Goal: Task Accomplishment & Management: Complete application form

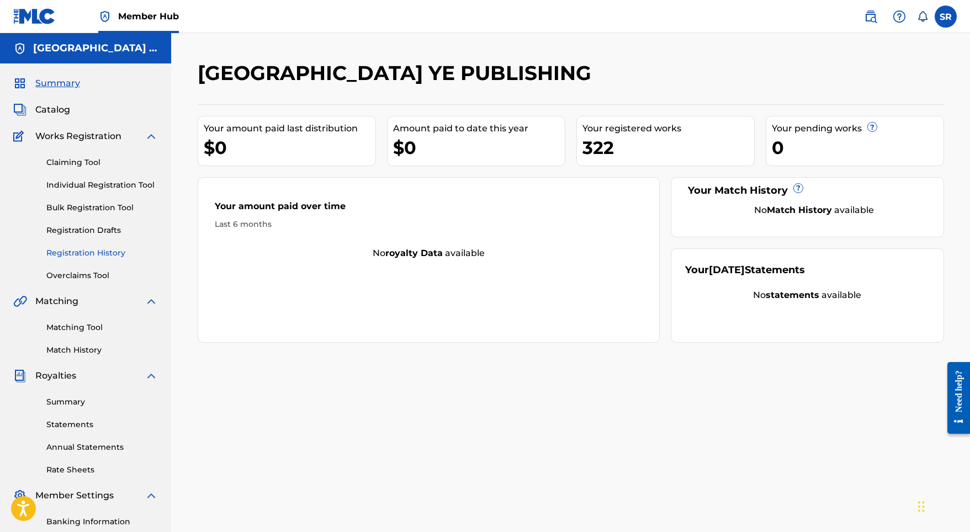
click at [94, 255] on link "Registration History" at bounding box center [102, 253] width 112 height 12
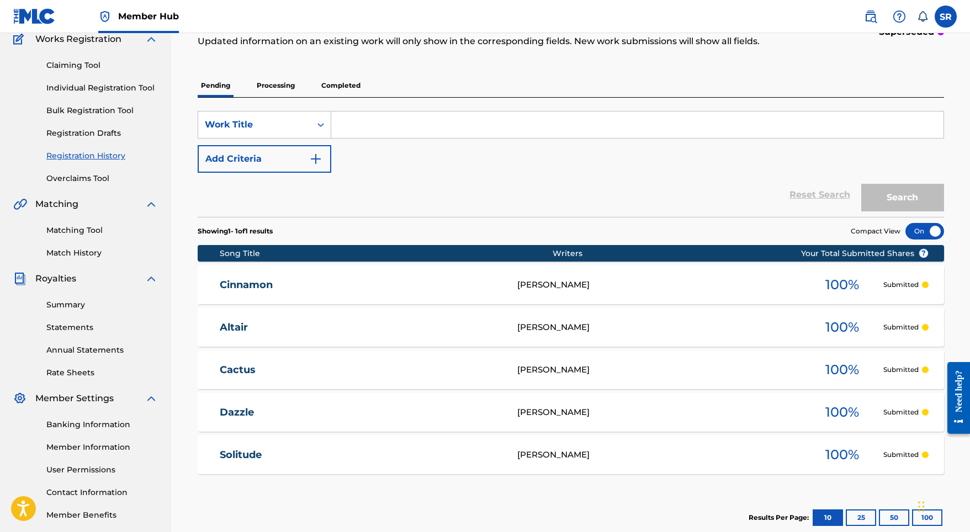
scroll to position [96, 0]
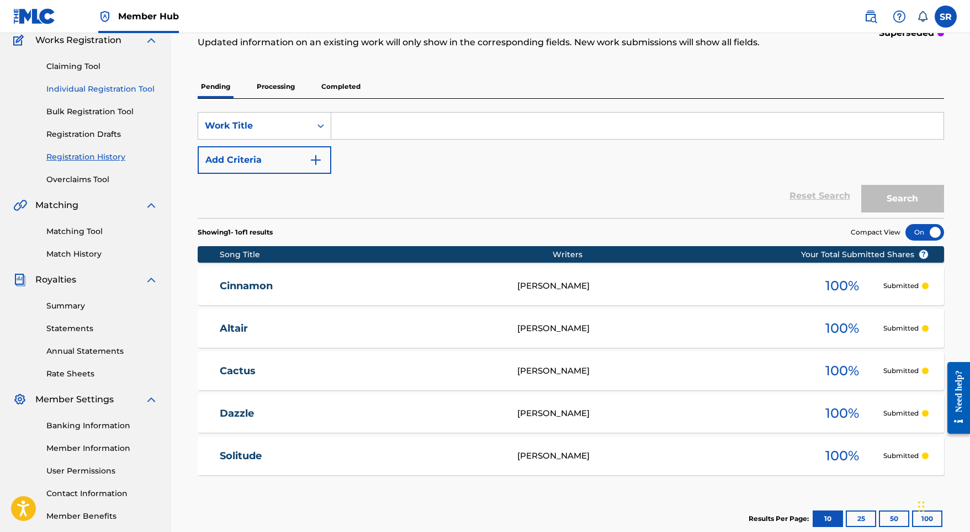
click at [119, 92] on link "Individual Registration Tool" at bounding box center [102, 89] width 112 height 12
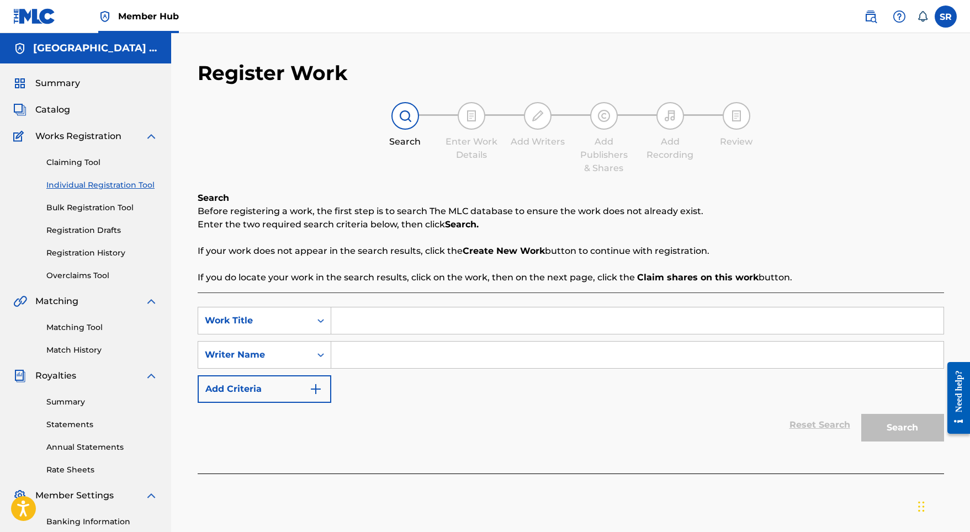
click at [383, 325] on input "Search Form" at bounding box center [637, 321] width 612 height 26
paste input "[URL][DOMAIN_NAME]"
type input "[URL][DOMAIN_NAME]"
paste input "Lark"
type input "Lark"
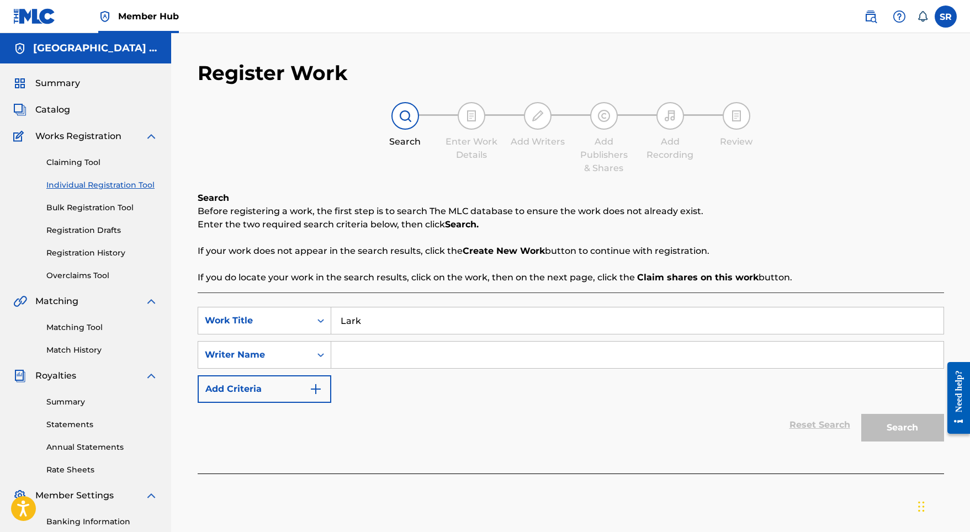
click at [383, 362] on input "Search Form" at bounding box center [637, 355] width 612 height 26
paste input "Lark"
type input "Lark"
click at [884, 428] on button "Search" at bounding box center [902, 428] width 83 height 28
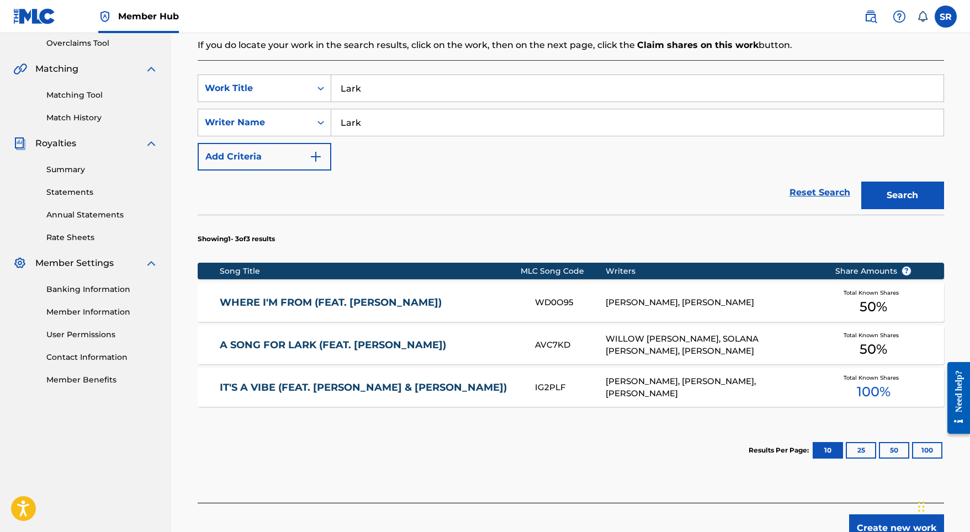
scroll to position [278, 0]
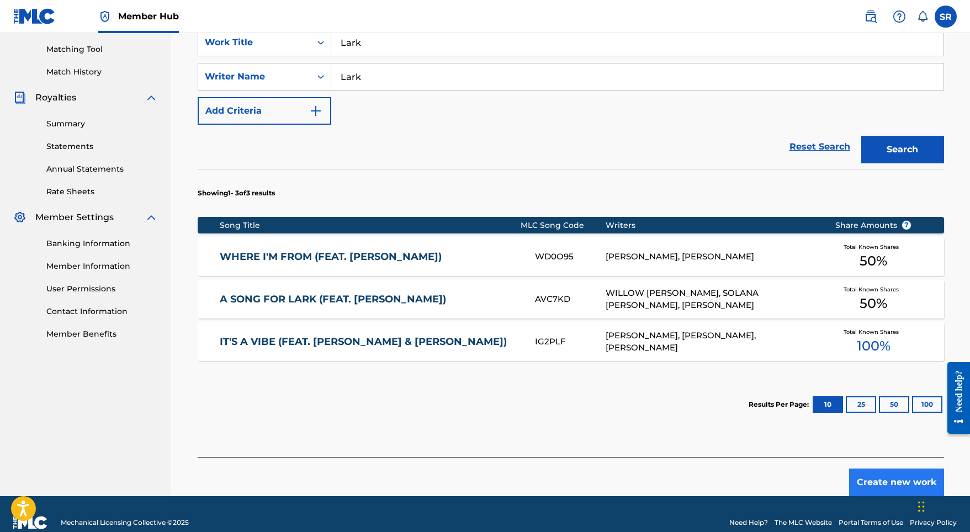
click at [866, 484] on button "Create new work" at bounding box center [896, 483] width 95 height 28
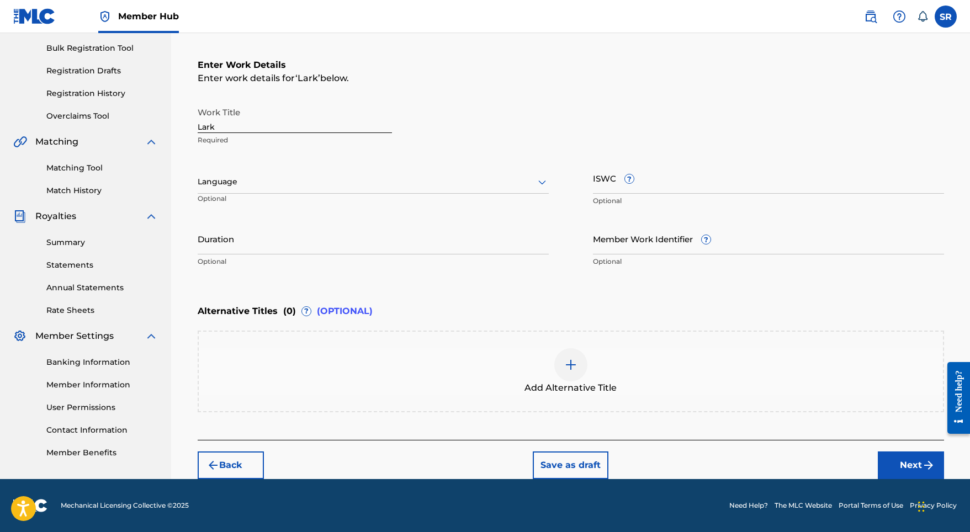
scroll to position [160, 0]
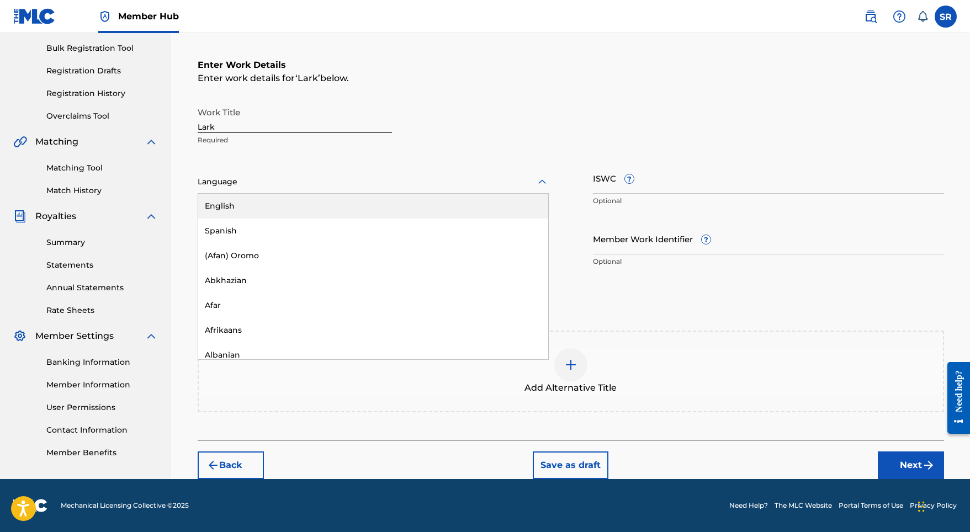
click at [325, 180] on div at bounding box center [373, 182] width 351 height 14
click at [288, 208] on div "English" at bounding box center [373, 206] width 350 height 25
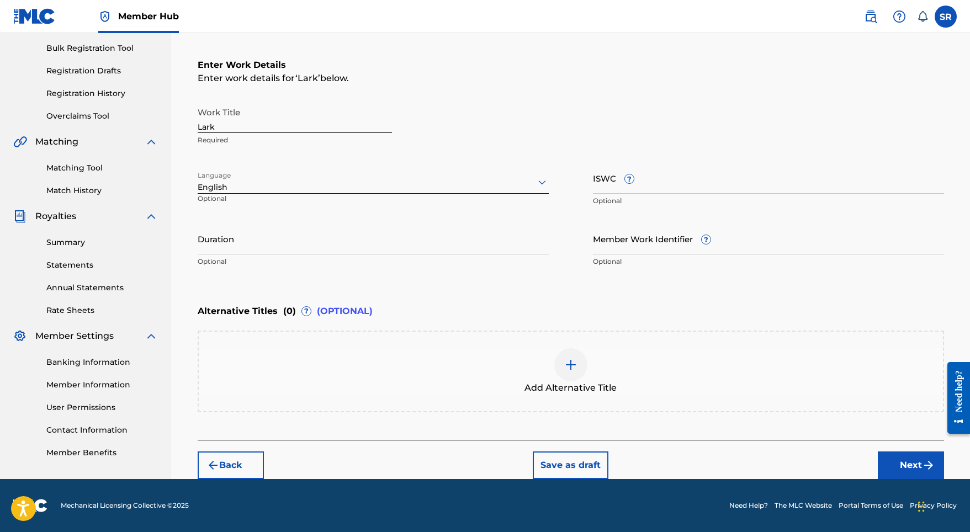
click at [297, 256] on div "Duration Optional" at bounding box center [373, 248] width 351 height 50
click at [300, 248] on input "Duration" at bounding box center [373, 238] width 351 height 31
type input "02:08"
click at [556, 361] on div at bounding box center [570, 364] width 33 height 33
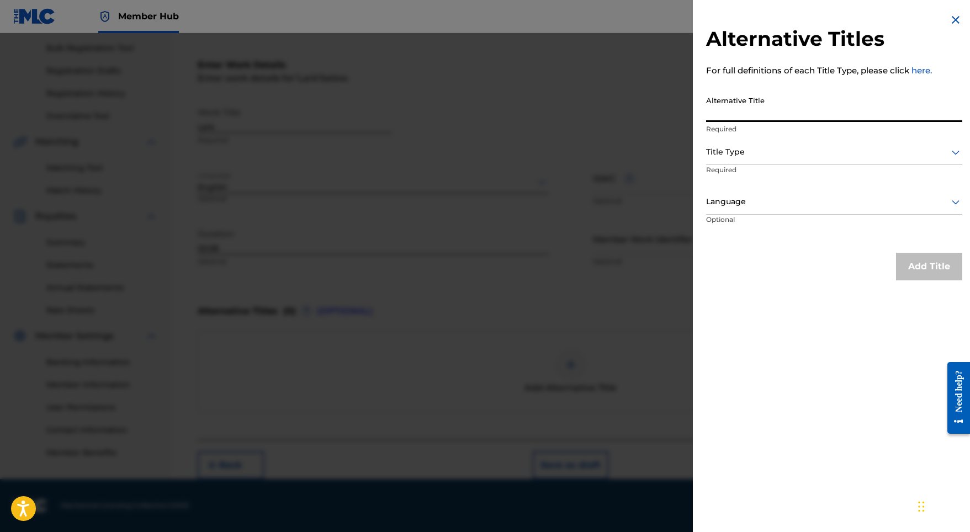
click at [780, 97] on input "Alternative Title" at bounding box center [834, 106] width 256 height 31
paste input "Lark"
type input "Lark"
click at [748, 156] on div at bounding box center [834, 152] width 256 height 14
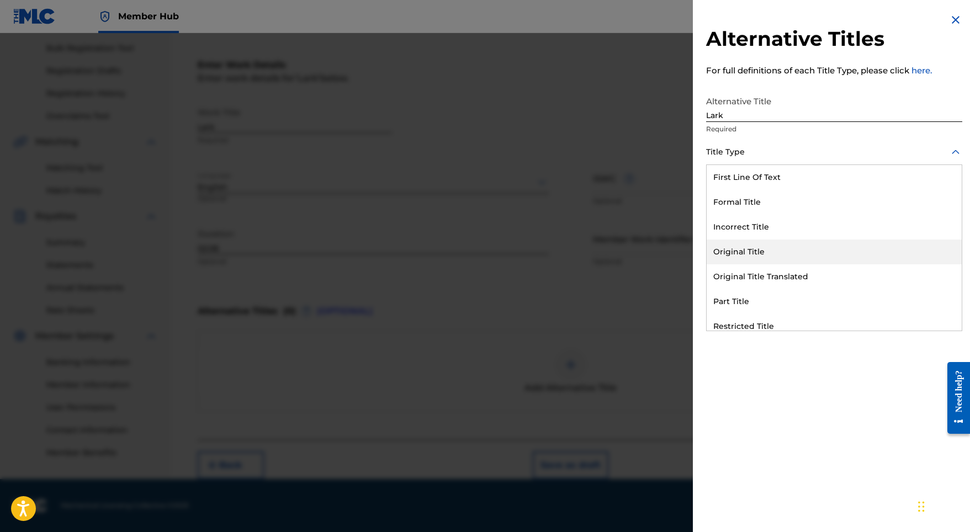
click at [738, 247] on div "Original Title" at bounding box center [834, 252] width 255 height 25
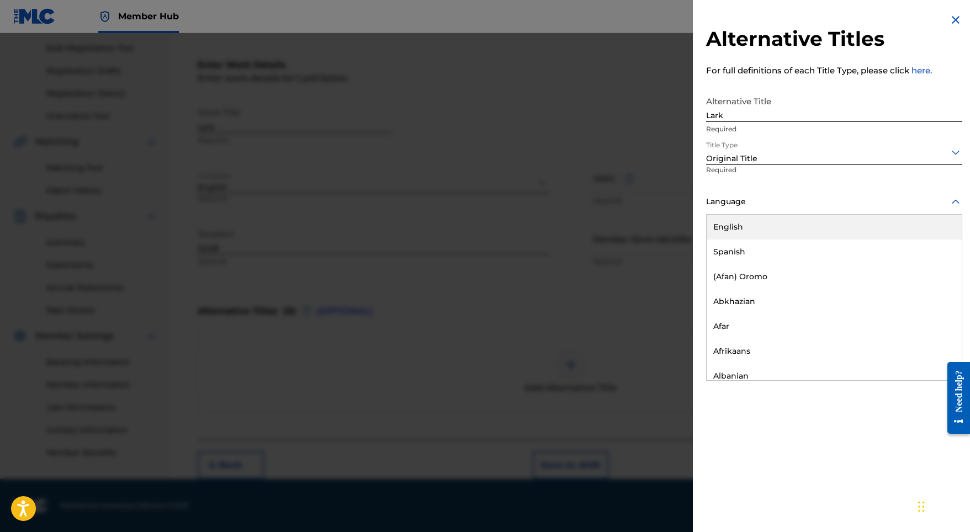
click at [755, 199] on div at bounding box center [834, 202] width 256 height 14
click at [748, 226] on div "English" at bounding box center [834, 227] width 255 height 25
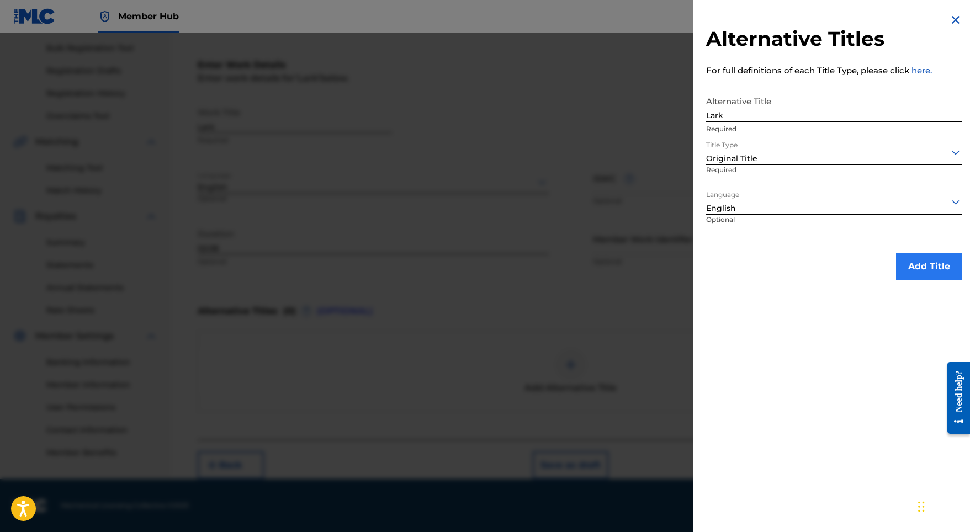
click at [925, 265] on button "Add Title" at bounding box center [929, 267] width 66 height 28
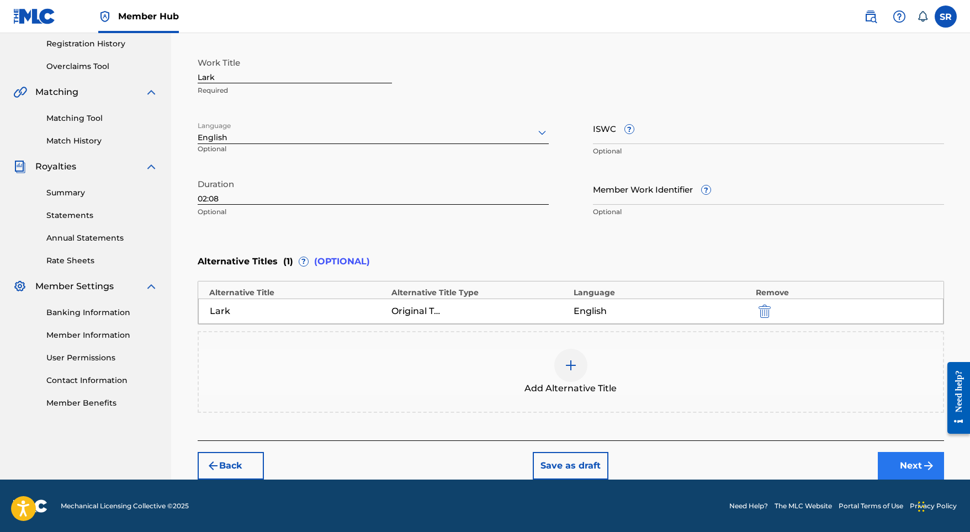
click at [890, 469] on button "Next" at bounding box center [911, 466] width 66 height 28
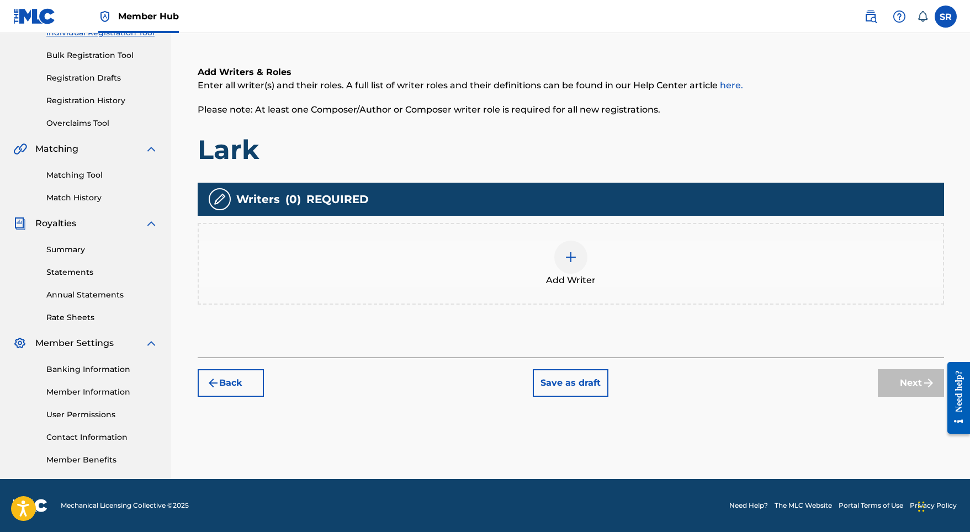
click at [566, 269] on div at bounding box center [570, 257] width 33 height 33
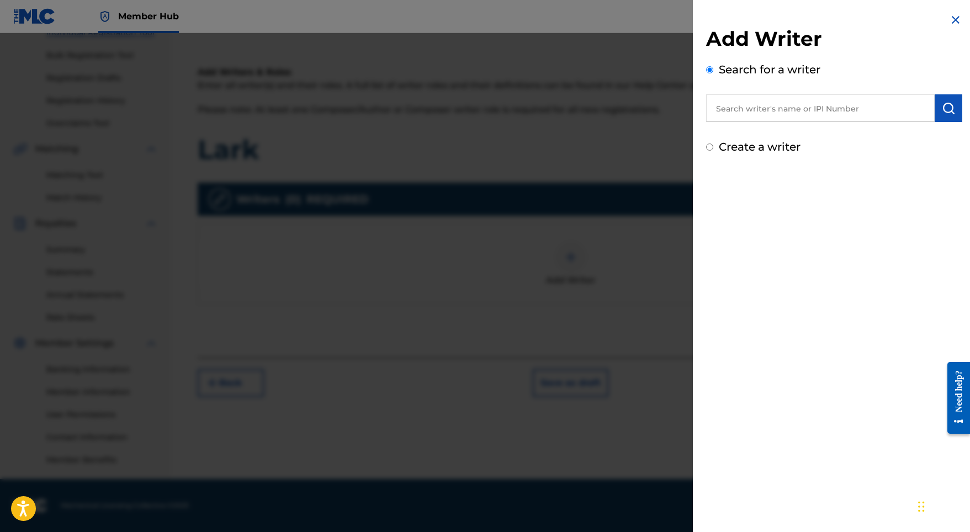
click at [869, 108] on input "text" at bounding box center [820, 108] width 229 height 28
click at [830, 121] on input "text" at bounding box center [820, 108] width 229 height 28
paste input "[PERSON_NAME]"
click at [830, 115] on input "[PERSON_NAME]" at bounding box center [820, 108] width 229 height 28
type input "[PERSON_NAME]"
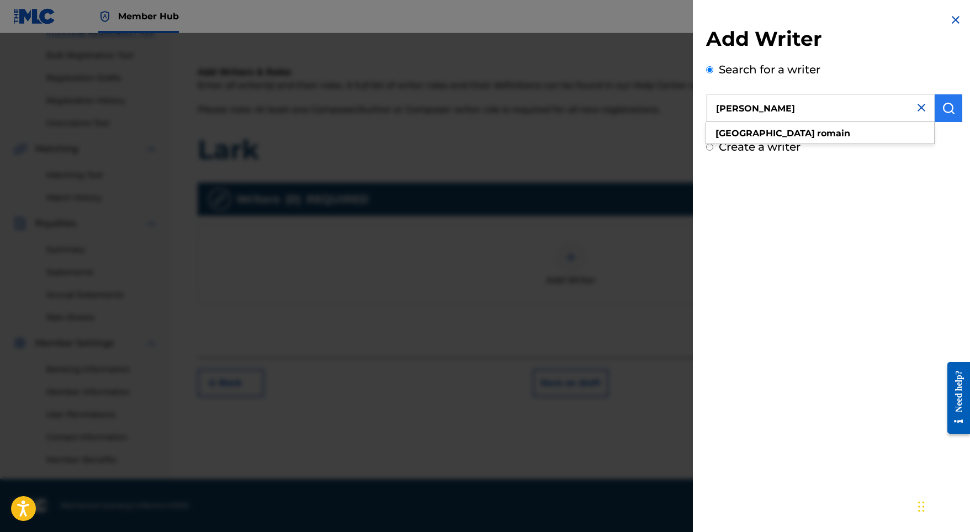
click at [942, 109] on img "submit" at bounding box center [948, 108] width 13 height 13
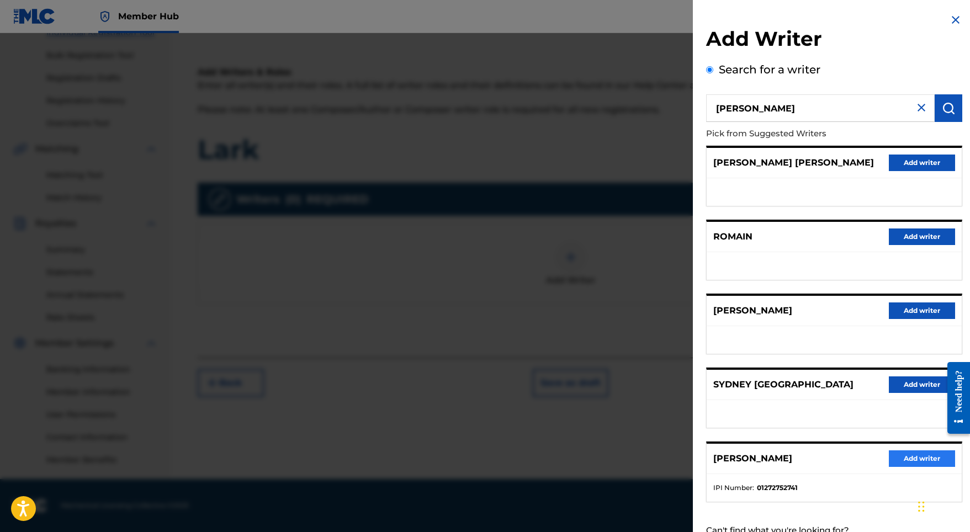
click at [895, 467] on button "Add writer" at bounding box center [922, 458] width 66 height 17
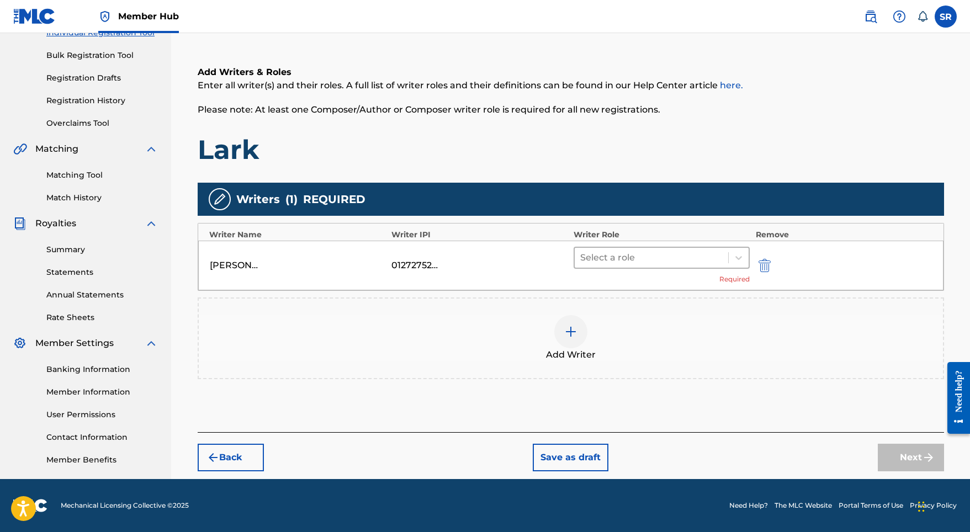
click at [611, 266] on div "Select a role" at bounding box center [652, 258] width 154 height 20
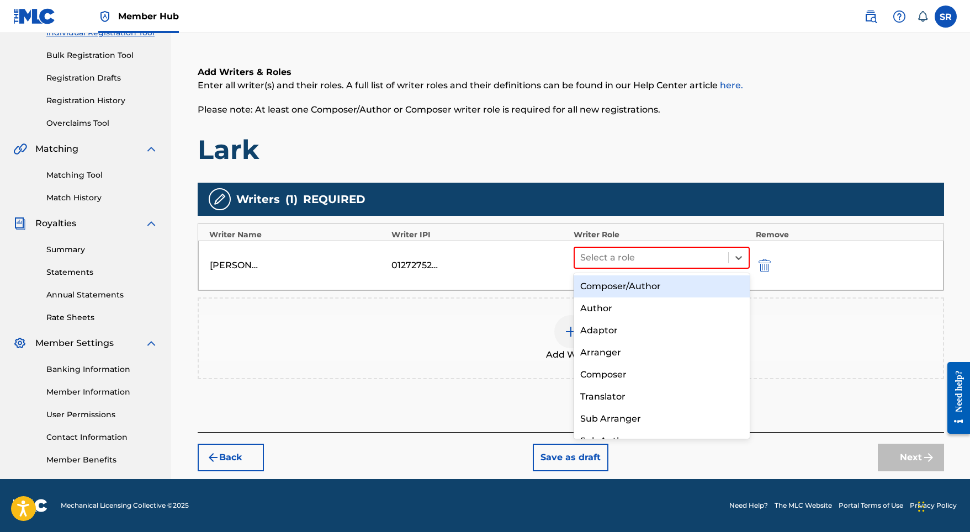
click at [602, 282] on div "Composer/Author" at bounding box center [662, 286] width 177 height 22
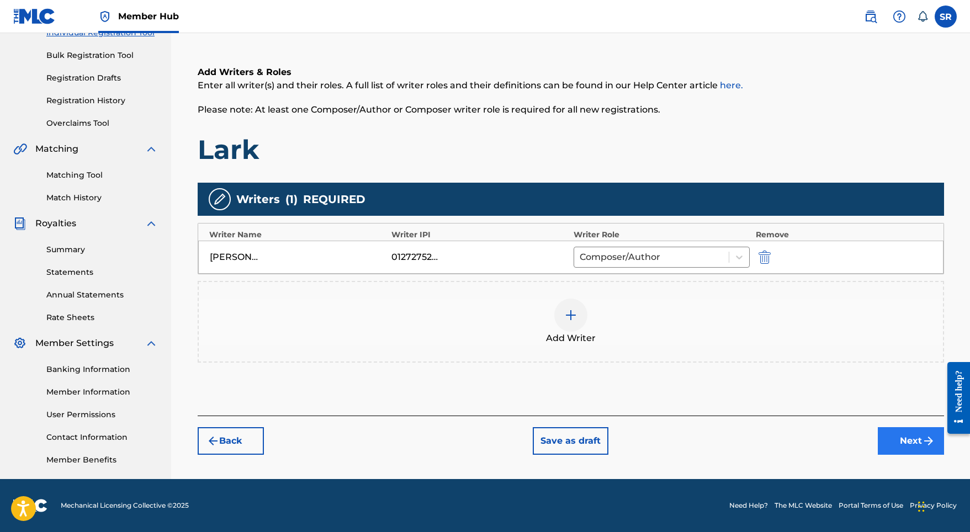
click at [900, 442] on button "Next" at bounding box center [911, 441] width 66 height 28
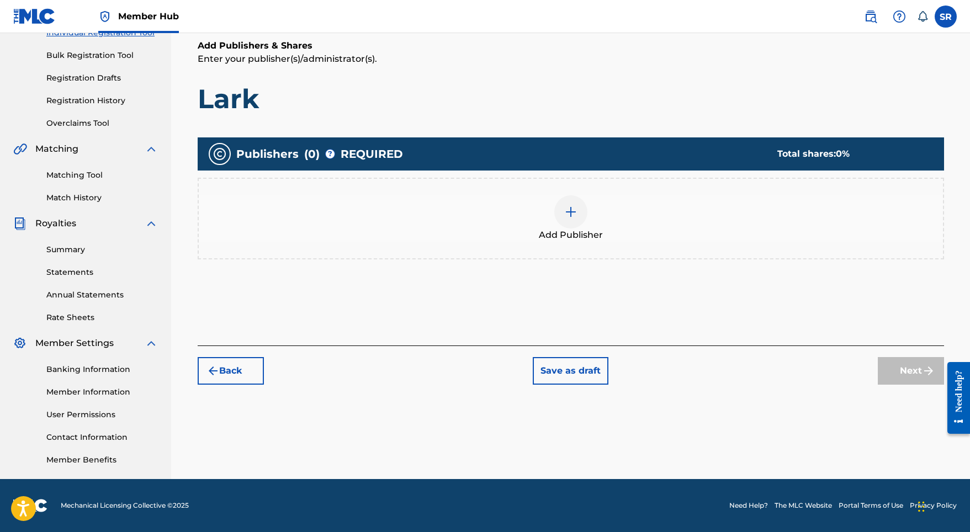
scroll to position [50, 0]
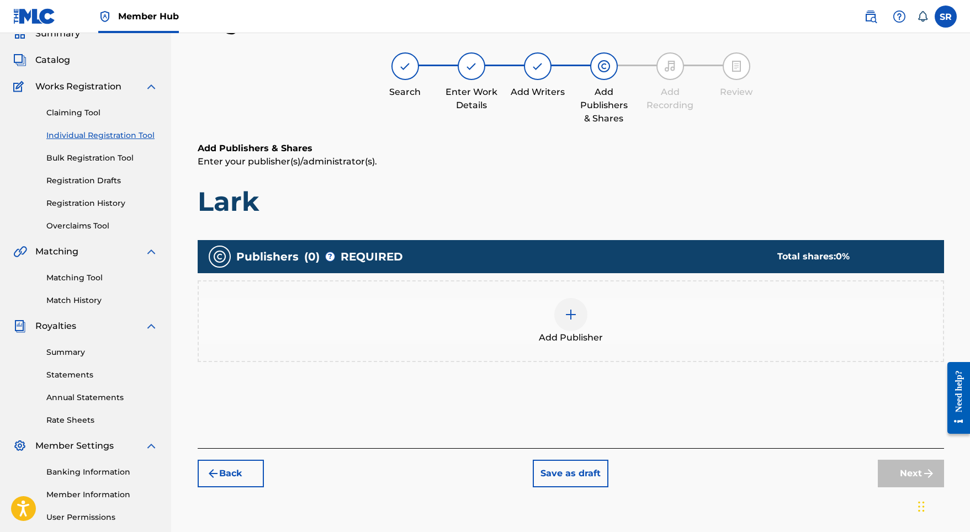
click at [590, 307] on div "Add Publisher" at bounding box center [571, 321] width 744 height 46
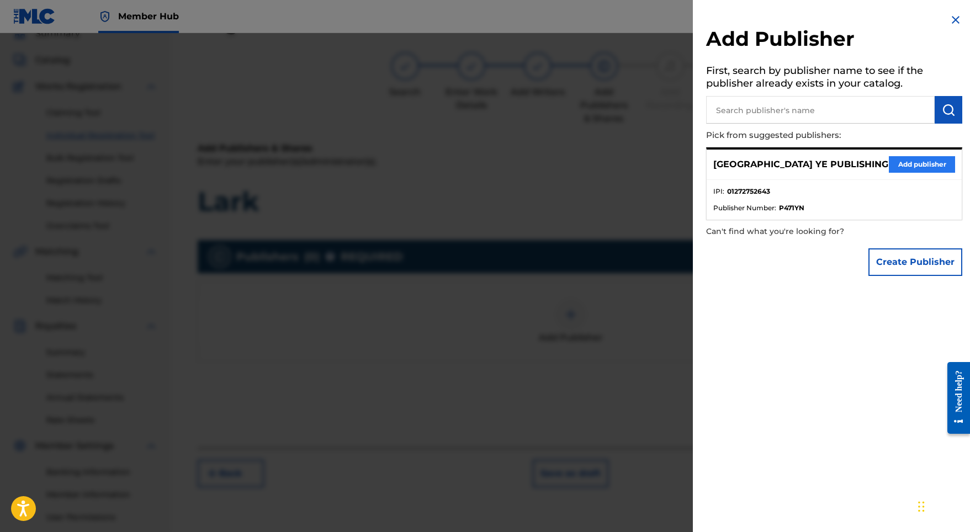
click at [899, 167] on button "Add publisher" at bounding box center [922, 164] width 66 height 17
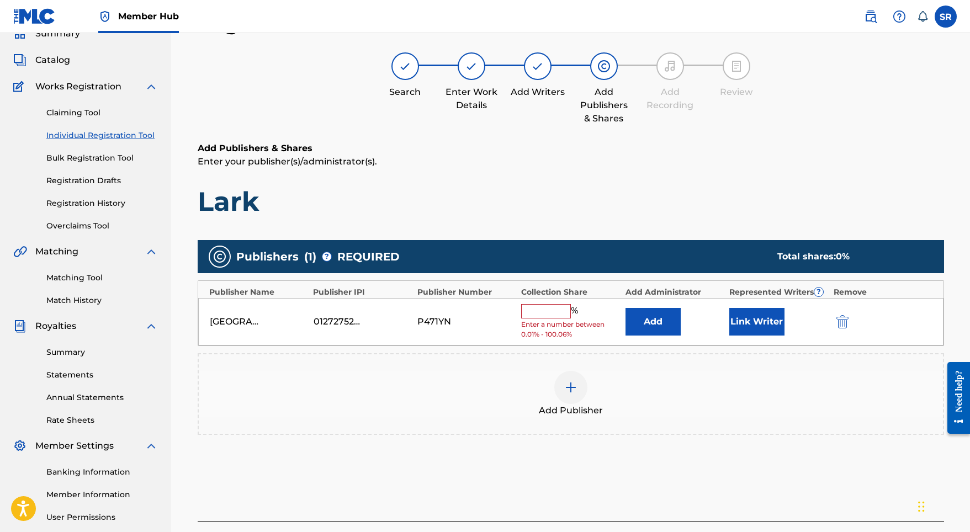
click at [540, 305] on input "text" at bounding box center [546, 311] width 50 height 14
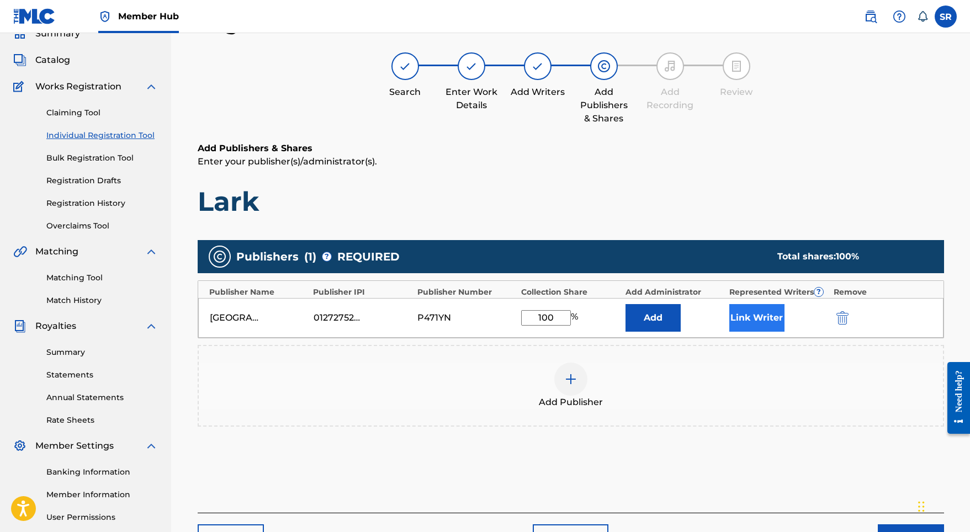
type input "100"
click at [743, 320] on button "Link Writer" at bounding box center [756, 318] width 55 height 28
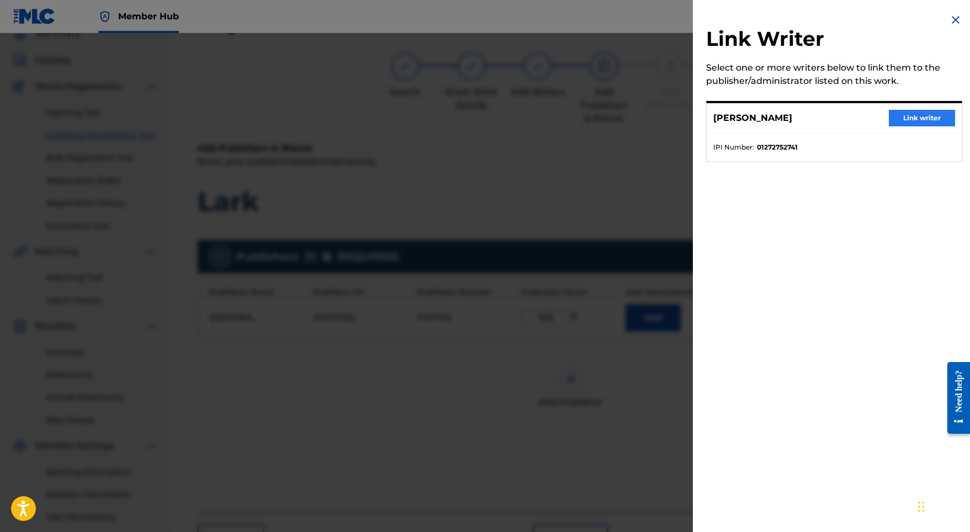
click at [905, 115] on button "Link writer" at bounding box center [922, 118] width 66 height 17
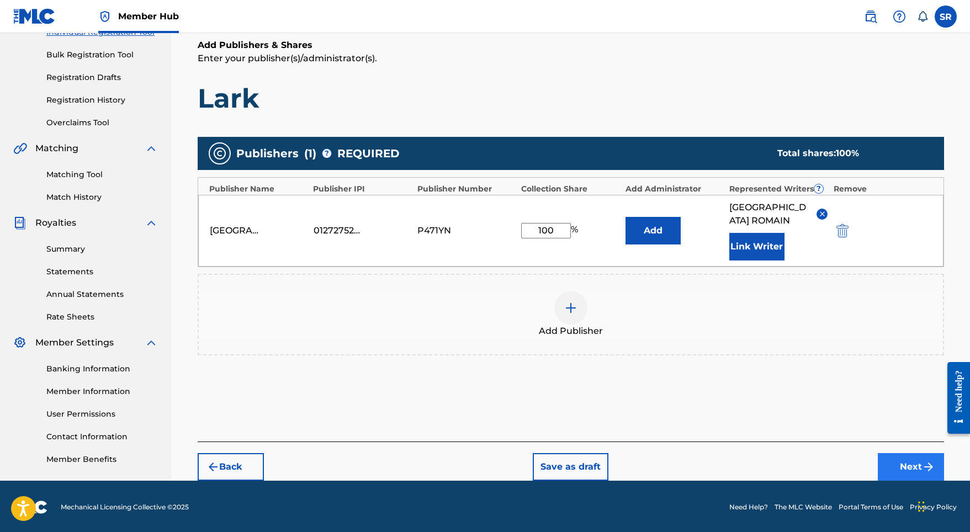
click at [892, 453] on button "Next" at bounding box center [911, 467] width 66 height 28
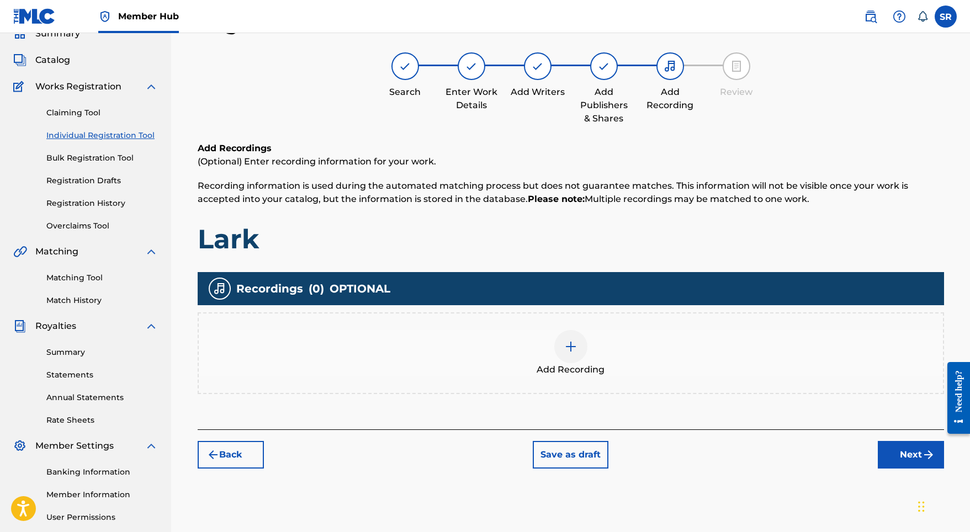
click at [585, 338] on div "Add Recording" at bounding box center [571, 353] width 744 height 46
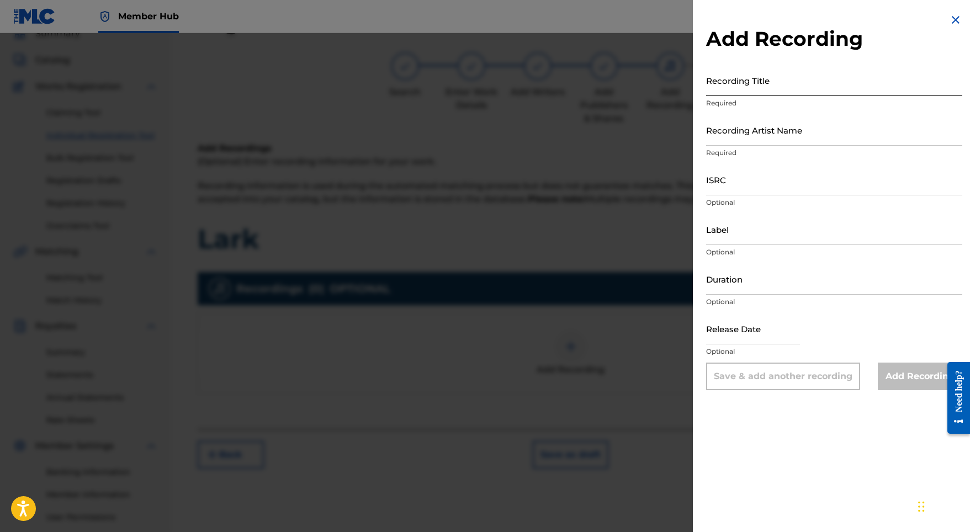
click at [792, 92] on input "Recording Title" at bounding box center [834, 80] width 256 height 31
paste input "Lark"
type input "Lark"
click at [736, 135] on input "Recording Artist Name" at bounding box center [834, 129] width 256 height 31
paste input "Stellar Soothe"
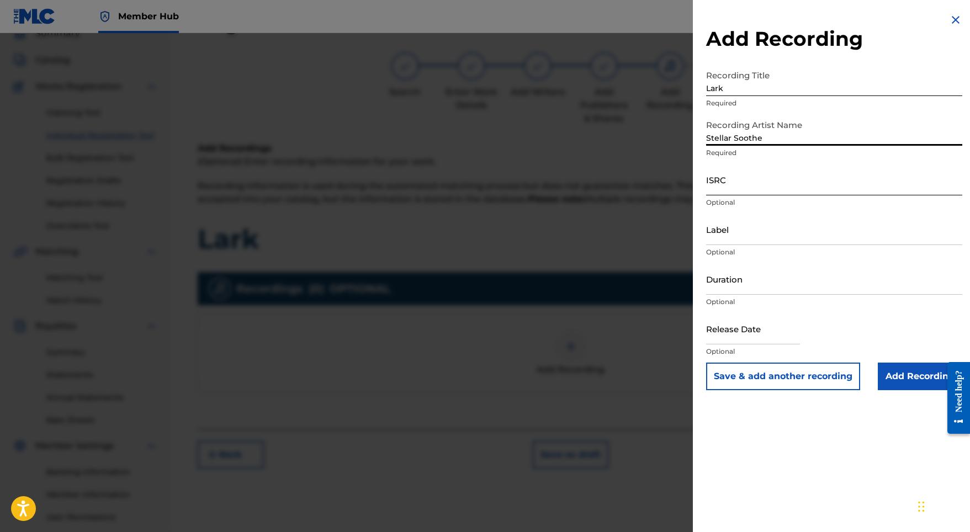
type input "Stellar Soothe"
click at [726, 187] on input "ISRC" at bounding box center [834, 179] width 256 height 31
paste input "GBMJG2325371"
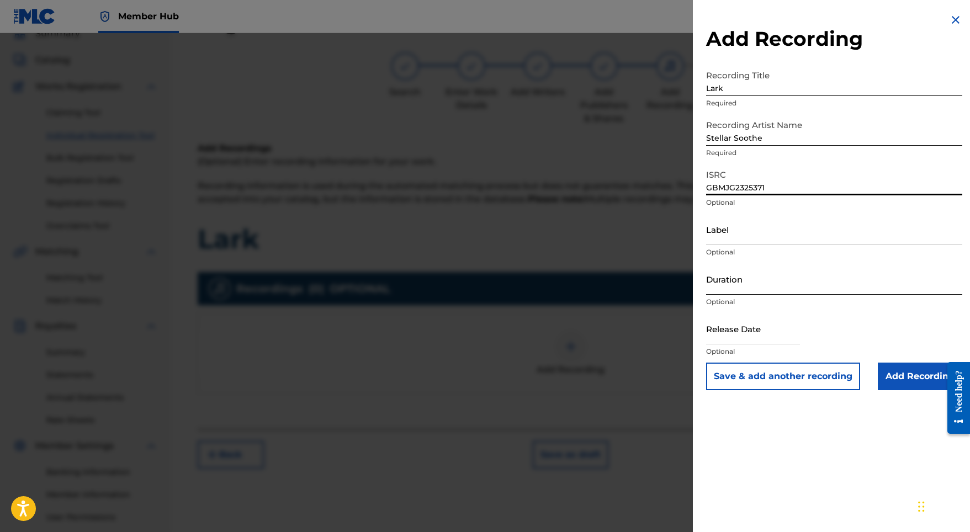
type input "GBMJG2325371"
click at [740, 284] on input "Duration" at bounding box center [834, 278] width 256 height 31
type input "02:08"
click at [761, 335] on input "text" at bounding box center [753, 328] width 94 height 31
select select "8"
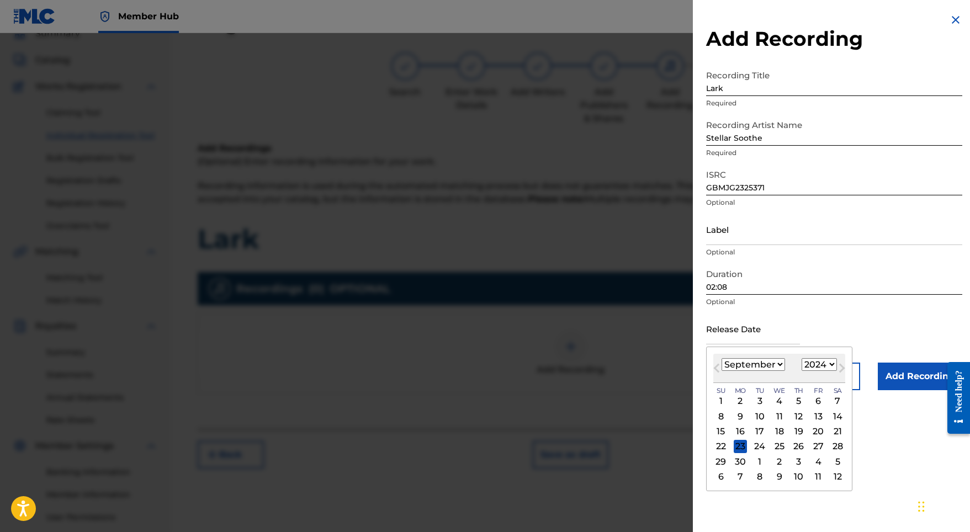
select select "2023"
select select "7"
click at [812, 448] on div "25" at bounding box center [818, 446] width 13 height 13
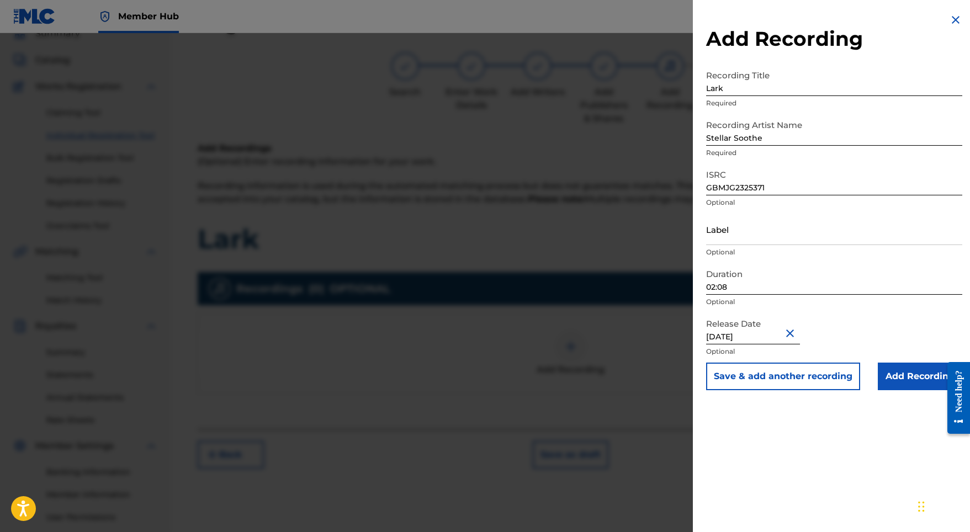
type input "[DATE]"
click at [902, 371] on input "Add Recording" at bounding box center [920, 377] width 84 height 28
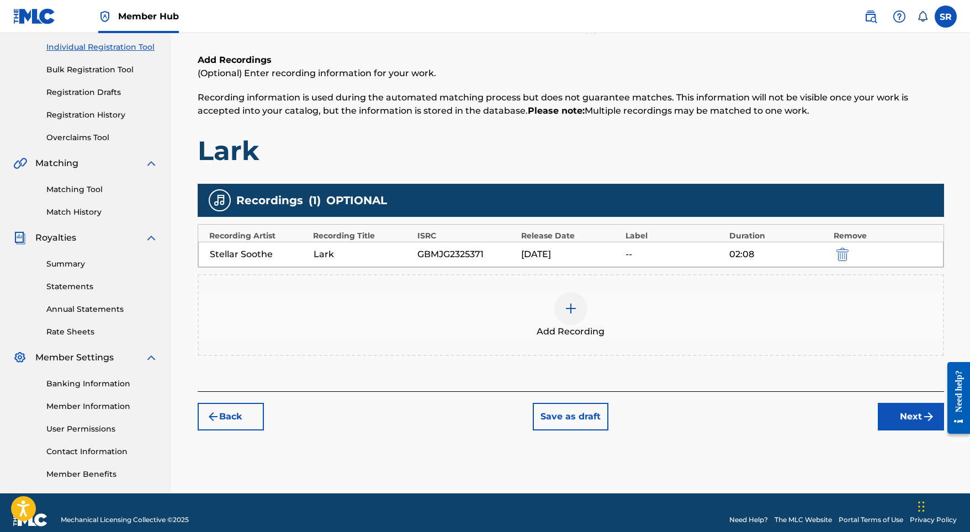
scroll to position [140, 0]
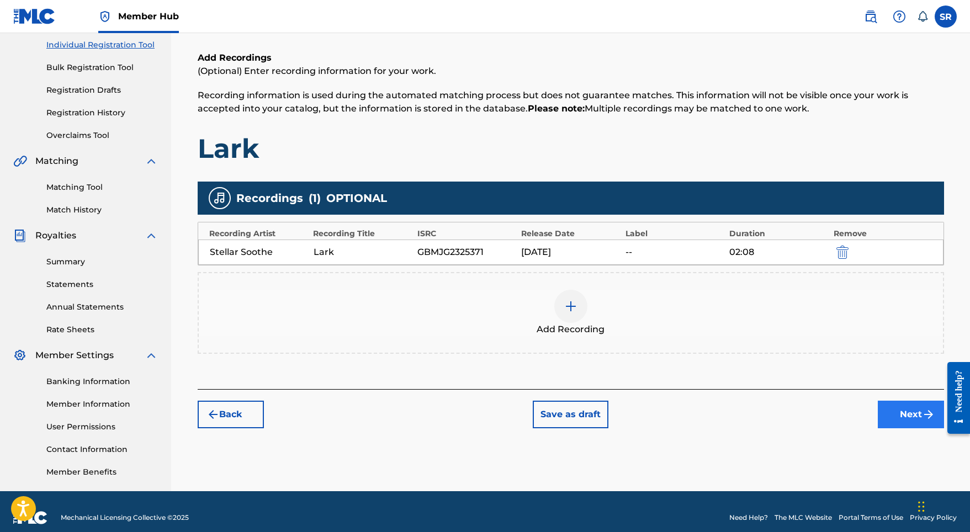
click at [903, 414] on button "Next" at bounding box center [911, 415] width 66 height 28
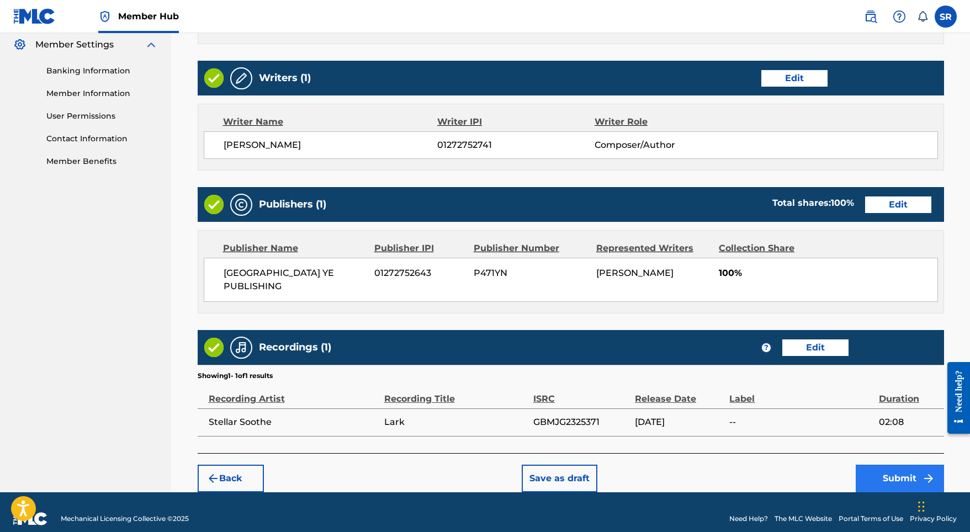
scroll to position [450, 0]
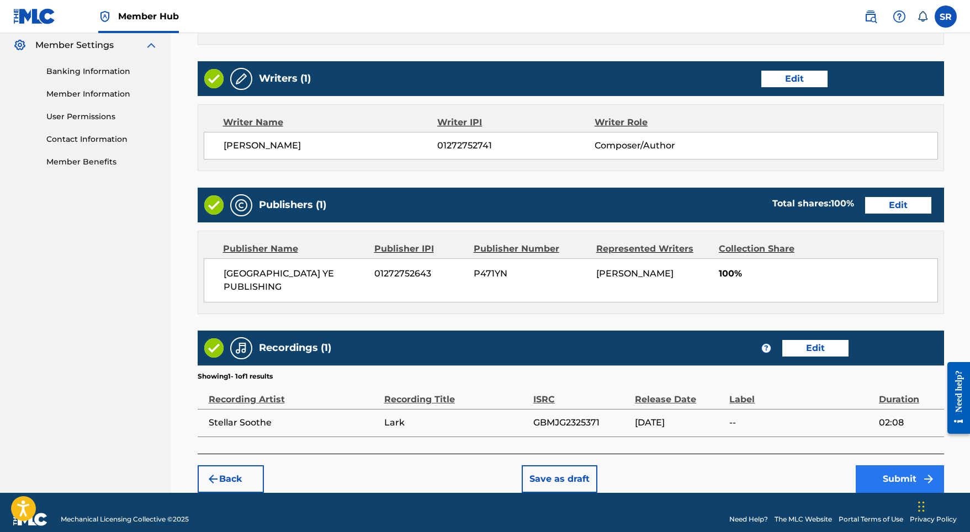
click at [890, 465] on button "Submit" at bounding box center [900, 479] width 88 height 28
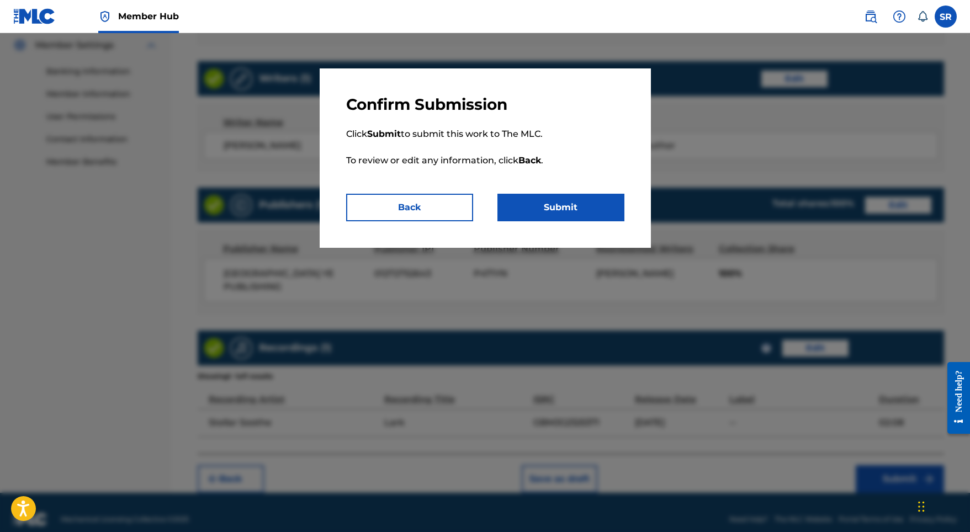
click at [544, 191] on p "Click Submit to submit this work to The MLC. To review or edit any information,…" at bounding box center [485, 153] width 278 height 79
click at [547, 206] on button "Submit" at bounding box center [560, 208] width 127 height 28
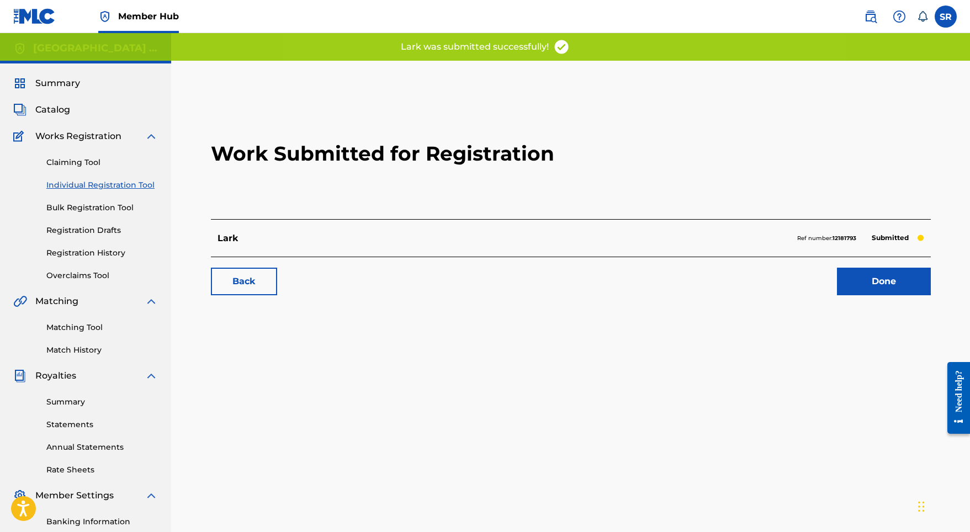
scroll to position [2, 0]
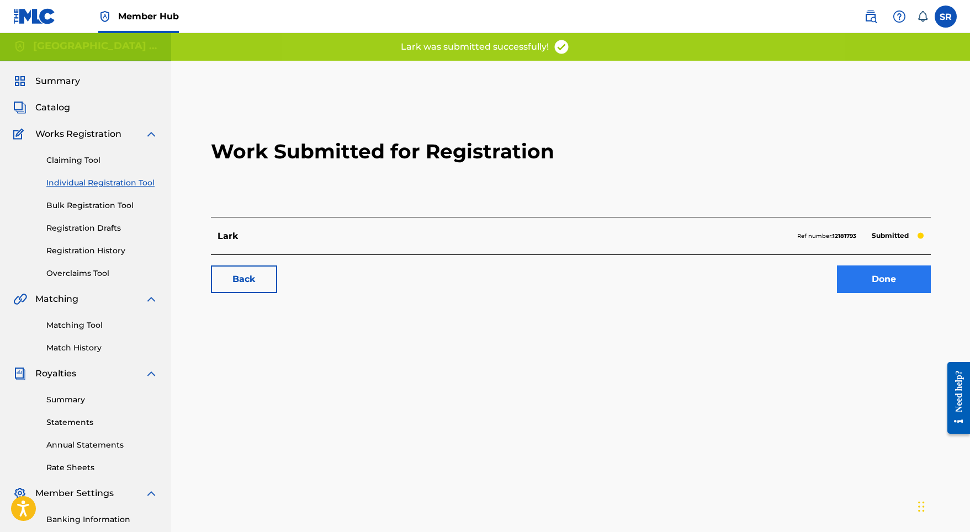
click at [856, 266] on link "Done" at bounding box center [884, 280] width 94 height 28
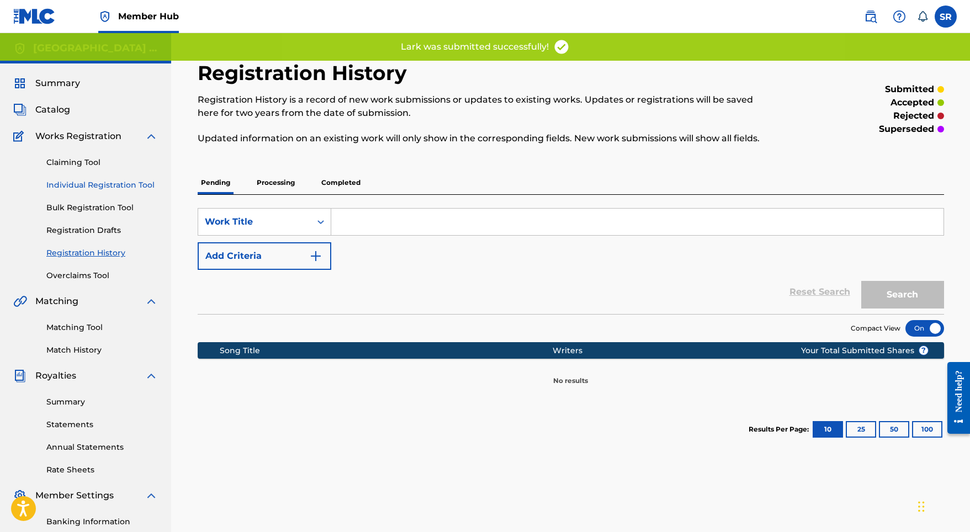
click at [128, 182] on link "Individual Registration Tool" at bounding box center [102, 185] width 112 height 12
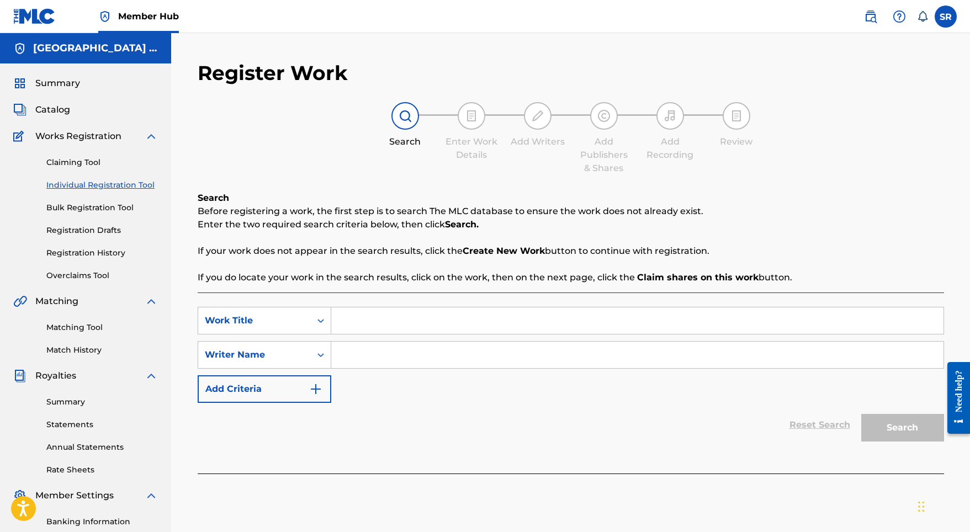
click at [396, 314] on input "Search Form" at bounding box center [637, 321] width 612 height 26
paste input "Terra"
type input "Terra"
click at [406, 347] on input "Search Form" at bounding box center [637, 355] width 612 height 26
paste input "Terra"
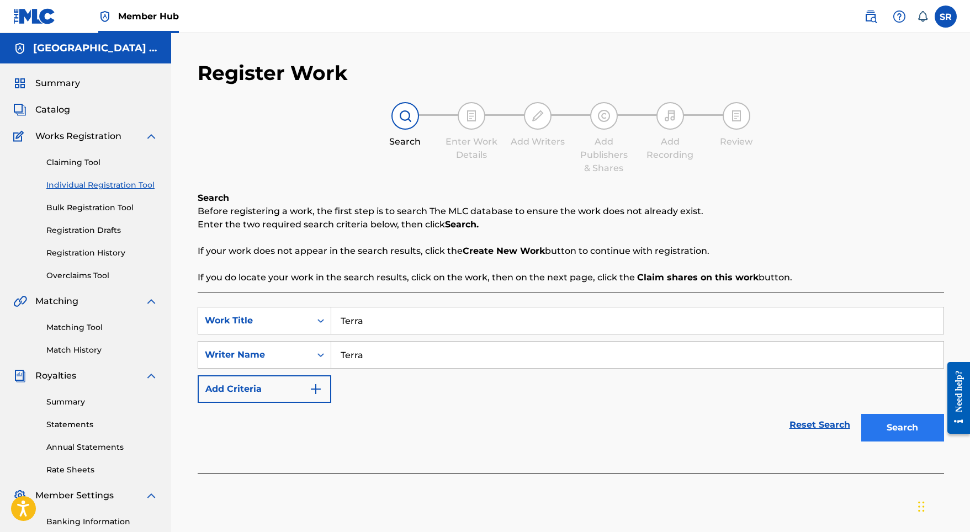
type input "Terra"
click at [888, 424] on button "Search" at bounding box center [902, 428] width 83 height 28
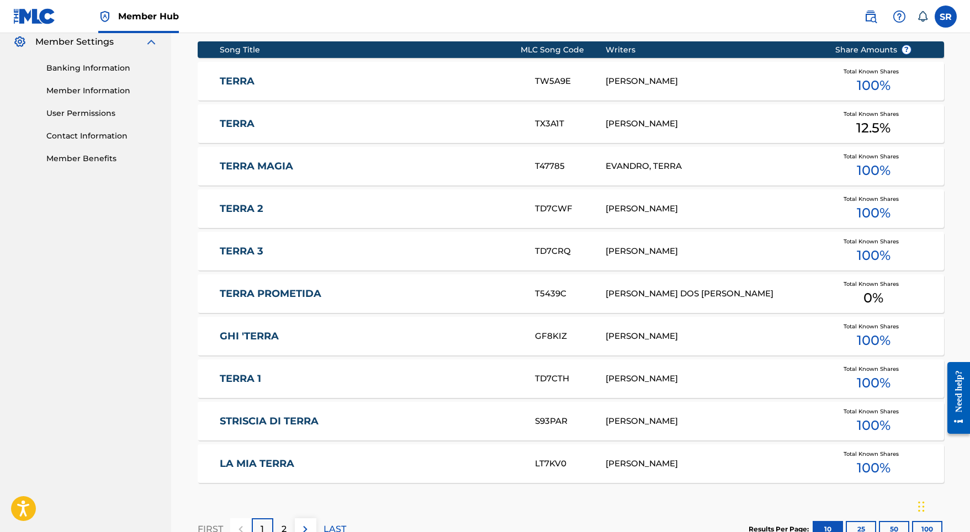
scroll to position [516, 0]
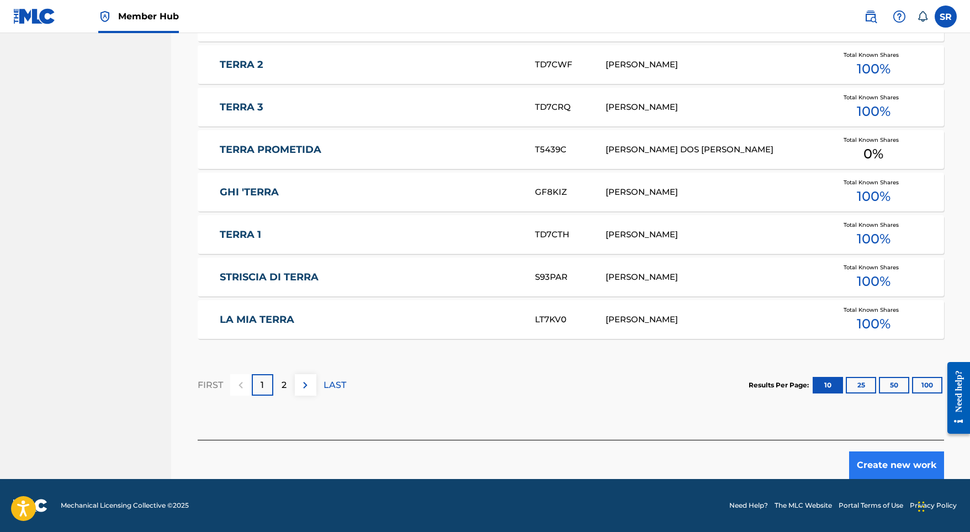
click at [879, 473] on button "Create new work" at bounding box center [896, 466] width 95 height 28
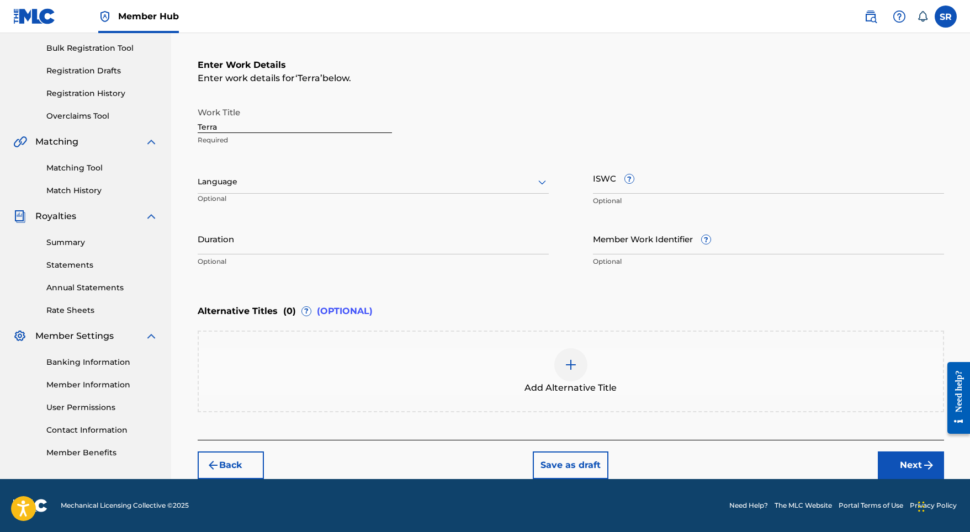
click at [434, 179] on div at bounding box center [373, 182] width 351 height 14
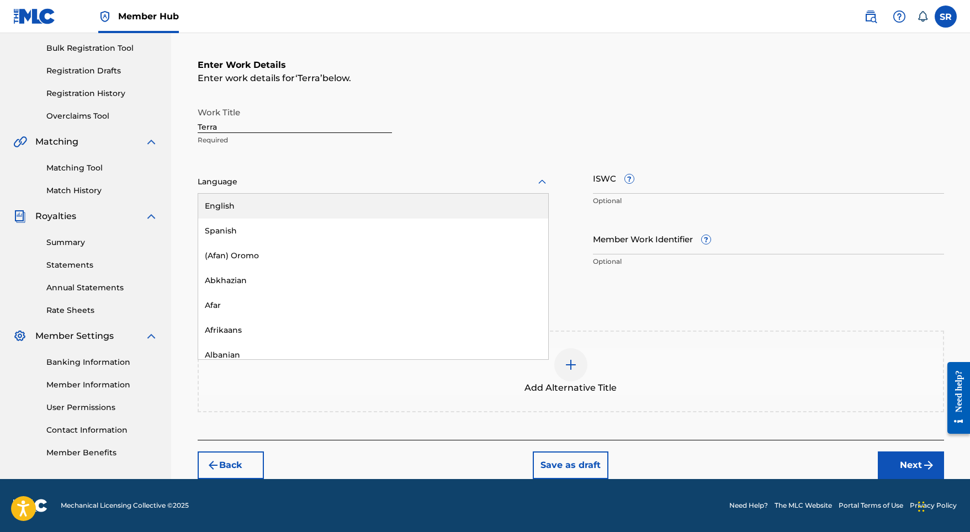
click at [351, 210] on div "English" at bounding box center [373, 206] width 350 height 25
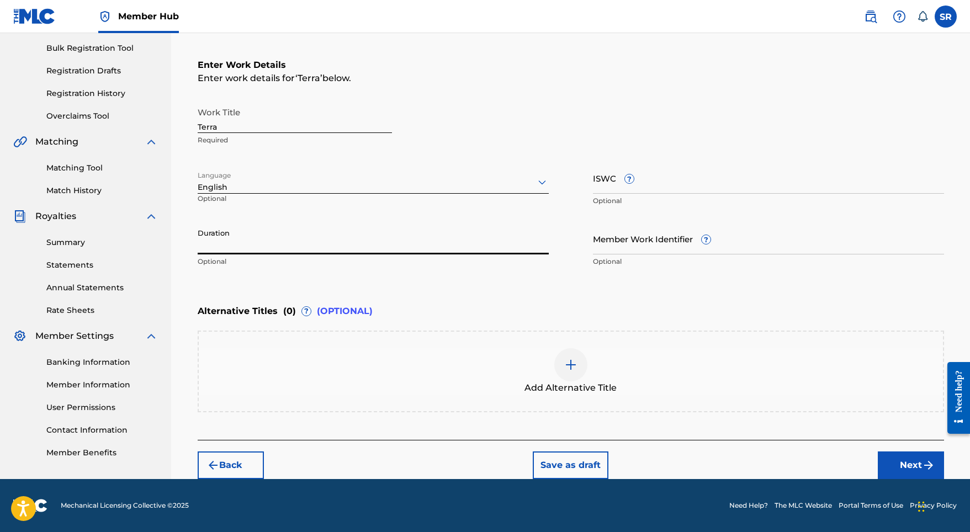
click at [358, 245] on input "Duration" at bounding box center [373, 238] width 351 height 31
type input "01:37"
click at [890, 466] on button "Next" at bounding box center [911, 466] width 66 height 28
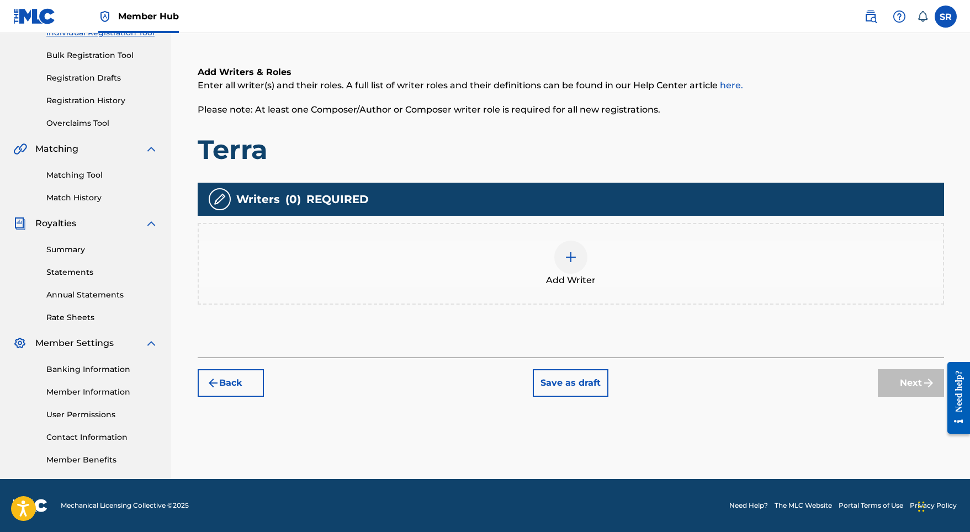
scroll to position [152, 0]
click at [568, 268] on div at bounding box center [570, 257] width 33 height 33
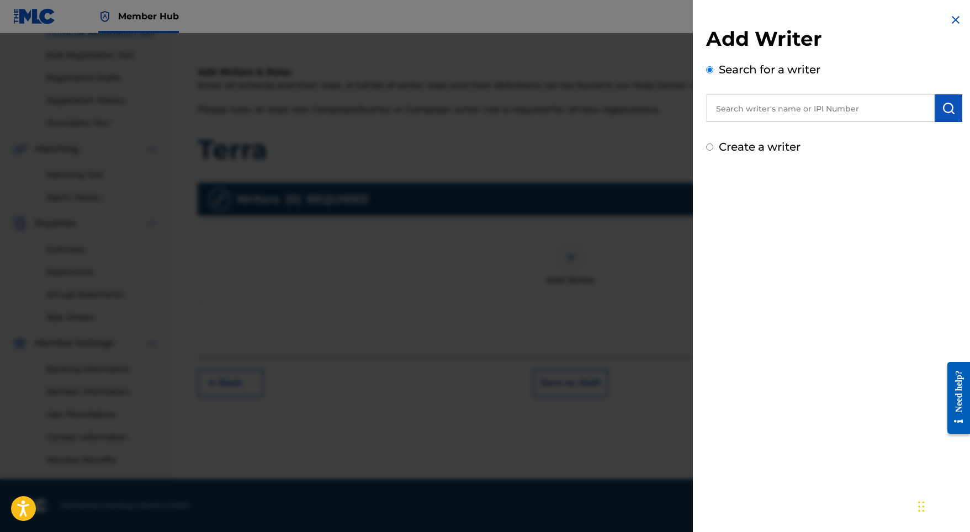
click at [944, 19] on div "Add Writer Search for a writer Create a writer" at bounding box center [834, 84] width 283 height 168
click at [949, 18] on img at bounding box center [955, 19] width 13 height 13
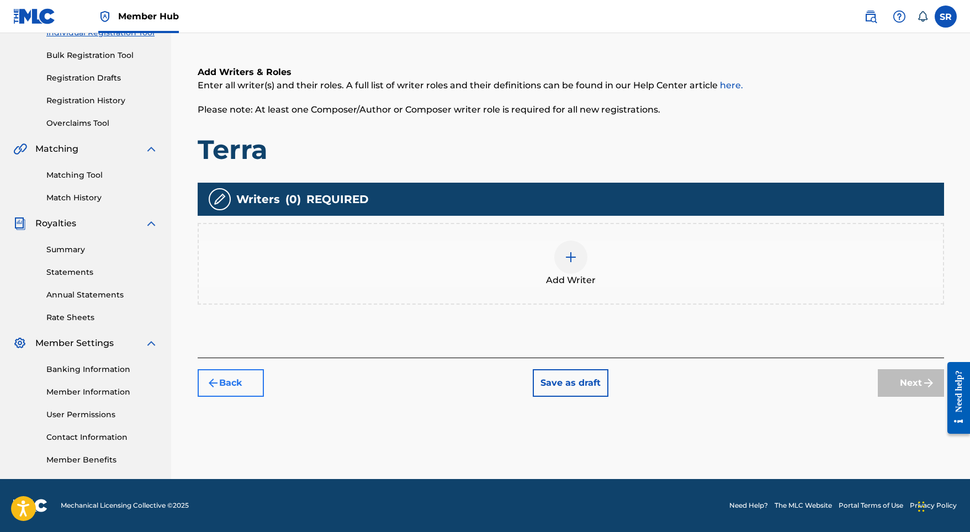
click at [238, 377] on button "Back" at bounding box center [231, 383] width 66 height 28
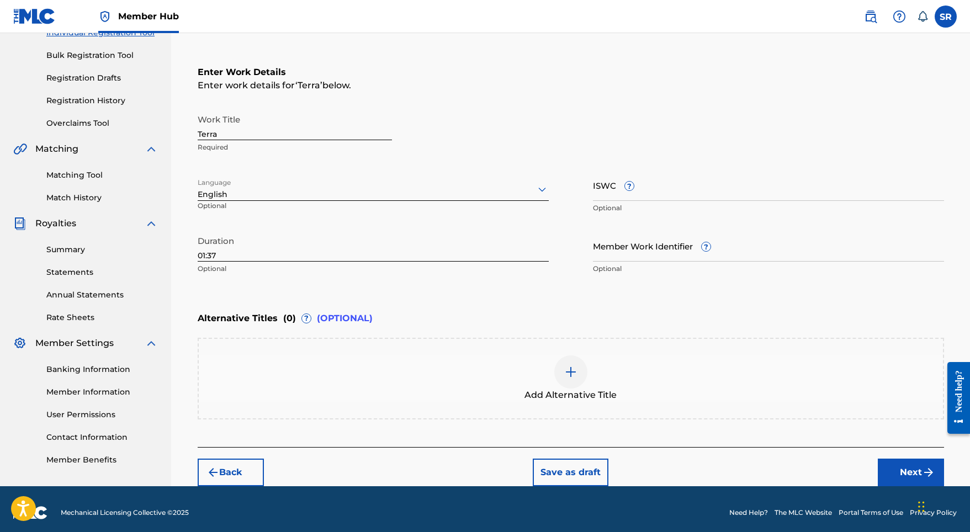
click at [619, 356] on div "Add Alternative Title" at bounding box center [571, 379] width 744 height 46
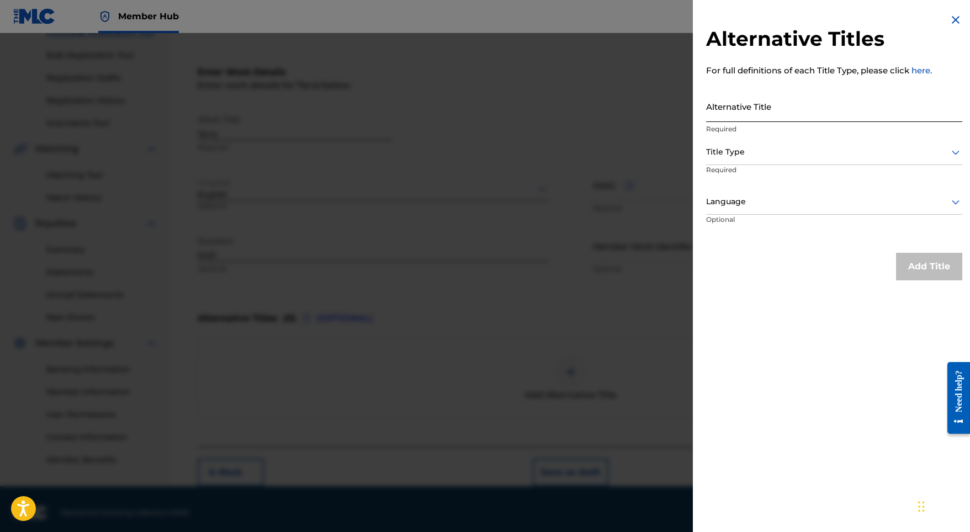
click at [872, 114] on input "Alternative Title" at bounding box center [834, 106] width 256 height 31
paste input "Terra"
type input "Terra"
click at [821, 152] on div at bounding box center [834, 152] width 256 height 14
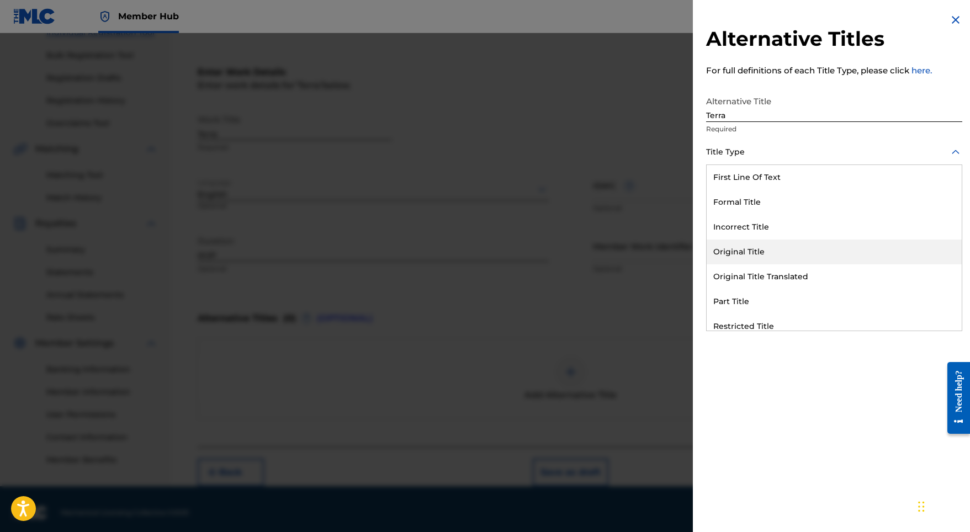
click at [754, 247] on div "Original Title" at bounding box center [834, 252] width 255 height 25
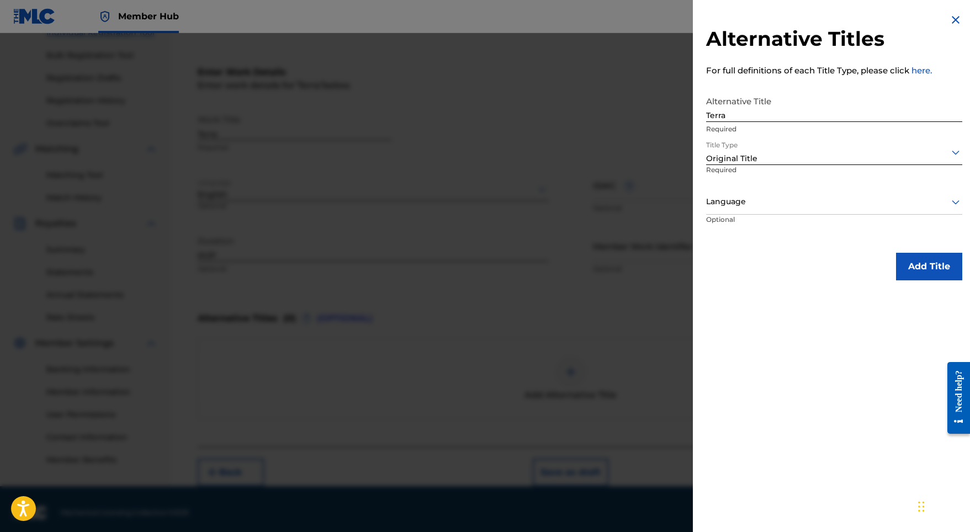
click at [768, 185] on p "Required" at bounding box center [747, 177] width 82 height 25
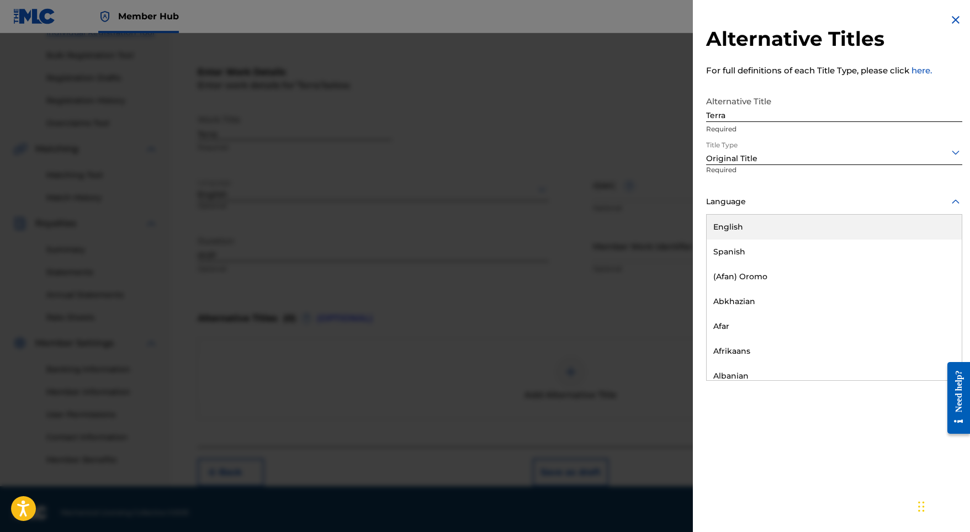
click at [766, 195] on div at bounding box center [834, 202] width 256 height 14
click at [754, 222] on div "English" at bounding box center [834, 227] width 255 height 25
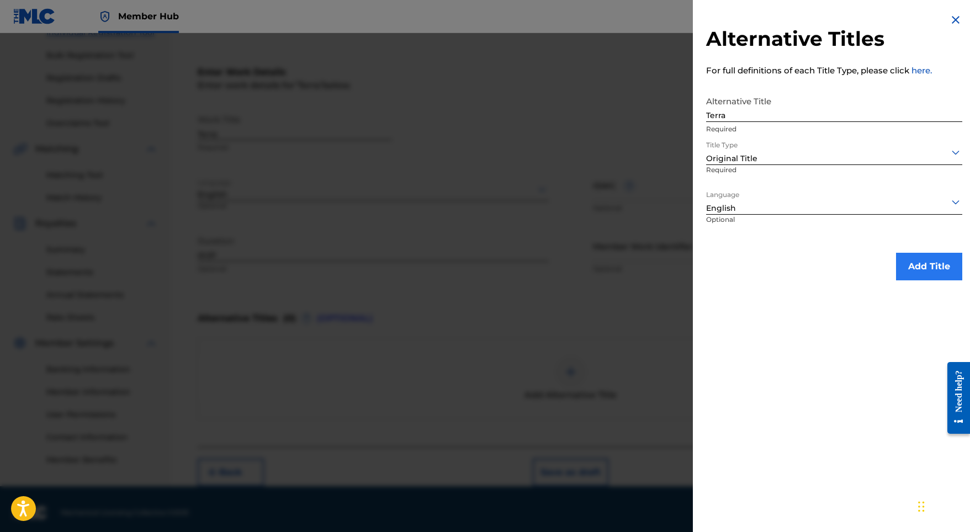
click at [916, 259] on button "Add Title" at bounding box center [929, 267] width 66 height 28
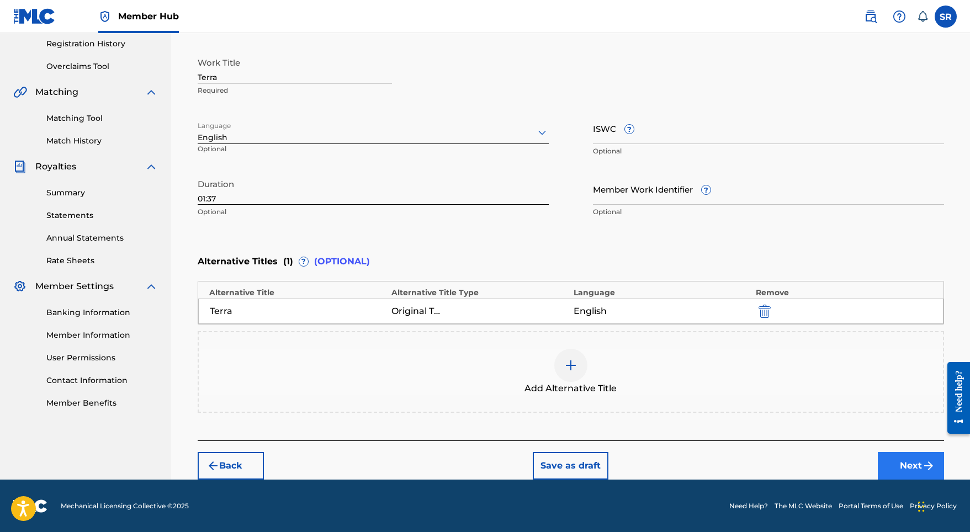
click at [896, 458] on button "Next" at bounding box center [911, 466] width 66 height 28
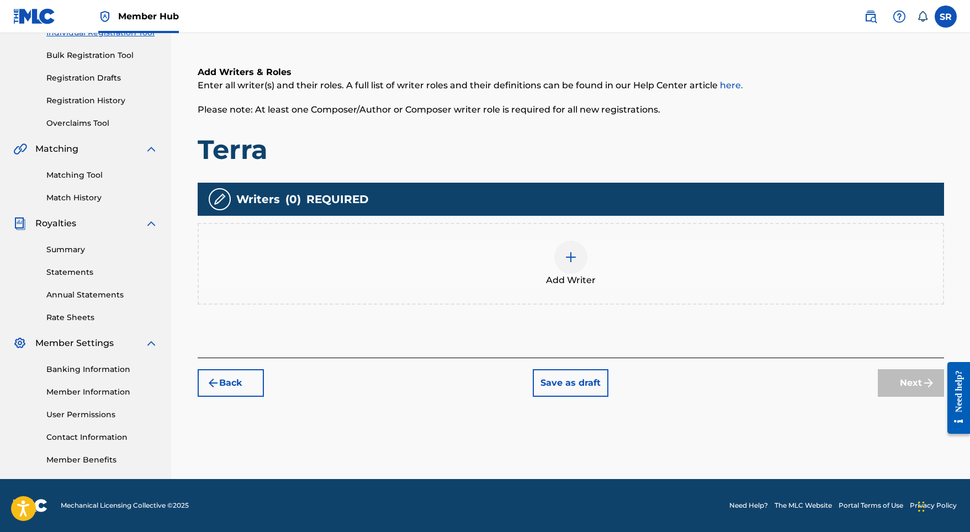
click at [575, 271] on div at bounding box center [570, 257] width 33 height 33
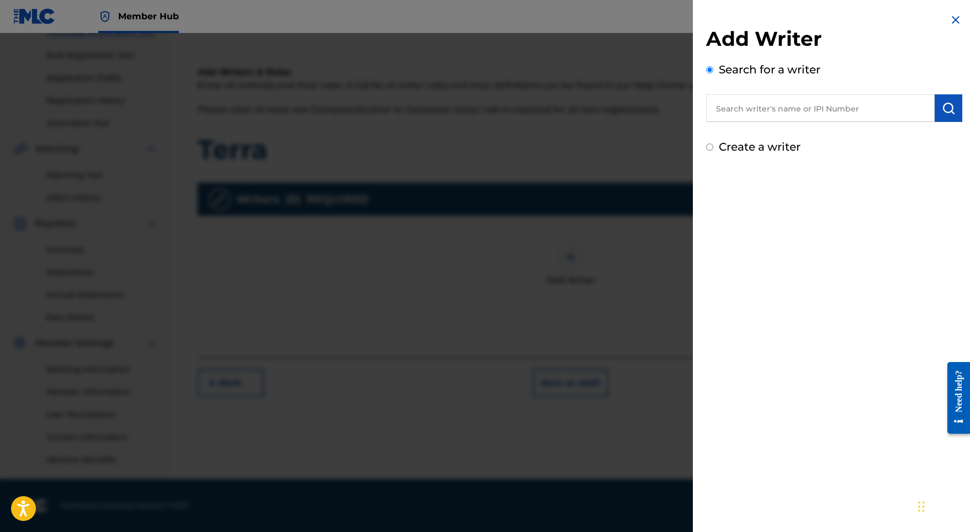
click at [815, 115] on input "text" at bounding box center [820, 108] width 229 height 28
click at [848, 114] on input "text" at bounding box center [820, 108] width 229 height 28
paste input "[PERSON_NAME]"
click at [928, 112] on input "[PERSON_NAME]" at bounding box center [820, 108] width 229 height 28
type input "[PERSON_NAME]"
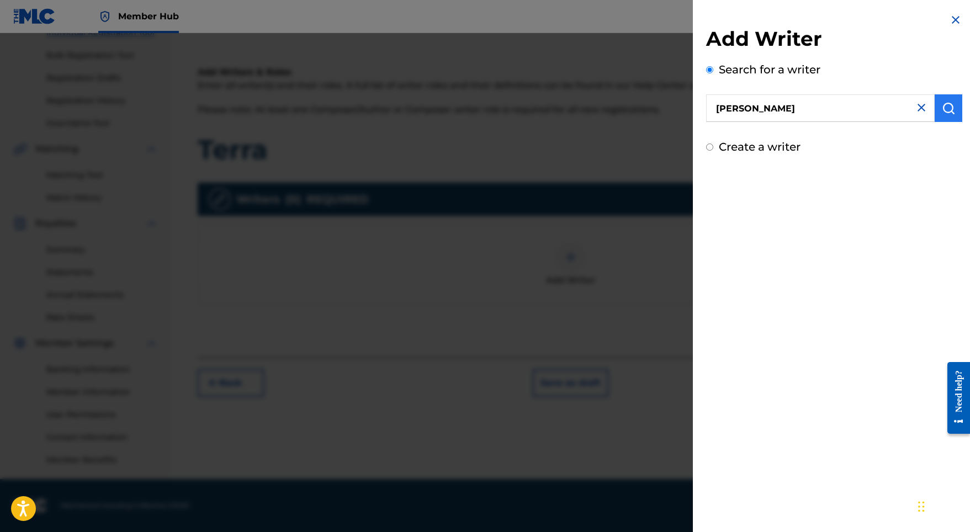
click at [946, 111] on img "submit" at bounding box center [948, 108] width 13 height 13
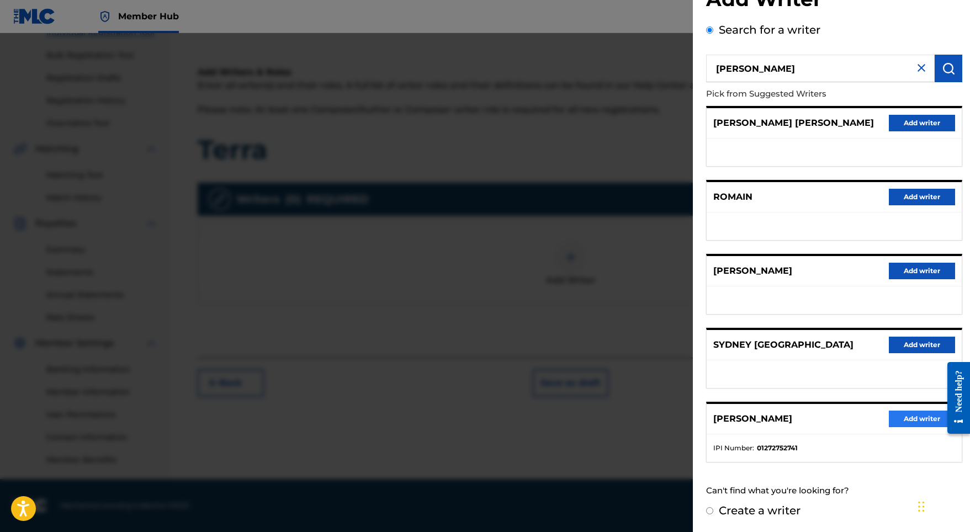
scroll to position [49, 0]
click at [913, 429] on div "[PERSON_NAME] Add writer" at bounding box center [834, 419] width 255 height 30
click at [904, 418] on button "Add writer" at bounding box center [922, 419] width 66 height 17
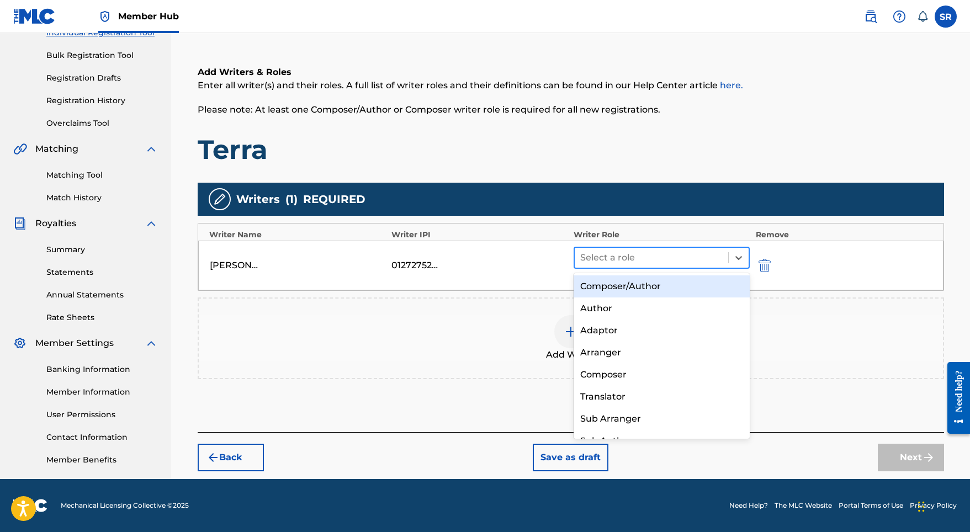
click at [621, 261] on div at bounding box center [651, 257] width 143 height 15
click at [634, 291] on div "Composer/Author" at bounding box center [662, 286] width 177 height 22
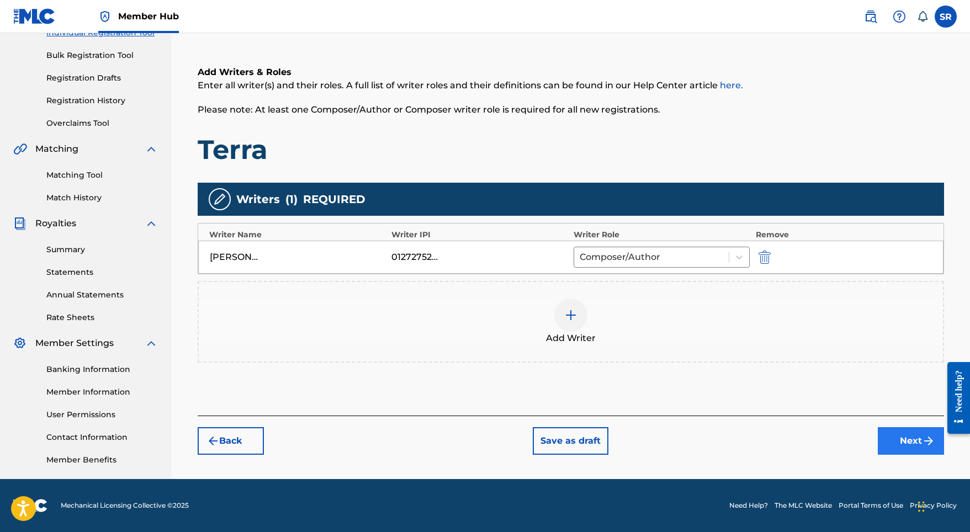
click at [899, 448] on button "Next" at bounding box center [911, 441] width 66 height 28
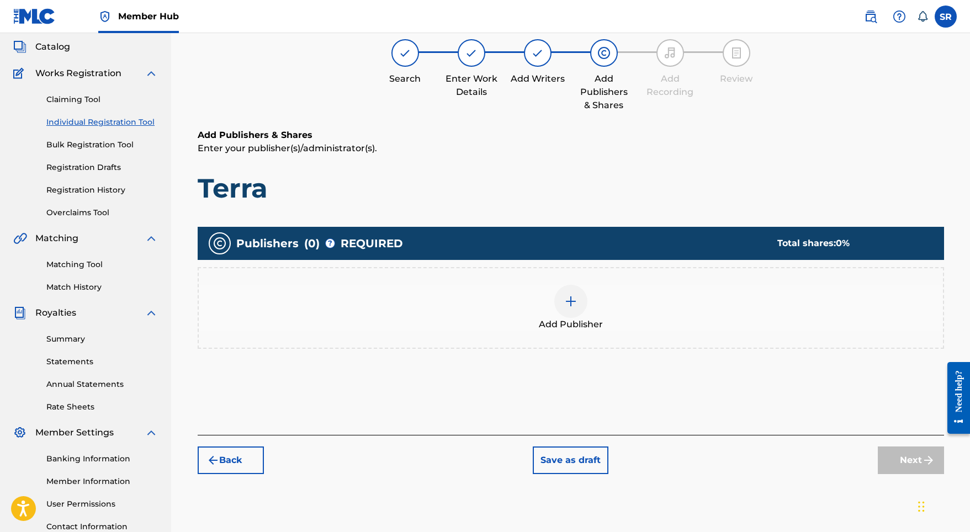
scroll to position [50, 0]
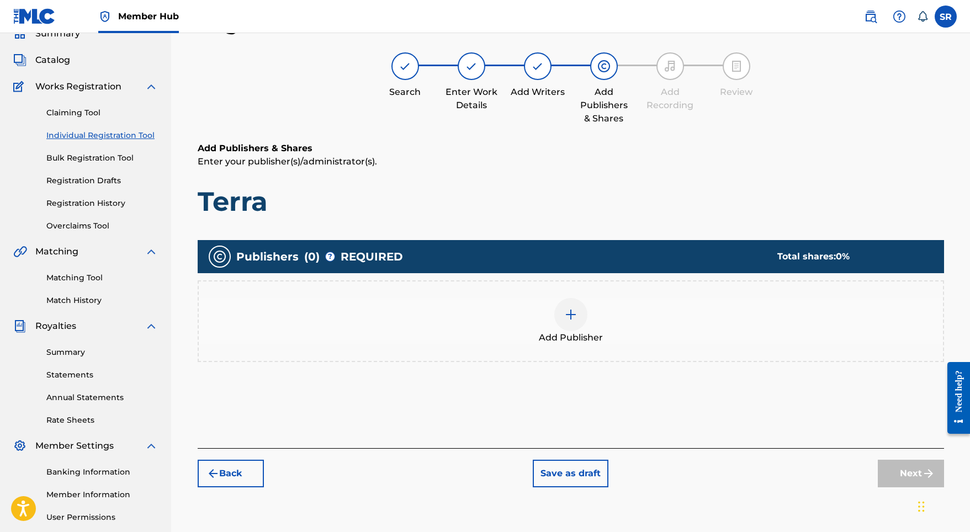
click at [584, 294] on div "Add Publisher" at bounding box center [571, 321] width 746 height 82
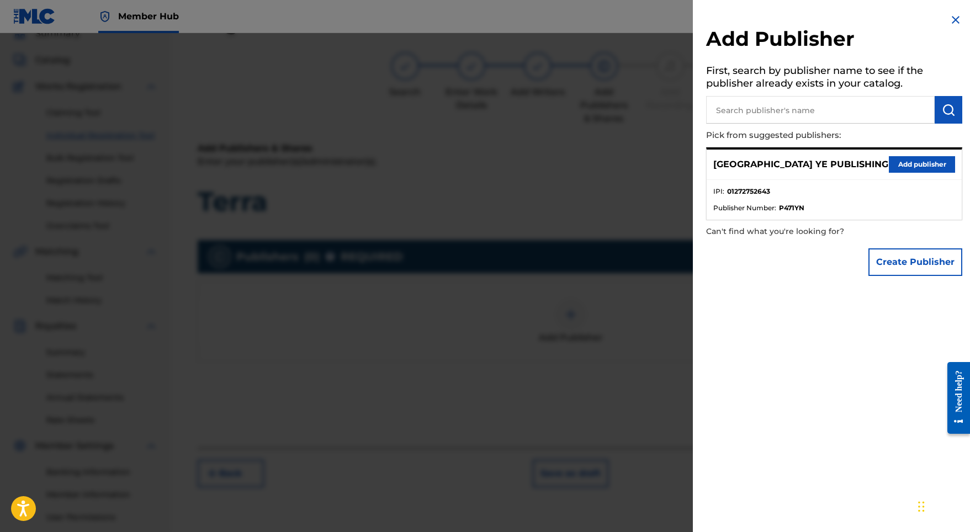
click at [896, 153] on div "SYDNEY YE PUBLISHING Add publisher" at bounding box center [834, 165] width 255 height 30
click at [894, 158] on button "Add publisher" at bounding box center [922, 164] width 66 height 17
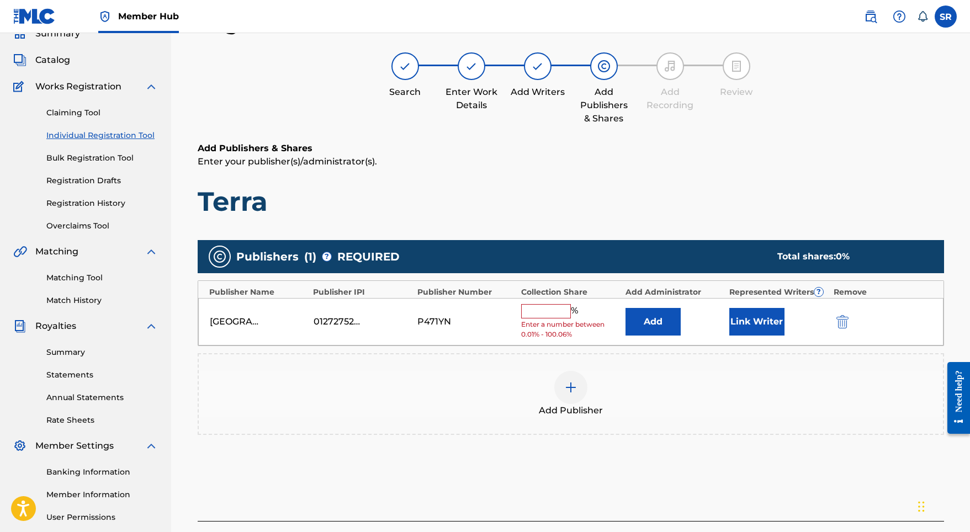
click at [546, 311] on input "text" at bounding box center [546, 311] width 50 height 14
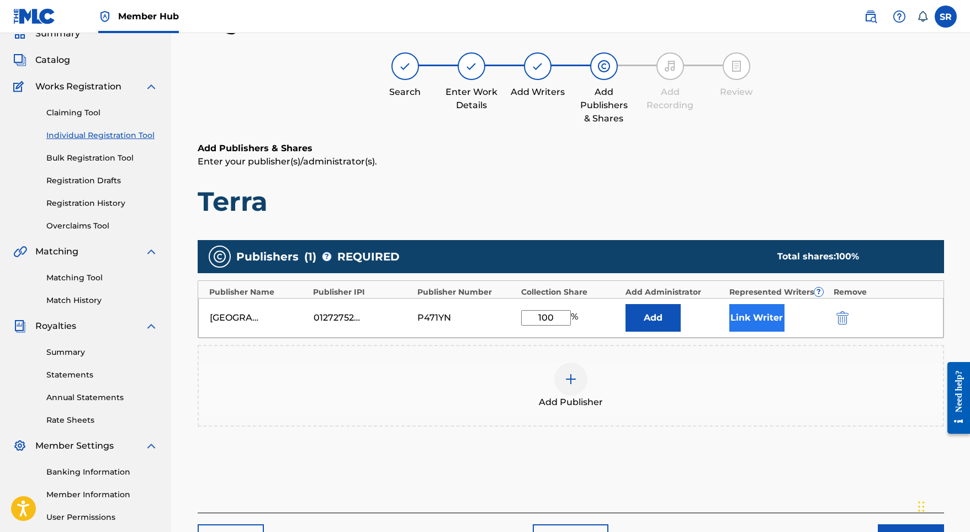
type input "100"
click at [757, 329] on button "Link Writer" at bounding box center [756, 318] width 55 height 28
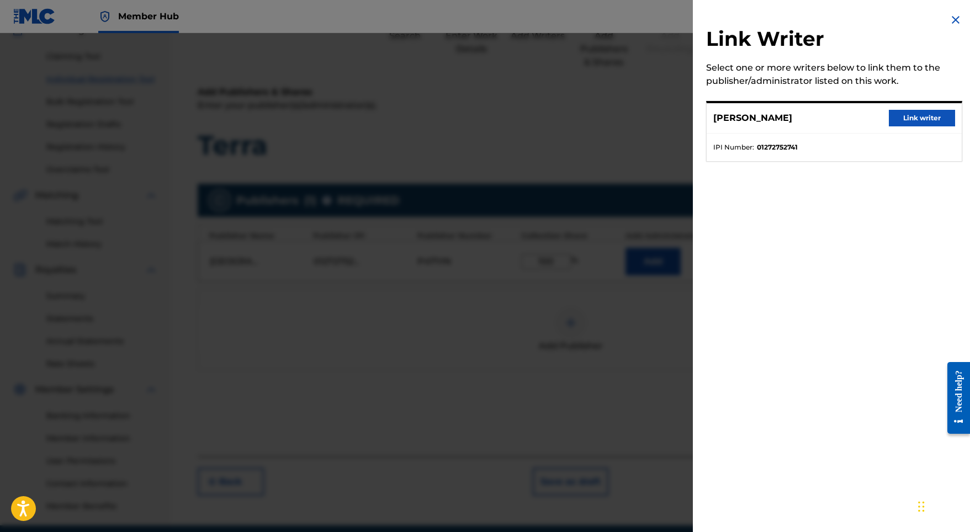
scroll to position [107, 0]
click at [901, 115] on button "Link writer" at bounding box center [922, 118] width 66 height 17
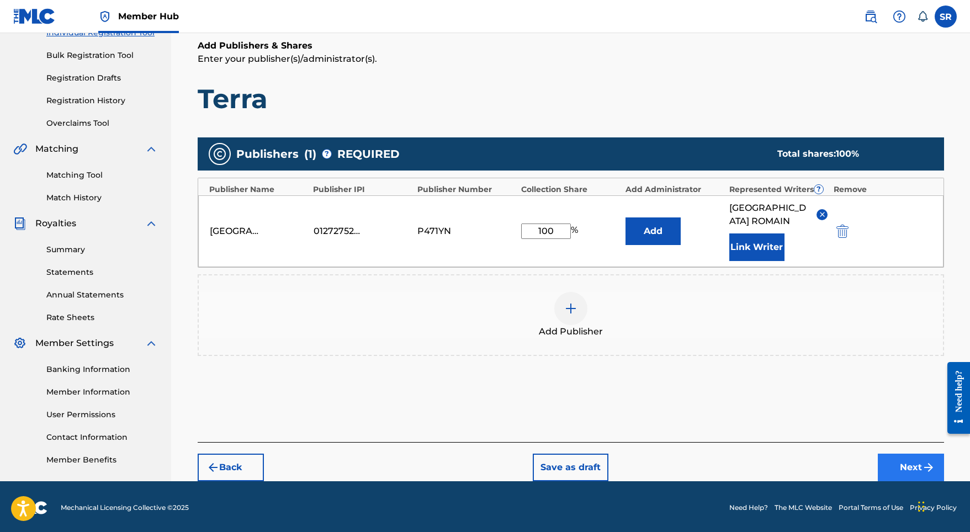
click at [915, 454] on button "Next" at bounding box center [911, 468] width 66 height 28
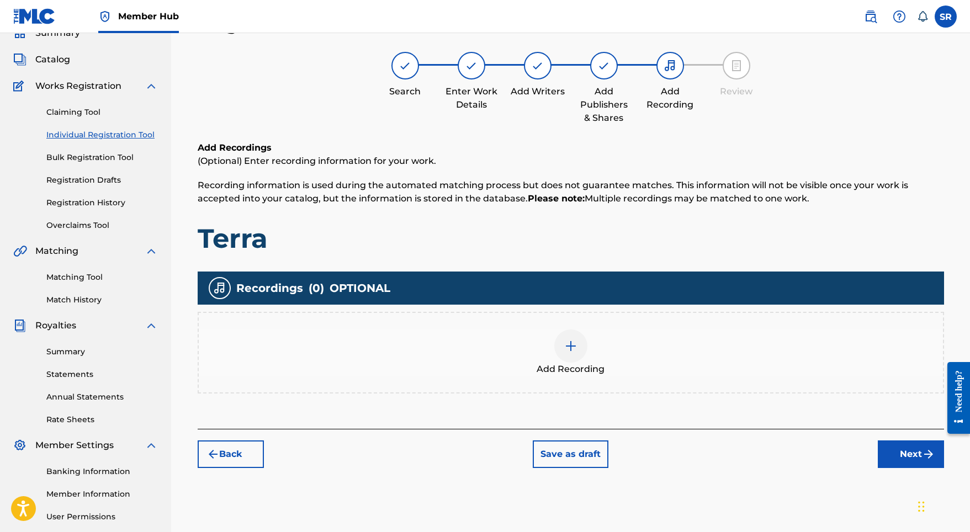
scroll to position [50, 0]
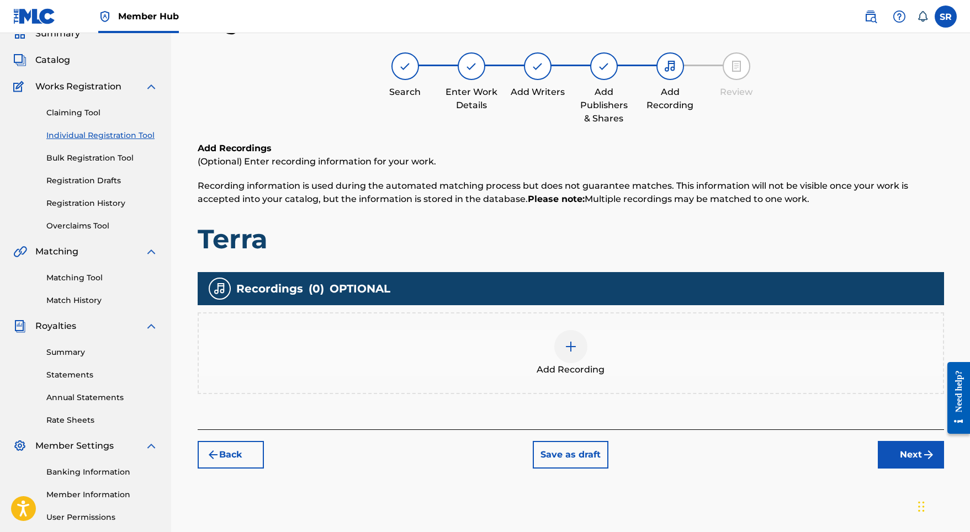
click at [584, 350] on div at bounding box center [570, 346] width 33 height 33
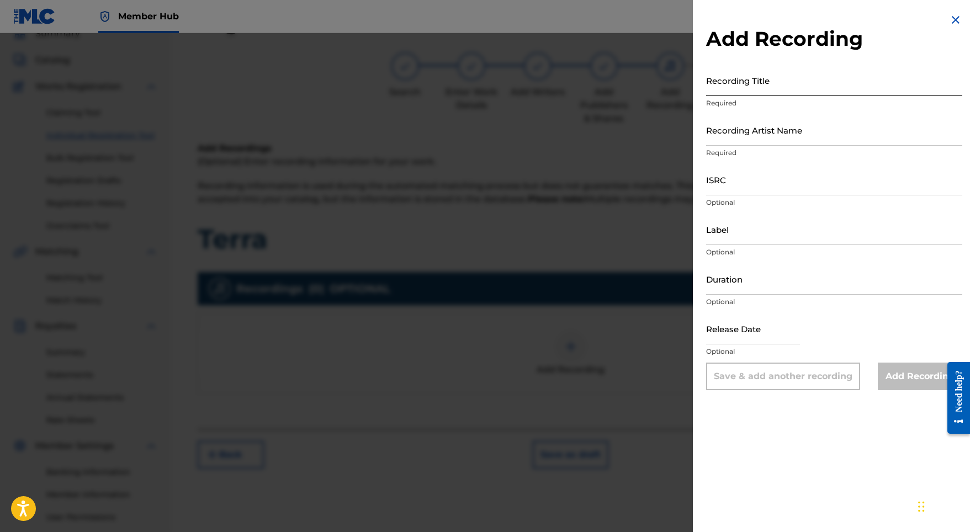
click at [828, 93] on input "Recording Title" at bounding box center [834, 80] width 256 height 31
paste input "Terra"
type input "Terra"
click at [691, 102] on div at bounding box center [485, 299] width 970 height 532
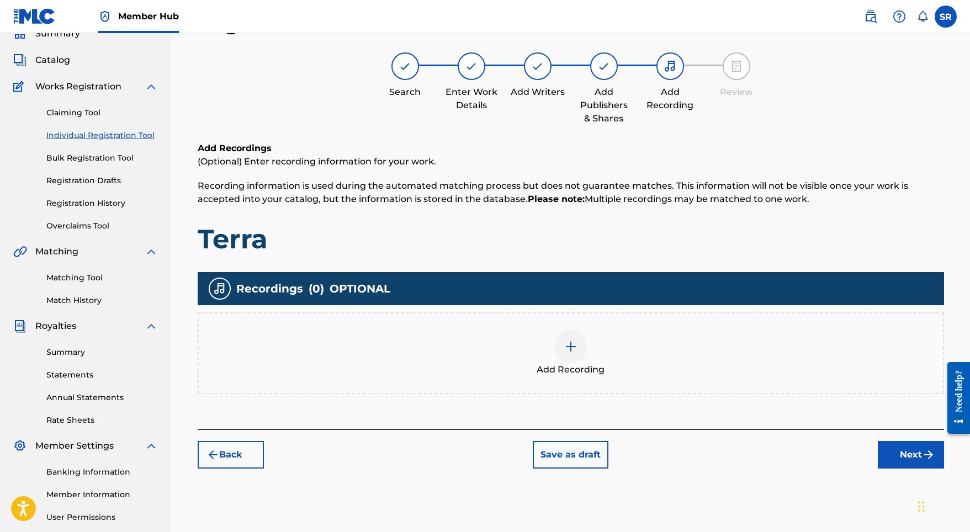
click at [576, 349] on img at bounding box center [570, 346] width 13 height 13
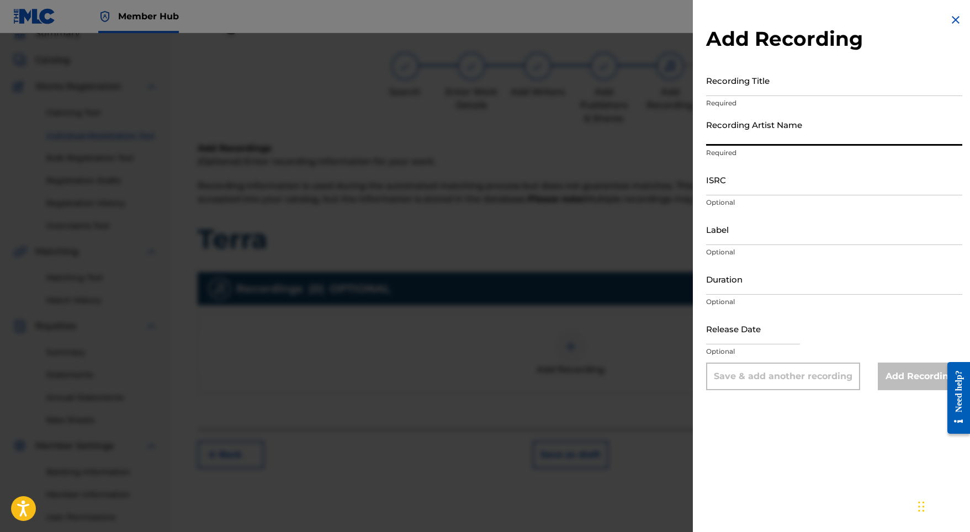
click at [781, 128] on input "Recording Artist Name" at bounding box center [834, 129] width 256 height 31
paste input "Stellar Soothe"
type input "Stellar Soothe"
click at [743, 93] on input "Recording Title" at bounding box center [834, 80] width 256 height 31
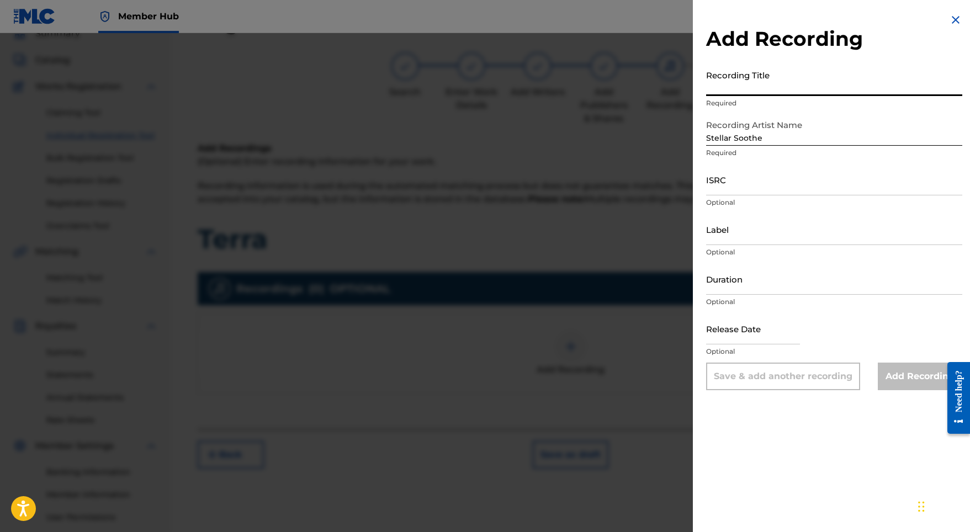
paste input "Terra"
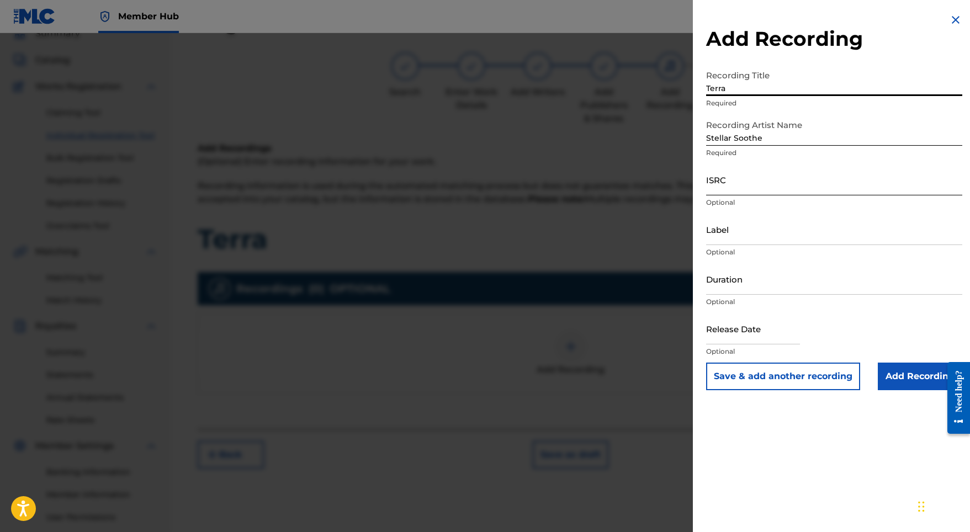
type input "Terra"
click at [727, 193] on input "ISRC" at bounding box center [834, 179] width 256 height 31
paste input "GBMJG2325372"
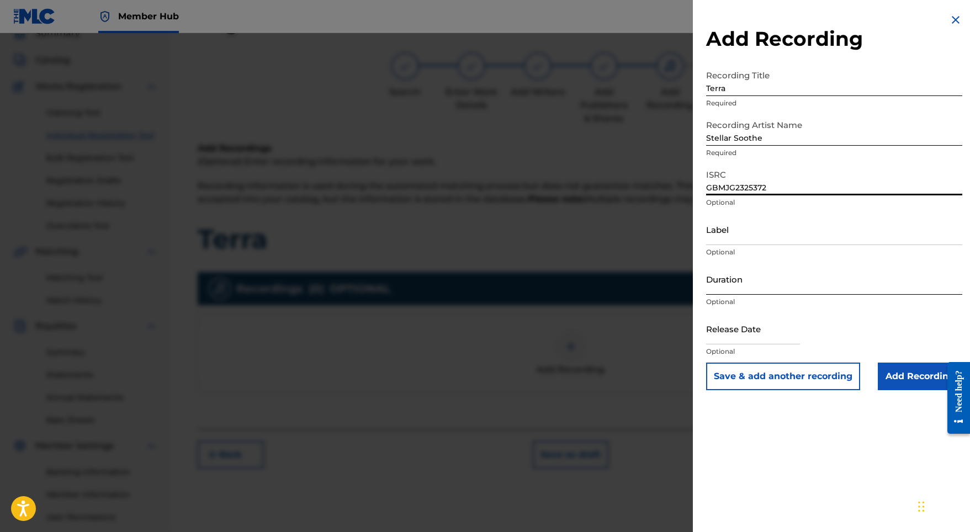
type input "GBMJG2325372"
click at [727, 278] on input "Duration" at bounding box center [834, 278] width 256 height 31
type input "01:37"
click at [746, 328] on input "text" at bounding box center [753, 328] width 94 height 31
select select "8"
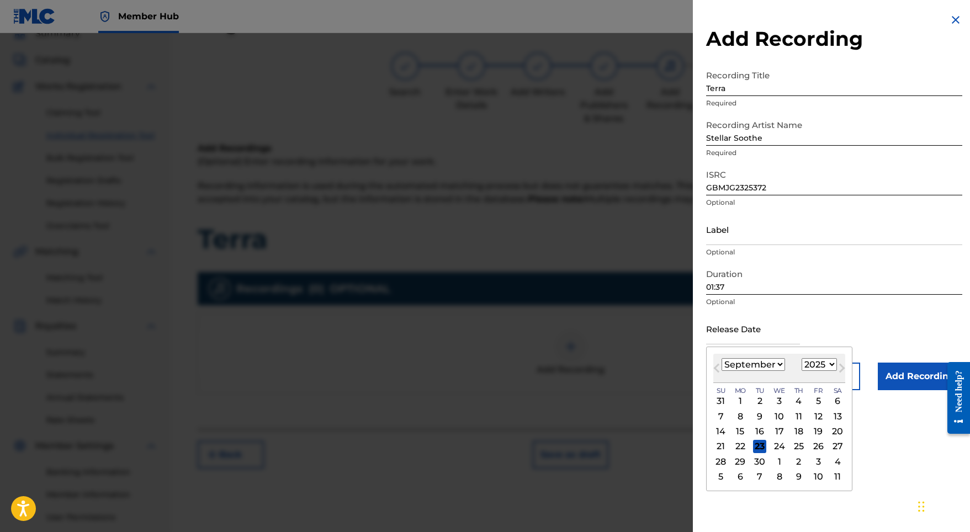
click at [807, 358] on div "[DATE] January February March April May June July August September October Nove…" at bounding box center [779, 368] width 132 height 29
select select "2023"
click at [762, 371] on div "January February March April May June July August September October November De…" at bounding box center [753, 364] width 63 height 13
select select "7"
click at [812, 446] on div "25" at bounding box center [818, 446] width 13 height 13
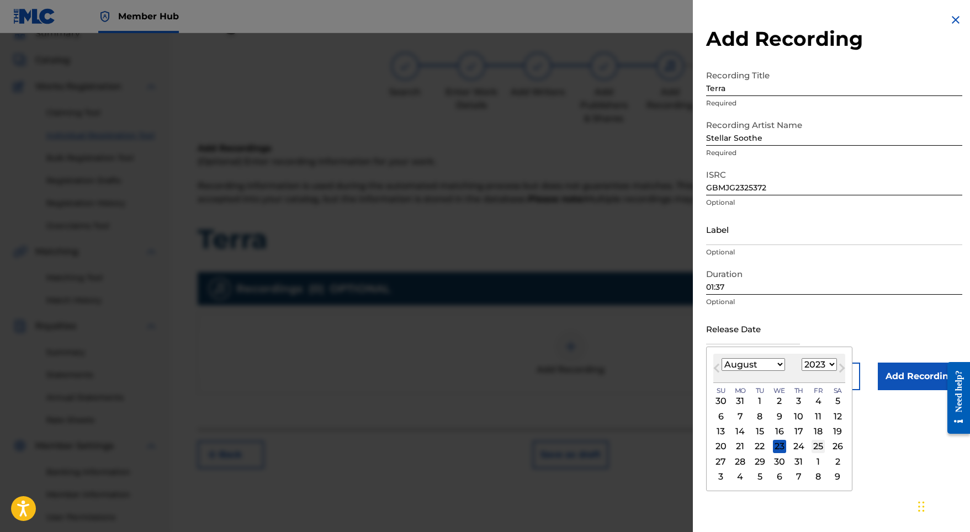
type input "[DATE]"
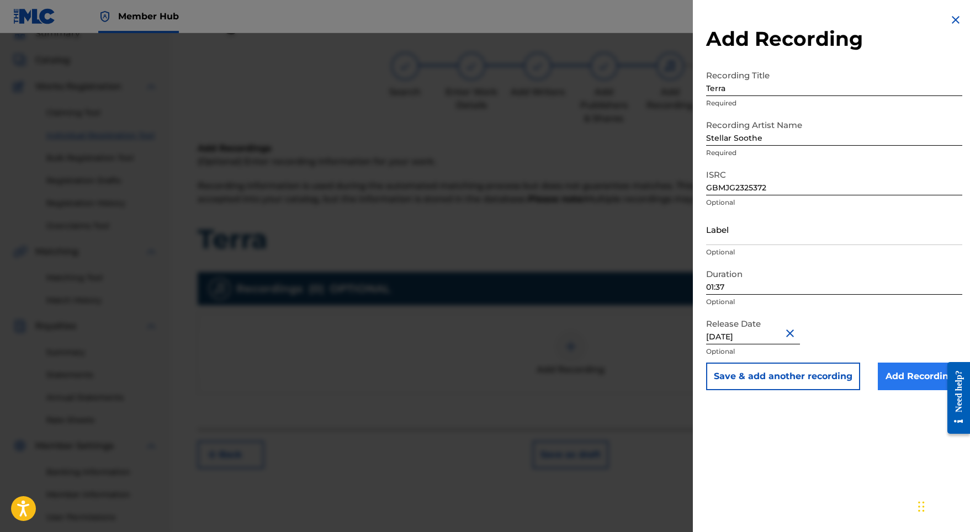
click at [899, 381] on input "Add Recording" at bounding box center [920, 377] width 84 height 28
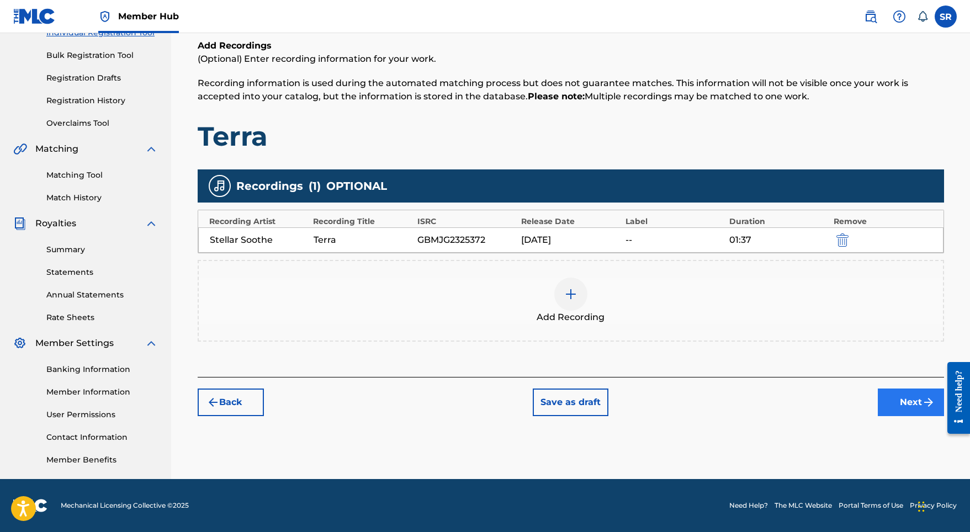
click at [906, 412] on button "Next" at bounding box center [911, 403] width 66 height 28
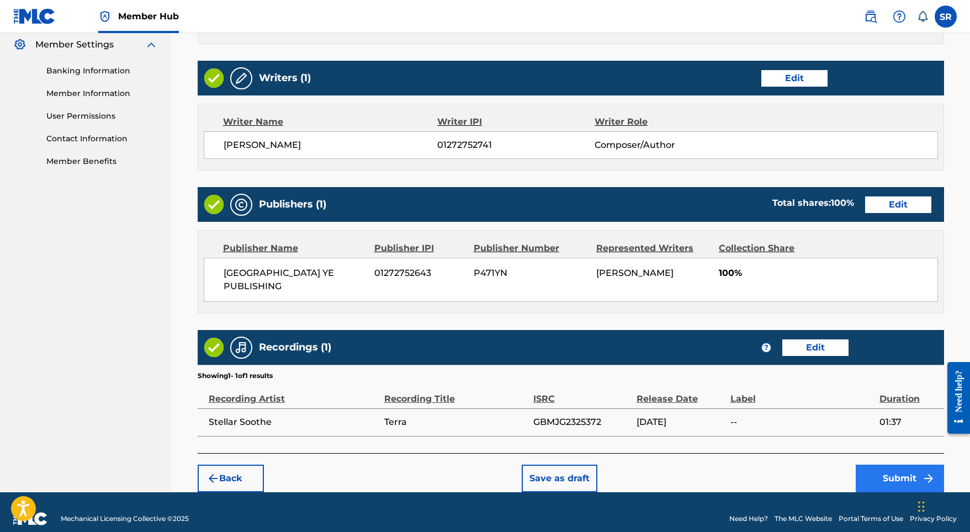
scroll to position [450, 0]
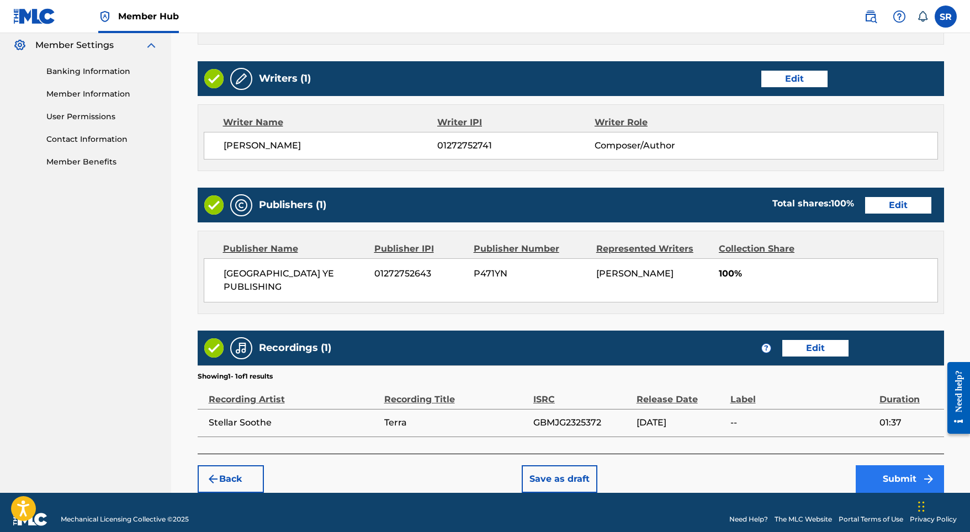
click at [868, 465] on button "Submit" at bounding box center [900, 479] width 88 height 28
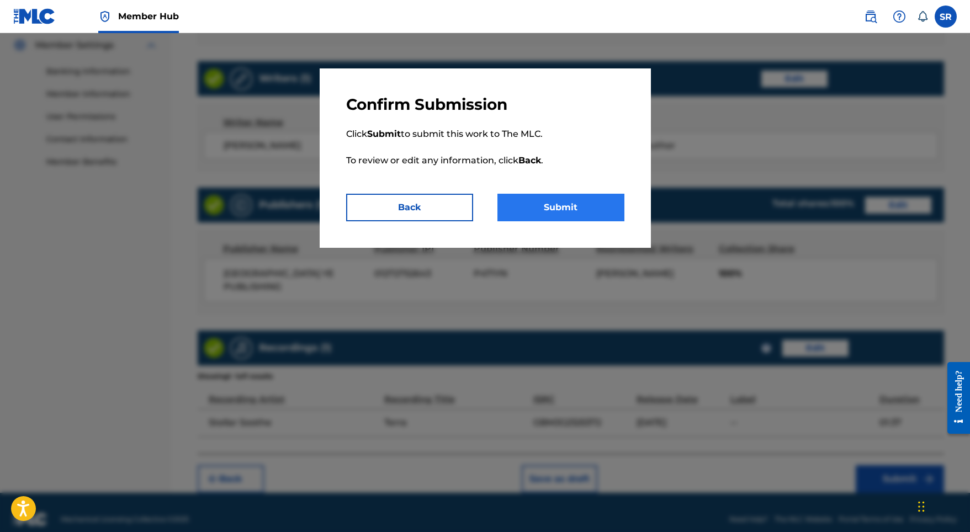
click at [583, 216] on button "Submit" at bounding box center [560, 208] width 127 height 28
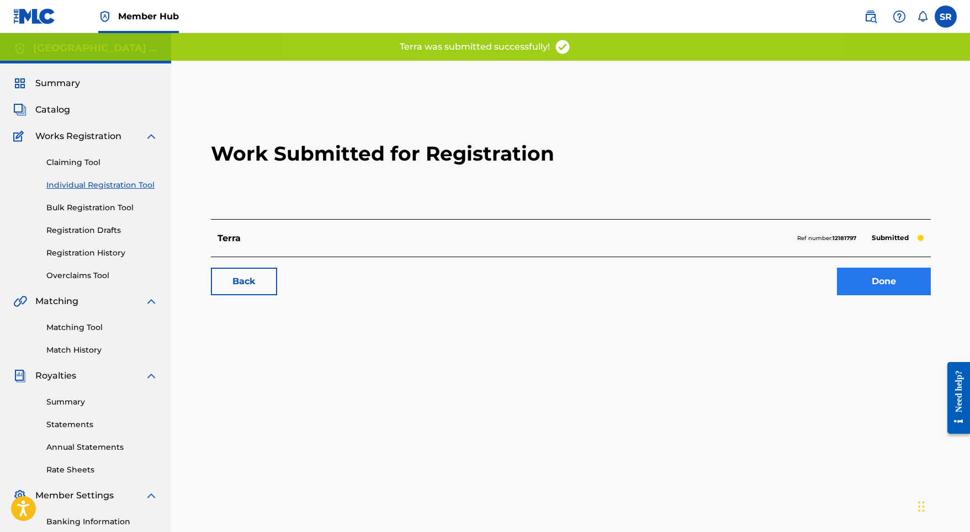
click at [887, 280] on link "Done" at bounding box center [884, 282] width 94 height 28
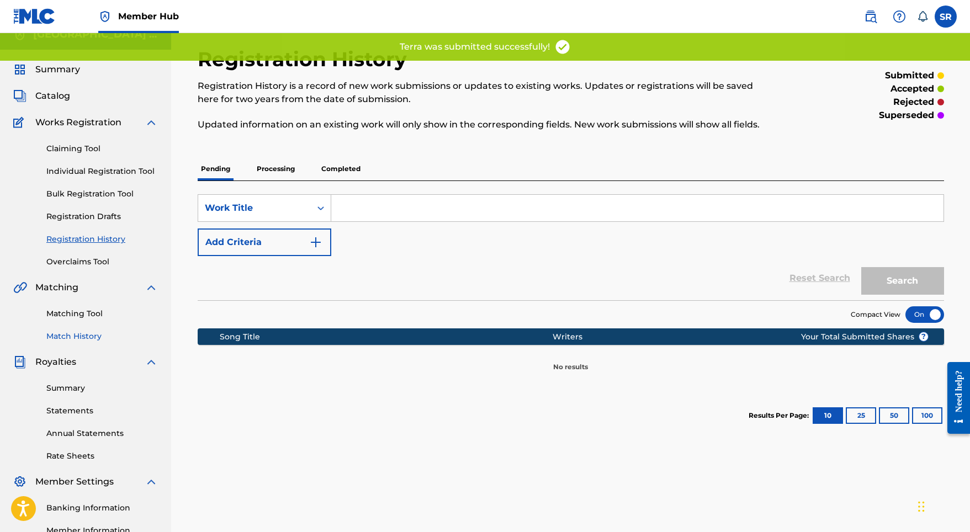
scroll to position [3, 0]
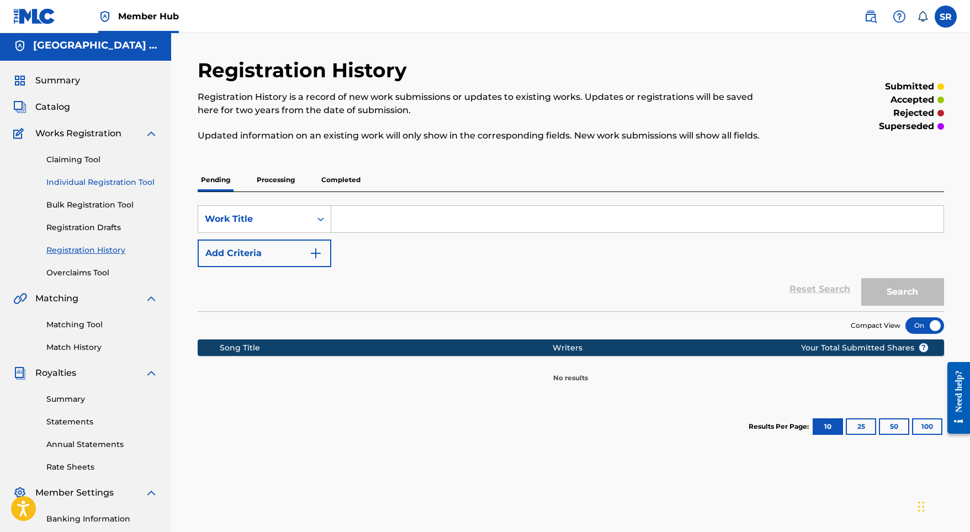
click at [125, 186] on link "Individual Registration Tool" at bounding box center [102, 183] width 112 height 12
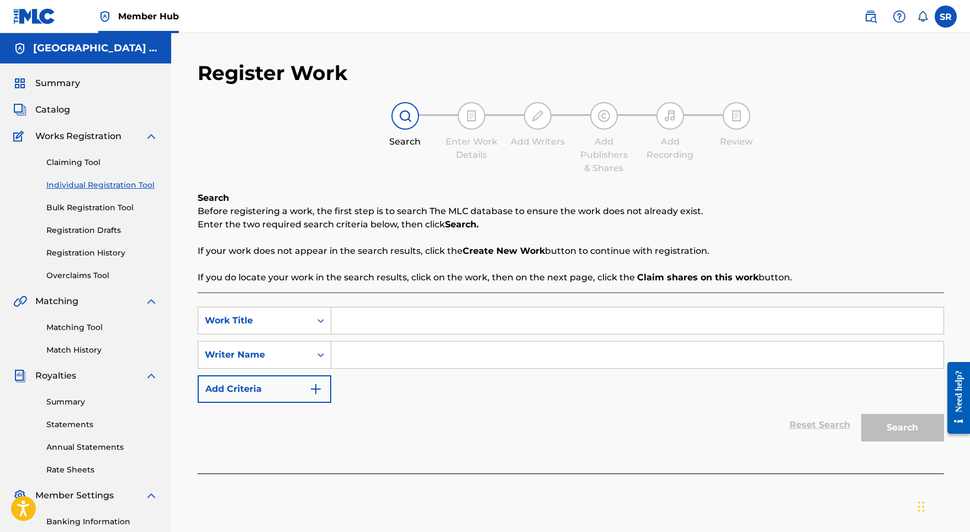
click at [420, 331] on input "Search Form" at bounding box center [637, 321] width 612 height 26
paste input "Sundance"
type input "Sundance"
click at [422, 362] on input "Search Form" at bounding box center [637, 355] width 612 height 26
paste input "Sundance"
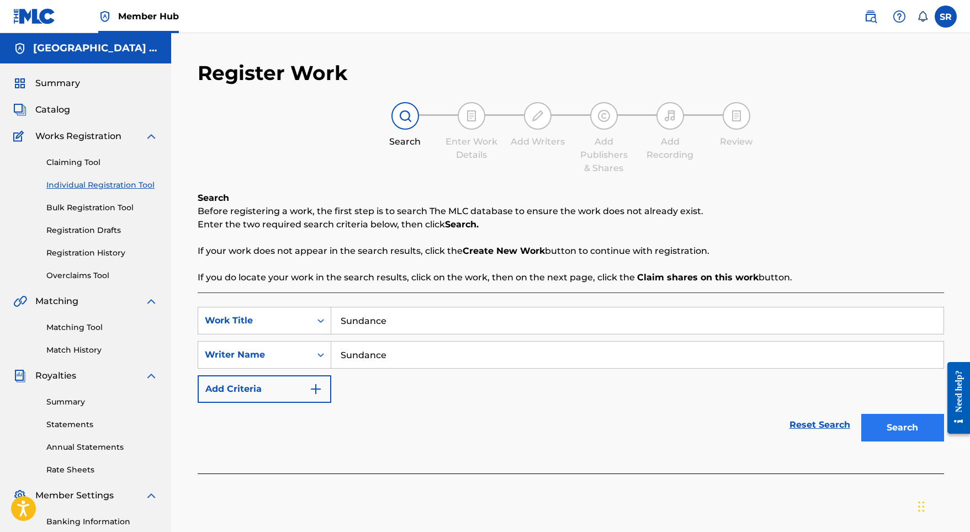
type input "Sundance"
click at [881, 428] on button "Search" at bounding box center [902, 428] width 83 height 28
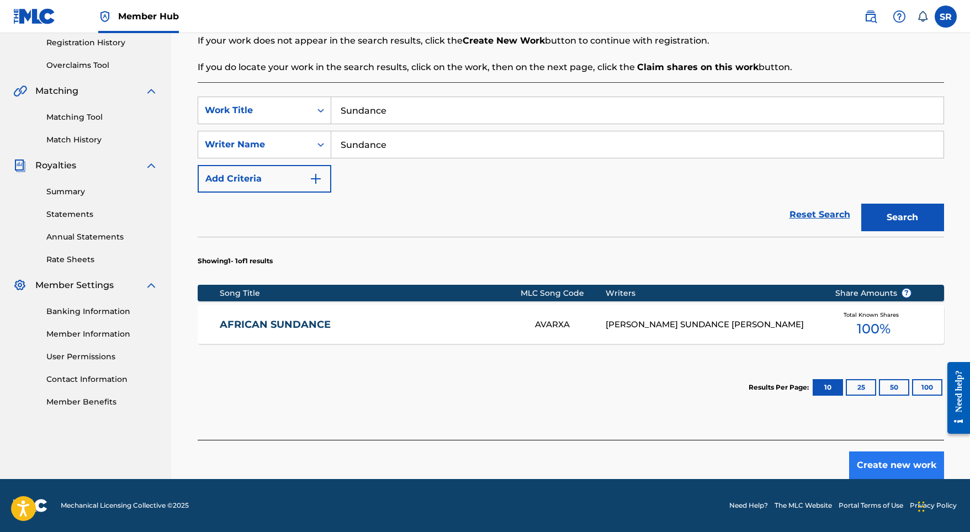
click at [914, 477] on button "Create new work" at bounding box center [896, 466] width 95 height 28
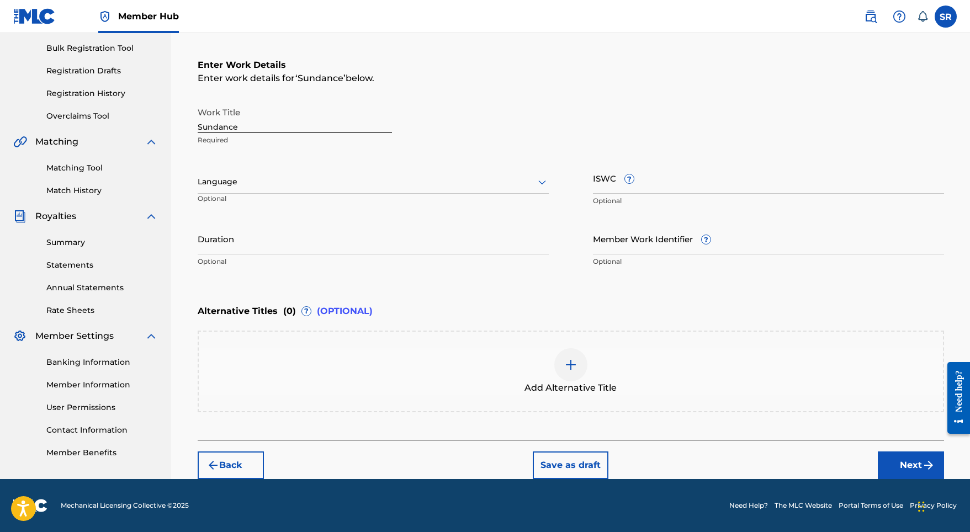
scroll to position [160, 0]
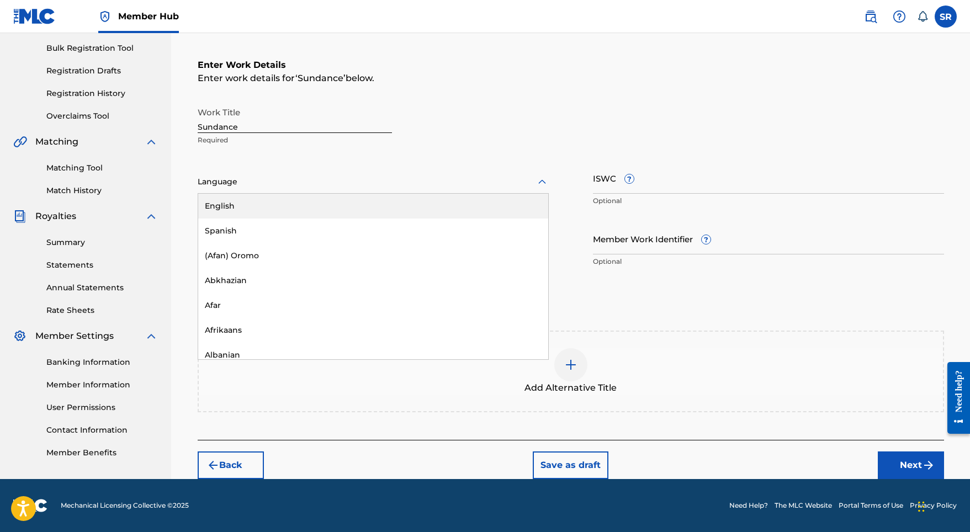
click at [393, 176] on div at bounding box center [373, 182] width 351 height 14
click at [340, 194] on div "English" at bounding box center [373, 206] width 350 height 25
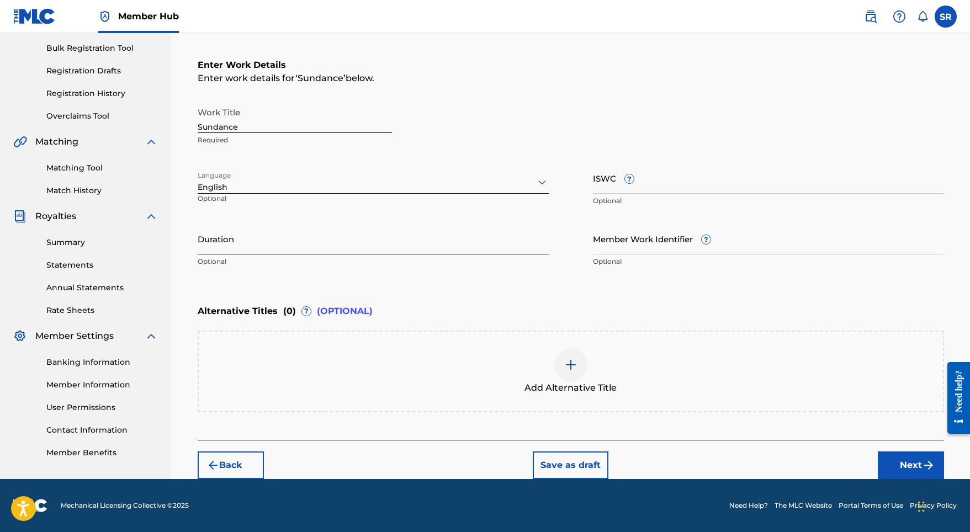
click at [367, 224] on input "Duration" at bounding box center [373, 238] width 351 height 31
type input "02:03"
click at [563, 362] on div at bounding box center [570, 364] width 33 height 33
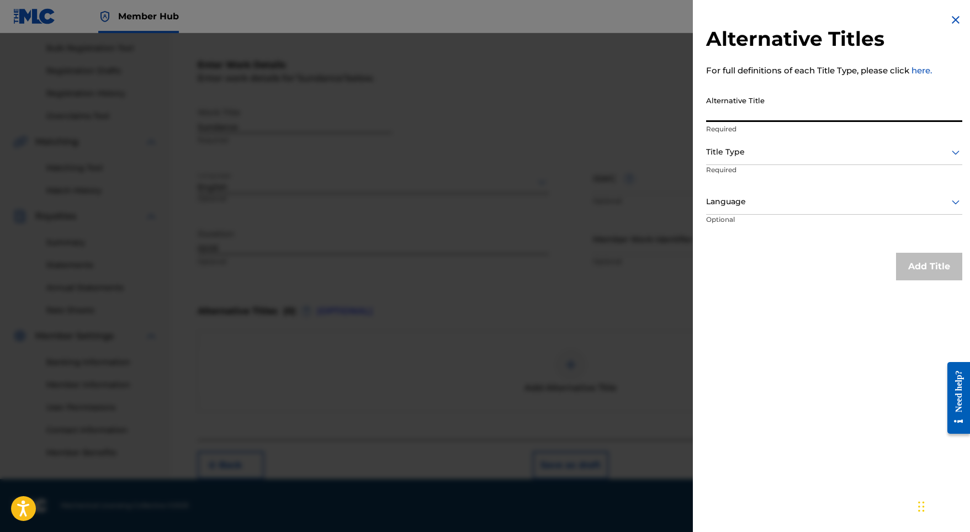
click at [771, 98] on input "Alternative Title" at bounding box center [834, 106] width 256 height 31
paste input "Sundance"
type input "Sundance"
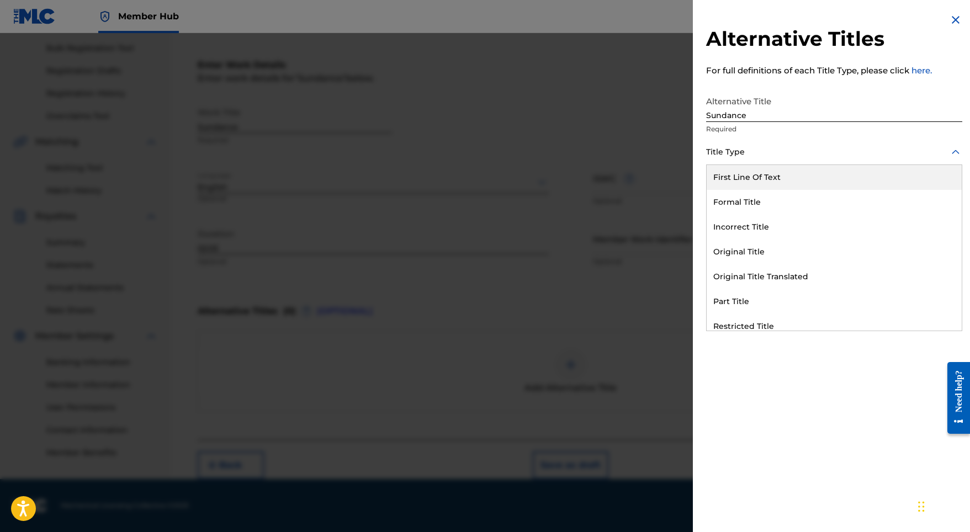
click at [743, 149] on div at bounding box center [834, 152] width 256 height 14
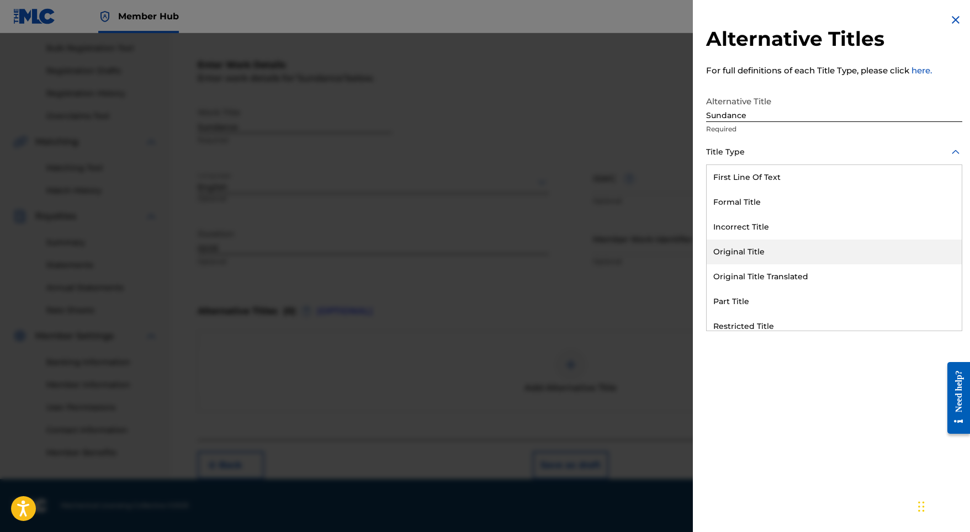
click at [748, 243] on div "Original Title" at bounding box center [834, 252] width 255 height 25
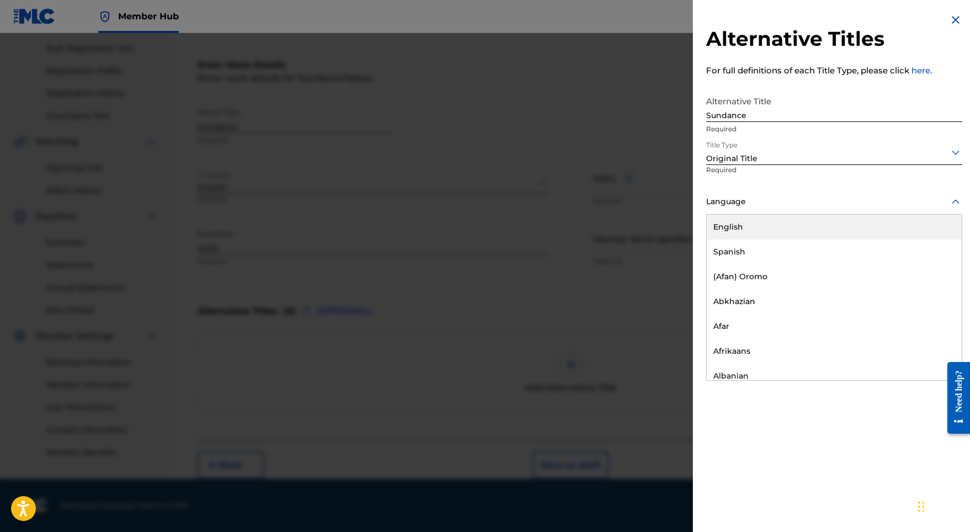
click at [776, 200] on div at bounding box center [834, 202] width 256 height 14
click at [758, 229] on div "English" at bounding box center [834, 227] width 255 height 25
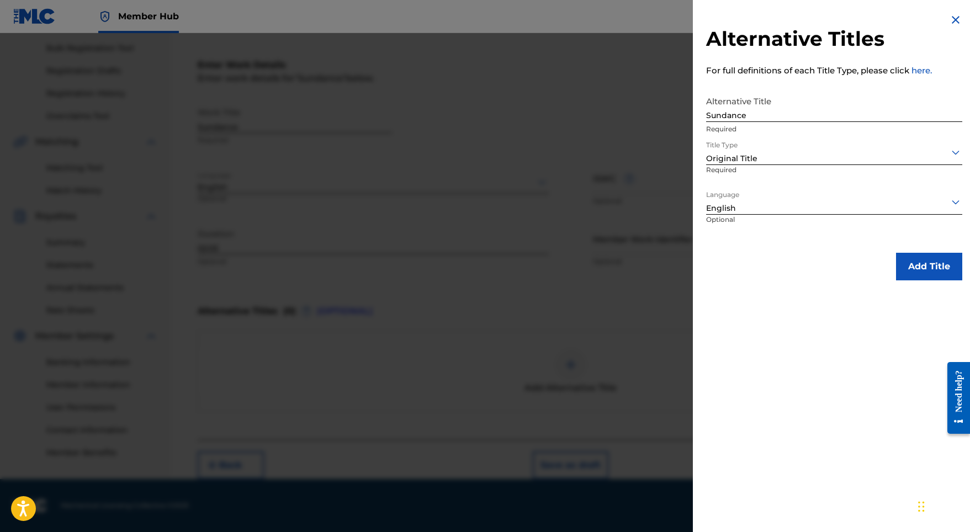
click at [894, 246] on div "Alternative Titles For full definitions of each Title Type, please click here. …" at bounding box center [834, 147] width 283 height 294
click at [896, 264] on button "Add Title" at bounding box center [929, 267] width 66 height 28
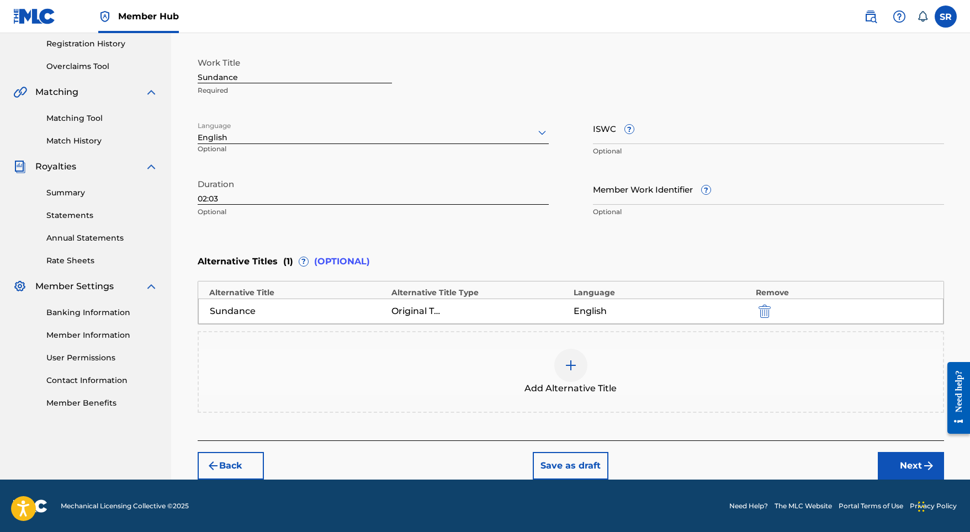
click at [900, 467] on button "Next" at bounding box center [911, 466] width 66 height 28
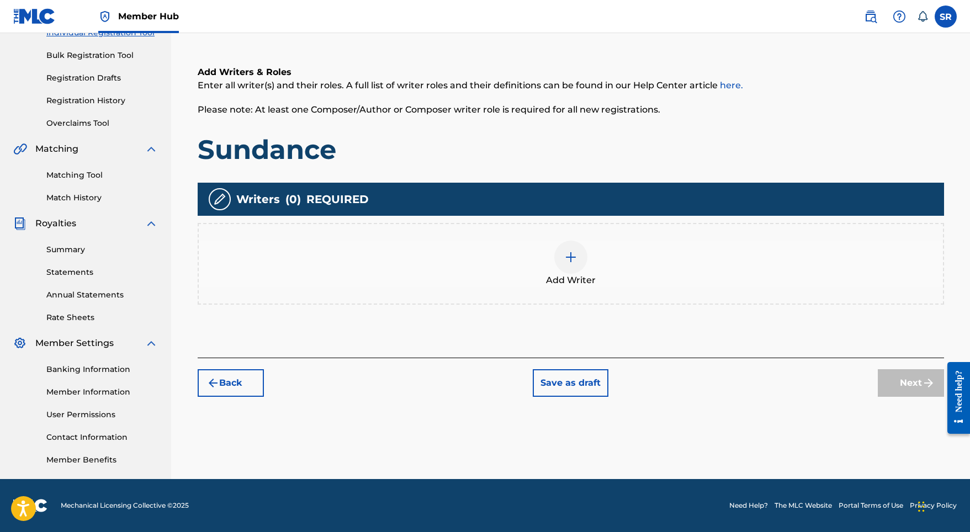
click at [575, 278] on span "Add Writer" at bounding box center [571, 280] width 50 height 13
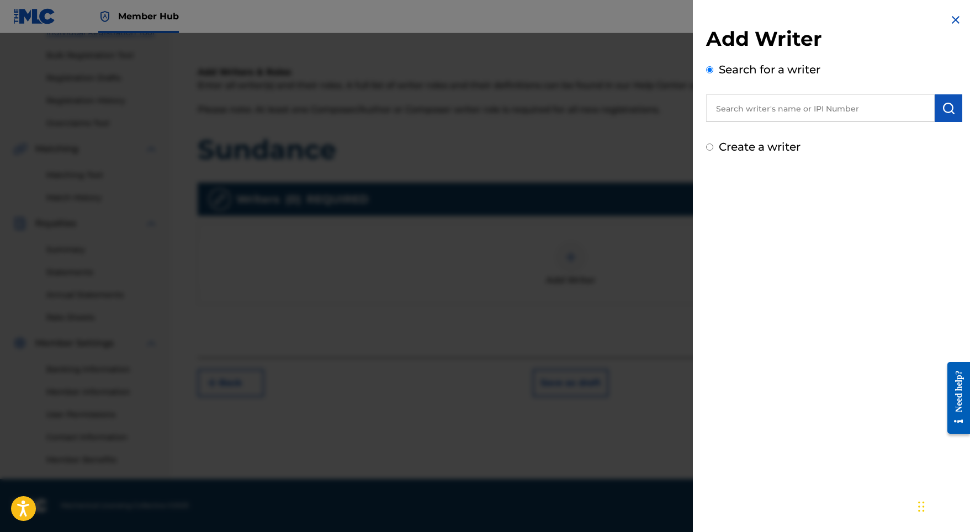
click at [887, 110] on input "text" at bounding box center [820, 108] width 229 height 28
paste input "[PERSON_NAME]"
type input "[PERSON_NAME]"
click at [935, 109] on button "submit" at bounding box center [949, 108] width 28 height 28
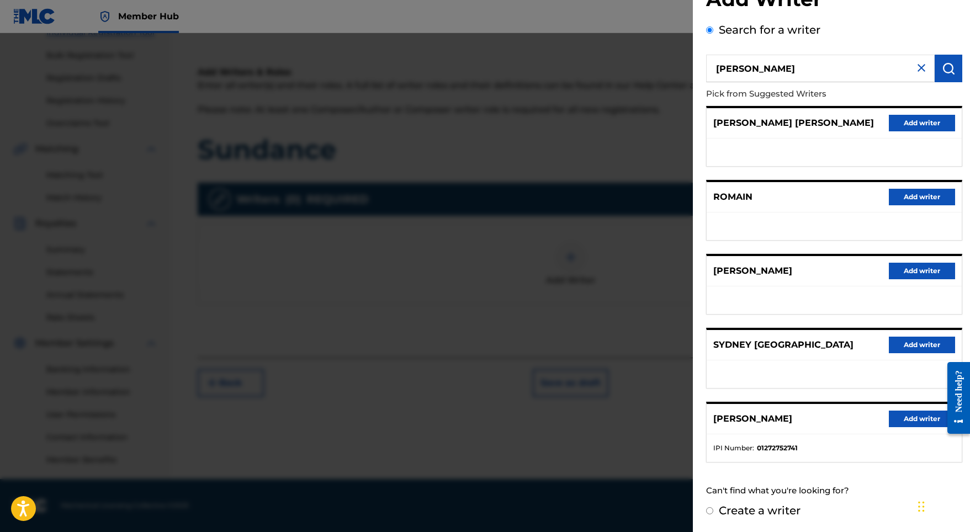
scroll to position [49, 0]
click at [909, 416] on button "Add writer" at bounding box center [922, 419] width 66 height 17
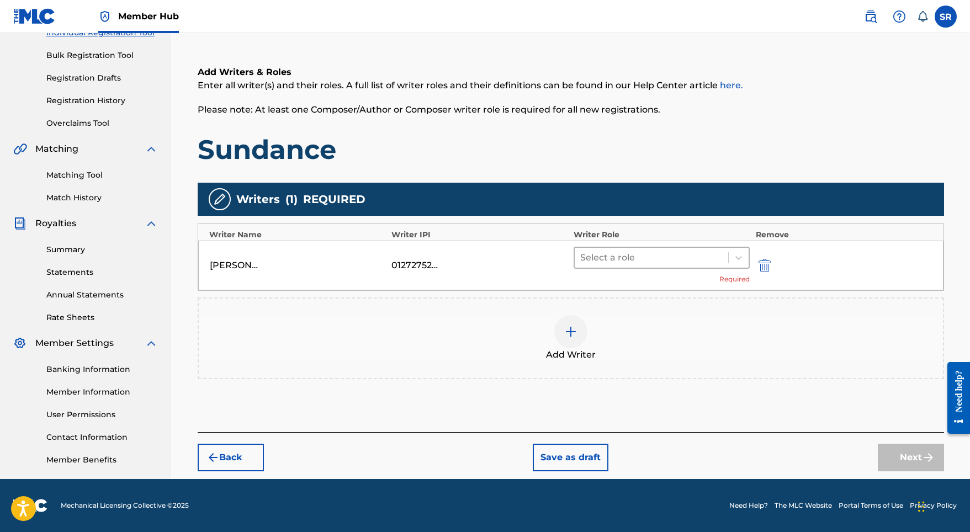
click at [618, 257] on div at bounding box center [651, 257] width 143 height 15
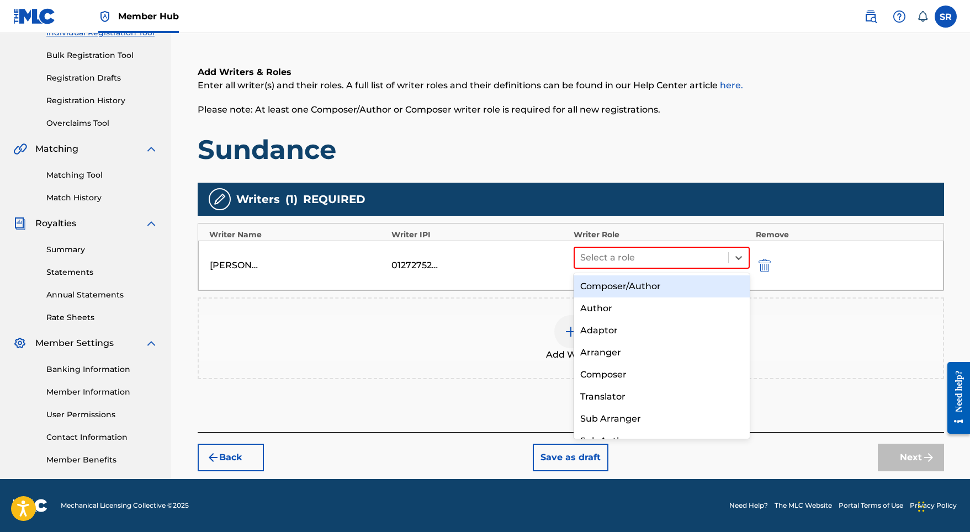
click at [626, 284] on div "Composer/Author" at bounding box center [662, 286] width 177 height 22
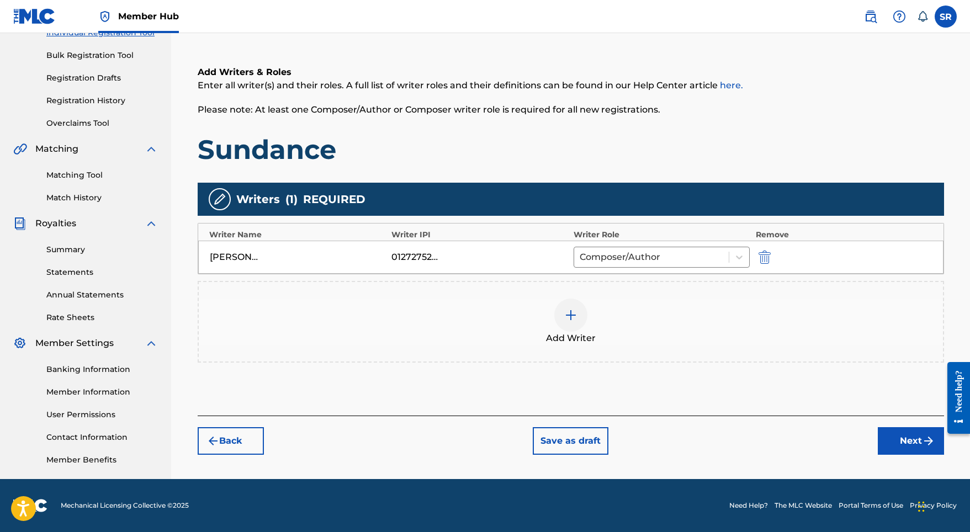
click at [900, 462] on div "Register Work Search Enter Work Details Add Writers Add Publishers & Shares Add…" at bounding box center [570, 193] width 773 height 571
click at [899, 444] on button "Next" at bounding box center [911, 441] width 66 height 28
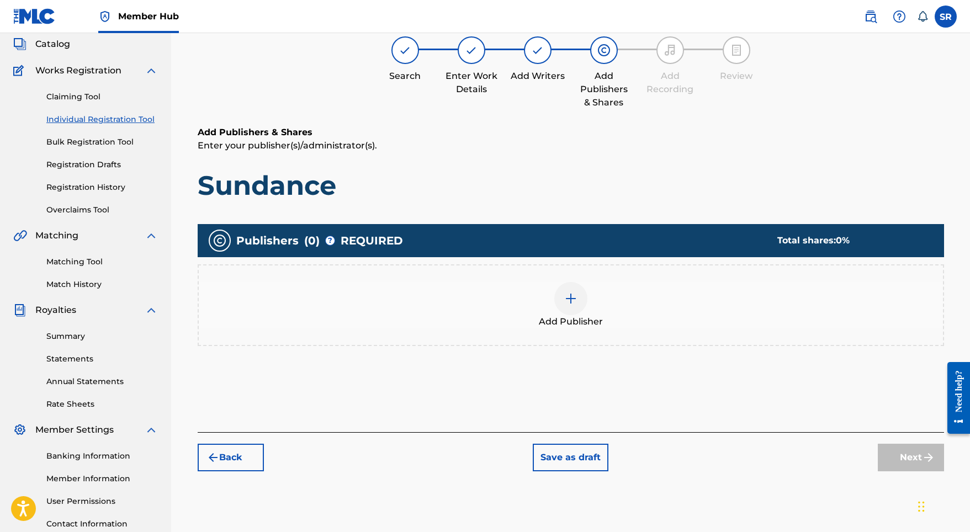
scroll to position [50, 0]
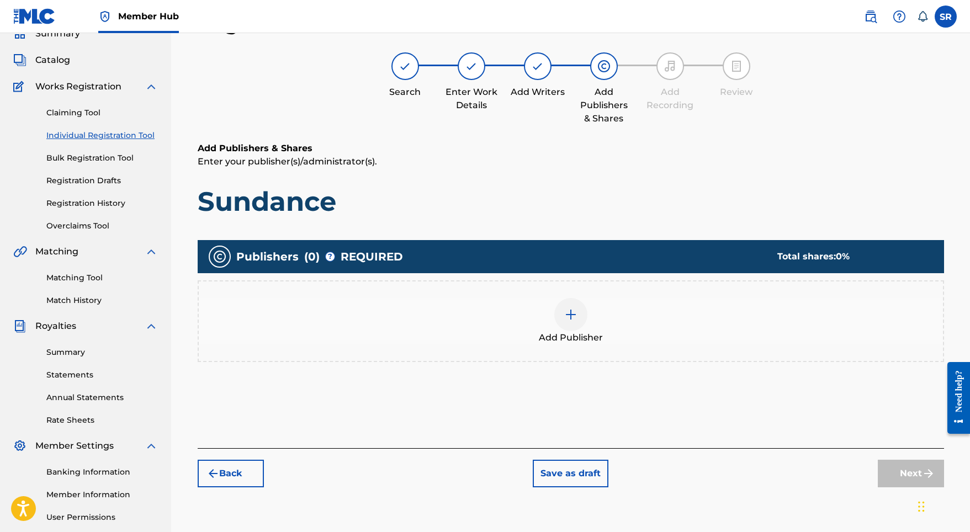
click at [547, 311] on div "Add Publisher" at bounding box center [571, 321] width 744 height 46
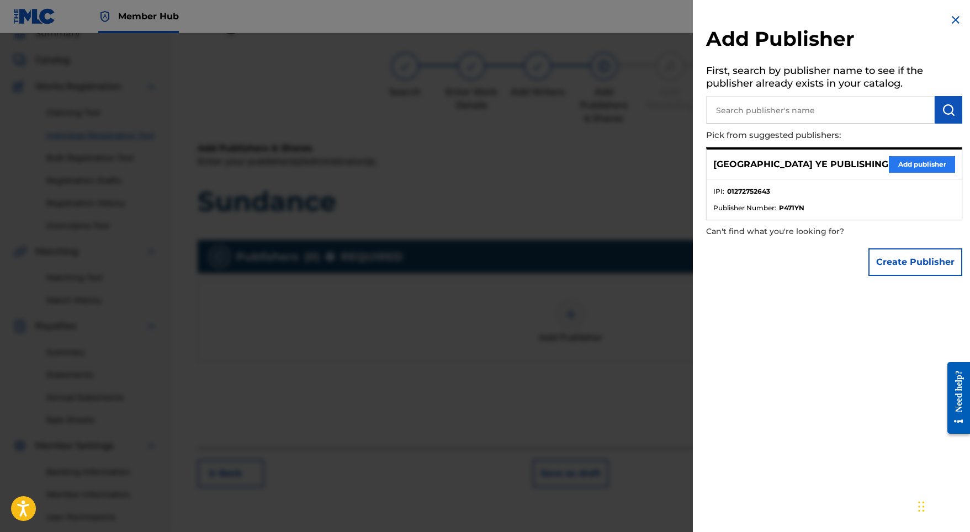
click at [904, 165] on button "Add publisher" at bounding box center [922, 164] width 66 height 17
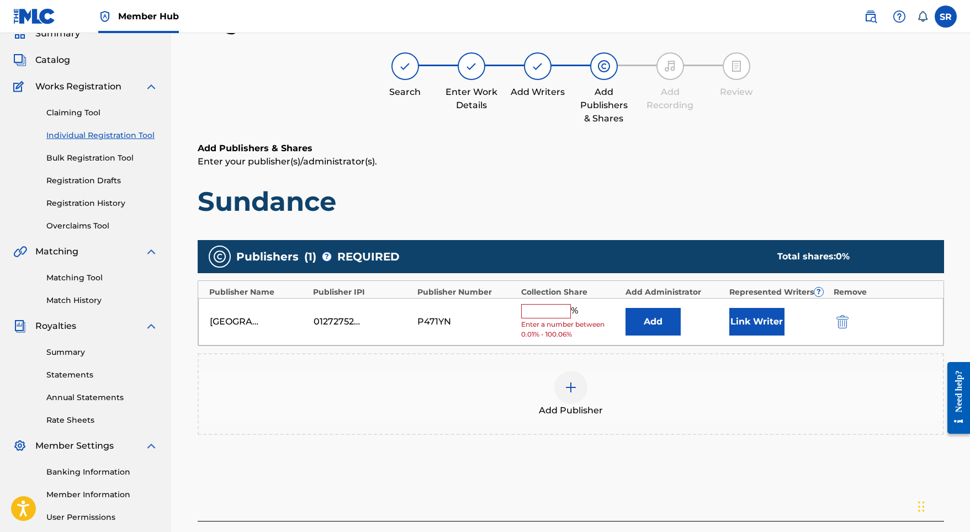
click at [561, 315] on div "%" at bounding box center [551, 311] width 60 height 14
click at [561, 315] on input "text" at bounding box center [546, 311] width 50 height 14
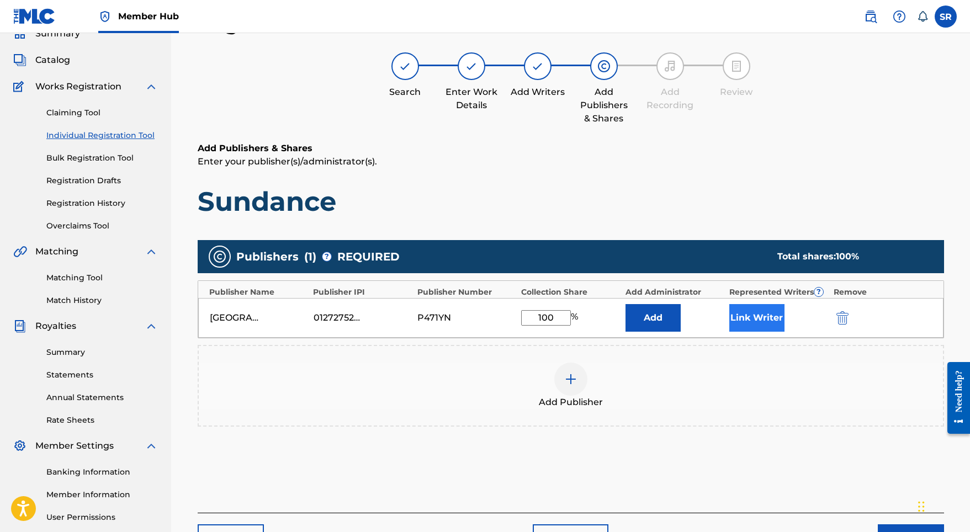
type input "100"
click at [755, 320] on button "Link Writer" at bounding box center [756, 318] width 55 height 28
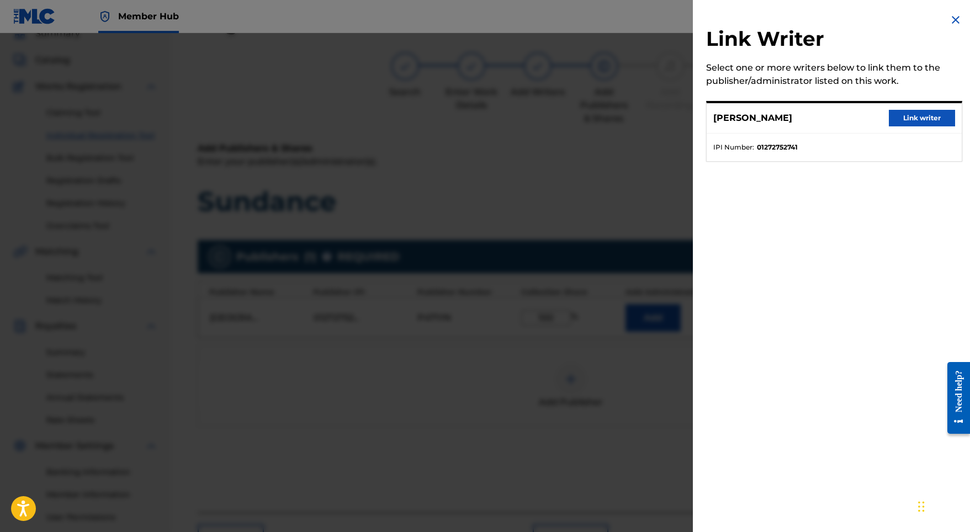
click at [919, 127] on div "[PERSON_NAME] Link writer" at bounding box center [834, 118] width 255 height 30
click at [919, 124] on button "Link writer" at bounding box center [922, 118] width 66 height 17
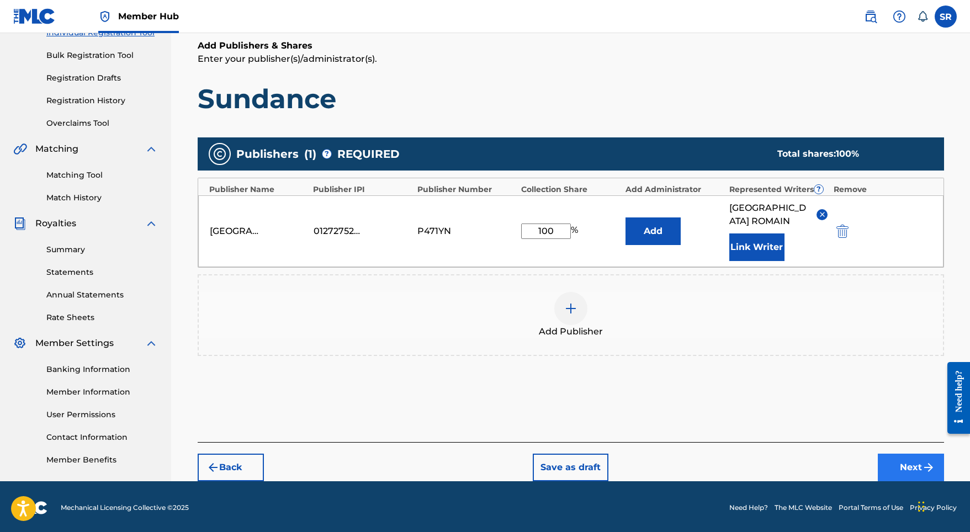
click at [900, 454] on button "Next" at bounding box center [911, 468] width 66 height 28
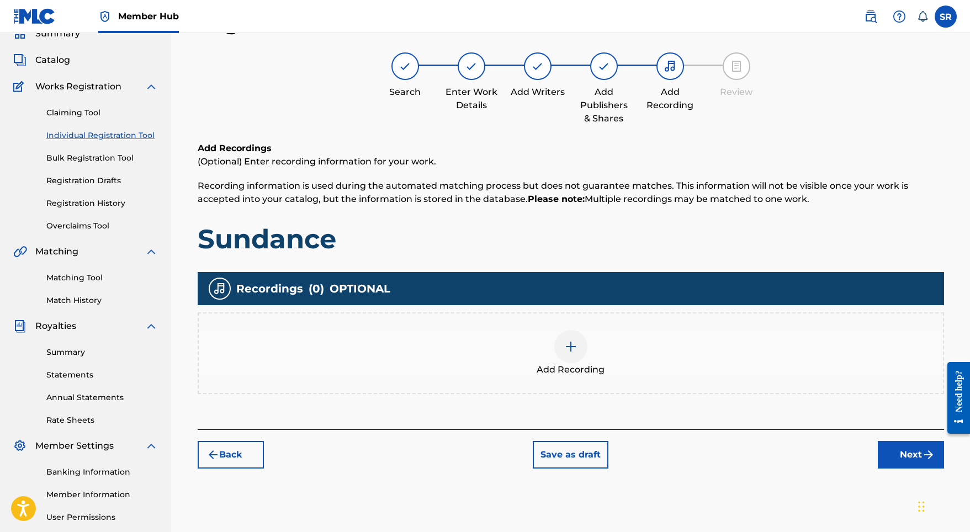
click at [563, 349] on div at bounding box center [570, 346] width 33 height 33
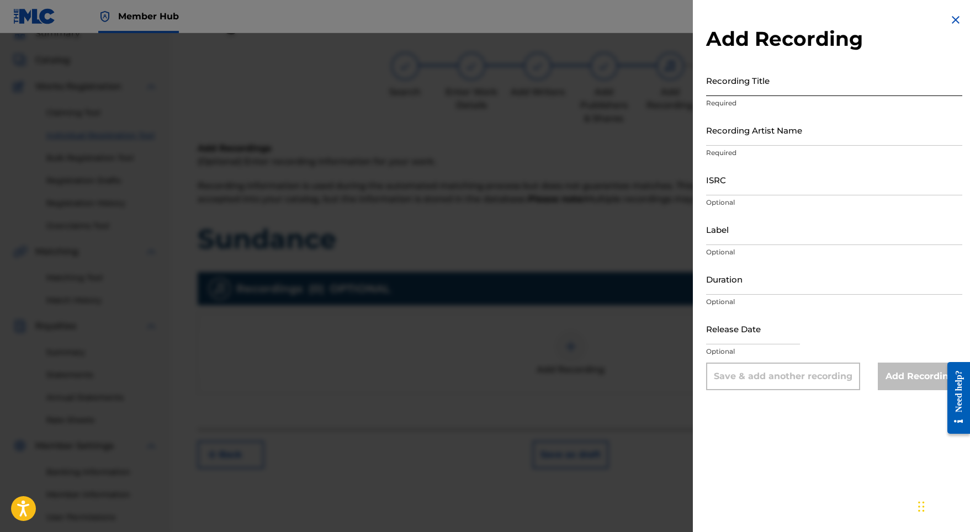
click at [742, 87] on input "Recording Title" at bounding box center [834, 80] width 256 height 31
paste input "Sundance"
type input "Sundance"
click at [789, 150] on p "Required" at bounding box center [834, 153] width 256 height 10
click at [780, 137] on input "Recording Artist Name" at bounding box center [834, 129] width 256 height 31
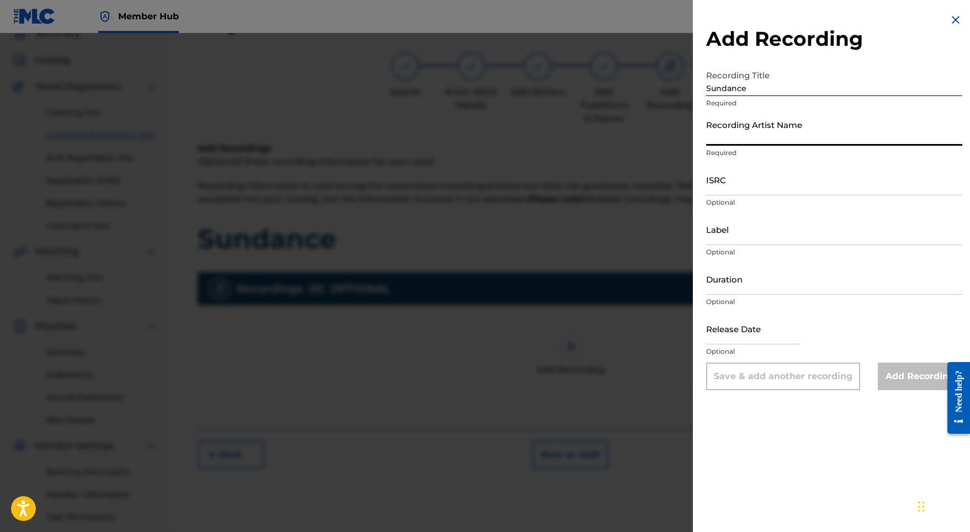
paste input "Stellar Soothe"
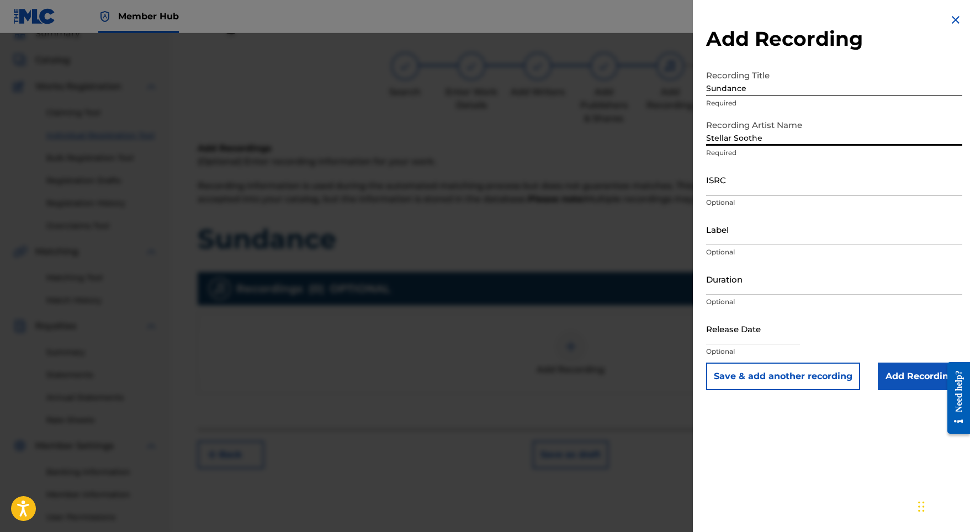
type input "Stellar Soothe"
click at [749, 184] on input "ISRC" at bounding box center [834, 179] width 256 height 31
paste input "GBMJG2325373"
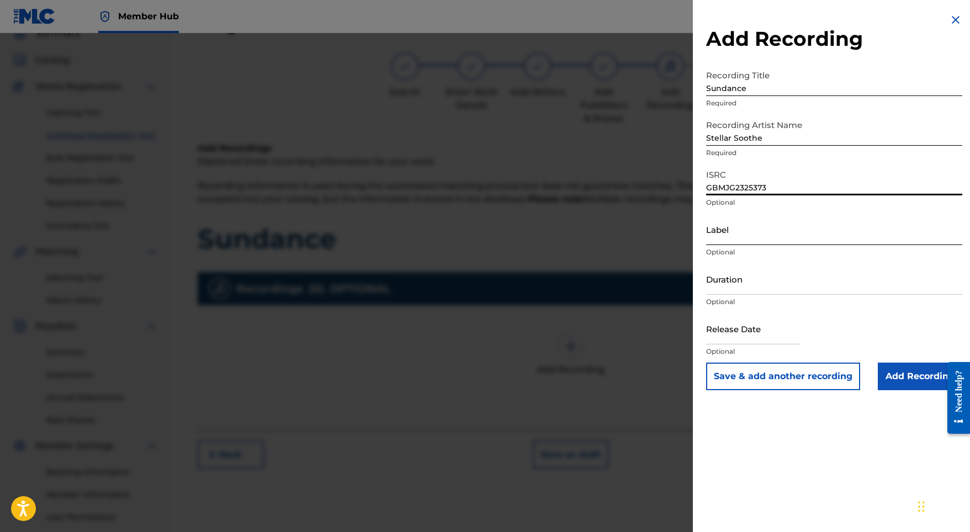
type input "GBMJG2325373"
click at [740, 234] on input "Label" at bounding box center [834, 229] width 256 height 31
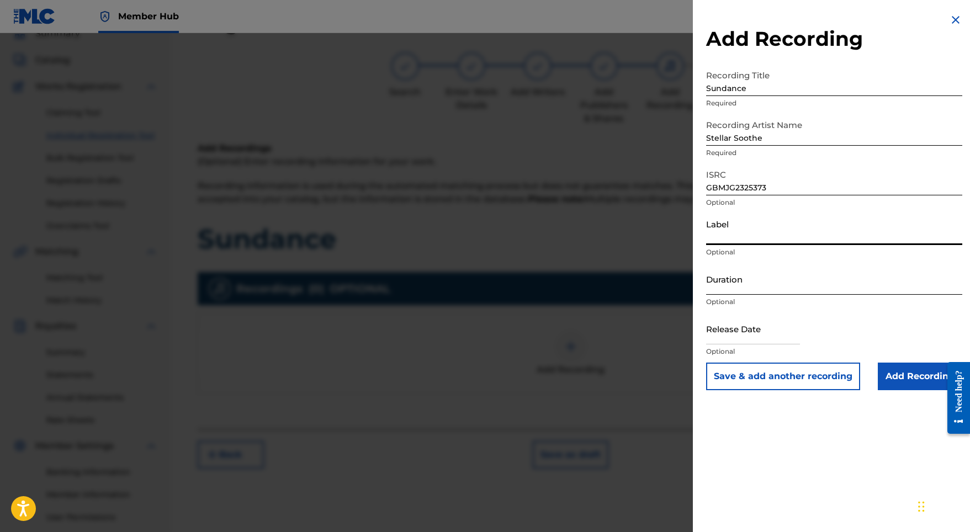
click at [728, 286] on input "Duration" at bounding box center [834, 278] width 256 height 31
type input "02:03"
click at [754, 338] on input "text" at bounding box center [753, 328] width 94 height 31
select select "8"
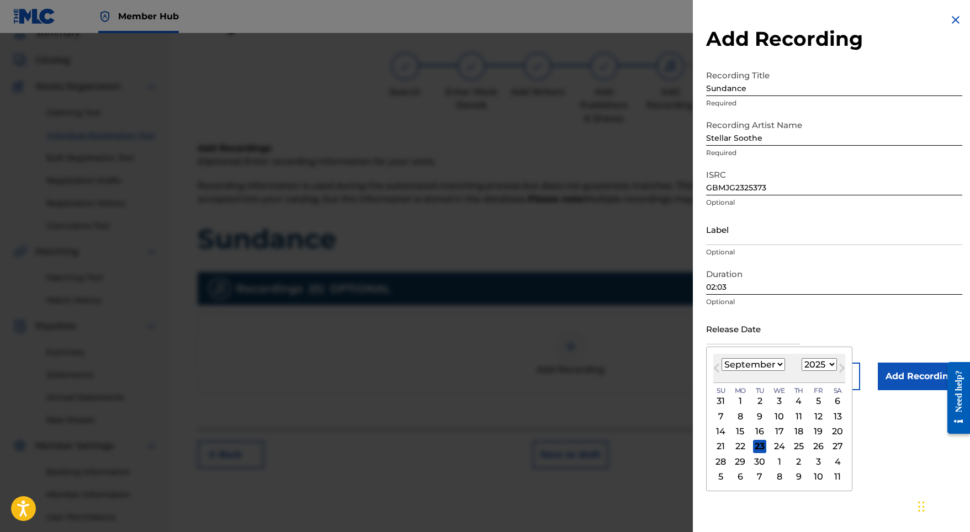
select select "2023"
select select "7"
click at [812, 449] on div "25" at bounding box center [818, 446] width 13 height 13
type input "[DATE]"
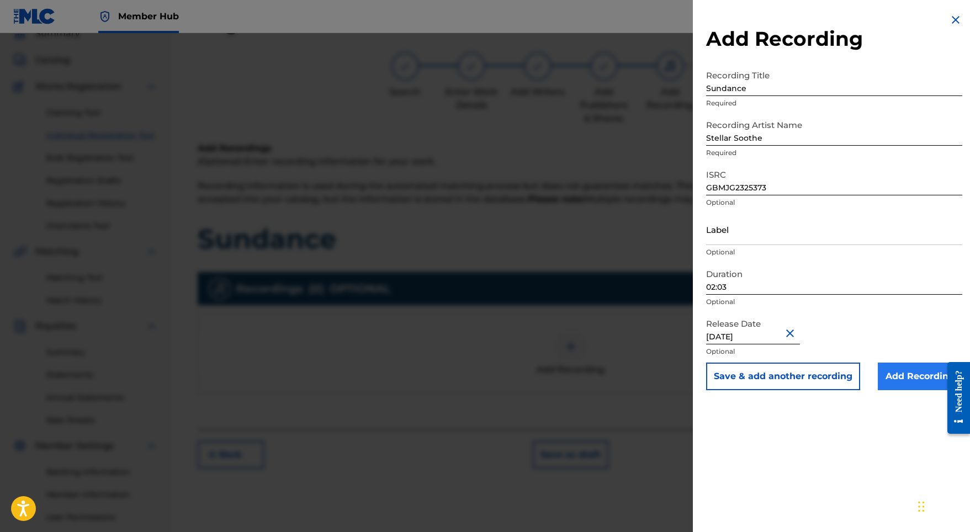
click at [898, 388] on input "Add Recording" at bounding box center [920, 377] width 84 height 28
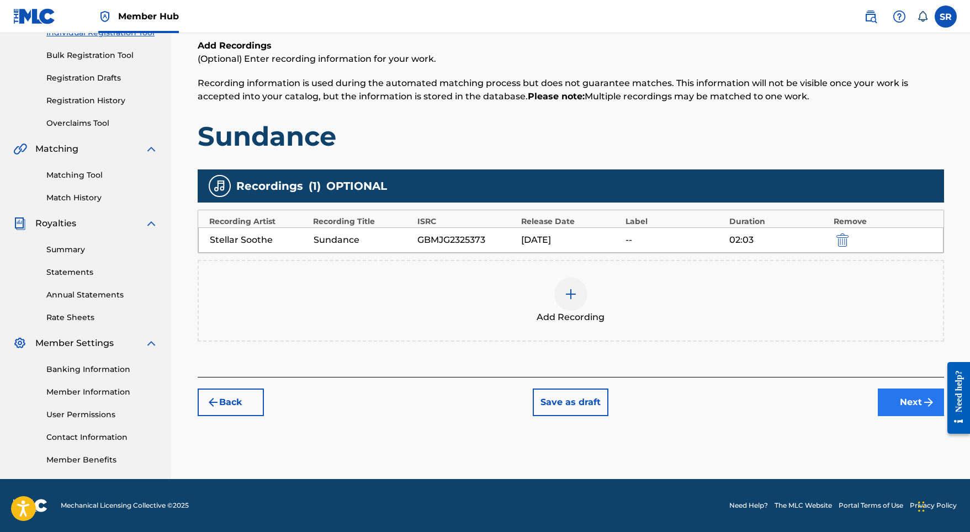
click at [901, 400] on button "Next" at bounding box center [911, 403] width 66 height 28
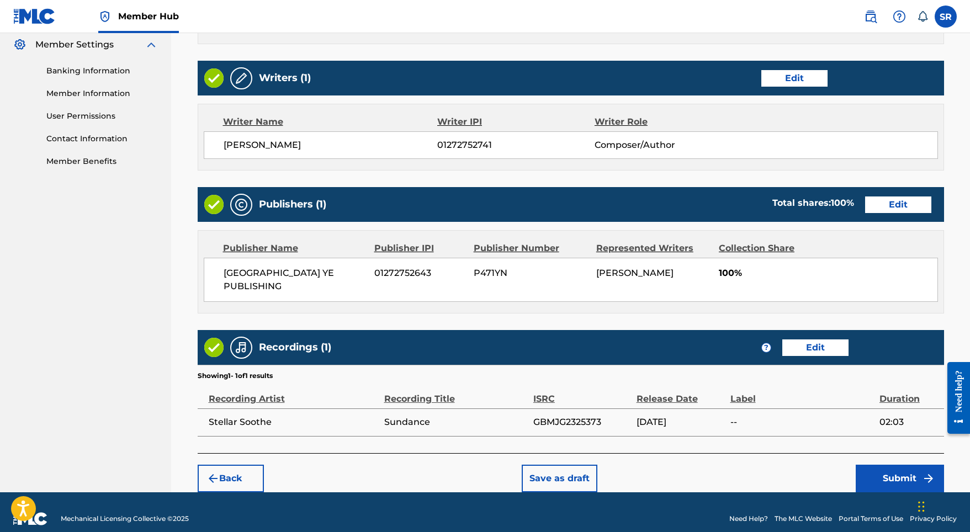
scroll to position [450, 0]
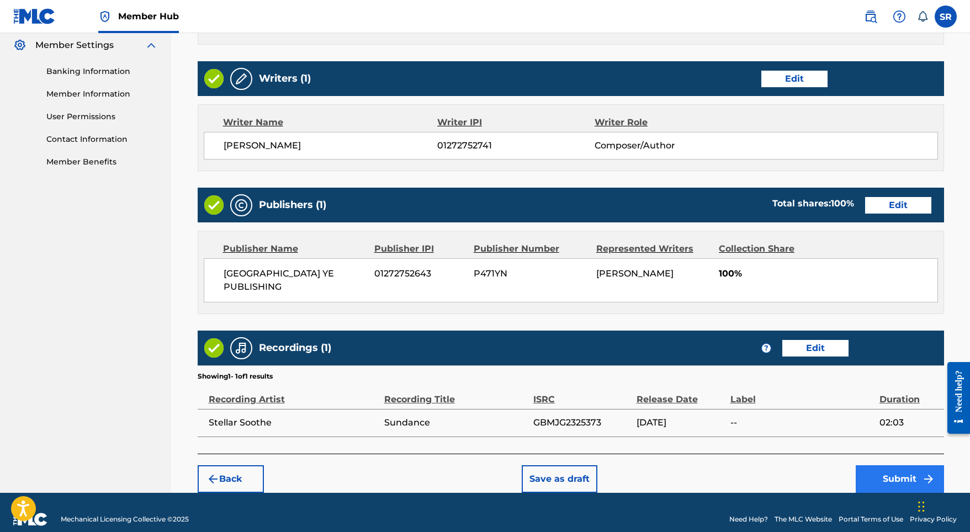
click at [865, 465] on button "Submit" at bounding box center [900, 479] width 88 height 28
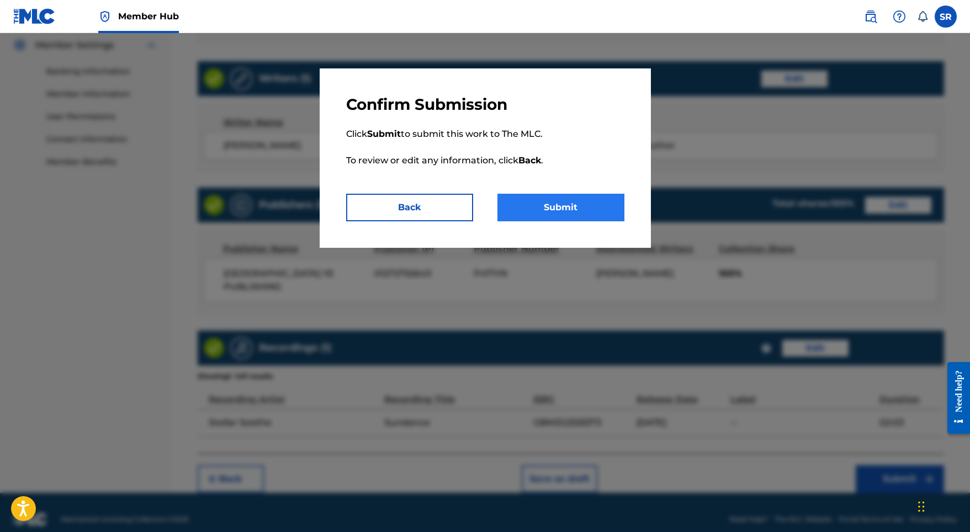
click at [579, 207] on button "Submit" at bounding box center [560, 208] width 127 height 28
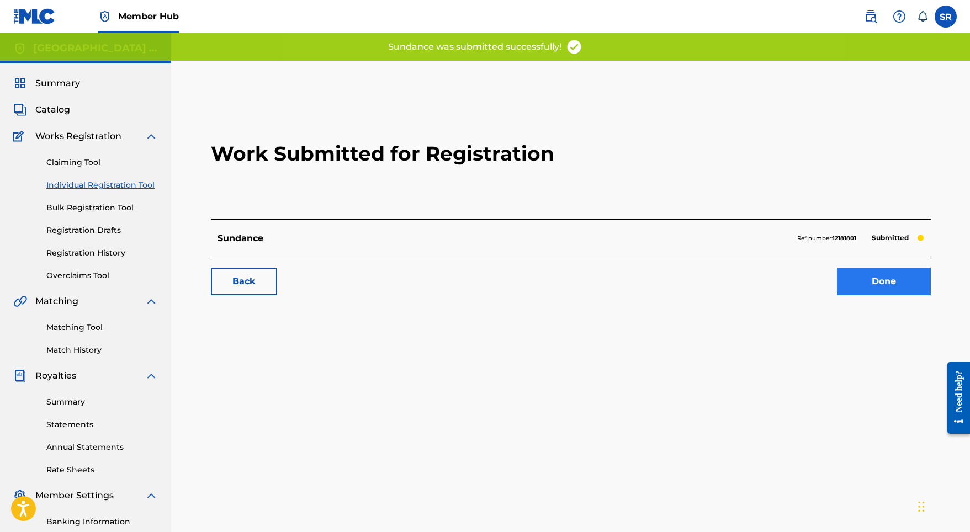
click at [857, 277] on link "Done" at bounding box center [884, 282] width 94 height 28
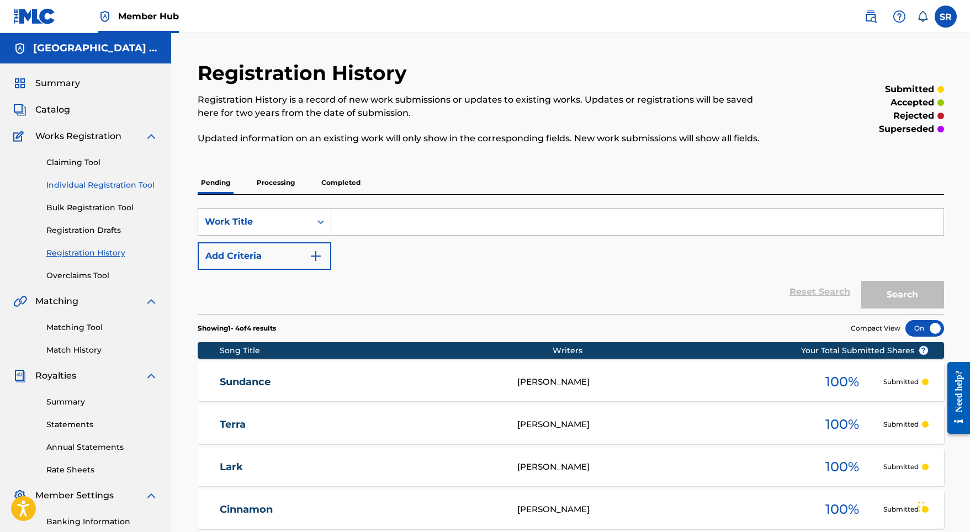
click at [128, 184] on link "Individual Registration Tool" at bounding box center [102, 185] width 112 height 12
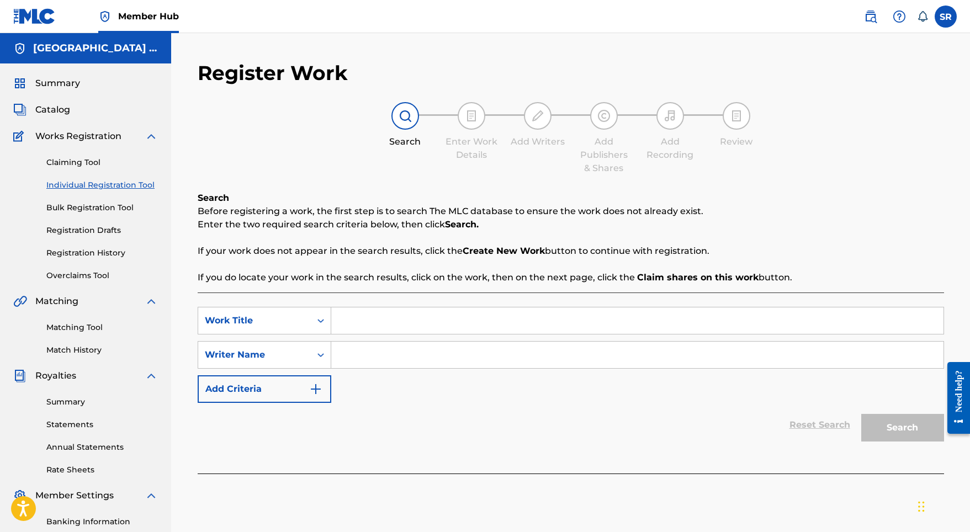
click at [426, 294] on div "SearchWithCriteria7d31bbf9-9811-4afd-b305-b2b39714404e Work Title SearchWithCri…" at bounding box center [571, 383] width 746 height 181
click at [419, 314] on input "Search Form" at bounding box center [637, 321] width 612 height 26
paste input "Pearl"
type input "Pearl"
click at [409, 354] on input "Search Form" at bounding box center [637, 355] width 612 height 26
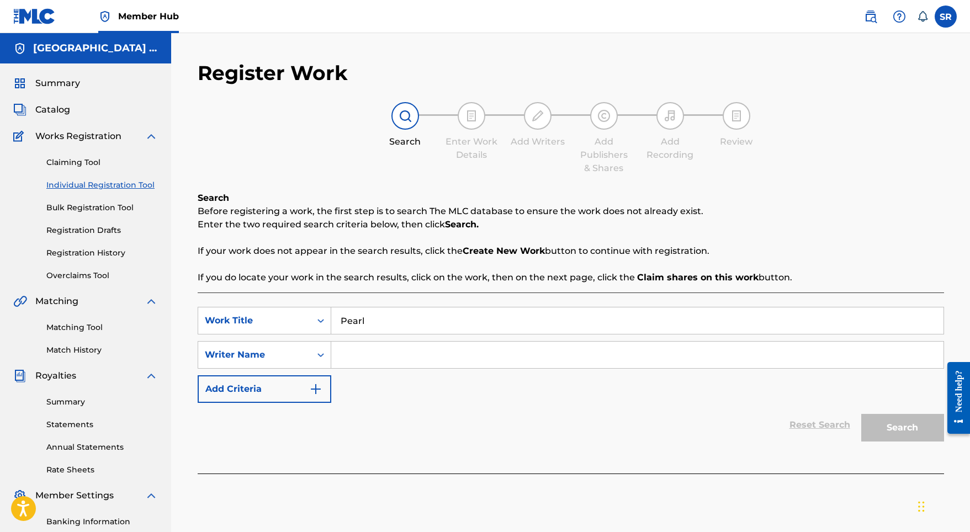
paste input "Pearl"
type input "Pearl"
click at [881, 427] on button "Search" at bounding box center [902, 428] width 83 height 28
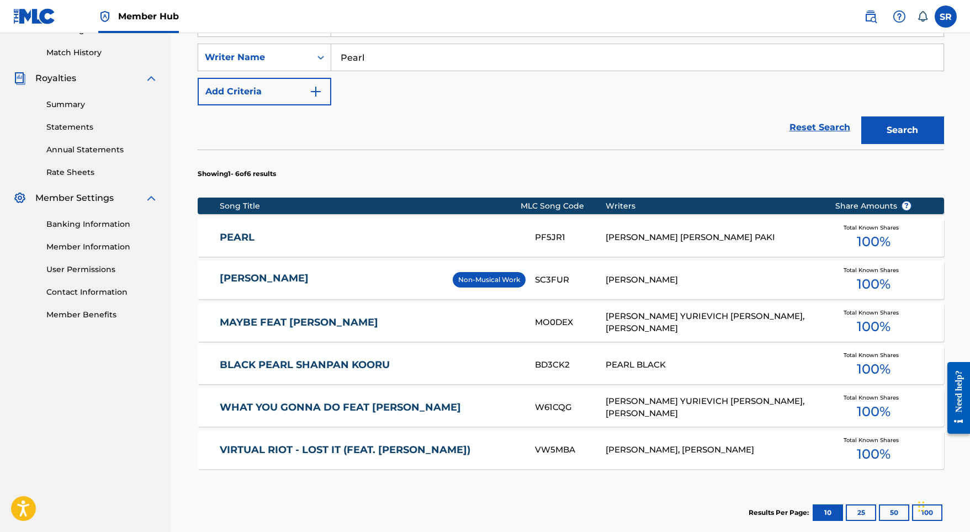
scroll to position [299, 0]
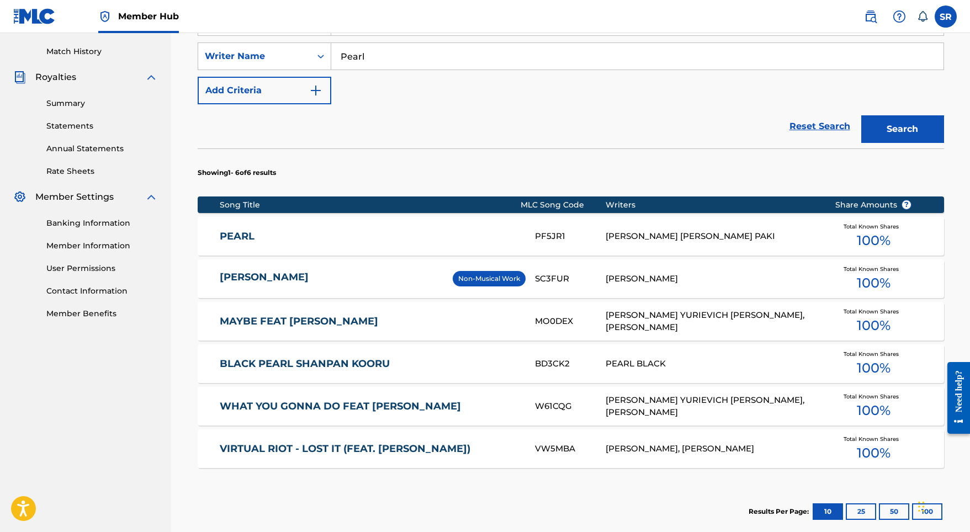
click at [355, 236] on link "PEARL" at bounding box center [370, 236] width 300 height 13
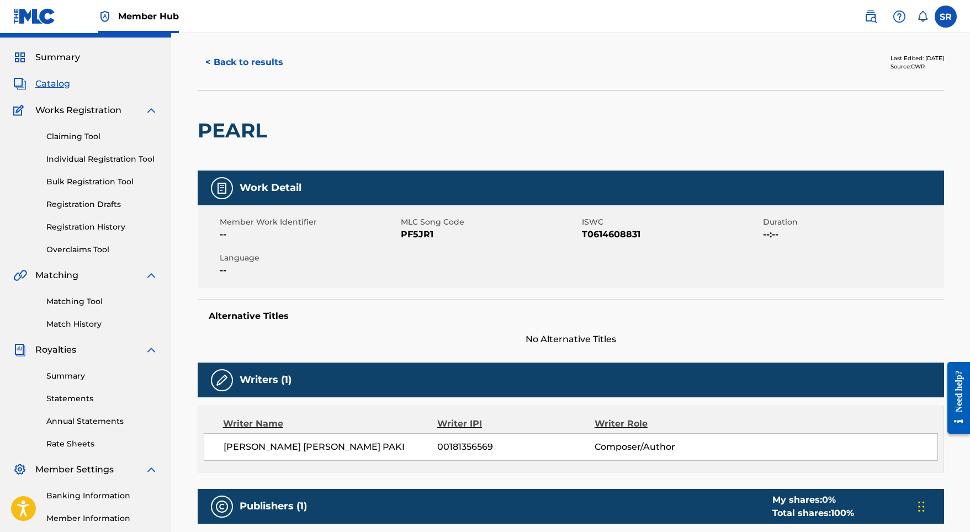
scroll to position [24, 0]
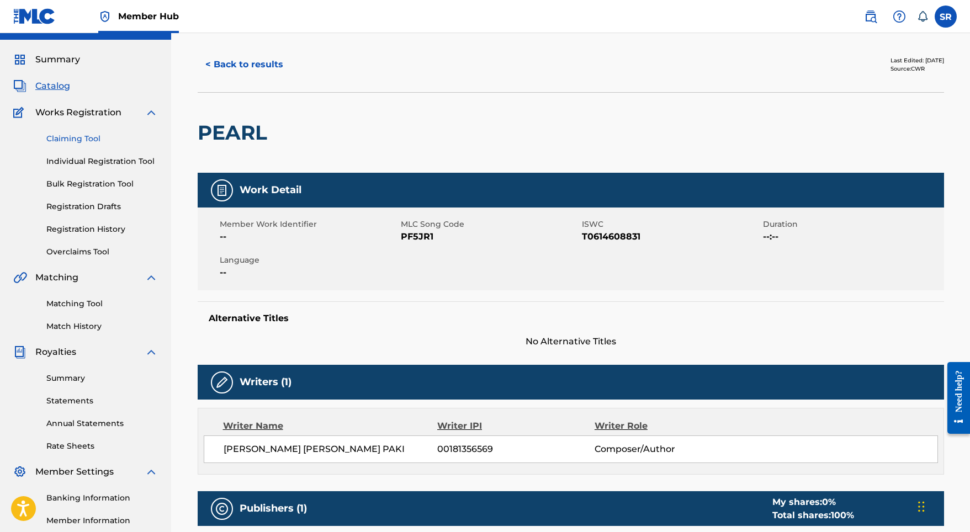
click at [98, 144] on link "Claiming Tool" at bounding box center [102, 139] width 112 height 12
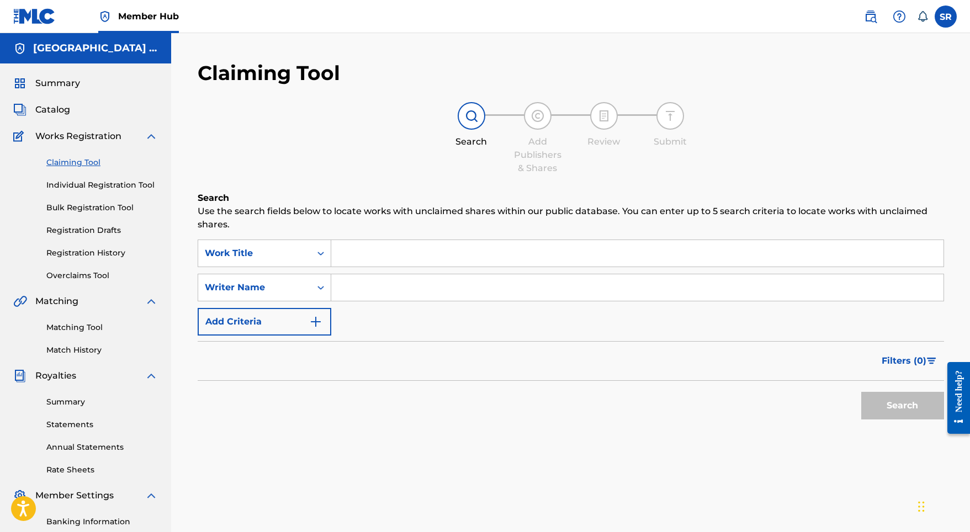
click at [358, 259] on input "Search Form" at bounding box center [637, 253] width 612 height 26
paste input "Pearl"
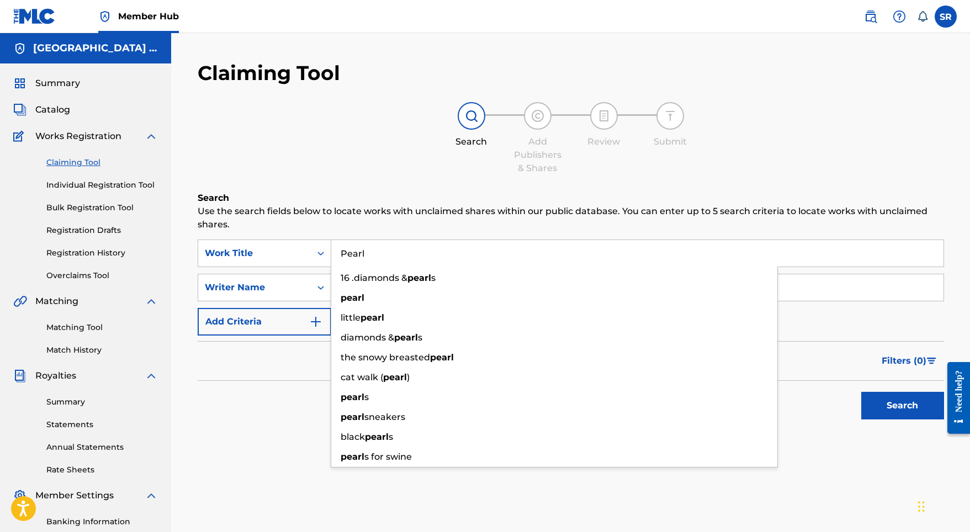
type input "Pearl"
click at [238, 405] on div "Search" at bounding box center [571, 403] width 746 height 44
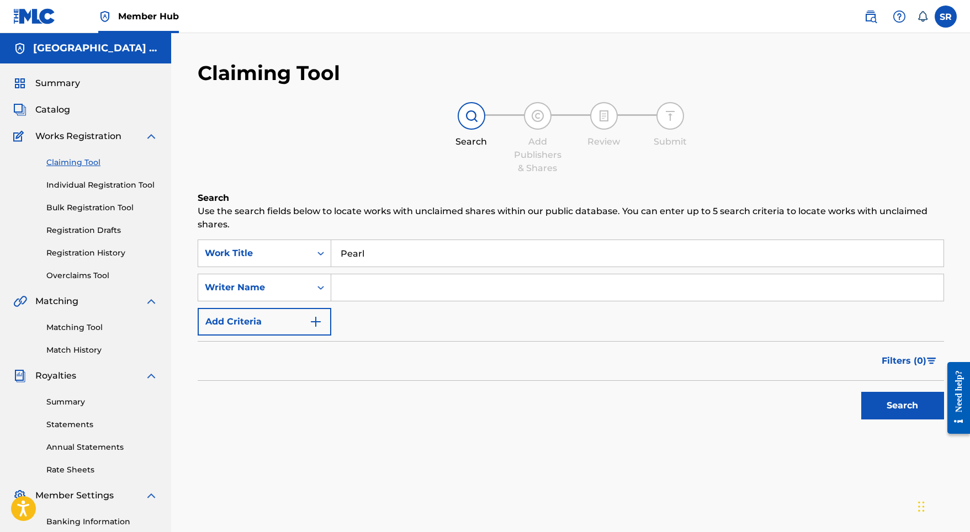
click at [384, 288] on input "Search Form" at bounding box center [637, 287] width 612 height 26
paste input "[PERSON_NAME]"
type input "[PERSON_NAME]"
click at [888, 405] on button "Search" at bounding box center [902, 406] width 83 height 28
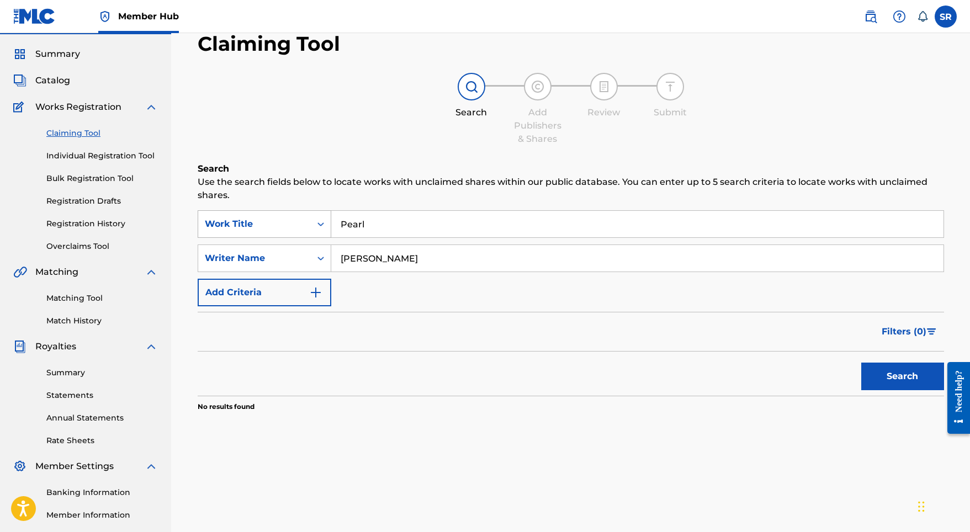
drag, startPoint x: 377, startPoint y: 229, endPoint x: 314, endPoint y: 223, distance: 63.7
click at [314, 223] on div "SearchWithCriteria0473a3f3-3f5a-4c4c-9a5d-b86861c488c5 Work Title Pearl" at bounding box center [571, 224] width 746 height 28
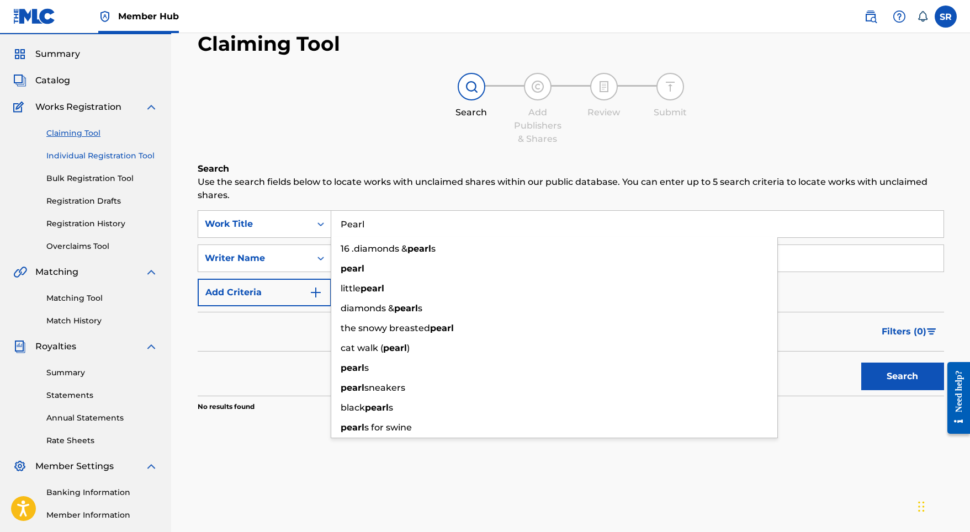
click at [130, 155] on link "Individual Registration Tool" at bounding box center [102, 156] width 112 height 12
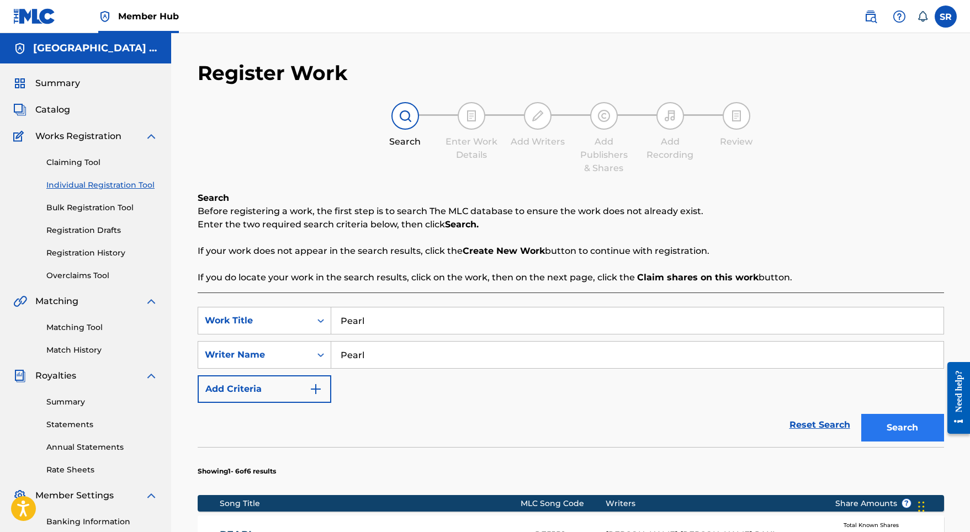
click at [865, 430] on button "Search" at bounding box center [902, 428] width 83 height 28
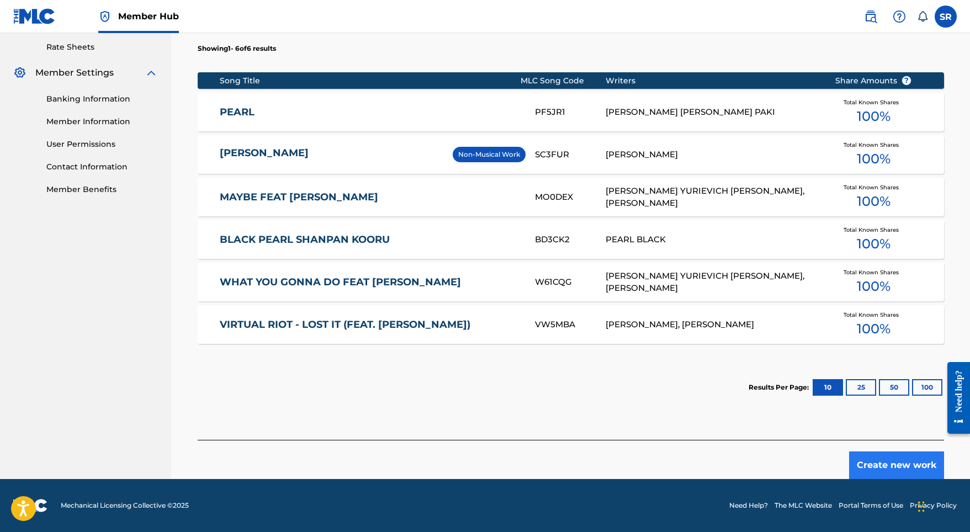
click at [882, 459] on button "Create new work" at bounding box center [896, 466] width 95 height 28
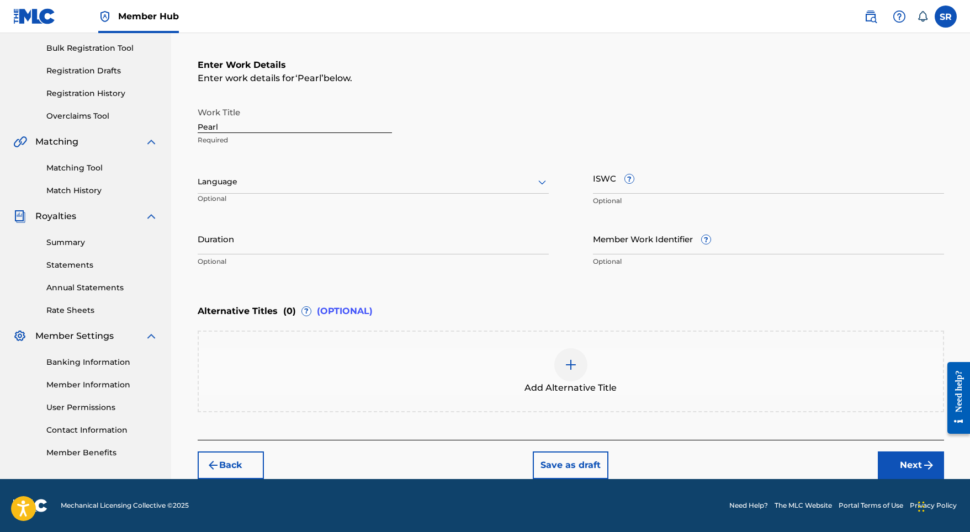
scroll to position [160, 0]
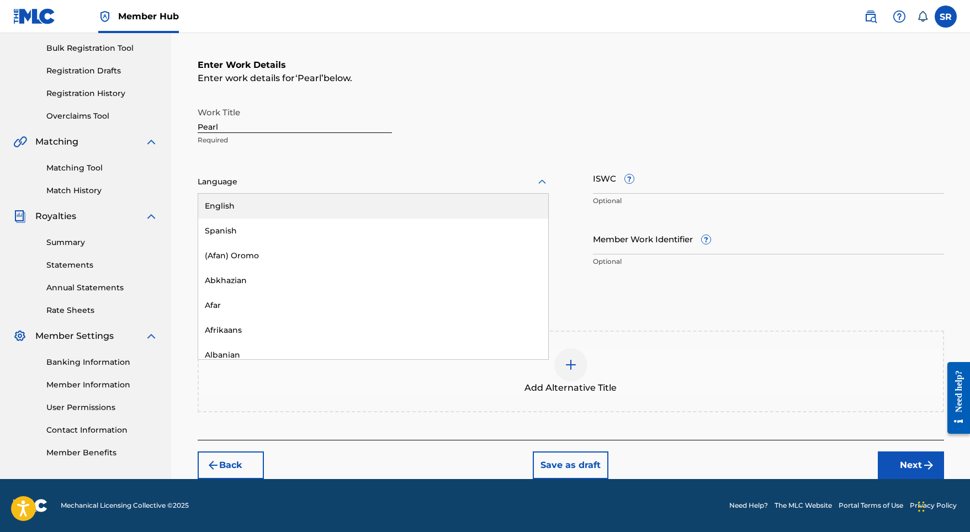
click at [365, 184] on div at bounding box center [373, 182] width 351 height 14
click at [312, 211] on div "English" at bounding box center [373, 206] width 350 height 25
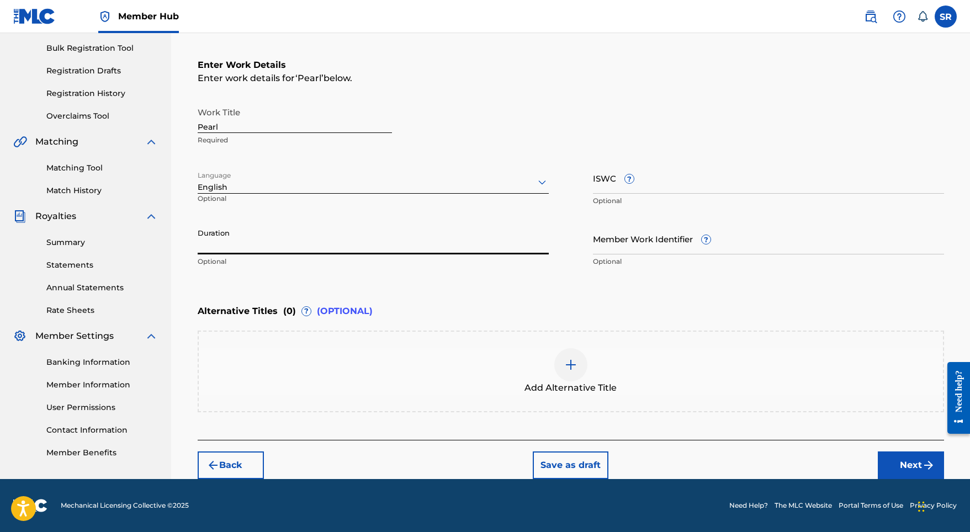
click at [374, 226] on input "Duration" at bounding box center [373, 238] width 351 height 31
type input "01:25"
click at [583, 349] on div "Add Alternative Title" at bounding box center [571, 371] width 744 height 46
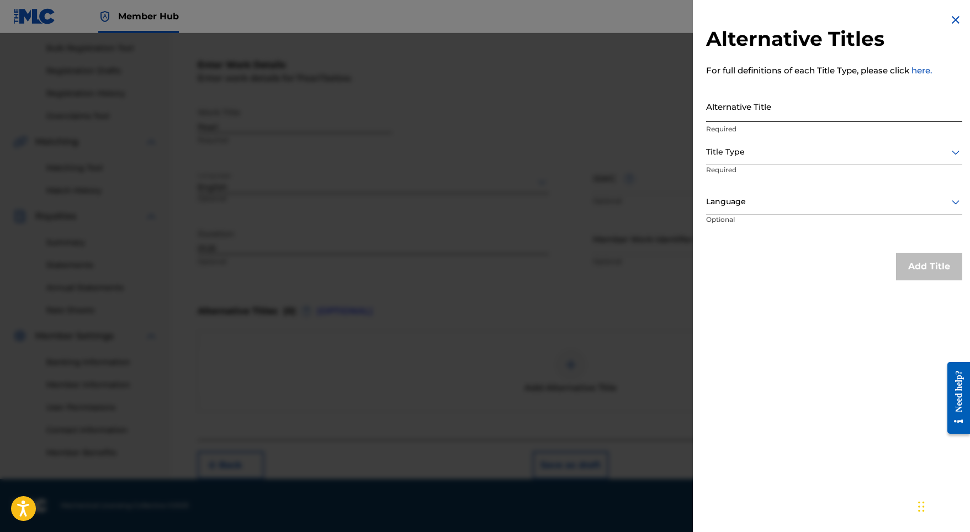
click at [752, 121] on input "Alternative Title" at bounding box center [834, 106] width 256 height 31
paste input "Pearl"
type input "Pearl"
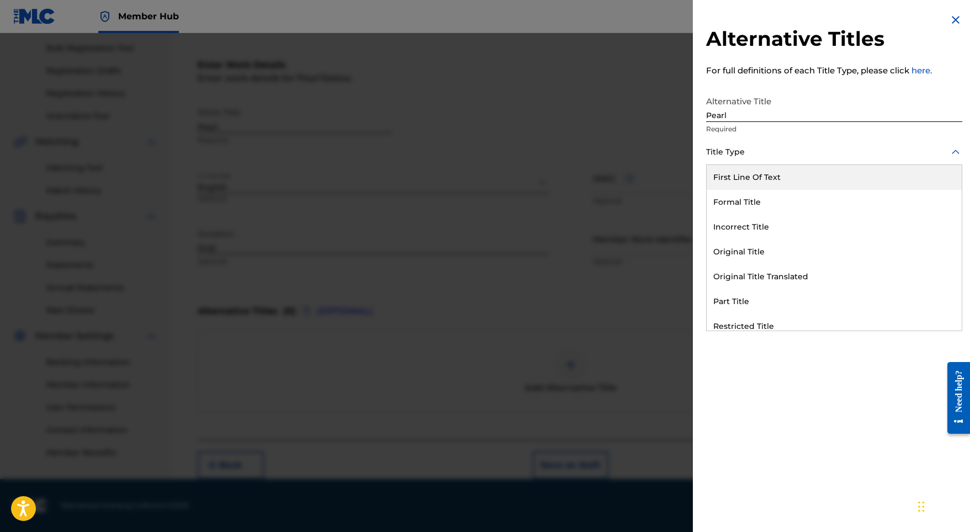
click at [738, 151] on div at bounding box center [834, 152] width 256 height 14
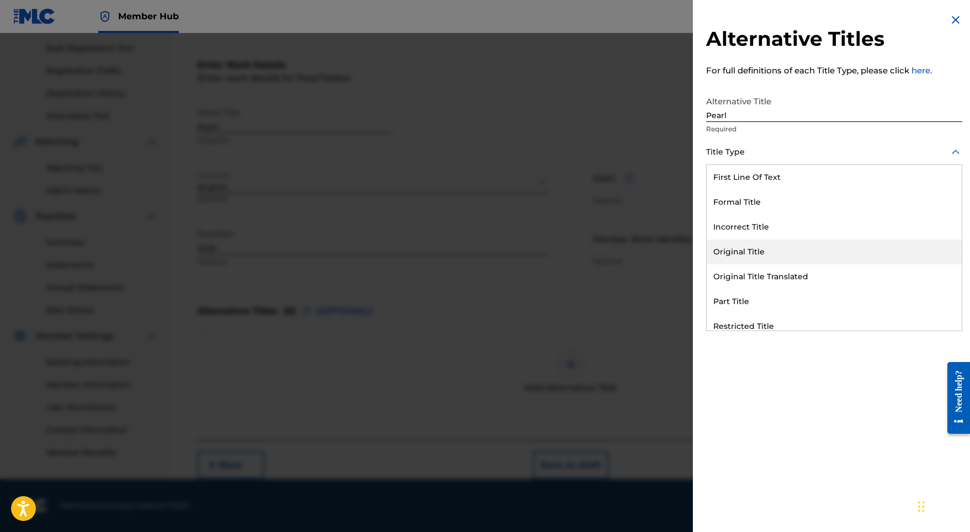
click at [757, 255] on div "Original Title" at bounding box center [834, 252] width 255 height 25
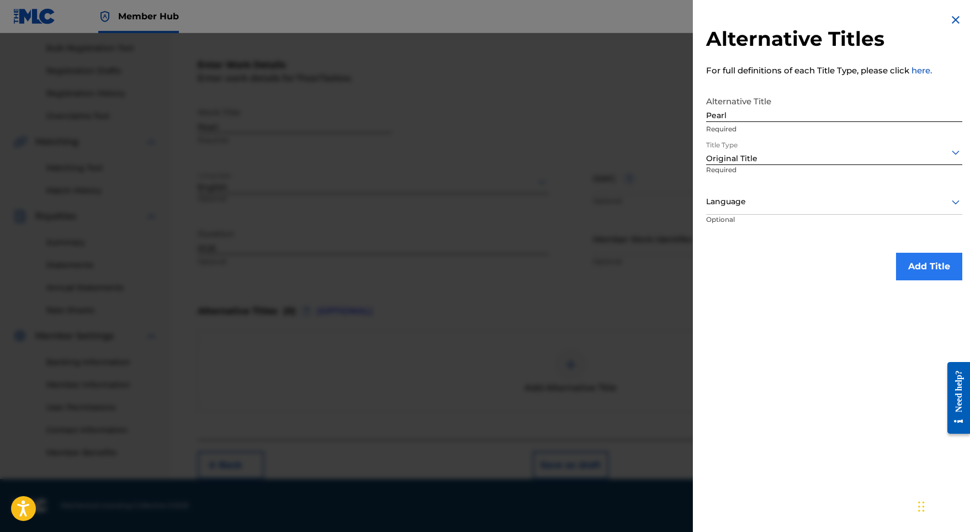
click at [896, 256] on button "Add Title" at bounding box center [929, 267] width 66 height 28
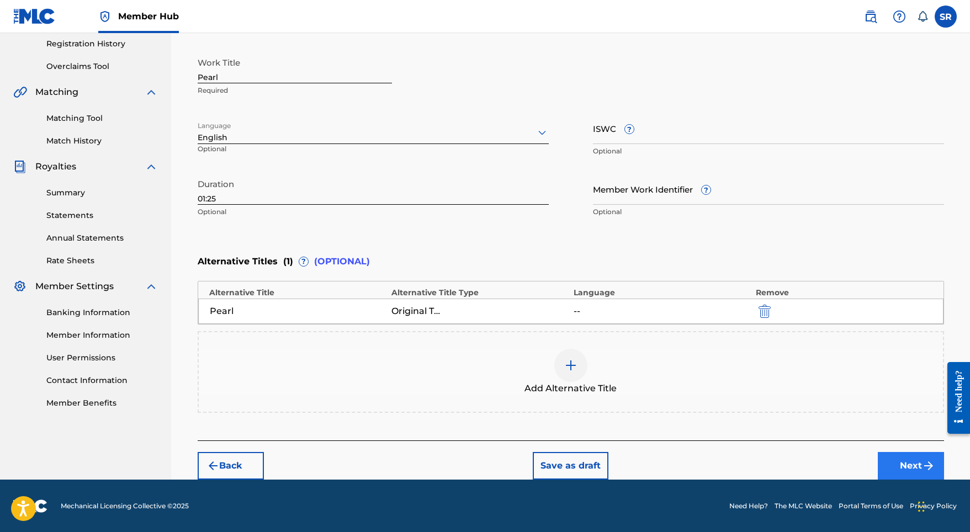
click at [899, 461] on button "Next" at bounding box center [911, 466] width 66 height 28
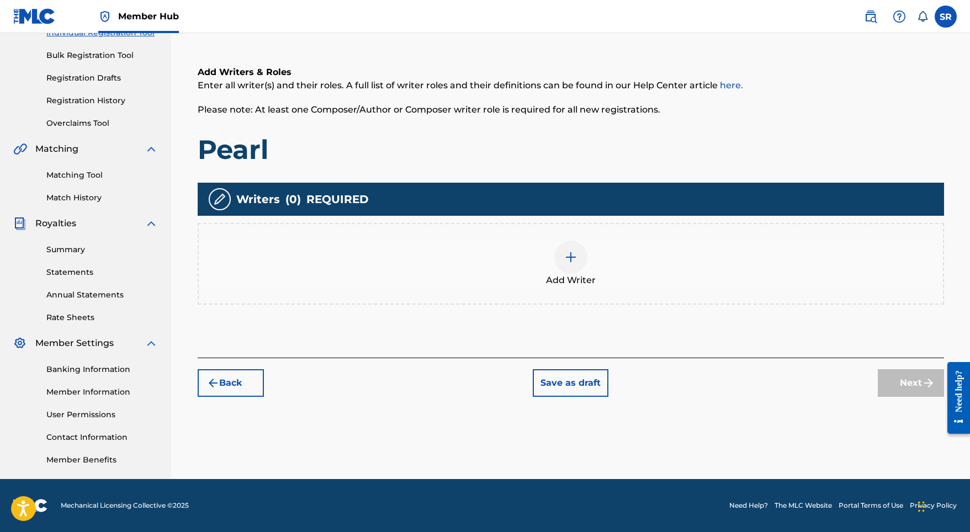
click at [634, 258] on div "Add Writer" at bounding box center [571, 264] width 744 height 46
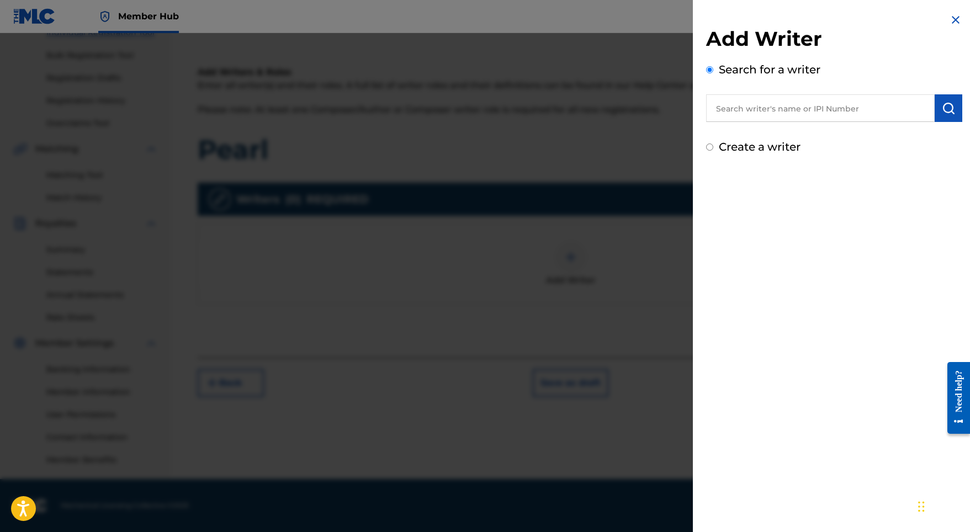
click at [877, 112] on input "text" at bounding box center [820, 108] width 229 height 28
click at [829, 94] on input "text" at bounding box center [820, 108] width 229 height 28
paste input "[PERSON_NAME]"
type input "[PERSON_NAME]"
click at [950, 110] on img "submit" at bounding box center [948, 108] width 13 height 13
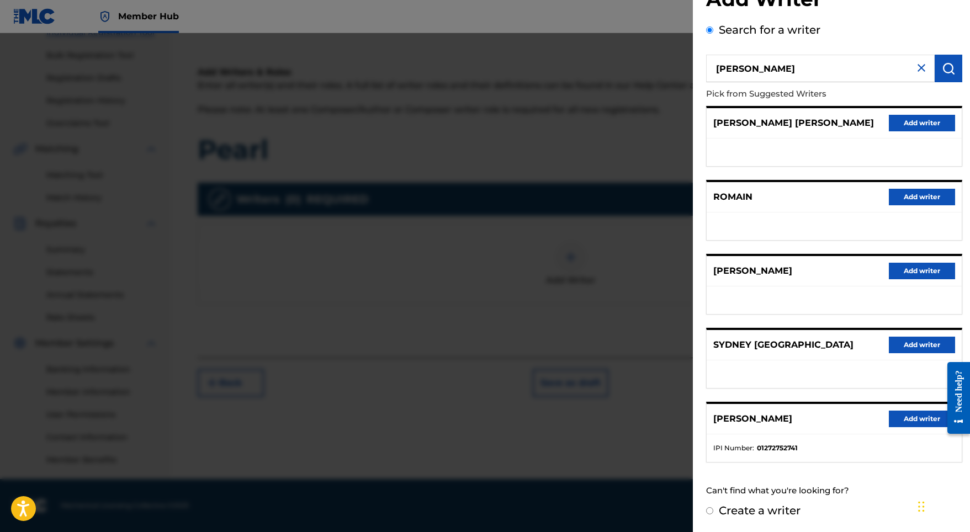
scroll to position [49, 0]
click at [909, 418] on button "Add writer" at bounding box center [922, 419] width 66 height 17
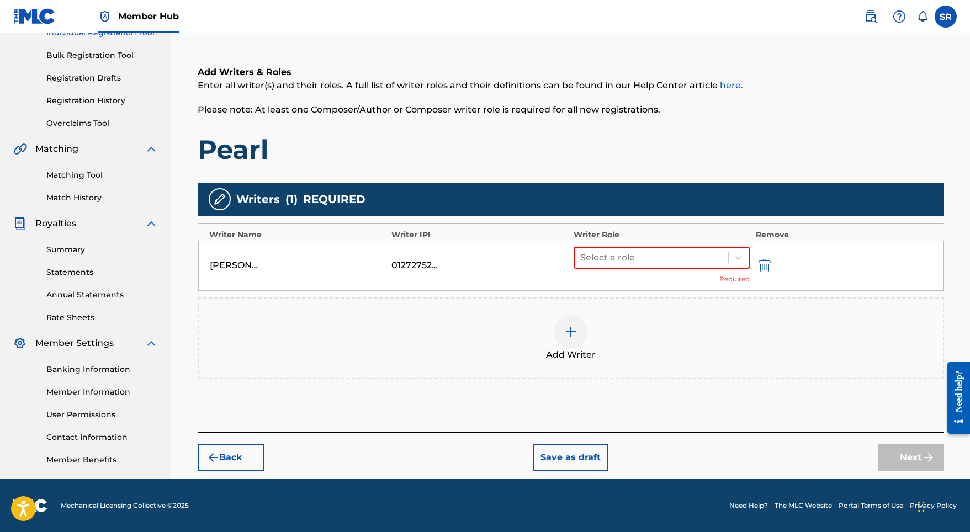
click at [655, 241] on div "[PERSON_NAME] 01272752741 Select a role Required" at bounding box center [570, 266] width 745 height 50
click at [649, 255] on div at bounding box center [651, 257] width 143 height 15
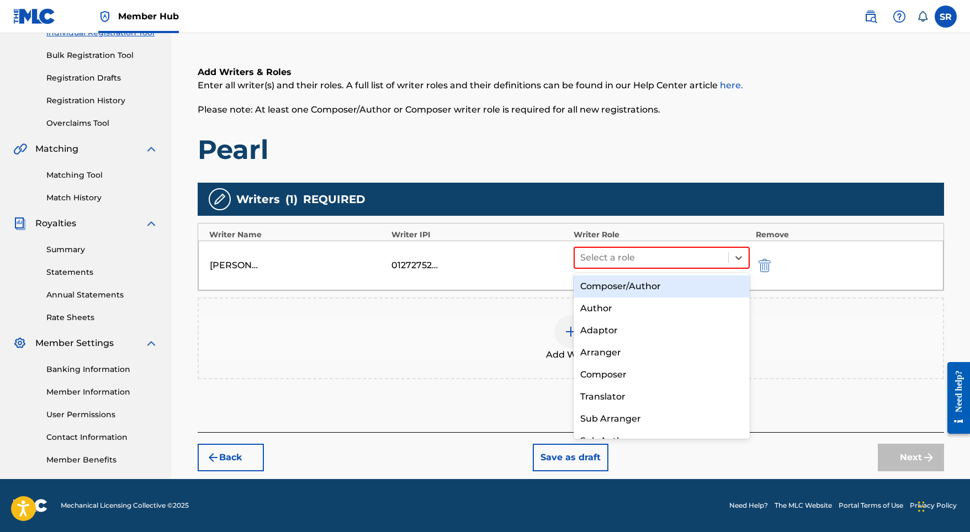
click at [630, 282] on div "Composer/Author" at bounding box center [662, 286] width 177 height 22
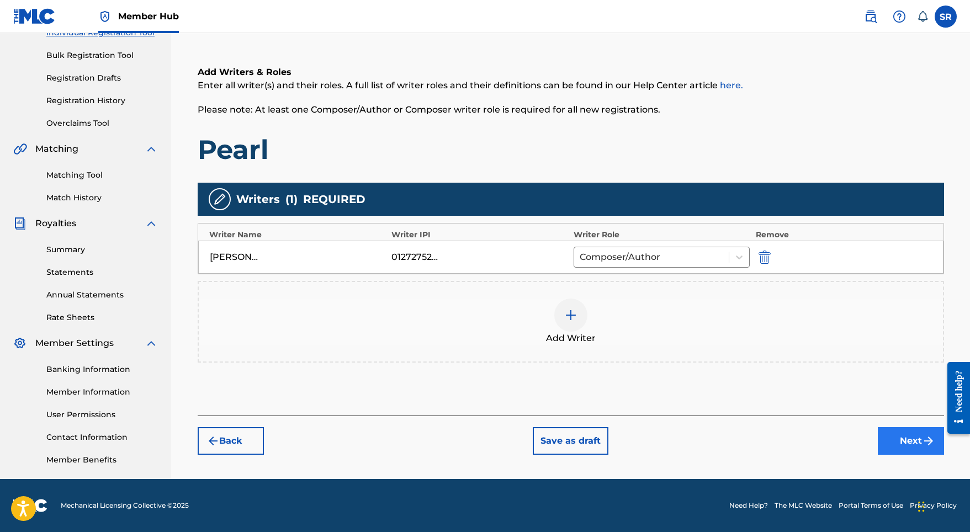
click at [899, 443] on button "Next" at bounding box center [911, 441] width 66 height 28
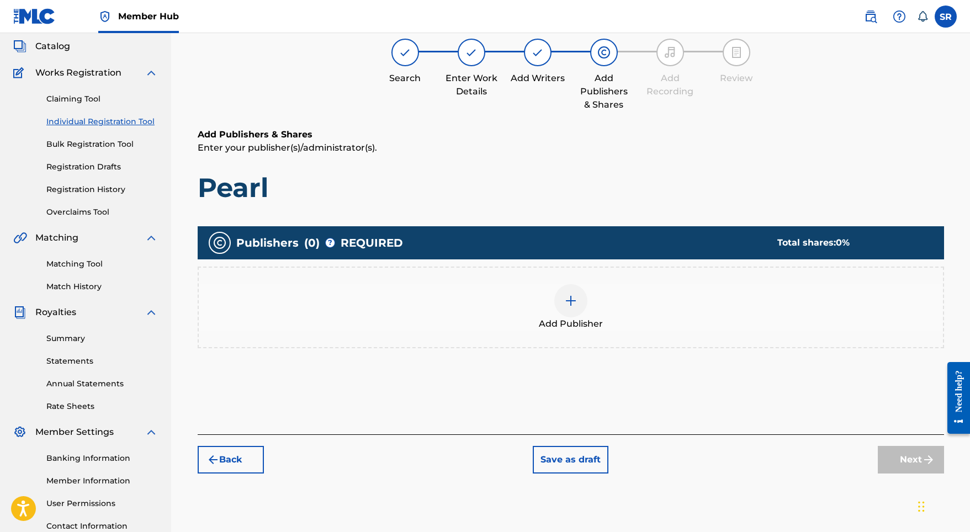
scroll to position [50, 0]
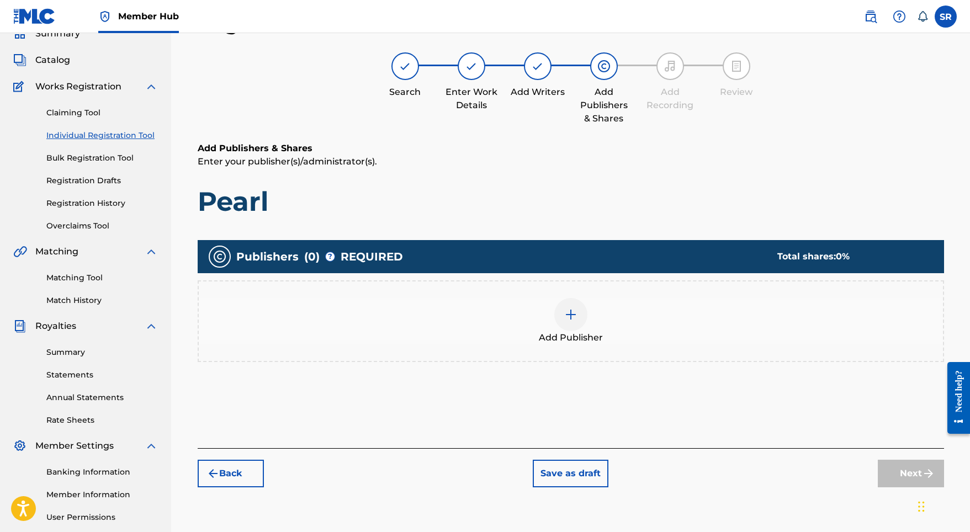
click at [580, 333] on span "Add Publisher" at bounding box center [571, 337] width 64 height 13
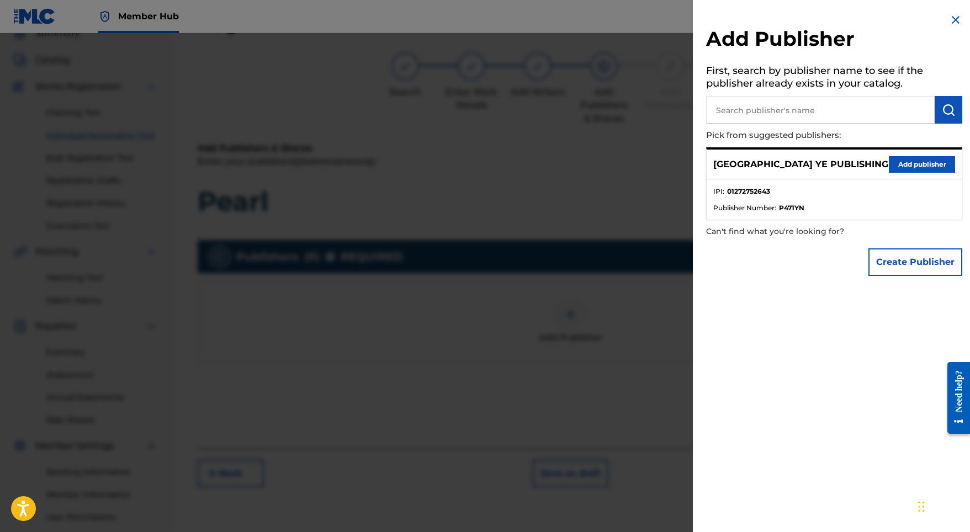
click at [897, 173] on div "SYDNEY YE PUBLISHING Add publisher" at bounding box center [834, 165] width 255 height 30
click at [897, 167] on button "Add publisher" at bounding box center [922, 164] width 66 height 17
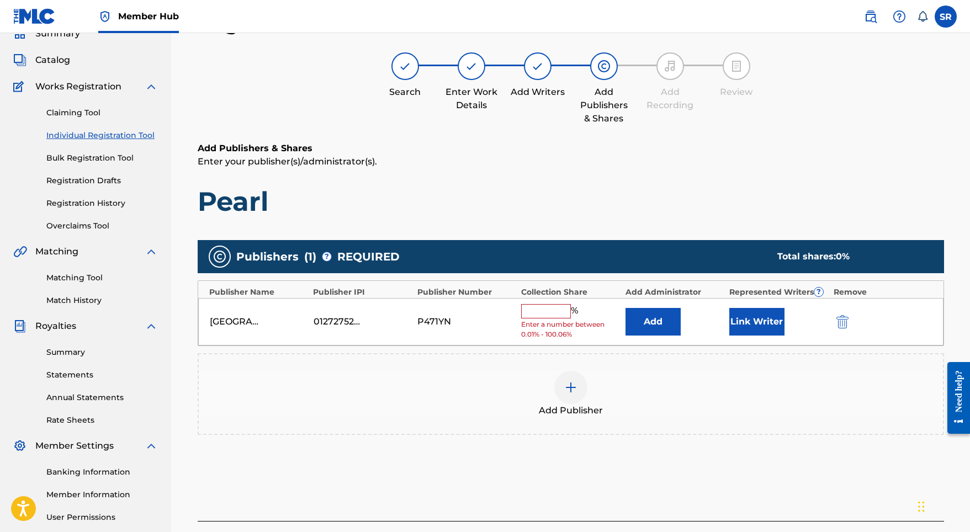
click at [559, 317] on div "% Enter a number between 0.01% - 100.06%" at bounding box center [570, 322] width 98 height 36
click at [556, 312] on input "text" at bounding box center [546, 311] width 50 height 14
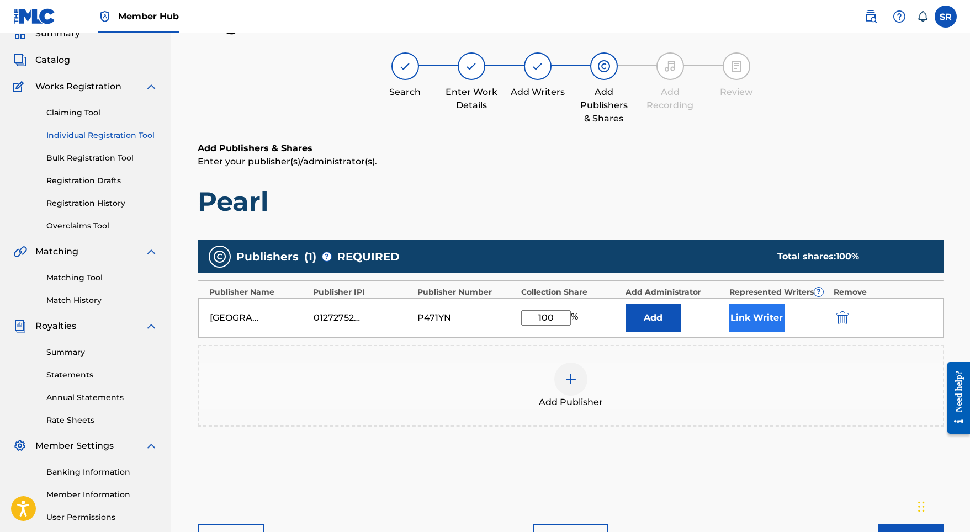
type input "100"
click at [737, 321] on button "Link Writer" at bounding box center [756, 318] width 55 height 28
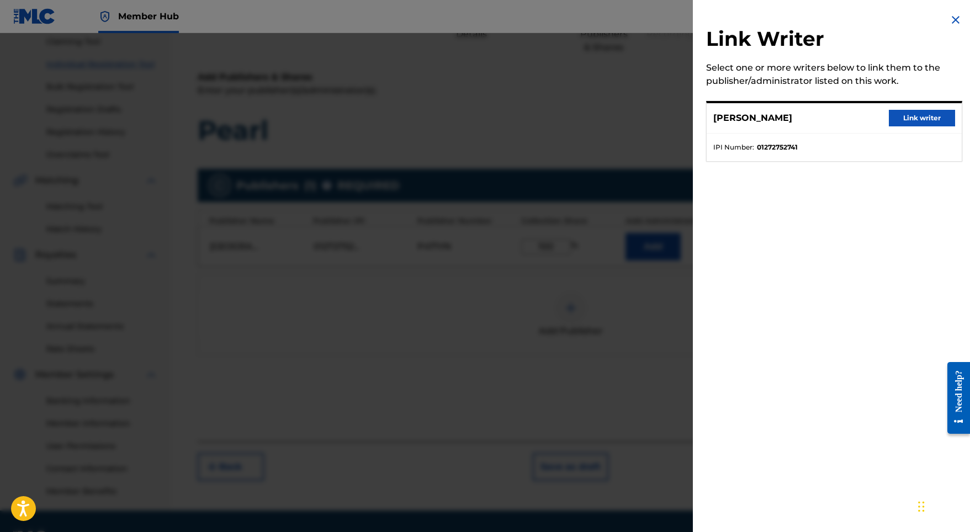
scroll to position [124, 0]
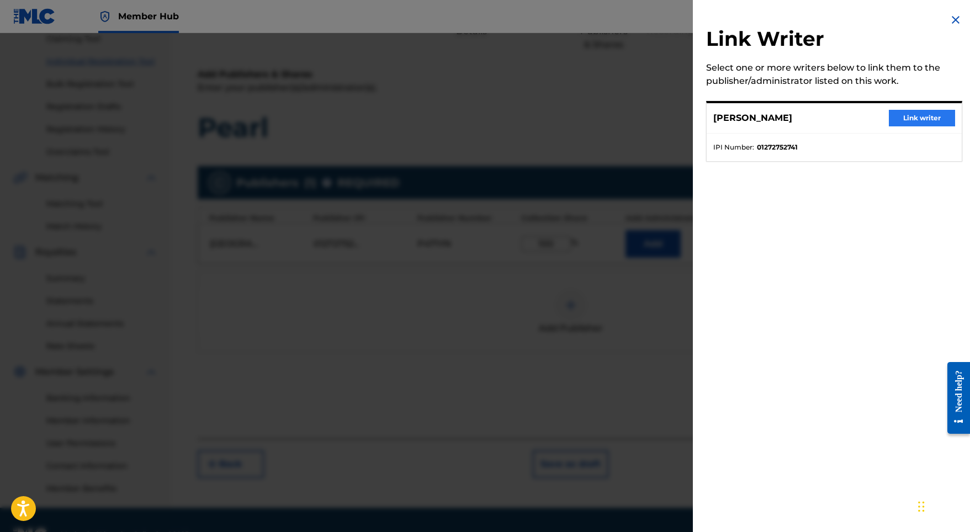
click at [911, 116] on button "Link writer" at bounding box center [922, 118] width 66 height 17
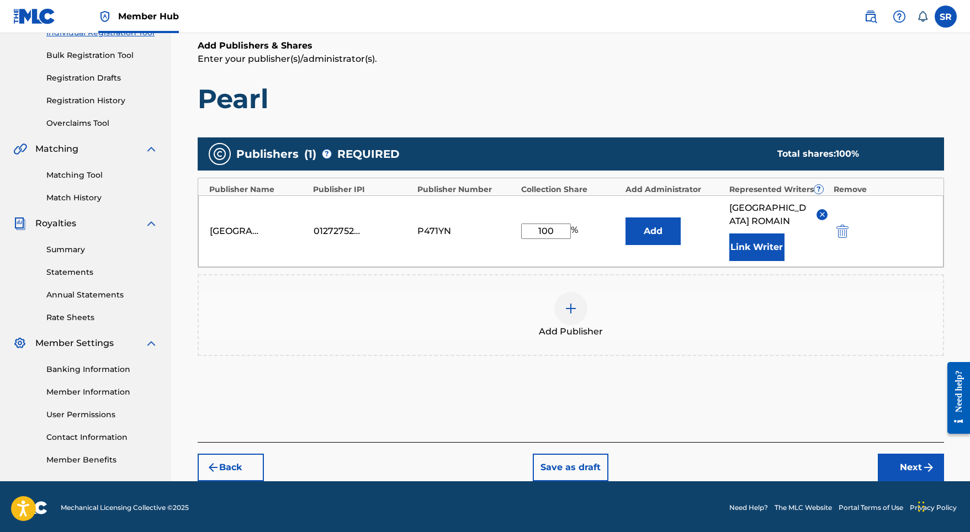
click at [860, 442] on div "Back Save as draft Next" at bounding box center [571, 461] width 746 height 39
click at [890, 454] on button "Next" at bounding box center [911, 468] width 66 height 28
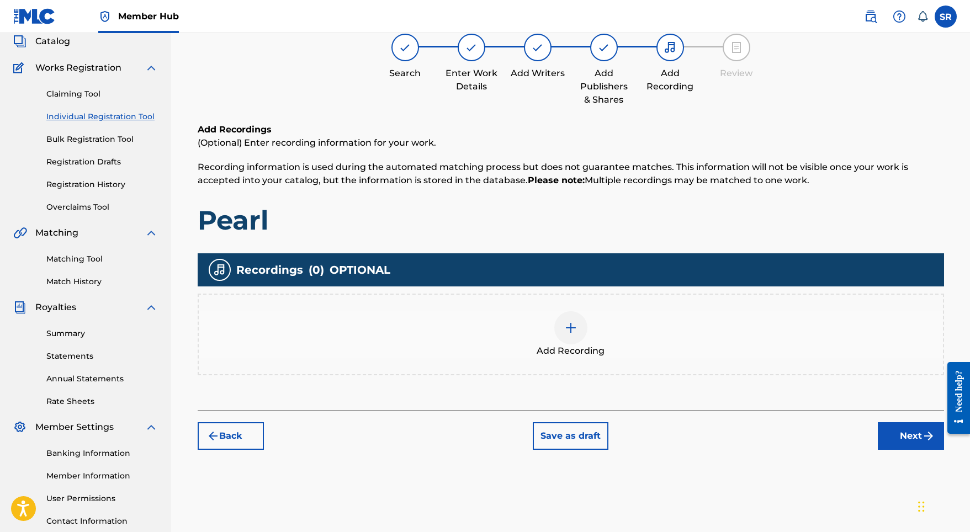
scroll to position [50, 0]
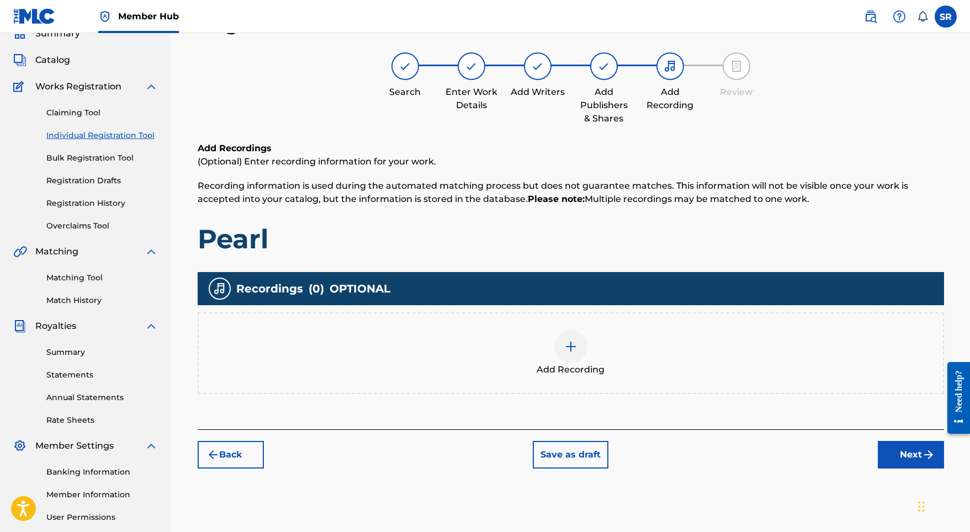
click at [579, 344] on div at bounding box center [570, 346] width 33 height 33
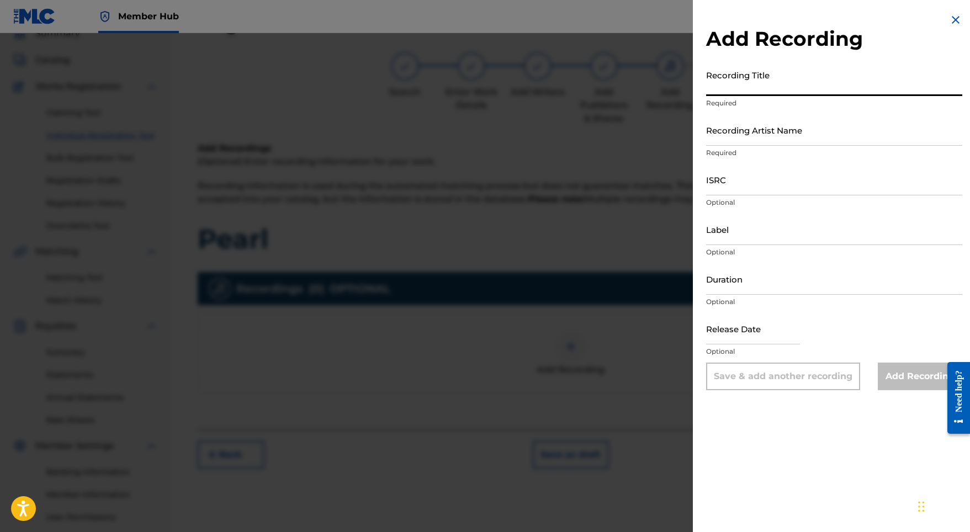
click at [807, 94] on input "Recording Title" at bounding box center [834, 80] width 256 height 31
paste input "Pearl"
type input "Pearl"
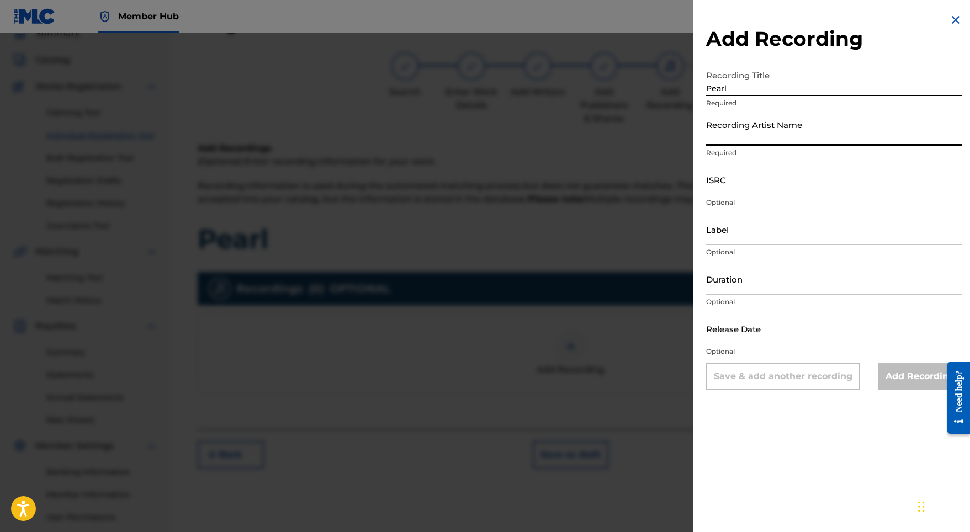
click at [733, 135] on input "Recording Artist Name" at bounding box center [834, 129] width 256 height 31
paste input "Stellar Soothe"
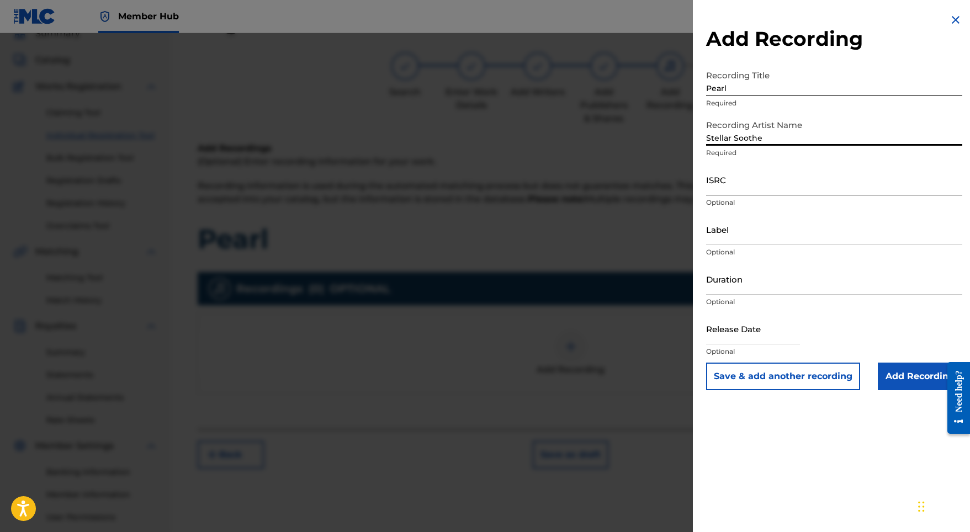
type input "Stellar Soothe"
click at [745, 185] on input "ISRC" at bounding box center [834, 179] width 256 height 31
paste input "GBMJG2325374"
type input "GBMJG2325374"
click at [729, 260] on div "Label Optional" at bounding box center [834, 239] width 256 height 50
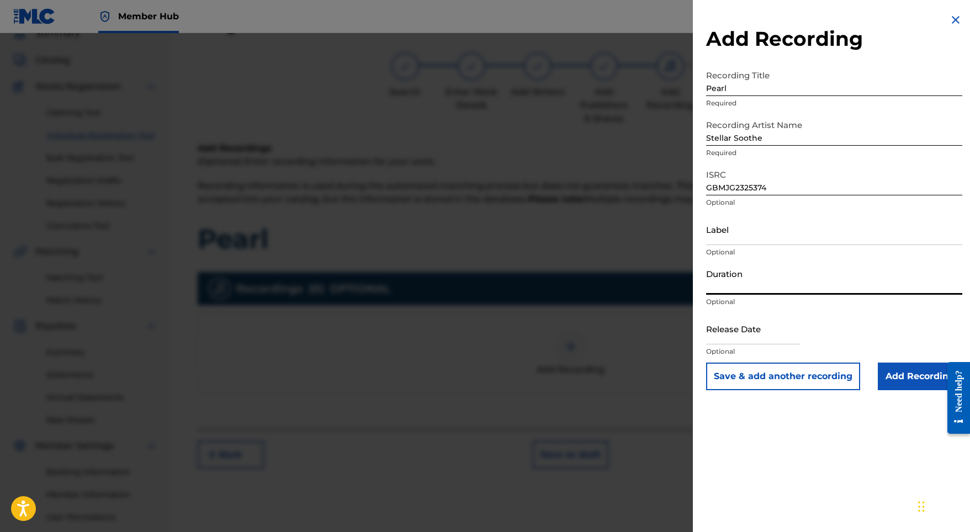
click at [720, 280] on input "Duration" at bounding box center [834, 278] width 256 height 31
type input "01:25"
click at [754, 332] on input "text" at bounding box center [753, 328] width 94 height 31
select select "8"
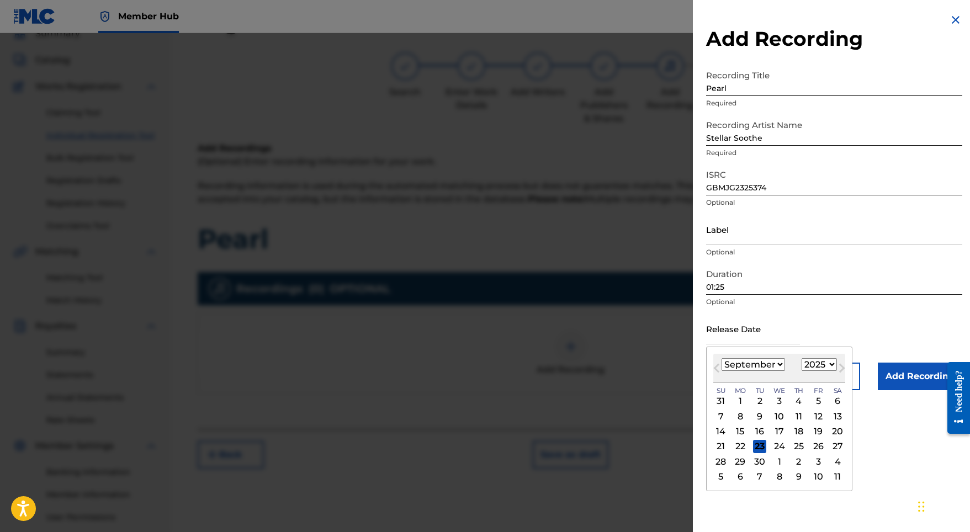
click at [805, 374] on div "[DATE] January February March April May June July August September October Nove…" at bounding box center [779, 368] width 132 height 29
select select "2023"
select select "7"
click at [812, 446] on div "25" at bounding box center [818, 446] width 13 height 13
type input "[DATE]"
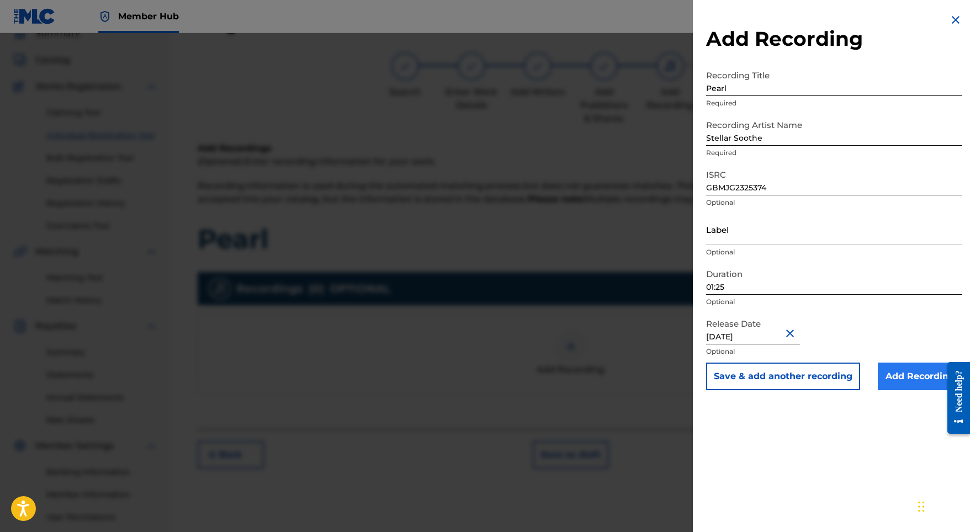
click at [881, 374] on input "Add Recording" at bounding box center [920, 377] width 84 height 28
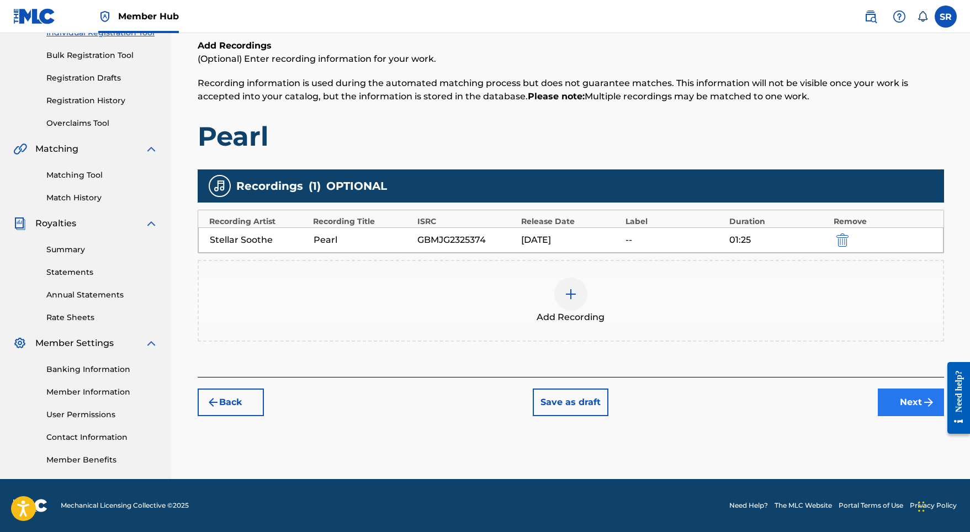
click at [914, 405] on button "Next" at bounding box center [911, 403] width 66 height 28
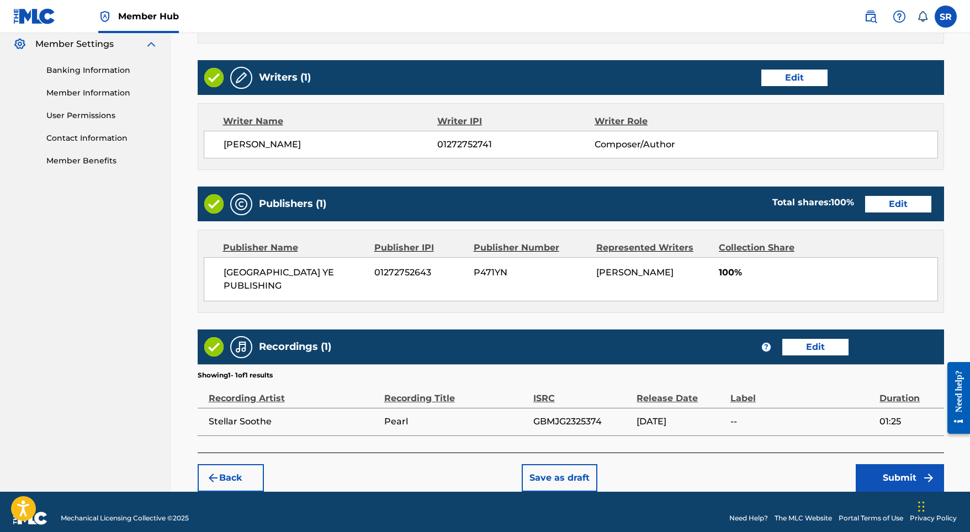
scroll to position [450, 0]
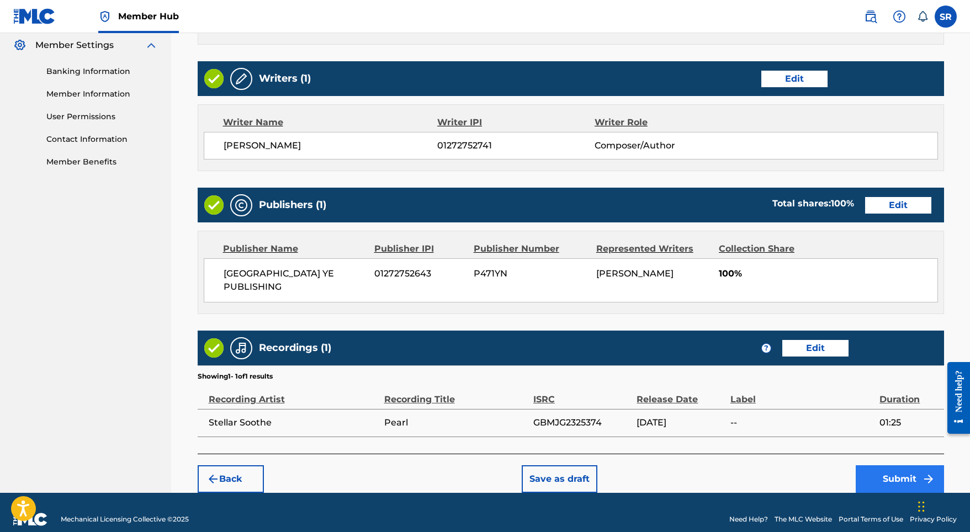
click at [879, 465] on button "Submit" at bounding box center [900, 479] width 88 height 28
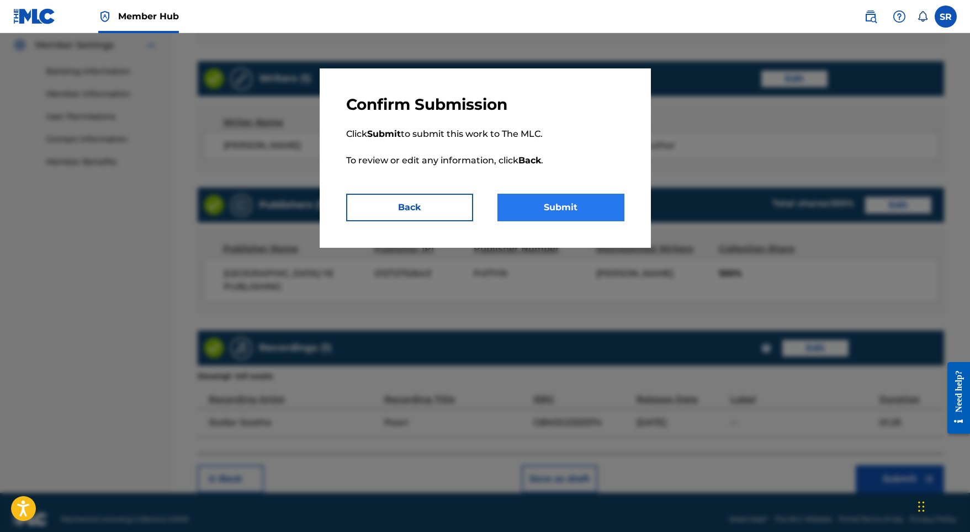
click at [598, 203] on button "Submit" at bounding box center [560, 208] width 127 height 28
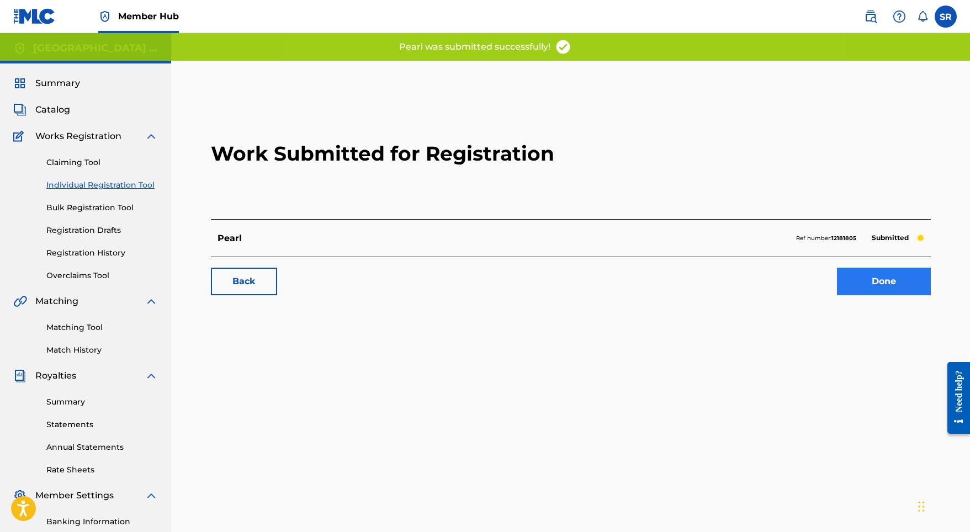
click at [854, 277] on link "Done" at bounding box center [884, 282] width 94 height 28
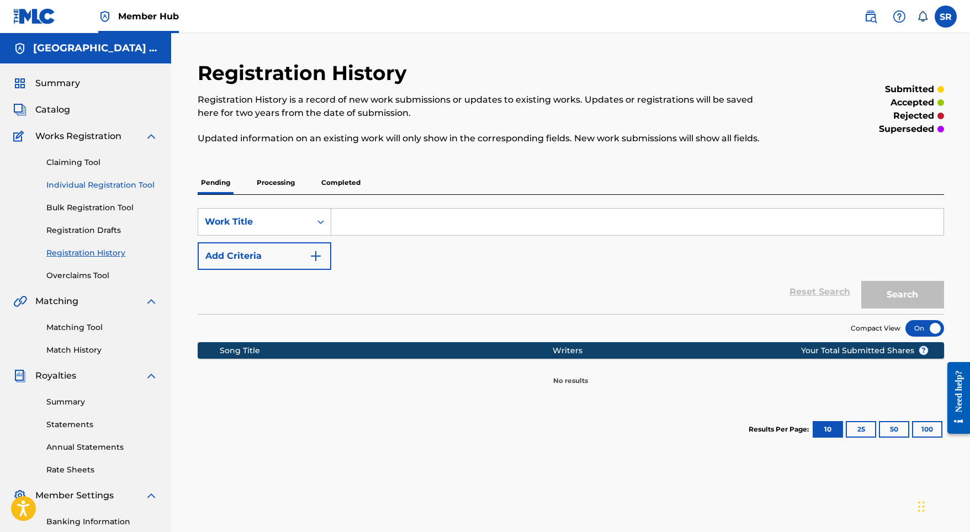
click at [149, 182] on link "Individual Registration Tool" at bounding box center [102, 185] width 112 height 12
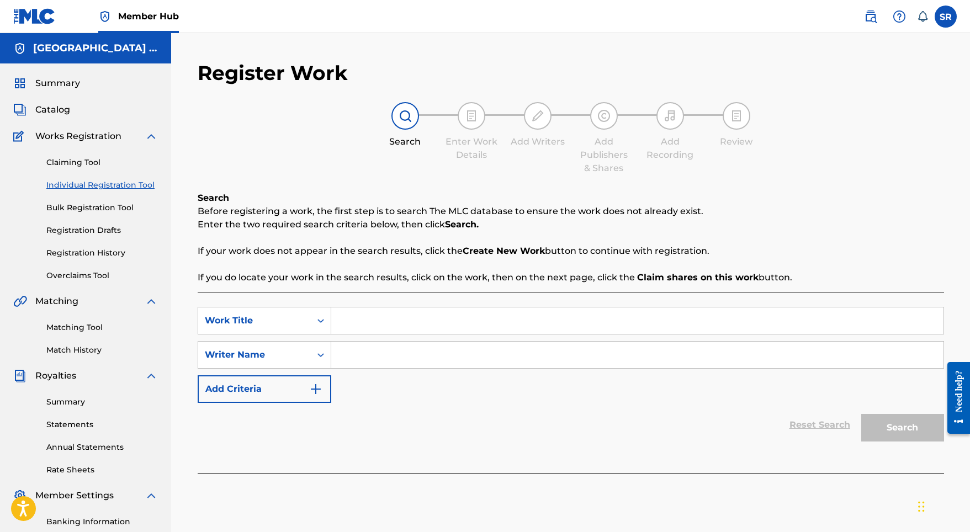
click at [361, 317] on input "Search Form" at bounding box center [637, 321] width 612 height 26
paste input "Onyx"
type input "Onyx"
click at [373, 349] on input "Search Form" at bounding box center [637, 355] width 612 height 26
paste input "Onyx"
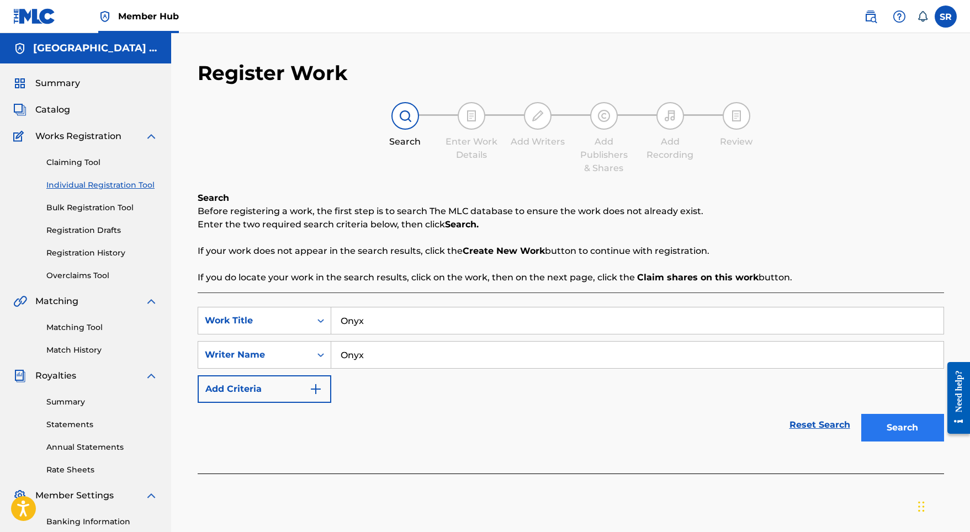
type input "Onyx"
click at [891, 434] on button "Search" at bounding box center [902, 428] width 83 height 28
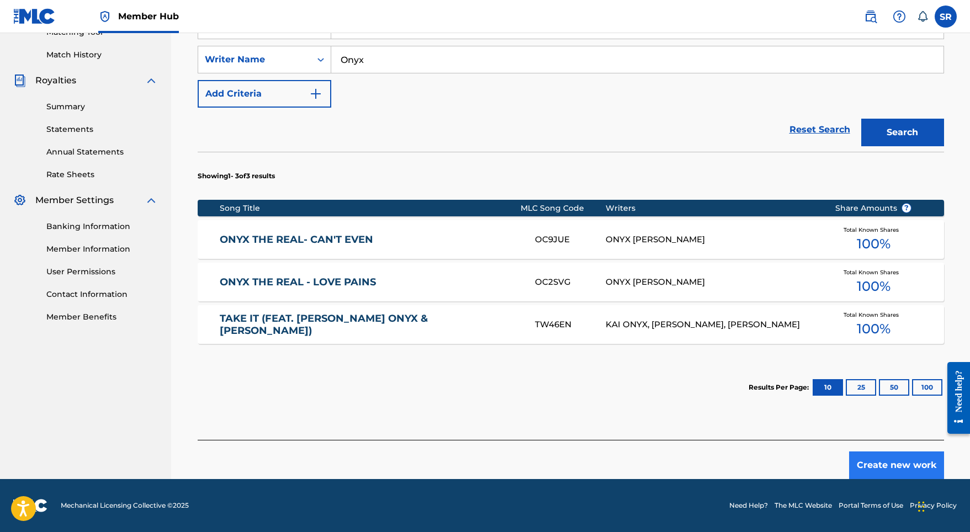
click at [877, 465] on button "Create new work" at bounding box center [896, 466] width 95 height 28
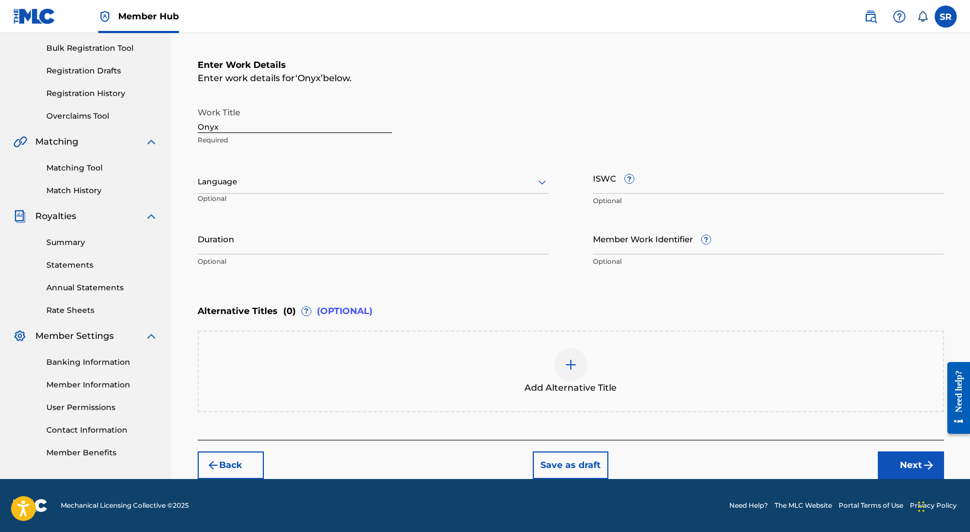
scroll to position [160, 0]
click at [336, 174] on div "Language" at bounding box center [373, 182] width 351 height 23
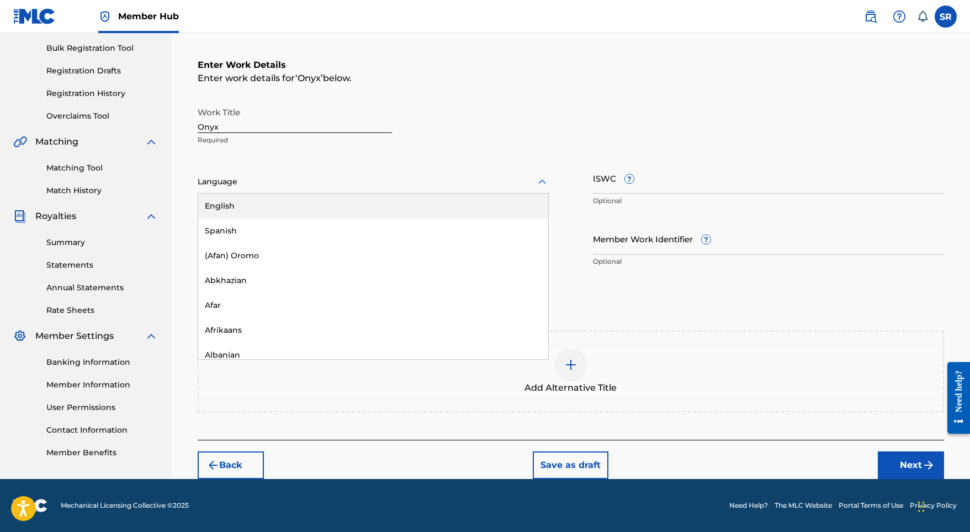
click at [280, 211] on div "English" at bounding box center [373, 206] width 350 height 25
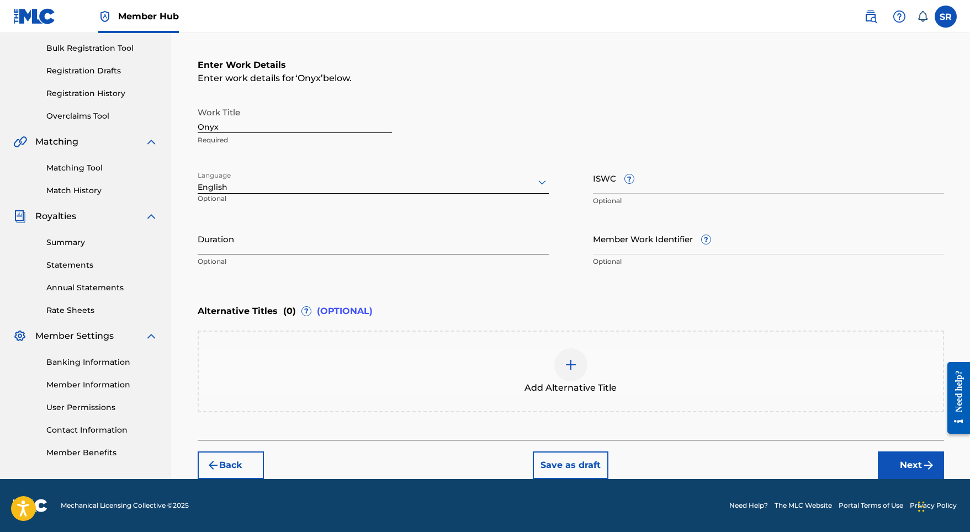
click at [294, 246] on input "Duration" at bounding box center [373, 238] width 351 height 31
type input "02:18"
click at [610, 393] on span "Add Alternative Title" at bounding box center [570, 387] width 92 height 13
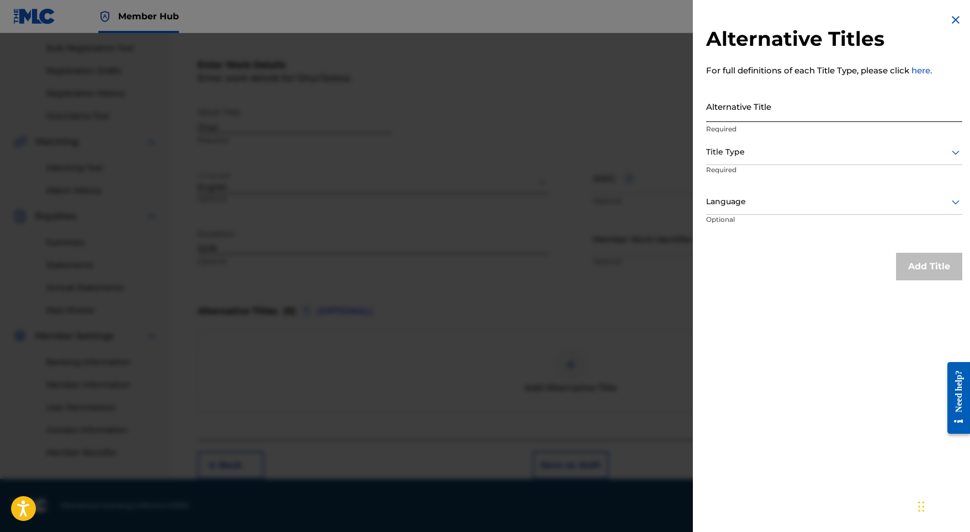
click at [762, 113] on input "Alternative Title" at bounding box center [834, 106] width 256 height 31
paste input "Onyx"
type input "Onyx"
click at [751, 152] on div at bounding box center [834, 152] width 256 height 14
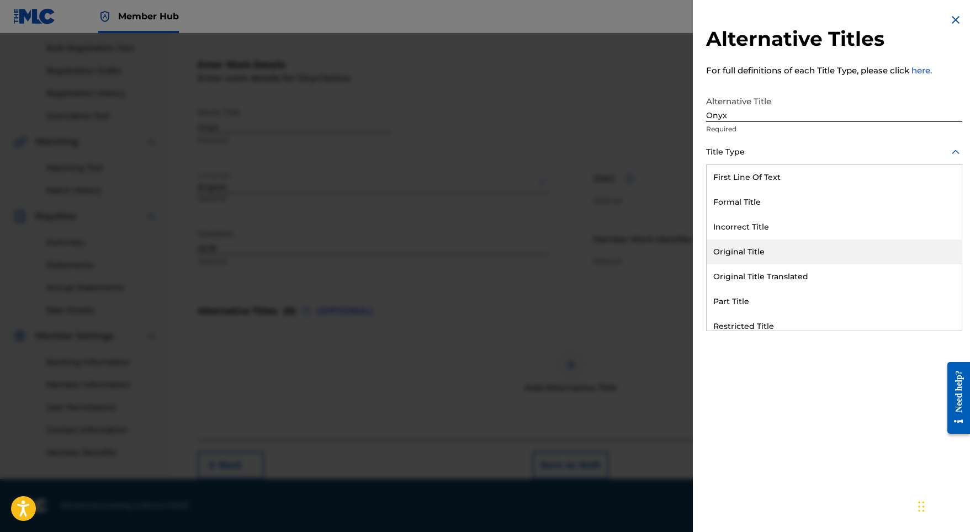
click at [751, 252] on div "Original Title" at bounding box center [834, 252] width 255 height 25
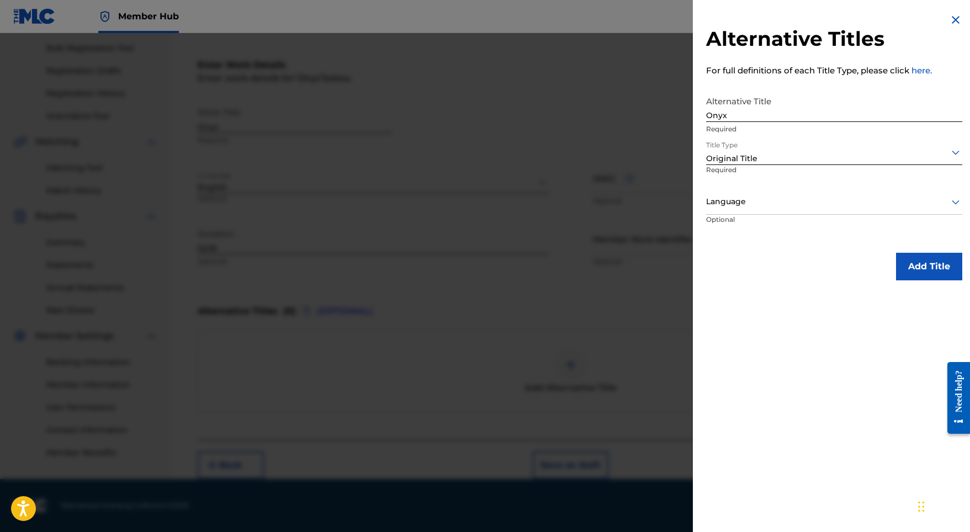
click at [801, 193] on div "Language" at bounding box center [834, 202] width 256 height 25
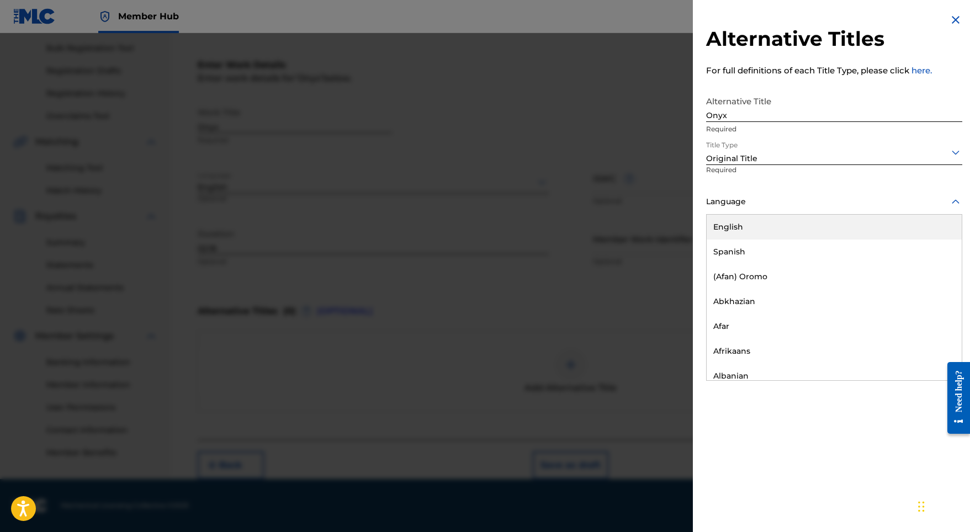
click at [759, 228] on div "English" at bounding box center [834, 227] width 255 height 25
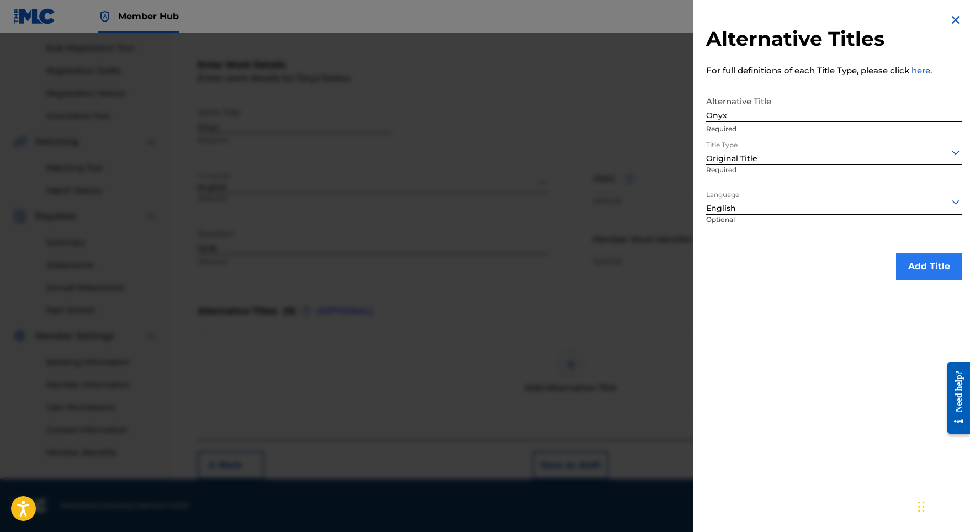
click at [915, 255] on button "Add Title" at bounding box center [929, 267] width 66 height 28
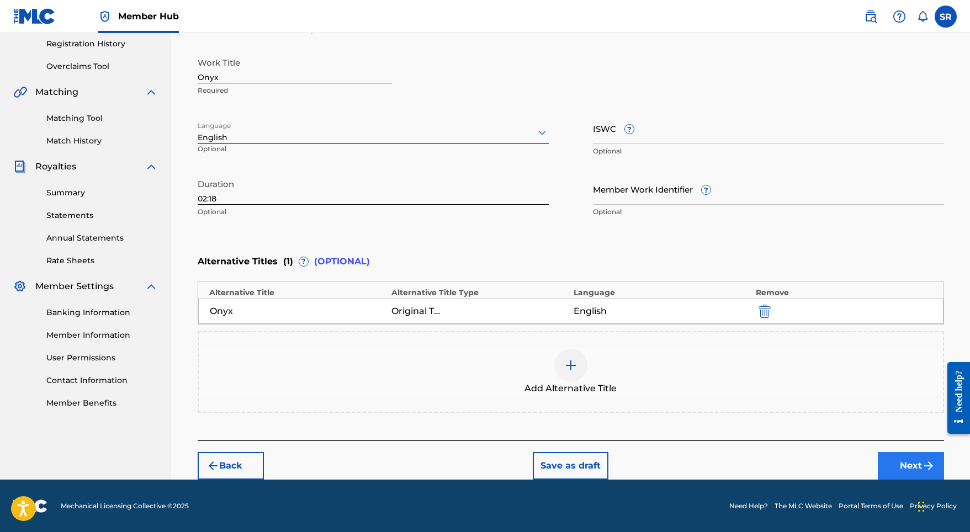
click at [918, 458] on button "Next" at bounding box center [911, 466] width 66 height 28
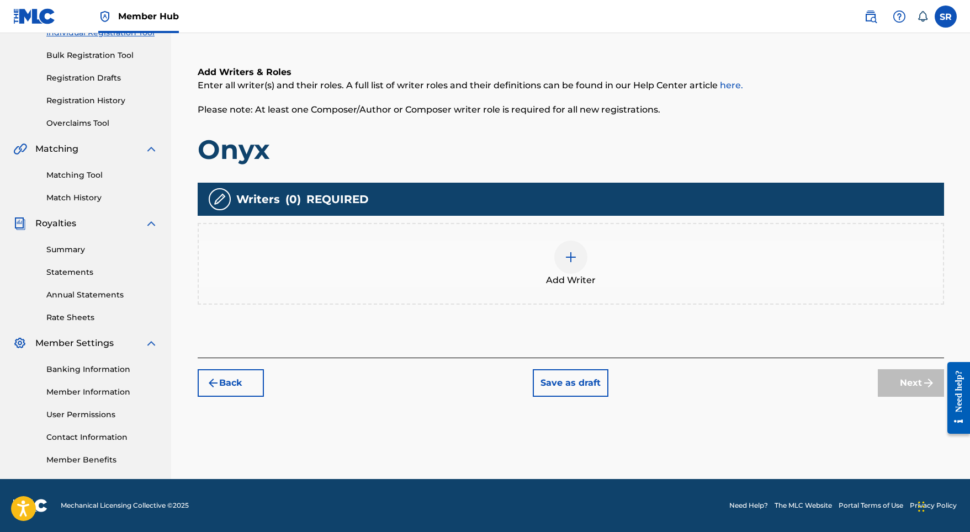
scroll to position [152, 0]
click at [560, 264] on div at bounding box center [570, 257] width 33 height 33
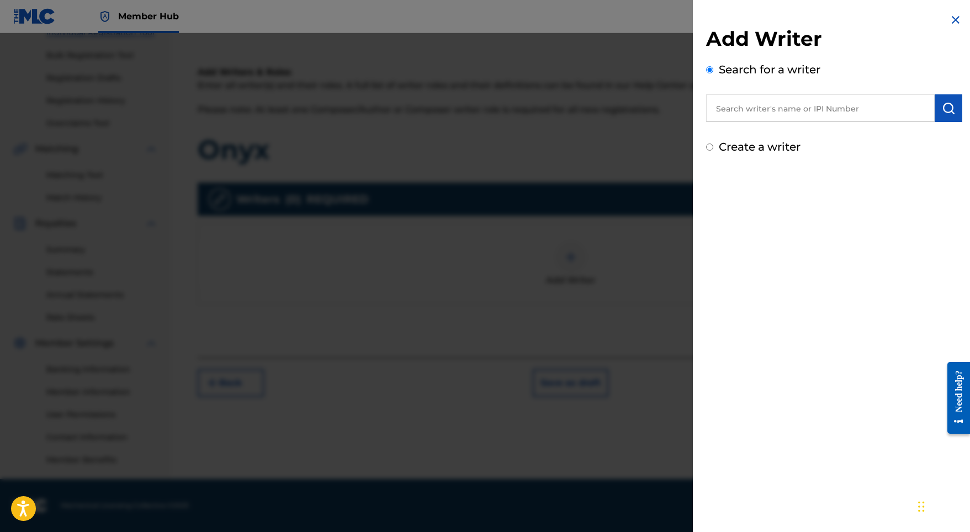
click at [781, 118] on input "text" at bounding box center [820, 108] width 229 height 28
click at [824, 112] on input "text" at bounding box center [820, 108] width 229 height 28
paste input "[PERSON_NAME]"
type input "[PERSON_NAME]"
click at [946, 116] on button "submit" at bounding box center [949, 108] width 28 height 28
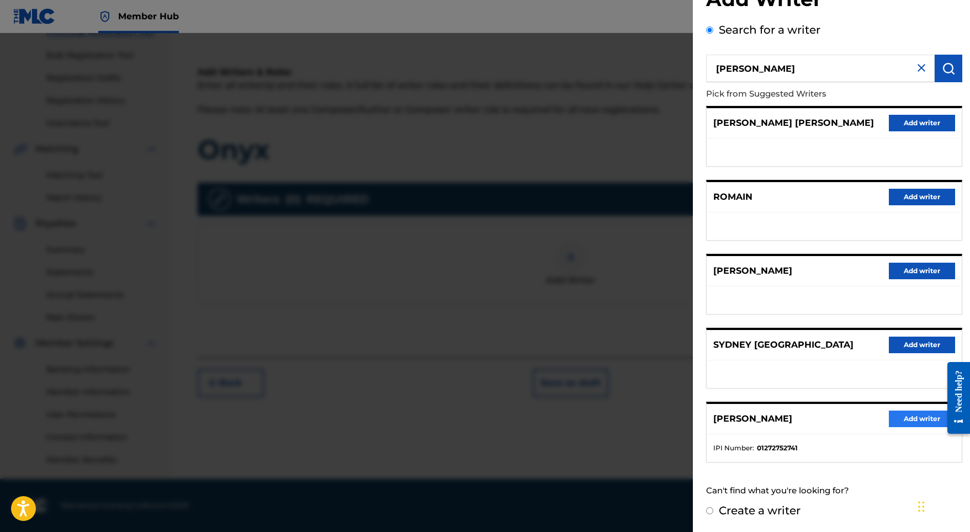
scroll to position [49, 0]
click at [918, 413] on button "Add writer" at bounding box center [922, 419] width 66 height 17
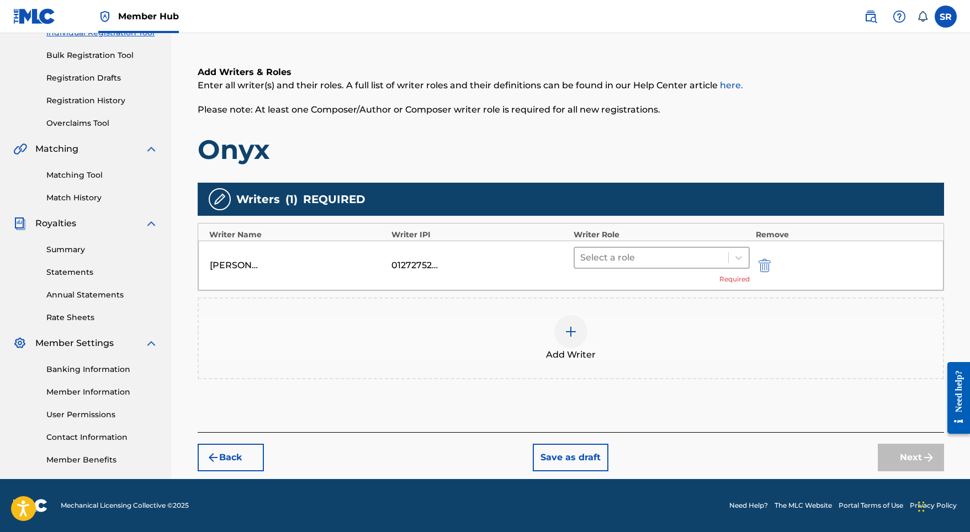
click at [611, 261] on div at bounding box center [651, 257] width 143 height 15
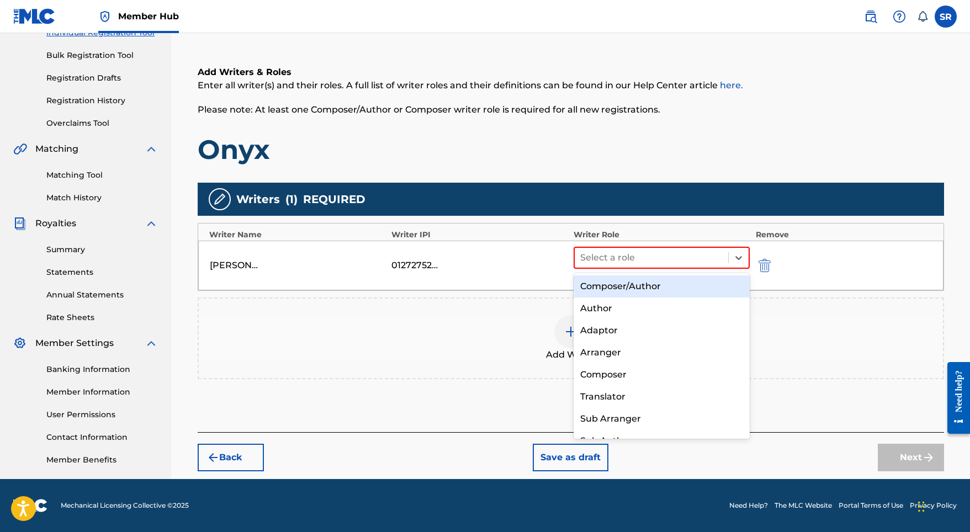
click at [603, 284] on div "Composer/Author" at bounding box center [662, 286] width 177 height 22
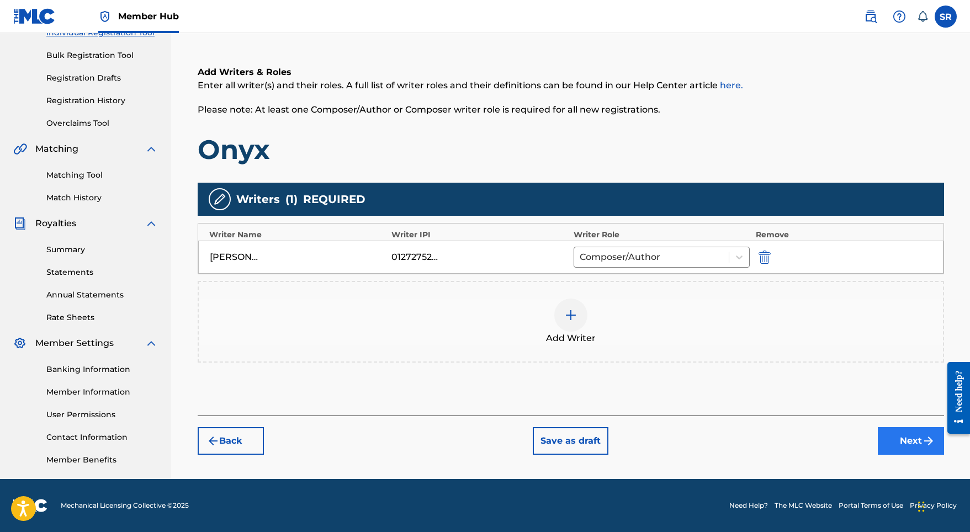
click at [893, 433] on button "Next" at bounding box center [911, 441] width 66 height 28
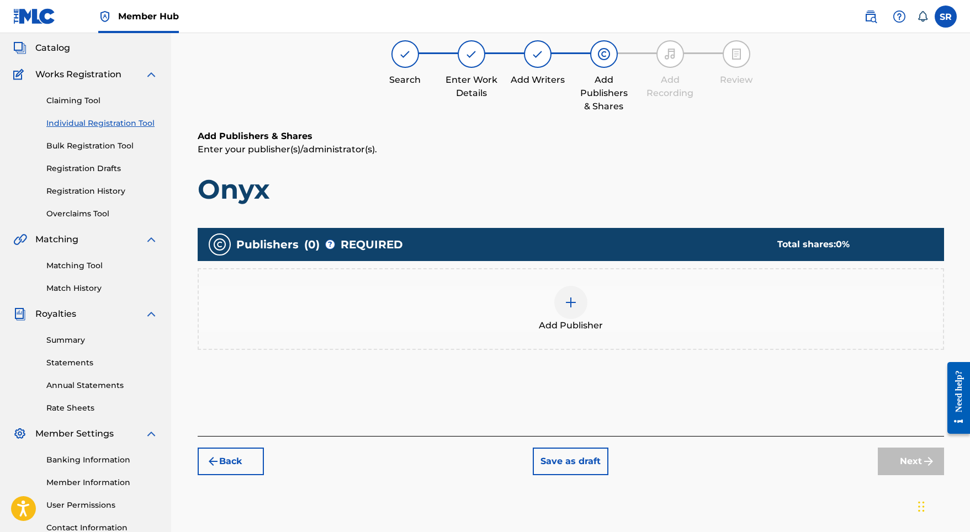
scroll to position [50, 0]
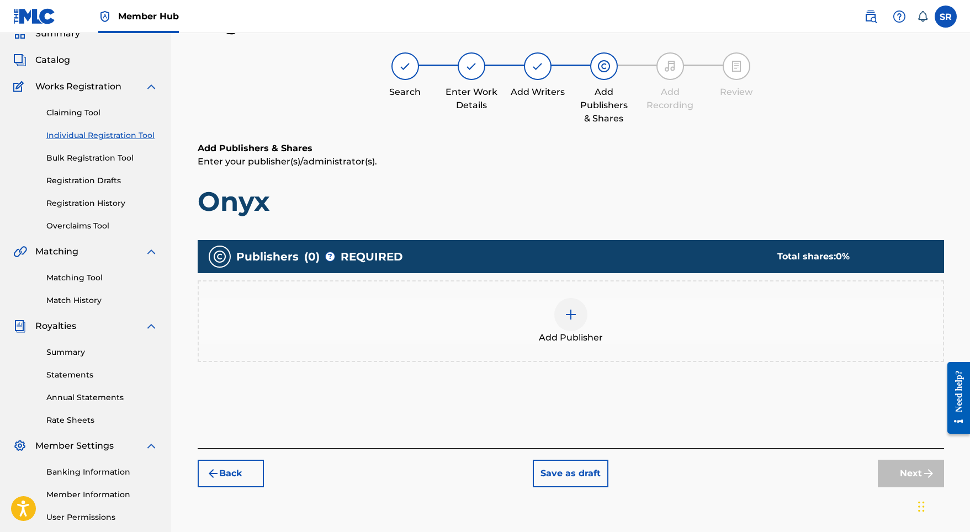
click at [573, 322] on div at bounding box center [570, 314] width 33 height 33
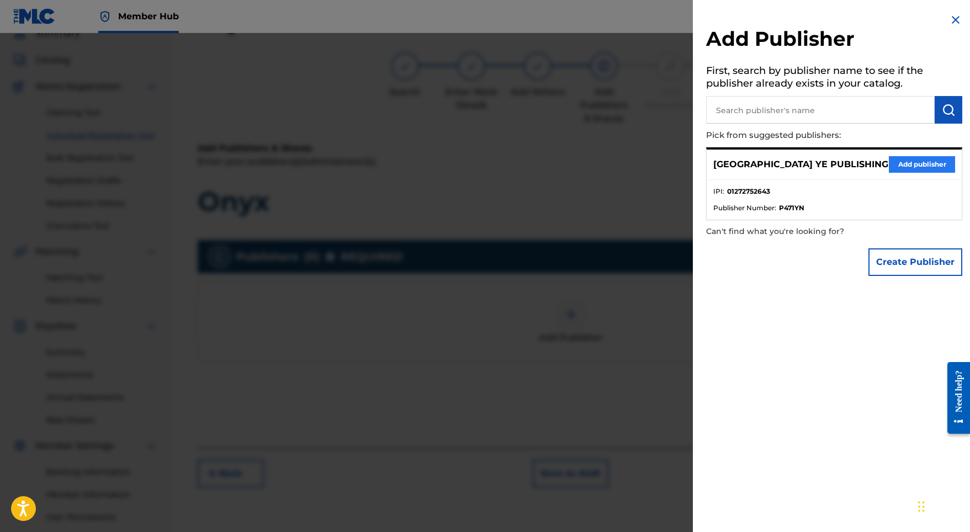
click at [905, 161] on button "Add publisher" at bounding box center [922, 164] width 66 height 17
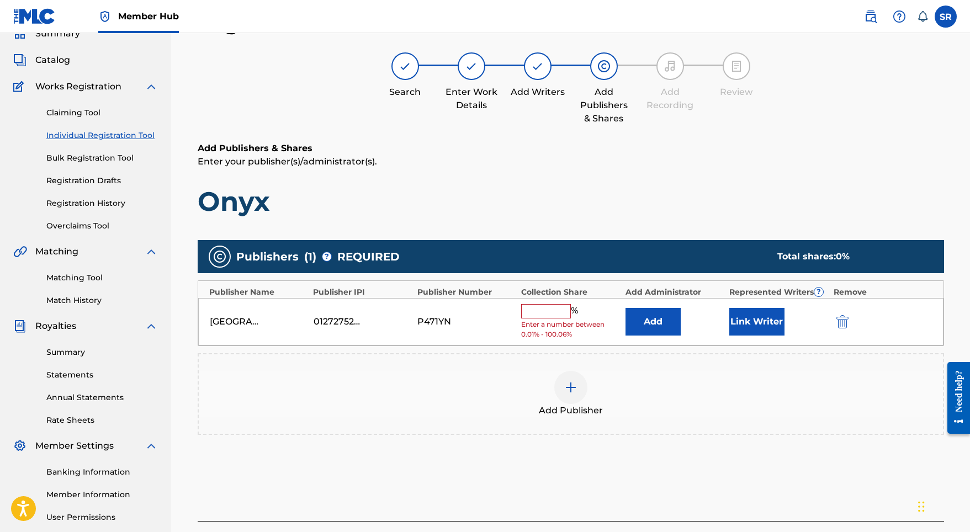
click at [549, 304] on input "text" at bounding box center [546, 311] width 50 height 14
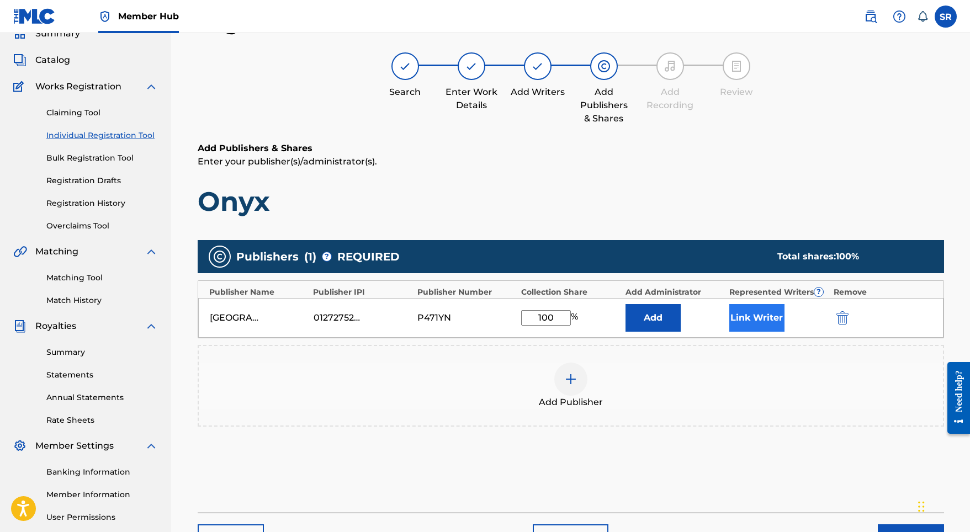
type input "100"
click at [764, 322] on button "Link Writer" at bounding box center [756, 318] width 55 height 28
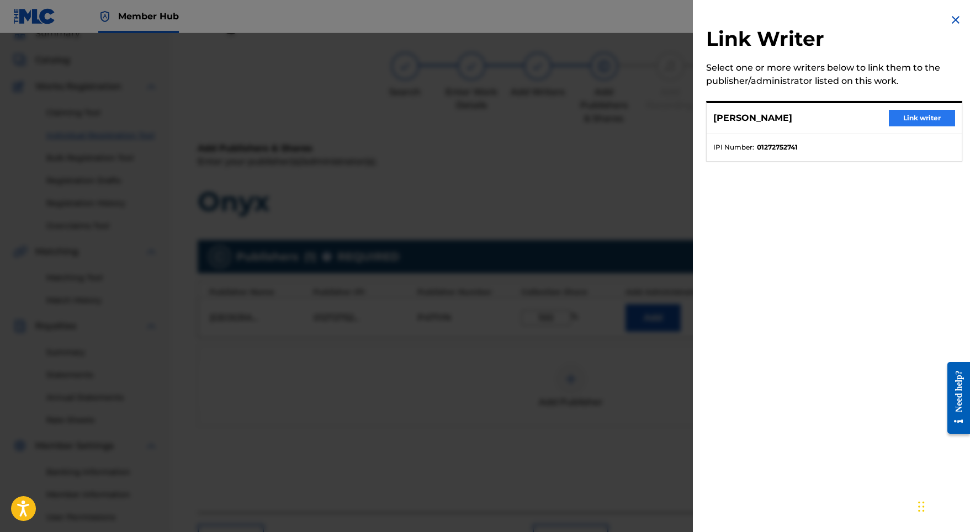
click at [912, 118] on button "Link writer" at bounding box center [922, 118] width 66 height 17
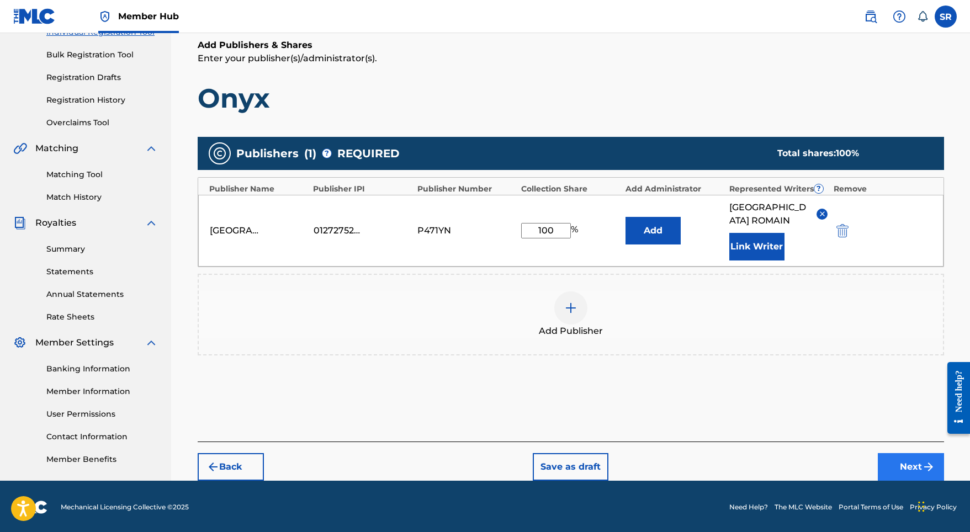
click at [899, 453] on button "Next" at bounding box center [911, 467] width 66 height 28
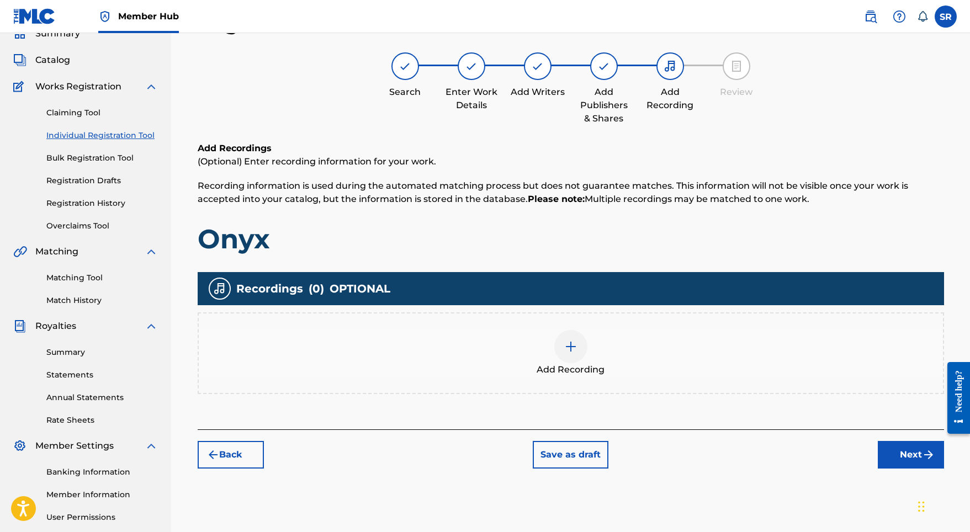
click at [564, 364] on span "Add Recording" at bounding box center [571, 369] width 68 height 13
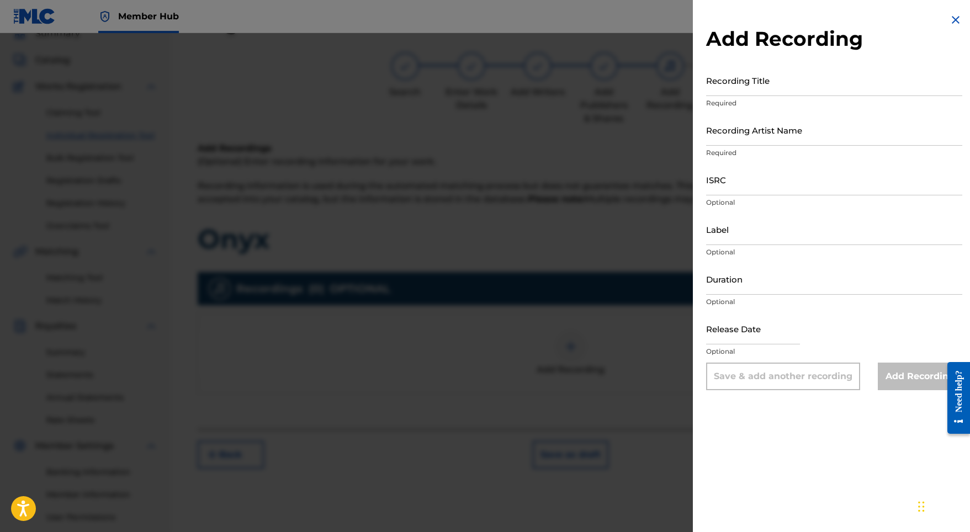
click at [728, 97] on div "Recording Title Required" at bounding box center [834, 90] width 256 height 50
paste input "Onyx"
click at [732, 91] on input "Recording Title" at bounding box center [834, 80] width 256 height 31
type input "Onyx"
click at [738, 131] on input "Recording Artist Name" at bounding box center [834, 129] width 256 height 31
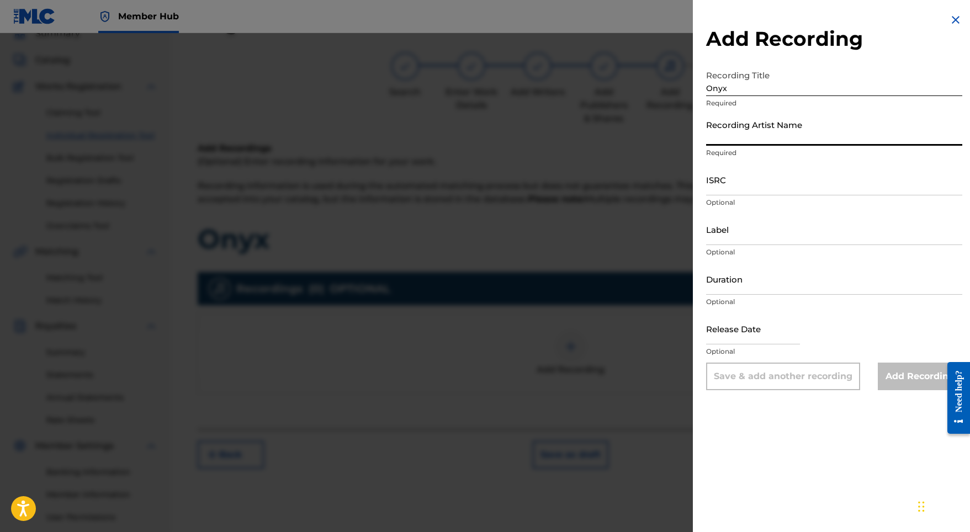
paste input "Stellar Soothe"
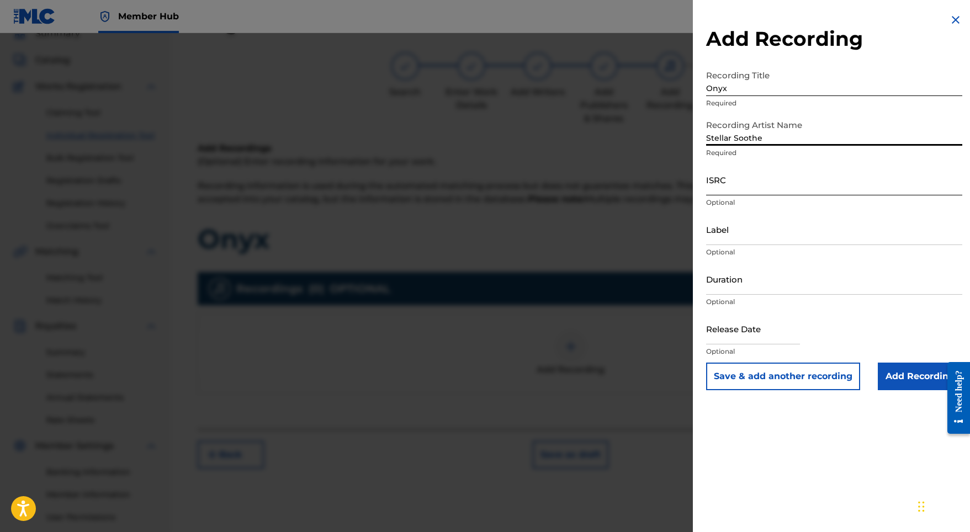
type input "Stellar Soothe"
click at [739, 178] on input "ISRC" at bounding box center [834, 179] width 256 height 31
paste input "GBMJG2325375"
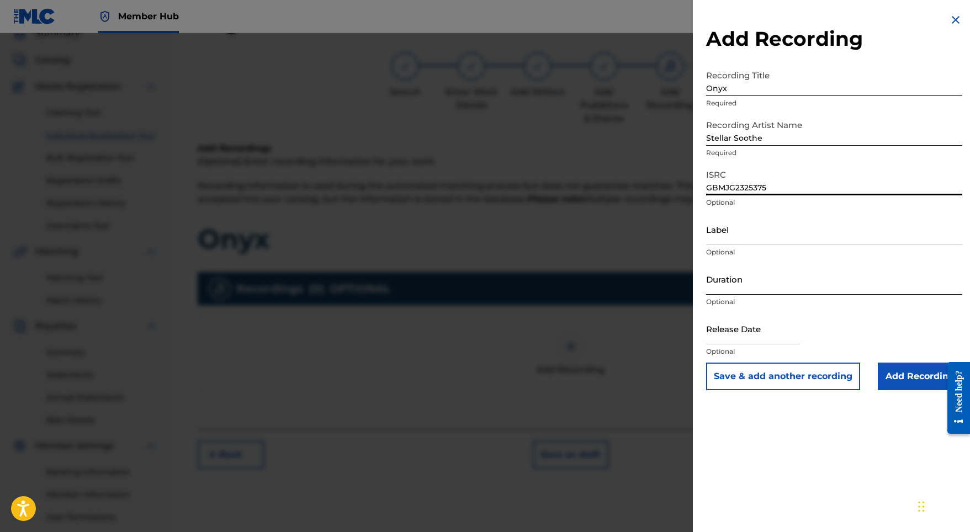
type input "GBMJG2325375"
click at [725, 284] on input "Duration" at bounding box center [834, 278] width 256 height 31
type input "02:18"
click at [720, 335] on input "text" at bounding box center [753, 328] width 94 height 31
select select "8"
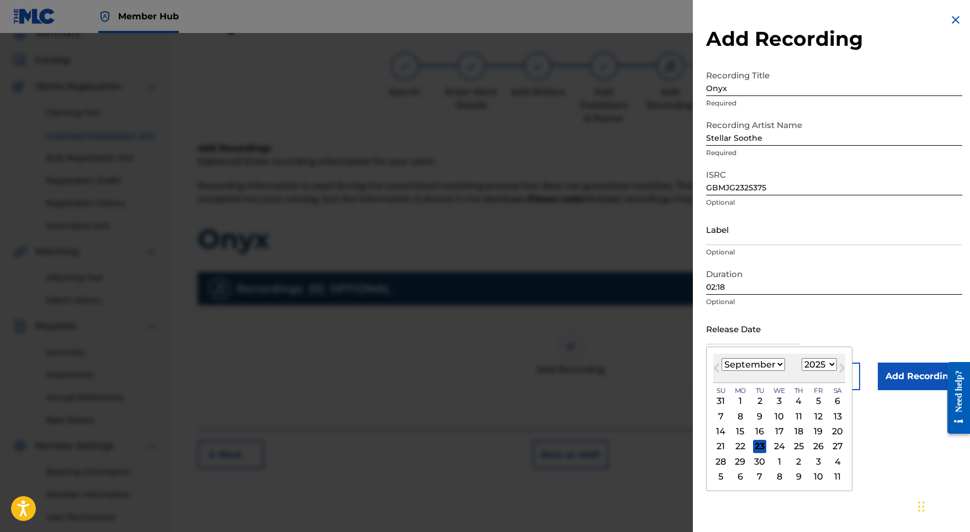
select select "2023"
select select "7"
click at [813, 447] on div "25" at bounding box center [818, 446] width 13 height 13
type input "[DATE]"
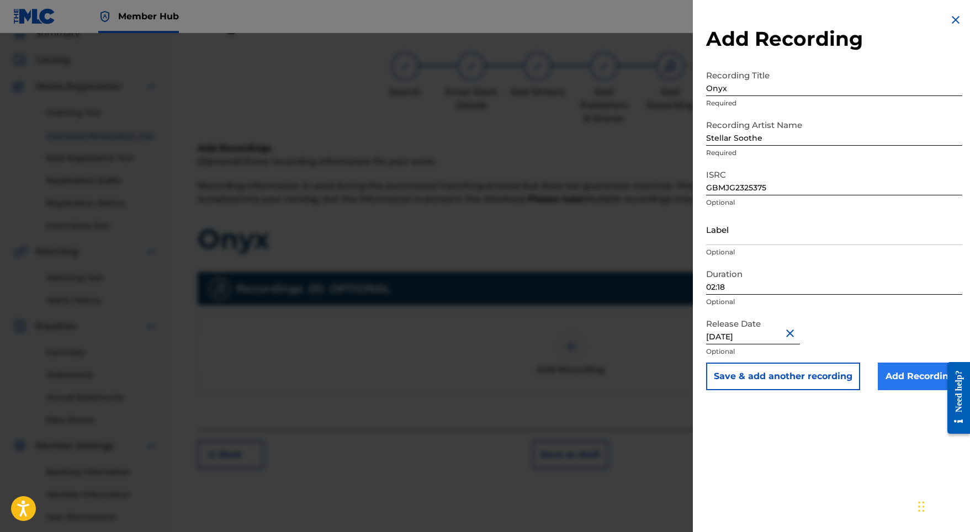
click at [902, 372] on input "Add Recording" at bounding box center [920, 377] width 84 height 28
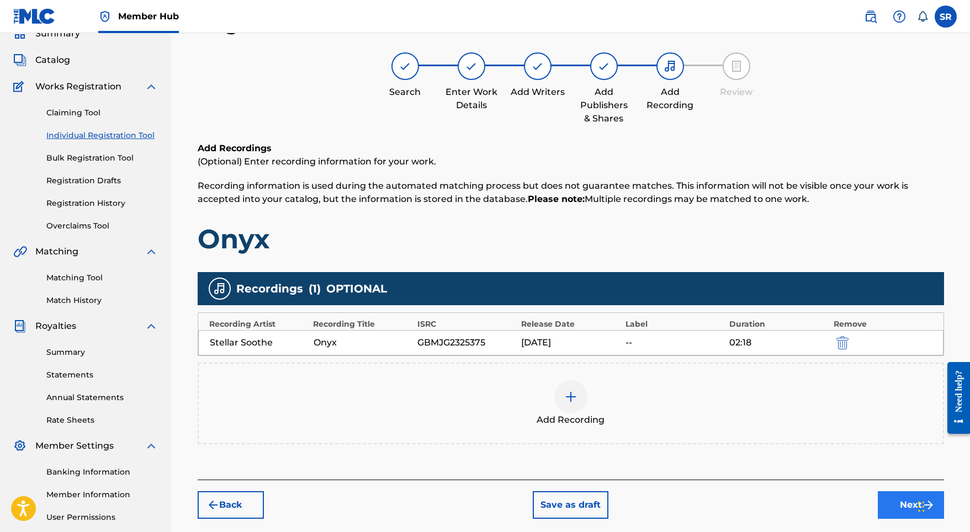
click at [881, 505] on button "Next" at bounding box center [911, 505] width 66 height 28
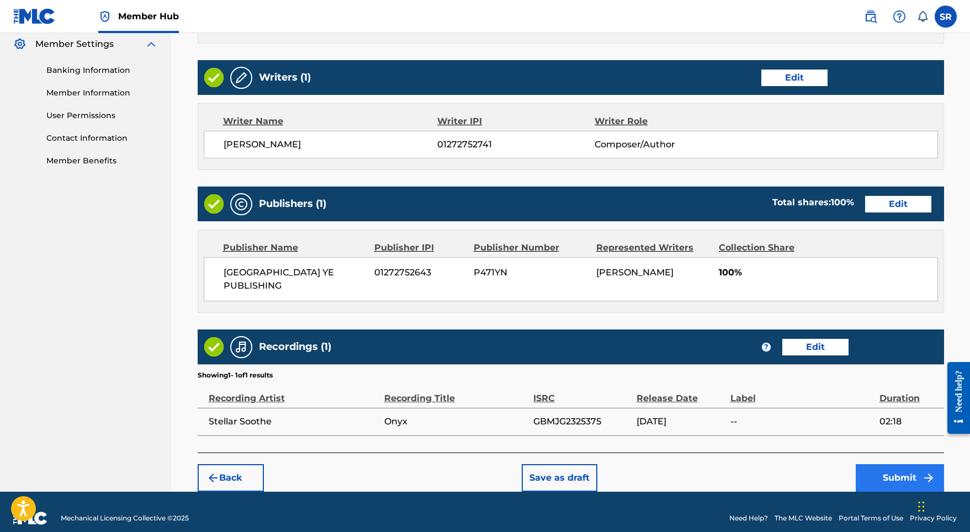
scroll to position [450, 0]
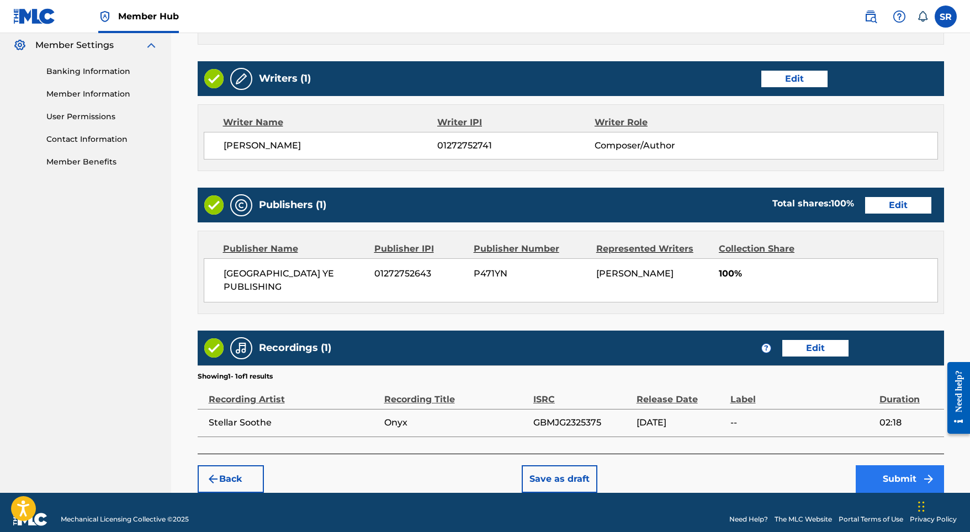
click at [878, 465] on button "Submit" at bounding box center [900, 479] width 88 height 28
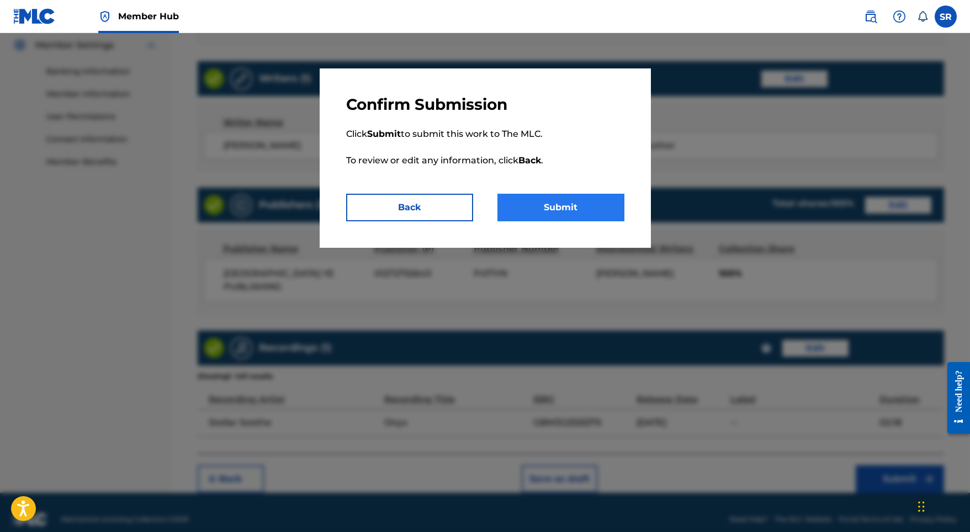
click at [556, 216] on button "Submit" at bounding box center [560, 208] width 127 height 28
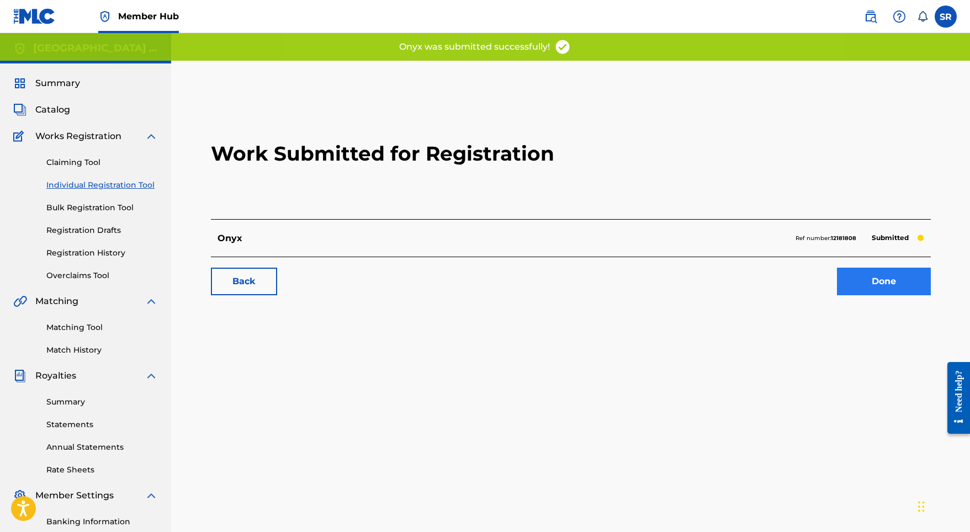
click at [874, 293] on link "Done" at bounding box center [884, 282] width 94 height 28
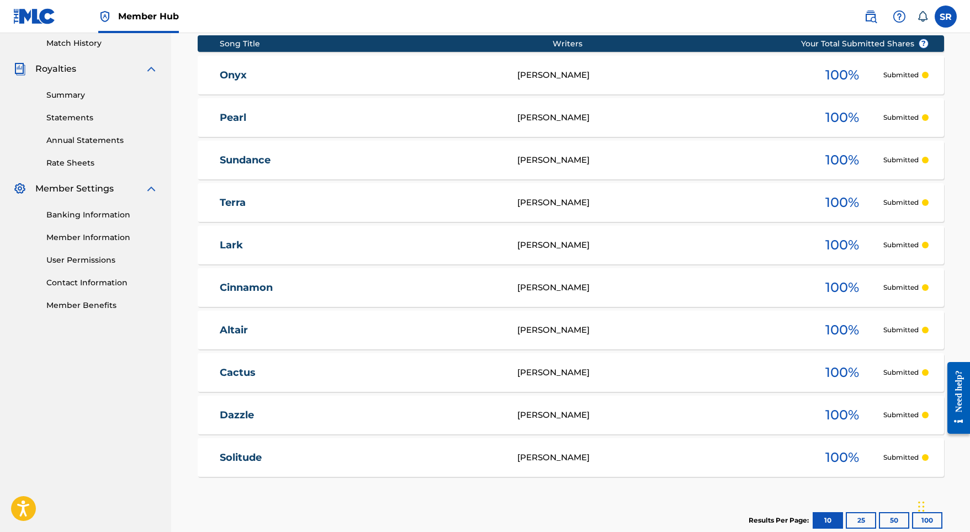
scroll to position [98, 0]
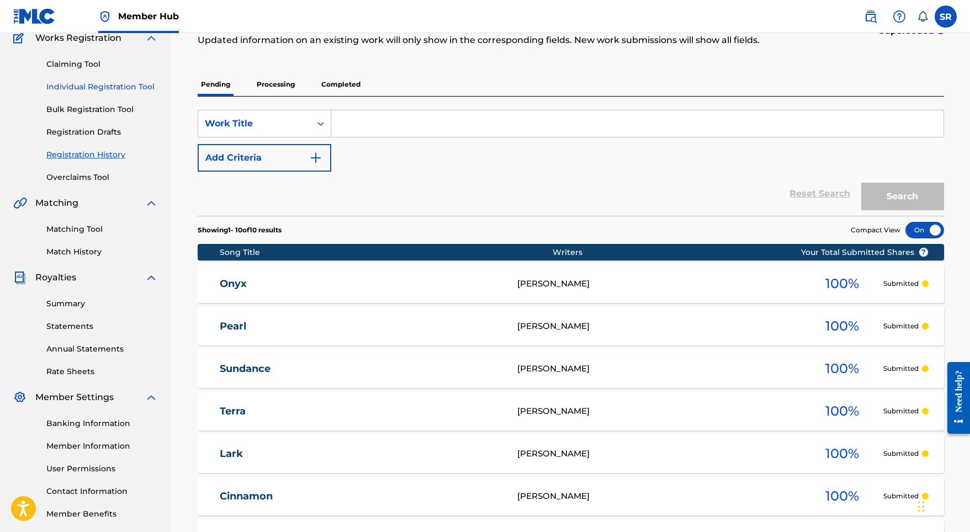
click at [89, 91] on link "Individual Registration Tool" at bounding box center [102, 87] width 112 height 12
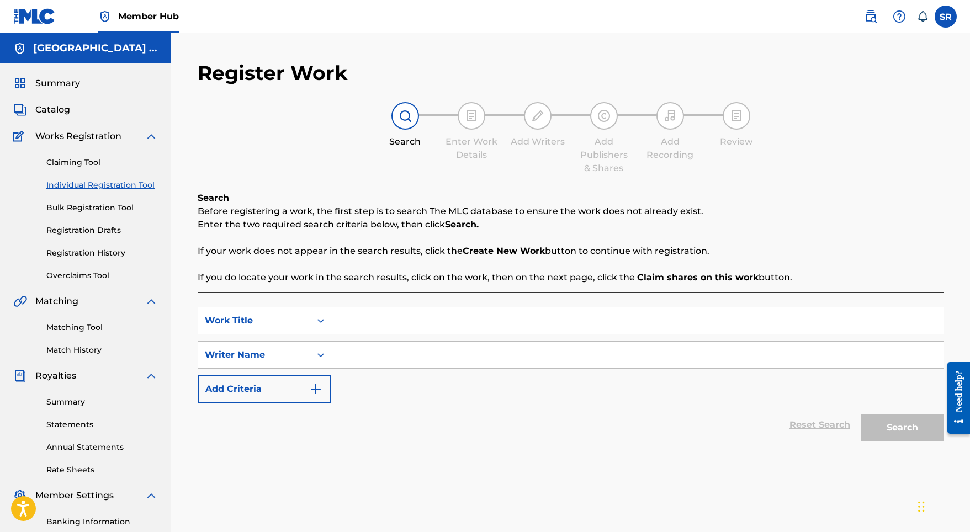
click at [386, 327] on input "Search Form" at bounding box center [637, 321] width 612 height 26
paste input "Lull Me Along"
type input "Lull Me Along"
click at [373, 362] on input "Search Form" at bounding box center [637, 355] width 612 height 26
paste input "Lull Me Along"
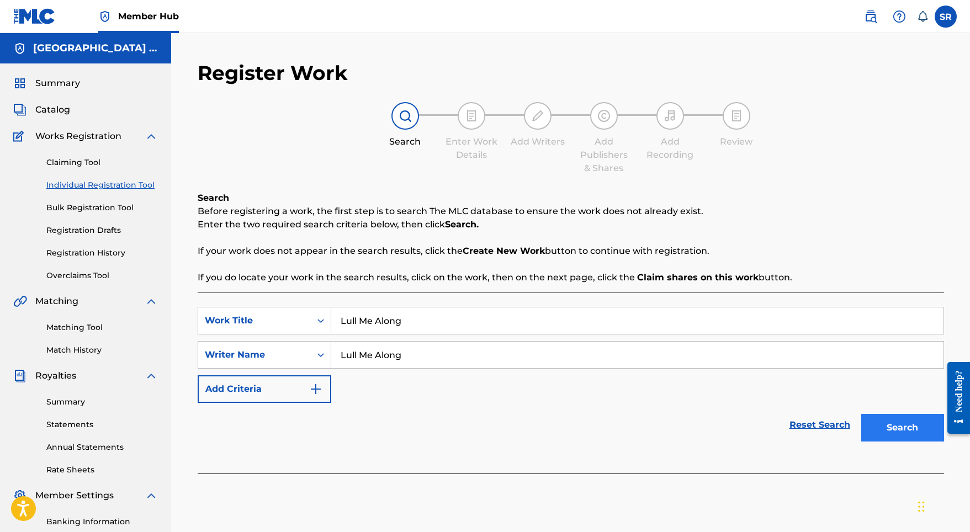
type input "Lull Me Along"
click at [872, 423] on button "Search" at bounding box center [902, 428] width 83 height 28
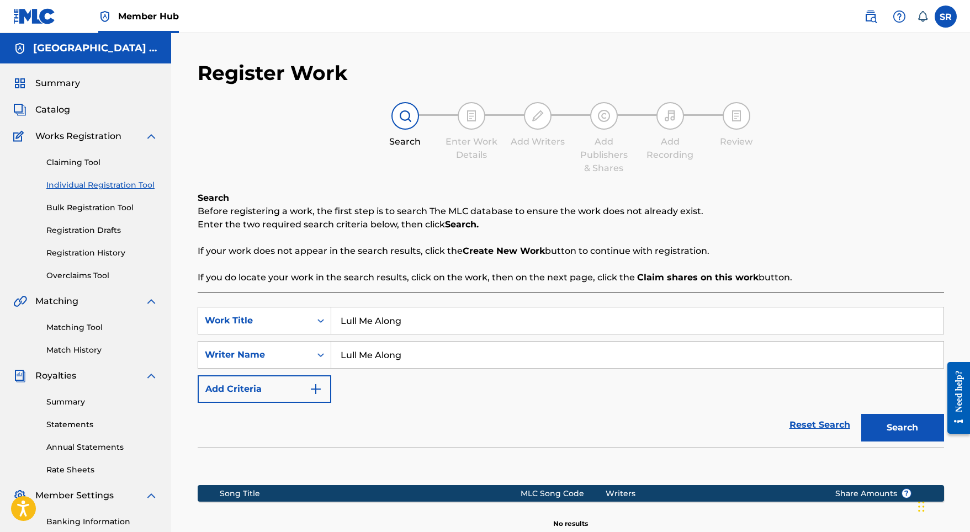
scroll to position [152, 0]
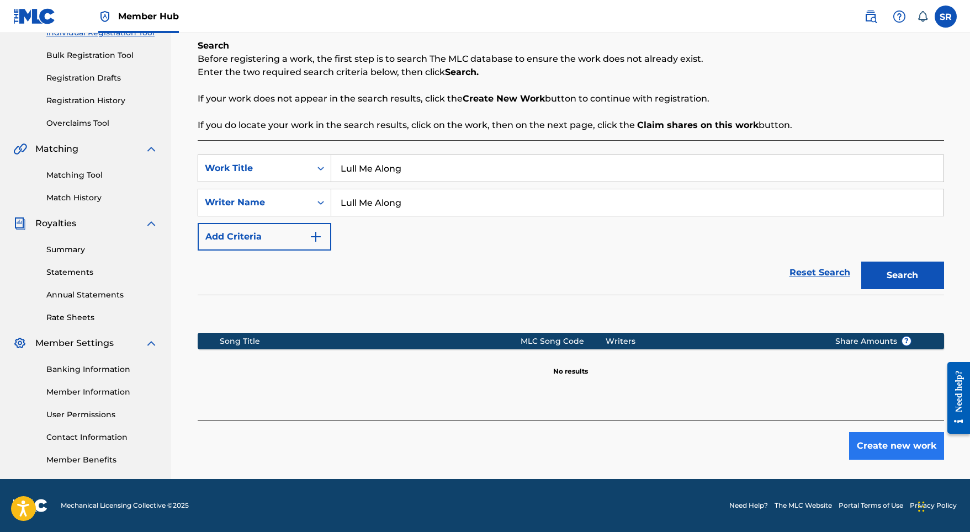
click at [864, 443] on button "Create new work" at bounding box center [896, 446] width 95 height 28
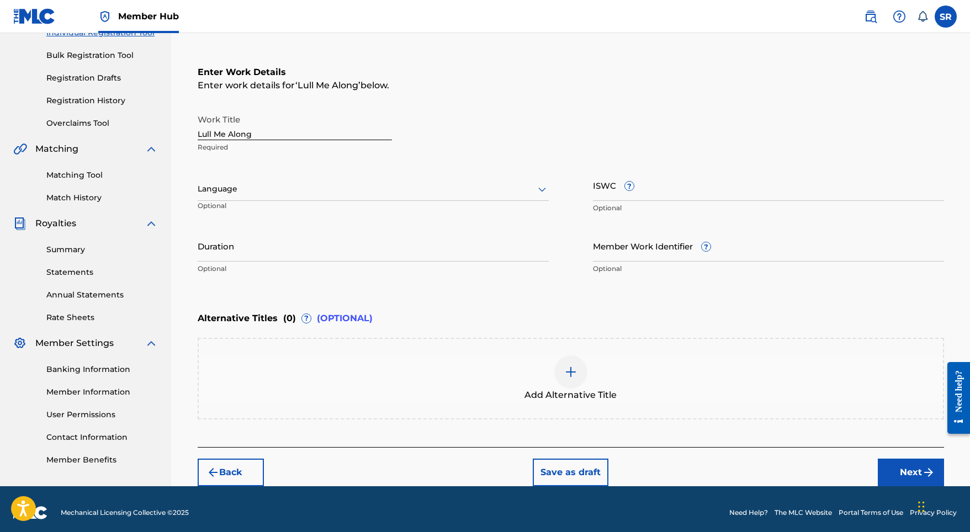
click at [332, 182] on div at bounding box center [373, 189] width 351 height 14
click at [267, 211] on div "English" at bounding box center [373, 213] width 350 height 25
click at [287, 252] on input "Duration" at bounding box center [373, 245] width 351 height 31
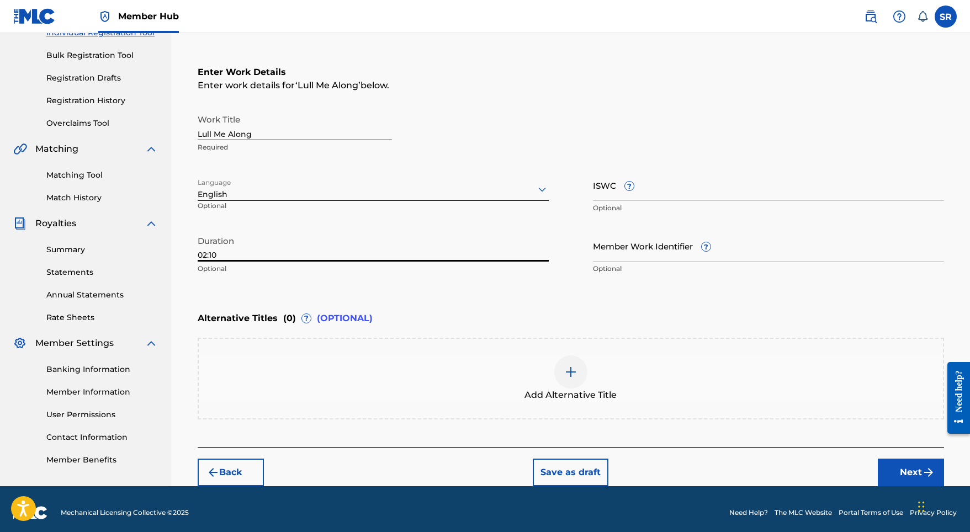
type input "02:10"
click at [538, 356] on div "Add Alternative Title" at bounding box center [571, 379] width 744 height 46
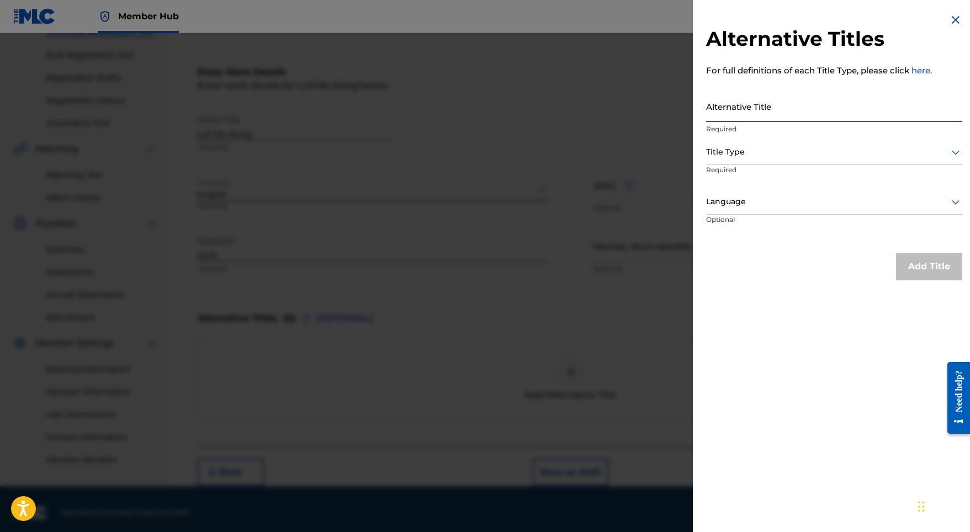
click at [771, 91] on input "Alternative Title" at bounding box center [834, 106] width 256 height 31
click at [769, 100] on input "Alternative Title" at bounding box center [834, 106] width 256 height 31
paste input "Lull Me Along"
type input "Lull Me Along"
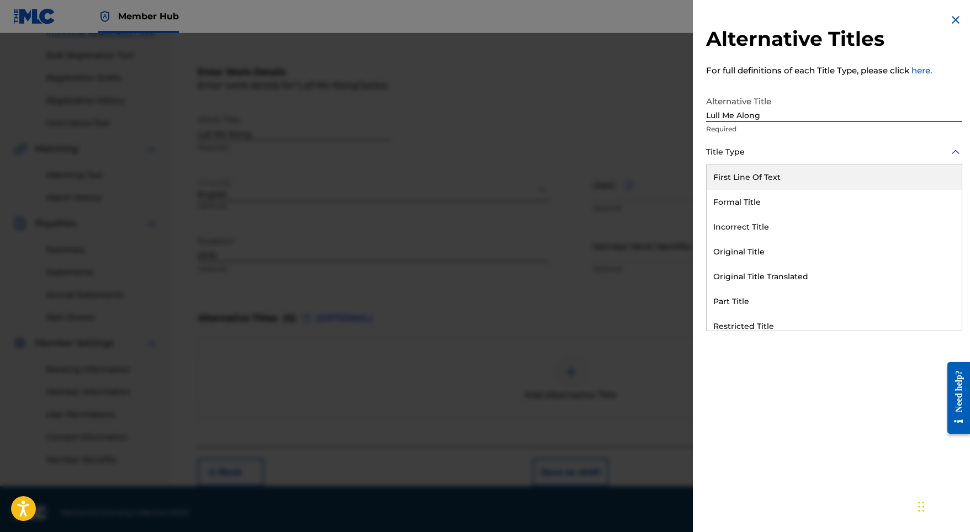
click at [772, 147] on div at bounding box center [834, 152] width 256 height 14
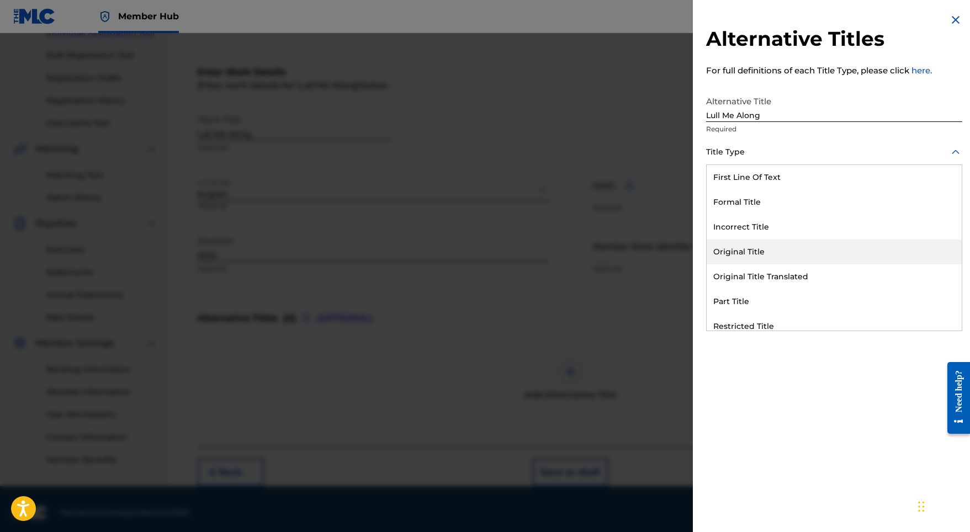
click at [743, 253] on div "Original Title" at bounding box center [834, 252] width 255 height 25
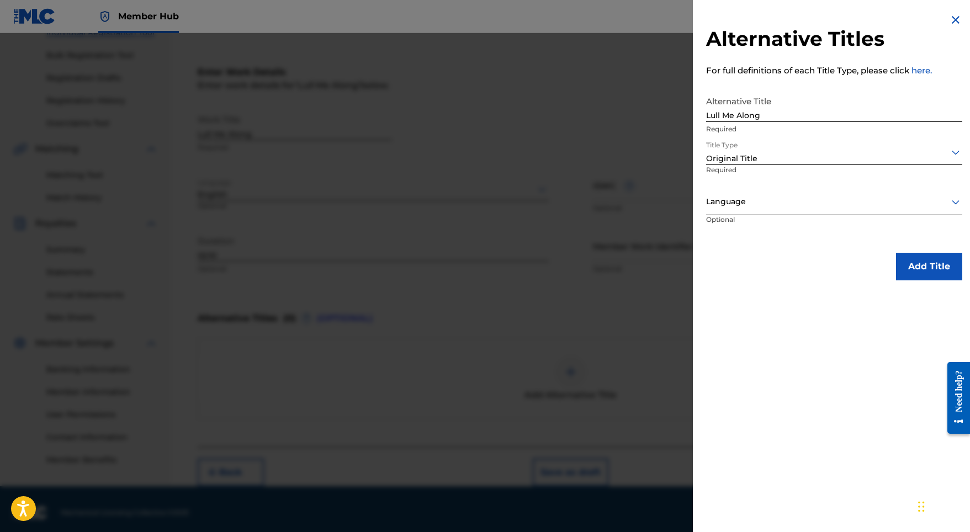
click at [776, 182] on p "Required" at bounding box center [747, 177] width 82 height 25
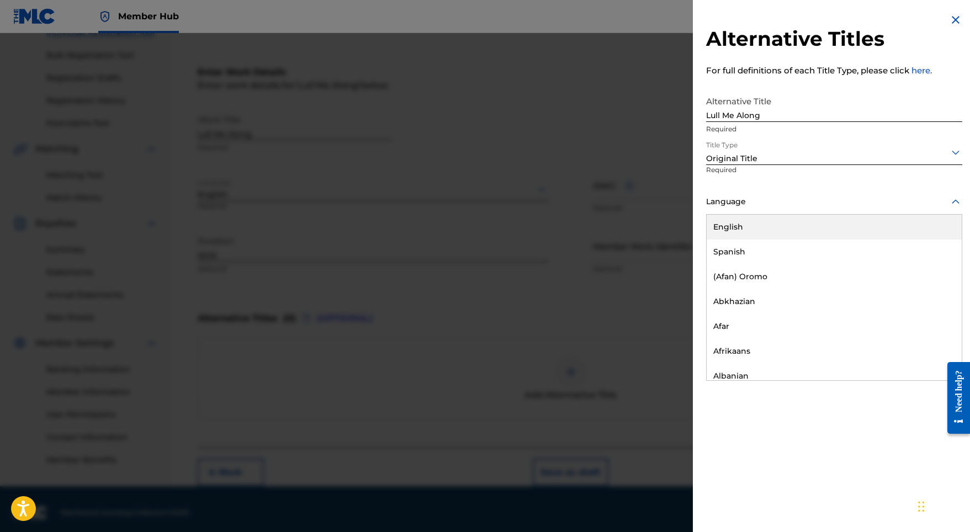
click at [767, 207] on div at bounding box center [834, 202] width 256 height 14
click at [760, 234] on div "English" at bounding box center [834, 227] width 255 height 25
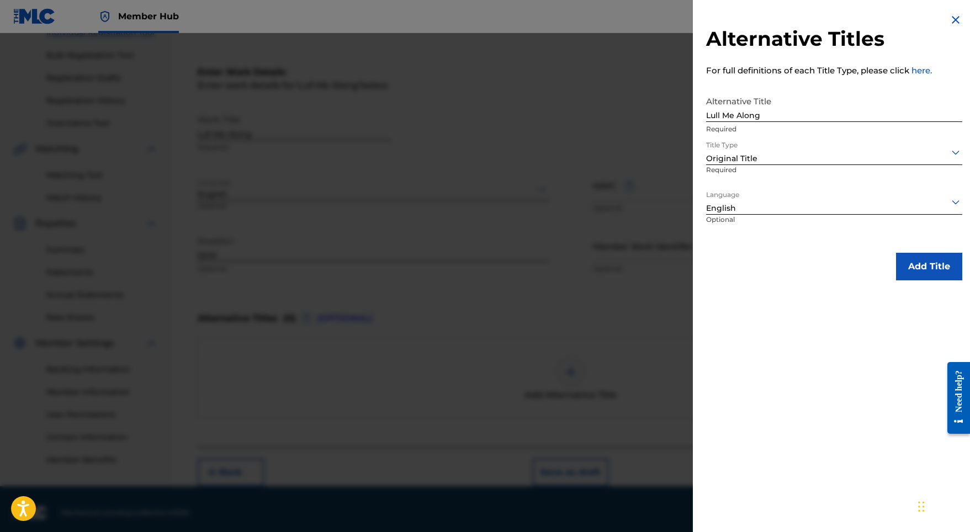
click at [916, 247] on div "Alternative Titles For full definitions of each Title Type, please click here. …" at bounding box center [834, 147] width 283 height 294
click at [906, 259] on button "Add Title" at bounding box center [929, 267] width 66 height 28
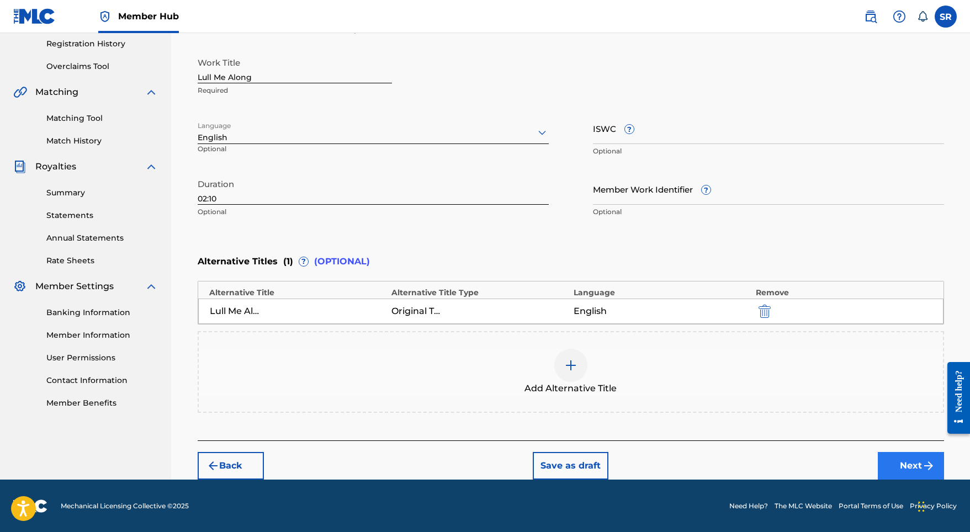
click at [910, 465] on button "Next" at bounding box center [911, 466] width 66 height 28
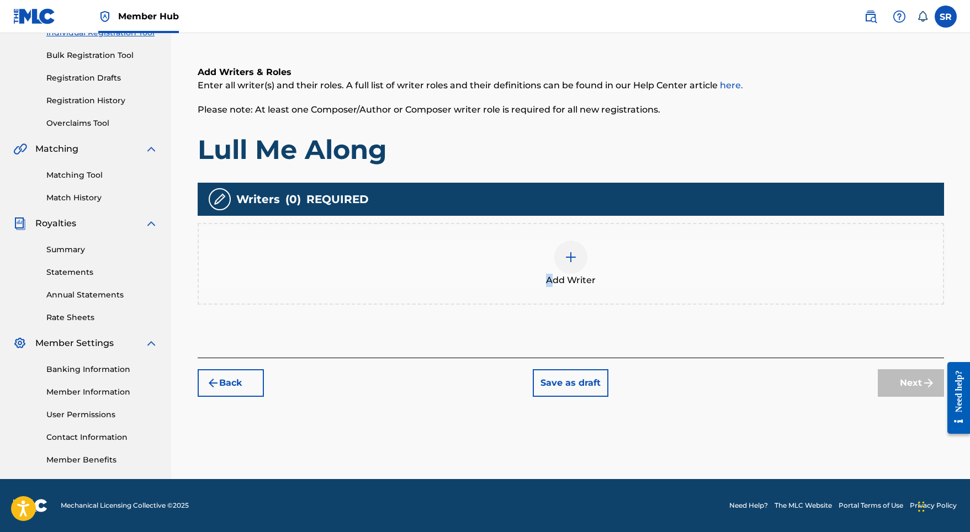
click at [552, 277] on div "Add Writer" at bounding box center [571, 264] width 744 height 46
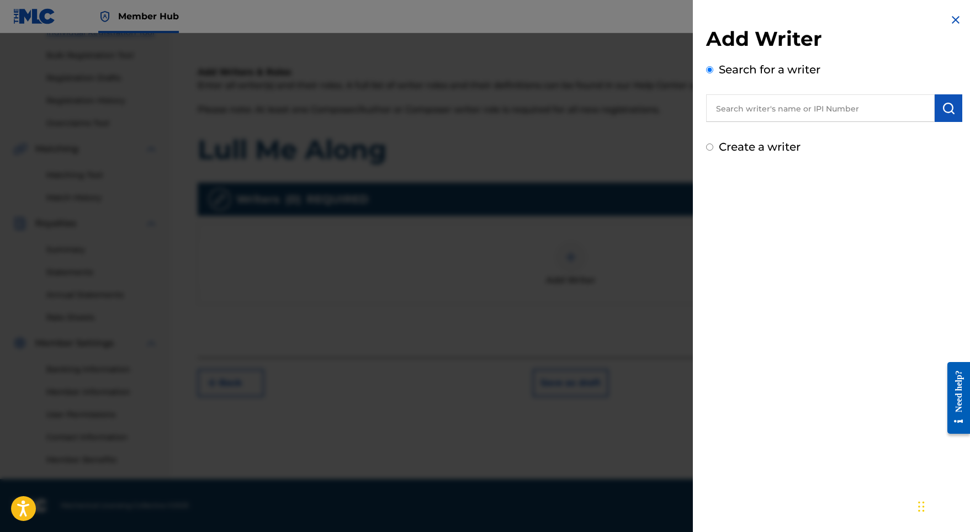
click at [817, 104] on input "text" at bounding box center [820, 108] width 229 height 28
paste input "[PERSON_NAME]"
type input "[PERSON_NAME]"
click at [942, 105] on img "submit" at bounding box center [948, 108] width 13 height 13
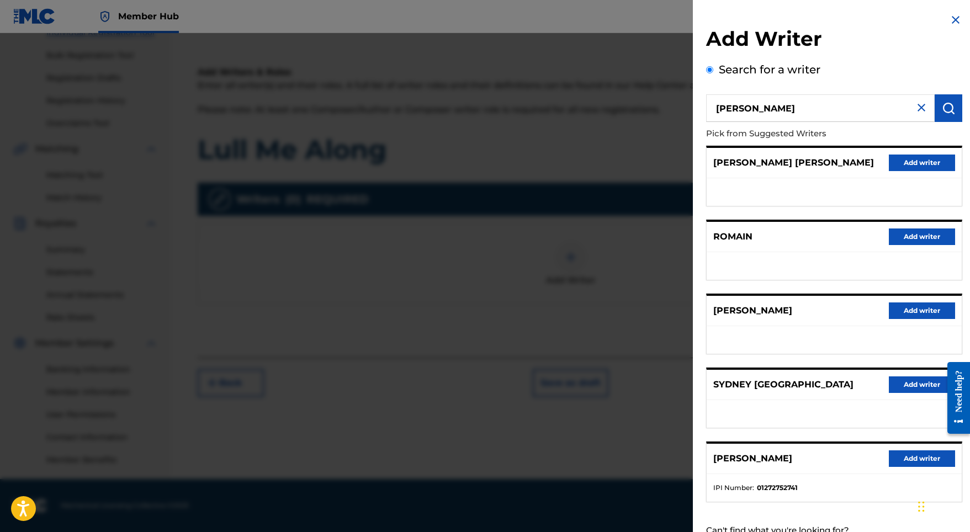
scroll to position [49, 0]
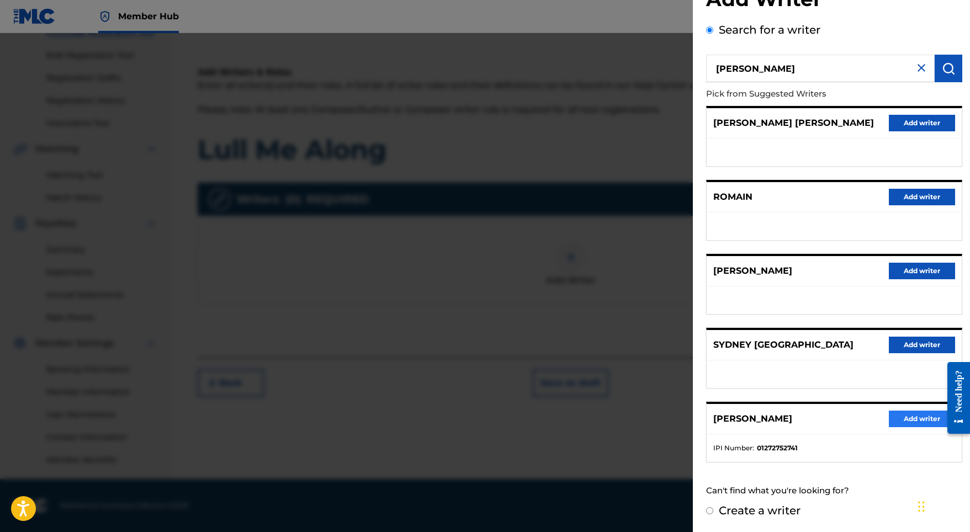
click at [899, 420] on button "Add writer" at bounding box center [922, 419] width 66 height 17
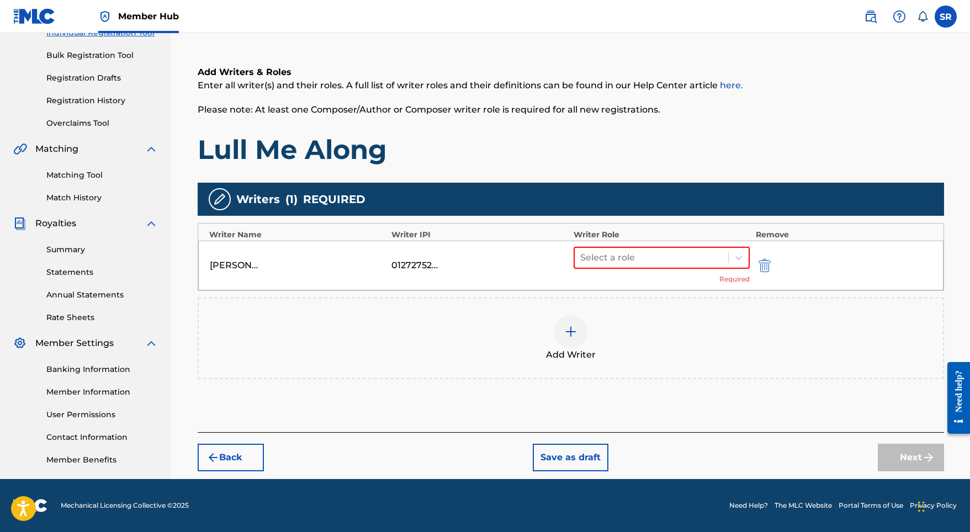
click at [572, 242] on div "[PERSON_NAME] 01272752741 Select a role Required" at bounding box center [570, 266] width 745 height 50
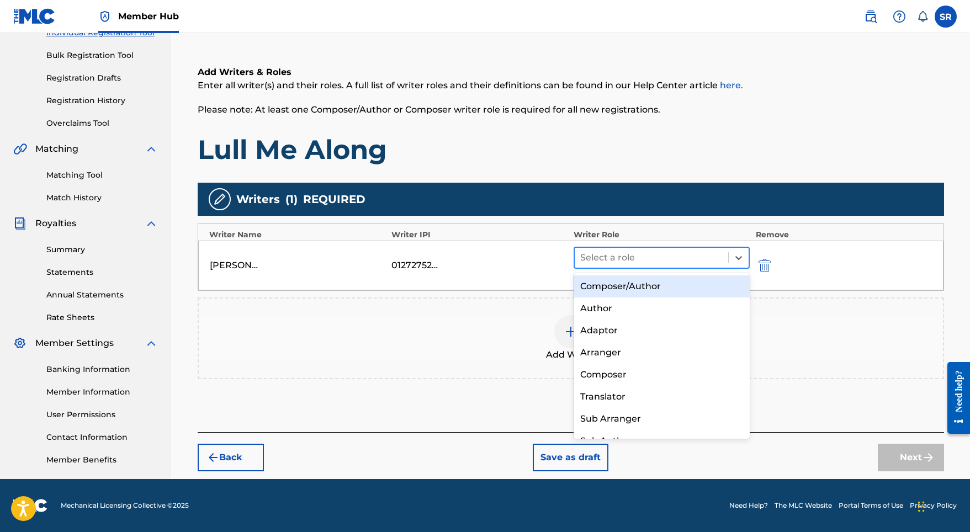
click at [580, 251] on input "text" at bounding box center [581, 257] width 2 height 13
click at [611, 280] on div "Composer/Author" at bounding box center [662, 286] width 177 height 22
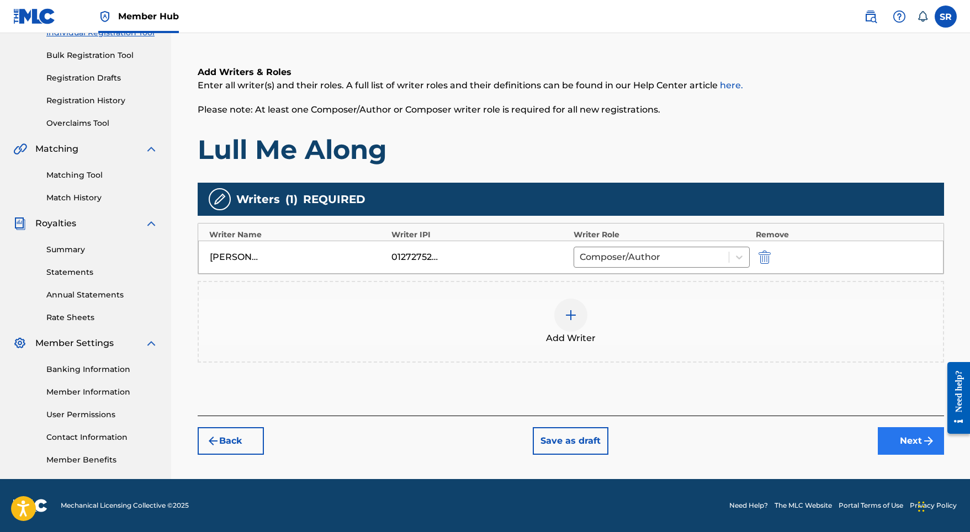
click at [893, 438] on button "Next" at bounding box center [911, 441] width 66 height 28
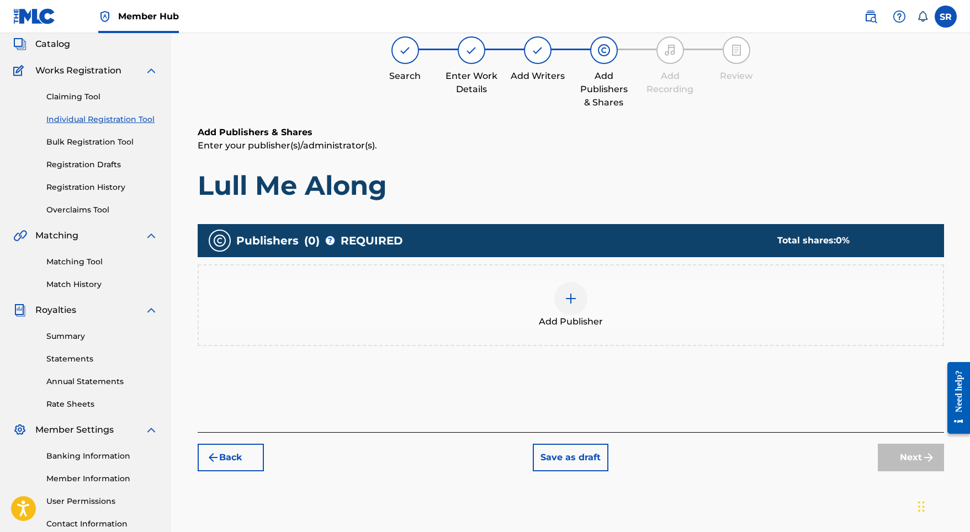
scroll to position [50, 0]
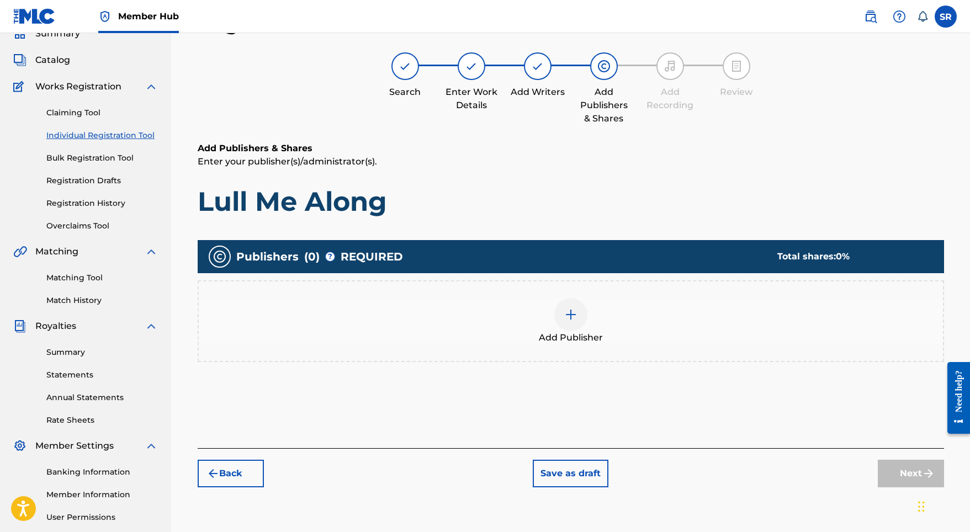
click at [585, 312] on div "Add Publisher" at bounding box center [571, 321] width 744 height 46
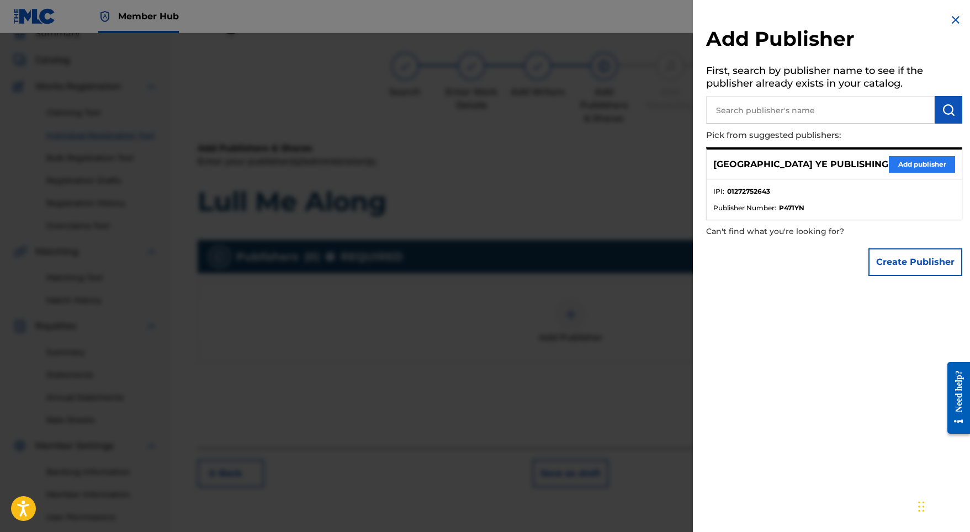
click at [925, 166] on button "Add publisher" at bounding box center [922, 164] width 66 height 17
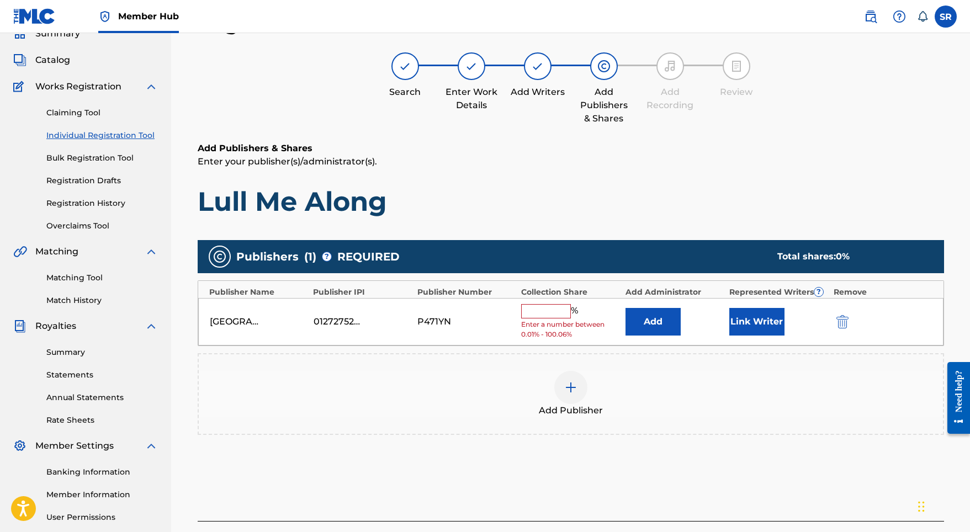
click at [541, 317] on div "%" at bounding box center [551, 311] width 60 height 14
click at [542, 313] on input "text" at bounding box center [546, 311] width 50 height 14
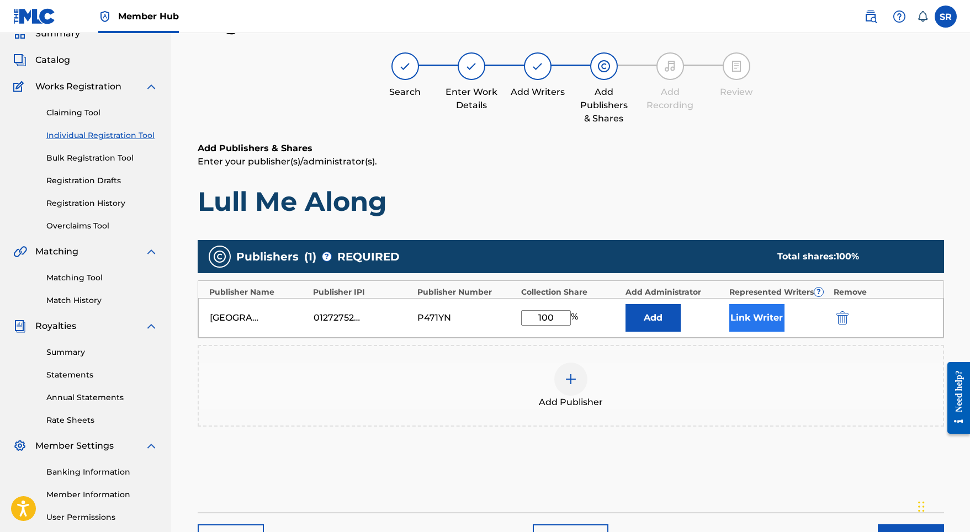
type input "100"
click at [755, 317] on button "Link Writer" at bounding box center [756, 318] width 55 height 28
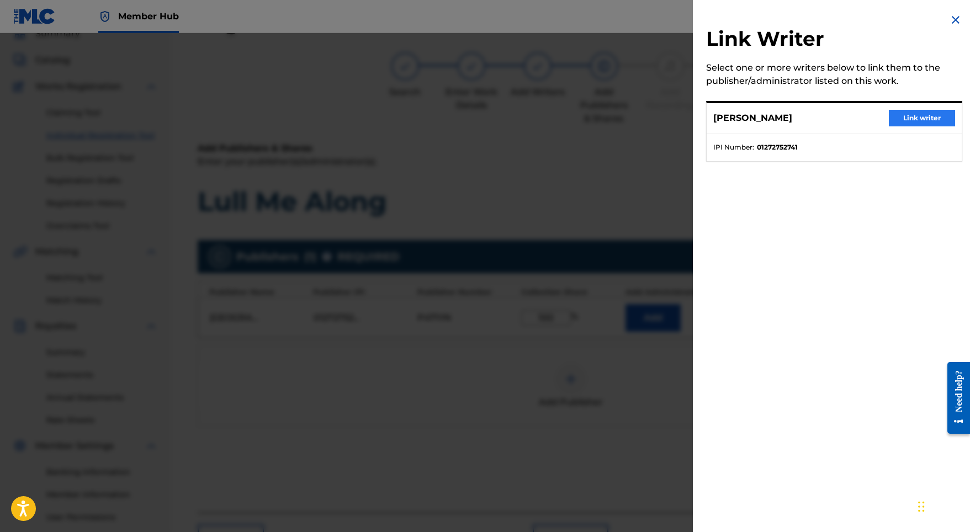
click at [903, 120] on button "Link writer" at bounding box center [922, 118] width 66 height 17
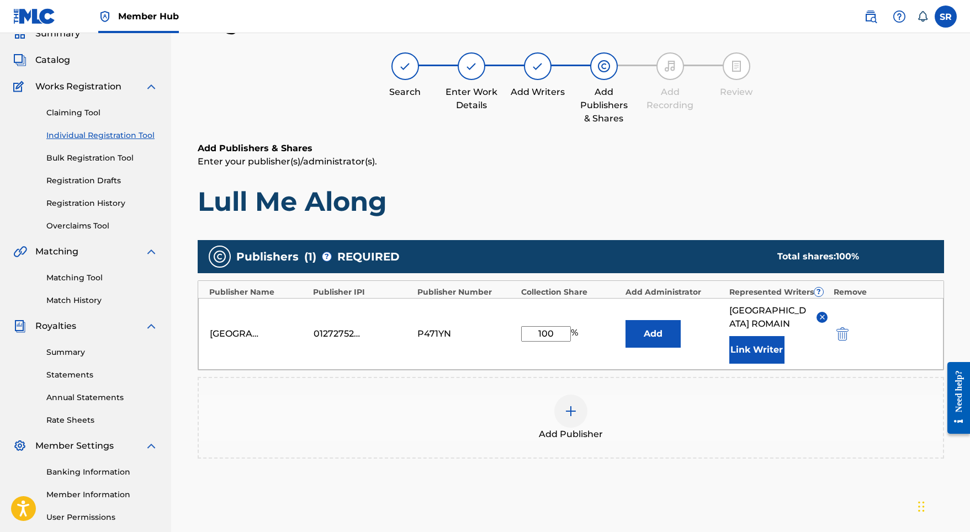
scroll to position [152, 0]
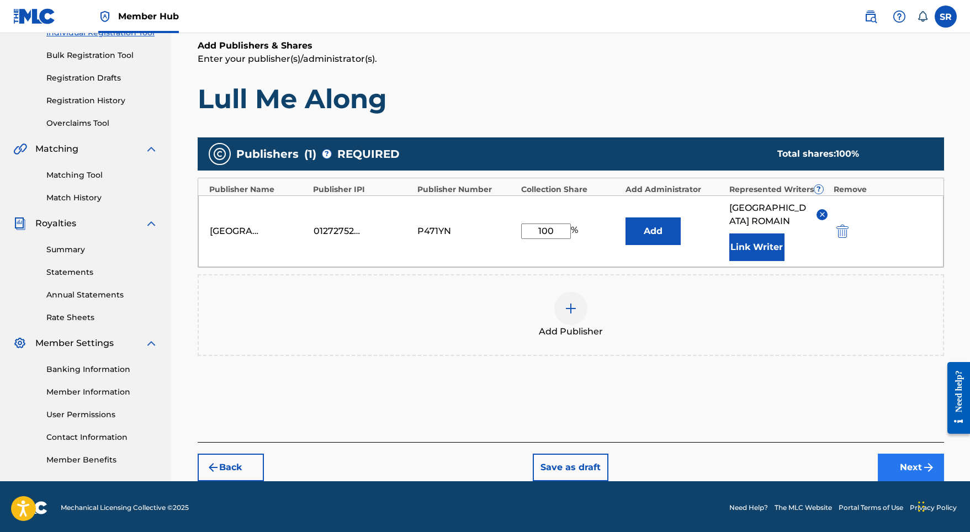
click at [910, 454] on button "Next" at bounding box center [911, 468] width 66 height 28
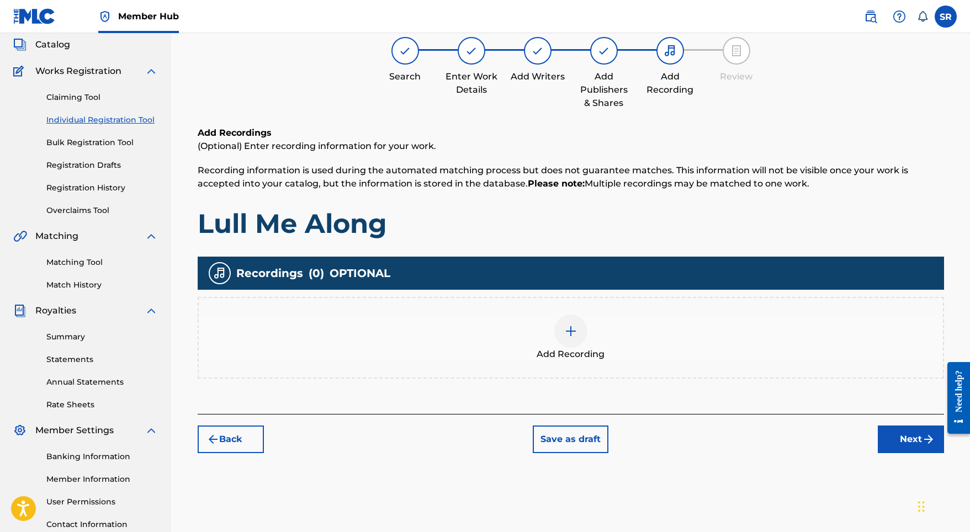
scroll to position [50, 0]
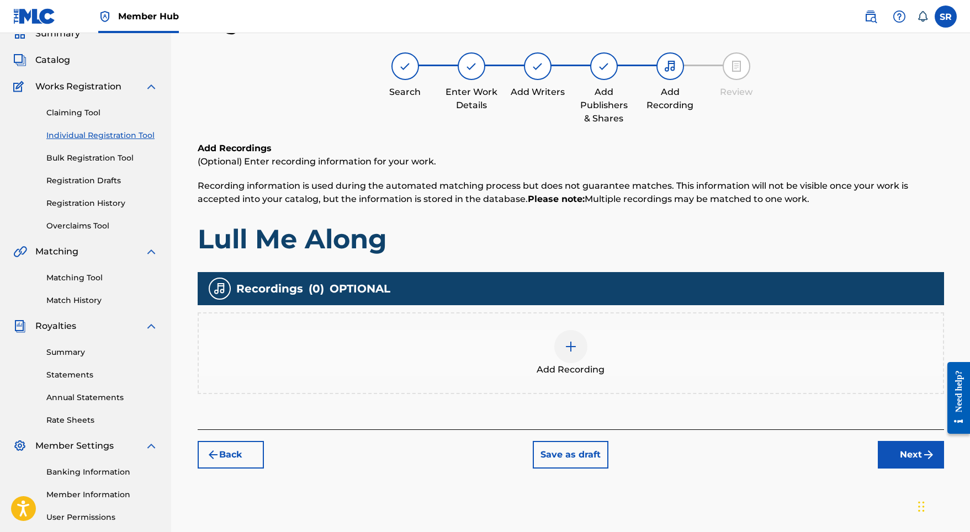
click at [563, 341] on div at bounding box center [570, 346] width 33 height 33
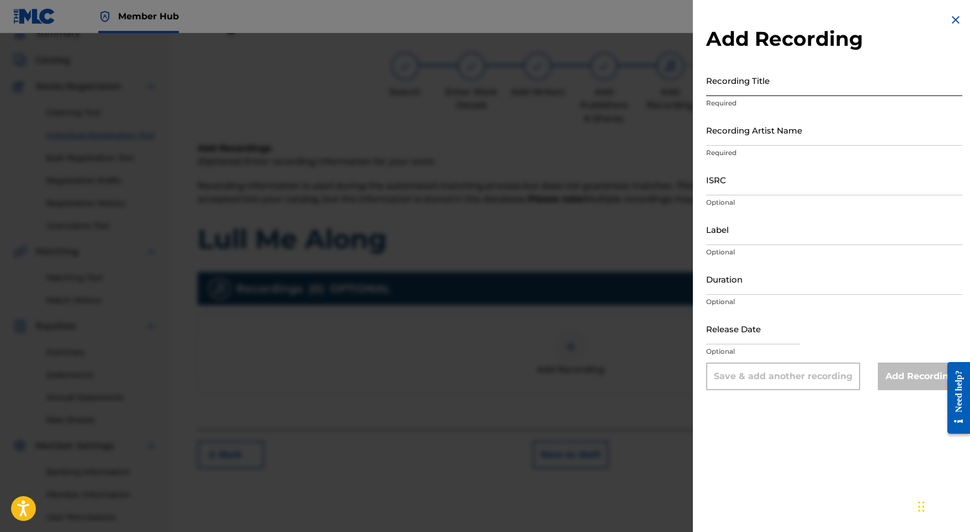
click at [813, 96] on input "Recording Title" at bounding box center [834, 80] width 256 height 31
paste input "Lull Me Along"
type input "Lull Me Along"
click at [717, 124] on input "Recording Artist Name" at bounding box center [834, 129] width 256 height 31
paste input "Stellar Soothe"
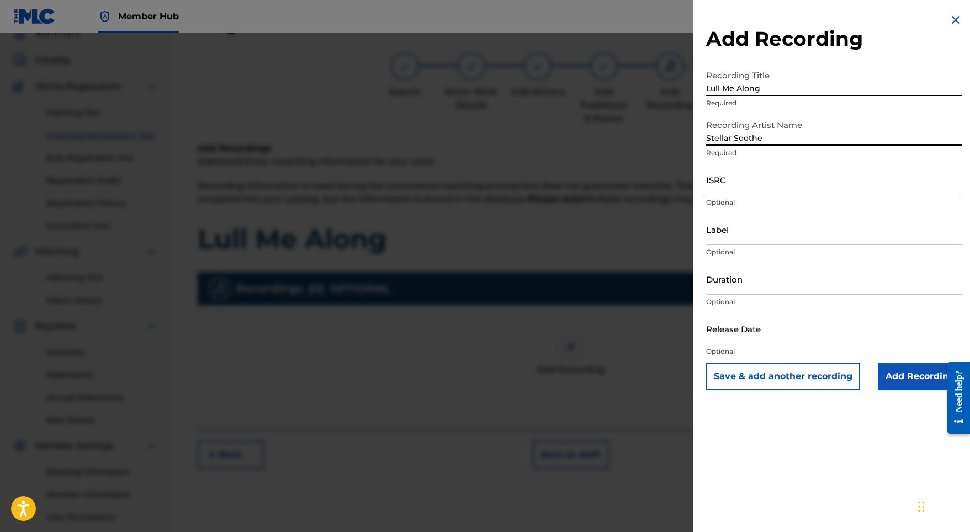
type input "Stellar Soothe"
click at [741, 190] on input "ISRC" at bounding box center [834, 179] width 256 height 31
paste input "GBMJG2412872"
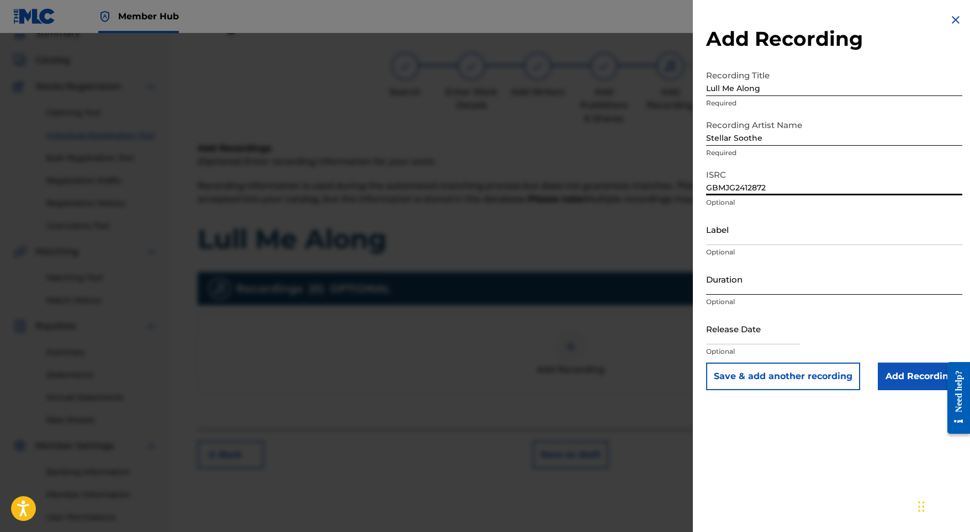
type input "GBMJG2412872"
click at [743, 285] on input "Duration" at bounding box center [834, 278] width 256 height 31
type input "02:10"
click at [730, 335] on input "text" at bounding box center [753, 328] width 94 height 31
select select "8"
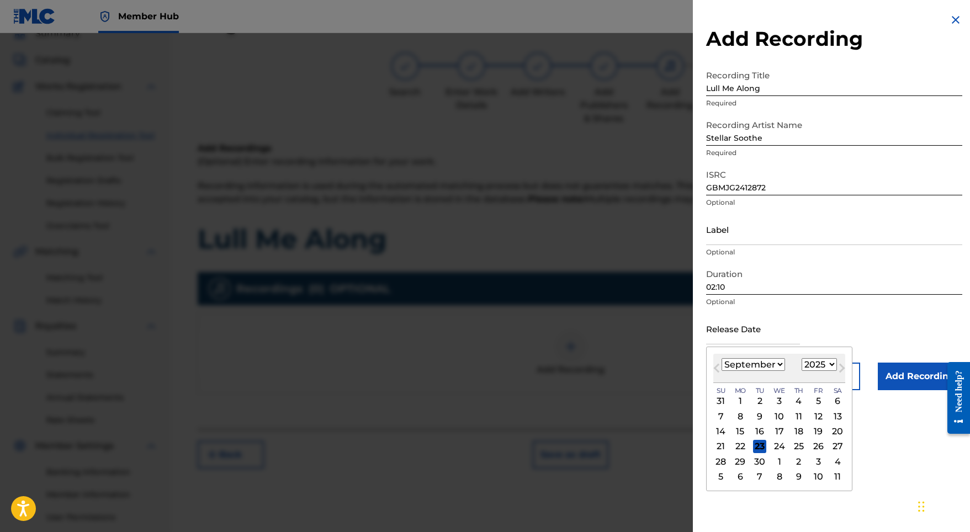
click at [805, 357] on div "[DATE] January February March April May June July August September October Nove…" at bounding box center [779, 368] width 132 height 29
select select "2024"
select select "4"
click at [812, 418] on div "10" at bounding box center [818, 416] width 13 height 13
type input "[DATE]"
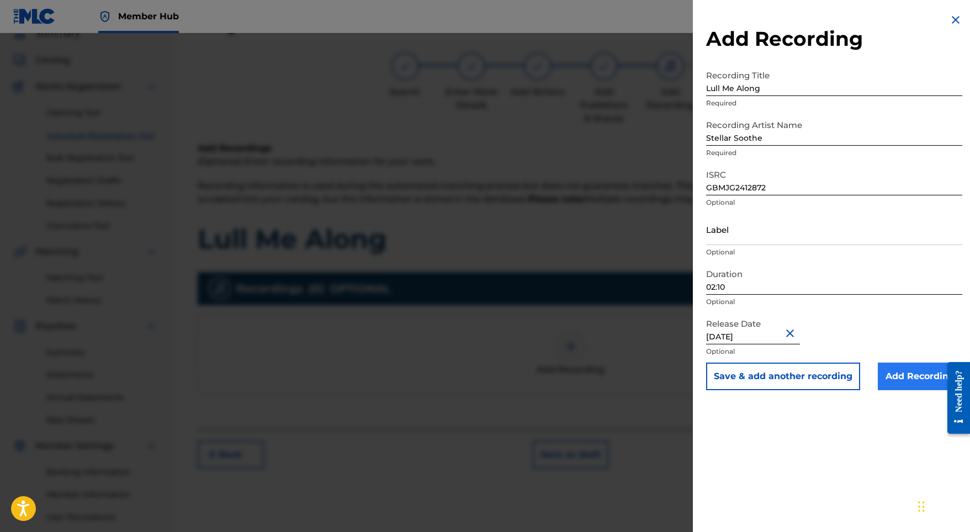
click at [885, 374] on input "Add Recording" at bounding box center [920, 377] width 84 height 28
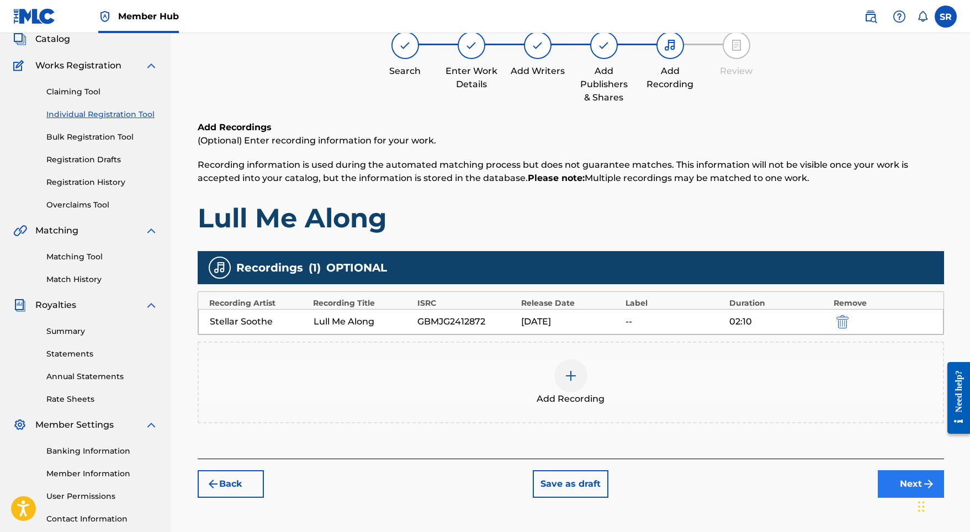
click at [880, 478] on button "Next" at bounding box center [911, 484] width 66 height 28
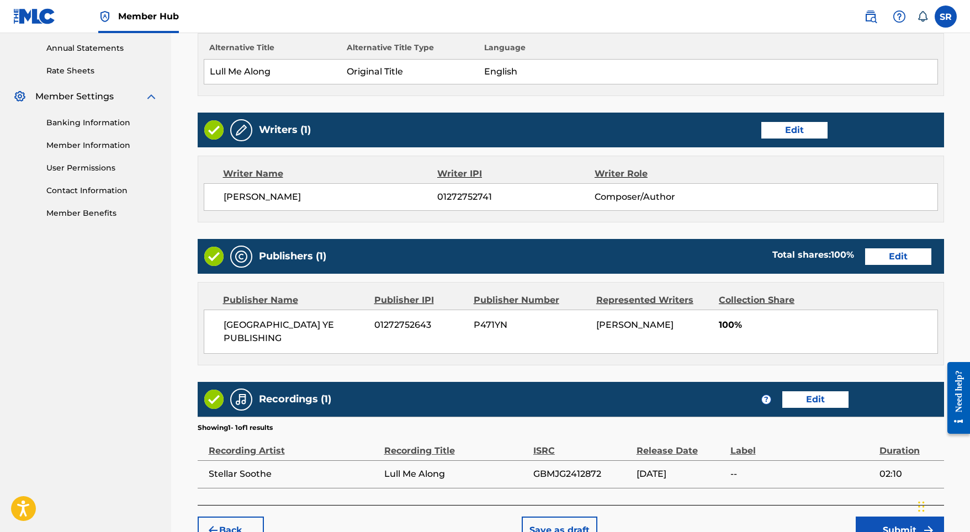
scroll to position [450, 0]
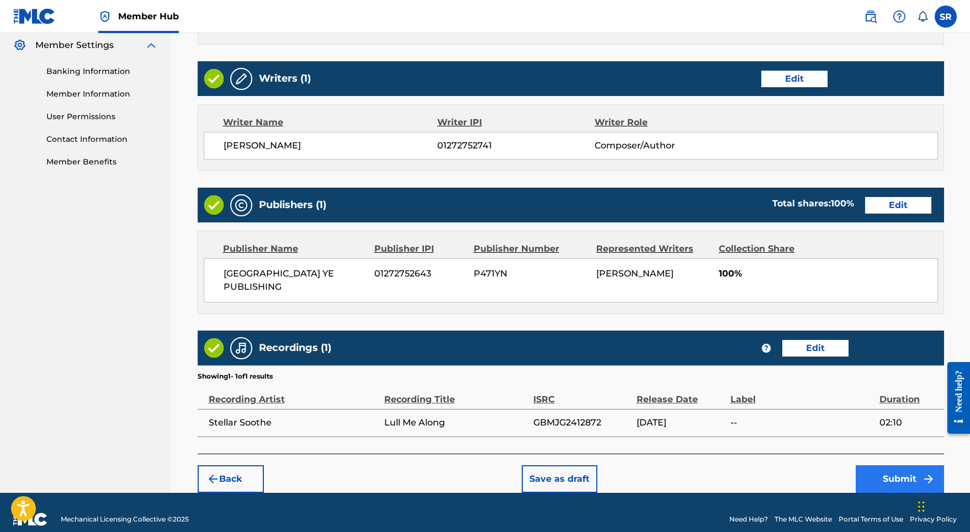
click at [882, 465] on button "Submit" at bounding box center [900, 479] width 88 height 28
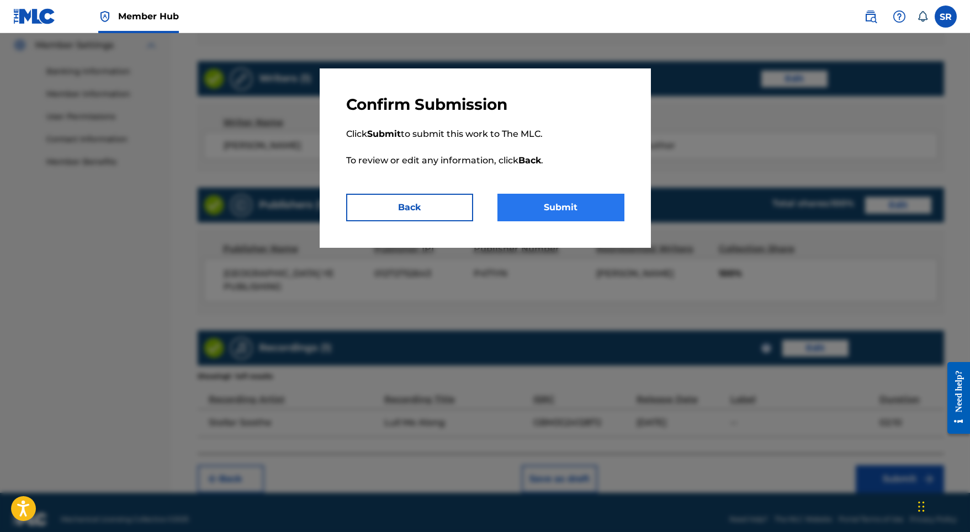
click at [563, 214] on button "Submit" at bounding box center [560, 208] width 127 height 28
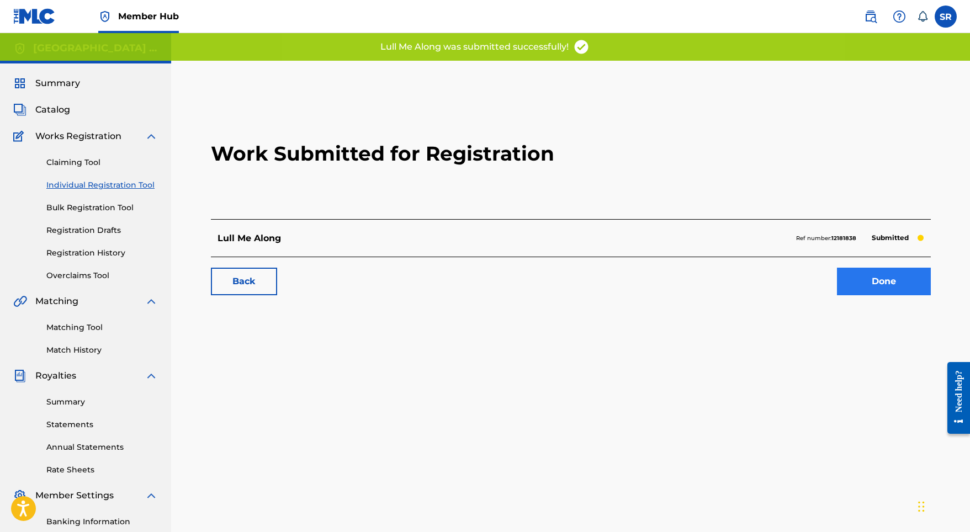
click at [908, 280] on link "Done" at bounding box center [884, 282] width 94 height 28
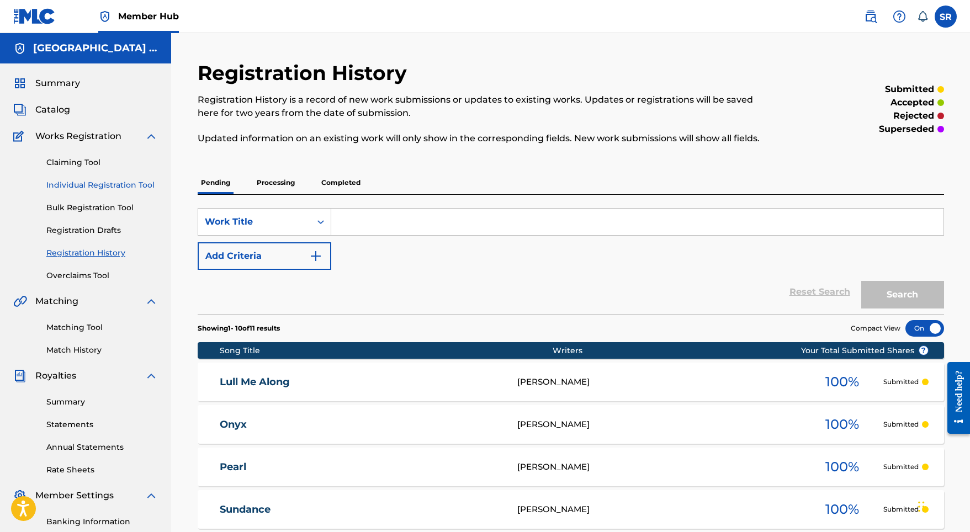
click at [113, 184] on link "Individual Registration Tool" at bounding box center [102, 185] width 112 height 12
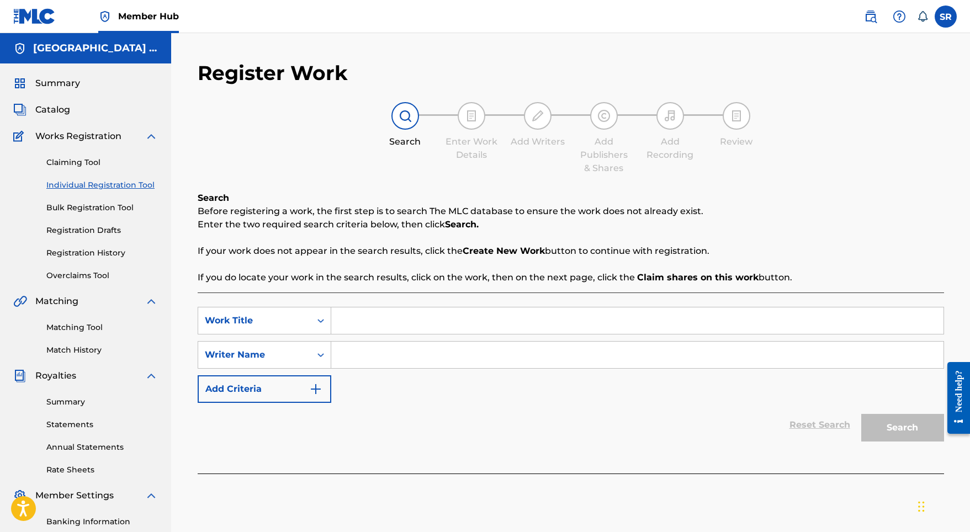
click at [361, 314] on input "Search Form" at bounding box center [637, 321] width 612 height 26
paste input "Splashes on Skin"
type input "Splashes on Skin"
click at [390, 357] on input "Search Form" at bounding box center [637, 355] width 612 height 26
paste input "Splashes on Skin"
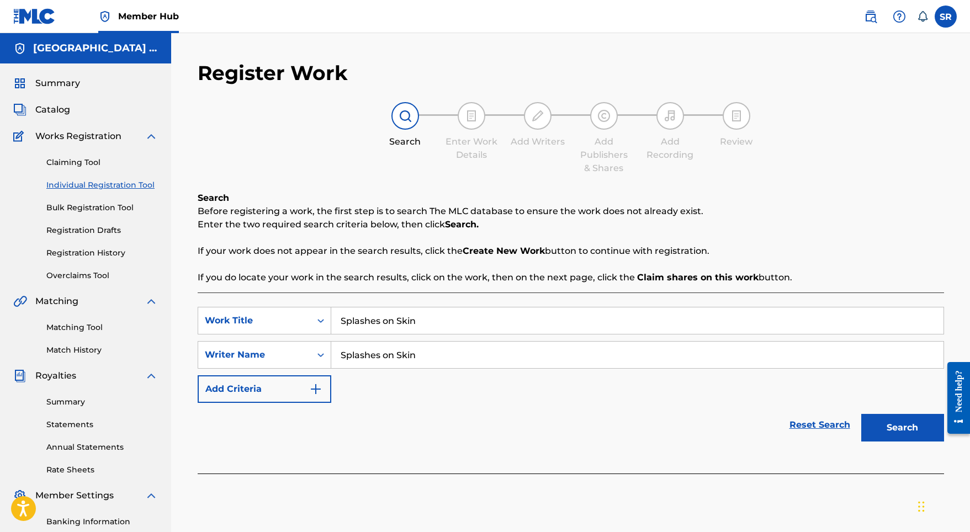
scroll to position [152, 0]
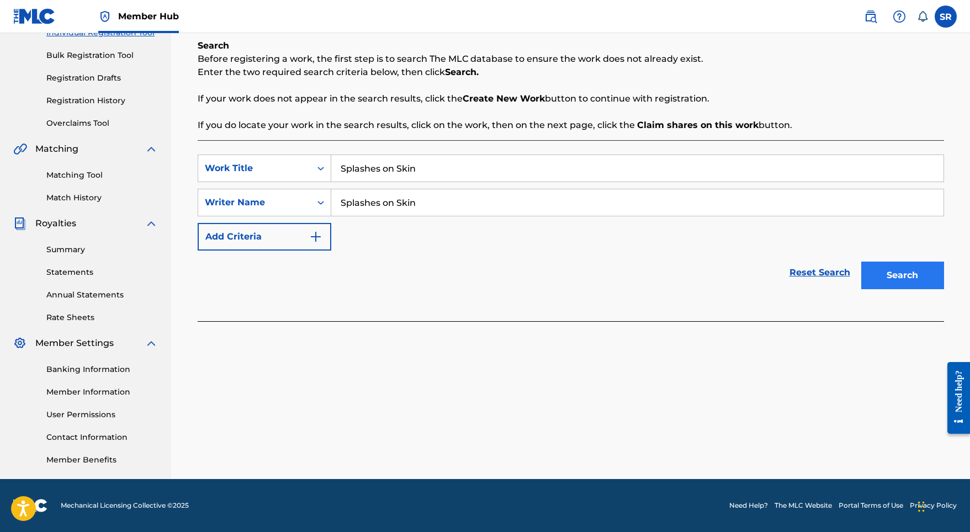
type input "Splashes on Skin"
click at [871, 289] on div "Search" at bounding box center [900, 273] width 88 height 44
click at [874, 283] on button "Search" at bounding box center [902, 276] width 83 height 28
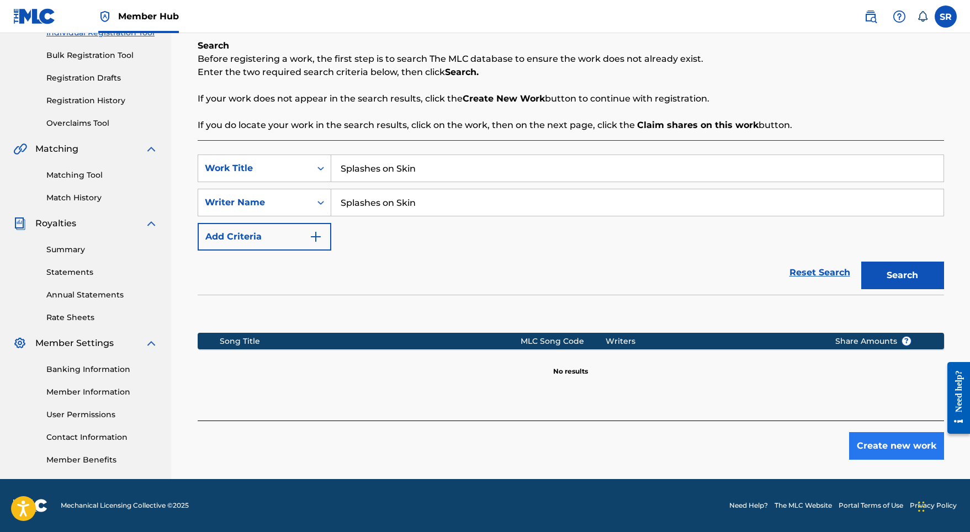
click at [877, 447] on button "Create new work" at bounding box center [896, 446] width 95 height 28
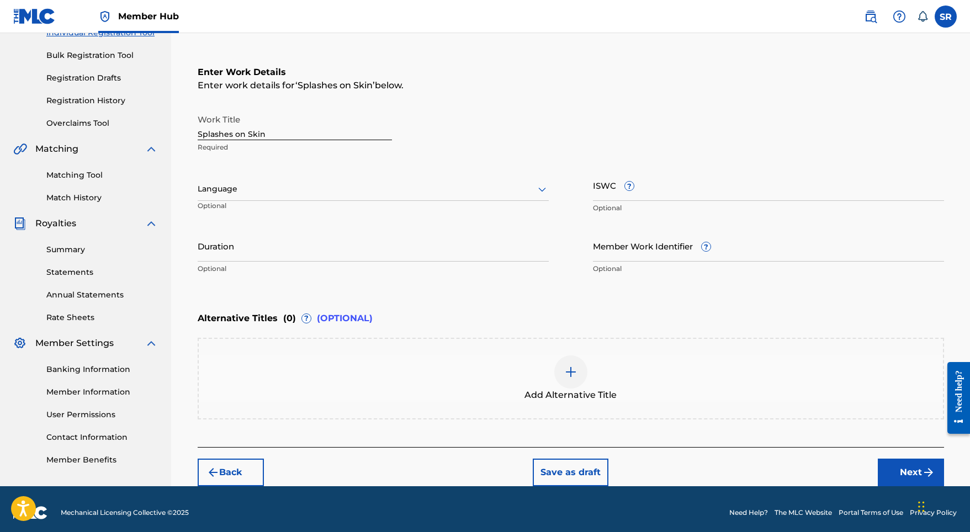
click at [312, 167] on div "Work Title Splashes on Skin Required Language Optional ISWC ? Optional Duration…" at bounding box center [571, 194] width 746 height 171
click at [306, 188] on div at bounding box center [373, 189] width 351 height 14
click at [275, 220] on div "English" at bounding box center [373, 213] width 350 height 25
click at [344, 249] on input "Duration" at bounding box center [373, 245] width 351 height 31
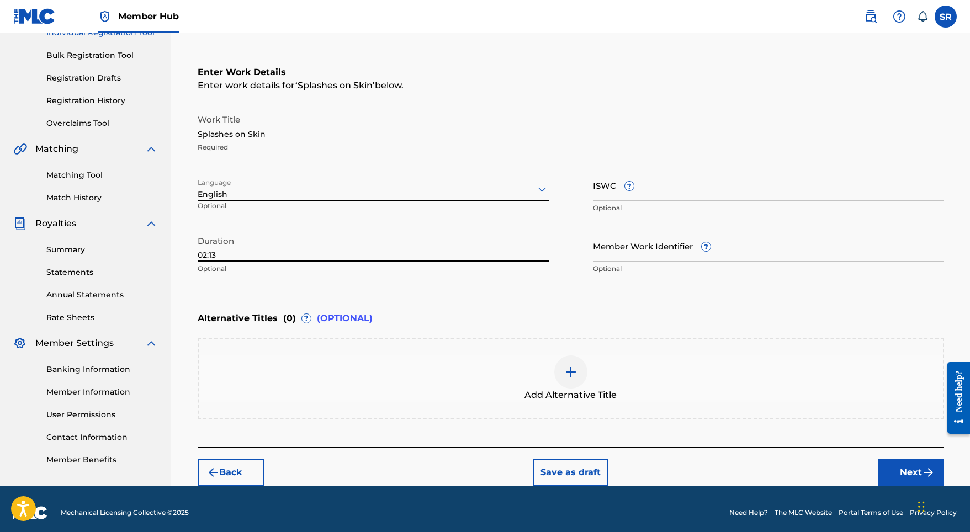
type input "02:13"
click at [584, 376] on div at bounding box center [570, 372] width 33 height 33
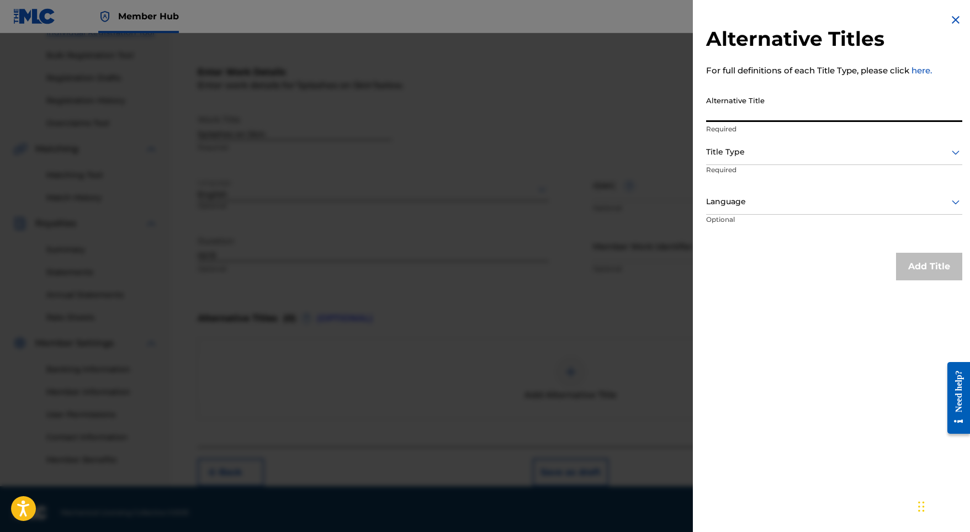
click at [757, 119] on input "Alternative Title" at bounding box center [834, 106] width 256 height 31
paste input "Splashes on Skin"
type input "Splashes on Skin"
click at [755, 157] on div at bounding box center [834, 152] width 256 height 14
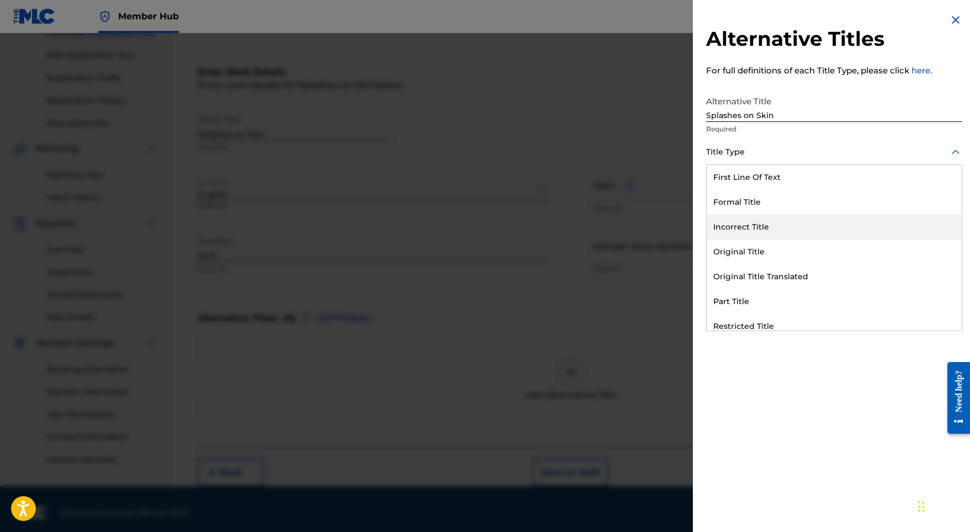
click at [751, 250] on div "Original Title" at bounding box center [834, 252] width 255 height 25
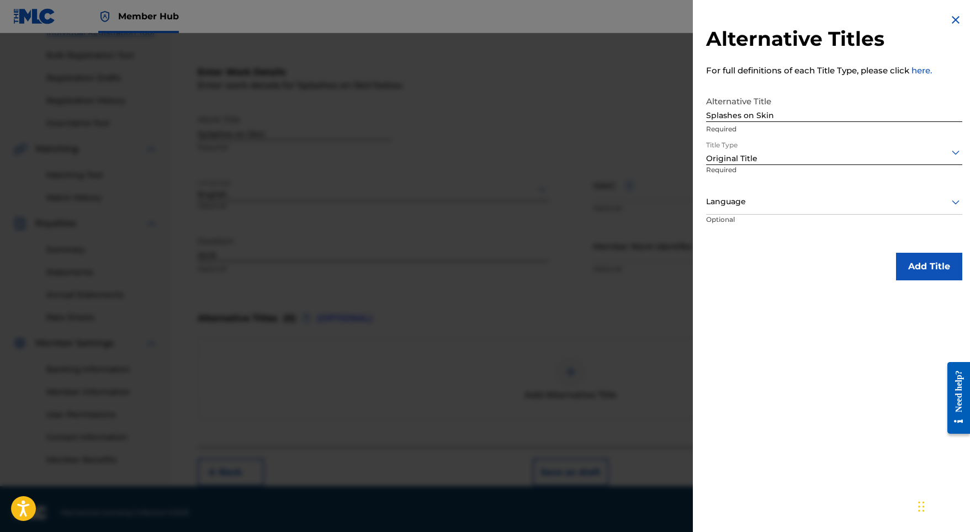
click at [772, 206] on div at bounding box center [834, 202] width 256 height 14
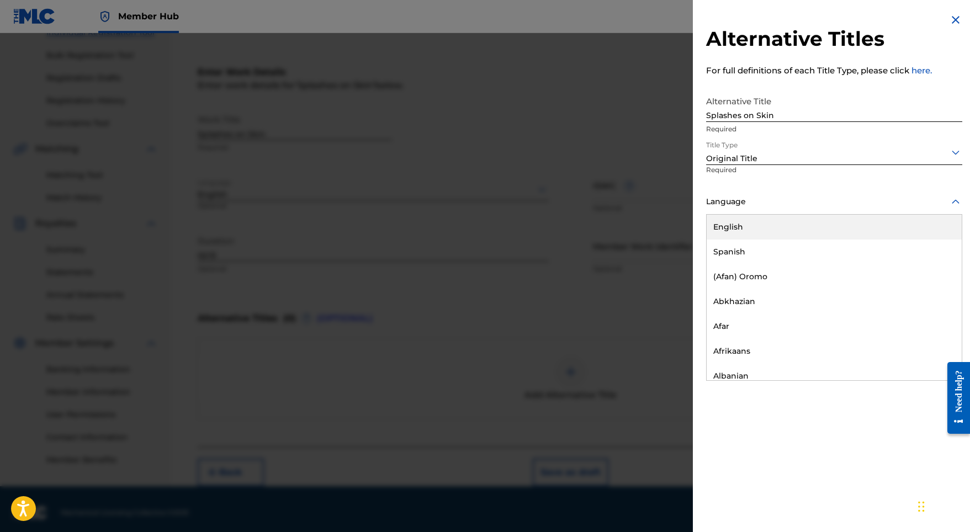
click at [766, 231] on div "English" at bounding box center [834, 227] width 255 height 25
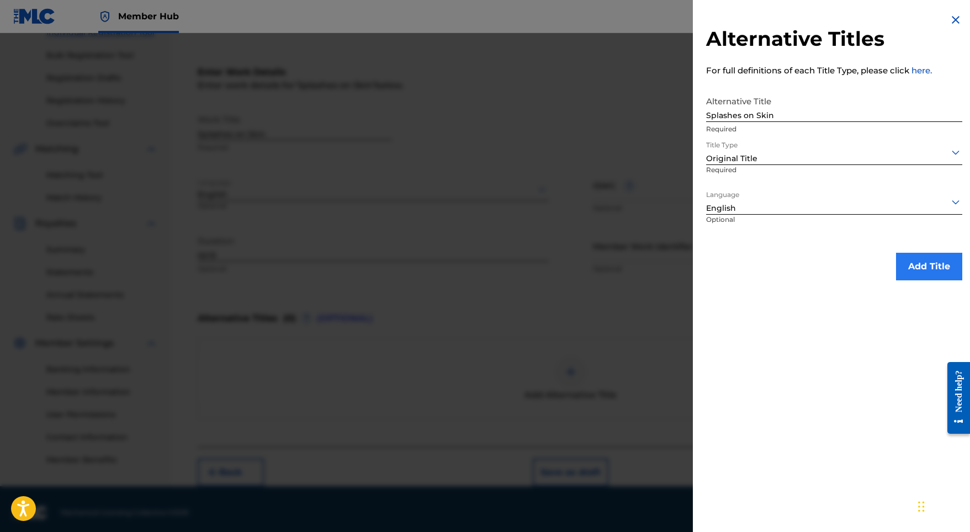
click at [941, 277] on button "Add Title" at bounding box center [929, 267] width 66 height 28
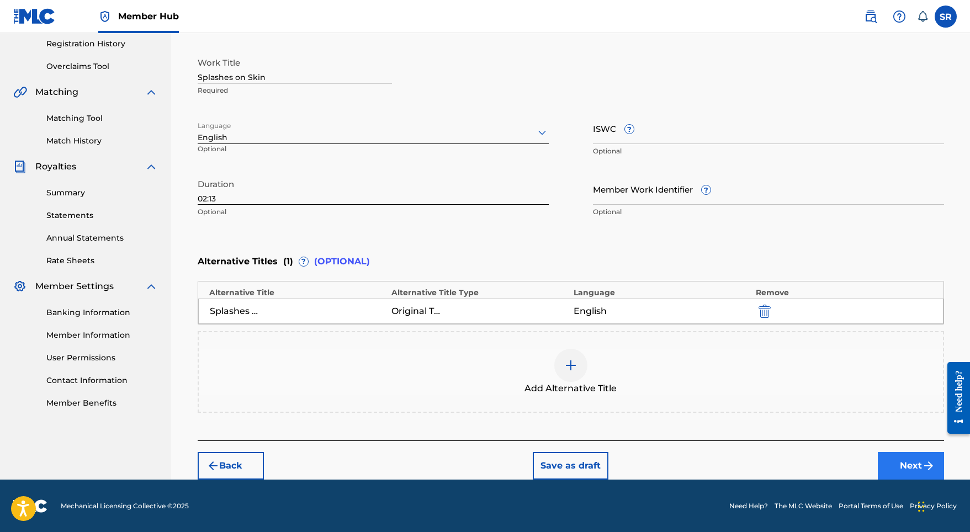
click at [894, 464] on button "Next" at bounding box center [911, 466] width 66 height 28
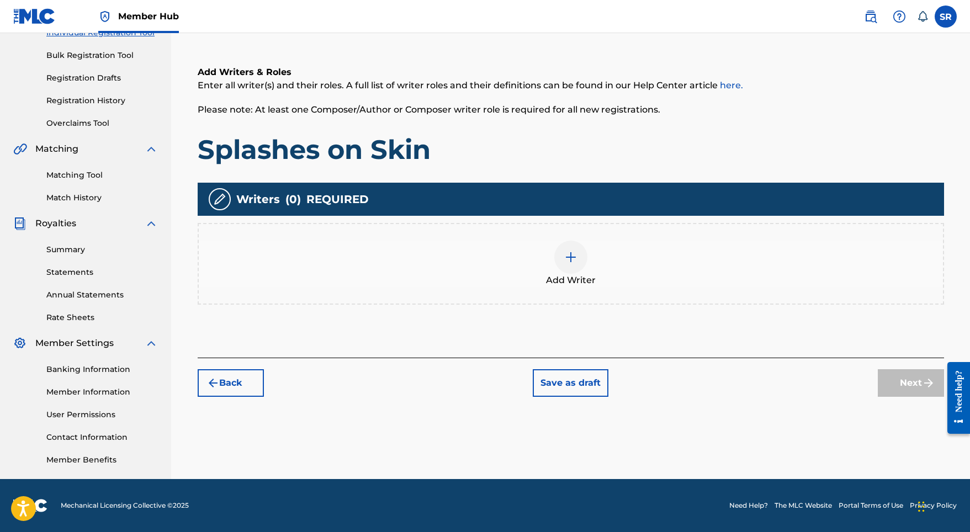
click at [571, 263] on div at bounding box center [570, 257] width 33 height 33
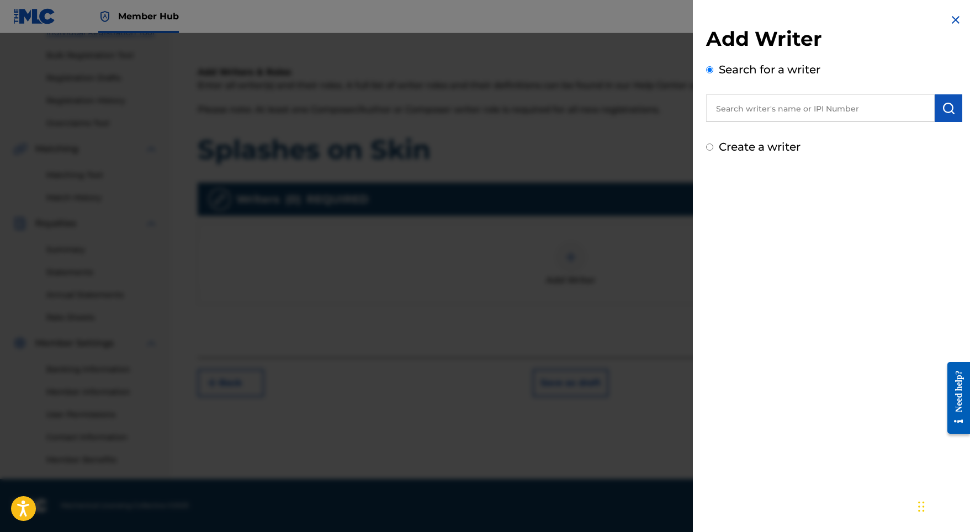
click at [809, 101] on input "text" at bounding box center [820, 108] width 229 height 28
click at [810, 120] on div "Add Writer Search for a writer Create a writer" at bounding box center [834, 90] width 256 height 129
click at [809, 114] on input "text" at bounding box center [820, 108] width 229 height 28
paste input "[PERSON_NAME]"
type input "[PERSON_NAME]"
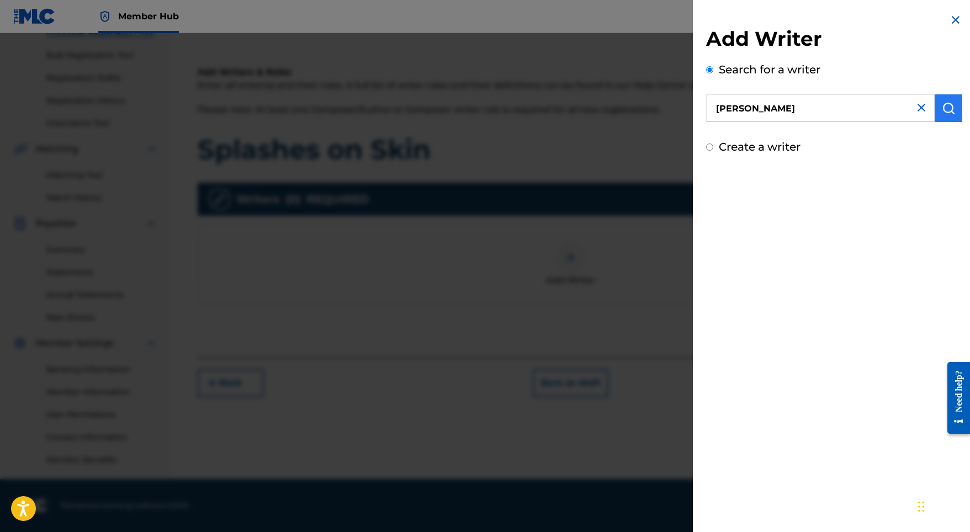
click at [942, 106] on img "submit" at bounding box center [948, 108] width 13 height 13
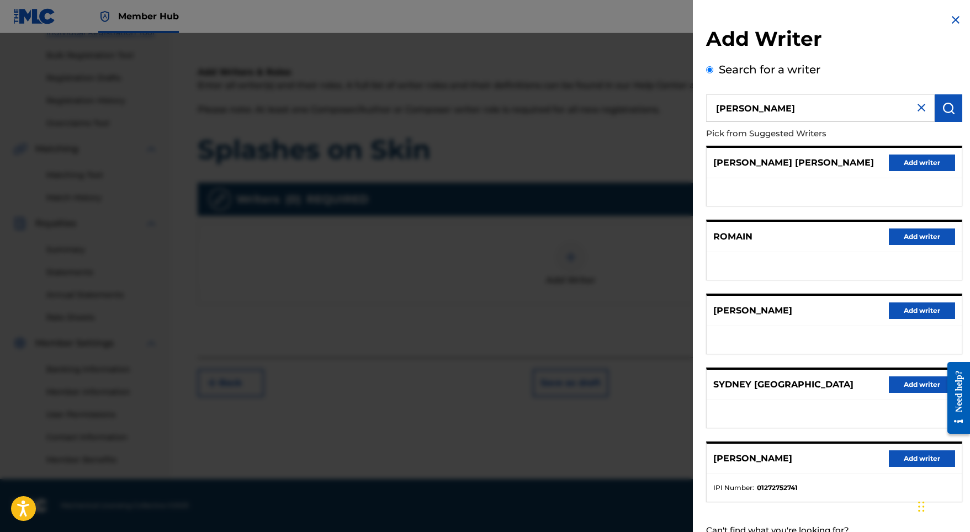
scroll to position [49, 0]
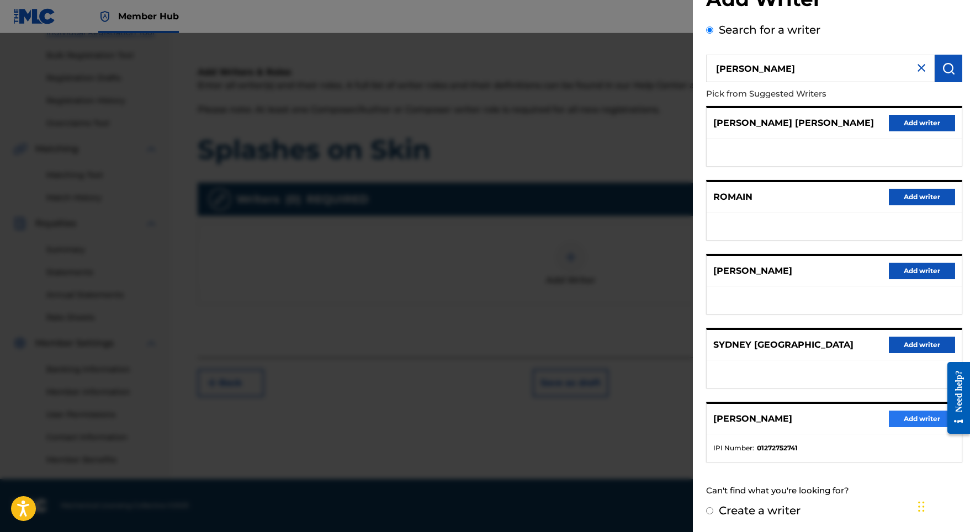
click at [915, 425] on button "Add writer" at bounding box center [922, 419] width 66 height 17
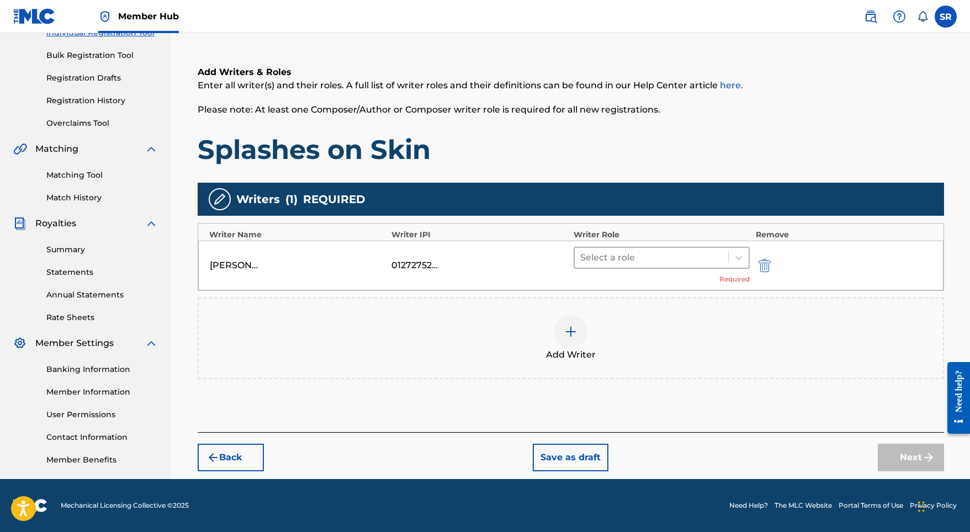
click at [658, 262] on div at bounding box center [651, 257] width 143 height 15
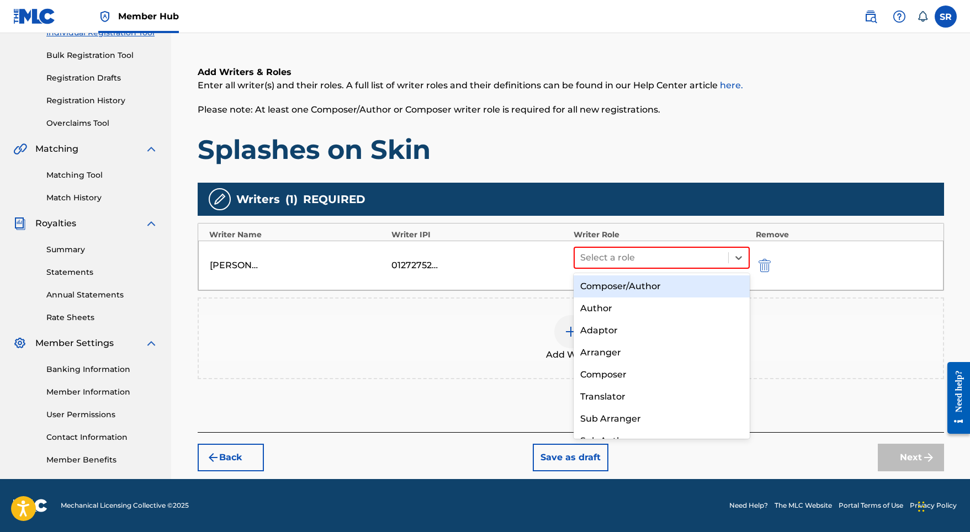
click at [655, 286] on div "Composer/Author" at bounding box center [662, 286] width 177 height 22
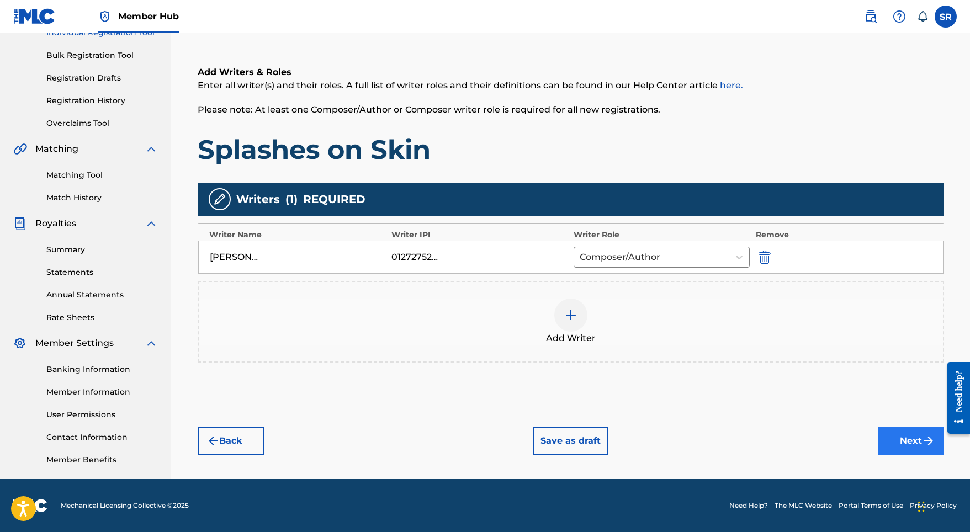
click at [899, 442] on button "Next" at bounding box center [911, 441] width 66 height 28
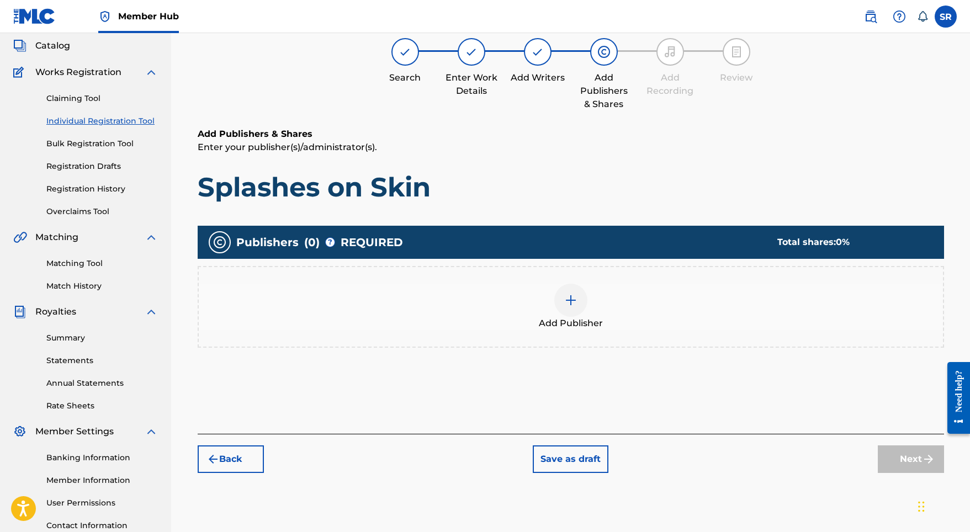
scroll to position [50, 0]
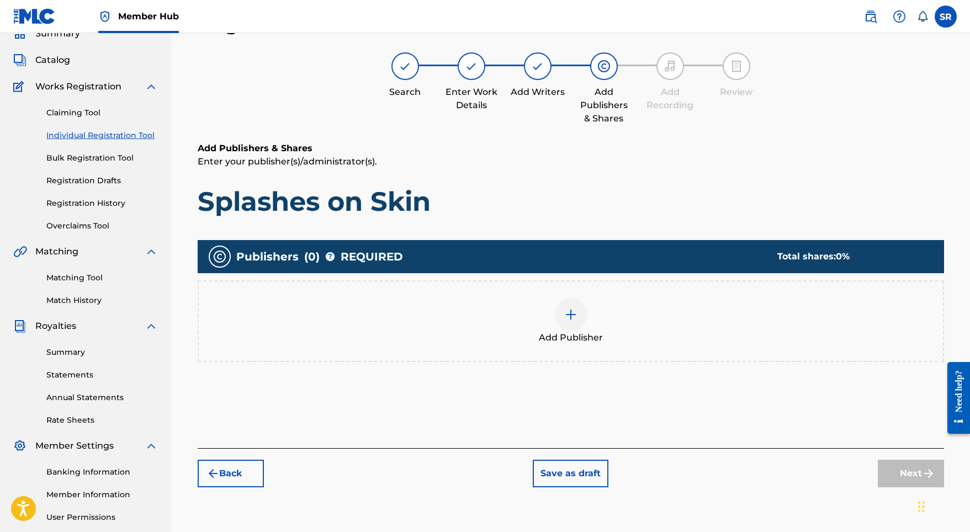
click at [575, 323] on div at bounding box center [570, 314] width 33 height 33
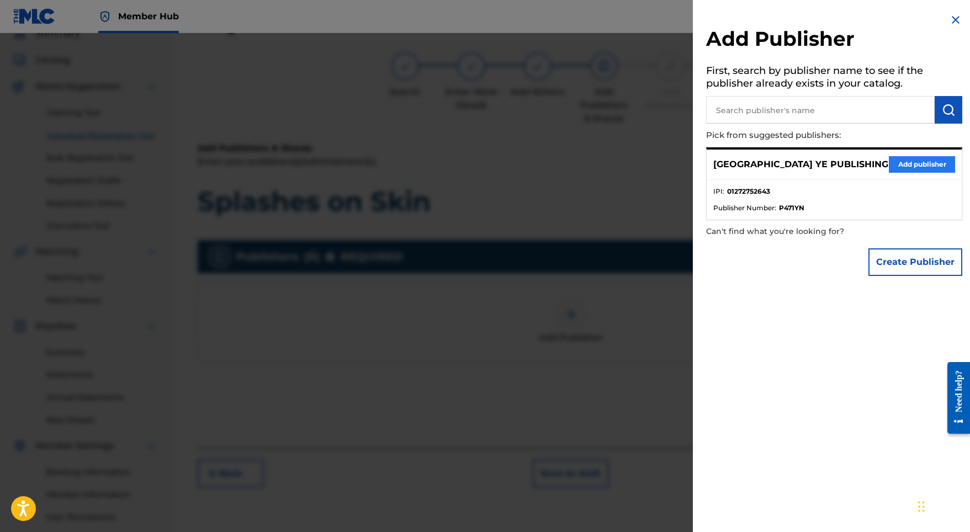
click at [898, 170] on div "SYDNEY YE PUBLISHING Add publisher" at bounding box center [834, 165] width 255 height 30
click at [901, 162] on button "Add publisher" at bounding box center [922, 164] width 66 height 17
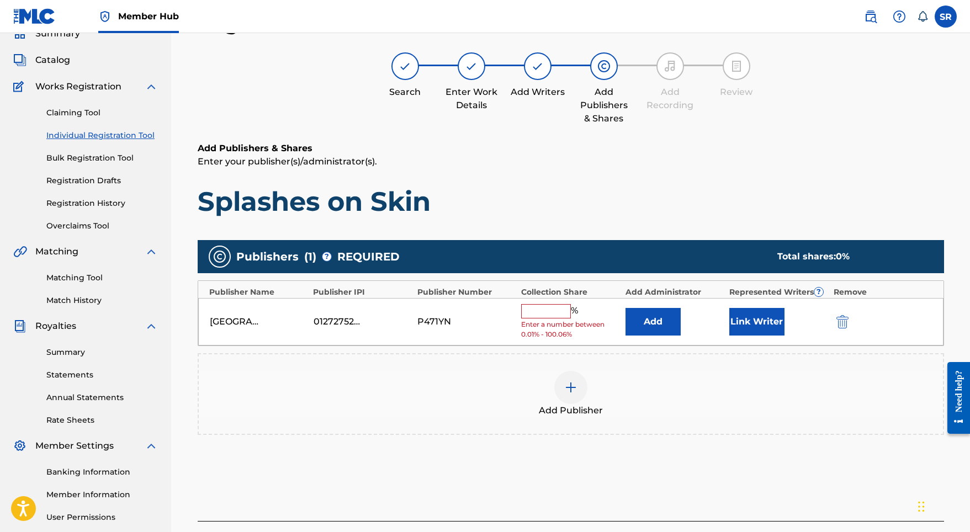
click at [542, 310] on input "text" at bounding box center [546, 311] width 50 height 14
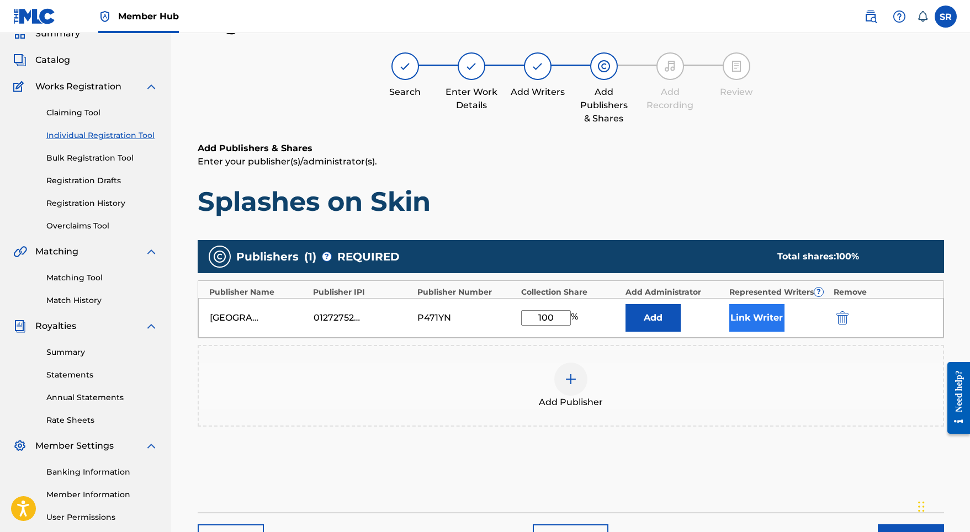
type input "100"
click at [782, 308] on button "Link Writer" at bounding box center [756, 318] width 55 height 28
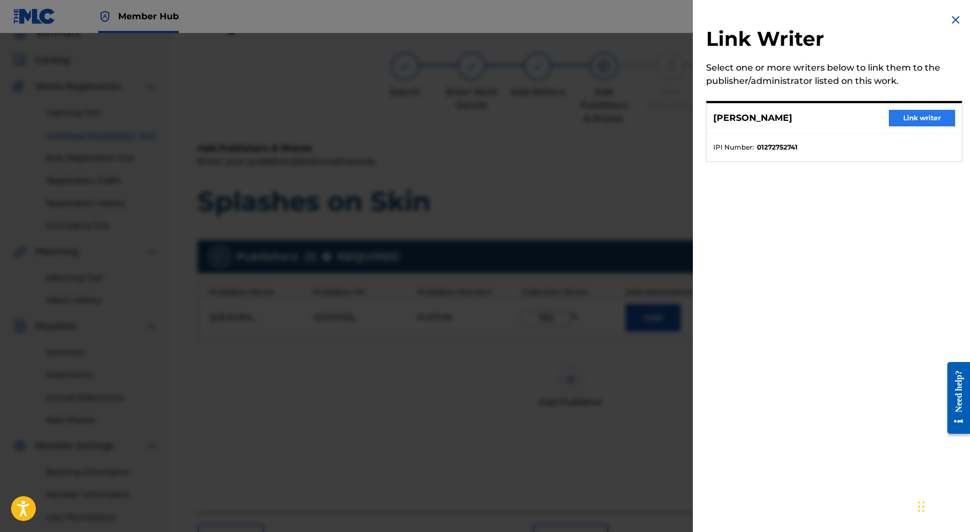
click at [889, 112] on button "Link writer" at bounding box center [922, 118] width 66 height 17
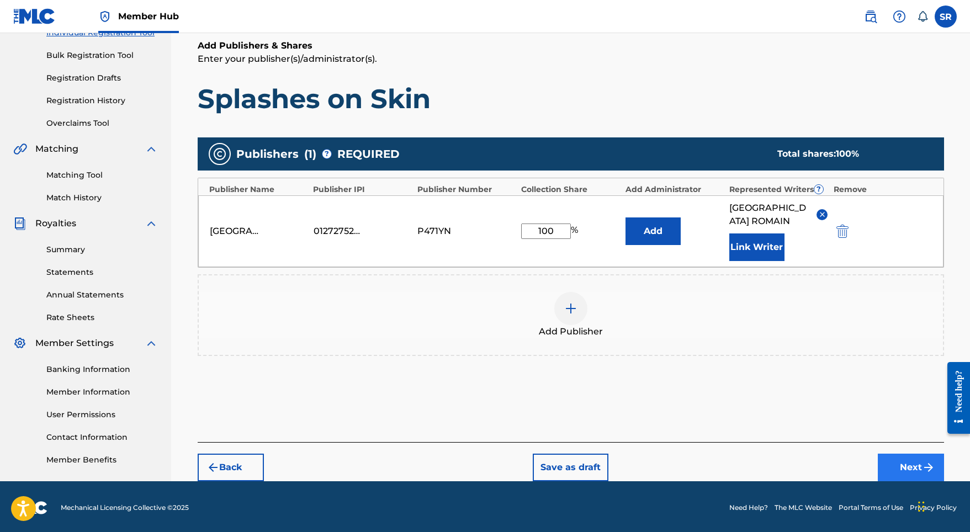
click at [893, 454] on button "Next" at bounding box center [911, 468] width 66 height 28
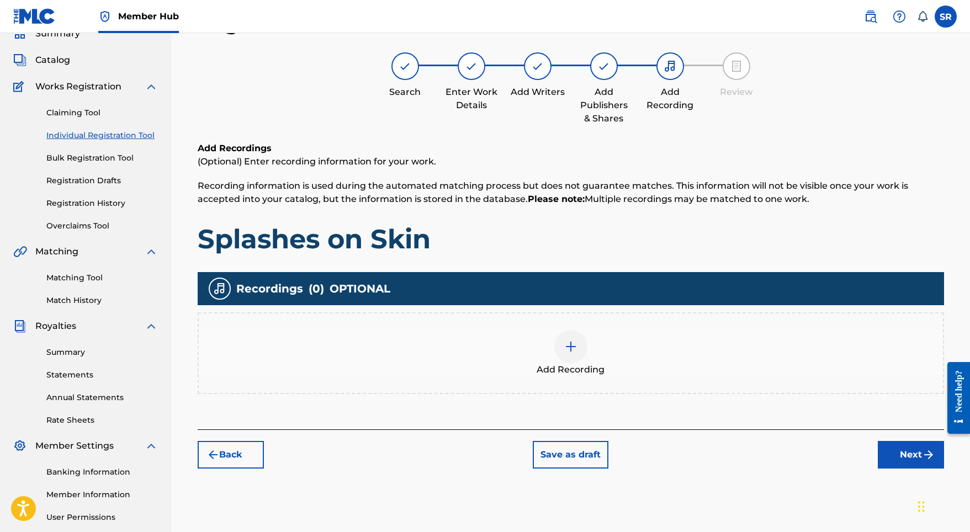
click at [566, 353] on img at bounding box center [570, 346] width 13 height 13
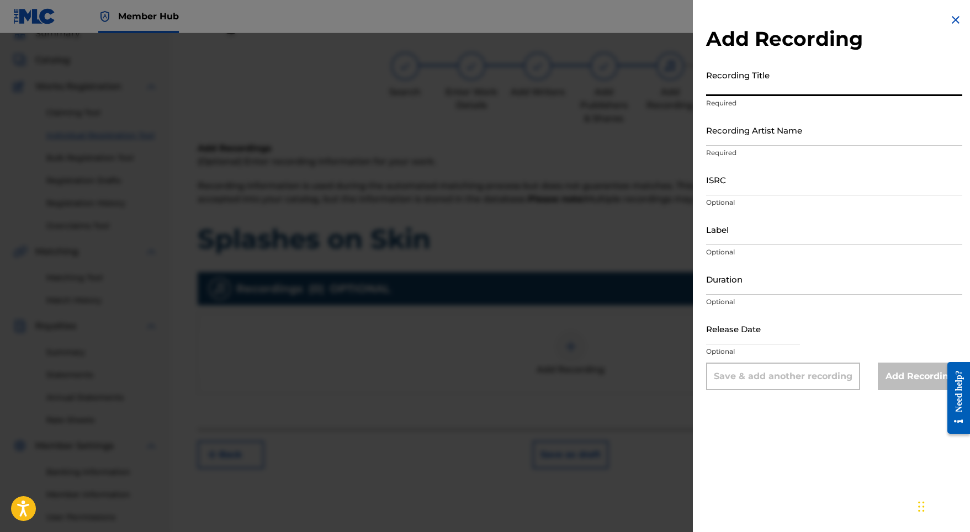
click at [756, 67] on input "Recording Title" at bounding box center [834, 80] width 256 height 31
paste input "Splashes on Skin"
type input "Splashes on Skin"
click at [778, 129] on input "Recording Artist Name" at bounding box center [834, 129] width 256 height 31
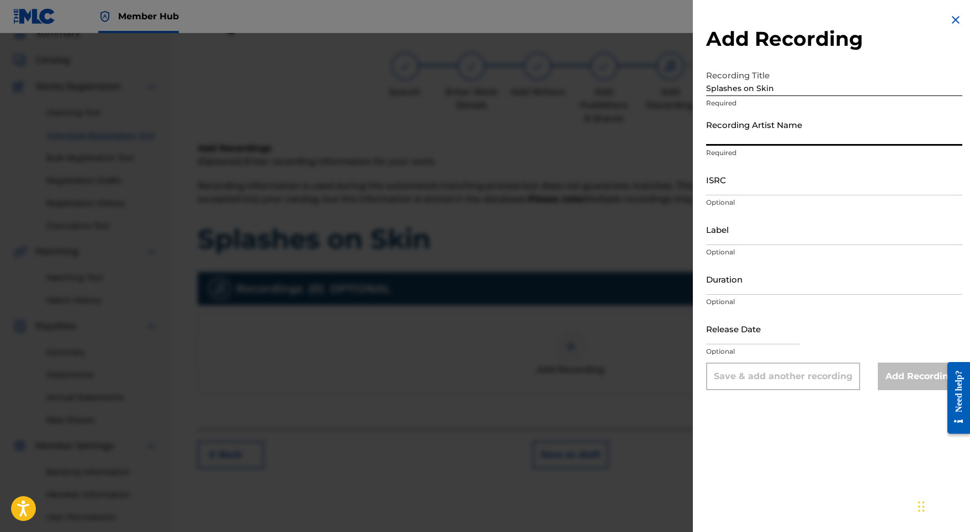
paste input "Stellar Soothe"
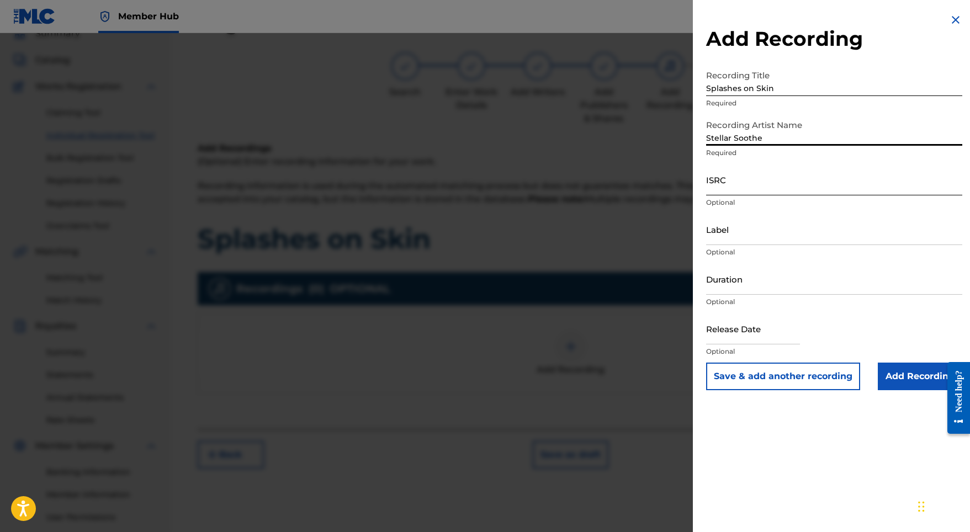
type input "Stellar Soothe"
click at [737, 179] on input "ISRC" at bounding box center [834, 179] width 256 height 31
paste input "GBMJG2412873"
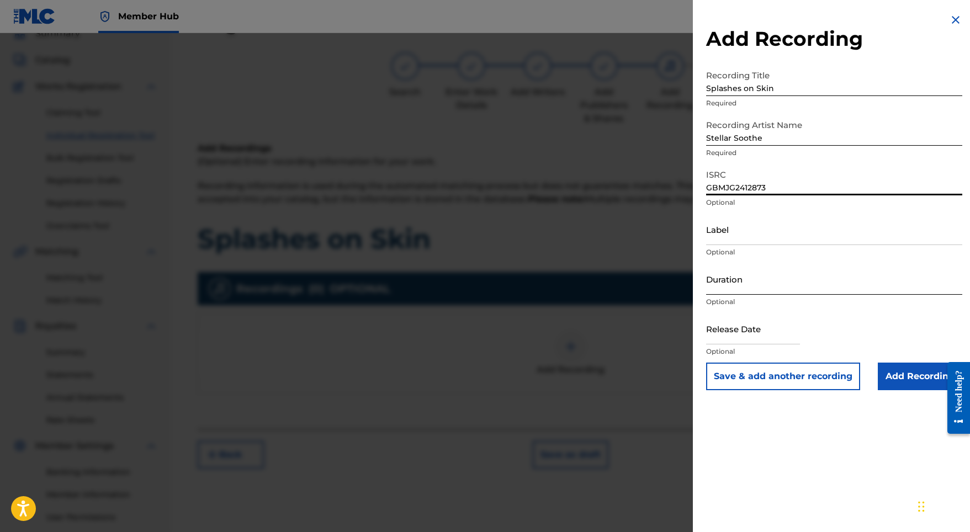
type input "GBMJG2412873"
click at [719, 279] on input "Duration" at bounding box center [834, 278] width 256 height 31
type input "02:13"
click at [752, 329] on input "text" at bounding box center [753, 328] width 94 height 31
select select "8"
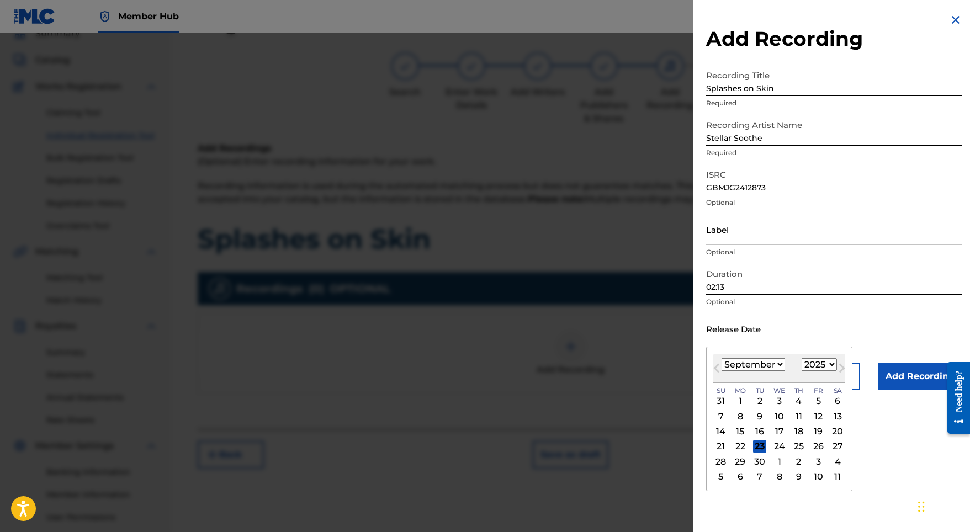
click at [813, 372] on div "[DATE] January February March April May June July August September October Nove…" at bounding box center [779, 368] width 132 height 29
select select "2024"
select select "4"
click at [812, 416] on div "10" at bounding box center [818, 416] width 13 height 13
type input "[DATE]"
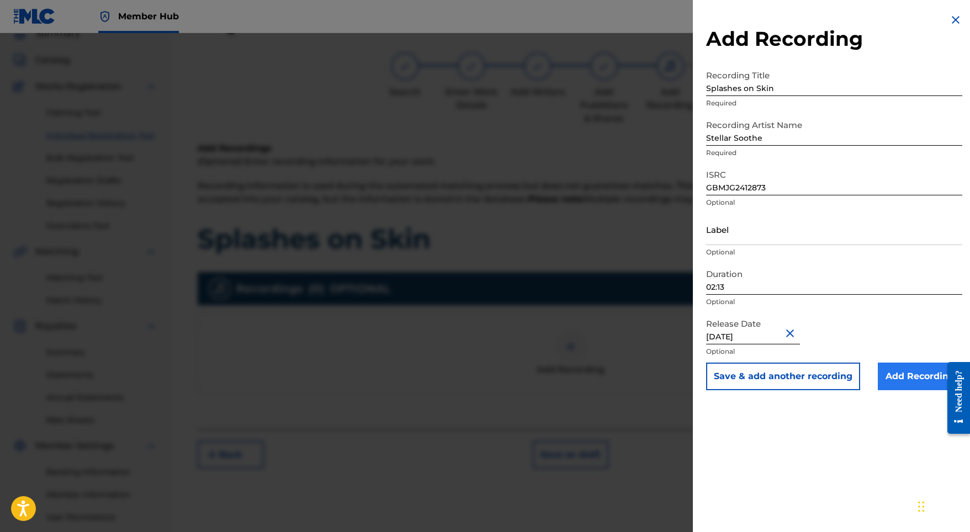
click at [893, 378] on input "Add Recording" at bounding box center [920, 377] width 84 height 28
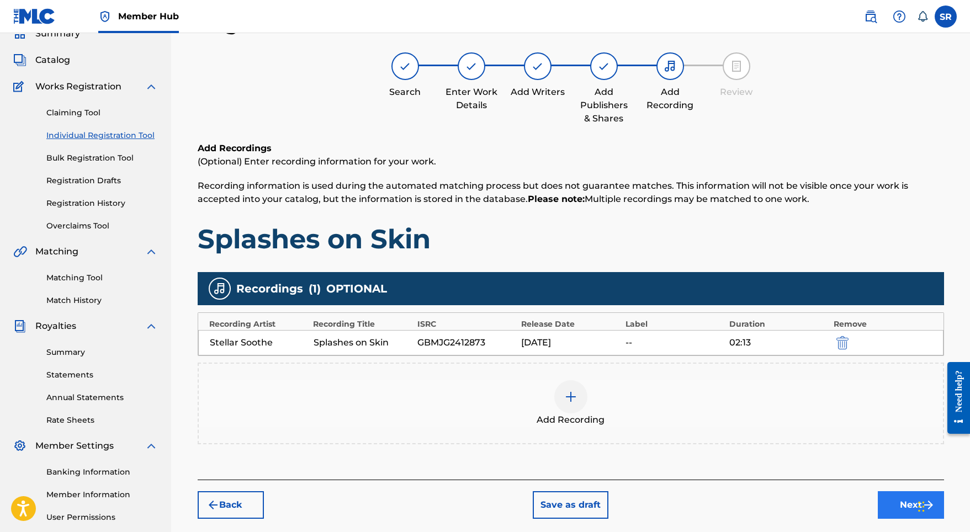
click at [891, 502] on button "Next" at bounding box center [911, 505] width 66 height 28
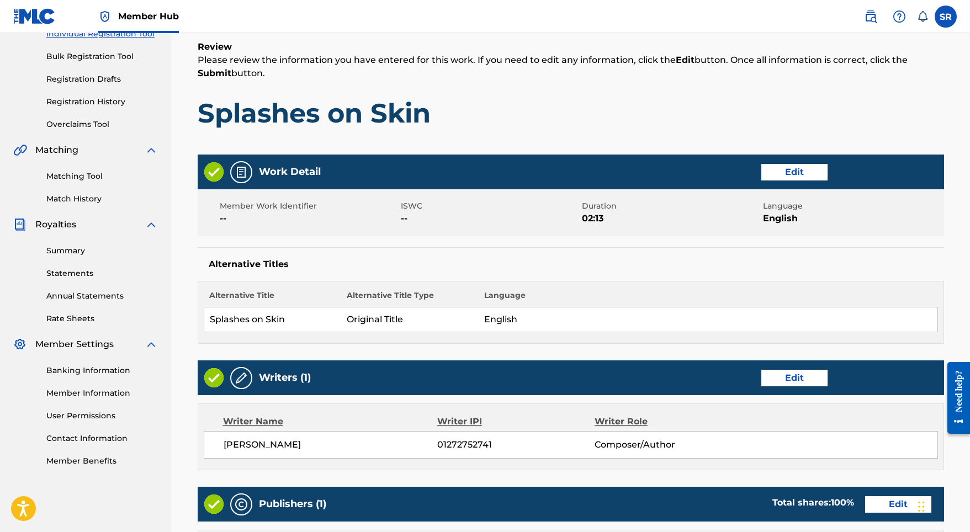
scroll to position [409, 0]
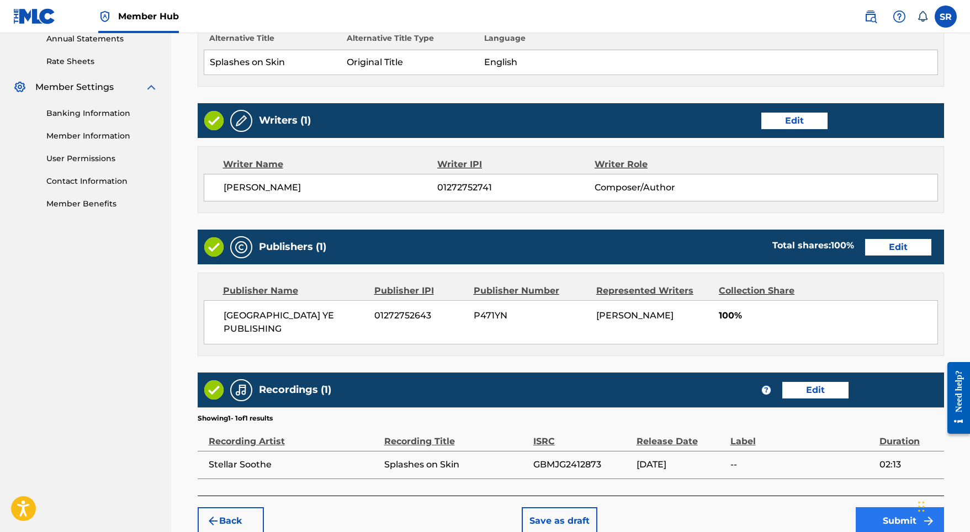
click at [892, 513] on button "Submit" at bounding box center [900, 521] width 88 height 28
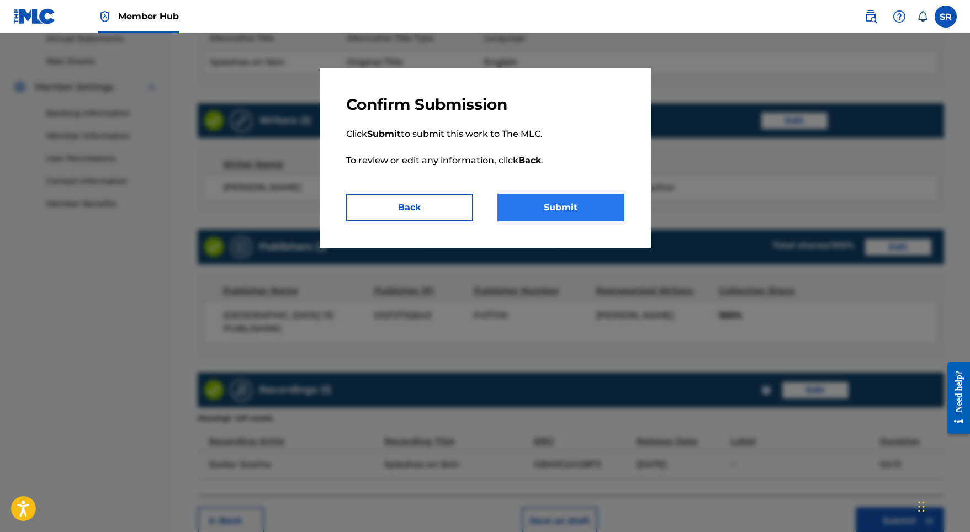
click at [585, 210] on button "Submit" at bounding box center [560, 208] width 127 height 28
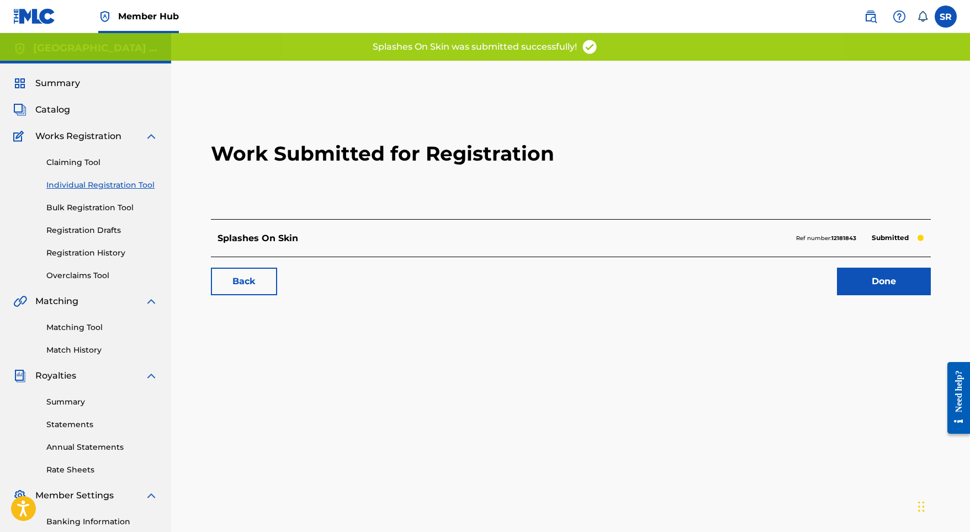
click at [899, 296] on div "Work Submitted for Registration Splashes On Skin Ref number: 12181843 Submitted…" at bounding box center [571, 197] width 746 height 218
click at [881, 280] on link "Done" at bounding box center [884, 282] width 94 height 28
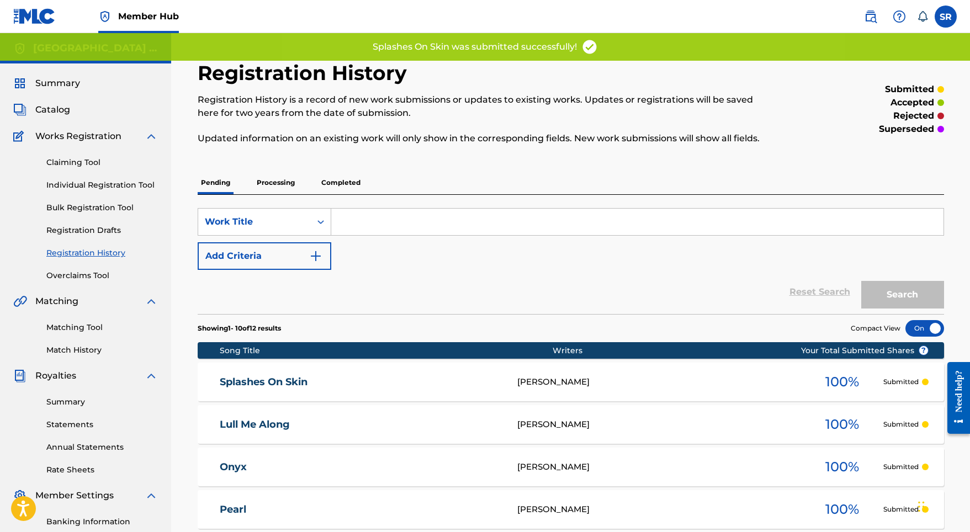
click at [130, 178] on div "Claiming Tool Individual Registration Tool Bulk Registration Tool Registration …" at bounding box center [85, 212] width 145 height 139
click at [129, 183] on link "Individual Registration Tool" at bounding box center [102, 185] width 112 height 12
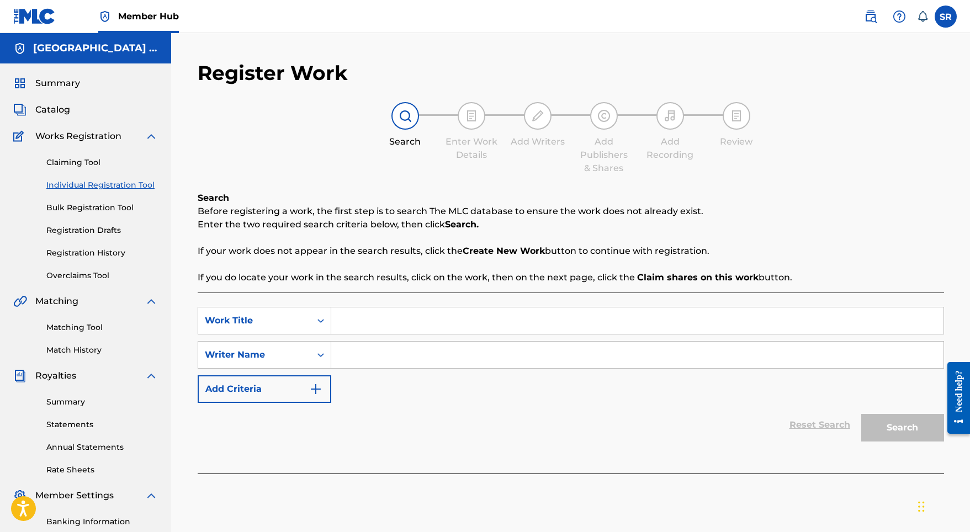
click at [362, 318] on input "Search Form" at bounding box center [637, 321] width 612 height 26
paste input "Gentle and Easy"
type input "Gentle and Easy"
click at [400, 374] on div "SearchWithCriteria7d31bbf9-9811-4afd-b305-b2b39714404e Work Title Gentle and Ea…" at bounding box center [571, 355] width 746 height 96
click at [409, 361] on input "Search Form" at bounding box center [637, 355] width 612 height 26
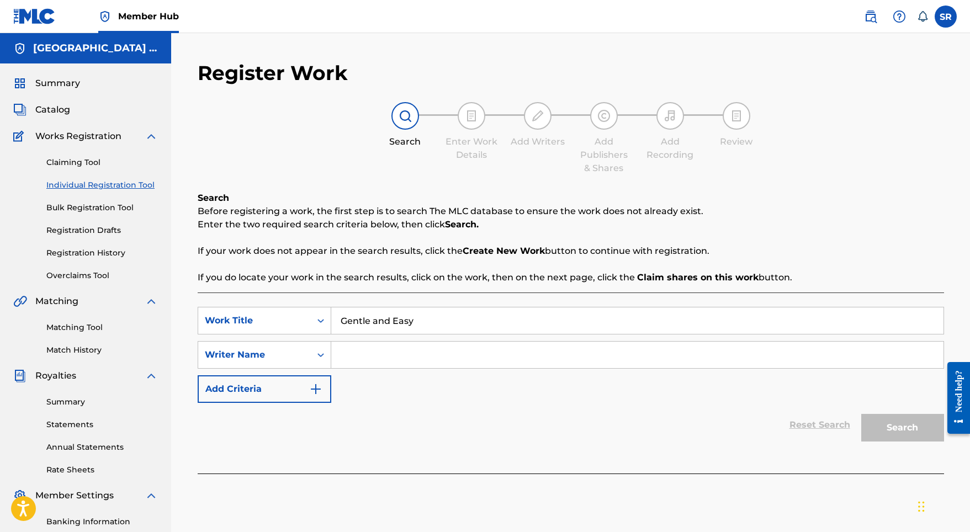
paste input "Gentle and Easy"
type input "Gentle and Easy"
click at [883, 427] on button "Search" at bounding box center [902, 428] width 83 height 28
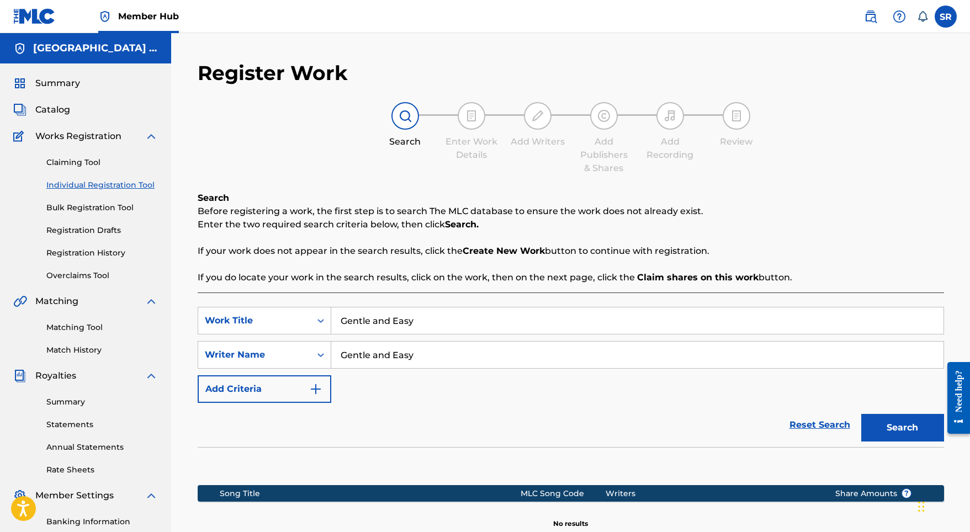
scroll to position [152, 0]
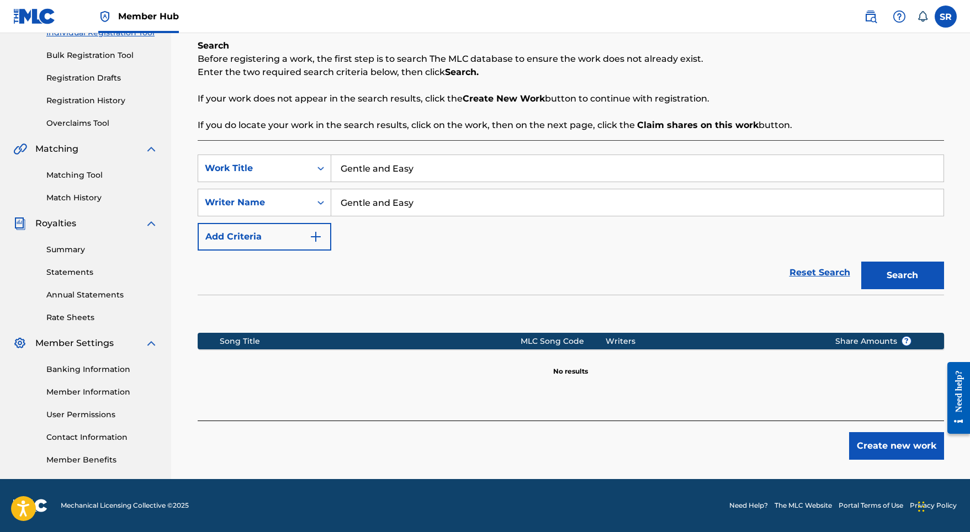
click at [846, 454] on div "Create new work" at bounding box center [571, 440] width 746 height 39
click at [857, 448] on button "Create new work" at bounding box center [896, 446] width 95 height 28
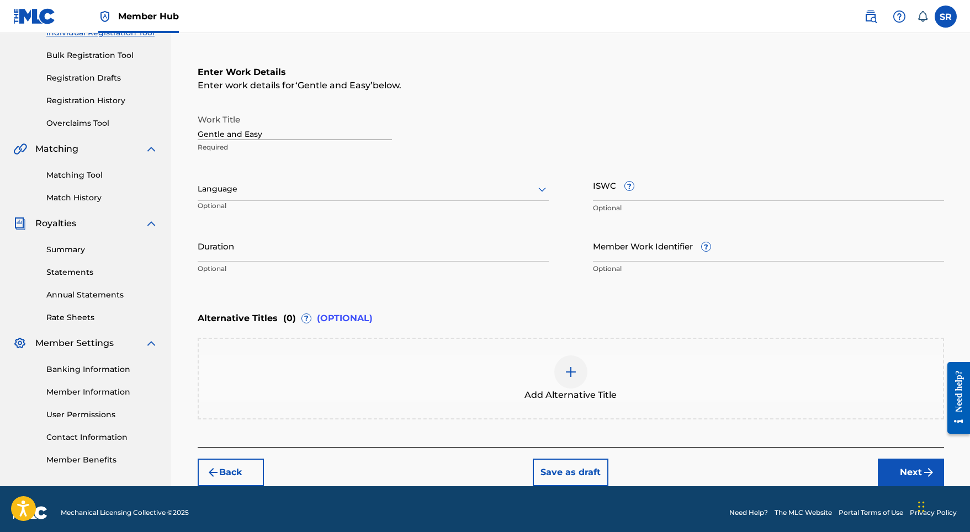
click at [341, 179] on div "Language" at bounding box center [373, 189] width 351 height 23
click at [294, 215] on div "English" at bounding box center [373, 213] width 350 height 25
click at [338, 253] on input "Duration" at bounding box center [373, 245] width 351 height 31
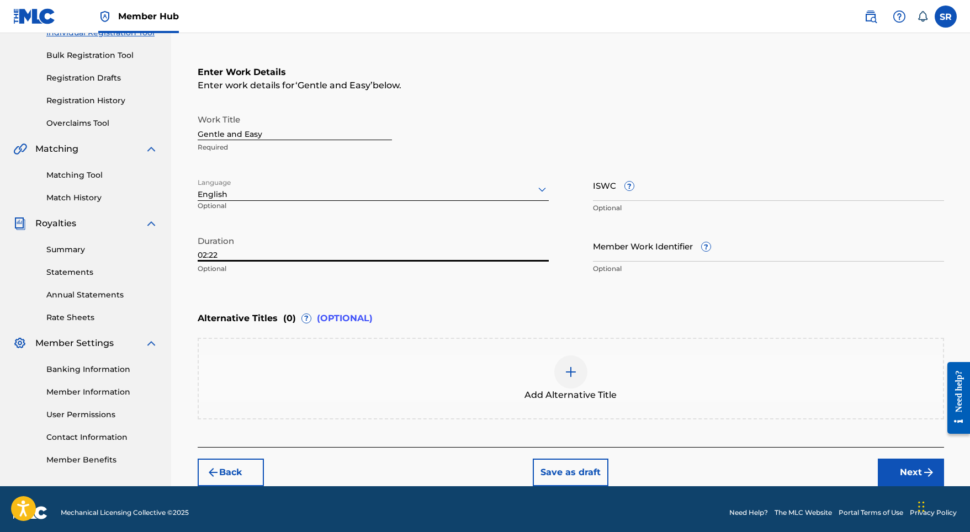
type input "02:22"
click at [572, 368] on img at bounding box center [570, 371] width 13 height 13
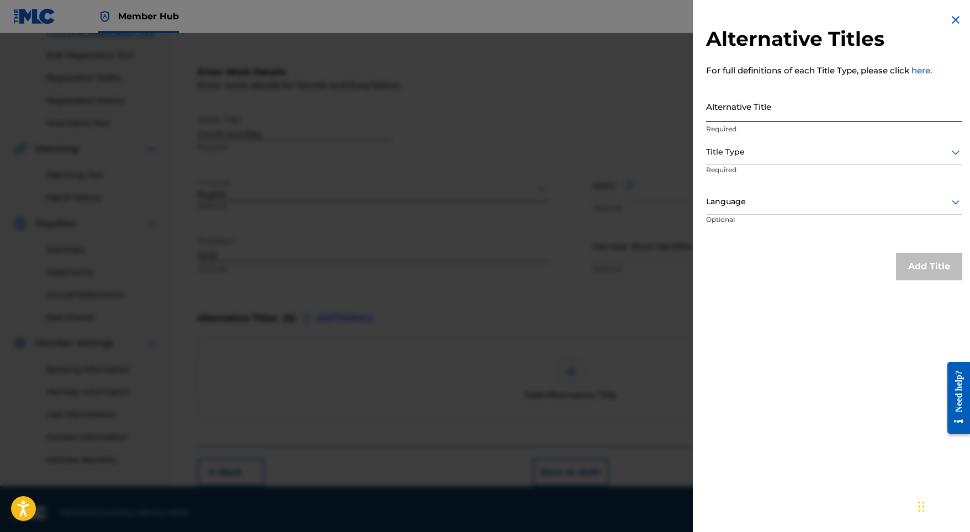
click at [736, 113] on input "Alternative Title" at bounding box center [834, 106] width 256 height 31
paste input "Gentle and Easy"
type input "Gentle and Easy"
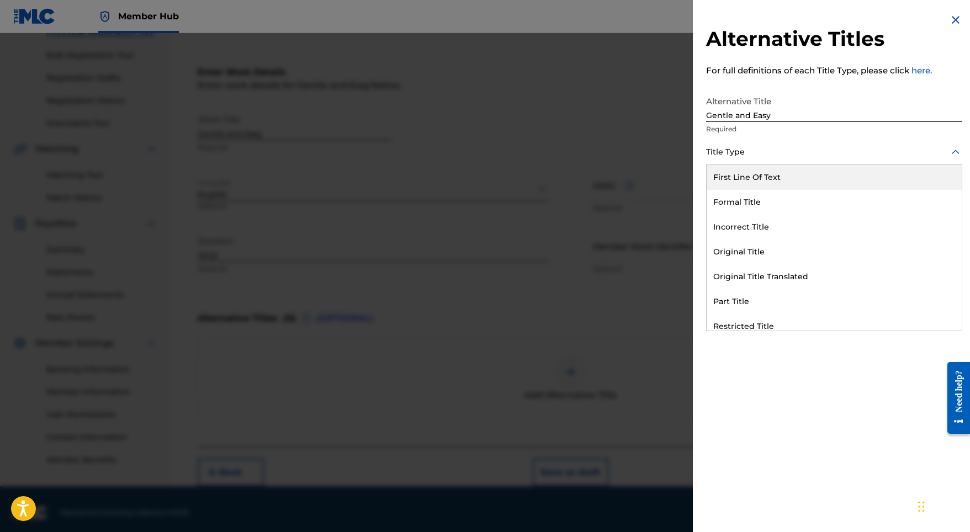
click at [746, 156] on div at bounding box center [834, 152] width 256 height 14
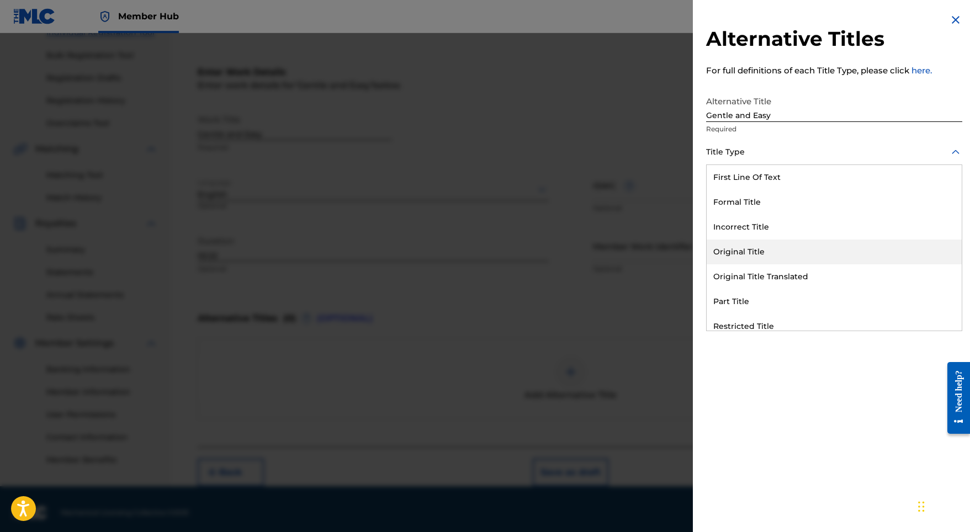
click at [750, 264] on div "Original Title Translated" at bounding box center [834, 276] width 255 height 25
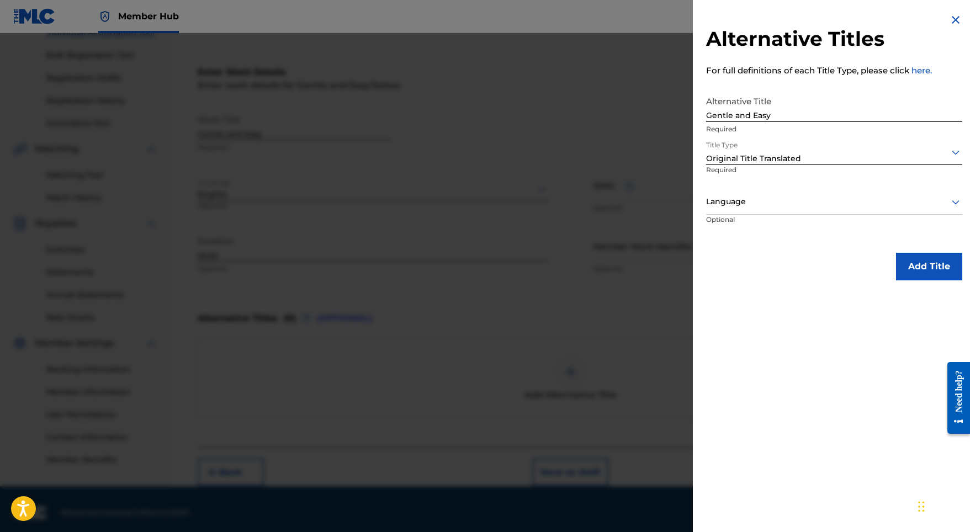
click at [747, 168] on p "Required" at bounding box center [741, 177] width 71 height 25
click at [750, 157] on div at bounding box center [834, 152] width 256 height 14
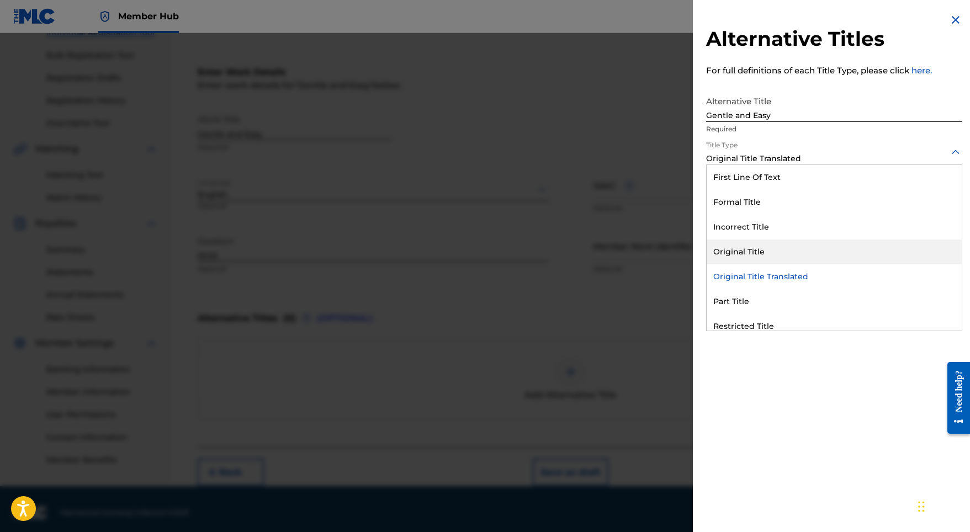
click at [765, 250] on div "Original Title" at bounding box center [834, 252] width 255 height 25
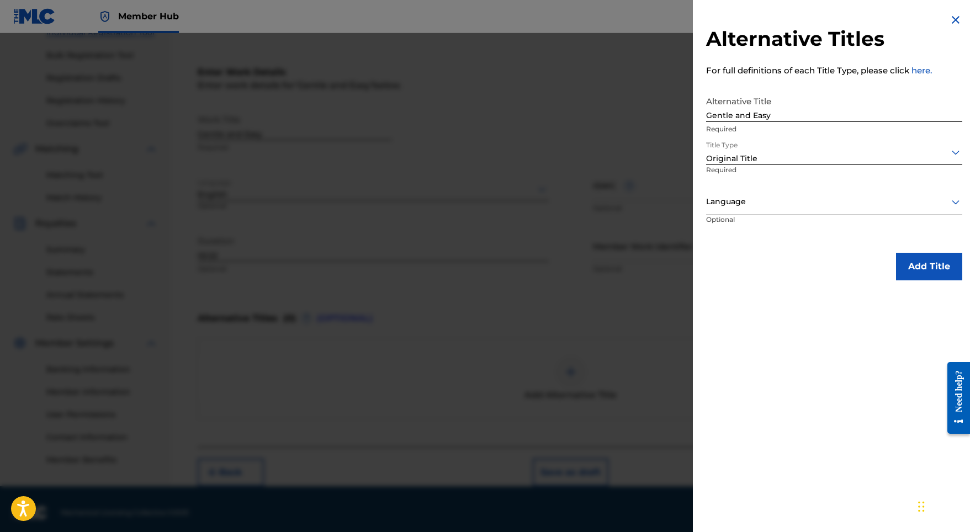
click at [803, 214] on div "Language Optional" at bounding box center [834, 215] width 256 height 50
click at [785, 211] on div "Language" at bounding box center [834, 202] width 256 height 25
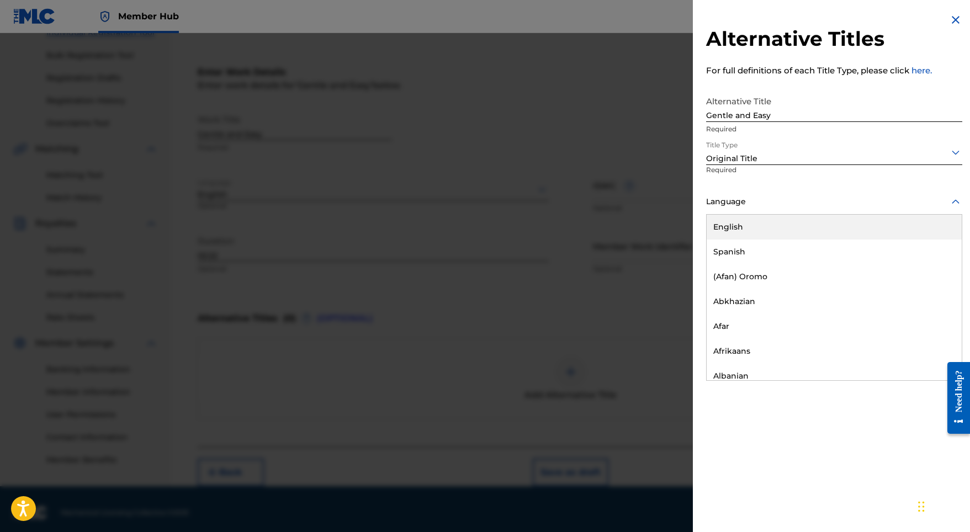
click at [757, 224] on div "English" at bounding box center [834, 227] width 255 height 25
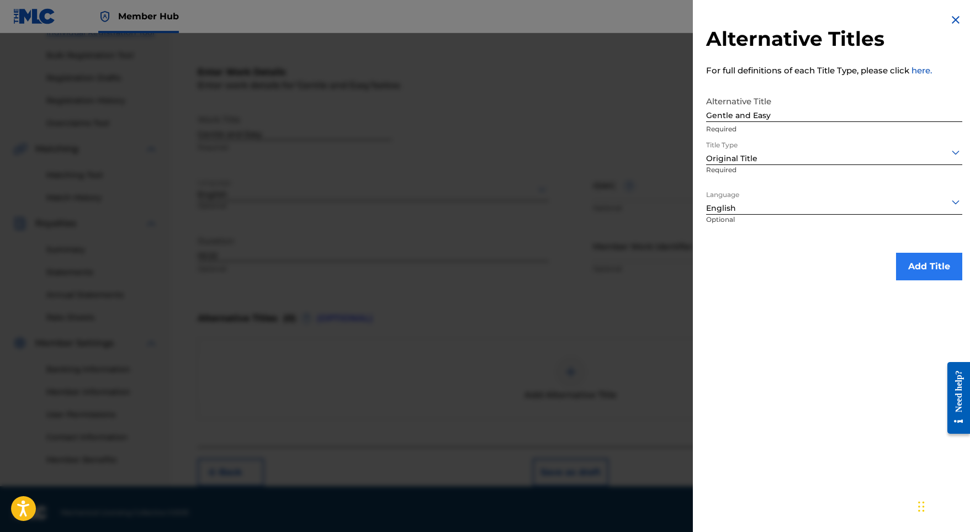
click at [907, 256] on button "Add Title" at bounding box center [929, 267] width 66 height 28
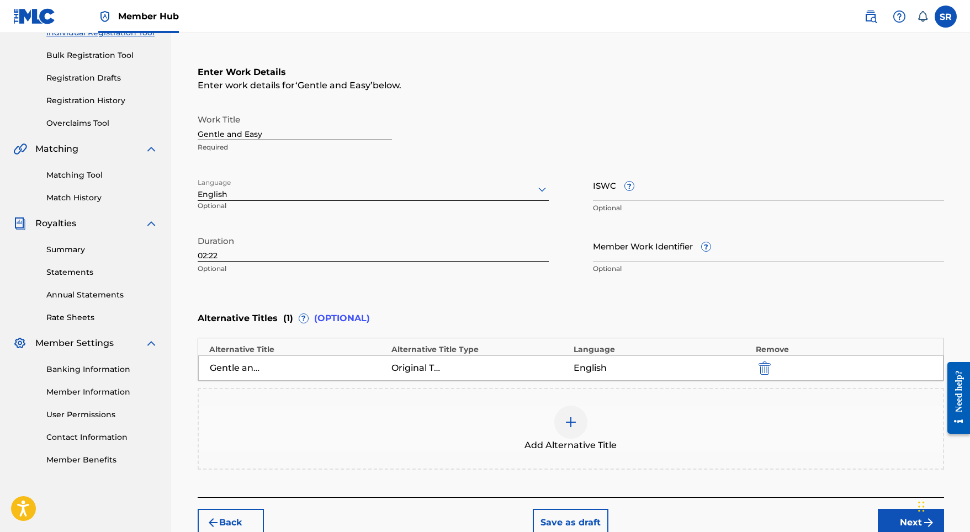
scroll to position [209, 0]
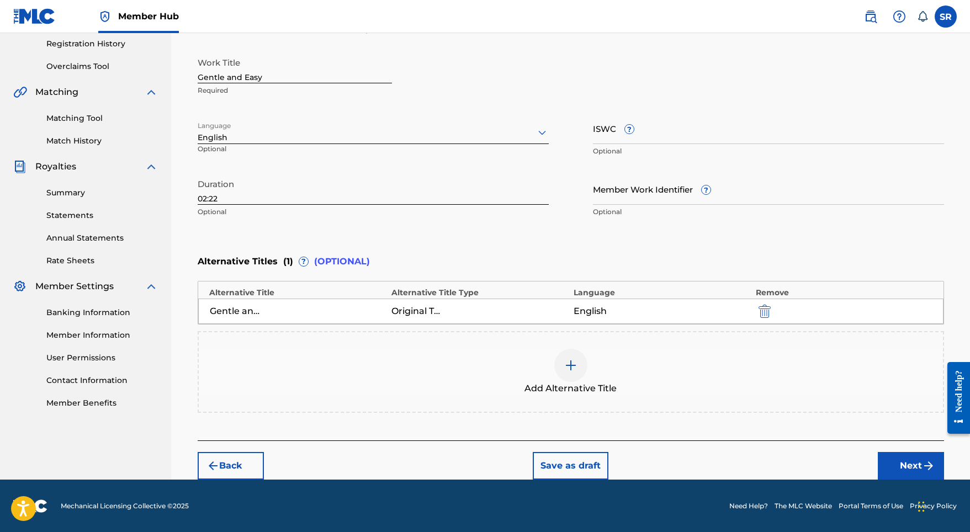
click at [897, 448] on div "Back Save as draft Next" at bounding box center [571, 460] width 746 height 39
click at [905, 468] on button "Next" at bounding box center [911, 466] width 66 height 28
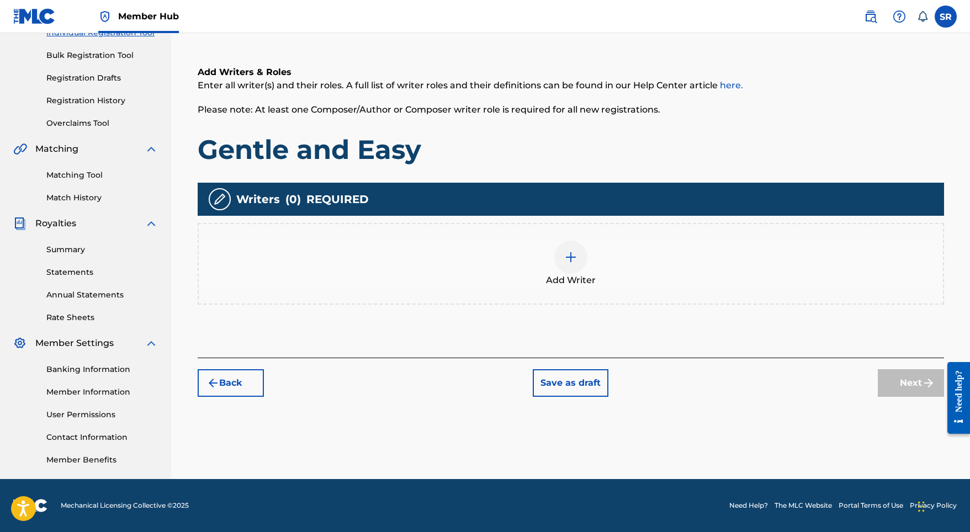
click at [556, 269] on div "Add Writer" at bounding box center [571, 264] width 744 height 46
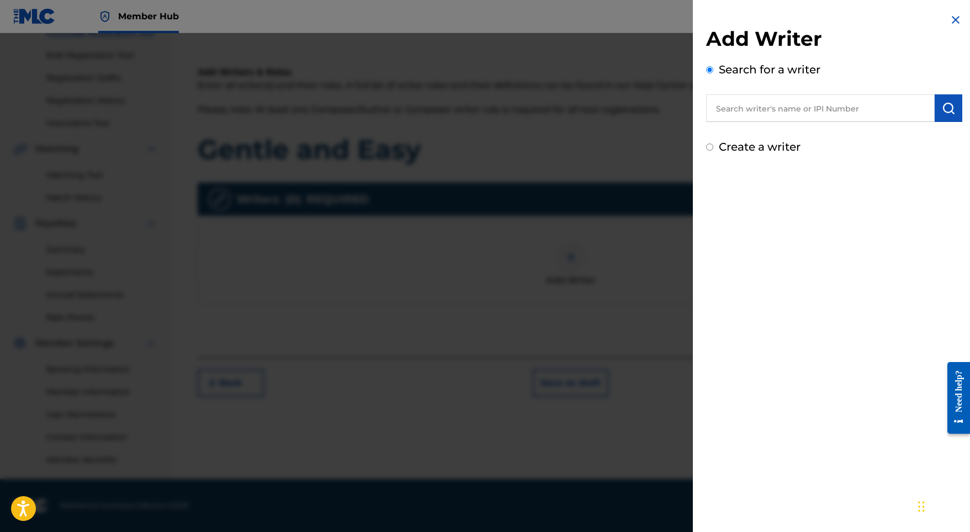
click at [802, 103] on input "text" at bounding box center [820, 108] width 229 height 28
paste input "[PERSON_NAME]"
type input "[PERSON_NAME]"
click at [942, 111] on img "submit" at bounding box center [948, 108] width 13 height 13
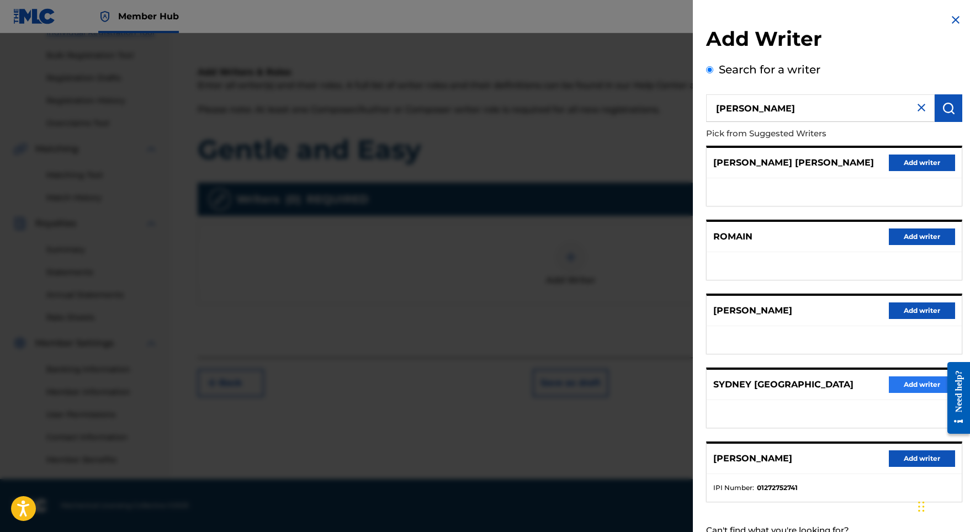
scroll to position [2, 0]
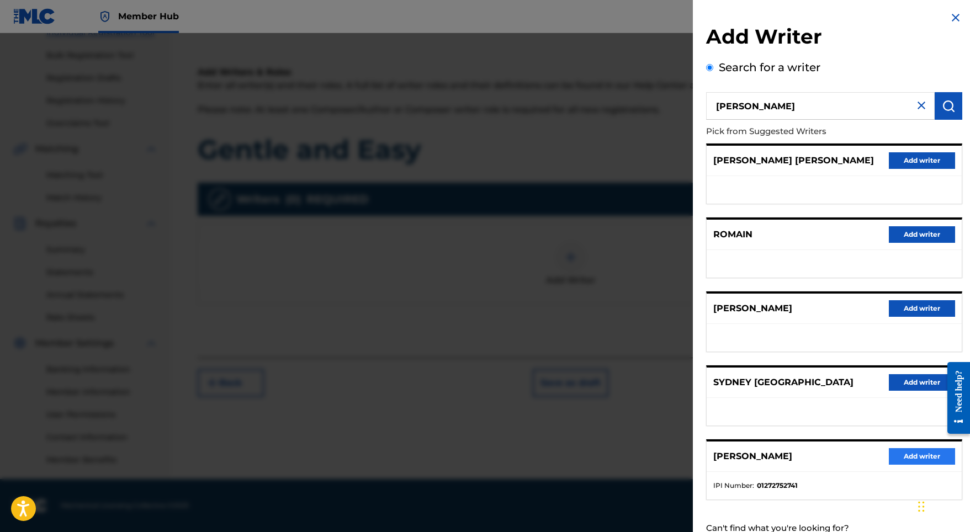
click at [906, 465] on button "Add writer" at bounding box center [922, 456] width 66 height 17
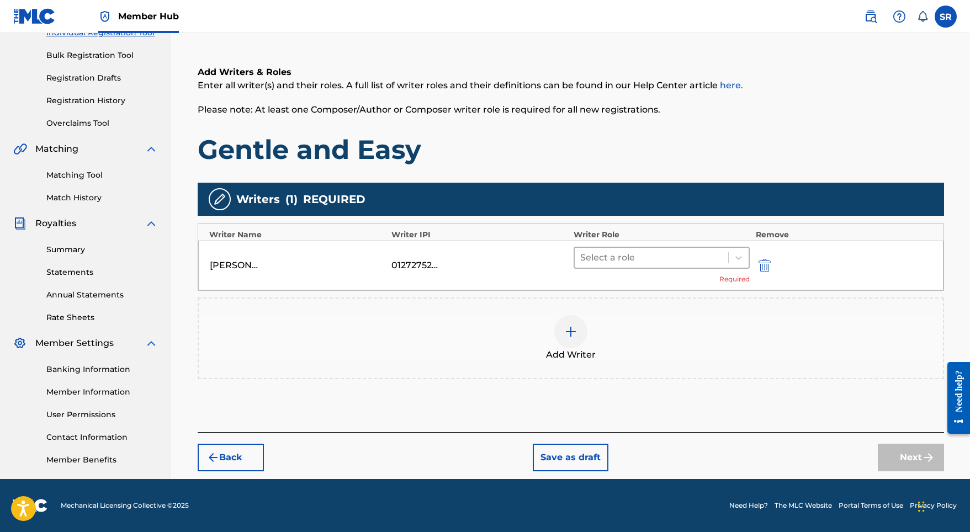
click at [626, 255] on div at bounding box center [651, 257] width 143 height 15
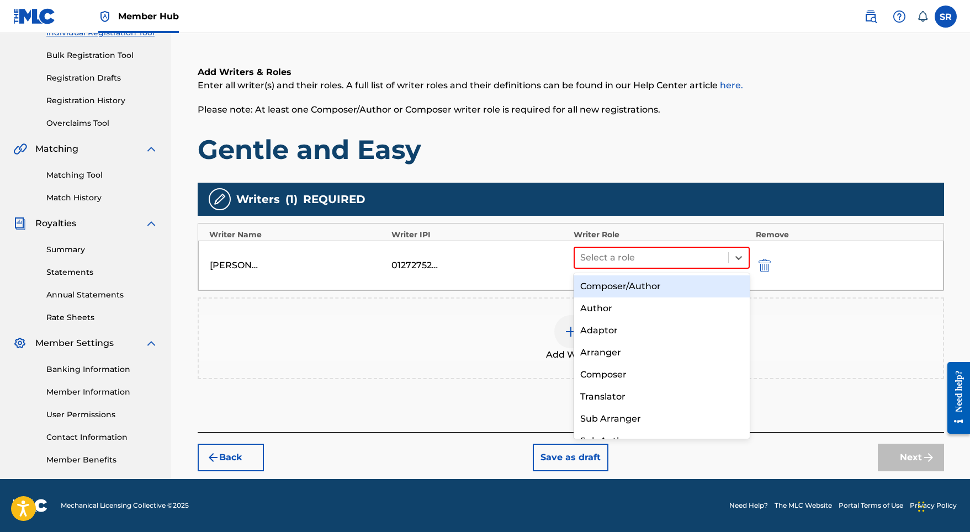
click at [628, 287] on div "Composer/Author" at bounding box center [662, 286] width 177 height 22
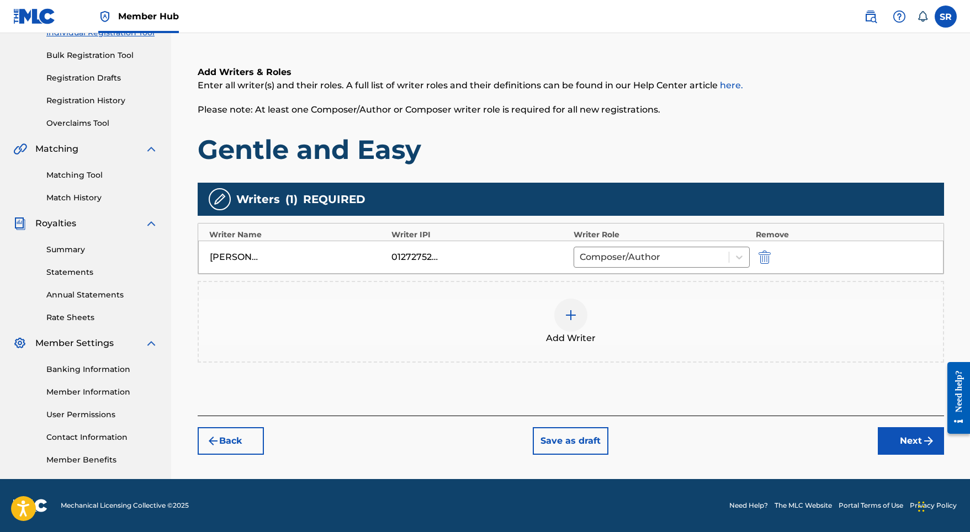
click at [911, 451] on button "Next" at bounding box center [911, 441] width 66 height 28
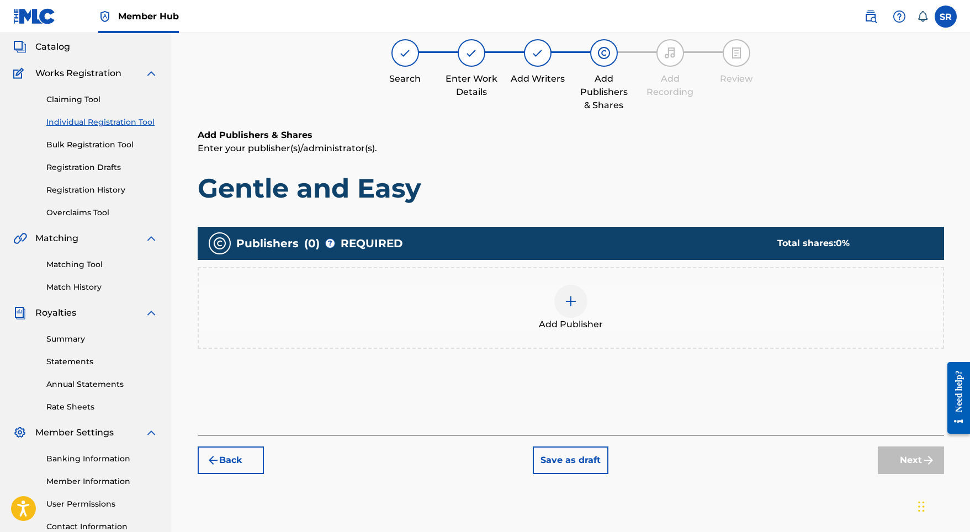
scroll to position [50, 0]
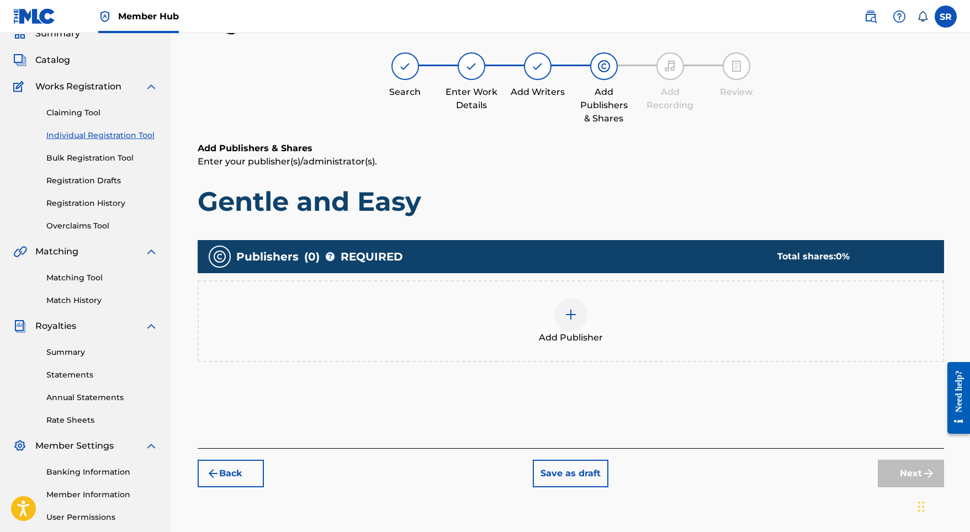
click at [587, 311] on div "Add Publisher" at bounding box center [571, 321] width 744 height 46
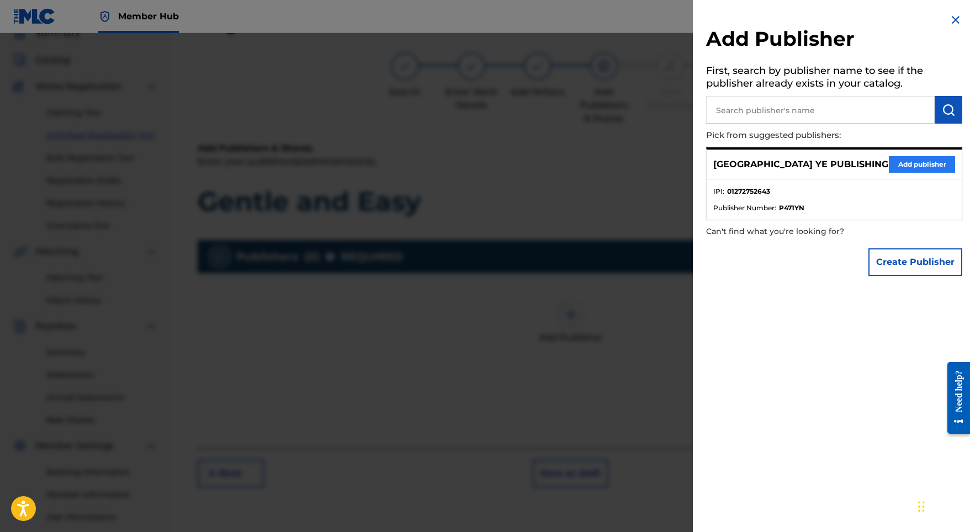
click at [894, 161] on button "Add publisher" at bounding box center [922, 164] width 66 height 17
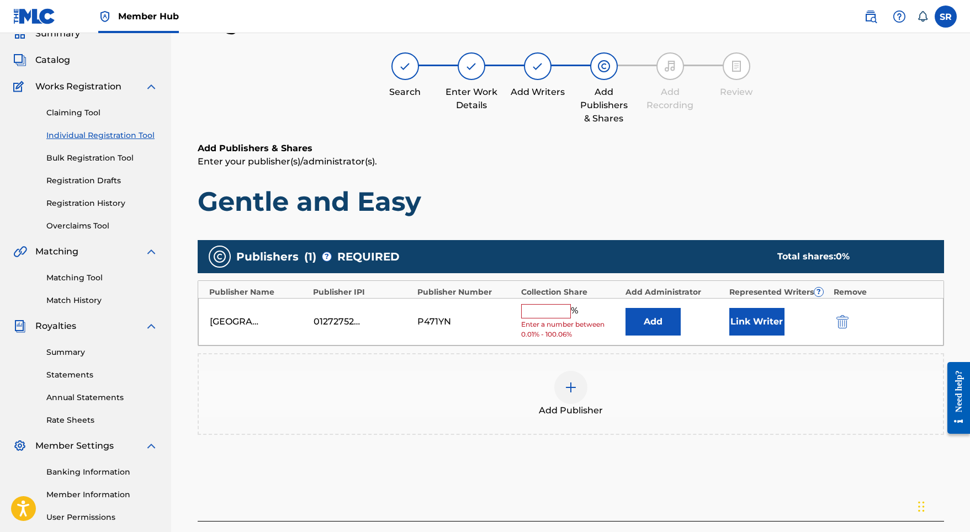
click at [560, 304] on input "text" at bounding box center [546, 311] width 50 height 14
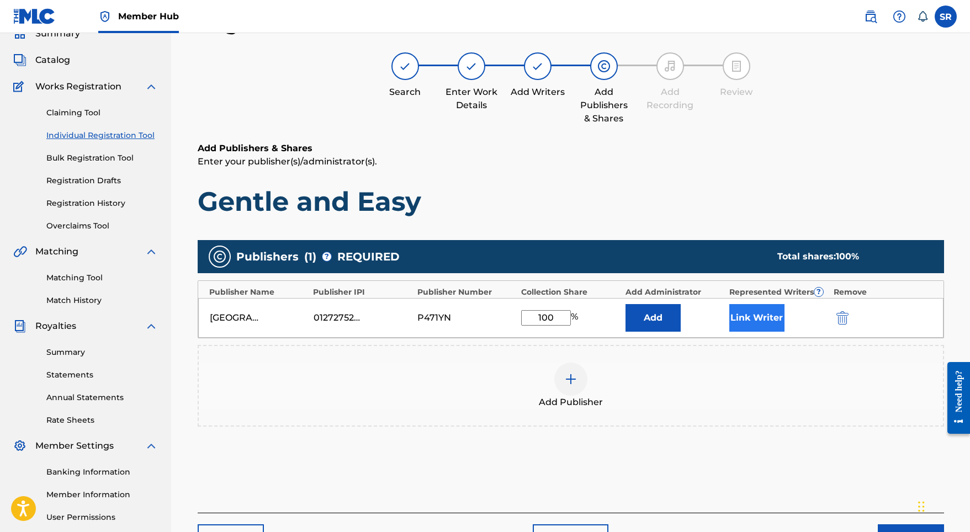
type input "100"
click at [780, 316] on button "Link Writer" at bounding box center [756, 318] width 55 height 28
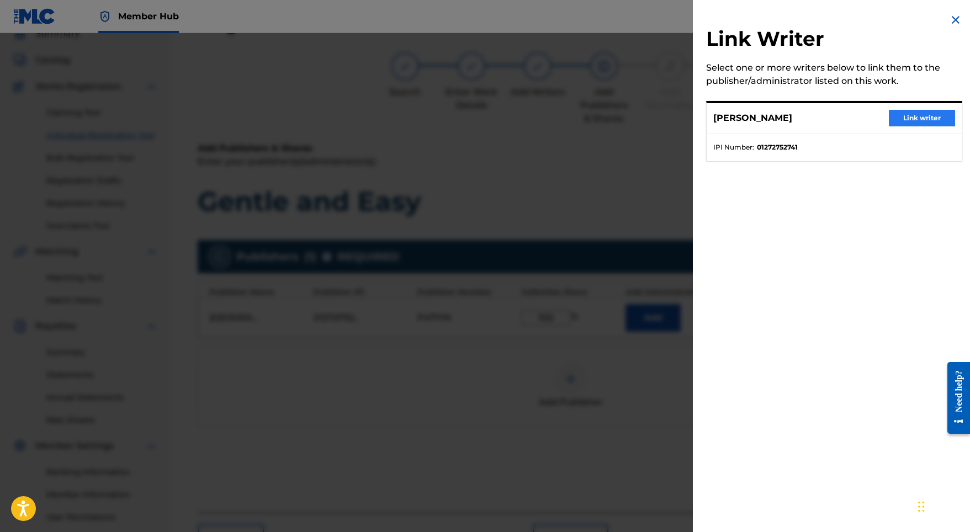
click at [905, 115] on button "Link writer" at bounding box center [922, 118] width 66 height 17
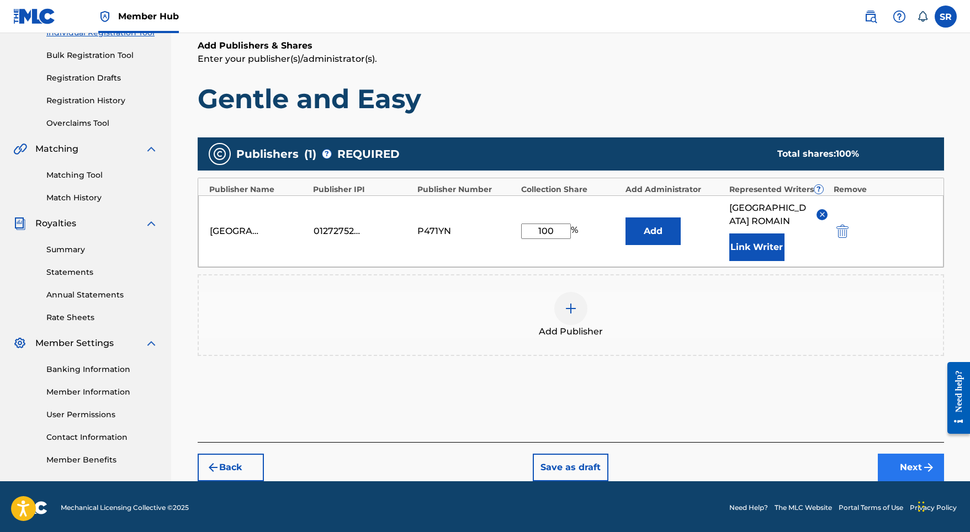
click at [898, 454] on button "Next" at bounding box center [911, 468] width 66 height 28
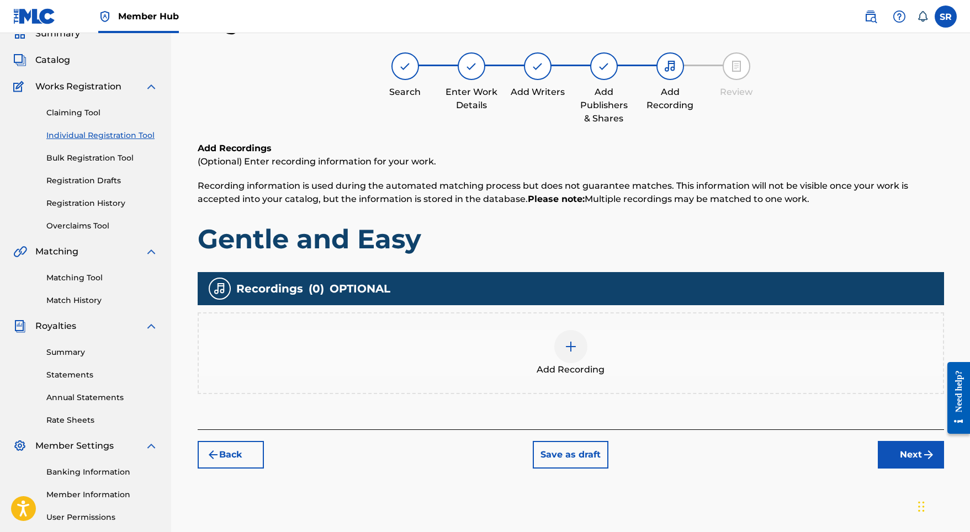
click at [570, 349] on img at bounding box center [570, 346] width 13 height 13
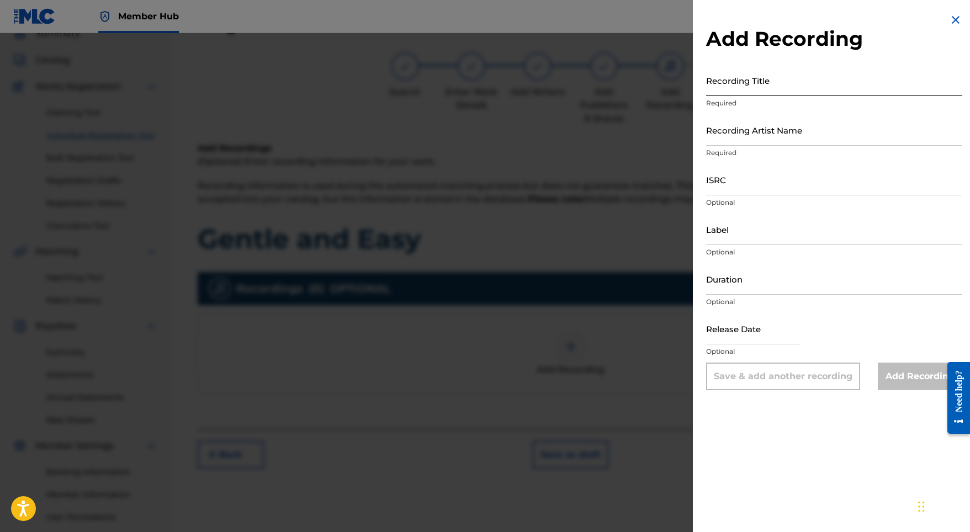
click at [738, 85] on input "Recording Title" at bounding box center [834, 80] width 256 height 31
paste input "Gentle and Easy"
type input "Gentle and Easy"
click at [781, 135] on input "Recording Artist Name" at bounding box center [834, 129] width 256 height 31
paste input "Stellar Soothe"
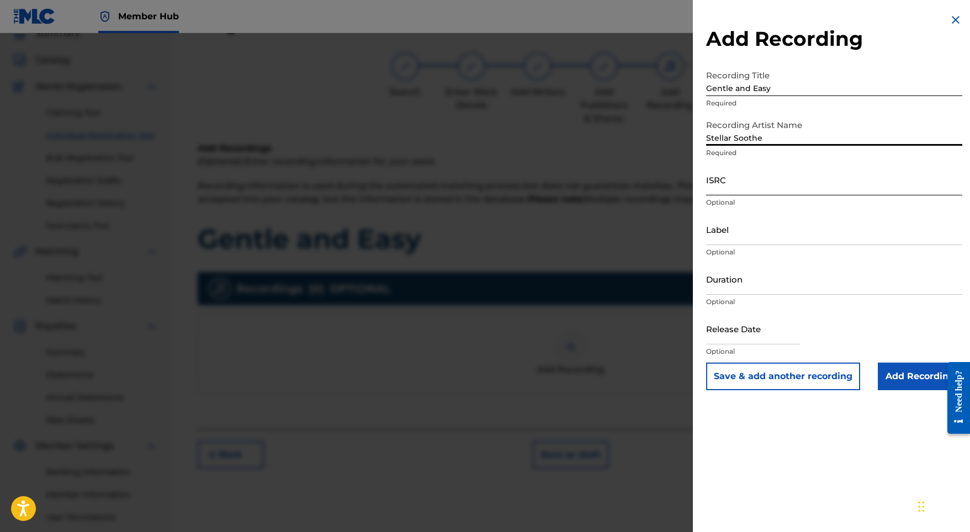
type input "Stellar Soothe"
click at [722, 187] on input "ISRC" at bounding box center [834, 179] width 256 height 31
paste input "GBMJG2412874"
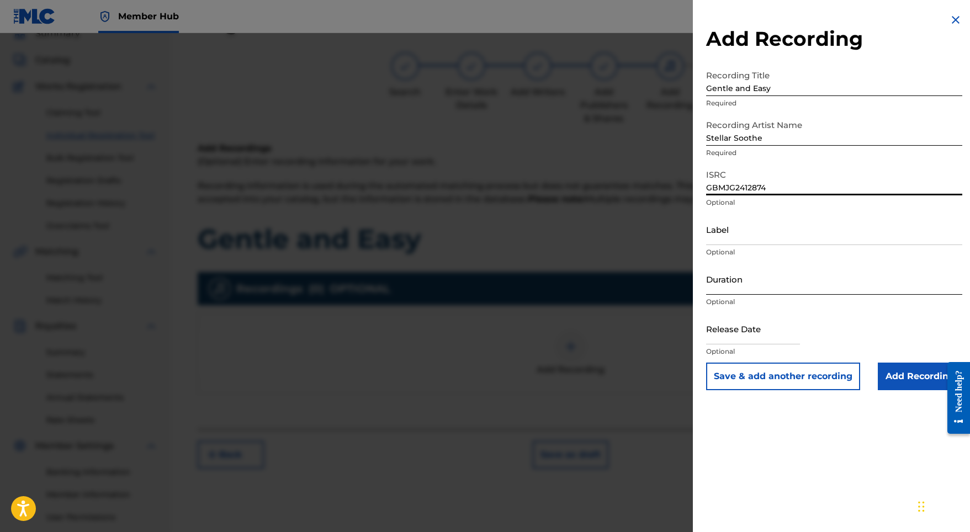
type input "GBMJG2412874"
click at [746, 285] on input "Duration" at bounding box center [834, 278] width 256 height 31
type input "02:22"
click at [770, 331] on input "text" at bounding box center [753, 328] width 94 height 31
select select "8"
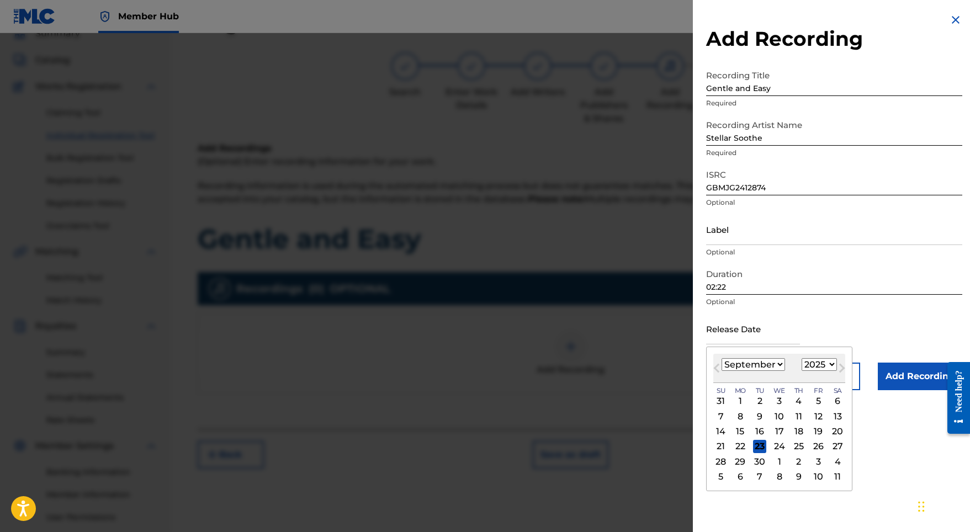
select select "2024"
select select "4"
click at [812, 421] on div "10" at bounding box center [818, 416] width 13 height 13
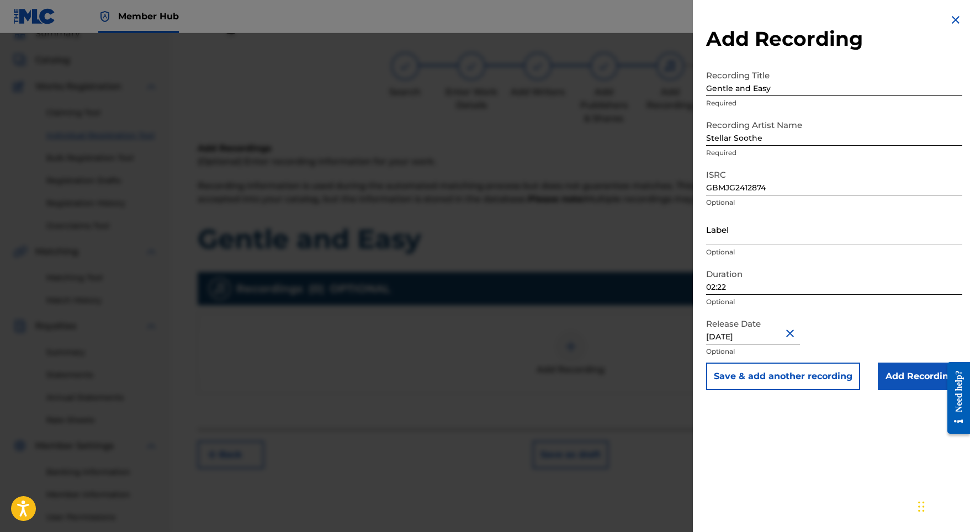
type input "[DATE]"
click at [895, 374] on input "Add Recording" at bounding box center [920, 377] width 84 height 28
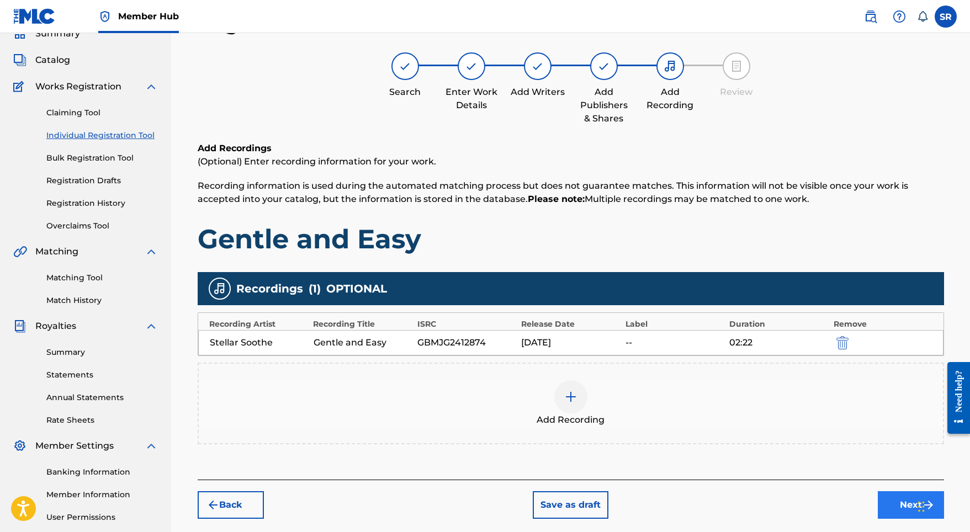
click at [898, 502] on button "Next" at bounding box center [911, 505] width 66 height 28
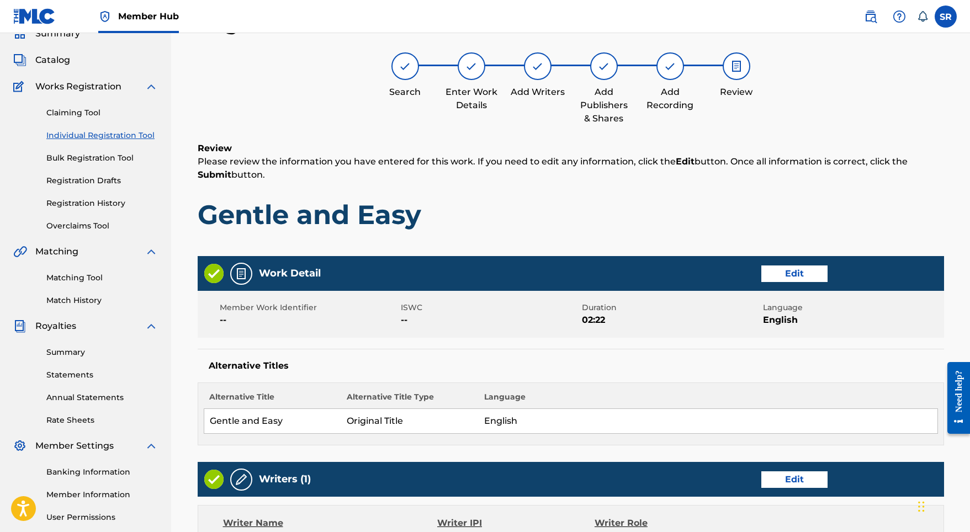
scroll to position [450, 0]
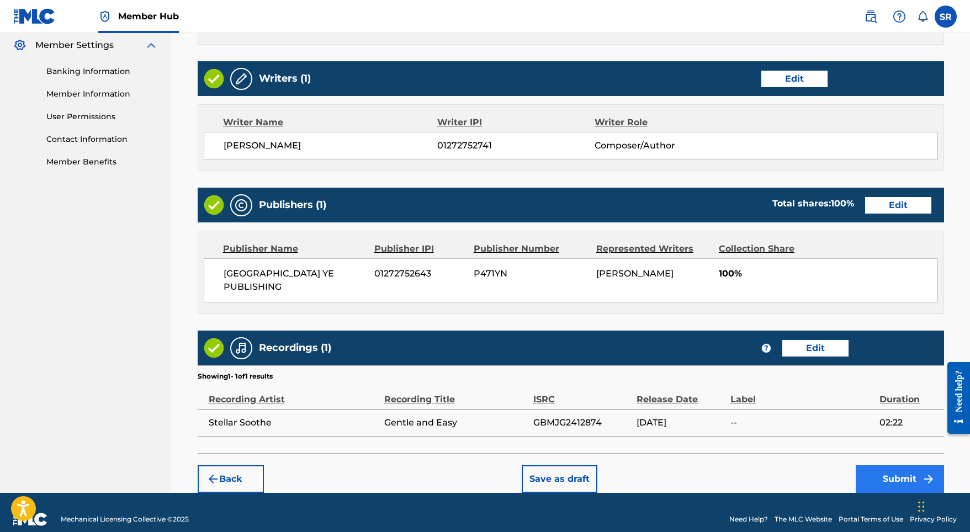
click at [916, 475] on button "Submit" at bounding box center [900, 479] width 88 height 28
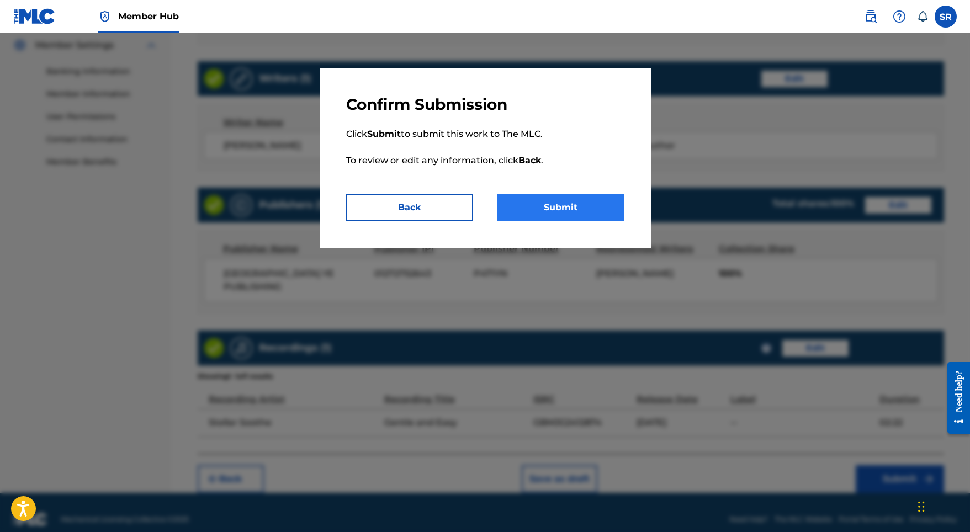
click at [550, 208] on button "Submit" at bounding box center [560, 208] width 127 height 28
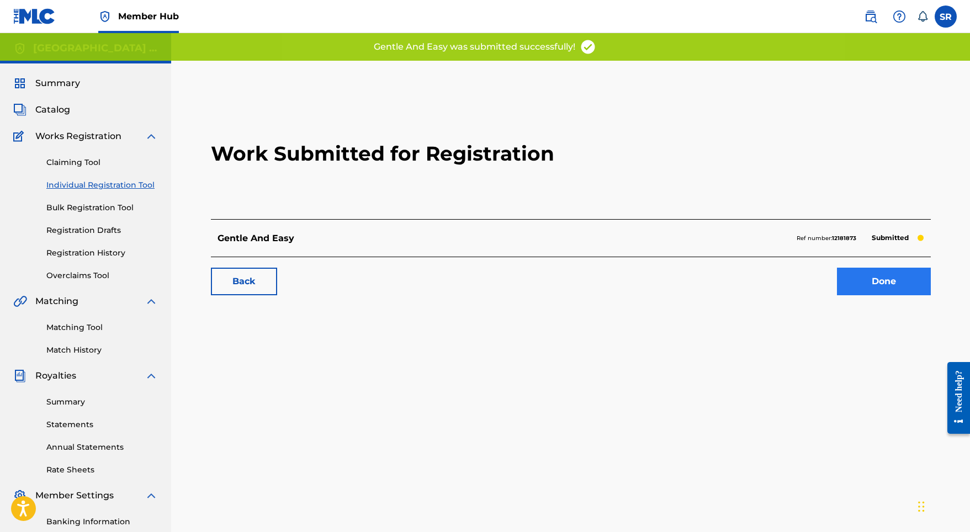
click at [847, 284] on link "Done" at bounding box center [884, 282] width 94 height 28
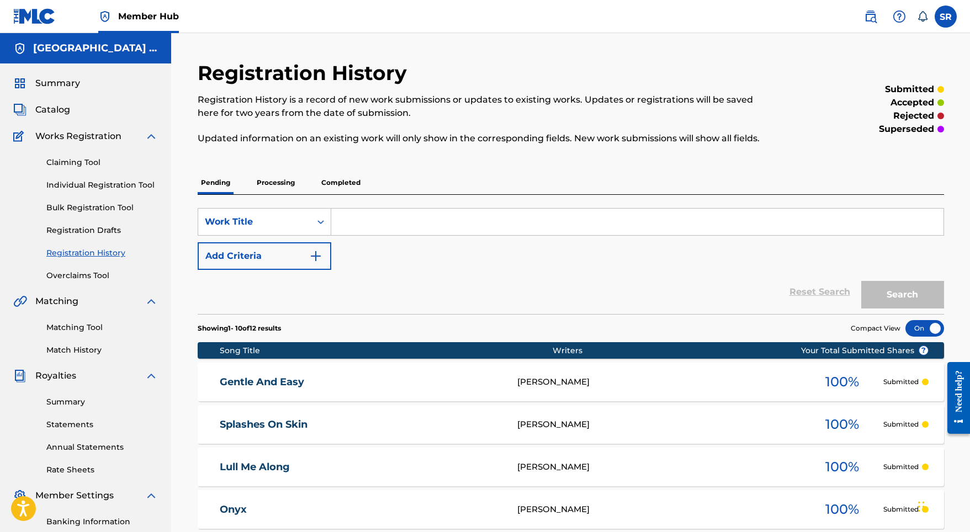
click at [121, 191] on div "Claiming Tool Individual Registration Tool Bulk Registration Tool Registration …" at bounding box center [85, 212] width 145 height 139
click at [124, 185] on link "Individual Registration Tool" at bounding box center [102, 185] width 112 height 12
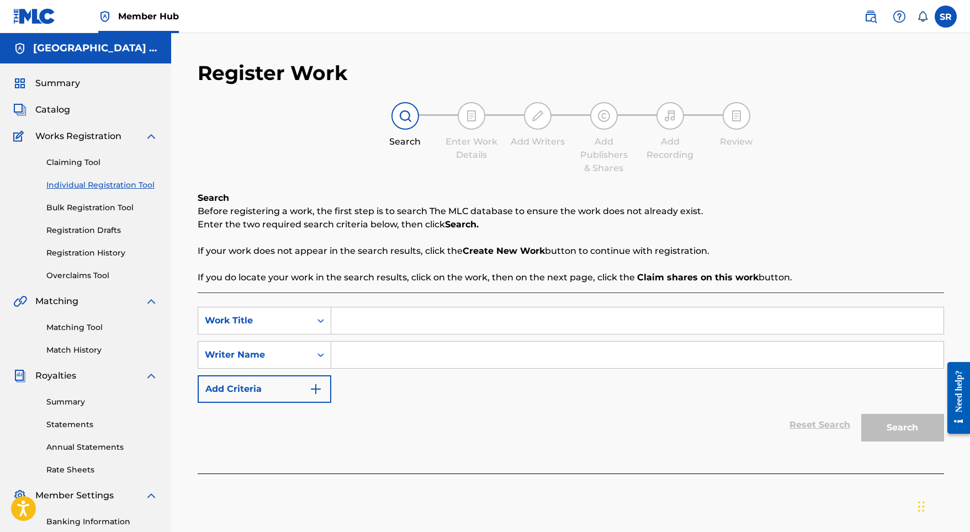
click at [362, 320] on input "Search Form" at bounding box center [637, 321] width 612 height 26
paste input "Hush like Heaven"
type input "Hush like Heaven"
click at [383, 348] on input "Search Form" at bounding box center [637, 355] width 612 height 26
paste input "Hush like Heaven"
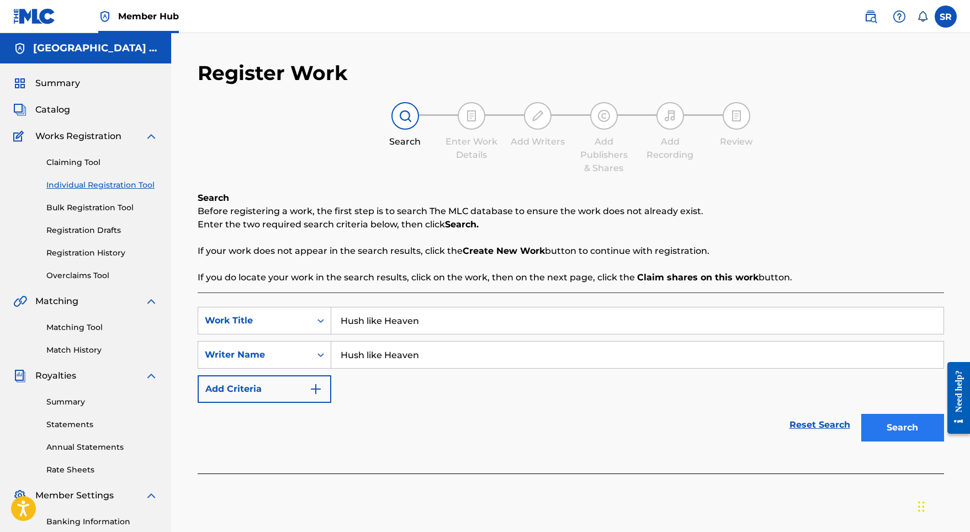
type input "Hush like Heaven"
click at [873, 426] on button "Search" at bounding box center [902, 428] width 83 height 28
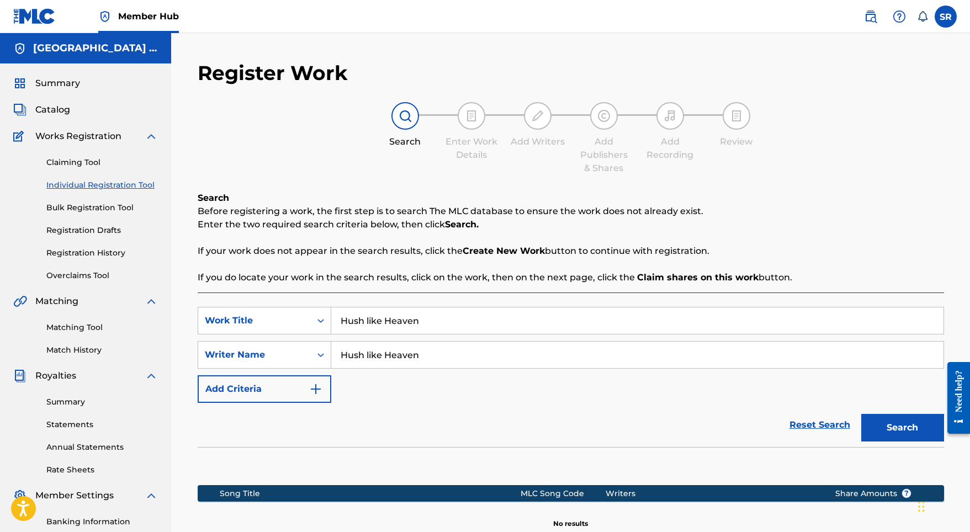
scroll to position [152, 0]
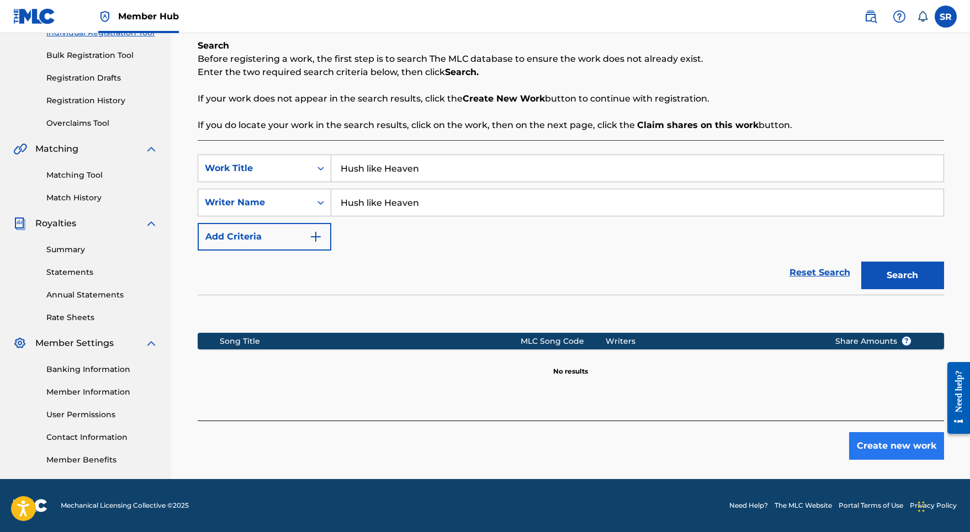
click at [860, 454] on button "Create new work" at bounding box center [896, 446] width 95 height 28
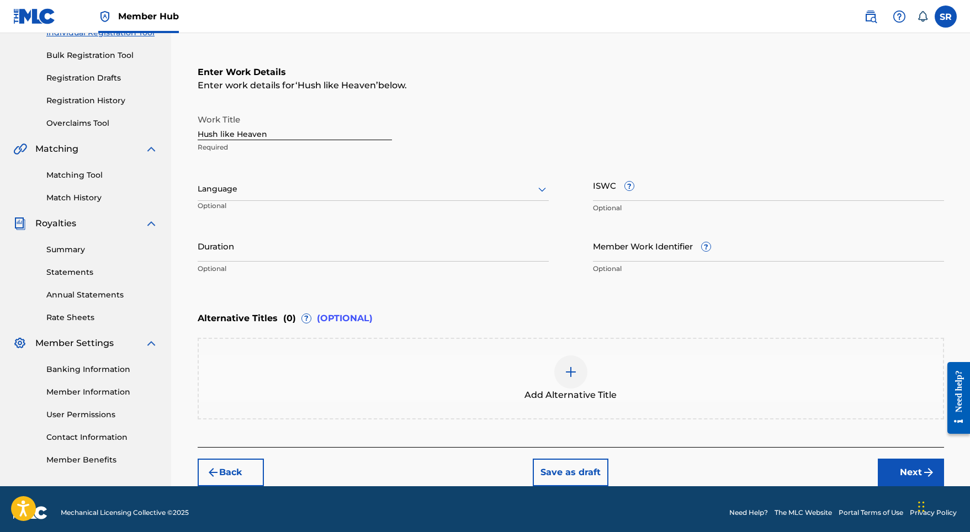
click at [301, 180] on div "Language" at bounding box center [373, 189] width 351 height 23
click at [285, 218] on div "English" at bounding box center [373, 213] width 350 height 25
click at [319, 266] on p "Optional" at bounding box center [373, 269] width 351 height 10
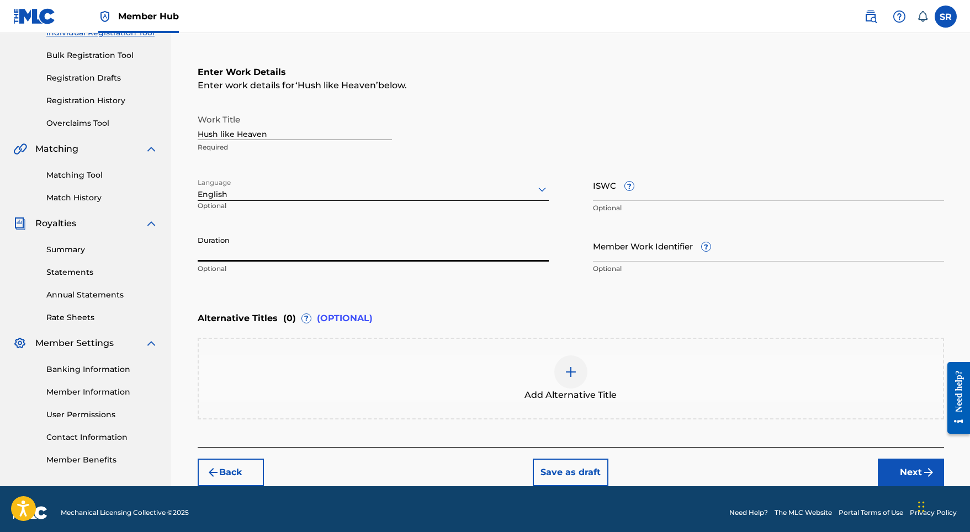
click at [346, 242] on input "Duration" at bounding box center [373, 245] width 351 height 31
type input "02:39"
click at [591, 373] on div "Add Alternative Title" at bounding box center [571, 379] width 744 height 46
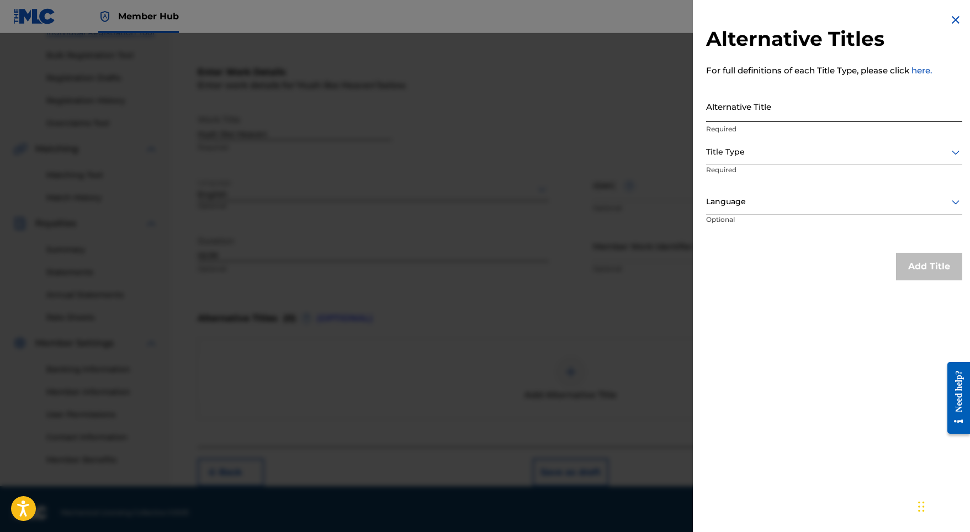
click at [746, 116] on input "Alternative Title" at bounding box center [834, 106] width 256 height 31
paste input "Hush like Heaven"
type input "Hush like Heaven"
click at [754, 146] on div at bounding box center [834, 152] width 256 height 14
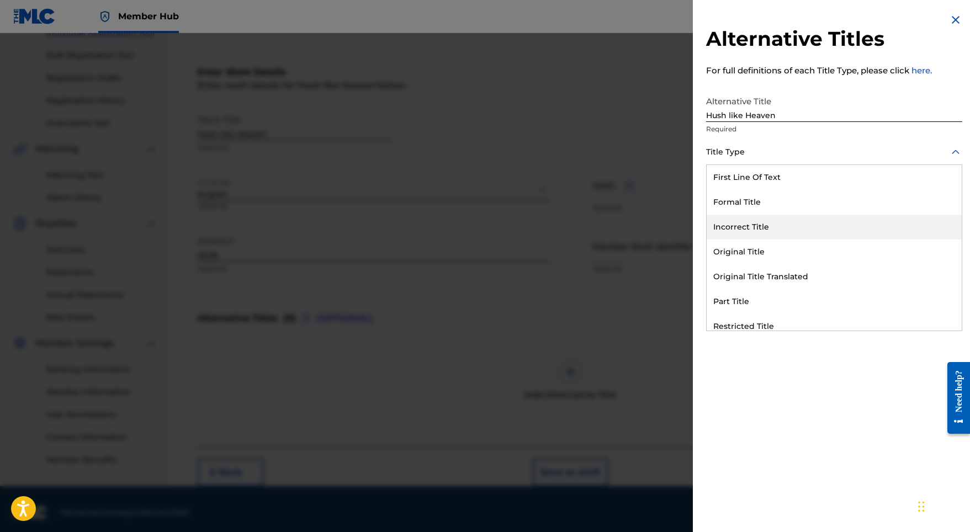
click at [749, 243] on div "Original Title" at bounding box center [834, 252] width 255 height 25
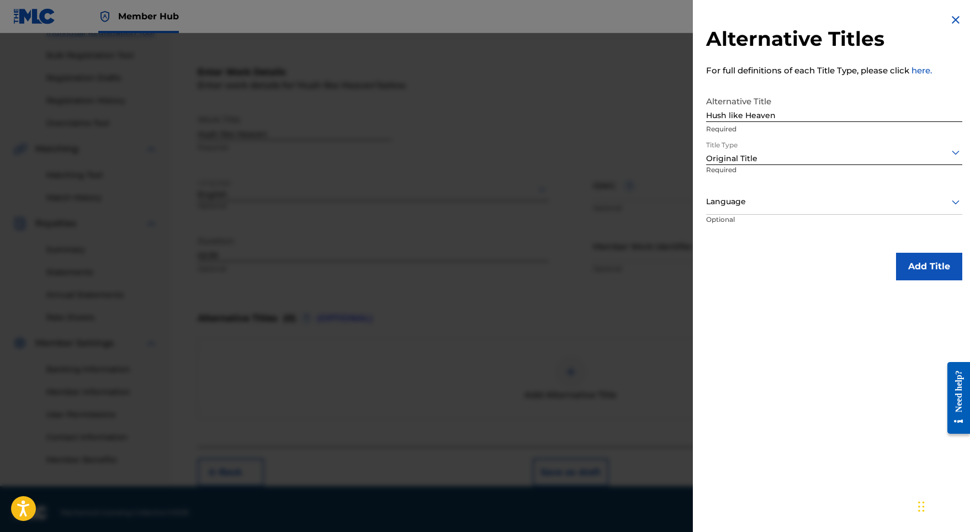
click at [782, 214] on div "Language" at bounding box center [834, 202] width 256 height 25
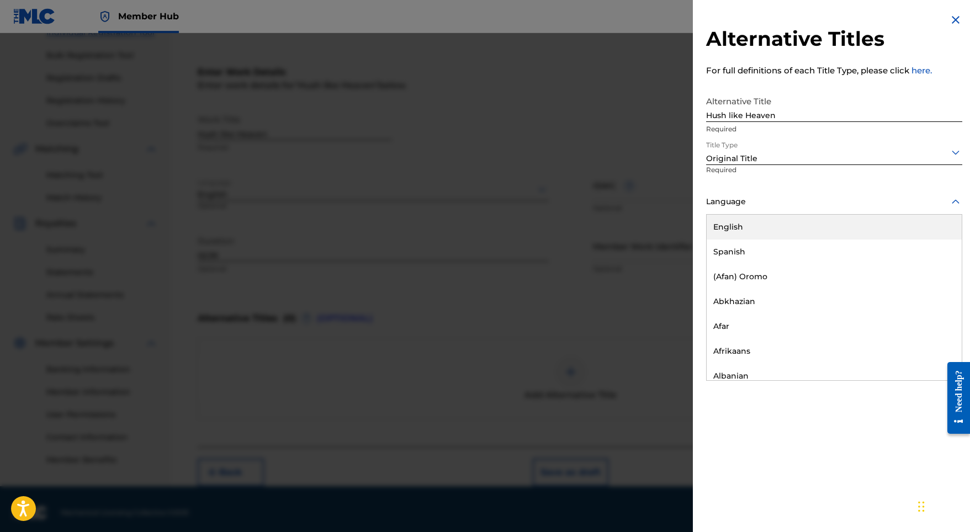
click at [778, 227] on div "English" at bounding box center [834, 227] width 255 height 25
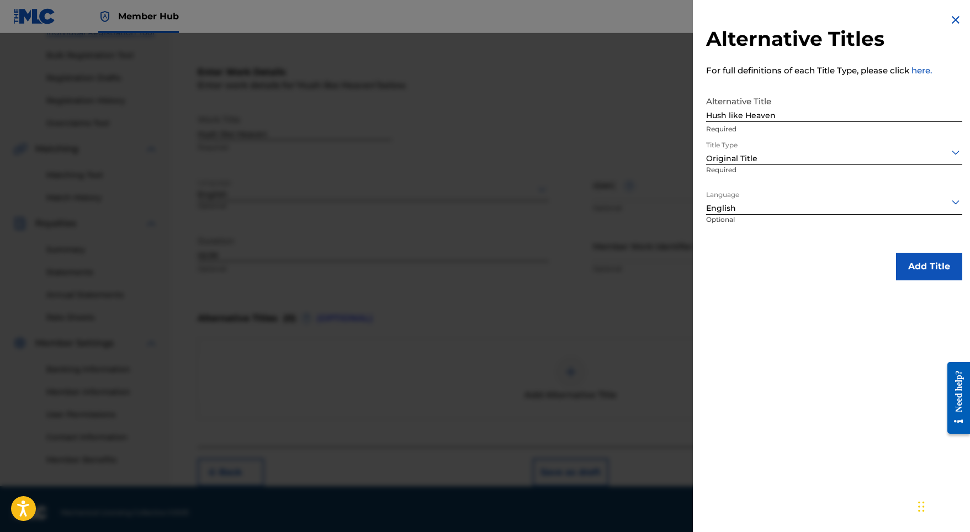
click at [891, 252] on div "Alternative Titles For full definitions of each Title Type, please click here. …" at bounding box center [834, 147] width 283 height 294
click at [905, 262] on button "Add Title" at bounding box center [929, 267] width 66 height 28
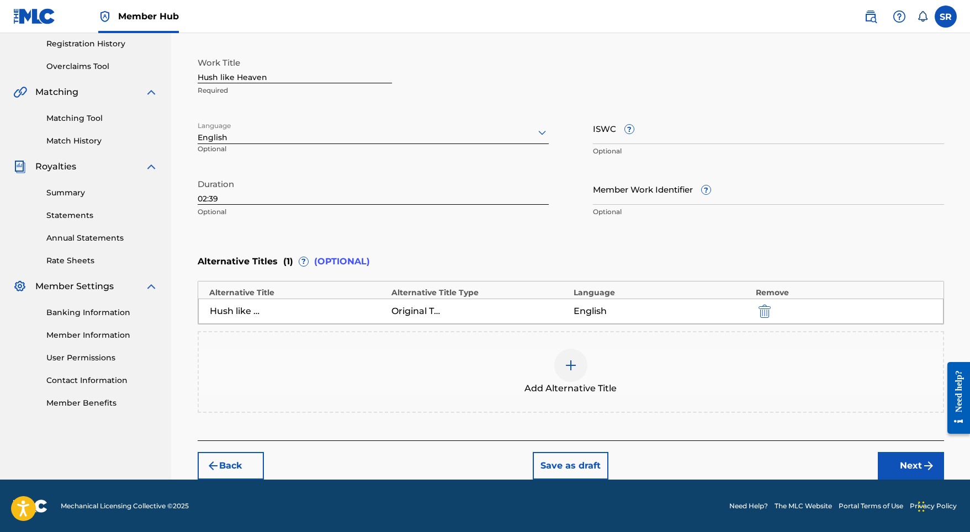
click at [904, 486] on footer "Mechanical Licensing Collective © 2025 Need Help? The MLC Website Portal Terms …" at bounding box center [485, 506] width 970 height 53
click at [905, 467] on button "Next" at bounding box center [911, 466] width 66 height 28
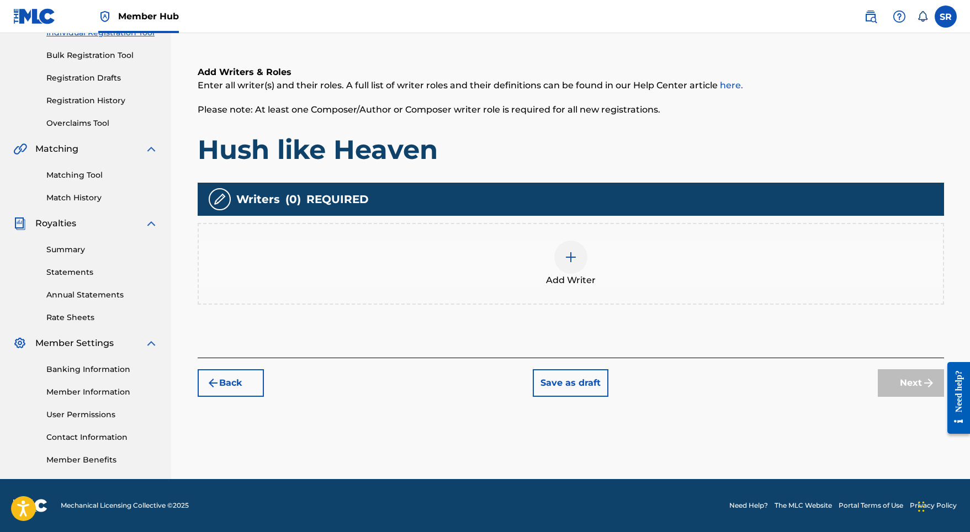
click at [529, 287] on div "Add Writer" at bounding box center [571, 264] width 746 height 82
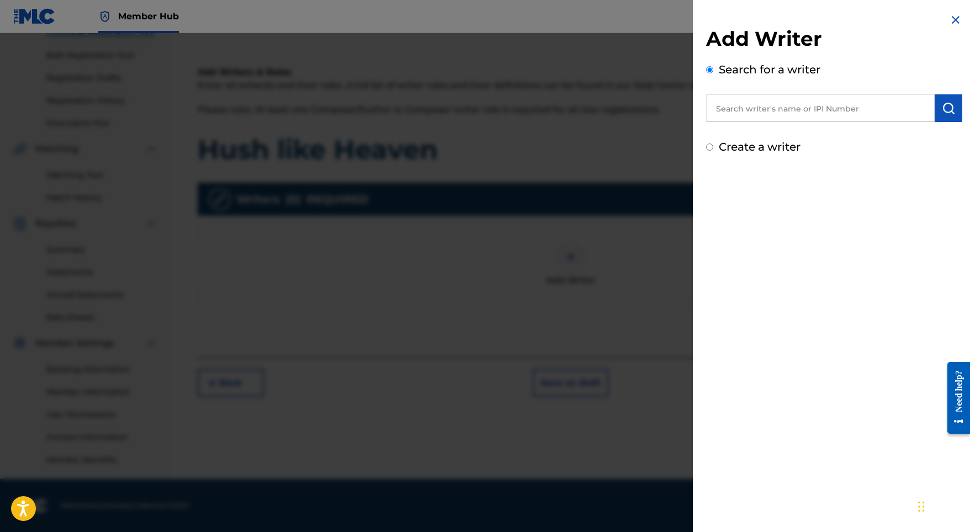
click at [841, 108] on input "text" at bounding box center [820, 108] width 229 height 28
paste input "[PERSON_NAME]"
type input "[PERSON_NAME]"
click at [935, 114] on button "submit" at bounding box center [949, 108] width 28 height 28
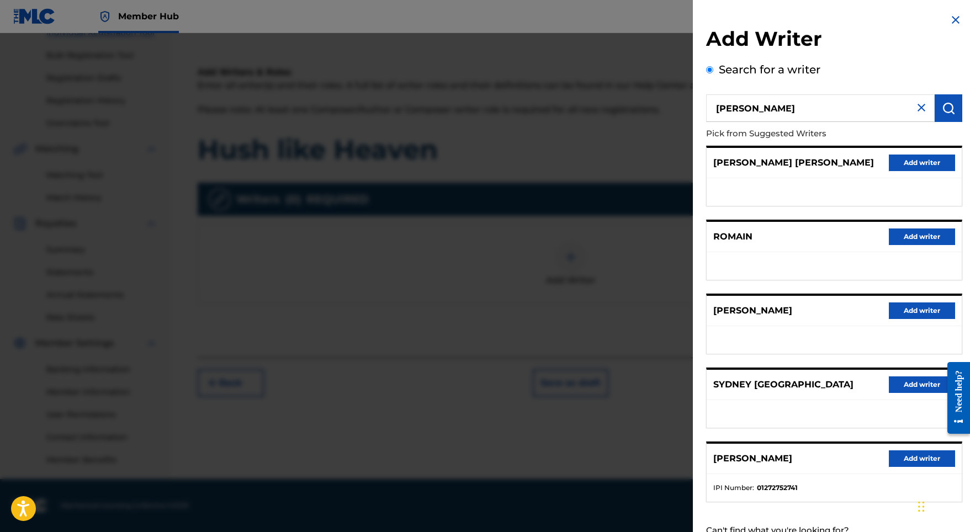
scroll to position [49, 0]
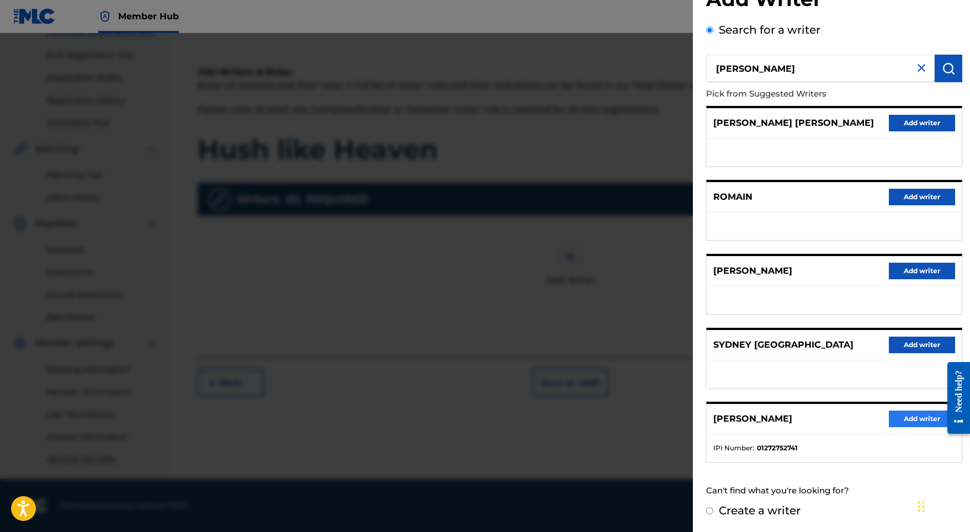
click at [898, 413] on button "Add writer" at bounding box center [922, 419] width 66 height 17
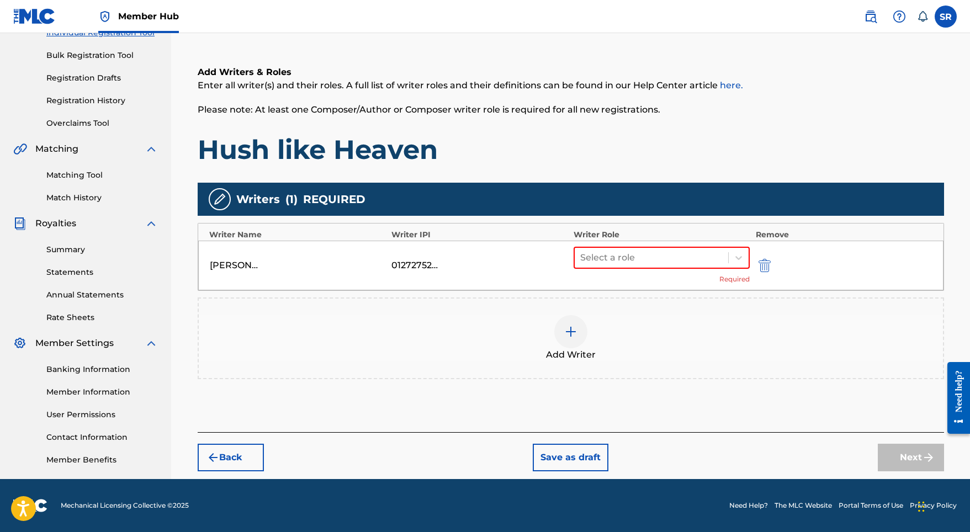
click at [625, 245] on div "[PERSON_NAME] 01272752741 Select a role Required" at bounding box center [570, 266] width 745 height 50
click at [622, 259] on div at bounding box center [651, 257] width 143 height 15
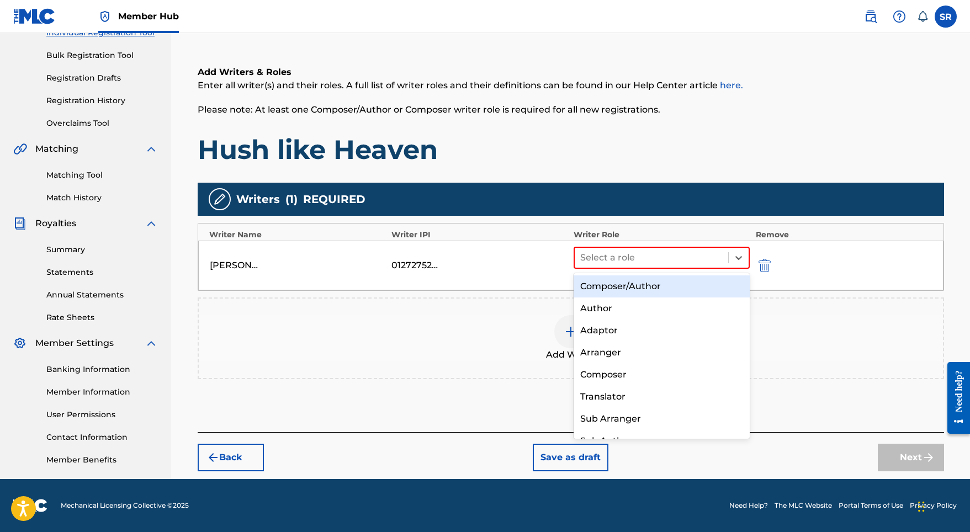
click at [620, 290] on div "Composer/Author" at bounding box center [662, 286] width 177 height 22
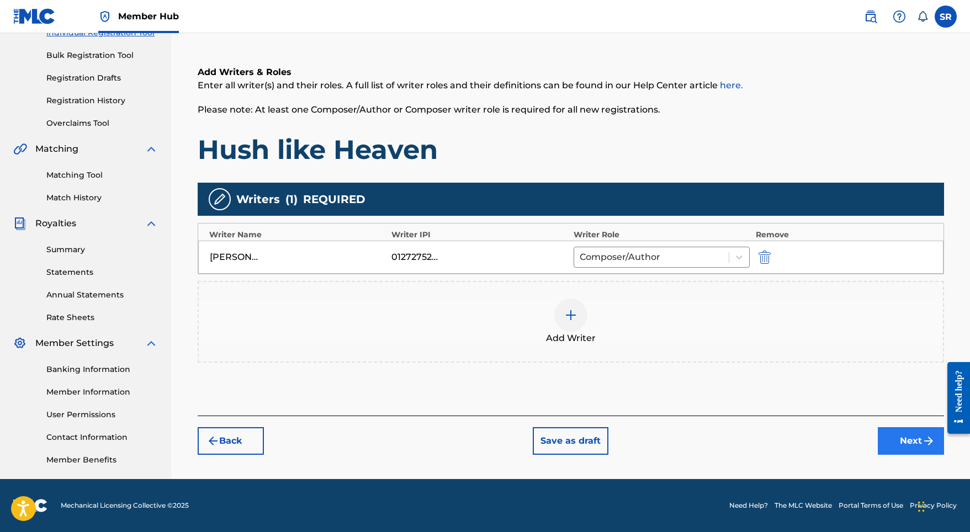
click at [889, 430] on button "Next" at bounding box center [911, 441] width 66 height 28
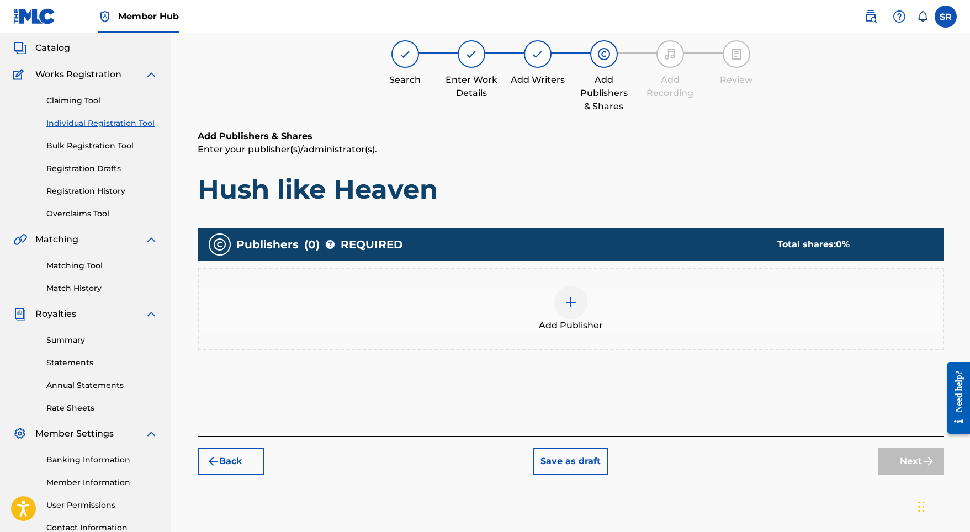
scroll to position [50, 0]
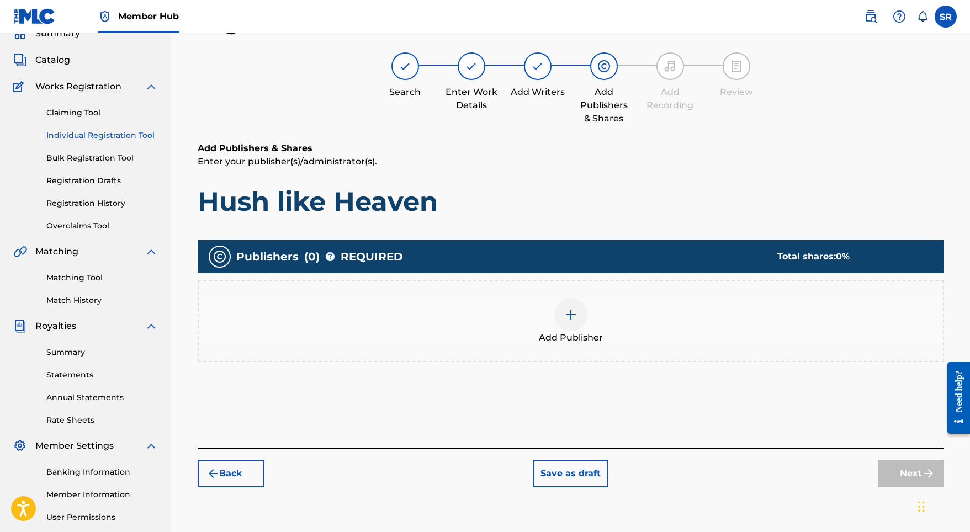
click at [600, 326] on div "Add Publisher" at bounding box center [571, 321] width 744 height 46
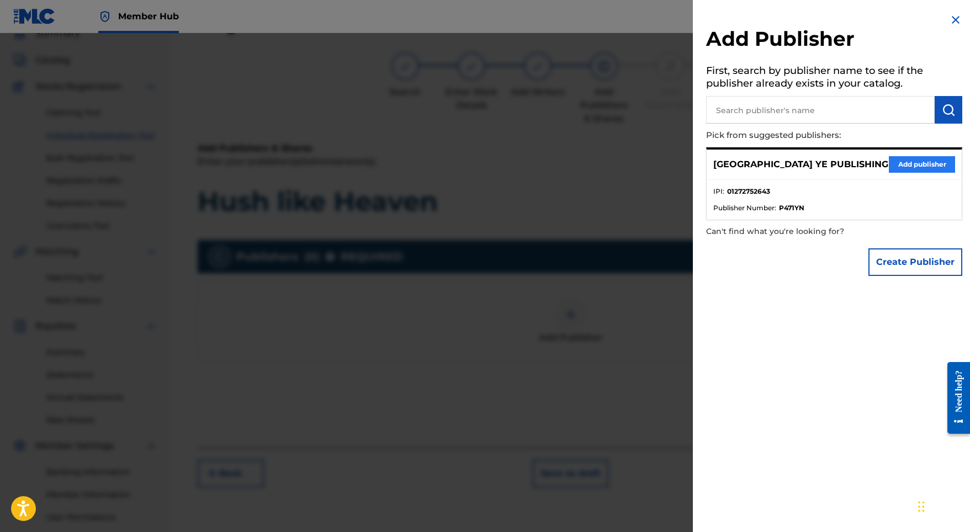
click at [911, 159] on button "Add publisher" at bounding box center [922, 164] width 66 height 17
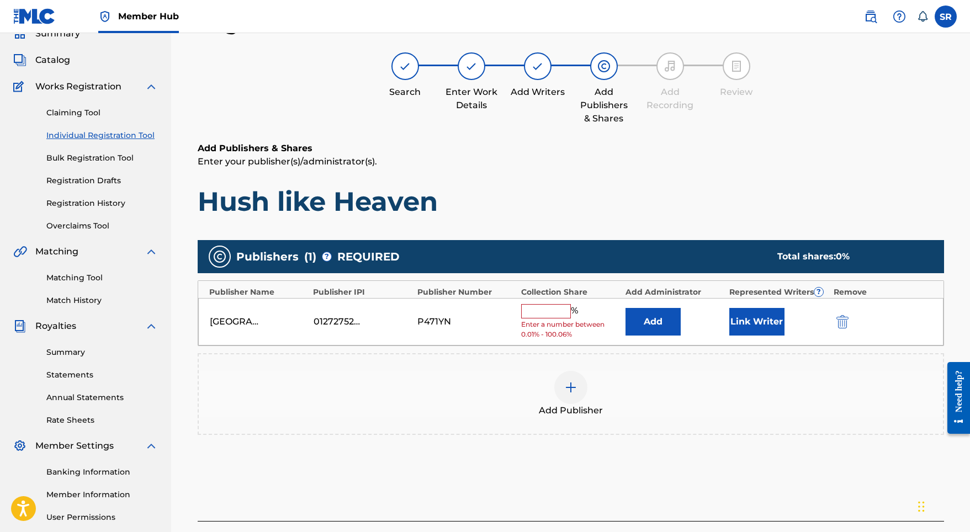
click at [529, 320] on span "Enter a number between 0.01% - 100.06%" at bounding box center [570, 330] width 98 height 20
click at [532, 312] on input "text" at bounding box center [546, 311] width 50 height 14
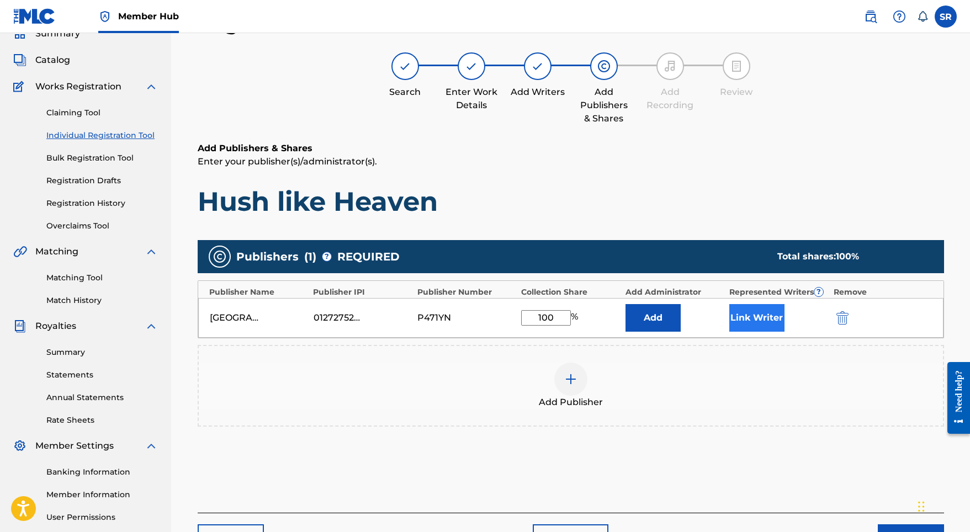
type input "100"
click at [778, 316] on button "Link Writer" at bounding box center [756, 318] width 55 height 28
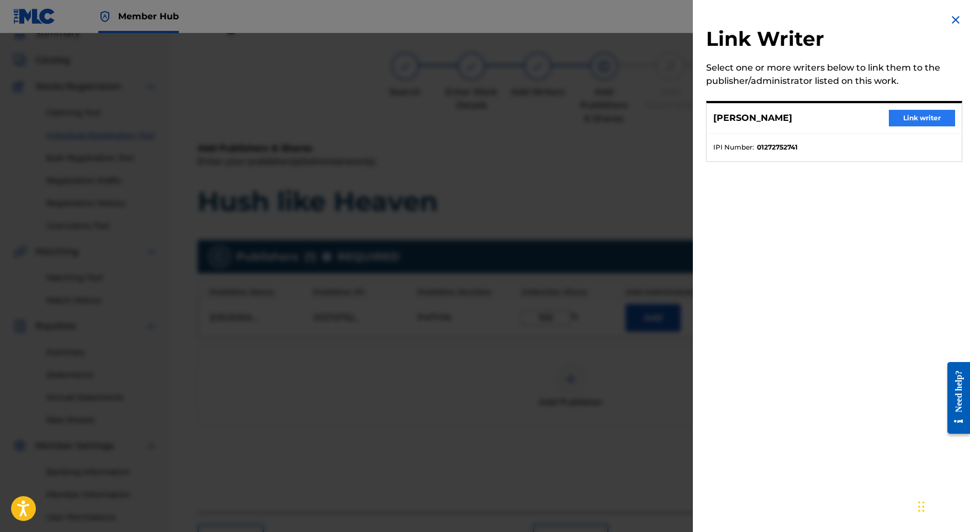
click at [900, 117] on button "Link writer" at bounding box center [922, 118] width 66 height 17
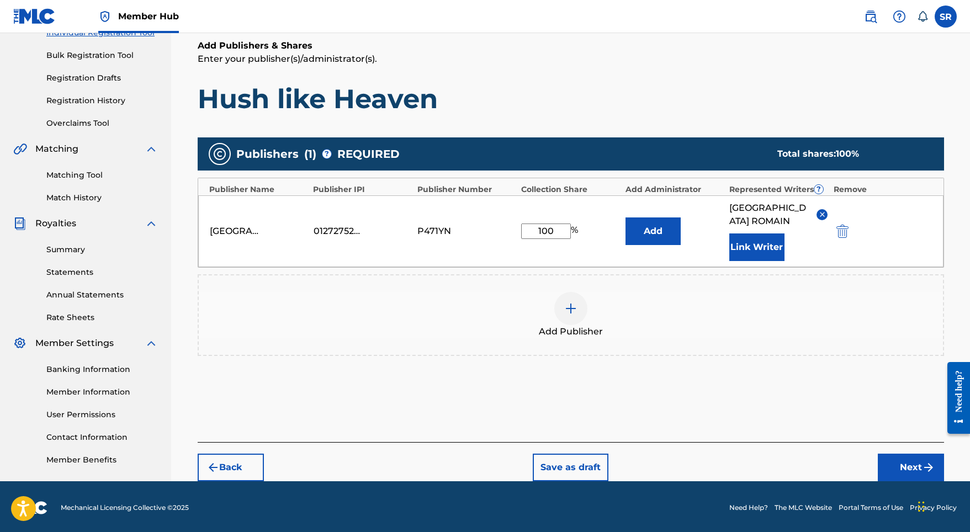
click at [871, 443] on div "Back Save as draft Next" at bounding box center [571, 461] width 746 height 39
click at [905, 454] on button "Next" at bounding box center [911, 468] width 66 height 28
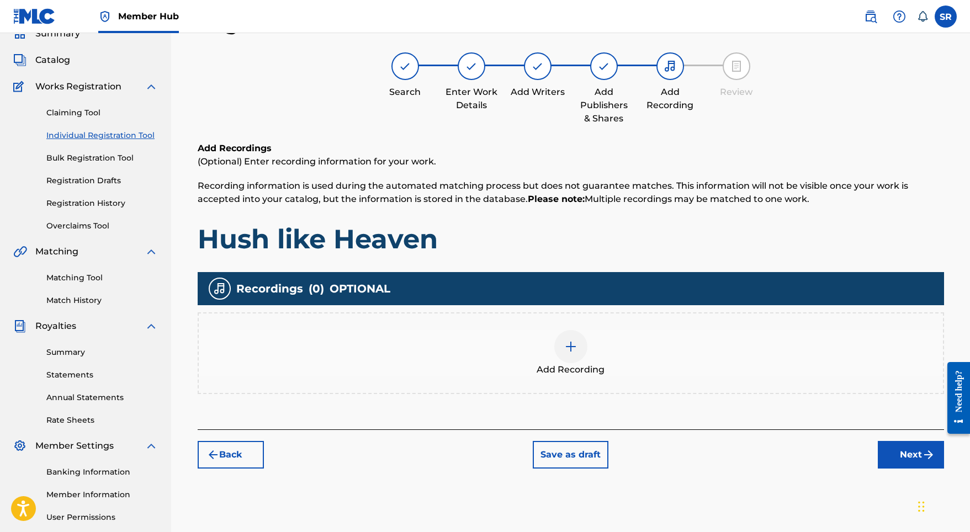
click at [523, 349] on div "Add Recording" at bounding box center [571, 353] width 744 height 46
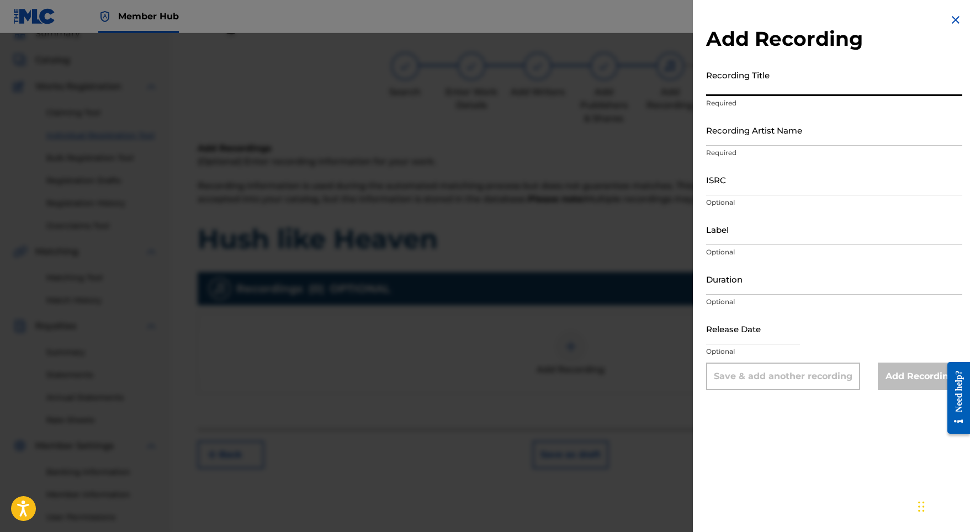
click at [751, 85] on input "Recording Title" at bounding box center [834, 80] width 256 height 31
paste input "Hush like Heaven"
type input "Hush like Heaven"
click at [770, 141] on input "Recording Artist Name" at bounding box center [834, 129] width 256 height 31
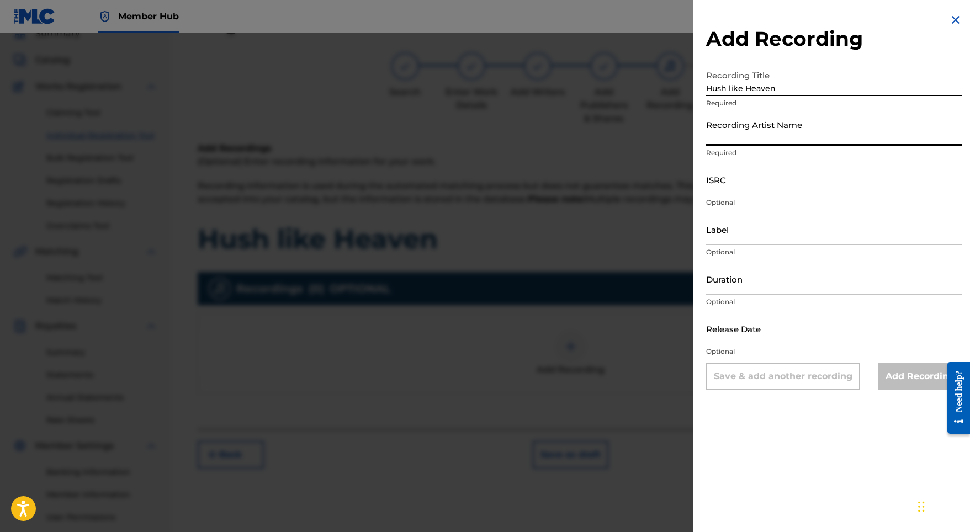
paste input "Stellar Soothe"
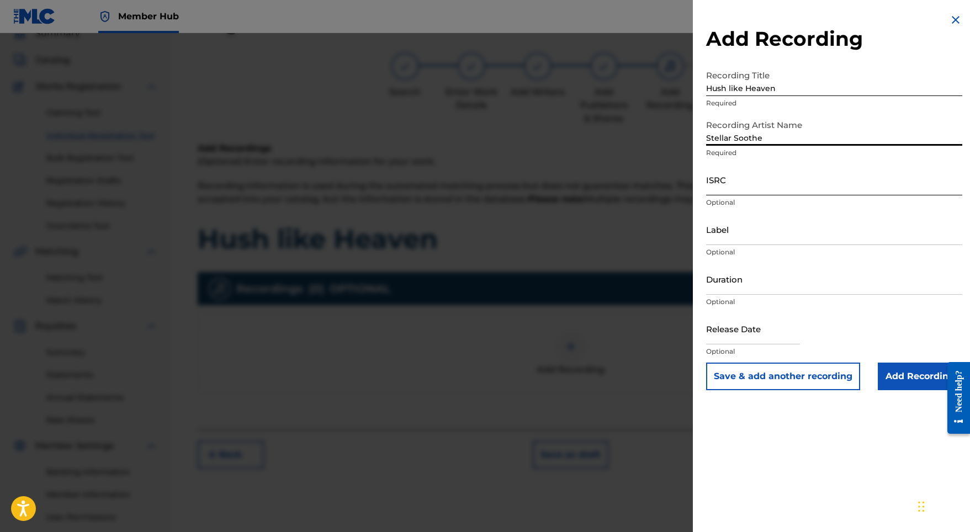
type input "Stellar Soothe"
click at [733, 192] on input "ISRC" at bounding box center [834, 179] width 256 height 31
paste input "GBMJG2412875"
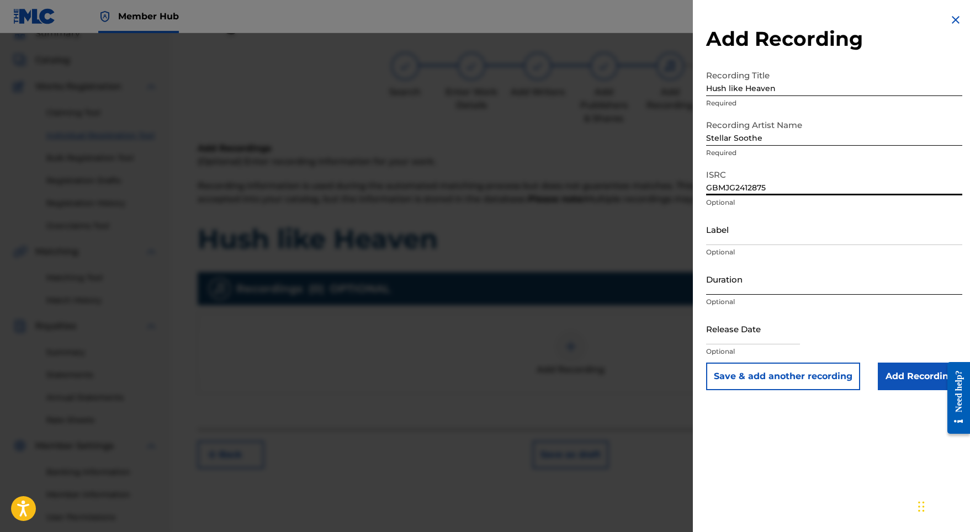
type input "GBMJG2412875"
click at [736, 282] on input "Duration" at bounding box center [834, 278] width 256 height 31
type input "02:39"
click at [772, 325] on input "text" at bounding box center [753, 328] width 94 height 31
select select "8"
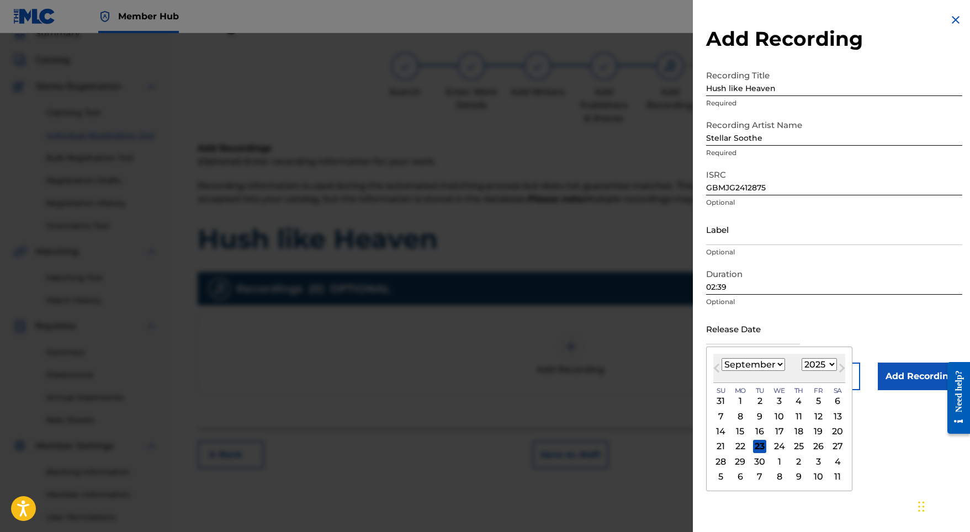
select select "2024"
select select "4"
click at [812, 417] on div "10" at bounding box center [818, 416] width 13 height 13
type input "[DATE]"
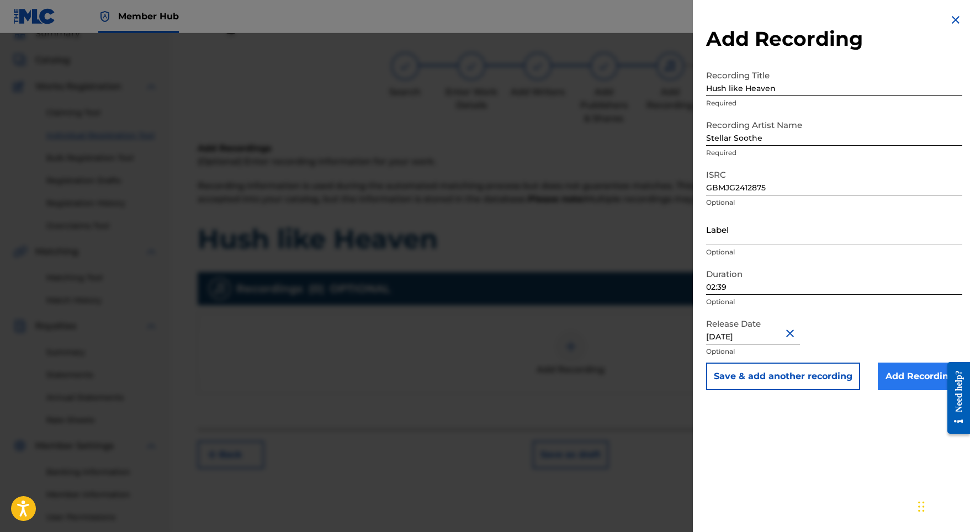
click at [894, 378] on input "Add Recording" at bounding box center [920, 377] width 84 height 28
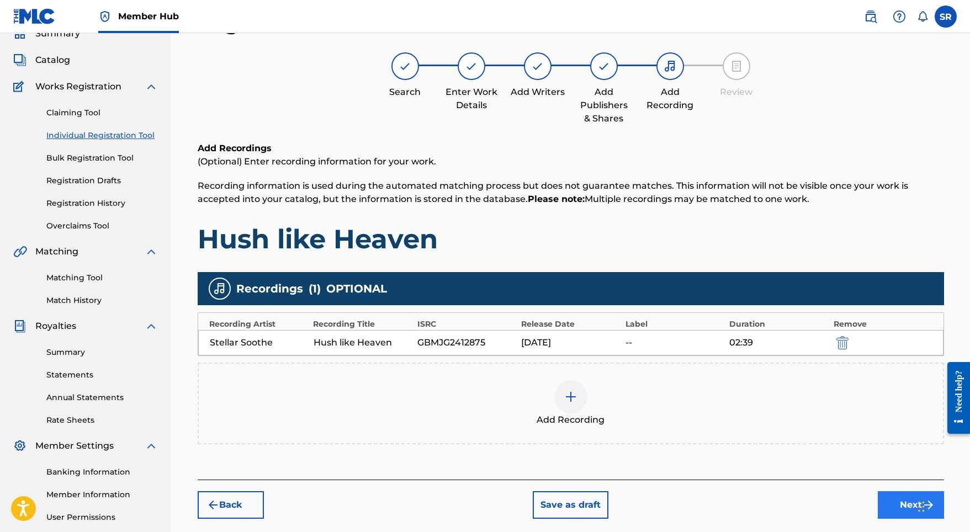
click at [891, 491] on button "Next" at bounding box center [911, 505] width 66 height 28
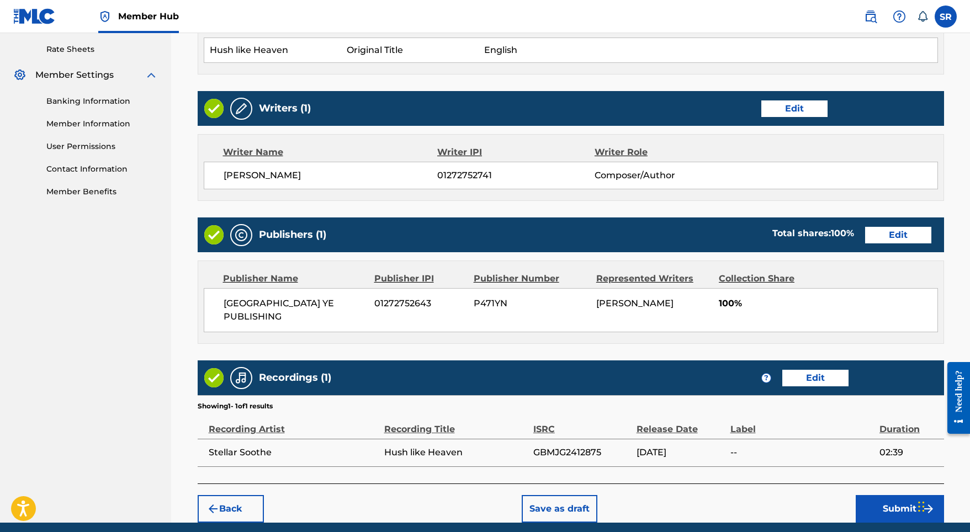
scroll to position [450, 0]
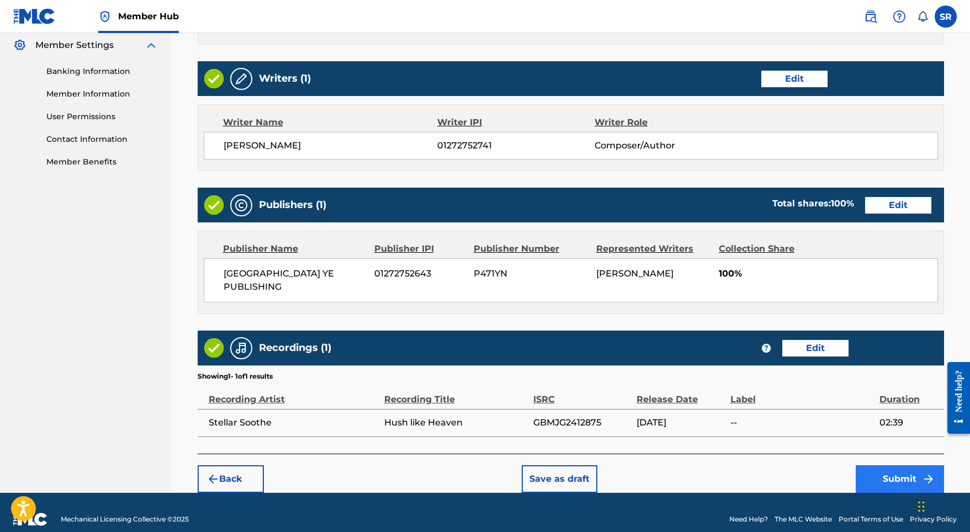
click at [863, 465] on button "Submit" at bounding box center [900, 479] width 88 height 28
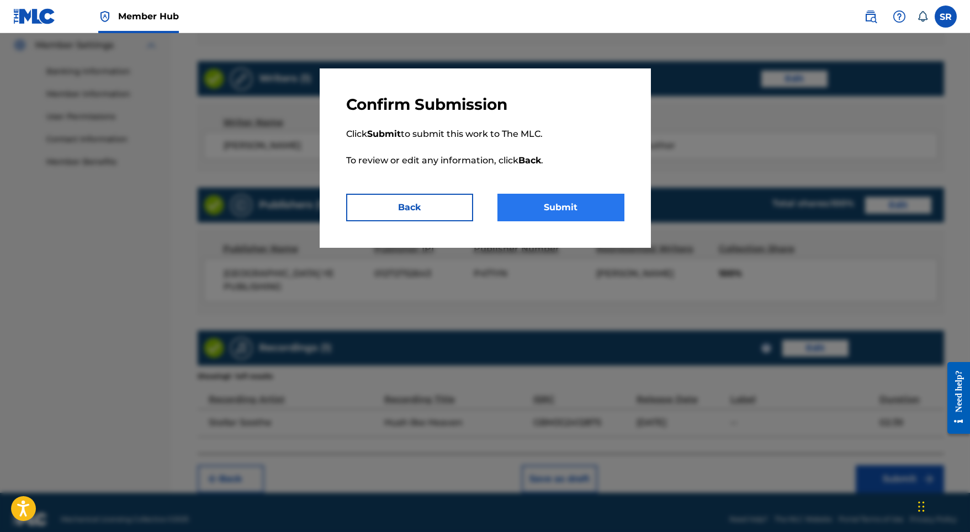
click at [560, 211] on button "Submit" at bounding box center [560, 208] width 127 height 28
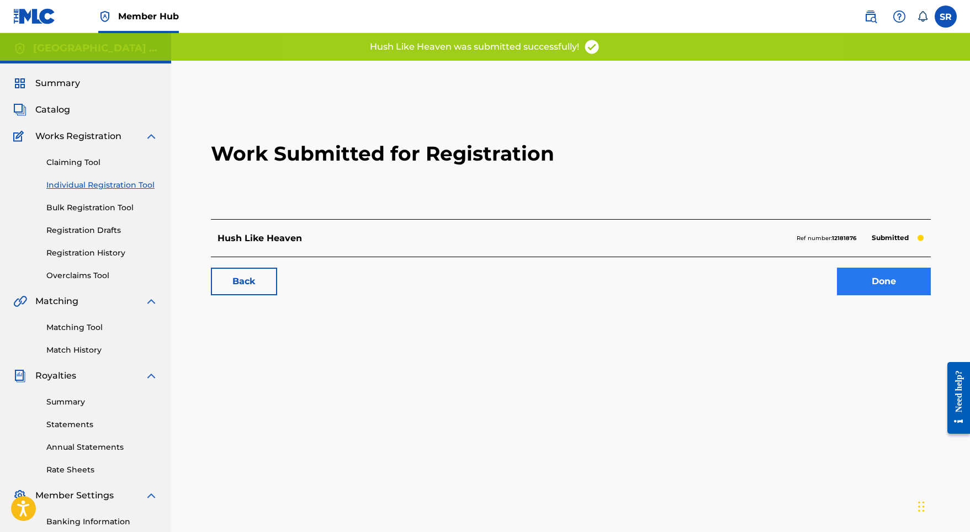
click at [840, 277] on link "Done" at bounding box center [884, 282] width 94 height 28
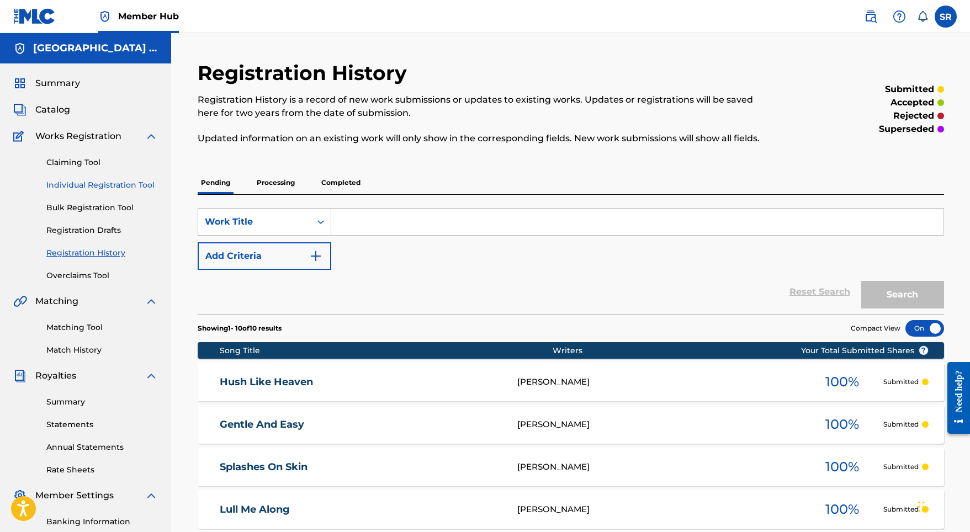
click at [150, 185] on link "Individual Registration Tool" at bounding box center [102, 185] width 112 height 12
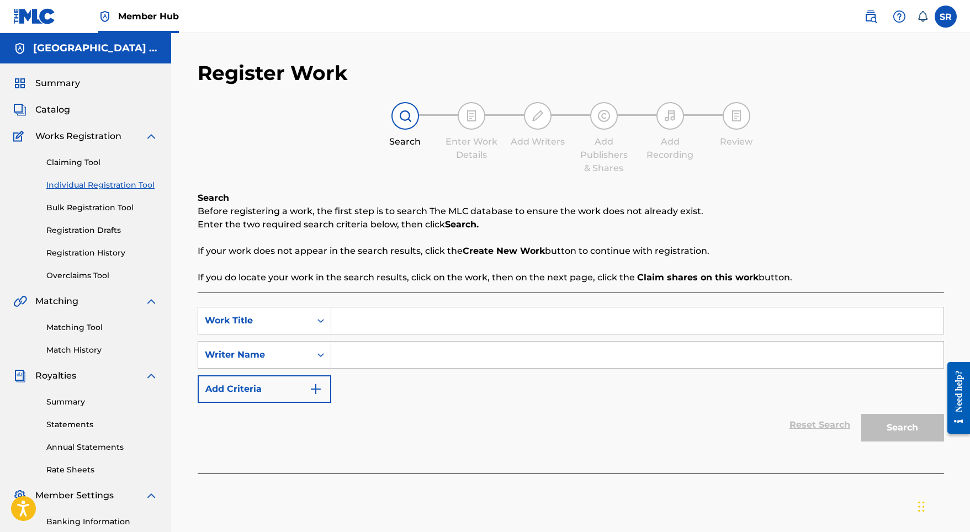
click at [400, 300] on div "SearchWithCriteria7d31bbf9-9811-4afd-b305-b2b39714404e Work Title SearchWithCri…" at bounding box center [571, 383] width 746 height 181
click at [399, 320] on input "Search Form" at bounding box center [637, 321] width 612 height 26
paste input "Wander Over Weary"
type input "Wander Over Weary"
click at [405, 361] on input "Search Form" at bounding box center [637, 355] width 612 height 26
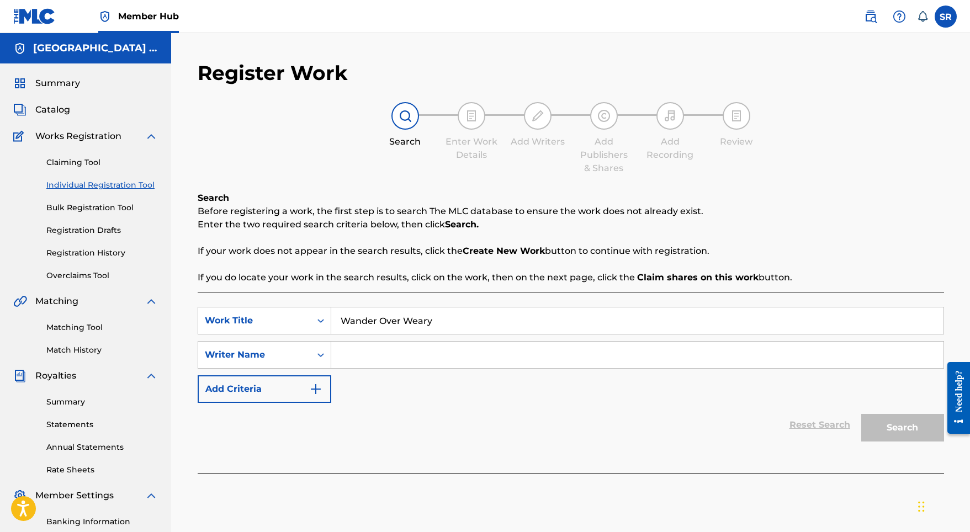
paste input "Wander Over Weary"
type input "Wander Over Weary"
click at [909, 433] on button "Search" at bounding box center [902, 428] width 83 height 28
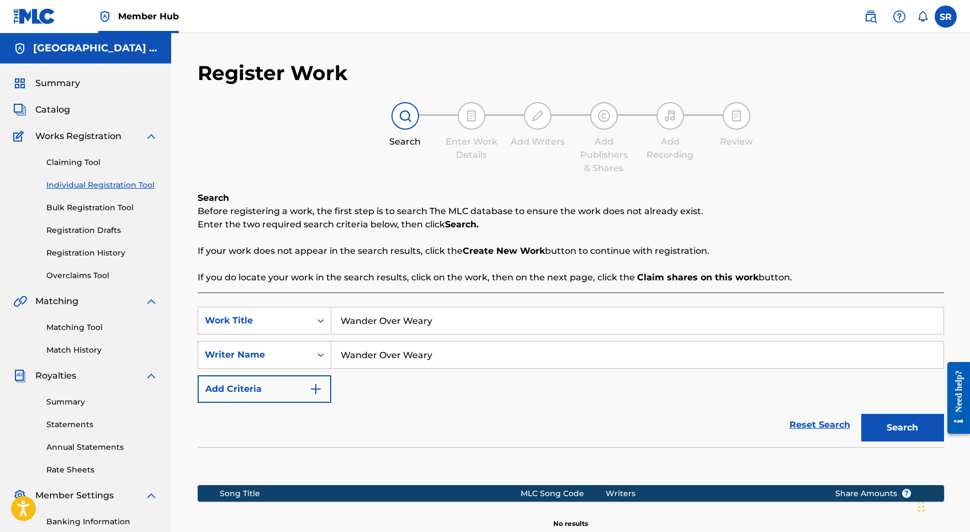
scroll to position [152, 0]
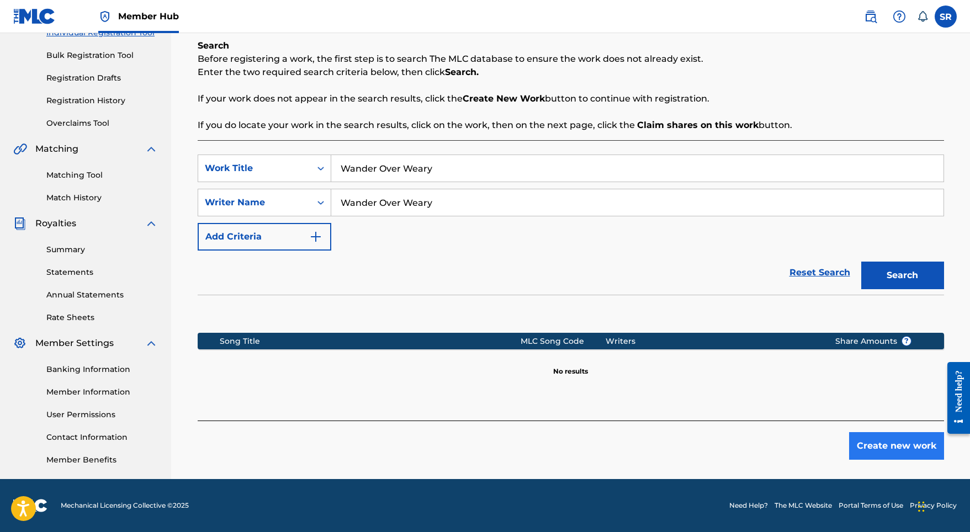
click at [876, 448] on button "Create new work" at bounding box center [896, 446] width 95 height 28
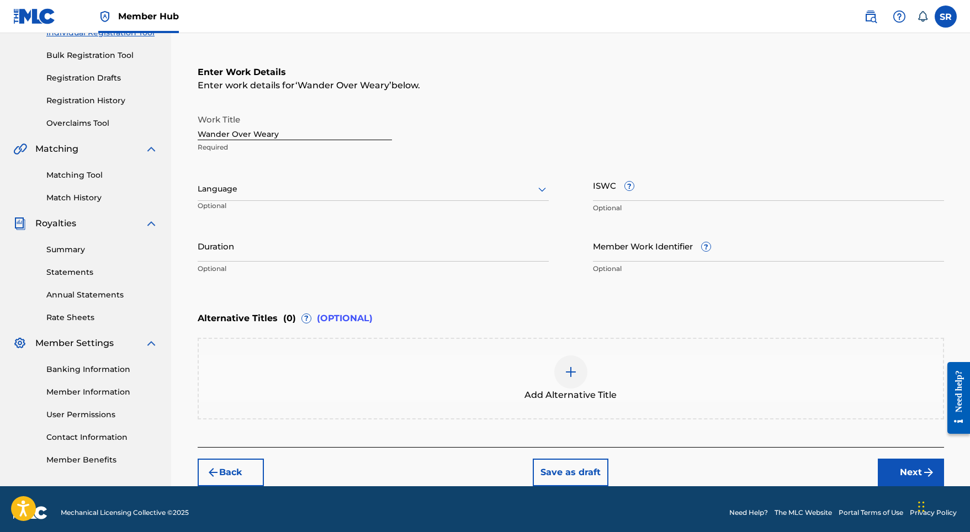
click at [352, 187] on div at bounding box center [373, 189] width 351 height 14
click at [319, 211] on div "English" at bounding box center [373, 213] width 350 height 25
click at [265, 243] on input "Duration" at bounding box center [373, 245] width 351 height 31
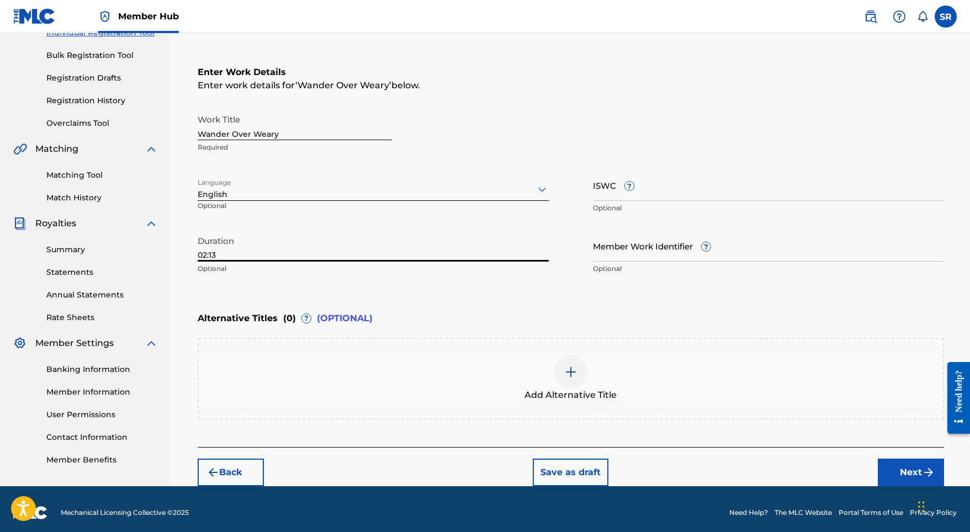
type input "02:13"
click at [600, 377] on div "Add Alternative Title" at bounding box center [571, 379] width 744 height 46
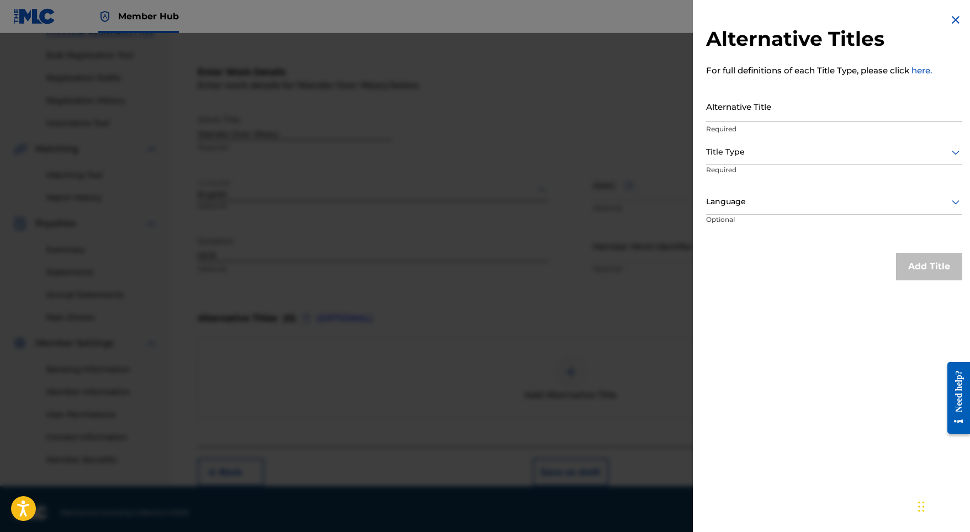
click at [739, 122] on div "Alternative Title Required" at bounding box center [834, 116] width 256 height 50
click at [740, 116] on input "Alternative Title" at bounding box center [834, 106] width 256 height 31
paste input "Wander Over Weary"
type input "Wander Over Weary"
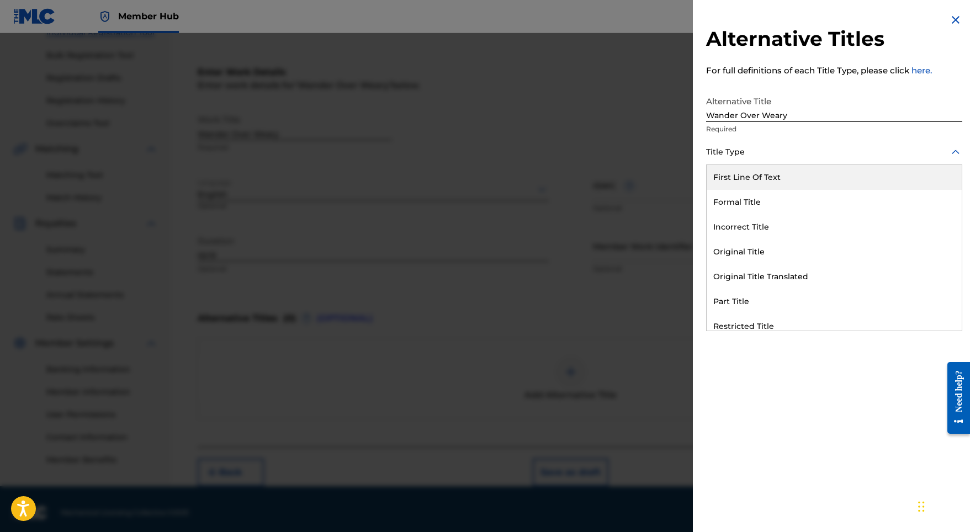
click at [735, 149] on div at bounding box center [834, 152] width 256 height 14
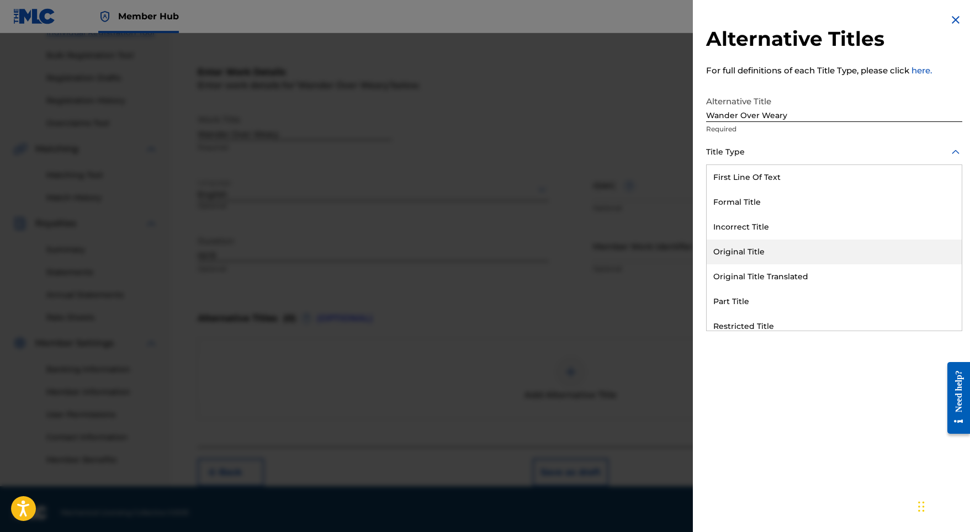
click at [747, 247] on div "Original Title" at bounding box center [834, 252] width 255 height 25
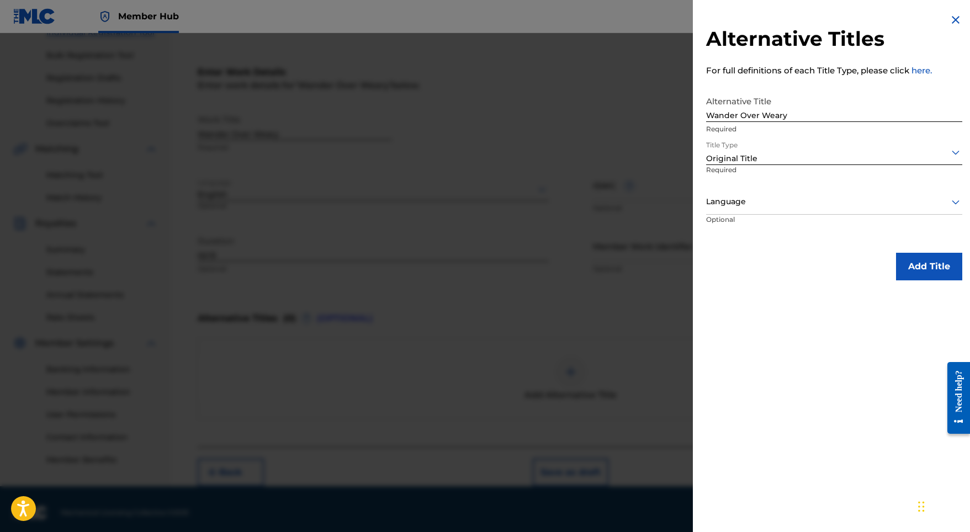
click at [764, 203] on div at bounding box center [834, 202] width 256 height 14
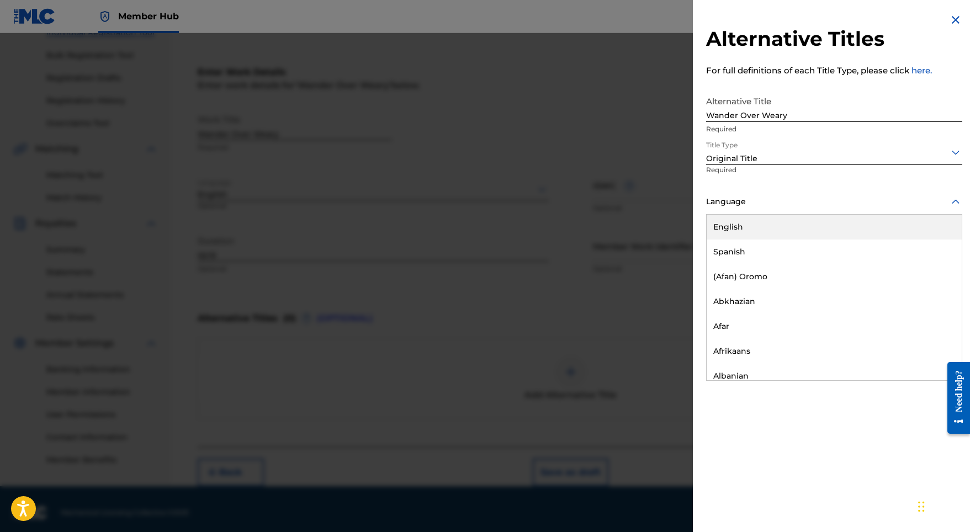
click at [764, 230] on div "English" at bounding box center [834, 227] width 255 height 25
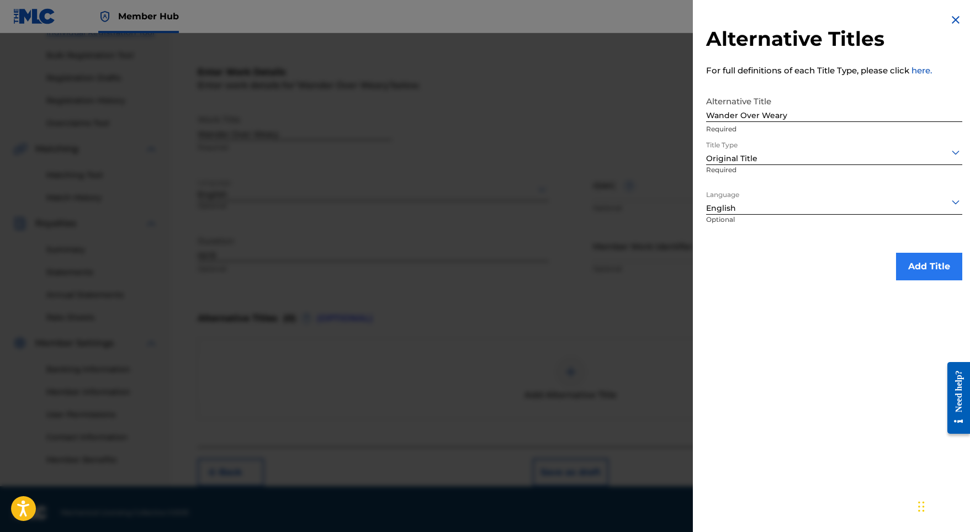
click at [925, 256] on button "Add Title" at bounding box center [929, 267] width 66 height 28
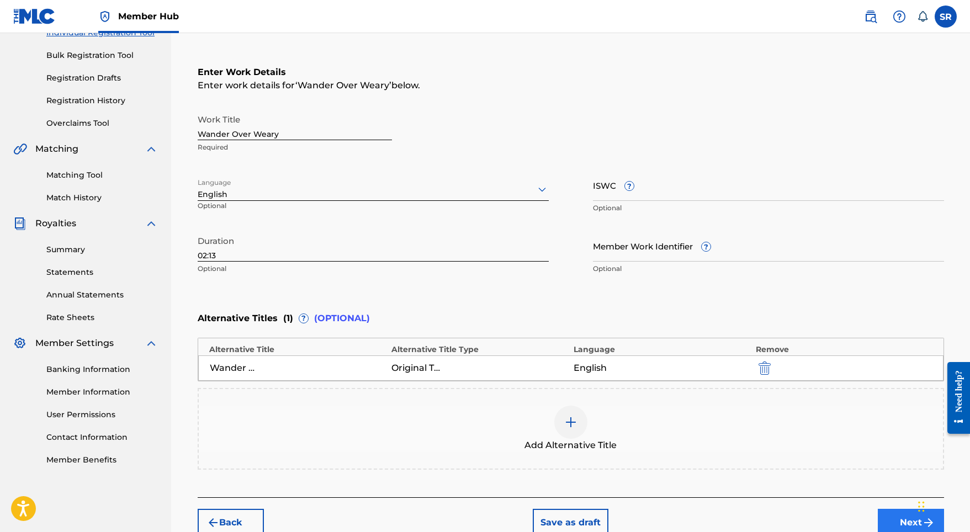
click at [887, 510] on button "Next" at bounding box center [911, 523] width 66 height 28
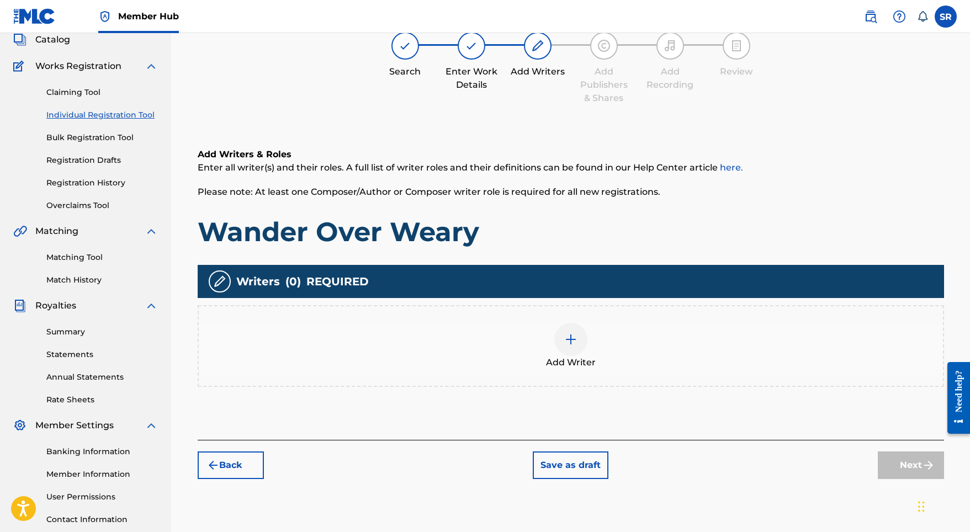
scroll to position [50, 0]
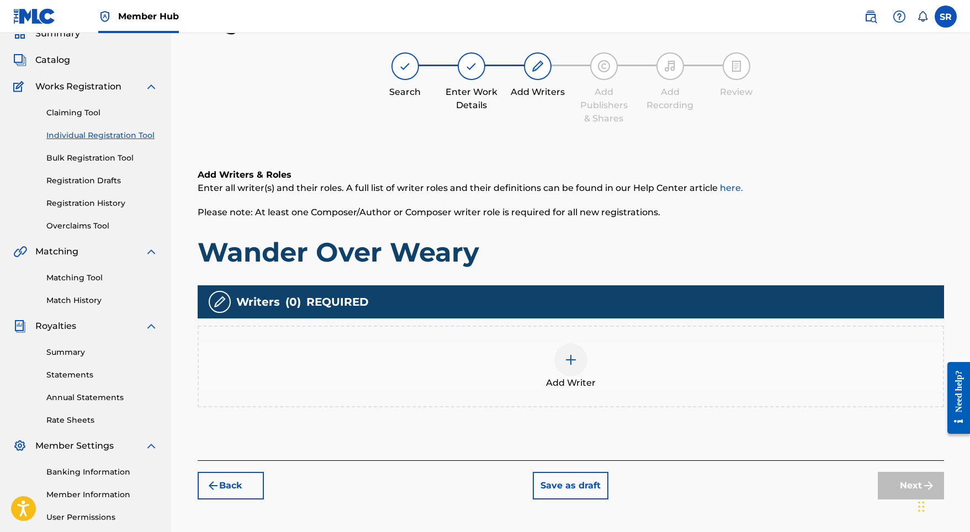
click at [568, 353] on img at bounding box center [570, 359] width 13 height 13
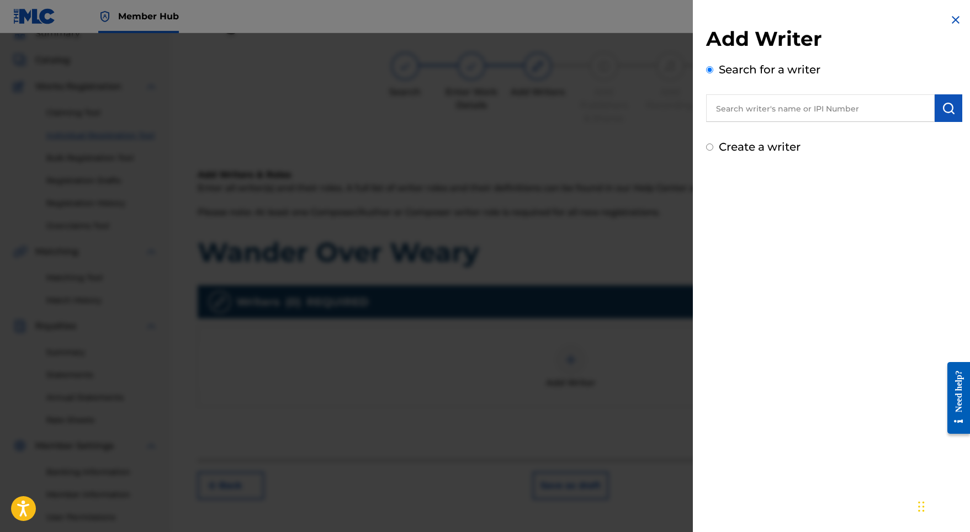
click at [785, 128] on div "Add Writer Search for a writer Create a writer" at bounding box center [834, 90] width 256 height 129
click at [777, 115] on input "text" at bounding box center [820, 108] width 229 height 28
paste input "[PERSON_NAME]"
type input "[PERSON_NAME]"
click at [947, 105] on img "submit" at bounding box center [948, 108] width 13 height 13
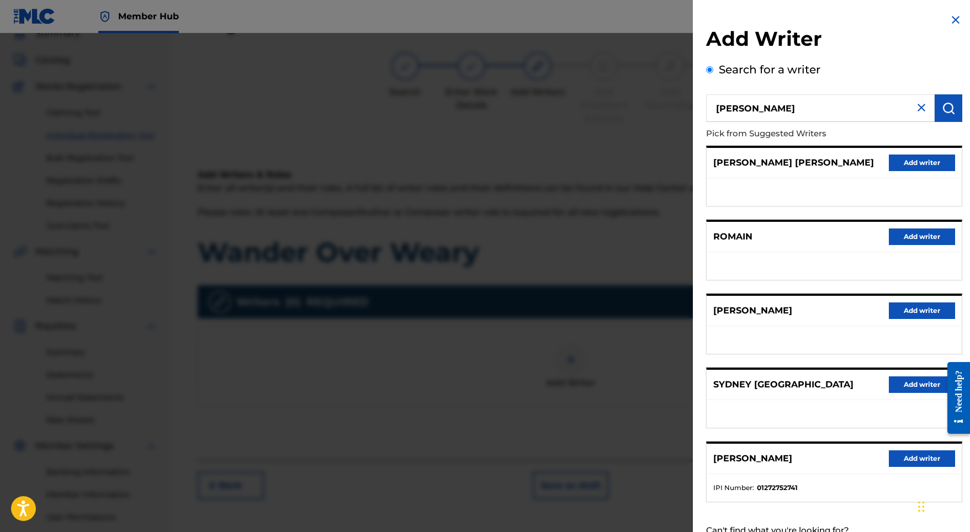
scroll to position [152, 0]
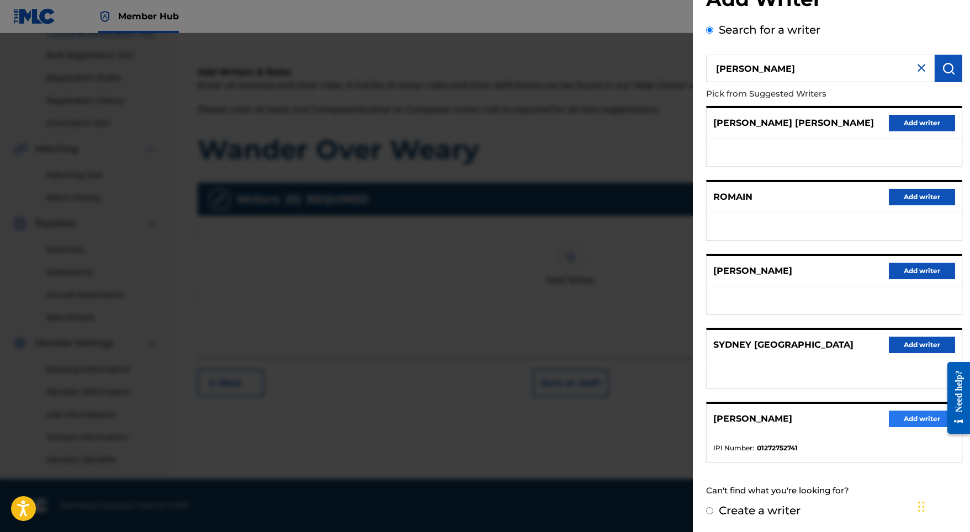
click at [912, 421] on button "Add writer" at bounding box center [922, 419] width 66 height 17
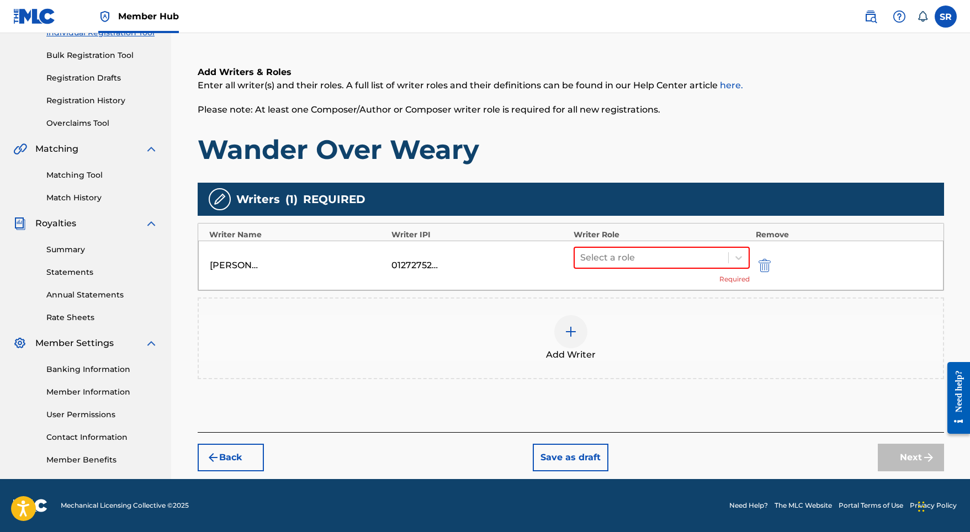
click at [584, 277] on div "Select a role Required" at bounding box center [662, 266] width 177 height 38
click at [614, 269] on div "Select a role Required" at bounding box center [662, 266] width 177 height 38
click at [618, 257] on div at bounding box center [651, 257] width 143 height 15
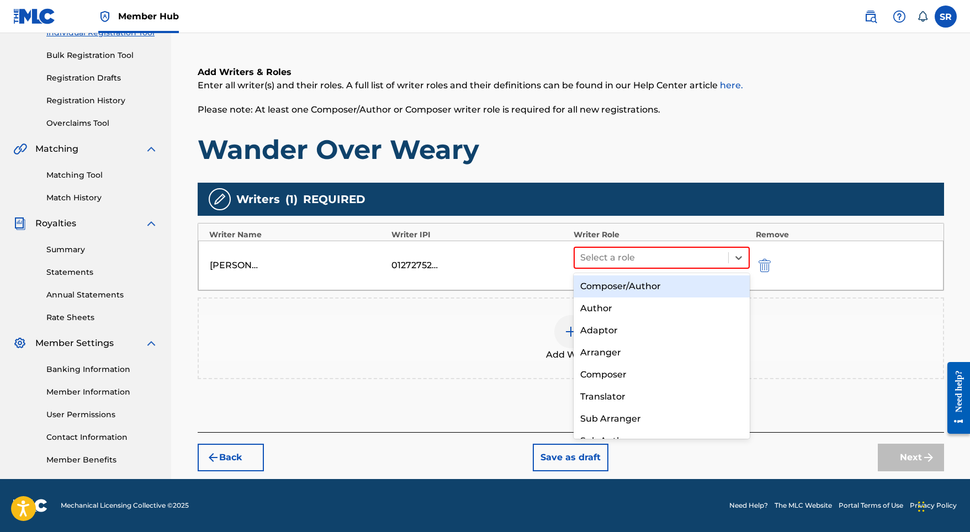
click at [628, 288] on div "Composer/Author" at bounding box center [662, 286] width 177 height 22
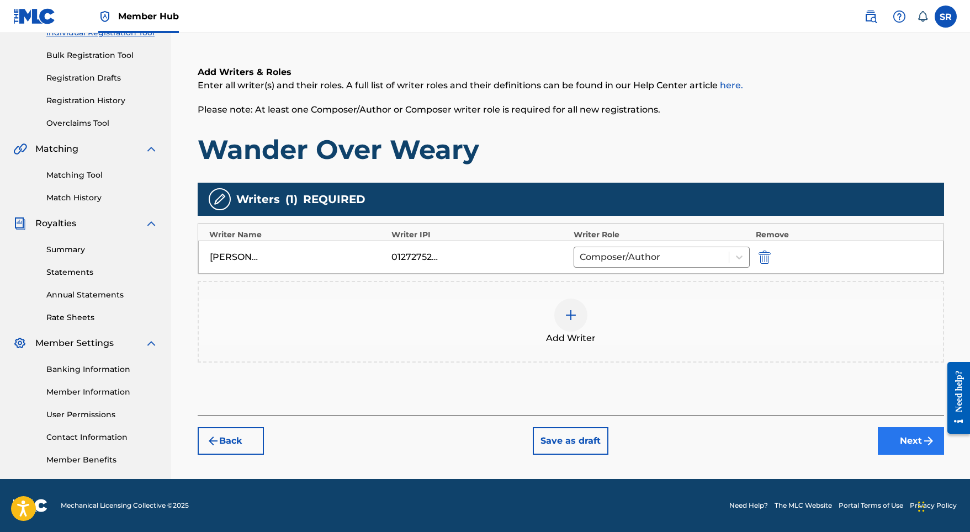
click at [899, 436] on button "Next" at bounding box center [911, 441] width 66 height 28
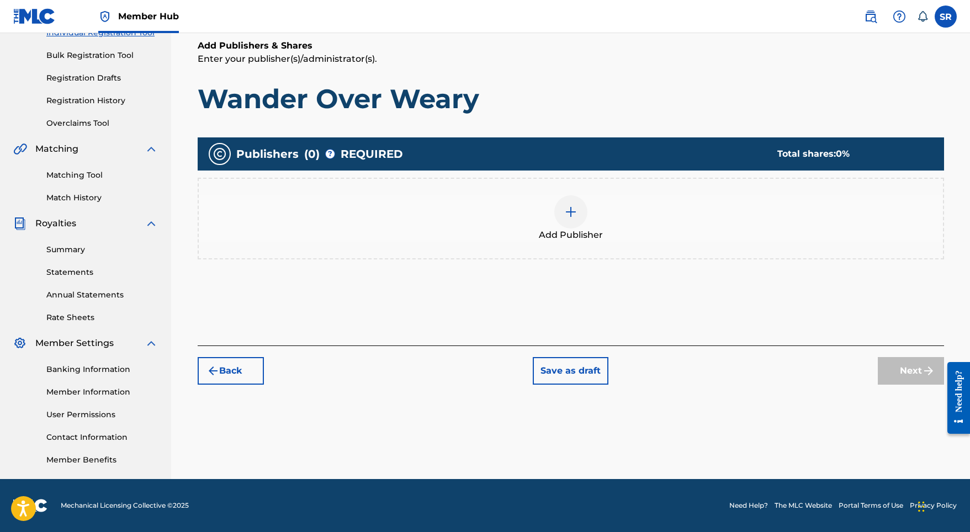
scroll to position [50, 0]
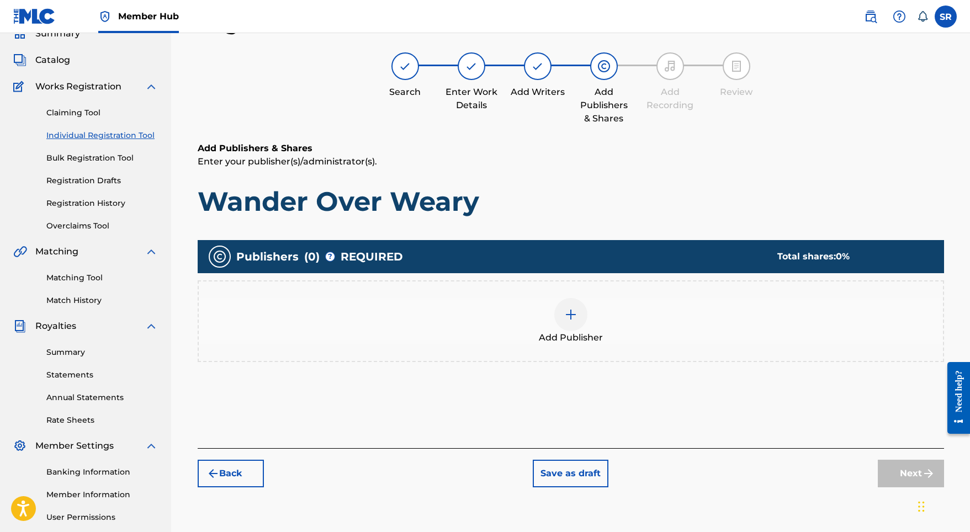
click at [611, 298] on div "Add Publisher" at bounding box center [571, 321] width 744 height 46
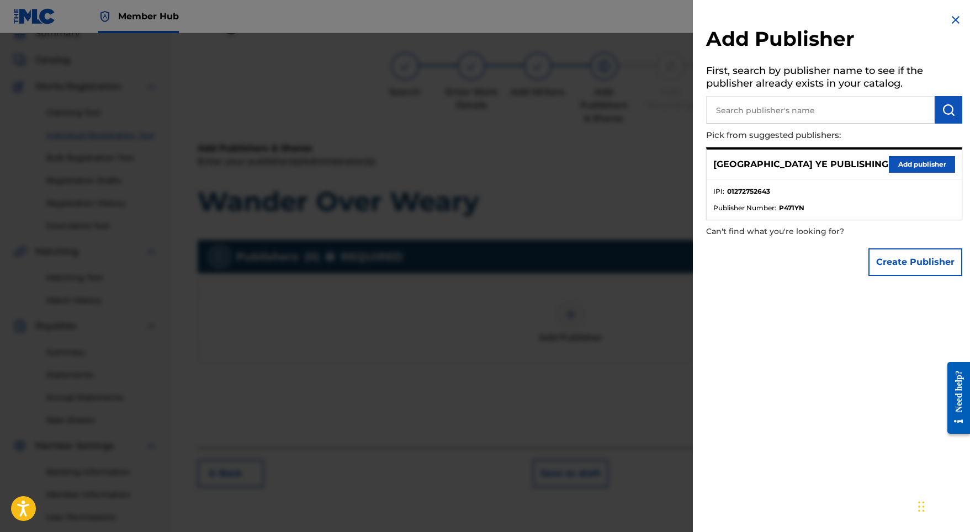
click at [897, 147] on div "SYDNEY YE PUBLISHING Add publisher IPI : 01272752643 Publisher Number : P471YN" at bounding box center [834, 183] width 256 height 73
click at [902, 158] on button "Add publisher" at bounding box center [922, 164] width 66 height 17
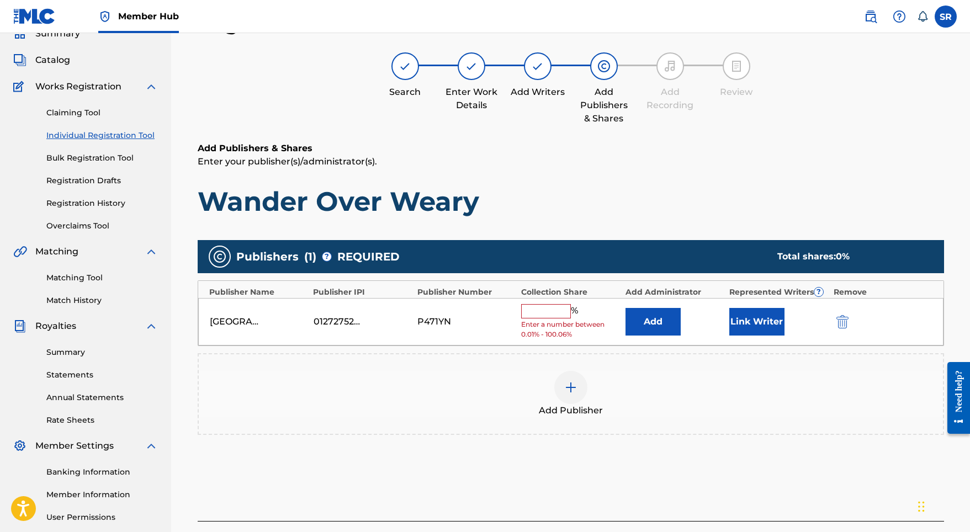
click at [552, 301] on div "[GEOGRAPHIC_DATA] YE PUBLISHING 01272752643 P471YN % Enter a number between 0.0…" at bounding box center [570, 322] width 745 height 48
click at [553, 312] on input "text" at bounding box center [546, 311] width 50 height 14
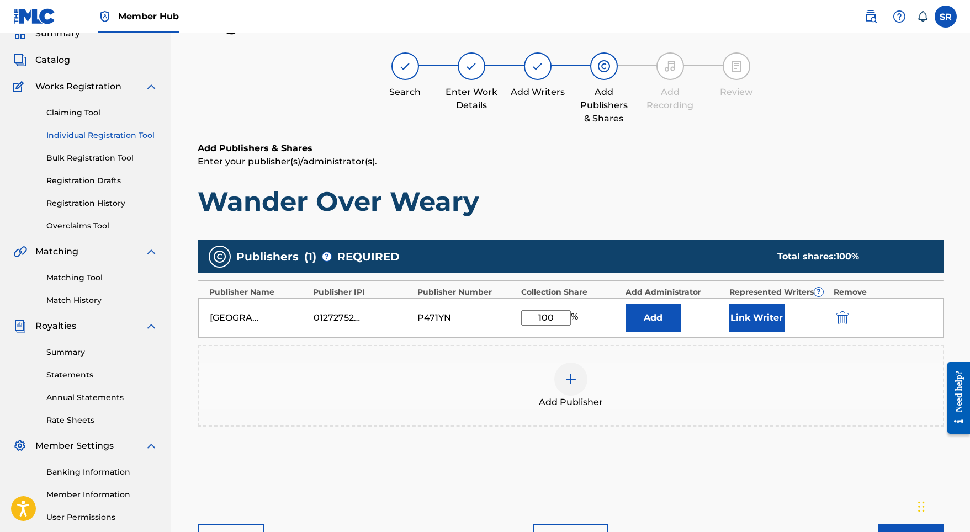
type input "100"
click at [788, 310] on div "Link Writer" at bounding box center [778, 318] width 98 height 28
click at [765, 313] on button "Link Writer" at bounding box center [756, 318] width 55 height 28
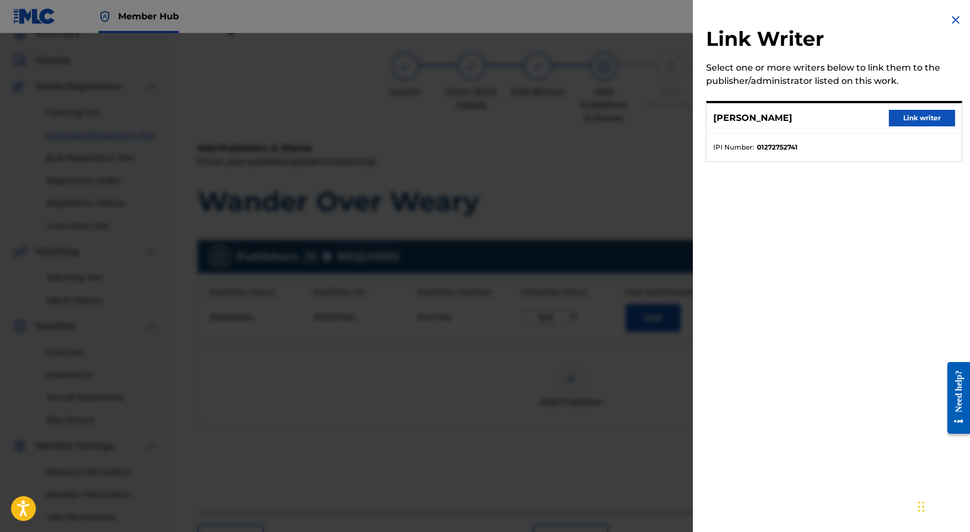
click at [917, 107] on div "[PERSON_NAME] Link writer" at bounding box center [834, 118] width 255 height 30
click at [909, 115] on button "Link writer" at bounding box center [922, 118] width 66 height 17
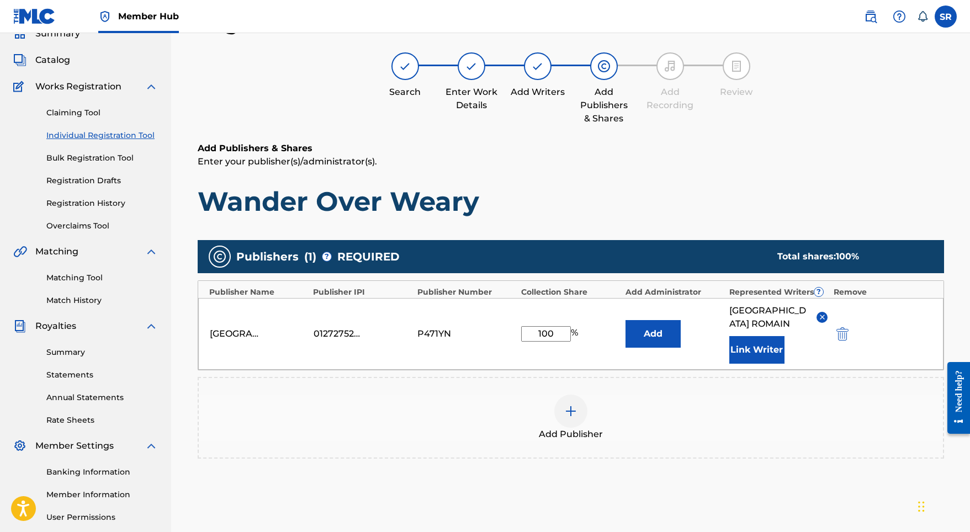
scroll to position [152, 0]
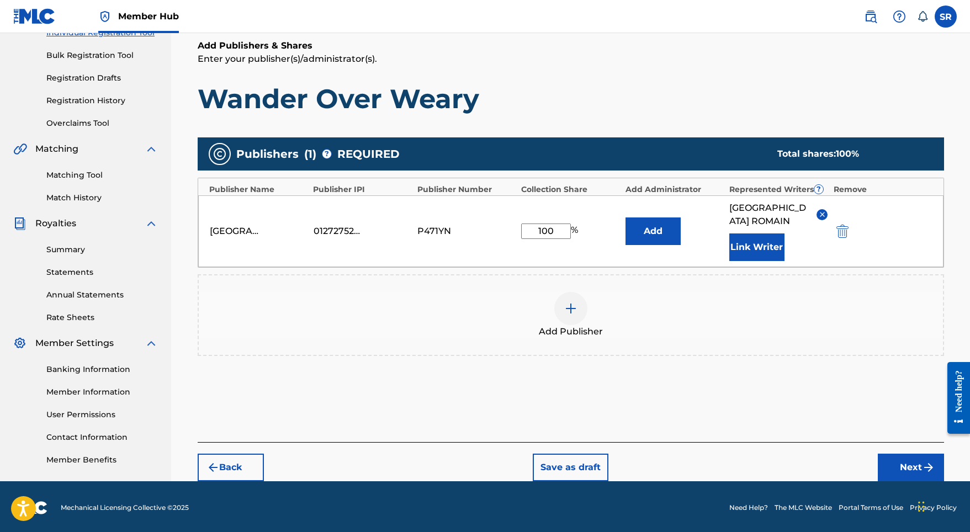
click at [905, 442] on div "Back Save as draft Next" at bounding box center [571, 461] width 746 height 39
click at [902, 454] on button "Next" at bounding box center [911, 468] width 66 height 28
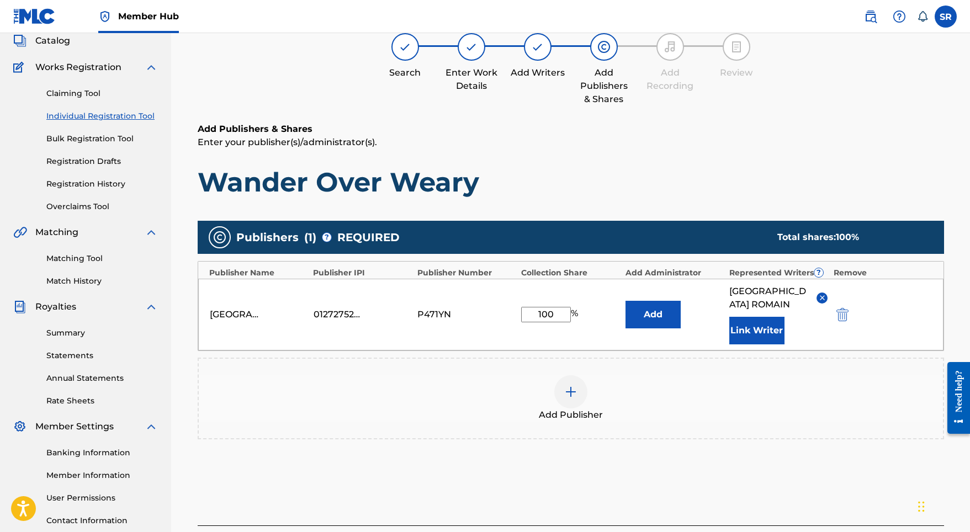
scroll to position [50, 0]
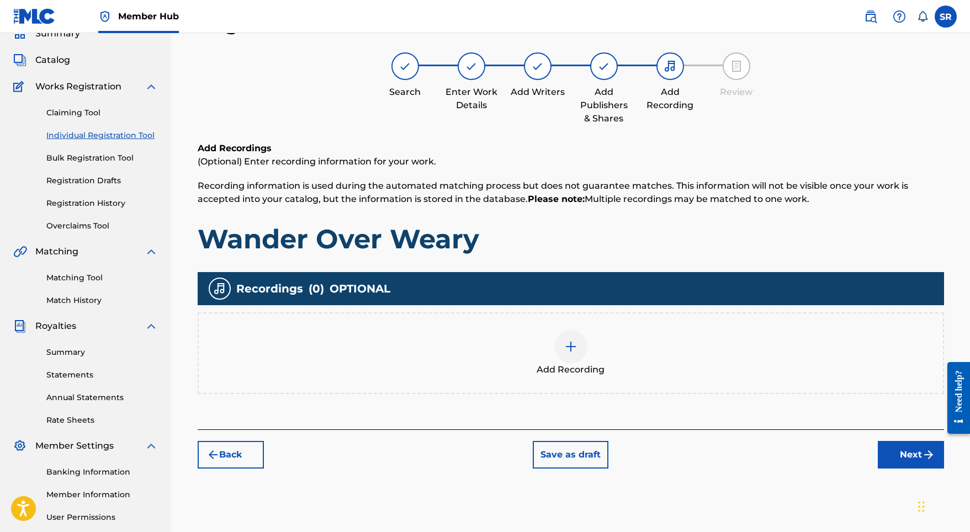
click at [569, 338] on div at bounding box center [570, 346] width 33 height 33
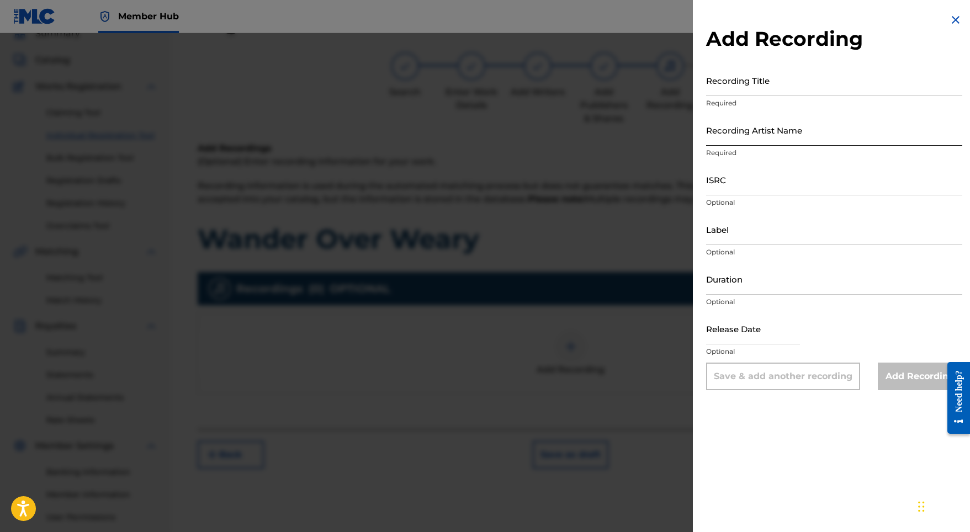
click at [759, 117] on input "Recording Artist Name" at bounding box center [834, 129] width 256 height 31
click at [753, 93] on input "Recording Title" at bounding box center [834, 80] width 256 height 31
paste input "Wander Over Weary"
type input "Wander Over Weary"
click at [778, 138] on input "Recording Artist Name" at bounding box center [834, 129] width 256 height 31
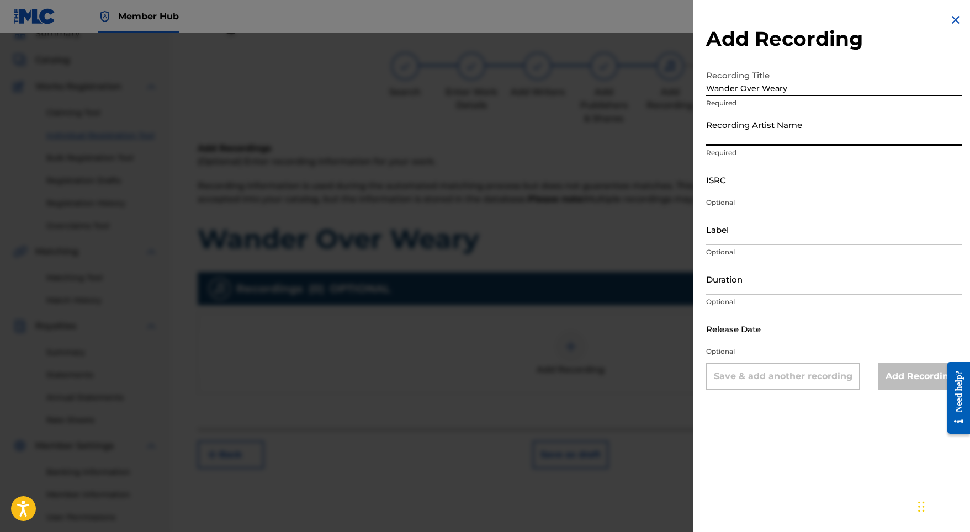
paste input "Stellar Soothe"
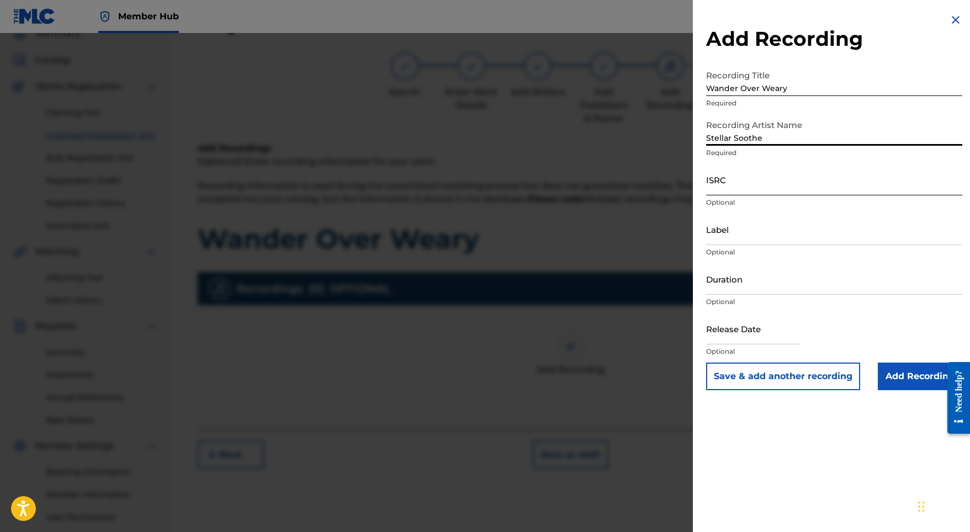
type input "Stellar Soothe"
click at [740, 192] on input "ISRC" at bounding box center [834, 179] width 256 height 31
paste input "GBMJG2412876"
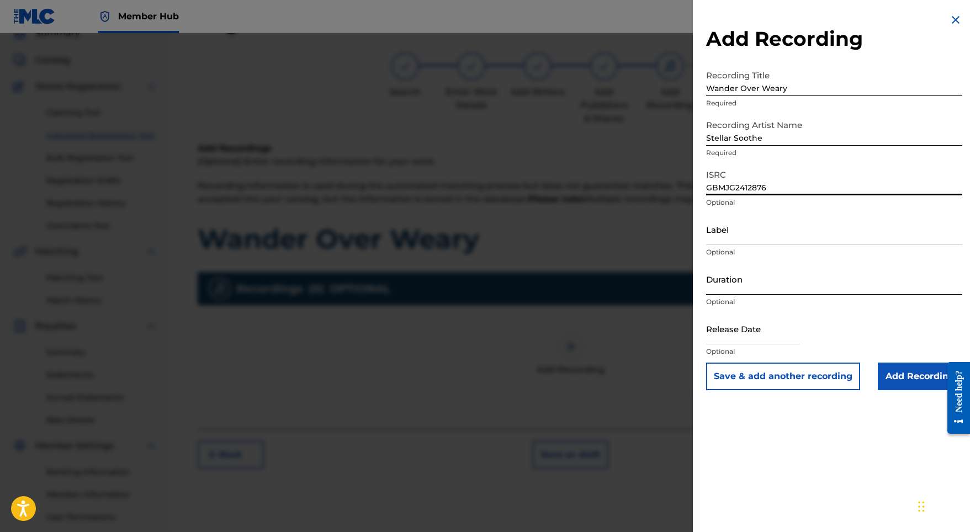
type input "GBMJG2412876"
click at [760, 283] on input "Duration" at bounding box center [834, 278] width 256 height 31
type input "02:13"
click at [750, 338] on input "text" at bounding box center [753, 328] width 94 height 31
select select "8"
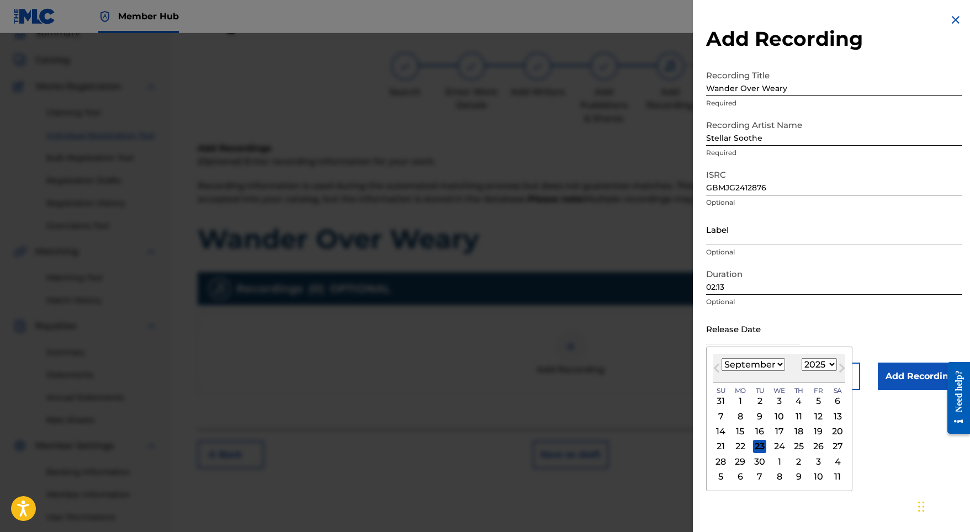
select select "2024"
select select "4"
click at [815, 414] on div "10" at bounding box center [818, 416] width 13 height 13
type input "[DATE]"
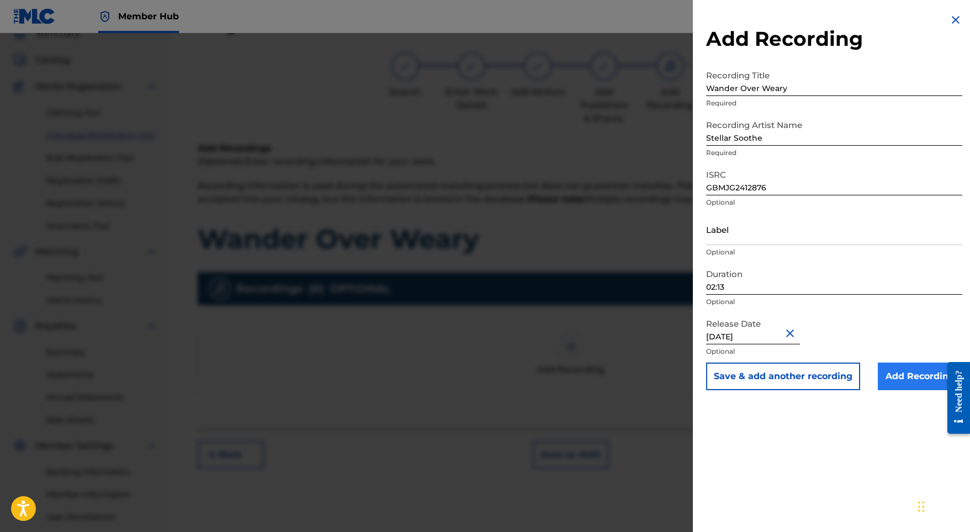
click at [915, 382] on input "Add Recording" at bounding box center [920, 377] width 84 height 28
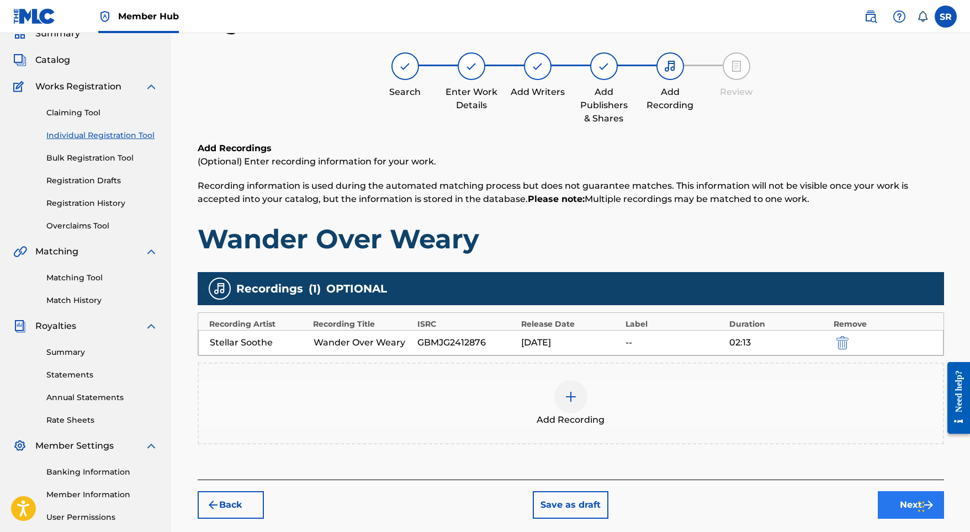
click at [879, 500] on button "Next" at bounding box center [911, 505] width 66 height 28
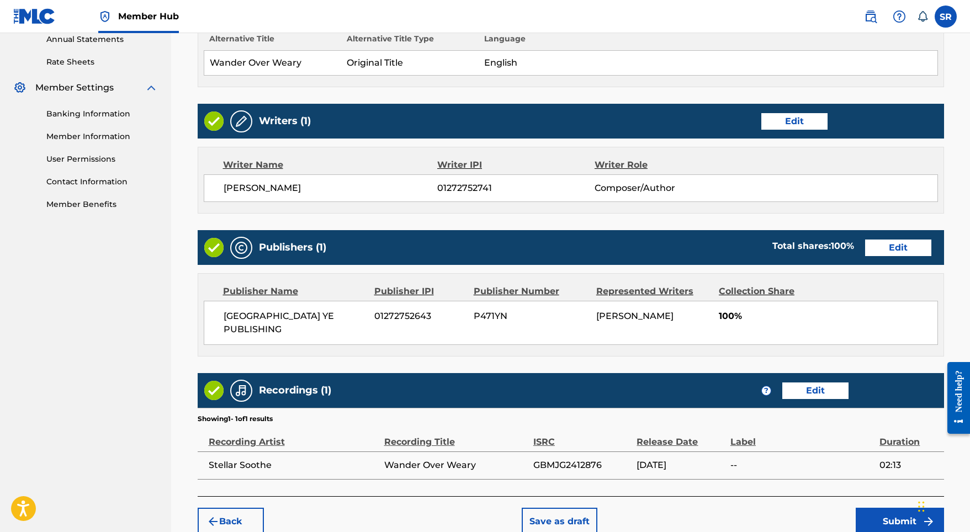
scroll to position [410, 0]
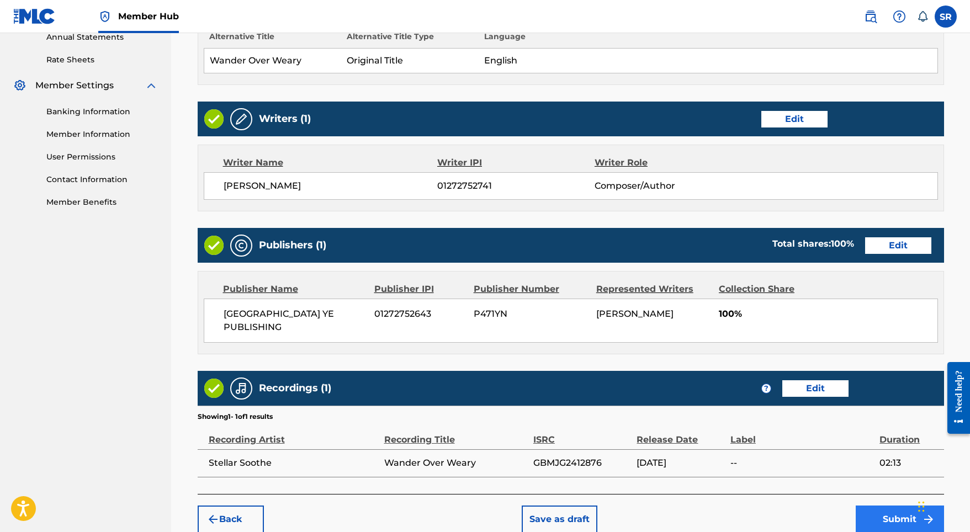
click at [896, 506] on button "Submit" at bounding box center [900, 520] width 88 height 28
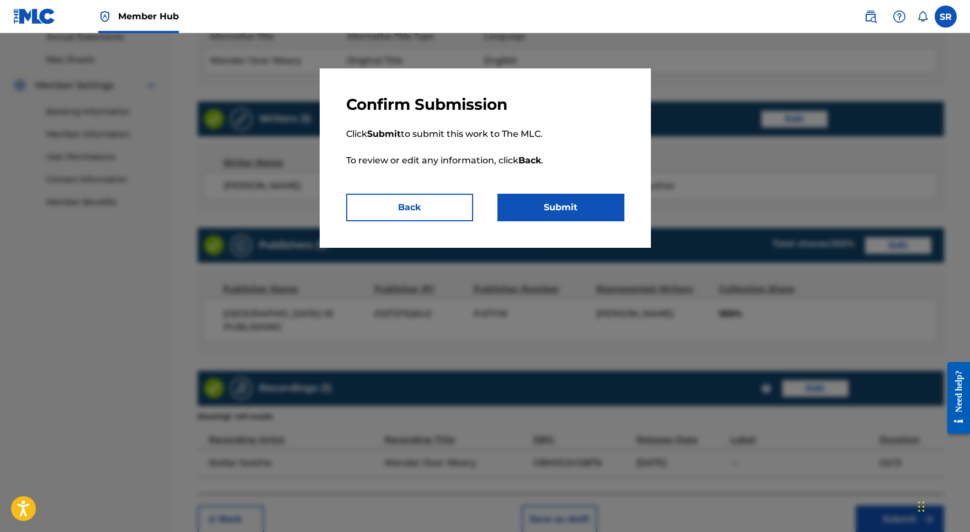
click at [581, 224] on div "Confirm Submission Click Submit to submit this work to The MLC. To review or ed…" at bounding box center [485, 157] width 331 height 179
click at [573, 213] on button "Submit" at bounding box center [560, 208] width 127 height 28
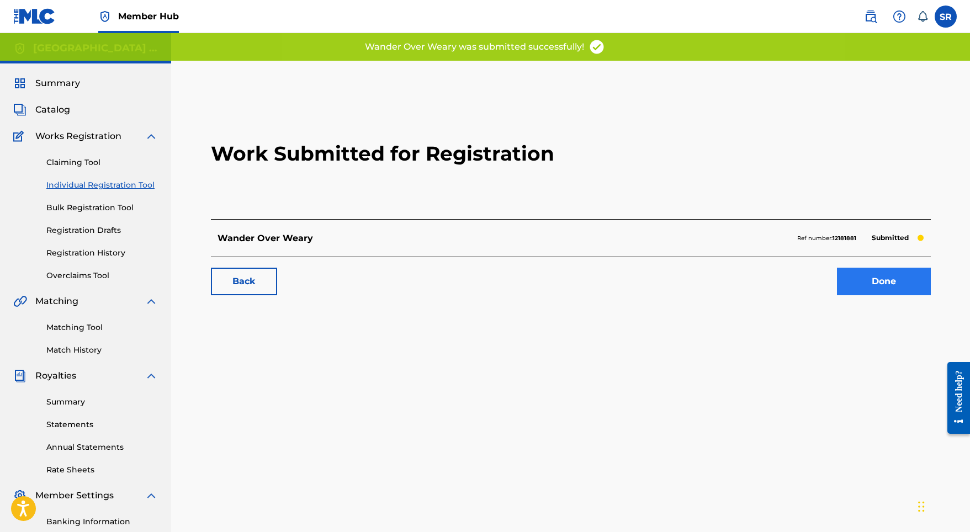
click at [905, 280] on link "Done" at bounding box center [884, 282] width 94 height 28
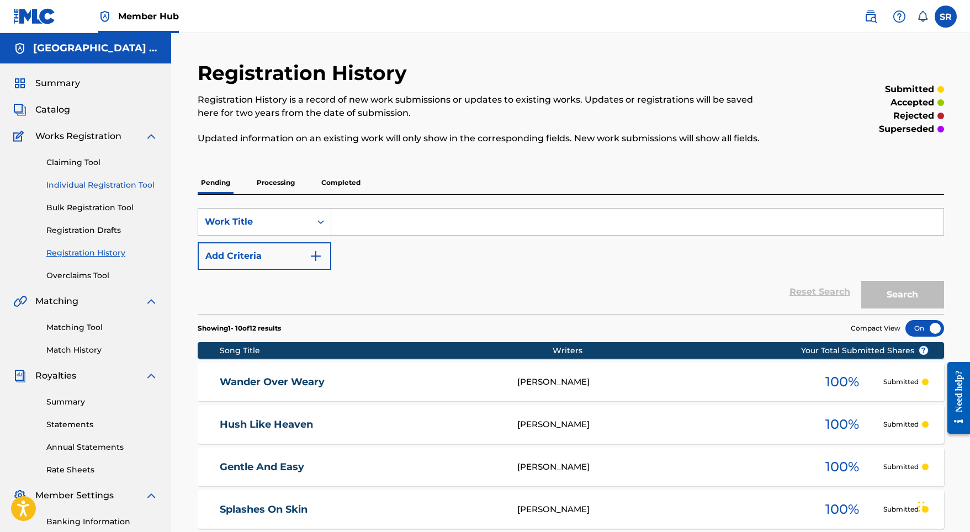
click at [125, 184] on link "Individual Registration Tool" at bounding box center [102, 185] width 112 height 12
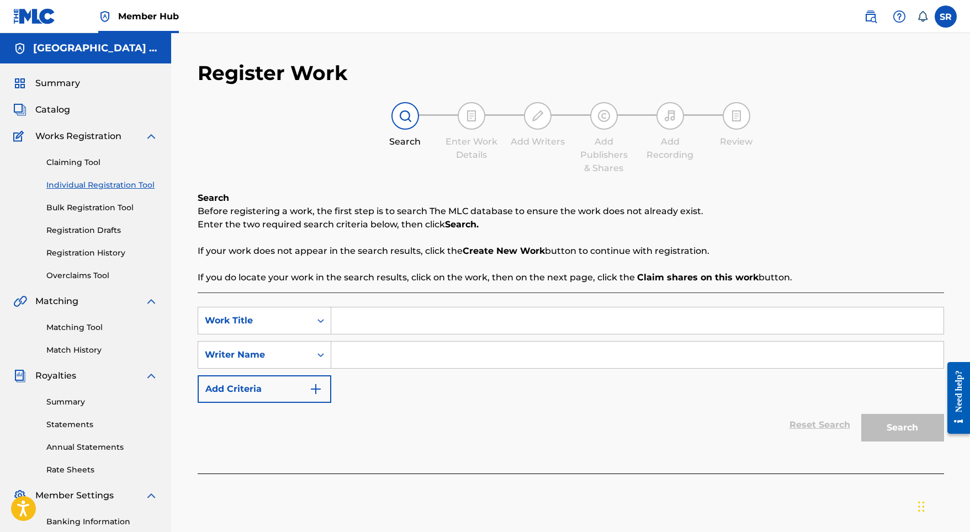
click at [390, 317] on input "Search Form" at bounding box center [637, 321] width 612 height 26
paste input "Perfect Counterbalance"
type input "Perfect Counterbalance"
click at [422, 355] on input "Search Form" at bounding box center [637, 355] width 612 height 26
paste input "Perfect Counterbalance"
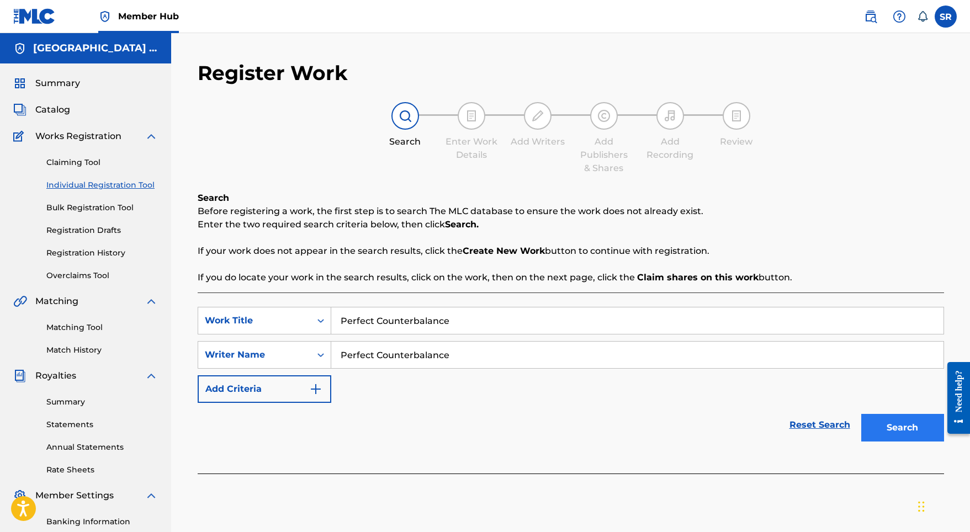
type input "Perfect Counterbalance"
click at [874, 420] on button "Search" at bounding box center [902, 428] width 83 height 28
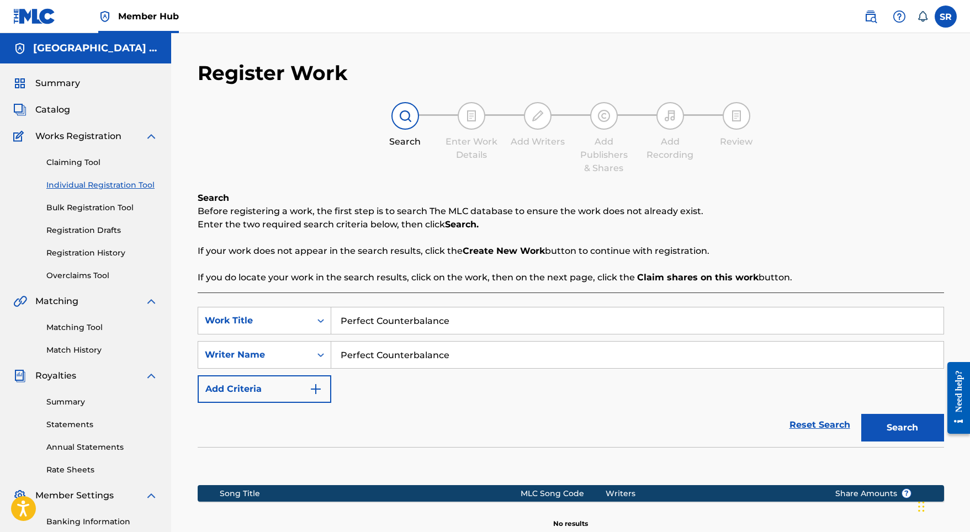
scroll to position [152, 0]
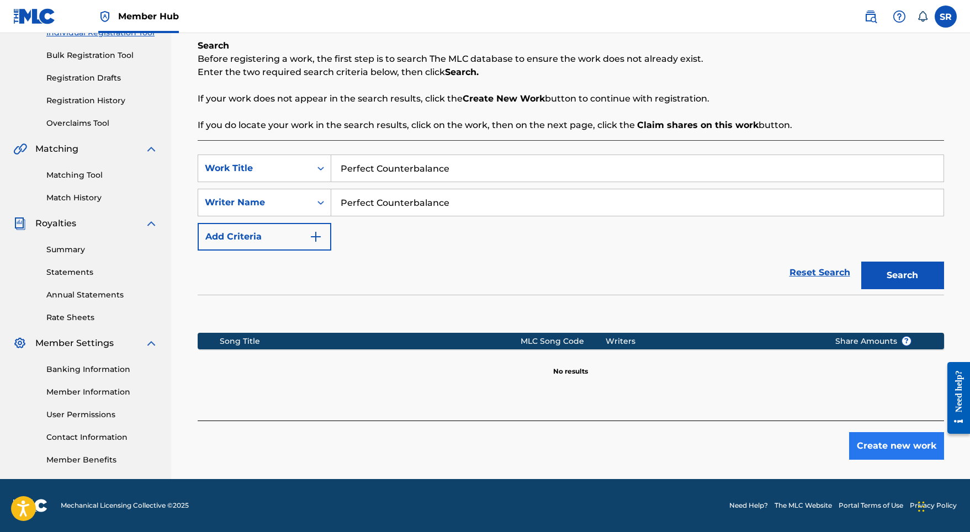
click at [893, 436] on button "Create new work" at bounding box center [896, 446] width 95 height 28
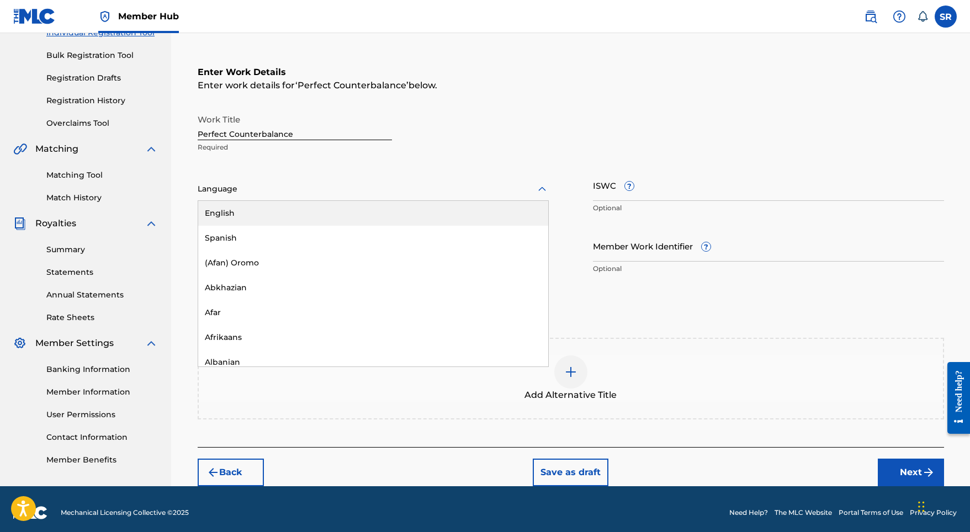
click at [321, 189] on div at bounding box center [373, 189] width 351 height 14
click at [308, 210] on div "English" at bounding box center [373, 213] width 350 height 25
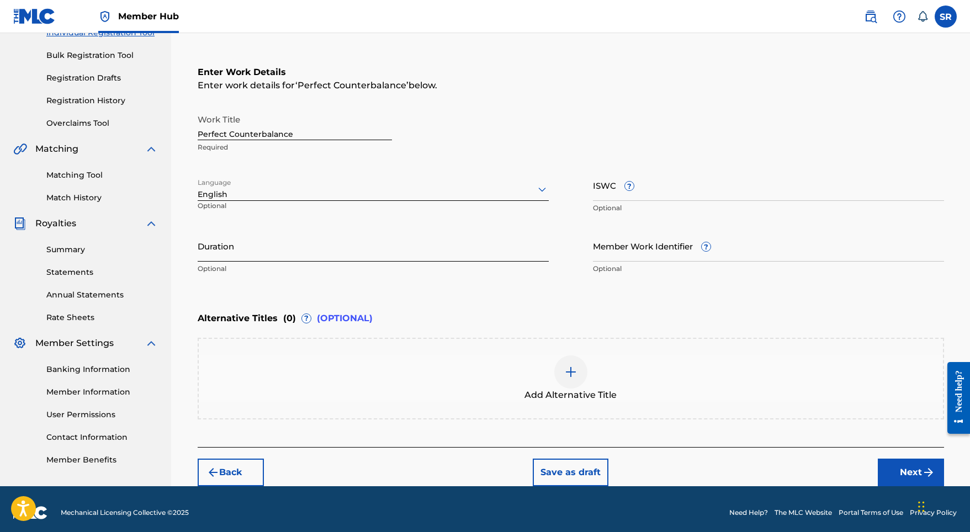
click at [337, 257] on input "Duration" at bounding box center [373, 245] width 351 height 31
type input "02:07"
click at [609, 377] on div "Add Alternative Title" at bounding box center [571, 379] width 744 height 46
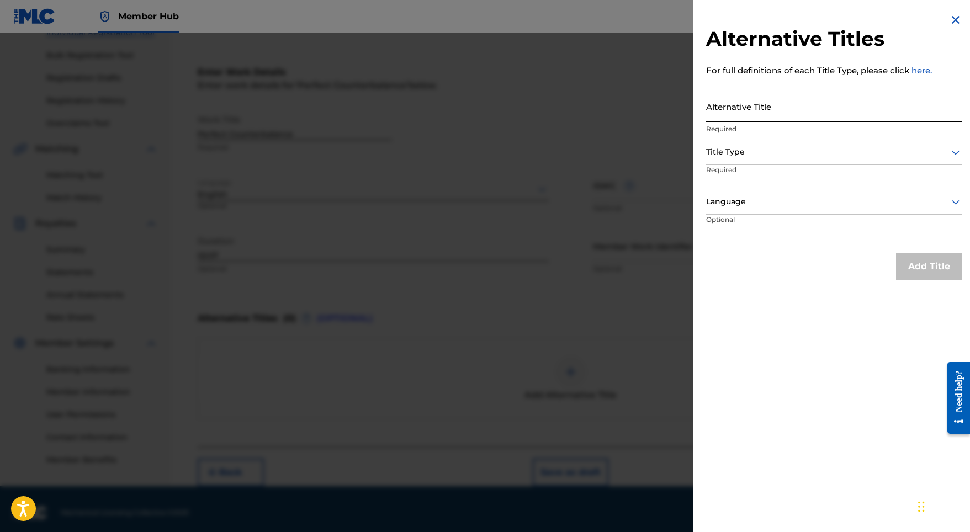
click at [749, 112] on input "Alternative Title" at bounding box center [834, 106] width 256 height 31
paste input "Perfect Counterbalance"
type input "Perfect Counterbalance"
click at [750, 155] on div at bounding box center [834, 152] width 256 height 14
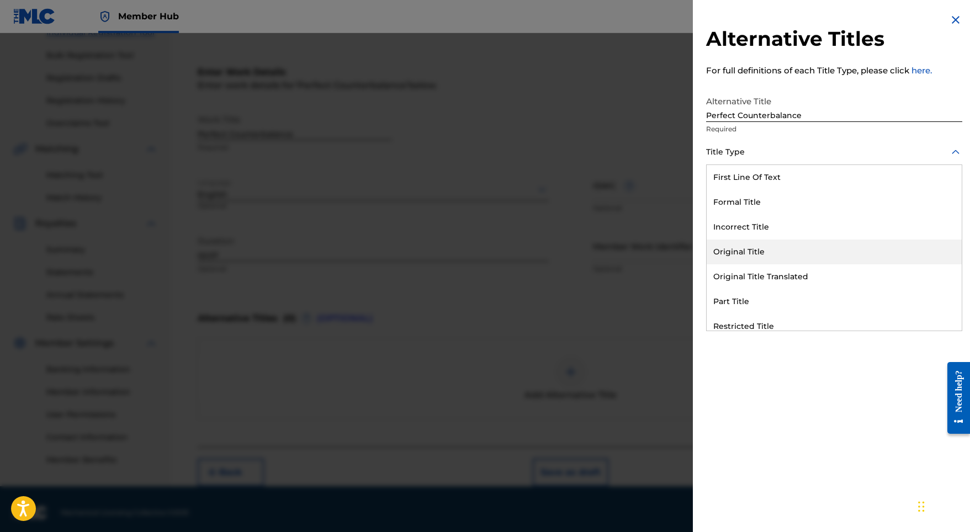
click at [740, 261] on div "Original Title" at bounding box center [834, 252] width 255 height 25
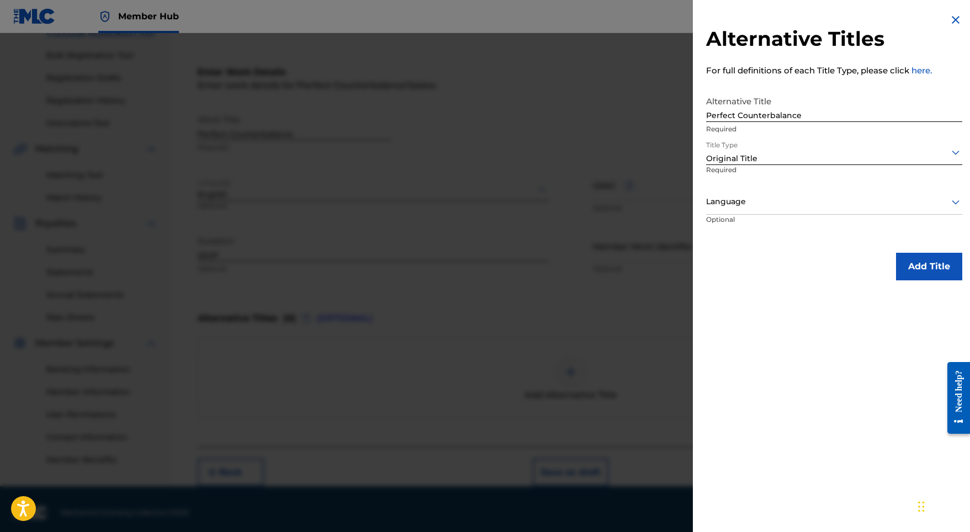
click at [768, 211] on div "Language" at bounding box center [834, 202] width 256 height 25
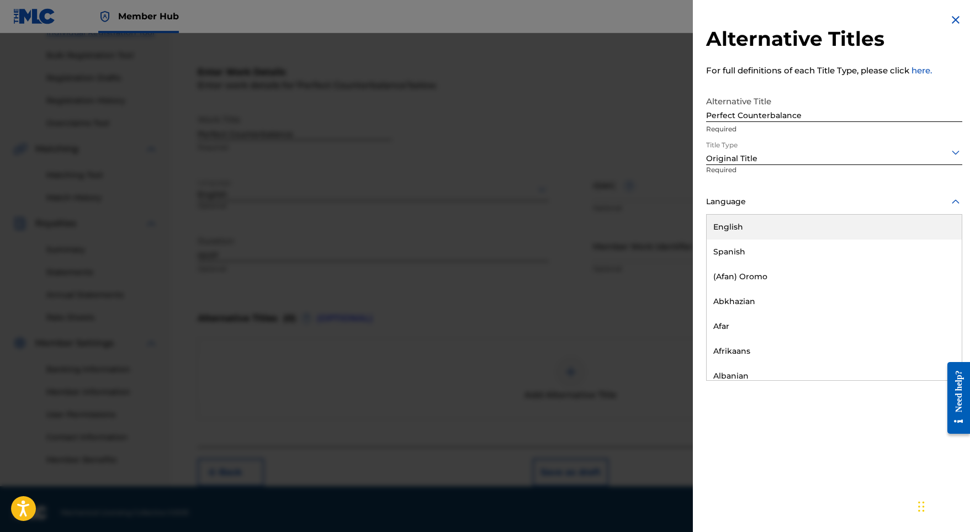
click at [765, 229] on div "English" at bounding box center [834, 227] width 255 height 25
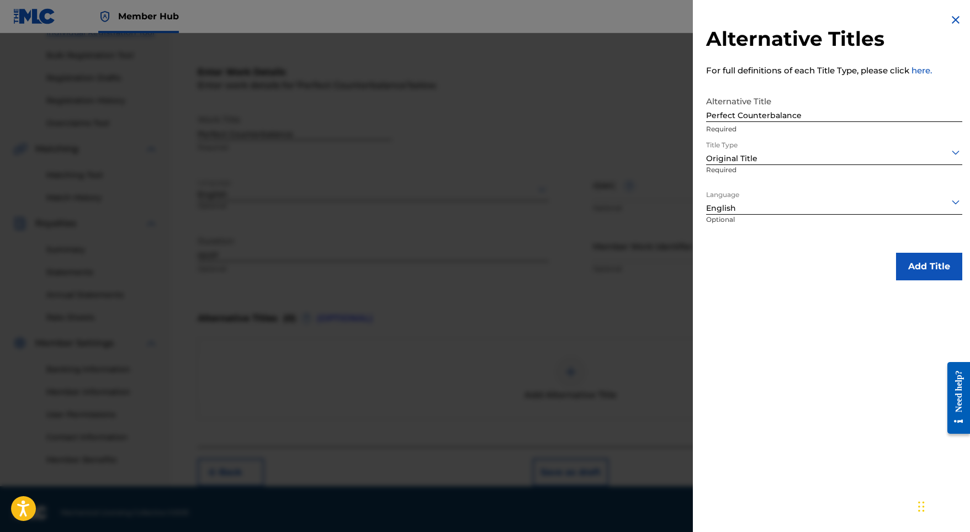
click at [919, 262] on button "Add Title" at bounding box center [929, 267] width 66 height 28
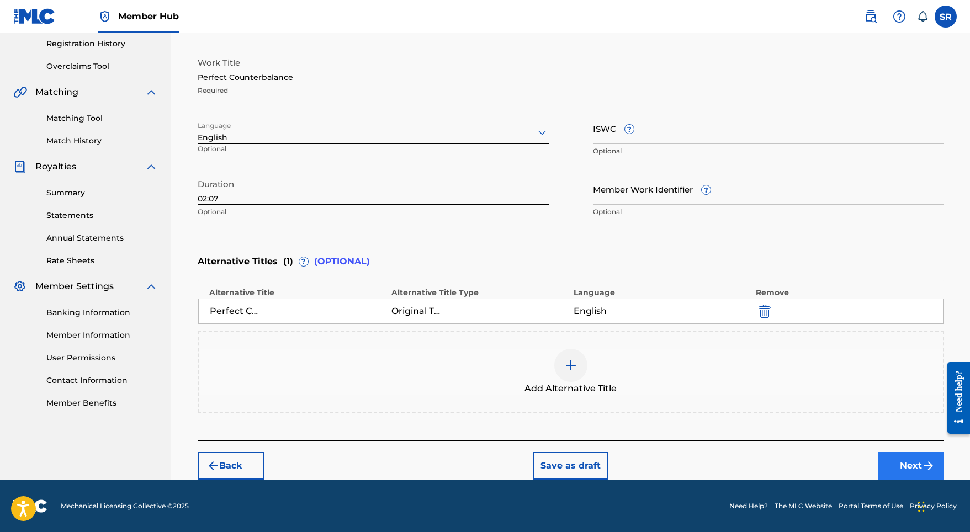
click at [911, 468] on button "Next" at bounding box center [911, 466] width 66 height 28
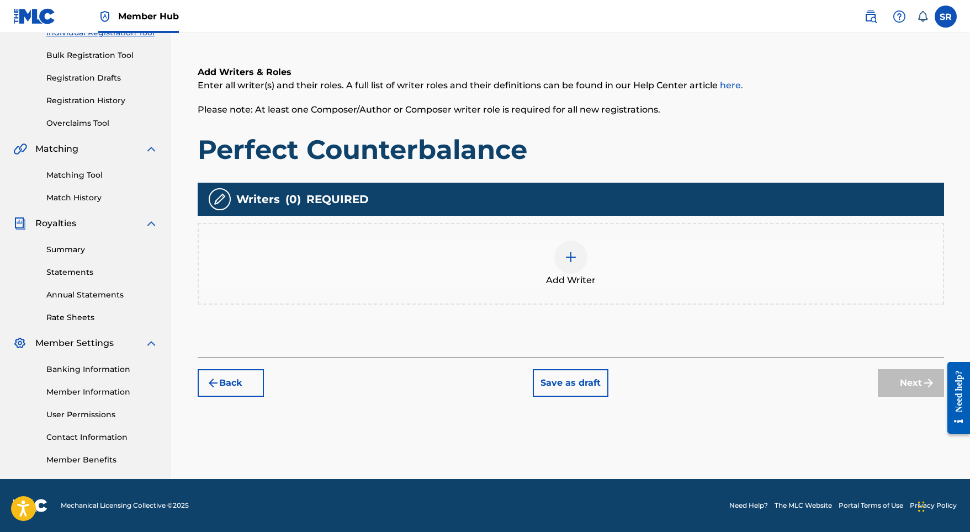
click at [590, 285] on div "Add Writer" at bounding box center [571, 264] width 746 height 82
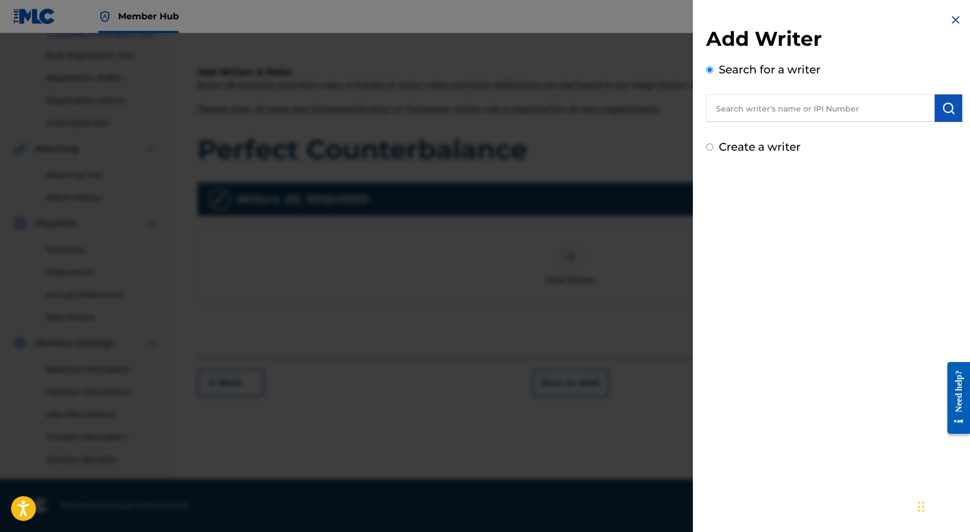
click at [761, 114] on input "text" at bounding box center [820, 108] width 229 height 28
click at [794, 105] on input "text" at bounding box center [820, 108] width 229 height 28
paste input "[PERSON_NAME]"
type input "[PERSON_NAME]"
click at [942, 107] on img "submit" at bounding box center [948, 108] width 13 height 13
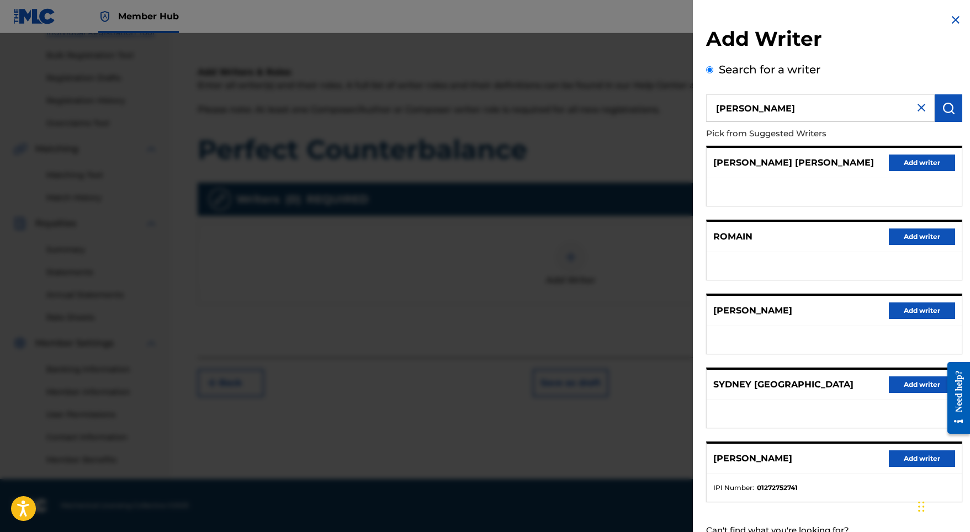
click at [892, 467] on button "Add writer" at bounding box center [922, 458] width 66 height 17
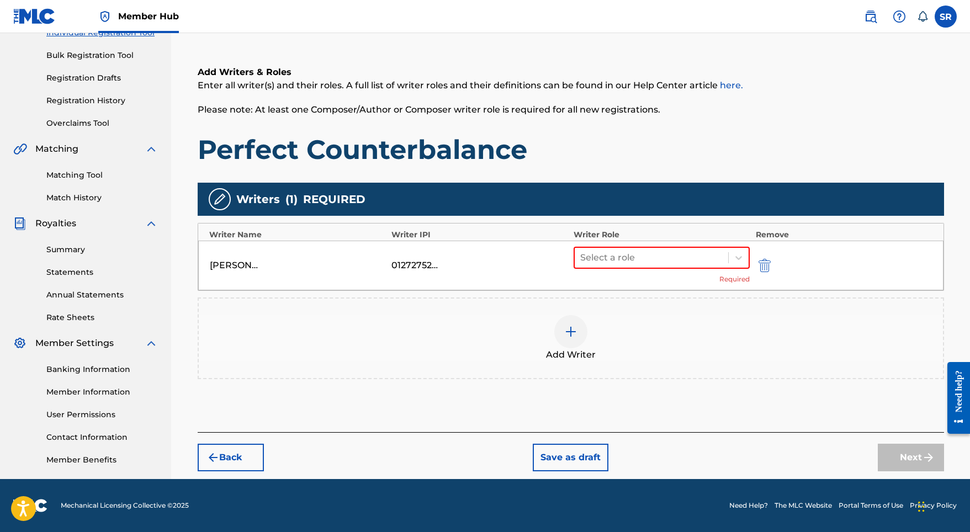
click at [617, 277] on div "Select a role Required" at bounding box center [662, 266] width 177 height 38
click at [624, 265] on div at bounding box center [651, 257] width 143 height 15
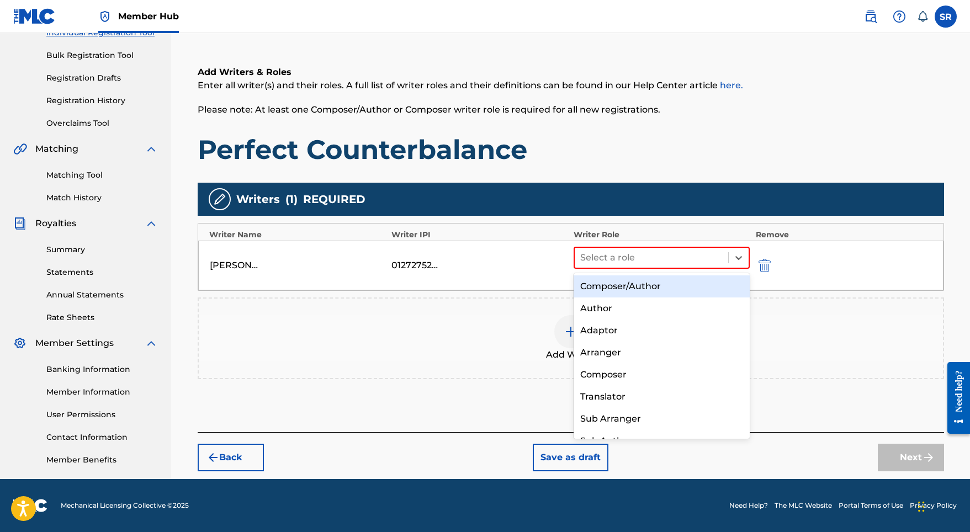
click at [634, 288] on div "Composer/Author" at bounding box center [662, 286] width 177 height 22
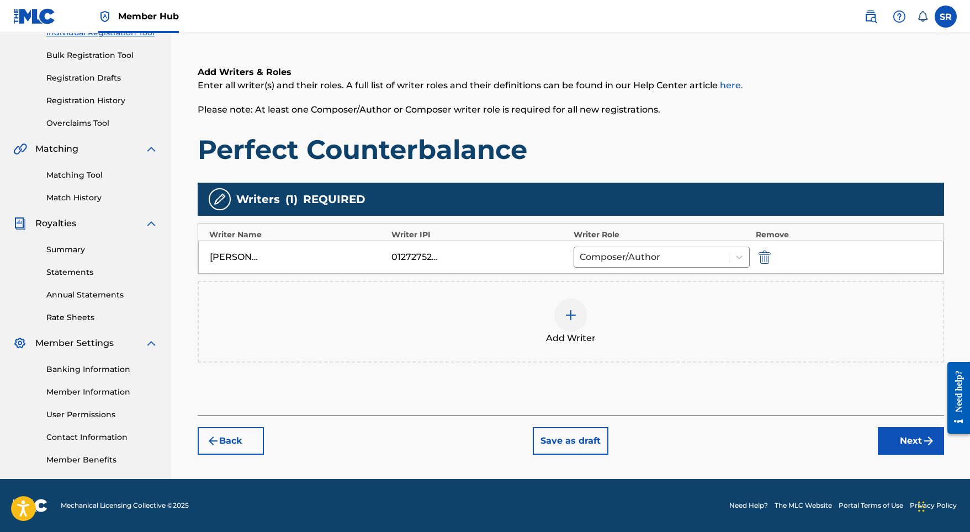
click at [898, 442] on button "Next" at bounding box center [911, 441] width 66 height 28
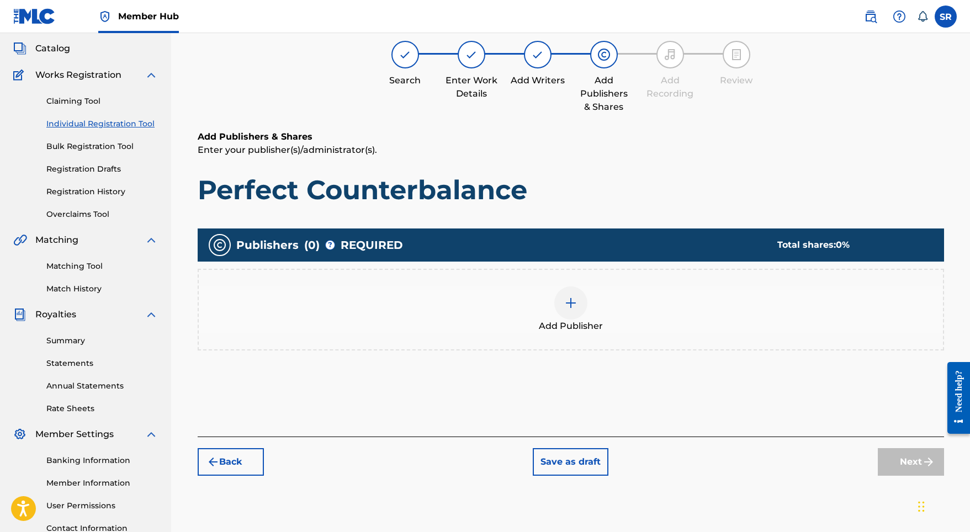
scroll to position [50, 0]
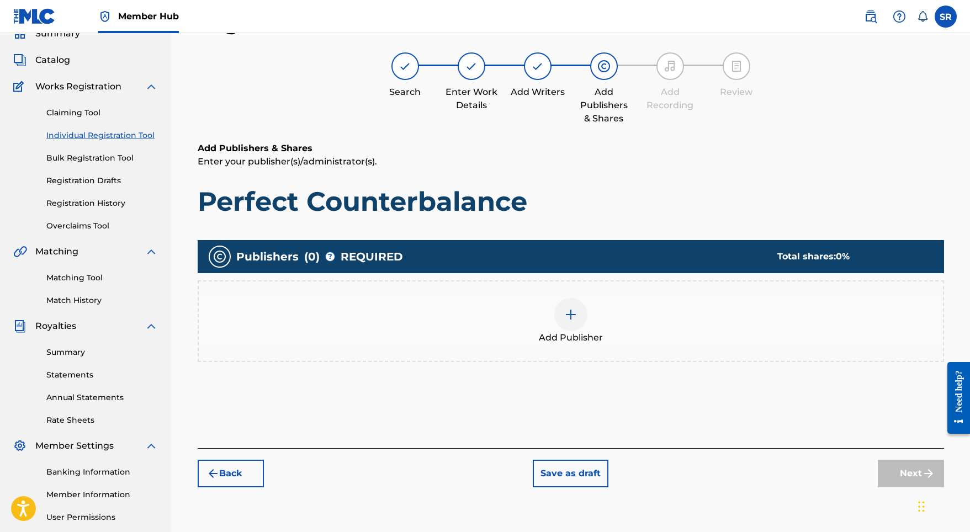
click at [544, 324] on div "Add Publisher" at bounding box center [571, 321] width 744 height 46
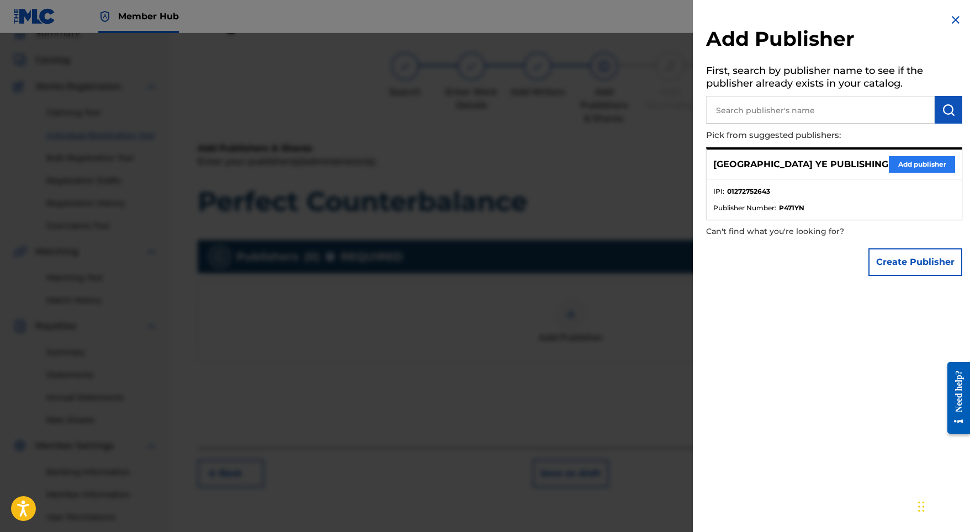
click at [895, 156] on button "Add publisher" at bounding box center [922, 164] width 66 height 17
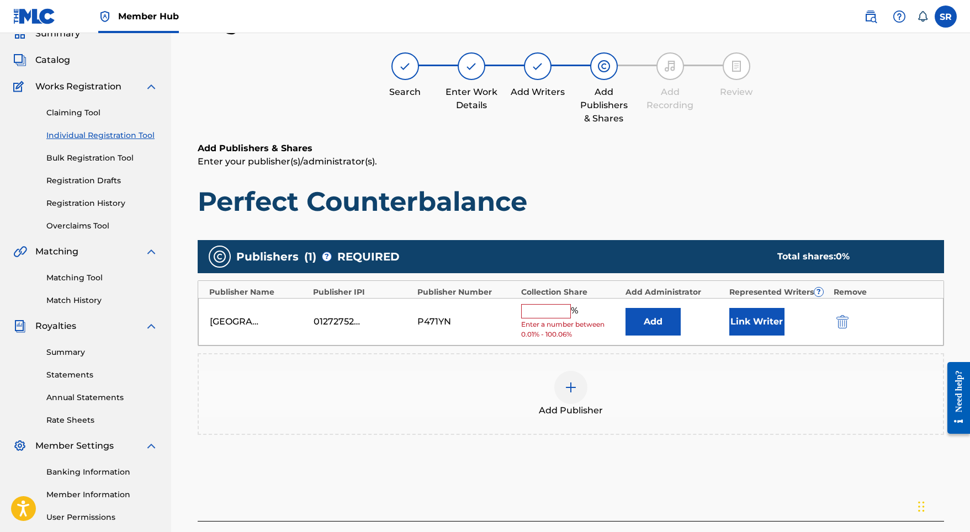
click at [546, 307] on input "text" at bounding box center [546, 311] width 50 height 14
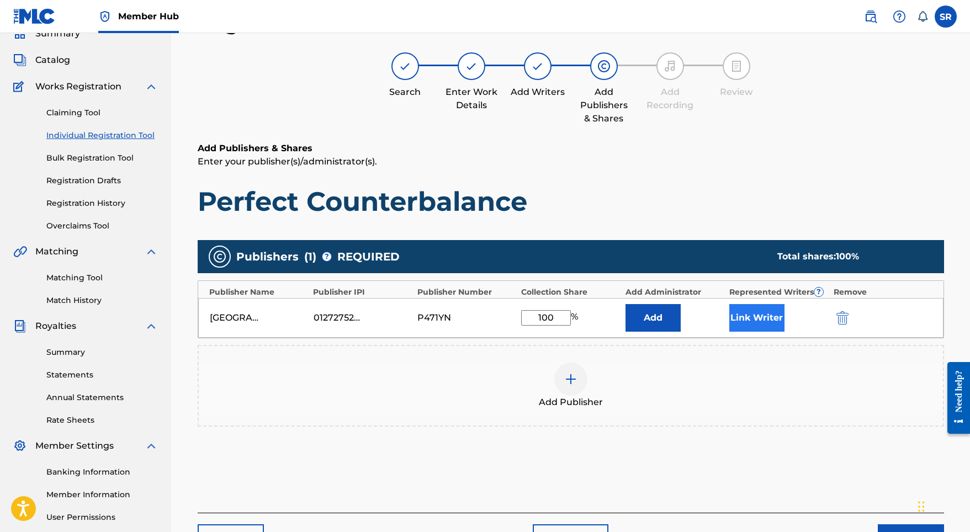
type input "100"
click at [766, 322] on button "Link Writer" at bounding box center [756, 318] width 55 height 28
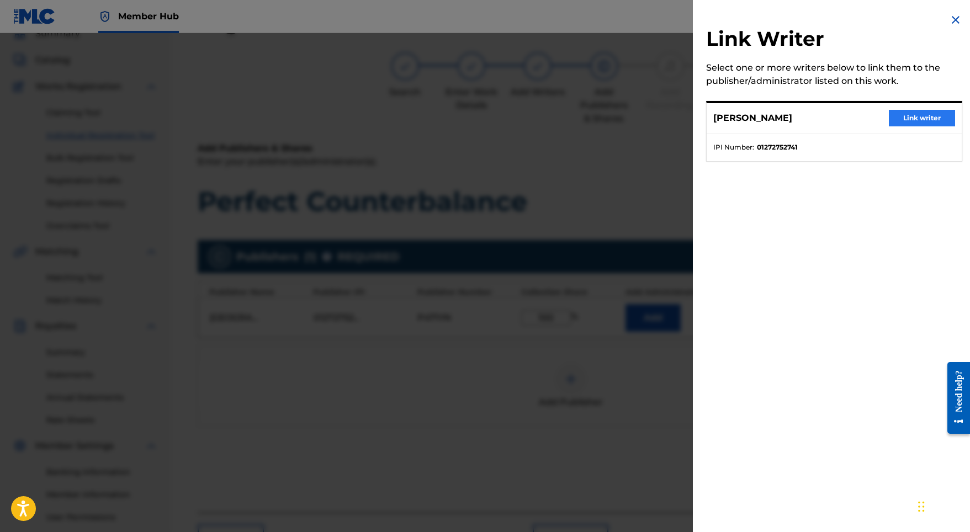
click at [923, 118] on button "Link writer" at bounding box center [922, 118] width 66 height 17
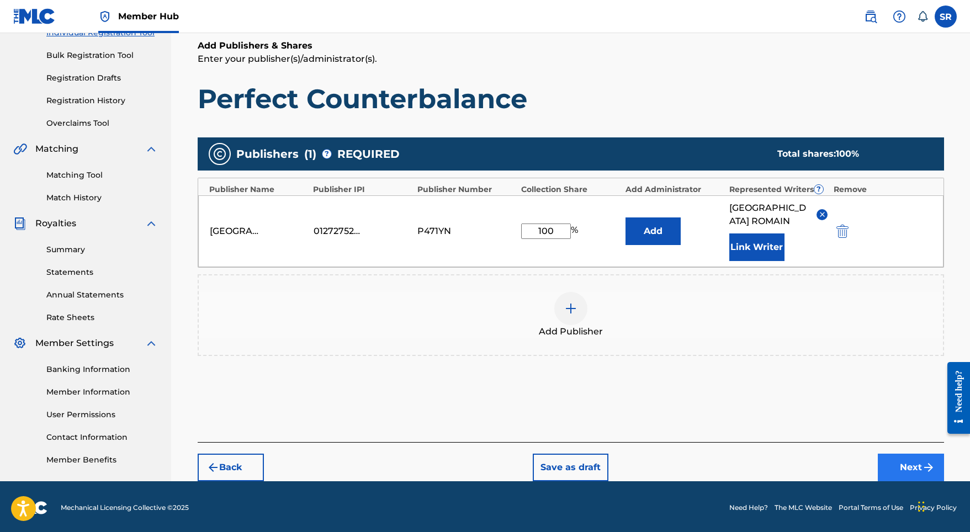
click at [899, 454] on button "Next" at bounding box center [911, 468] width 66 height 28
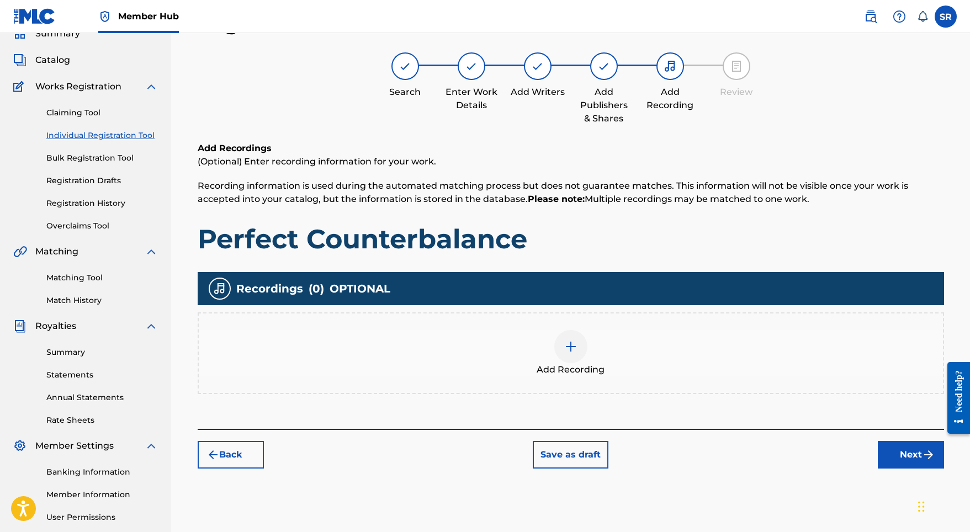
scroll to position [146, 0]
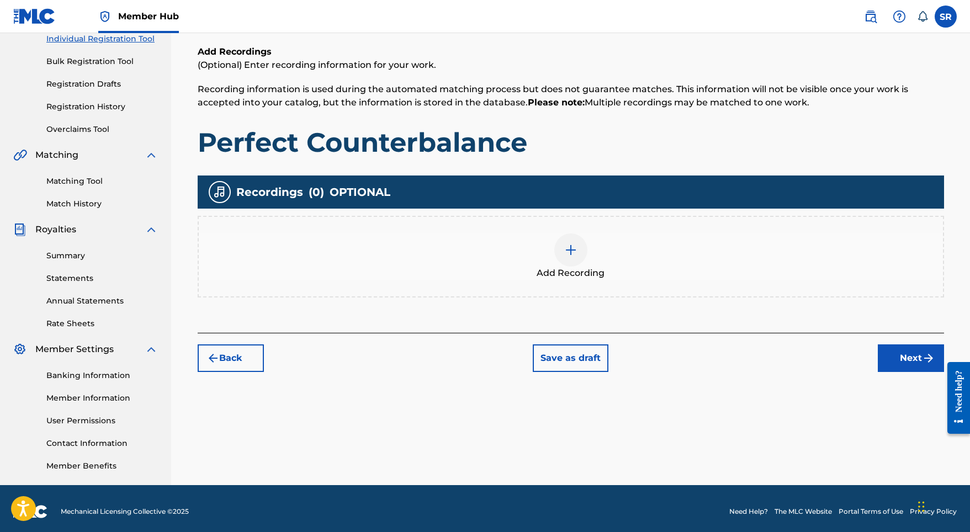
click at [566, 239] on div at bounding box center [570, 250] width 33 height 33
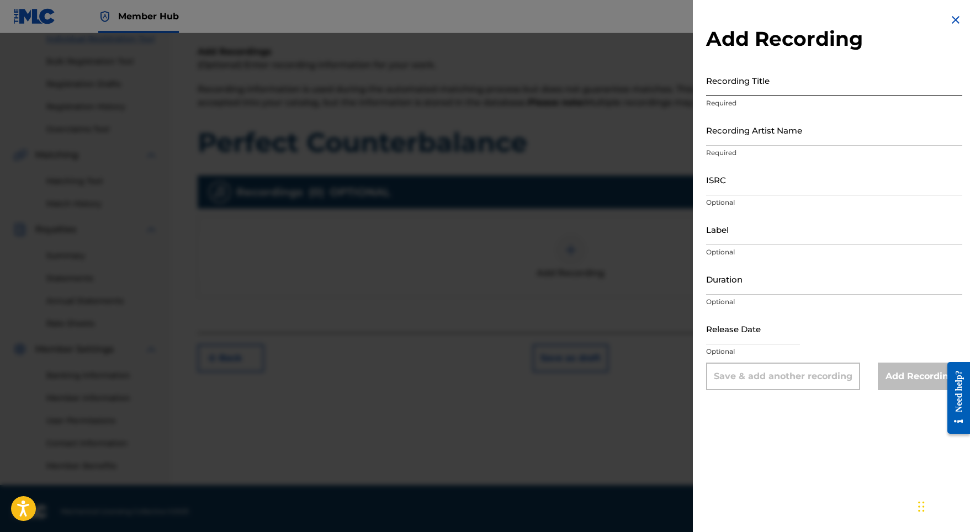
click at [757, 96] on input "Recording Title" at bounding box center [834, 80] width 256 height 31
paste input "Perfect Counterbalance"
type input "Perfect Counterbalance"
click at [720, 134] on input "Recording Artist Name" at bounding box center [834, 129] width 256 height 31
paste input "Stellar Soothe"
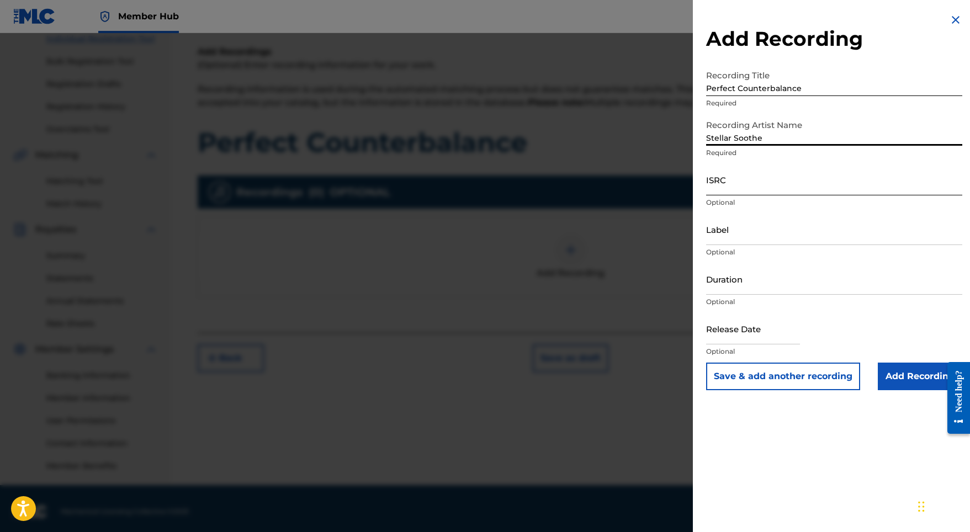
type input "Stellar Soothe"
click at [712, 180] on input "ISRC" at bounding box center [834, 179] width 256 height 31
paste input "GBMJG2412877"
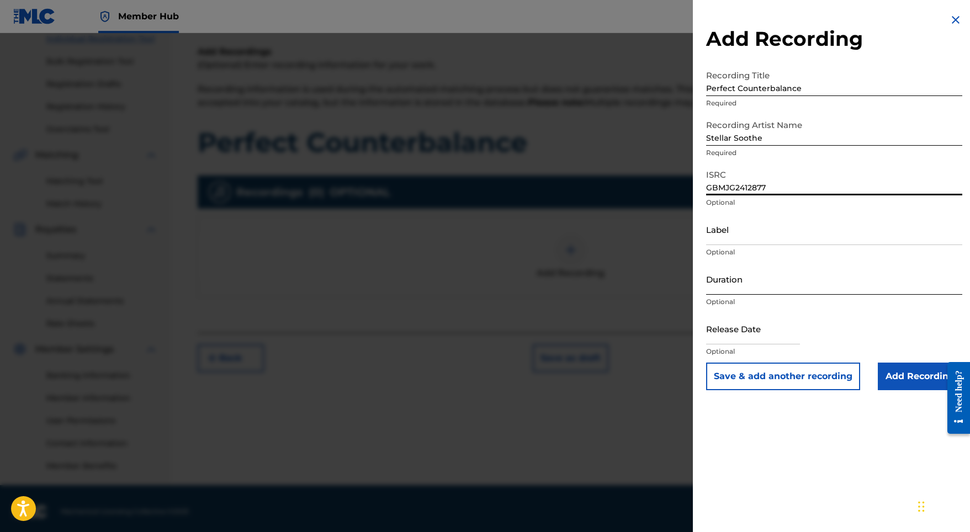
type input "GBMJG2412877"
click at [738, 280] on input "Duration" at bounding box center [834, 278] width 256 height 31
type input "02:07"
click at [715, 327] on input "text" at bounding box center [753, 328] width 94 height 31
select select "8"
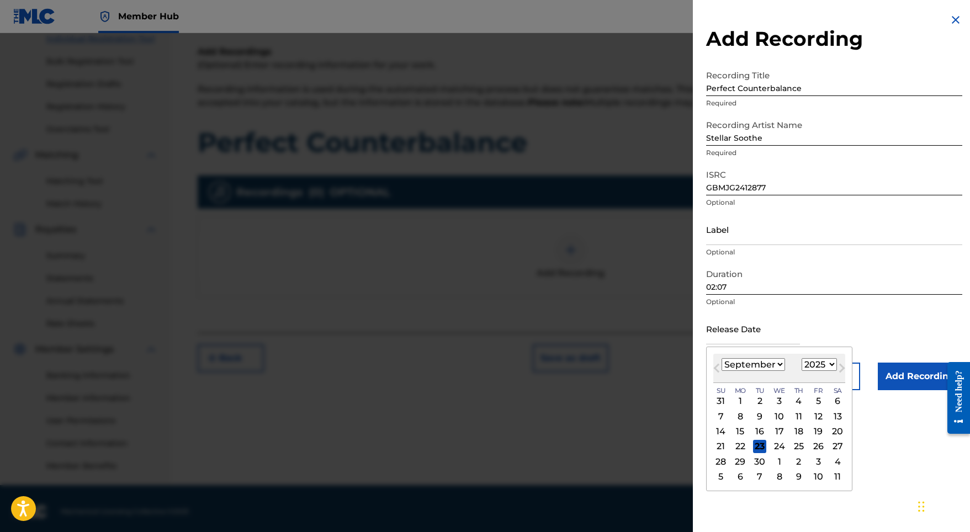
select select "2024"
click at [776, 366] on div "January February March April May June July August September October November [D…" at bounding box center [779, 364] width 132 height 13
select select "4"
click at [812, 415] on div "10" at bounding box center [818, 416] width 13 height 13
type input "[DATE]"
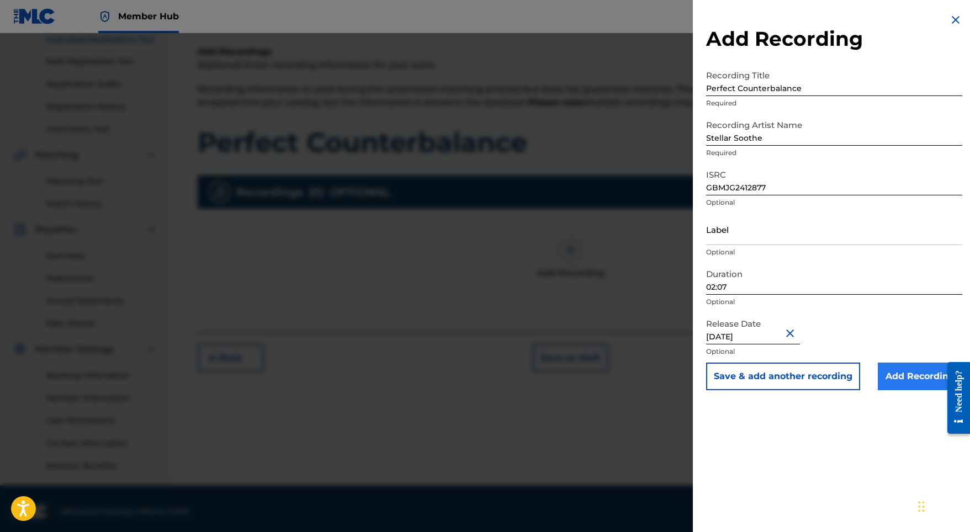
click at [878, 384] on input "Add Recording" at bounding box center [920, 377] width 84 height 28
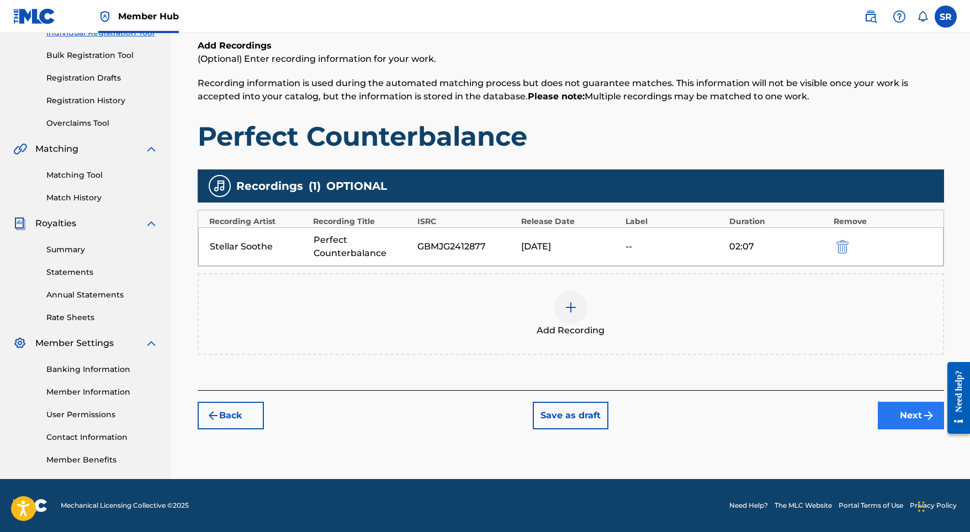
click at [897, 411] on button "Next" at bounding box center [911, 416] width 66 height 28
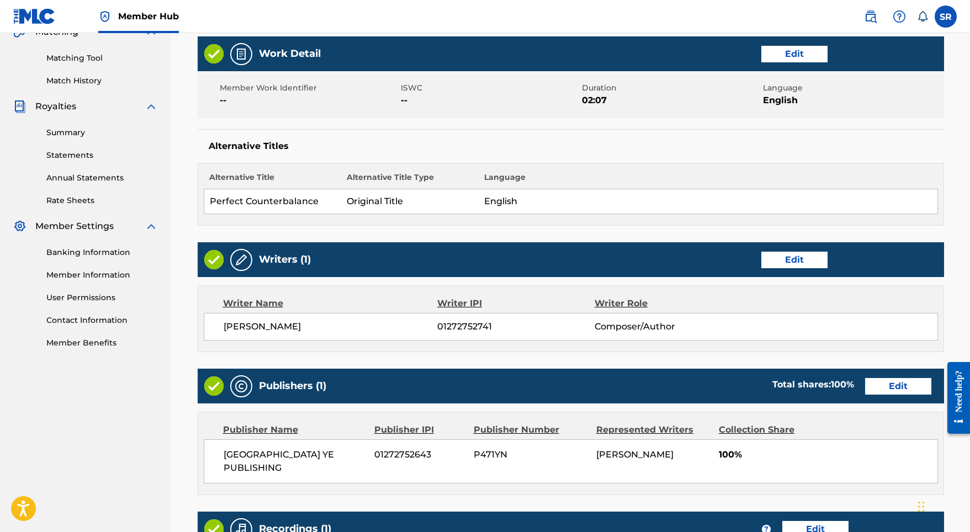
scroll to position [438, 0]
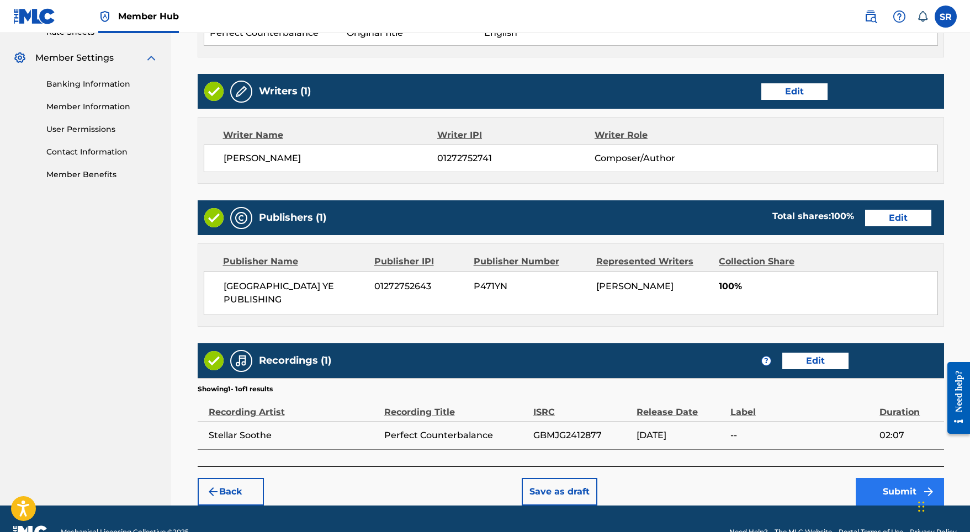
click at [891, 478] on button "Submit" at bounding box center [900, 492] width 88 height 28
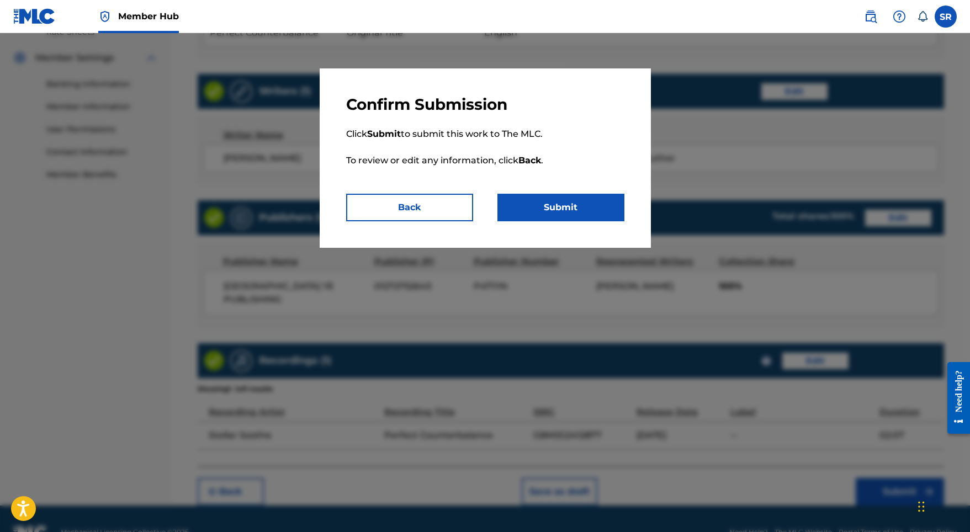
click at [584, 230] on div "Confirm Submission Click Submit to submit this work to The MLC. To review or ed…" at bounding box center [485, 157] width 331 height 179
click at [569, 205] on button "Submit" at bounding box center [560, 208] width 127 height 28
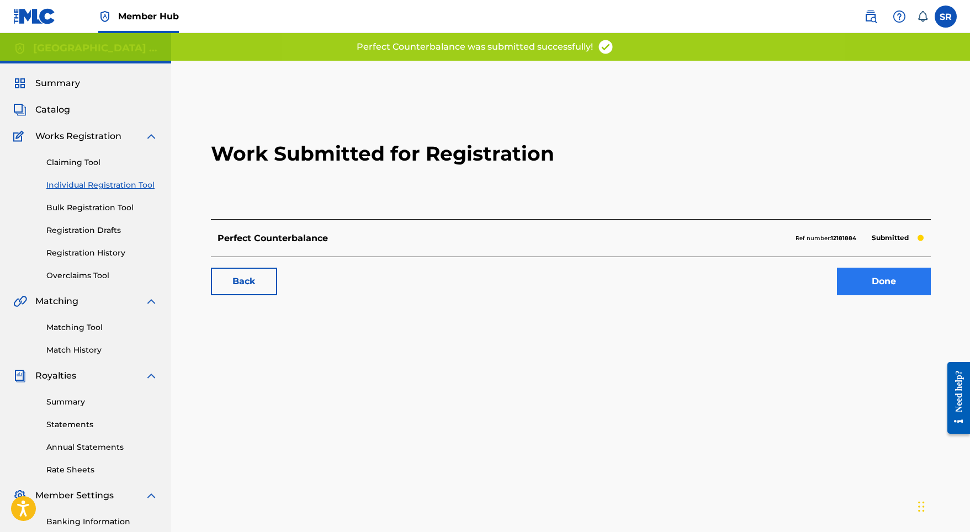
click at [872, 280] on link "Done" at bounding box center [884, 282] width 94 height 28
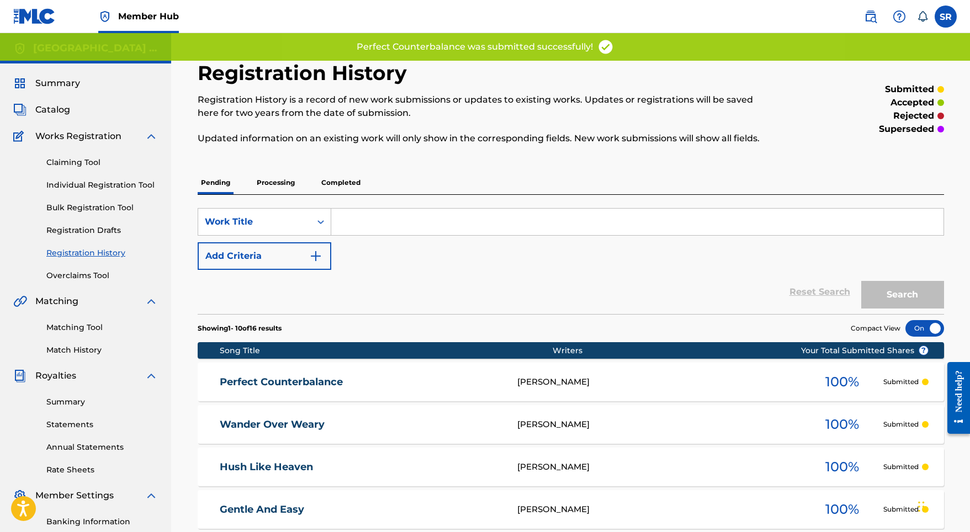
click at [109, 192] on div "Claiming Tool Individual Registration Tool Bulk Registration Tool Registration …" at bounding box center [85, 212] width 145 height 139
click at [113, 185] on link "Individual Registration Tool" at bounding box center [102, 185] width 112 height 12
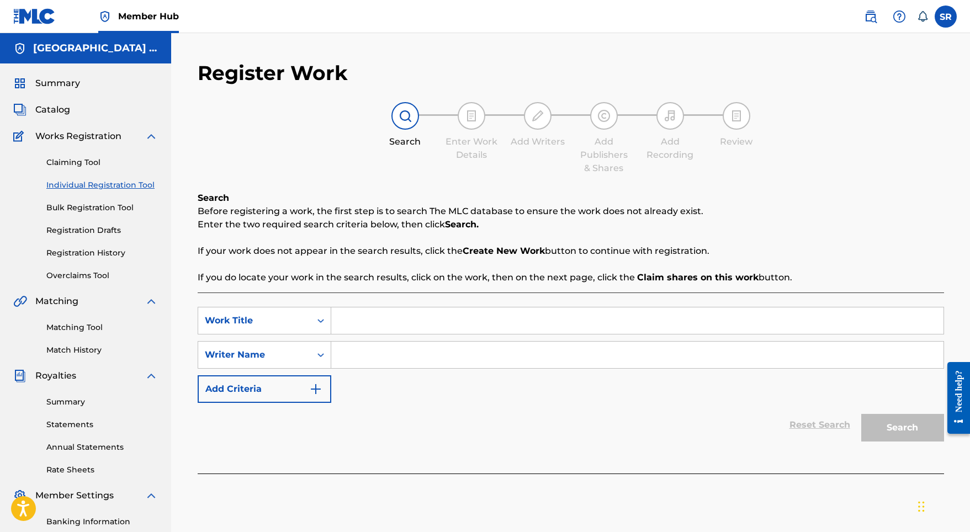
click at [378, 332] on input "Search Form" at bounding box center [637, 321] width 612 height 26
paste input "Amicable Animal"
type input "Amicable Animal"
click at [389, 354] on input "Search Form" at bounding box center [637, 355] width 612 height 26
paste input "Amicable Animal"
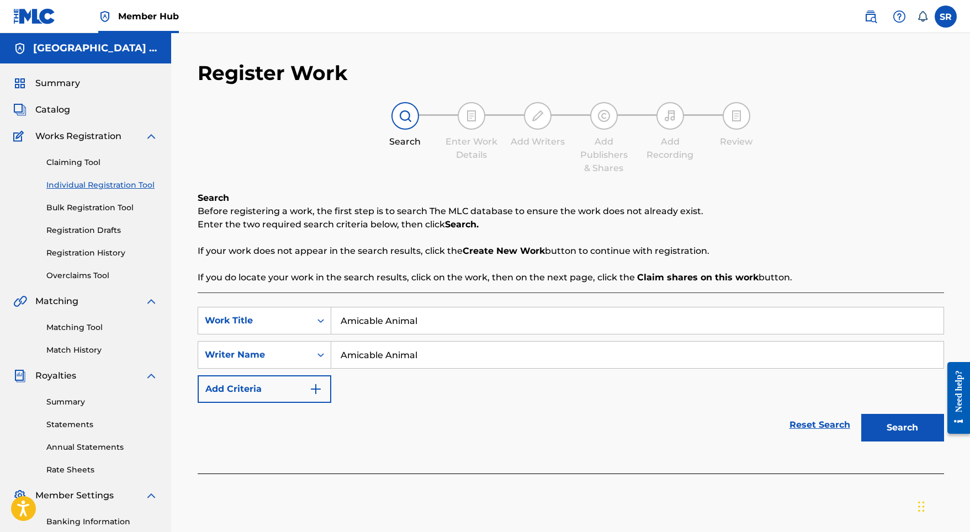
type input "Amicable Animal"
click at [887, 429] on button "Search" at bounding box center [902, 428] width 83 height 28
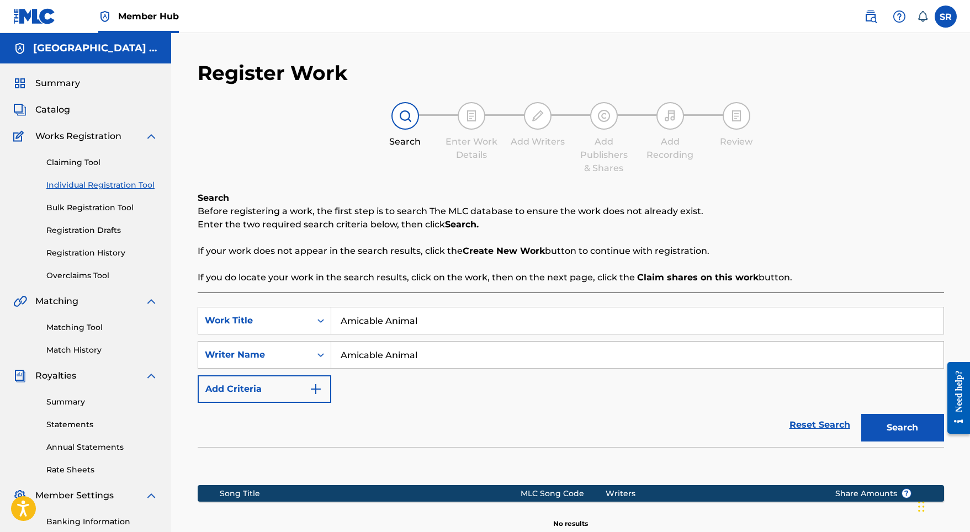
scroll to position [152, 0]
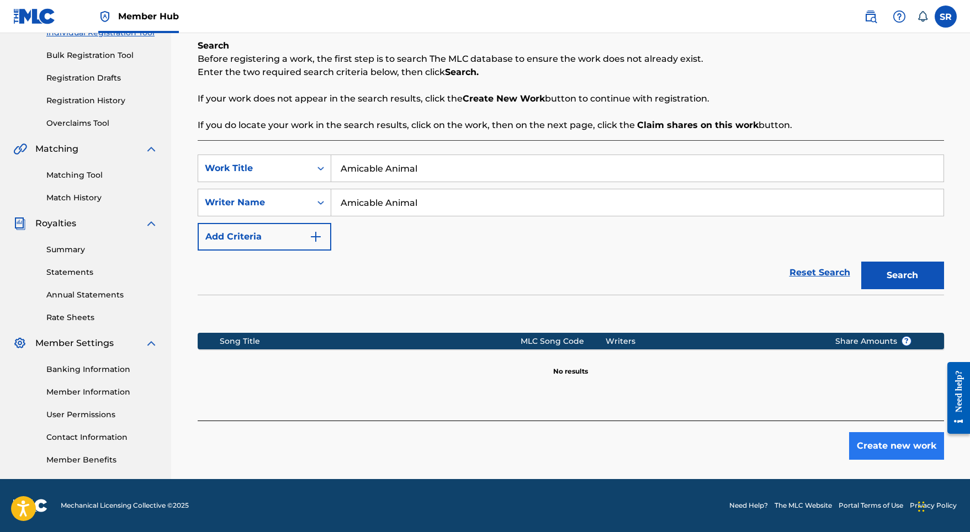
click at [883, 433] on button "Create new work" at bounding box center [896, 446] width 95 height 28
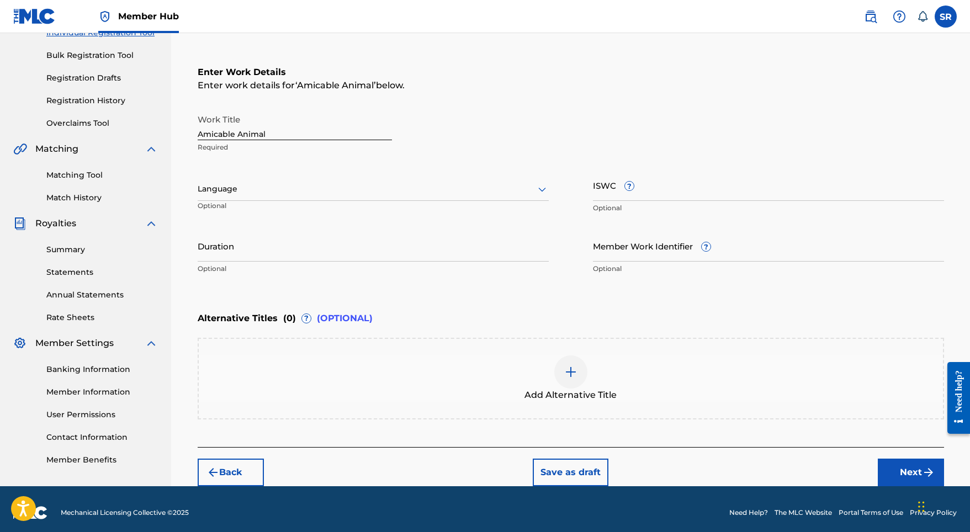
click at [340, 177] on div "Language Optional" at bounding box center [373, 194] width 351 height 50
click at [329, 187] on div at bounding box center [373, 189] width 351 height 14
click at [266, 208] on div "English" at bounding box center [373, 213] width 350 height 25
click at [343, 251] on input "Duration" at bounding box center [373, 245] width 351 height 31
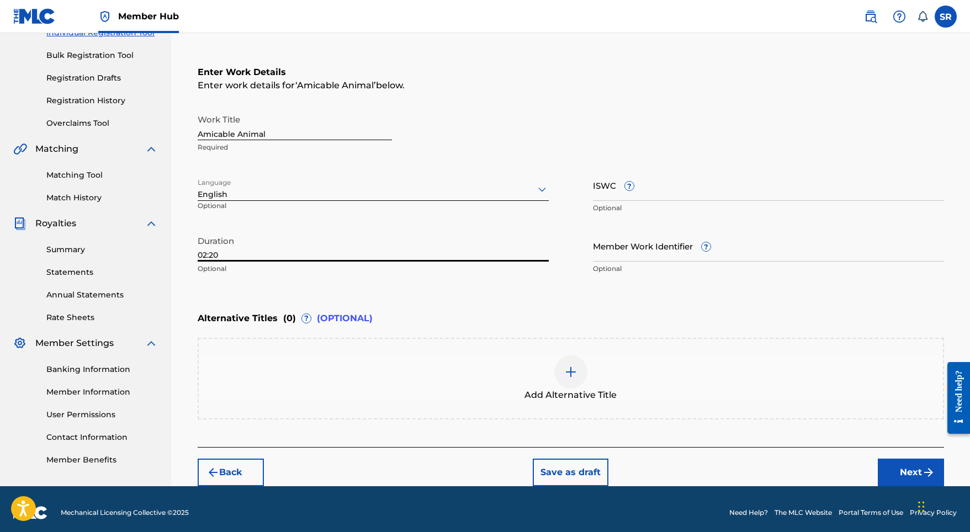
type input "02:20"
click at [542, 381] on div "Add Alternative Title" at bounding box center [571, 379] width 744 height 46
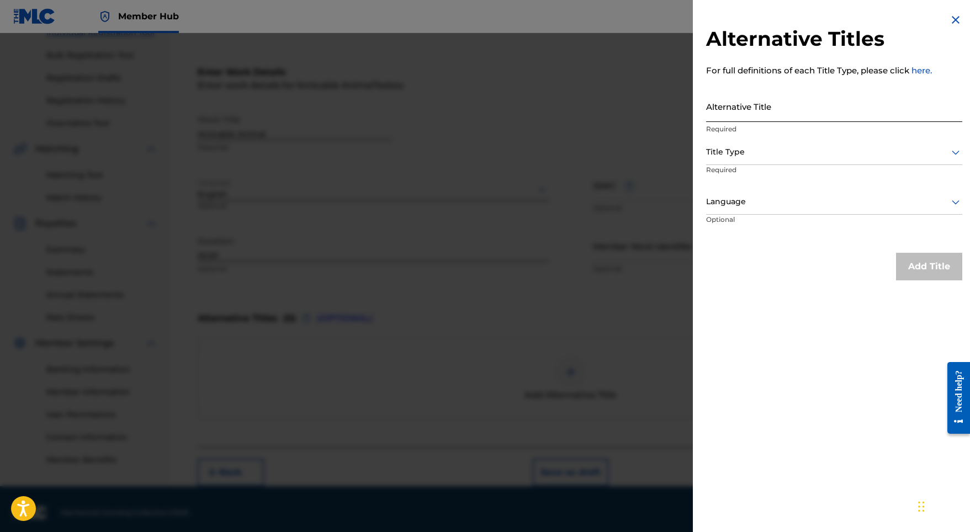
click at [762, 117] on input "Alternative Title" at bounding box center [834, 106] width 256 height 31
paste input "Amicable Animal"
type input "Amicable Animal"
click at [757, 157] on div at bounding box center [834, 152] width 256 height 14
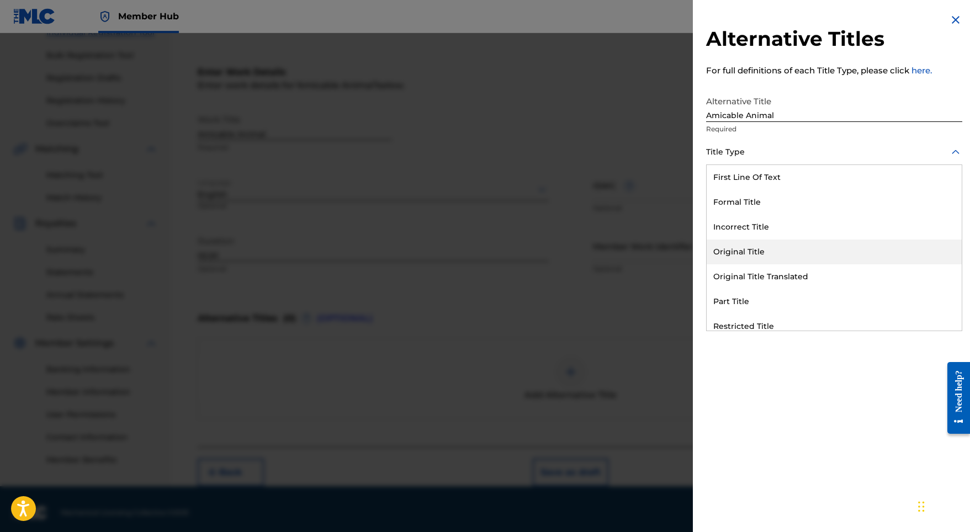
drag, startPoint x: 748, startPoint y: 236, endPoint x: 750, endPoint y: 245, distance: 9.0
click at [750, 245] on div "First Line Of Text Formal Title Incorrect Title Original Title Original Title T…" at bounding box center [834, 248] width 255 height 166
click at [750, 248] on div "Original Title" at bounding box center [834, 252] width 255 height 25
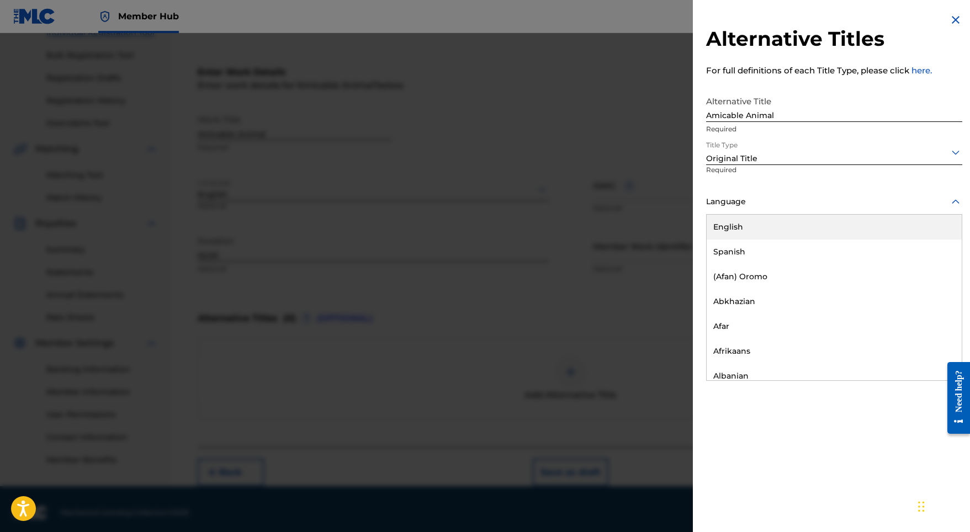
click at [762, 210] on div "Language" at bounding box center [834, 202] width 256 height 25
click at [762, 236] on div "English" at bounding box center [834, 227] width 255 height 25
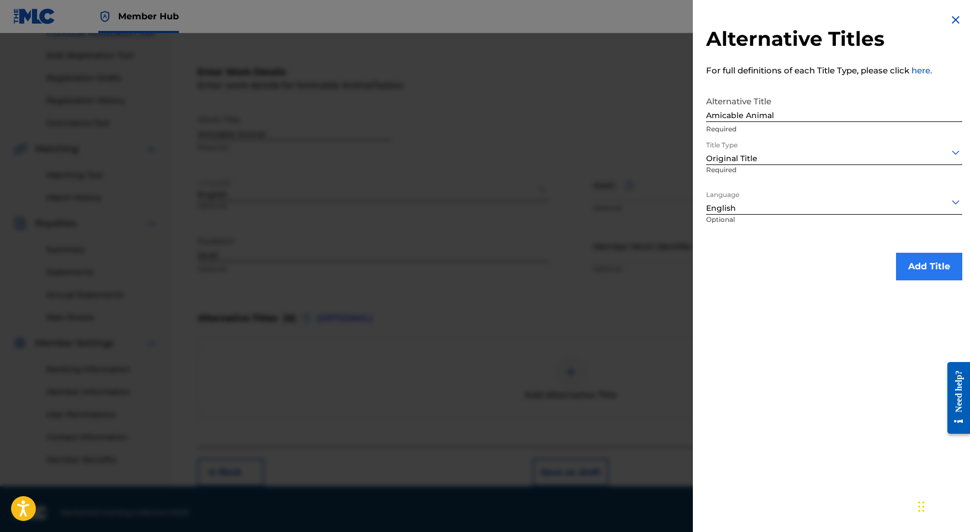
click at [936, 275] on button "Add Title" at bounding box center [929, 267] width 66 height 28
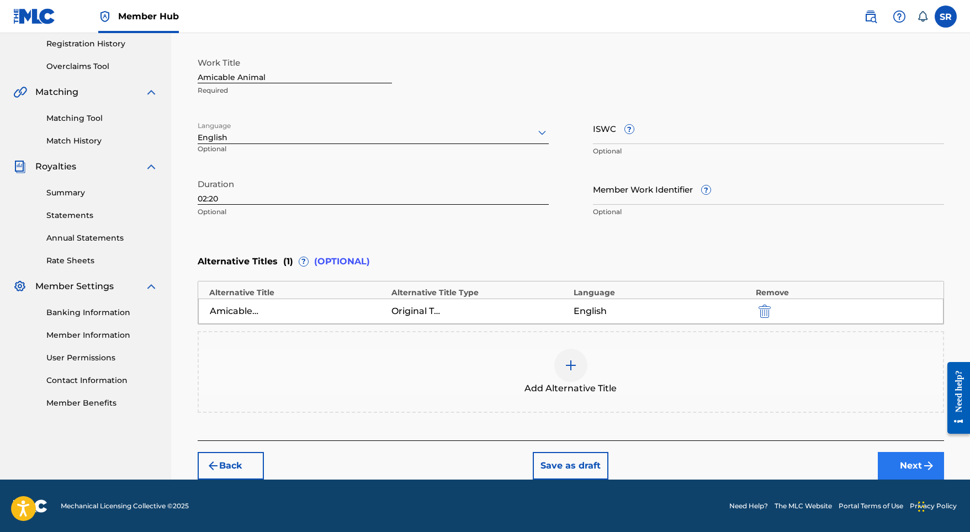
click at [901, 471] on button "Next" at bounding box center [911, 466] width 66 height 28
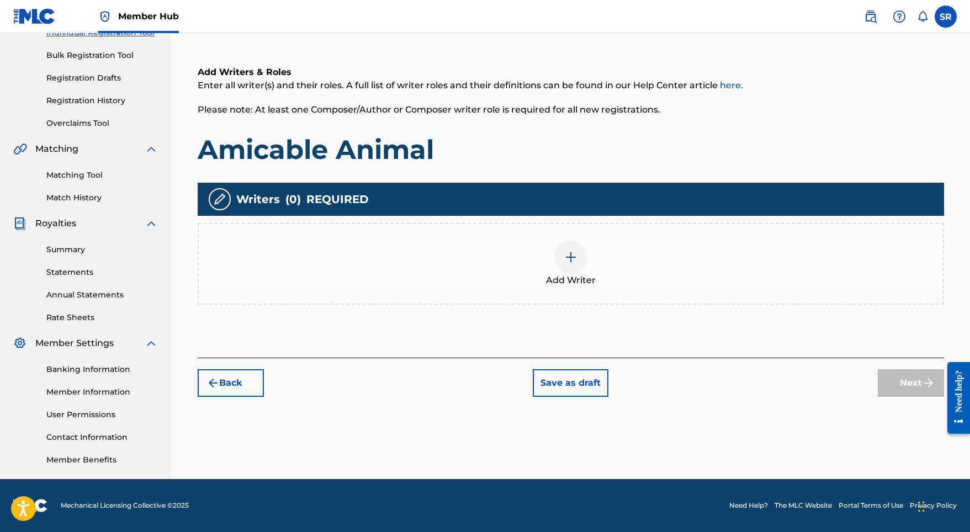
click at [590, 294] on div "Add Writer" at bounding box center [571, 264] width 746 height 82
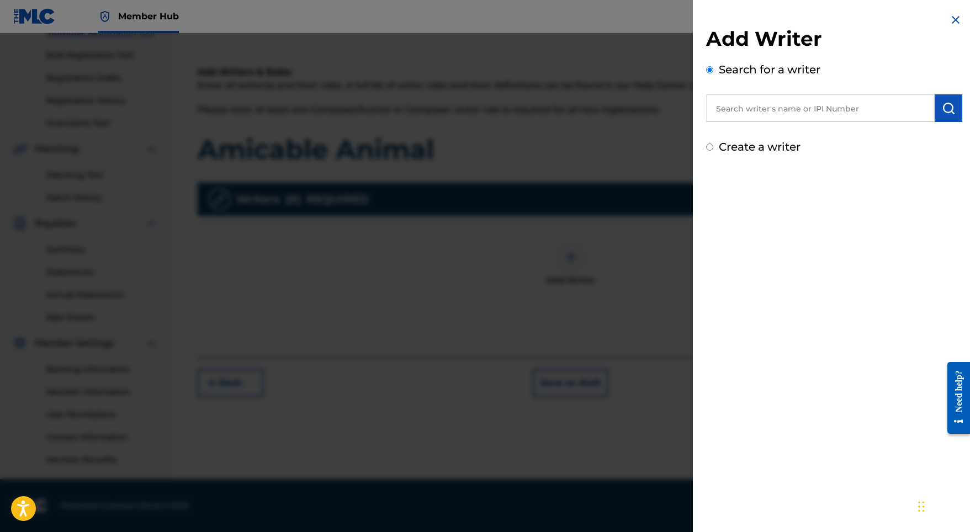
click at [830, 108] on input "text" at bounding box center [820, 108] width 229 height 28
paste input "[PERSON_NAME]"
type input "[PERSON_NAME]"
click at [936, 119] on button "submit" at bounding box center [949, 108] width 28 height 28
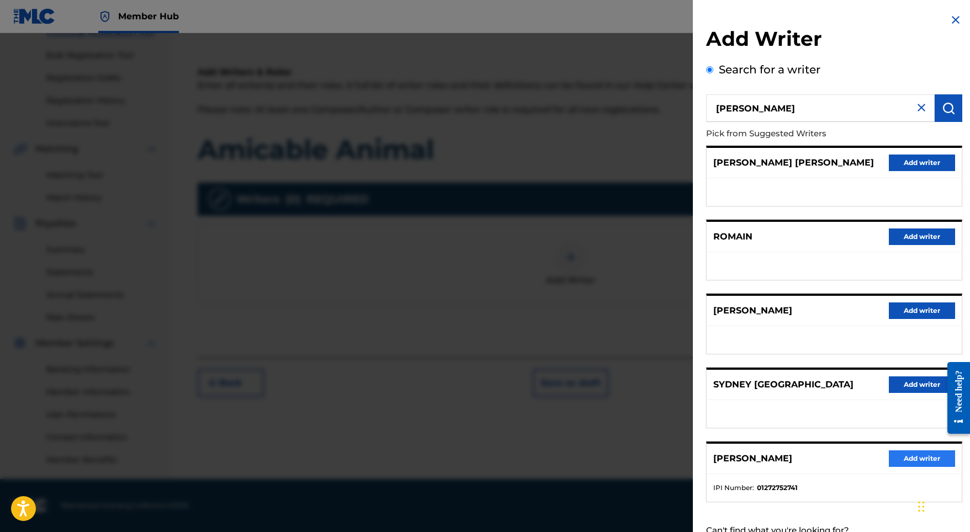
click at [895, 462] on button "Add writer" at bounding box center [922, 458] width 66 height 17
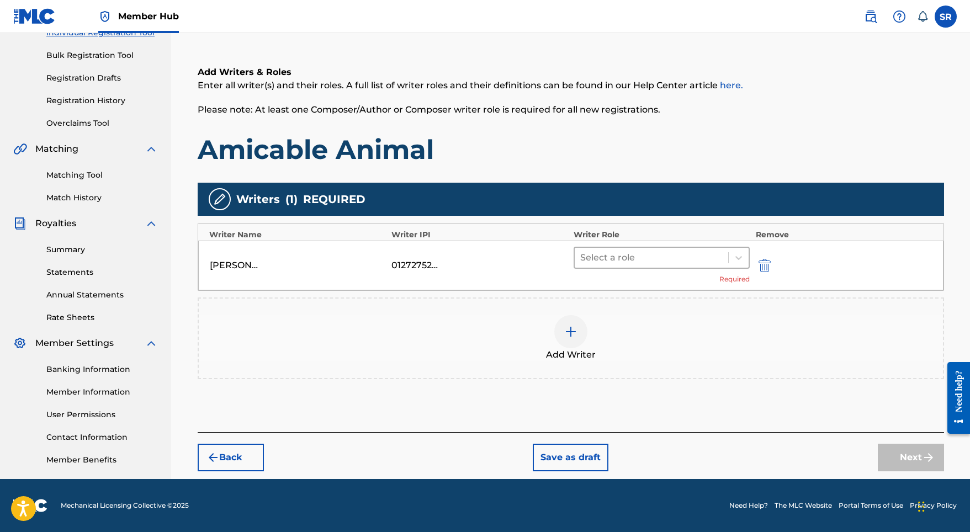
click at [628, 257] on div at bounding box center [651, 257] width 143 height 15
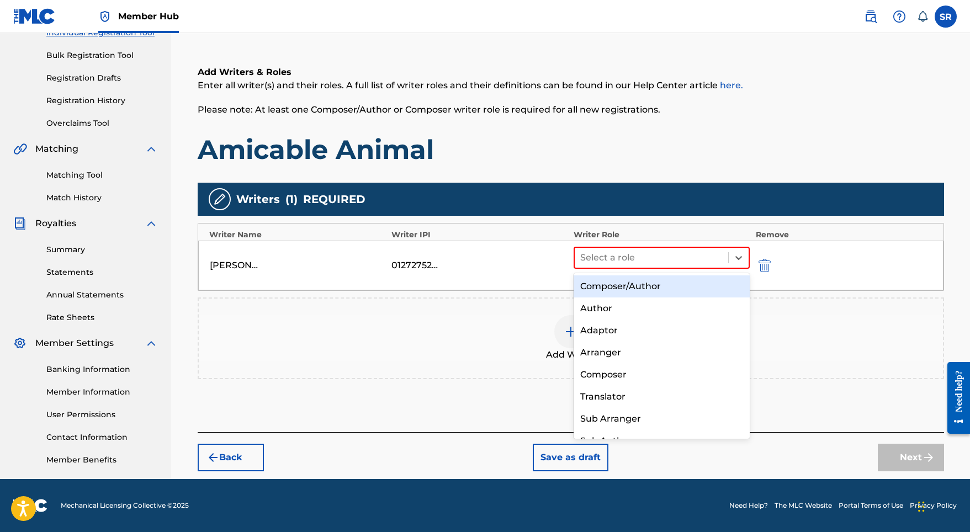
click at [629, 285] on div "Composer/Author" at bounding box center [662, 286] width 177 height 22
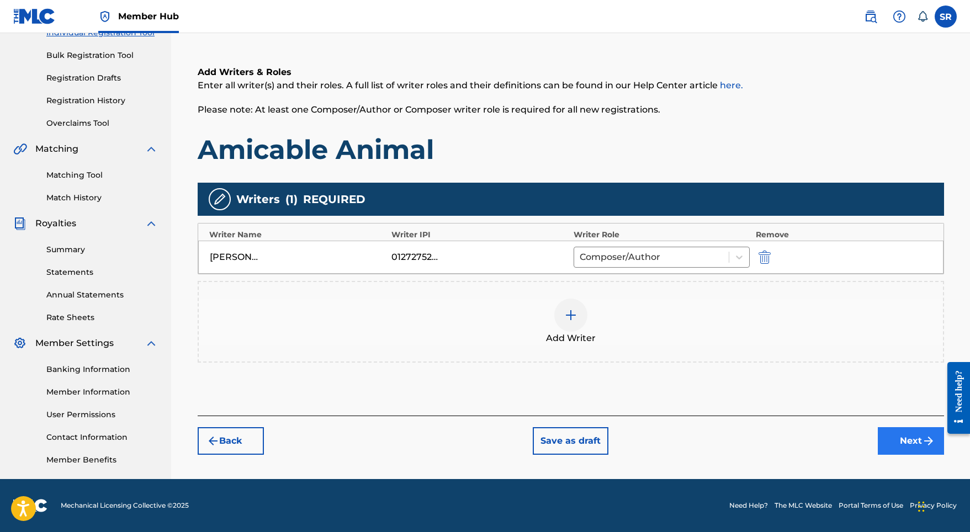
click at [884, 442] on button "Next" at bounding box center [911, 441] width 66 height 28
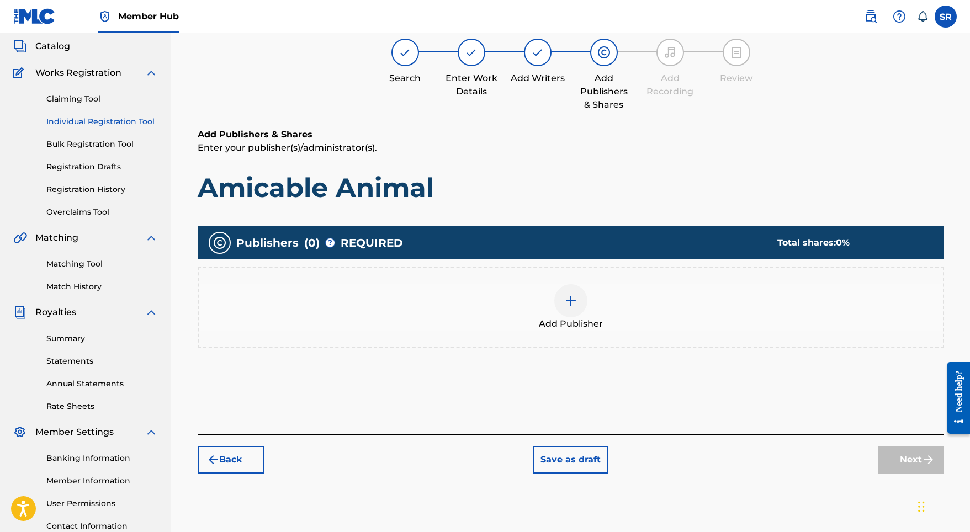
scroll to position [50, 0]
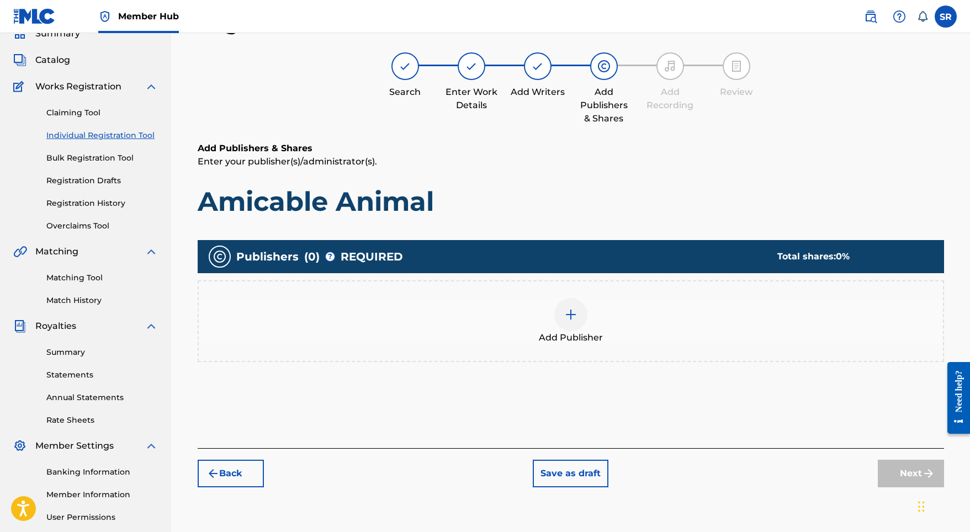
click at [582, 333] on span "Add Publisher" at bounding box center [571, 337] width 64 height 13
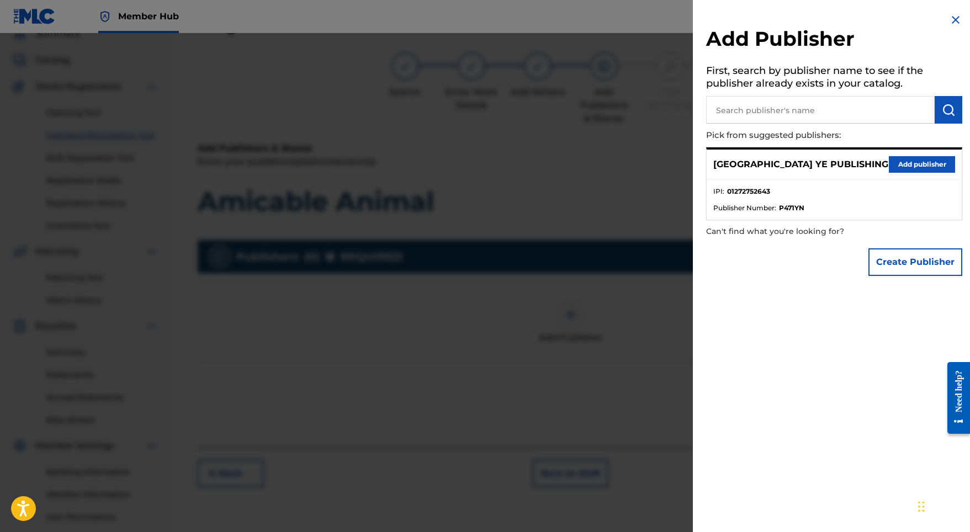
click at [901, 148] on div "SYDNEY YE PUBLISHING Add publisher IPI : 01272752643 Publisher Number : P471YN" at bounding box center [834, 183] width 256 height 73
click at [902, 164] on button "Add publisher" at bounding box center [922, 164] width 66 height 17
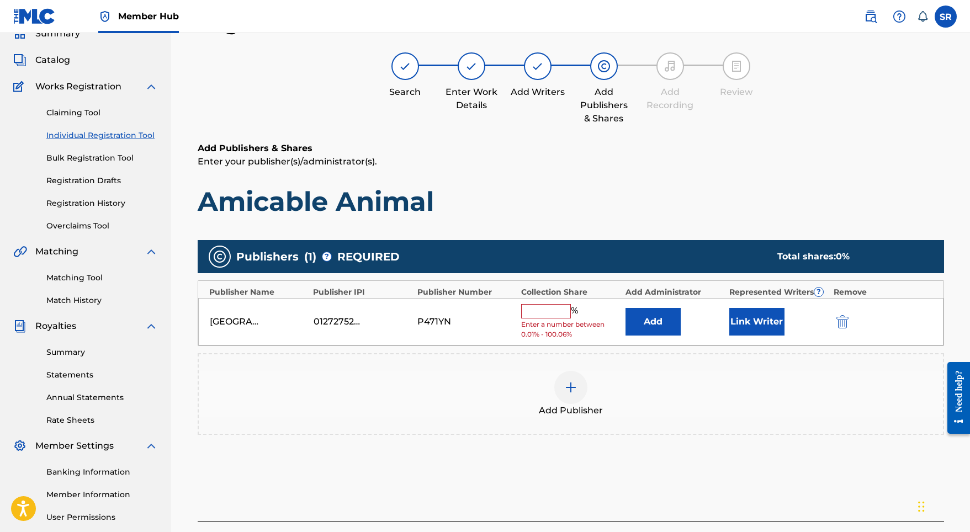
click at [553, 315] on input "text" at bounding box center [546, 311] width 50 height 14
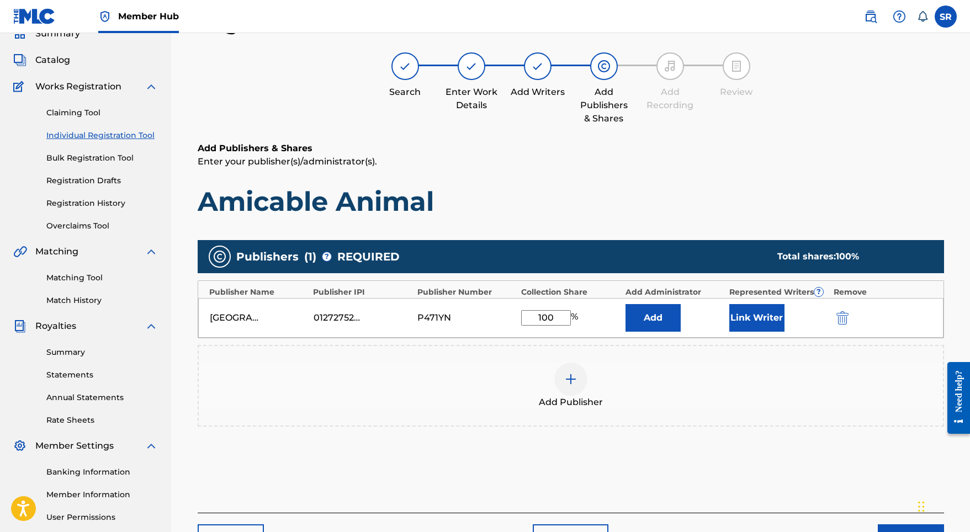
type input "100"
click at [724, 308] on div "[GEOGRAPHIC_DATA] YE PUBLISHING 01272752643 P471YN 100 % Add Link Writer" at bounding box center [570, 318] width 745 height 40
click at [736, 308] on button "Link Writer" at bounding box center [756, 318] width 55 height 28
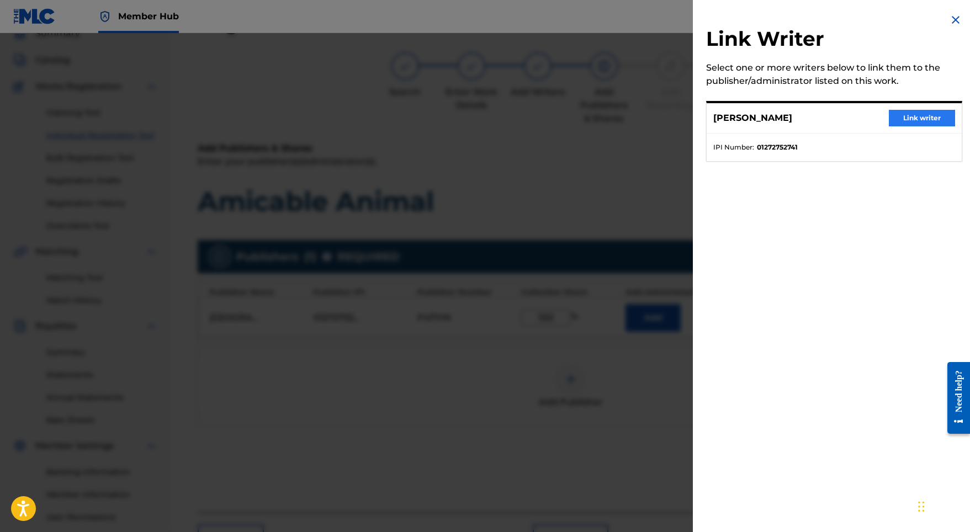
click at [903, 119] on button "Link writer" at bounding box center [922, 118] width 66 height 17
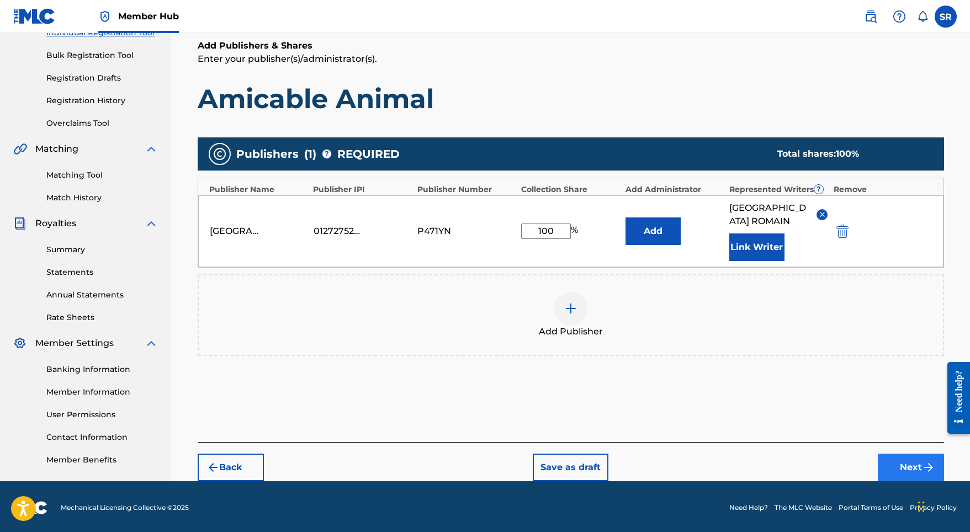
click at [919, 454] on button "Next" at bounding box center [911, 468] width 66 height 28
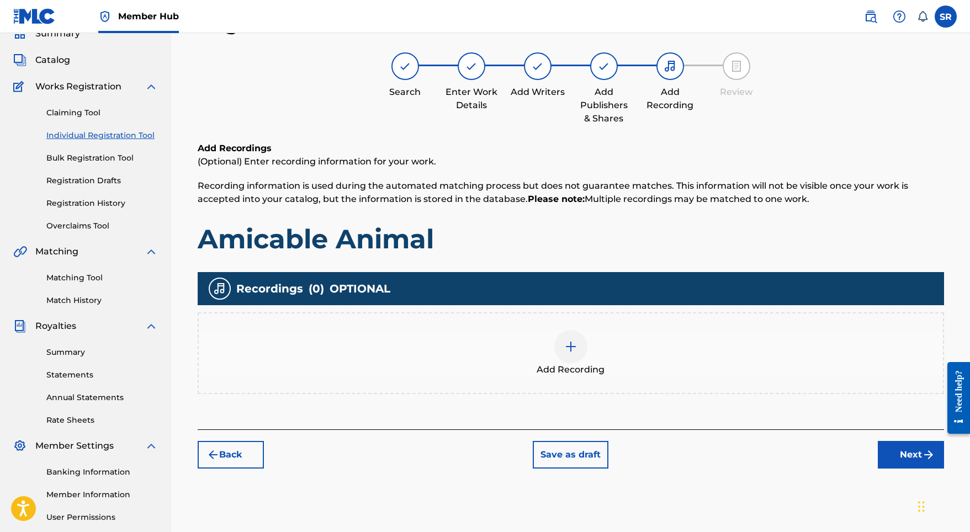
click at [566, 353] on div at bounding box center [570, 346] width 33 height 33
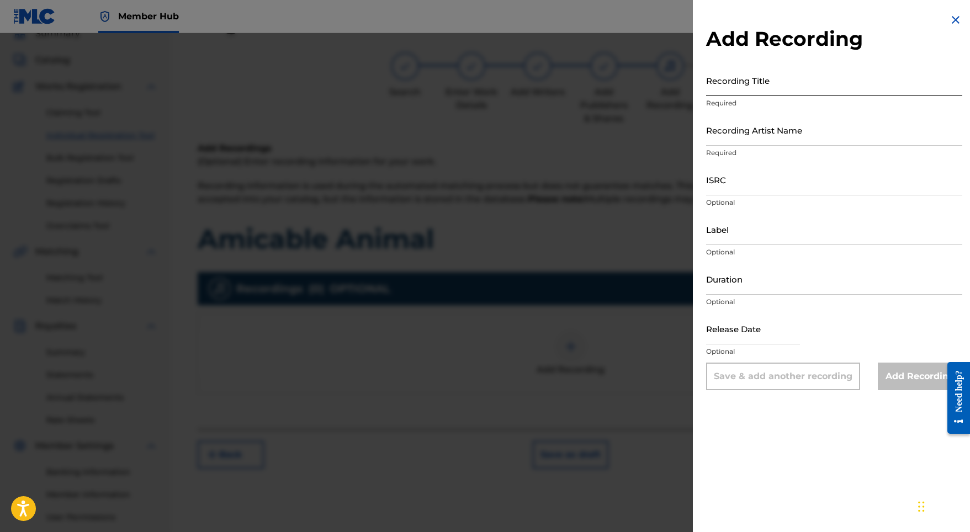
click at [799, 88] on input "Recording Title" at bounding box center [834, 80] width 256 height 31
paste input "Amicable Animal"
type input "Amicable Animal"
click at [734, 135] on input "Recording Artist Name" at bounding box center [834, 129] width 256 height 31
paste input "Stellar Soothe"
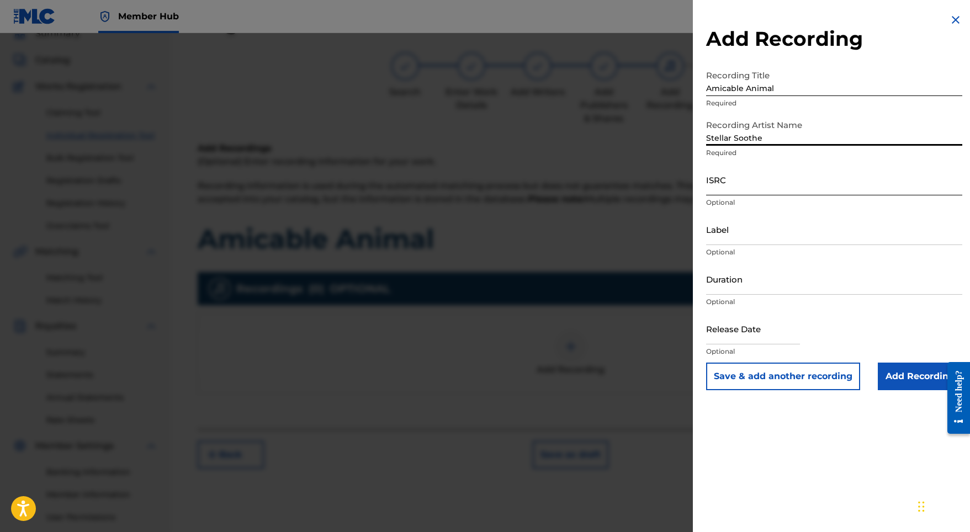
type input "Stellar Soothe"
click at [755, 192] on input "ISRC" at bounding box center [834, 179] width 256 height 31
paste input "GBMJG2412878"
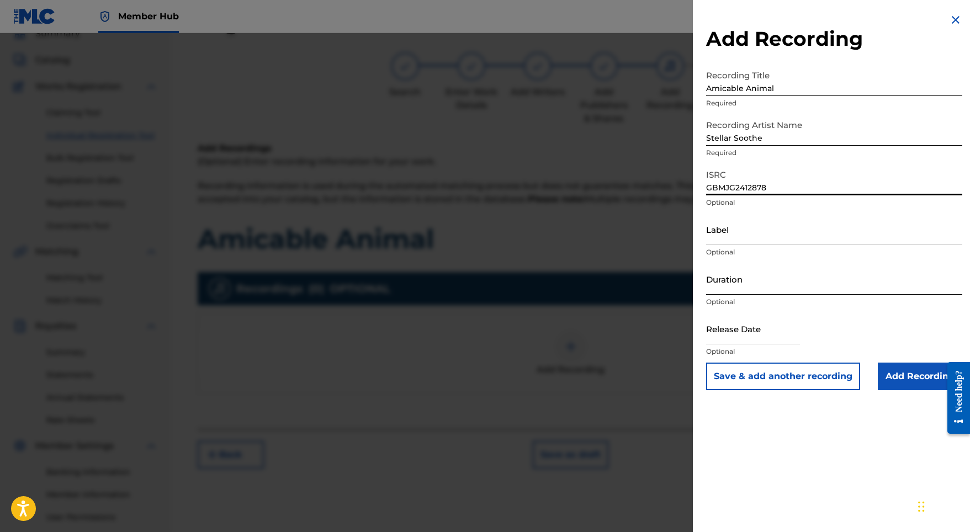
type input "GBMJG2412878"
click at [740, 288] on input "Duration" at bounding box center [834, 278] width 256 height 31
type input "02:20"
click at [765, 330] on input "text" at bounding box center [753, 328] width 94 height 31
select select "8"
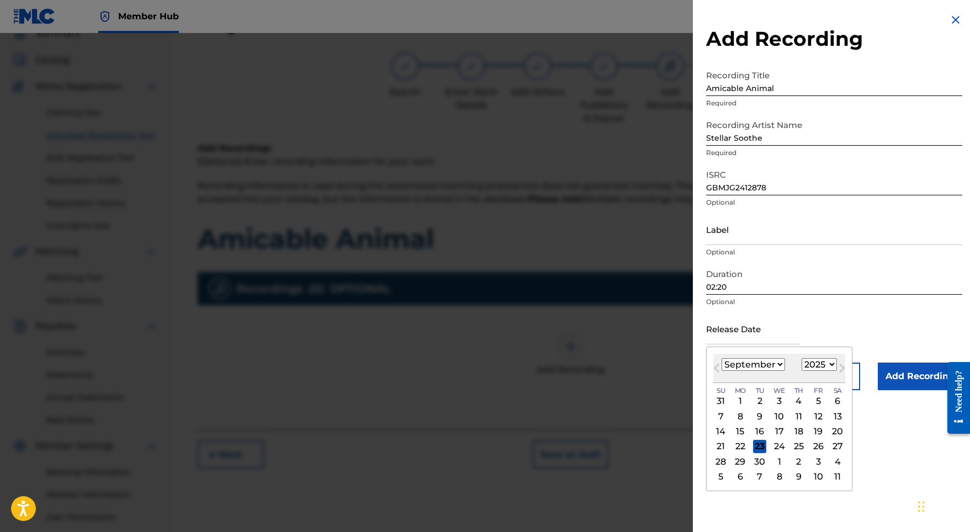
select select "2024"
select select "4"
click at [812, 414] on div "10" at bounding box center [818, 416] width 13 height 13
type input "[DATE]"
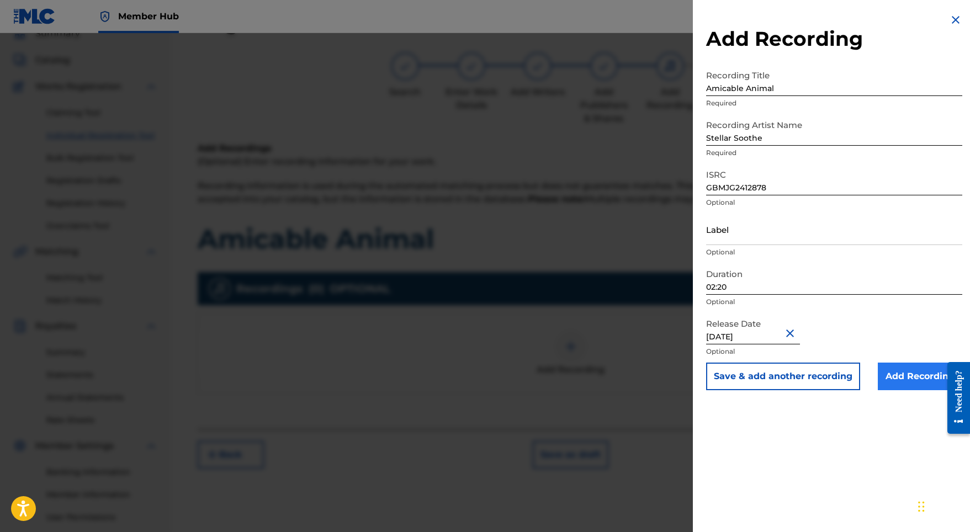
click at [925, 379] on input "Add Recording" at bounding box center [920, 377] width 84 height 28
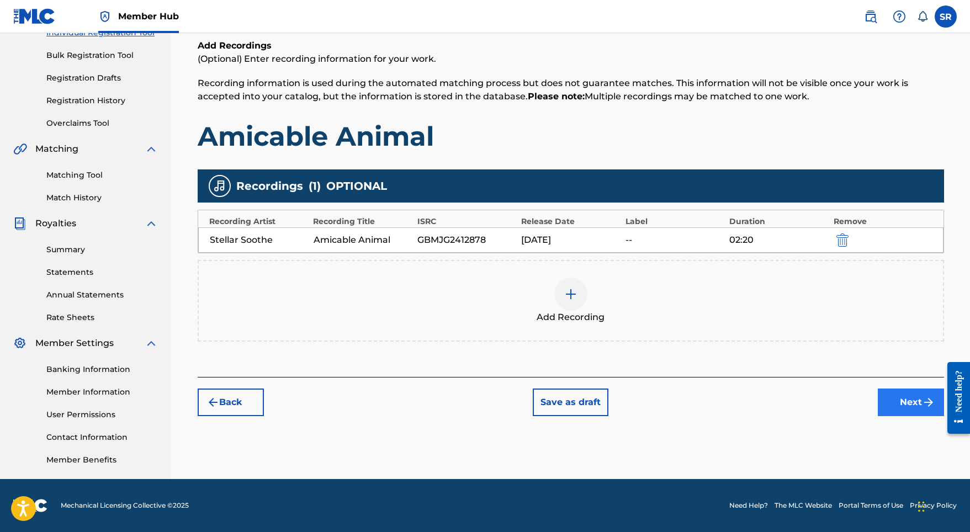
click at [919, 410] on button "Next" at bounding box center [911, 403] width 66 height 28
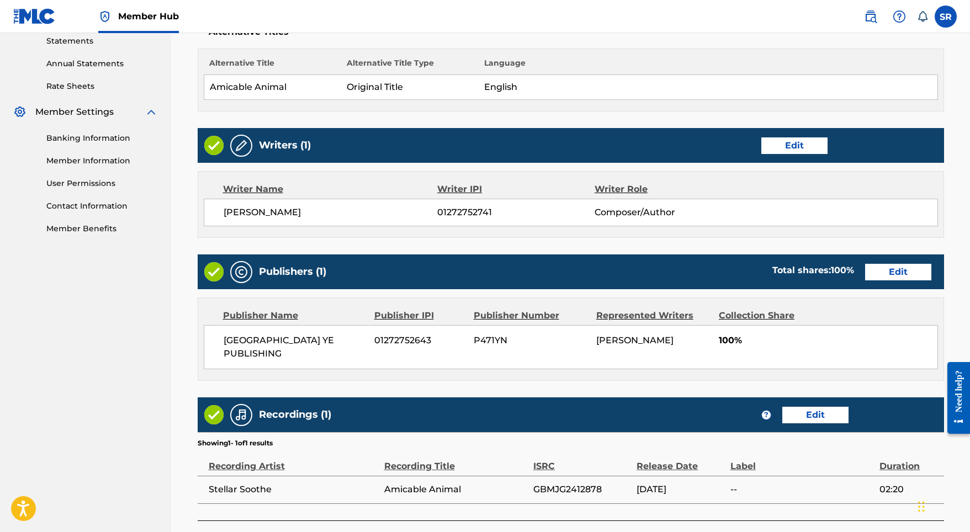
scroll to position [450, 0]
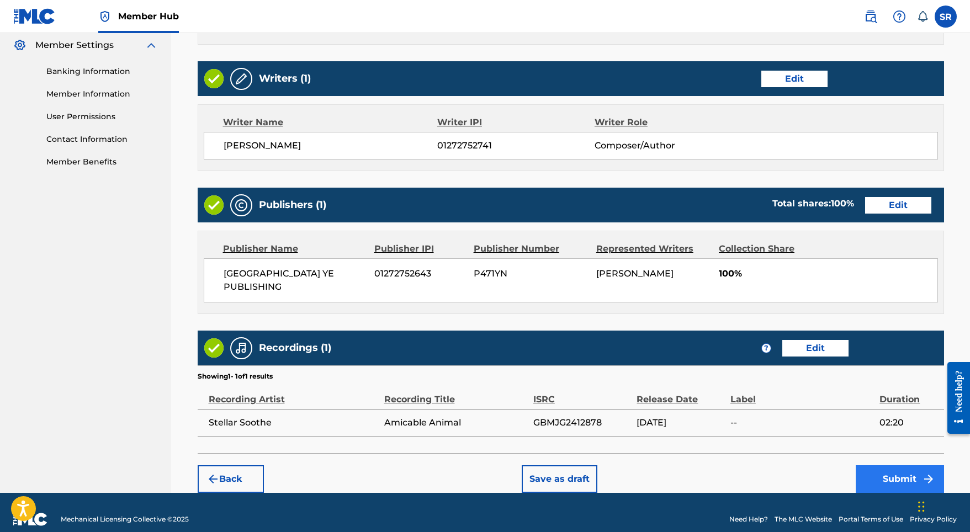
click at [887, 466] on button "Submit" at bounding box center [900, 479] width 88 height 28
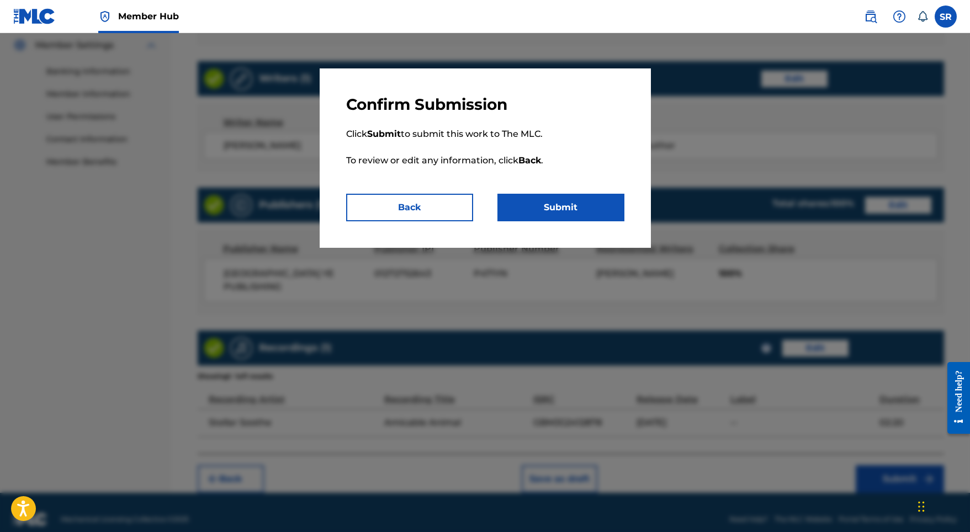
click at [586, 189] on p "Click Submit to submit this work to The MLC. To review or edit any information,…" at bounding box center [485, 153] width 278 height 79
click at [573, 204] on button "Submit" at bounding box center [560, 208] width 127 height 28
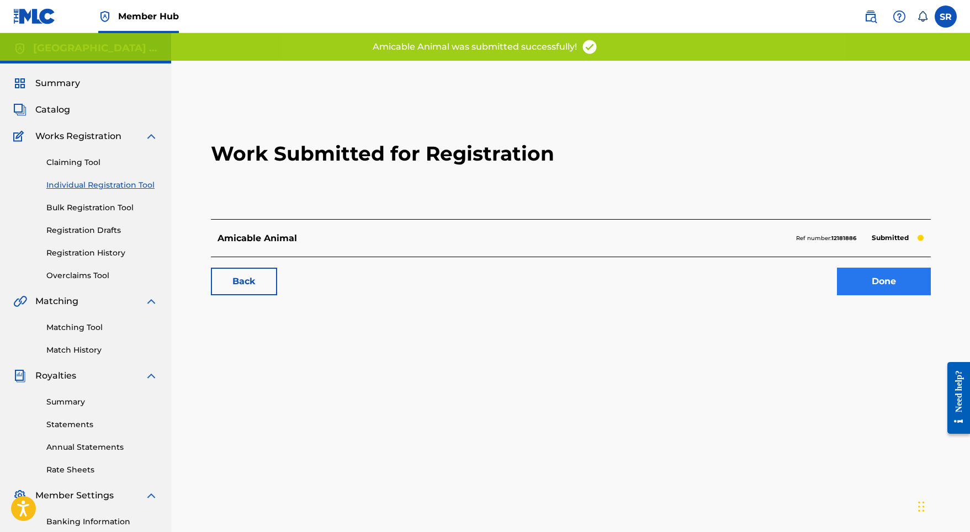
click at [842, 280] on link "Done" at bounding box center [884, 282] width 94 height 28
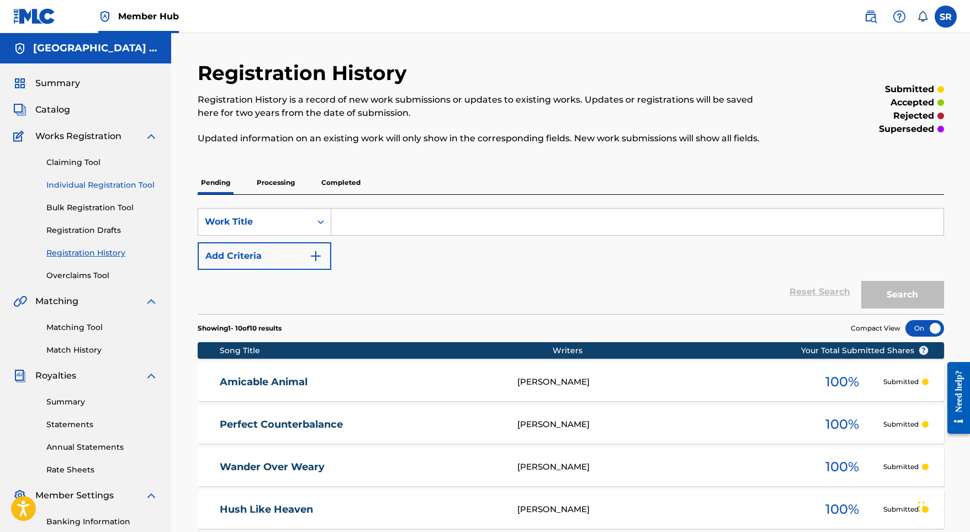
click at [103, 183] on link "Individual Registration Tool" at bounding box center [102, 185] width 112 height 12
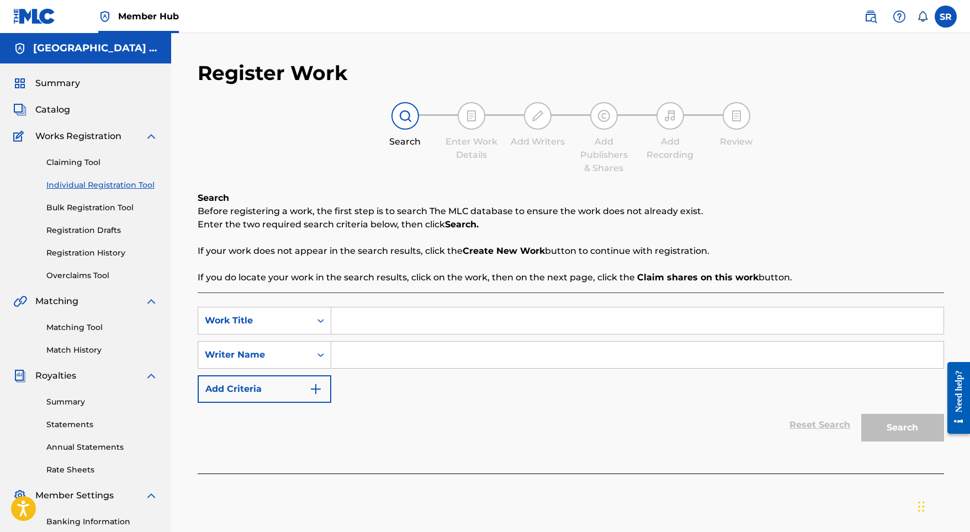
click at [431, 324] on input "Search Form" at bounding box center [637, 321] width 612 height 26
paste input "The Rest is Worthwhile"
type input "The Rest is Worthwhile"
click at [474, 357] on input "Search Form" at bounding box center [637, 355] width 612 height 26
paste input "The Rest is Worthwhile"
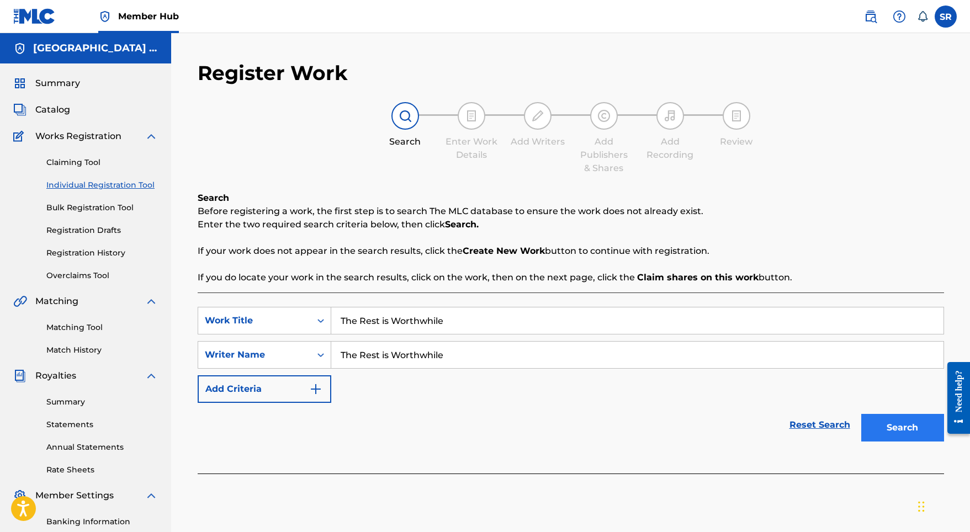
type input "The Rest is Worthwhile"
click at [889, 428] on button "Search" at bounding box center [902, 428] width 83 height 28
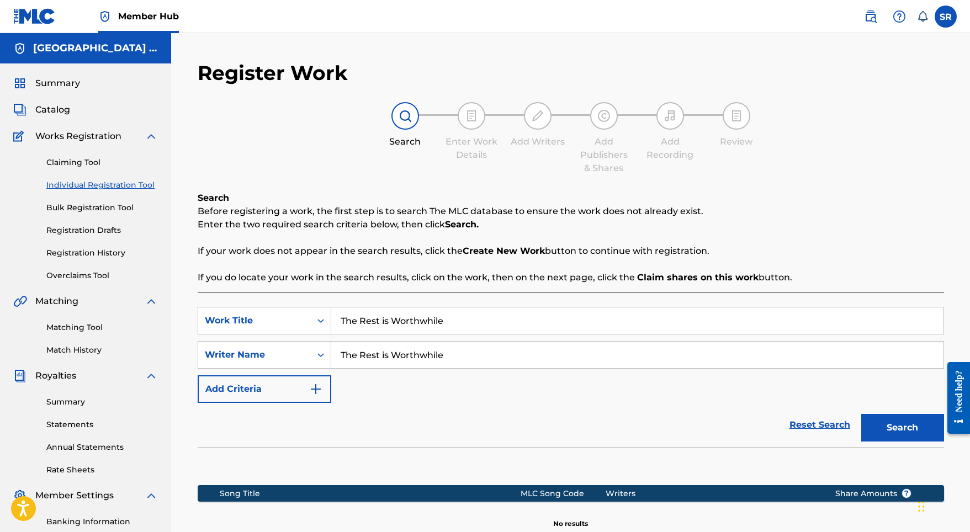
scroll to position [152, 0]
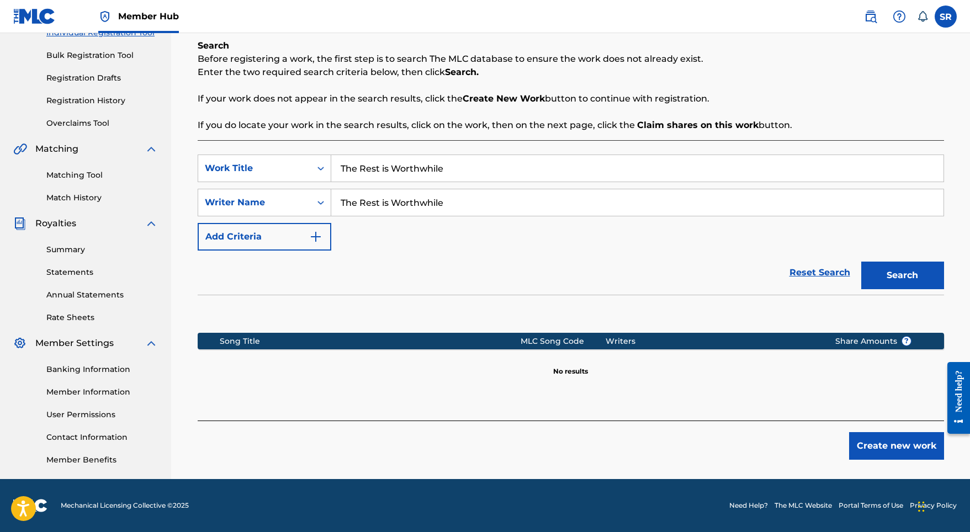
click at [855, 431] on div "Create new work" at bounding box center [571, 440] width 746 height 39
click at [865, 439] on button "Create new work" at bounding box center [896, 446] width 95 height 28
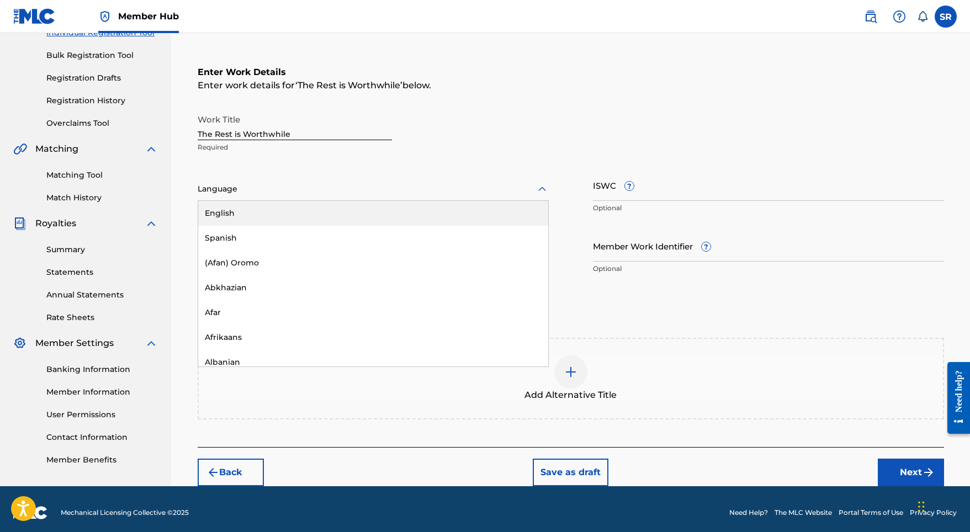
click at [383, 194] on div at bounding box center [373, 189] width 351 height 14
click at [326, 218] on div "English" at bounding box center [373, 213] width 350 height 25
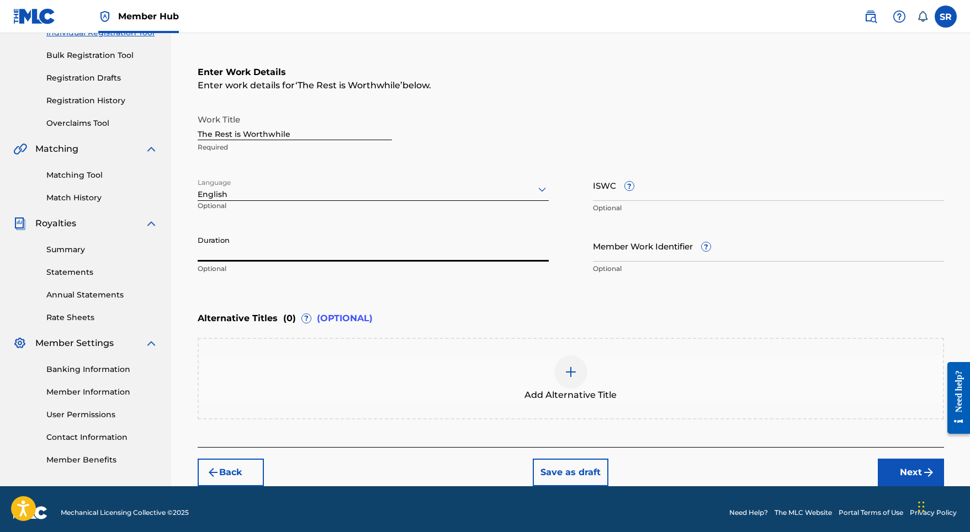
click at [330, 248] on input "Duration" at bounding box center [373, 245] width 351 height 31
type input "02:15"
click at [574, 399] on span "Add Alternative Title" at bounding box center [570, 395] width 92 height 13
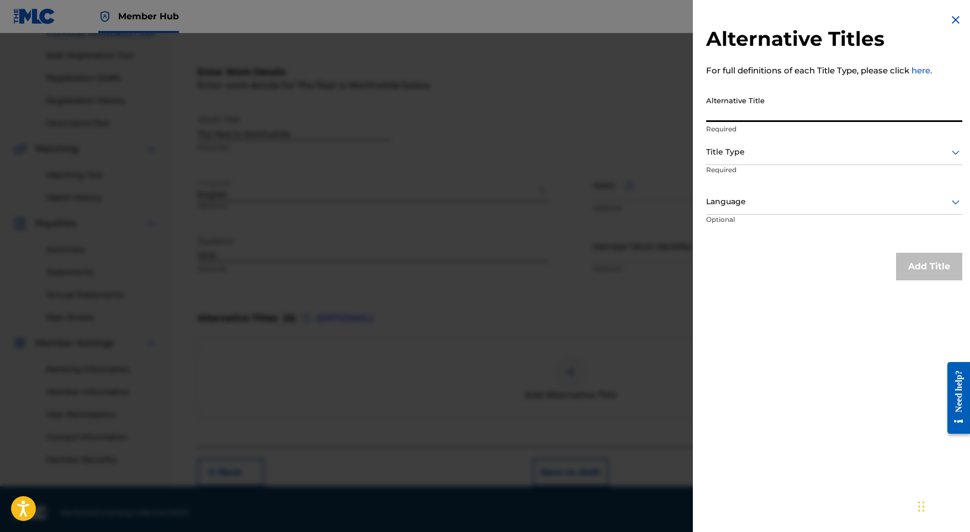
click at [786, 116] on input "Alternative Title" at bounding box center [834, 106] width 256 height 31
paste input "The Rest is Worthwhile"
type input "The Rest is Worthwhile"
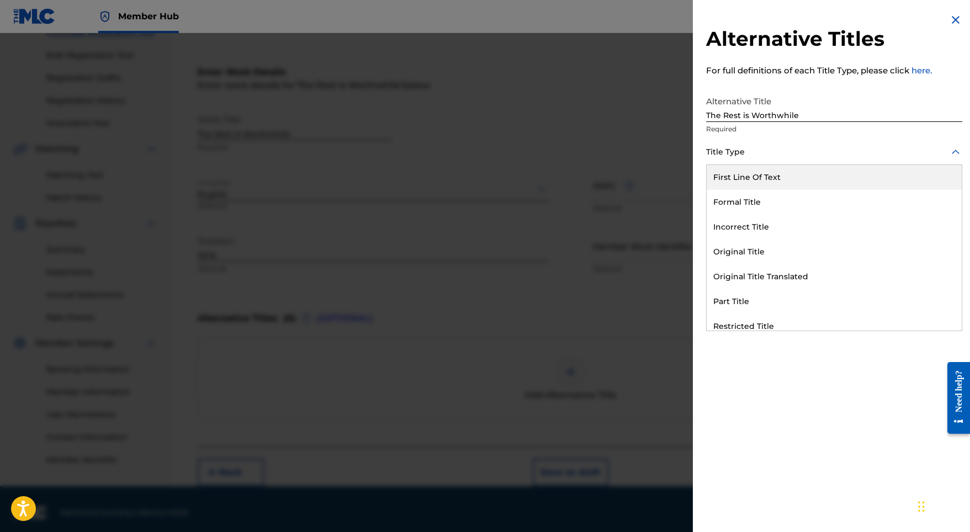
click at [766, 145] on div at bounding box center [834, 152] width 256 height 14
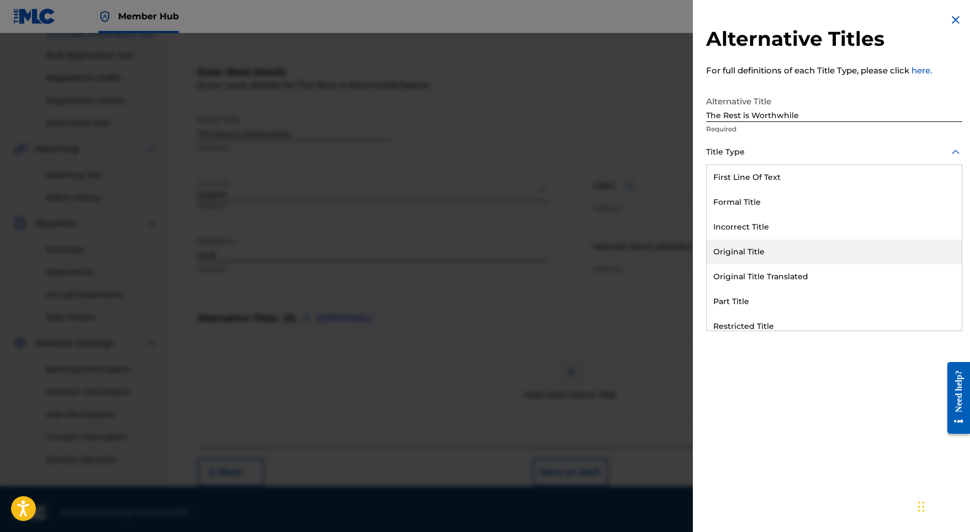
click at [744, 241] on div "Original Title" at bounding box center [834, 252] width 255 height 25
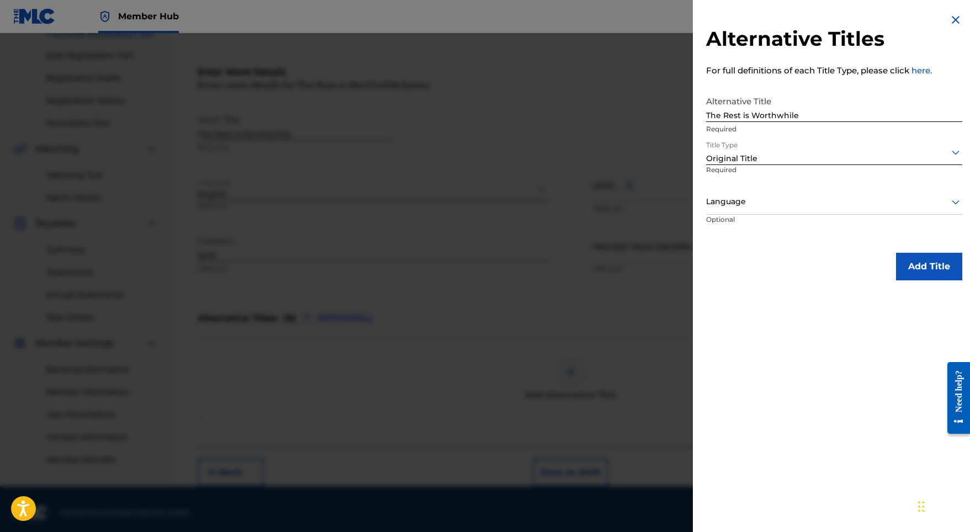
click at [751, 183] on p "Required" at bounding box center [747, 177] width 82 height 25
click at [752, 192] on div "Language" at bounding box center [834, 202] width 256 height 25
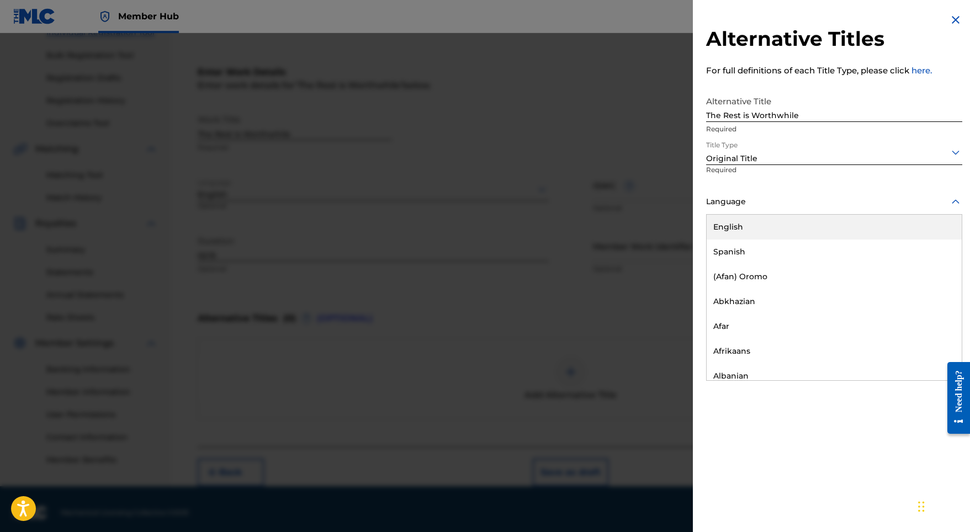
click at [754, 221] on div "English" at bounding box center [834, 227] width 255 height 25
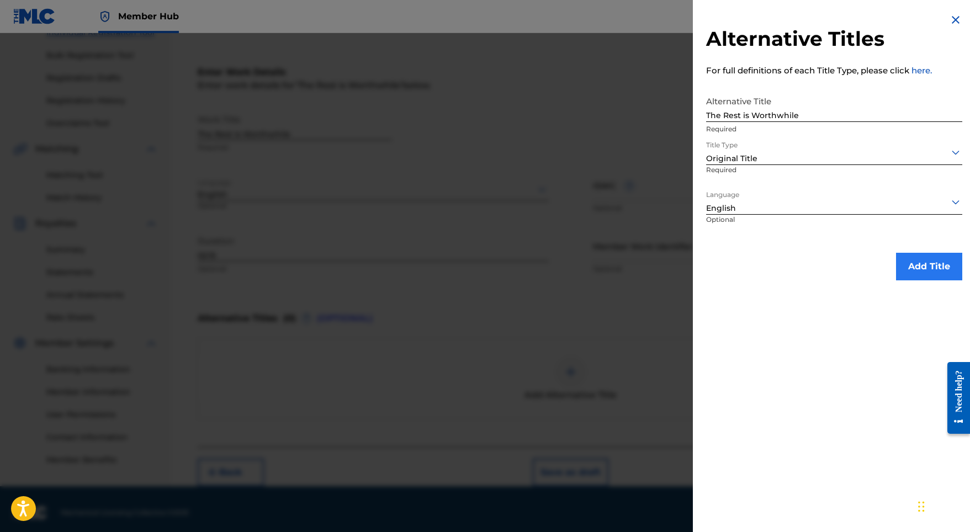
click at [921, 268] on button "Add Title" at bounding box center [929, 267] width 66 height 28
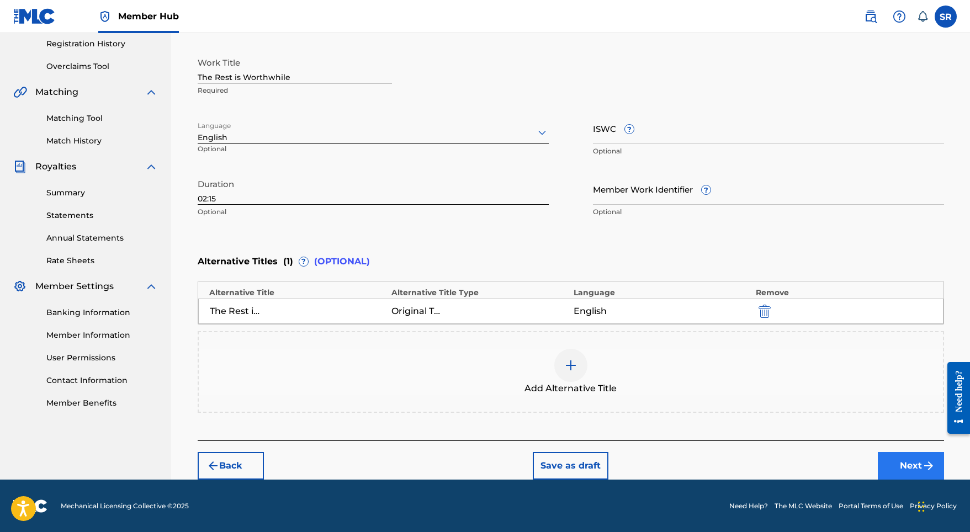
click at [934, 478] on button "Next" at bounding box center [911, 466] width 66 height 28
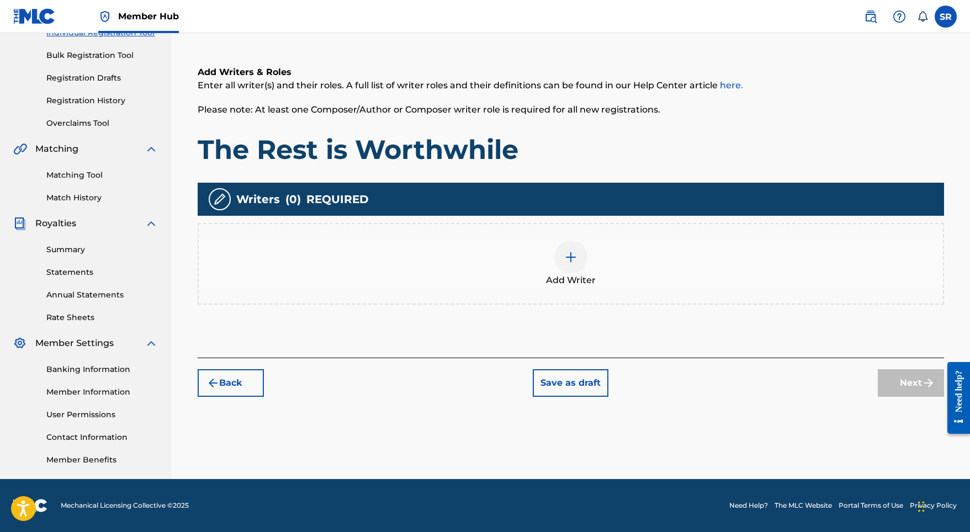
click at [557, 271] on div "Add Writer" at bounding box center [571, 264] width 744 height 46
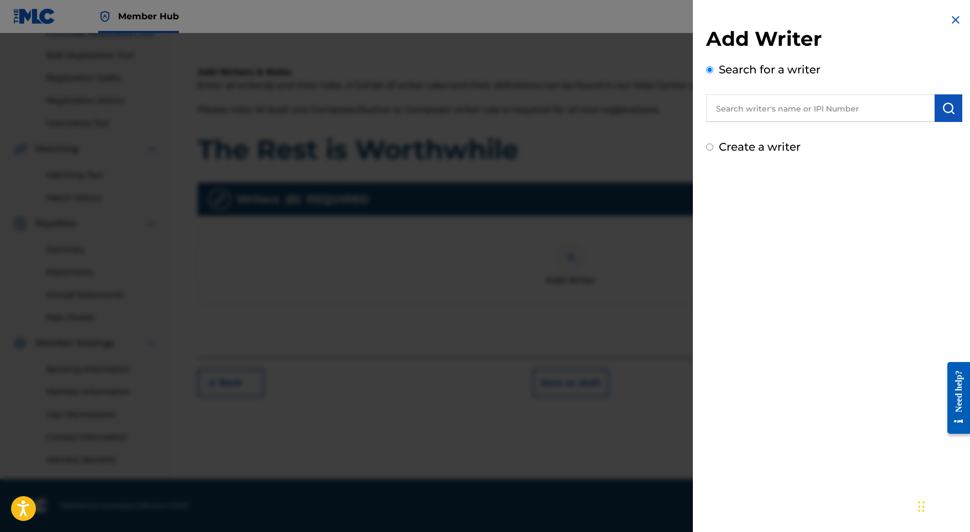
click at [792, 96] on input "text" at bounding box center [820, 108] width 229 height 28
paste input "[PERSON_NAME]"
type input "[PERSON_NAME]"
click at [943, 104] on img "submit" at bounding box center [948, 108] width 13 height 13
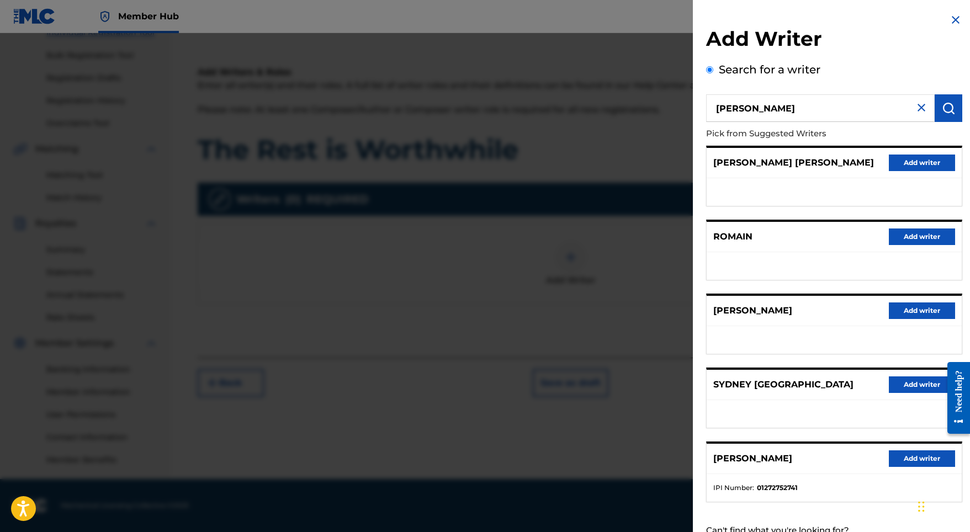
scroll to position [49, 0]
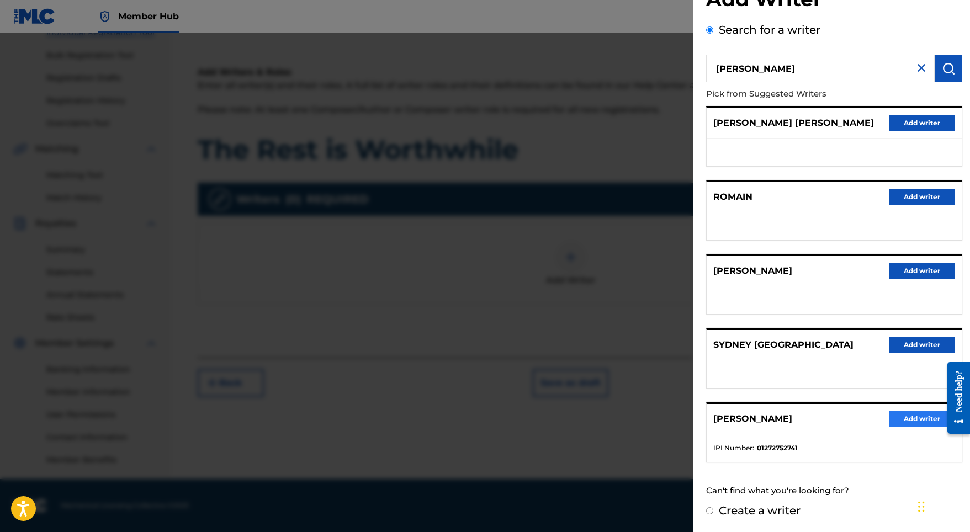
click at [909, 421] on button "Add writer" at bounding box center [922, 419] width 66 height 17
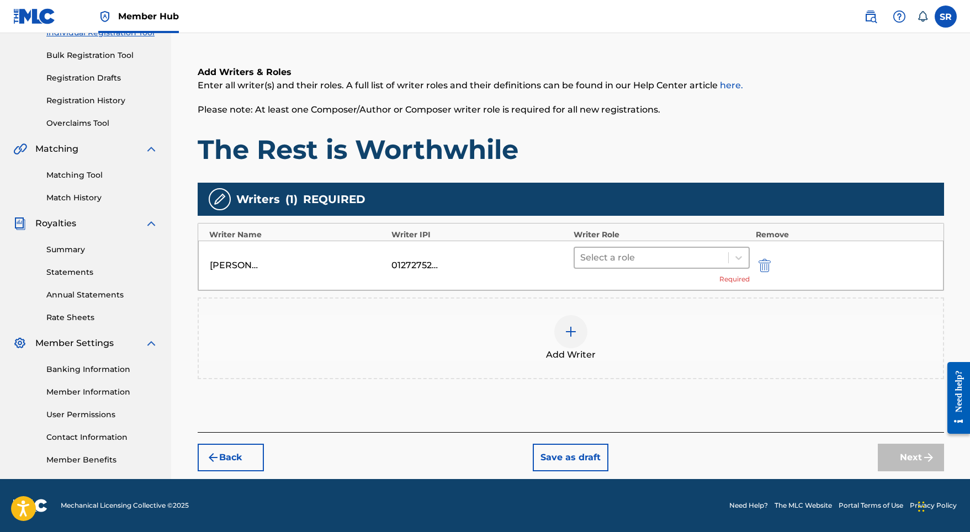
click at [618, 268] on div "Select a role Required" at bounding box center [662, 266] width 177 height 38
click at [619, 266] on div "Select a role" at bounding box center [652, 258] width 154 height 20
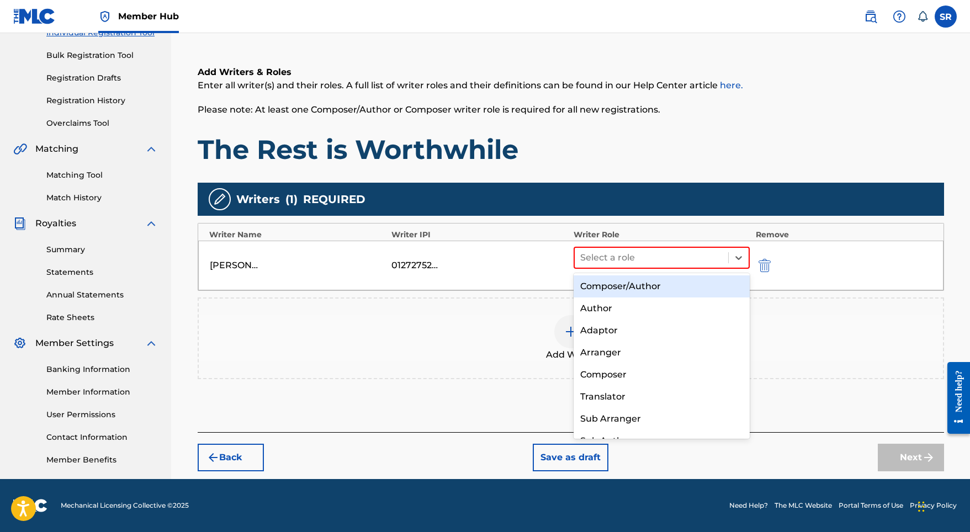
click at [629, 294] on div "Composer/Author" at bounding box center [662, 286] width 177 height 22
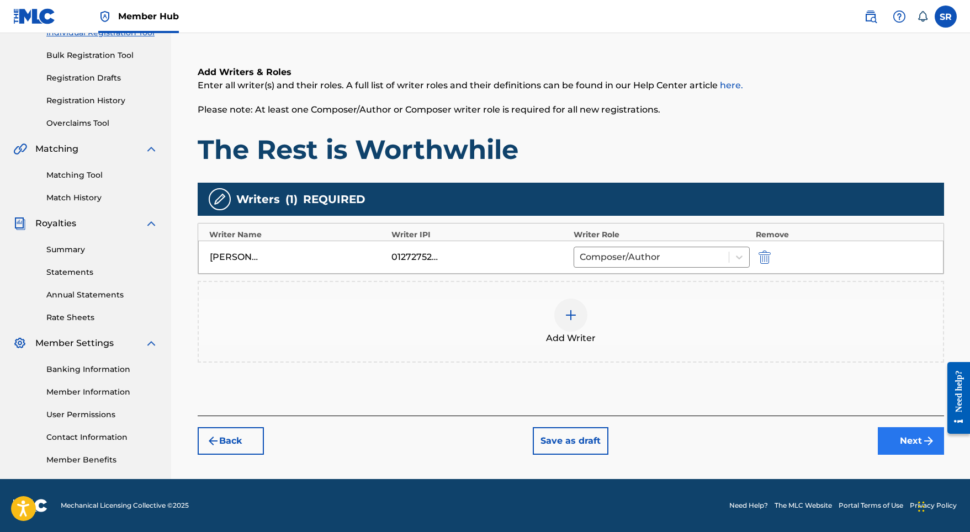
click at [885, 431] on button "Next" at bounding box center [911, 441] width 66 height 28
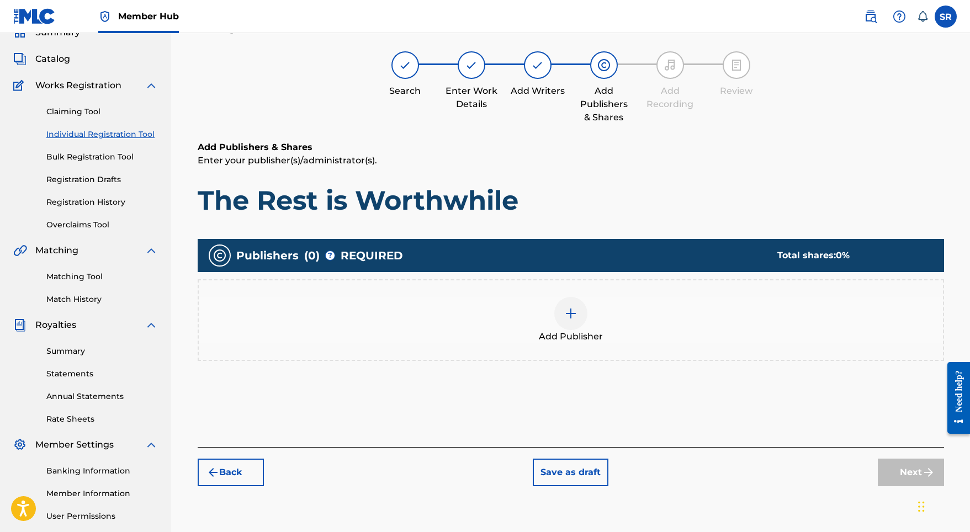
scroll to position [50, 0]
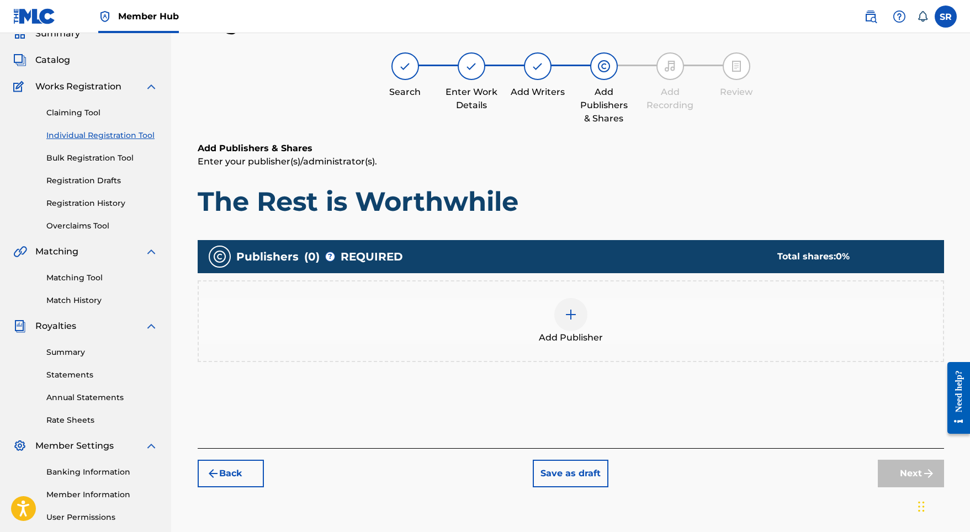
click at [558, 300] on div "Add Publisher" at bounding box center [571, 321] width 744 height 46
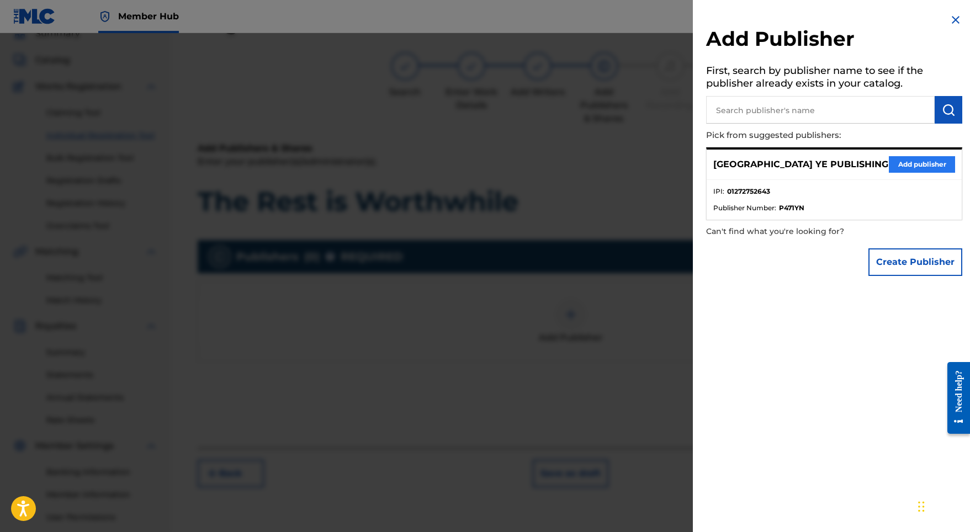
click at [932, 159] on button "Add publisher" at bounding box center [922, 164] width 66 height 17
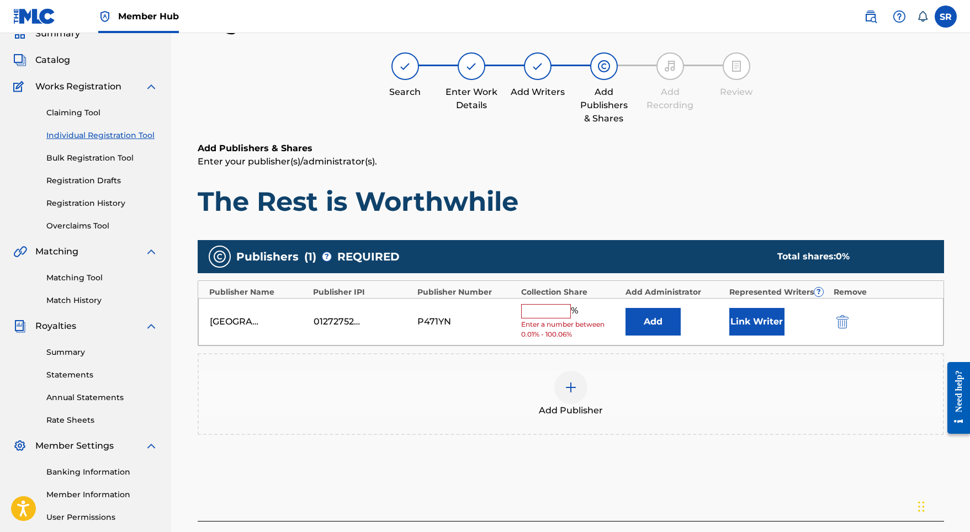
click at [550, 309] on input "text" at bounding box center [546, 311] width 50 height 14
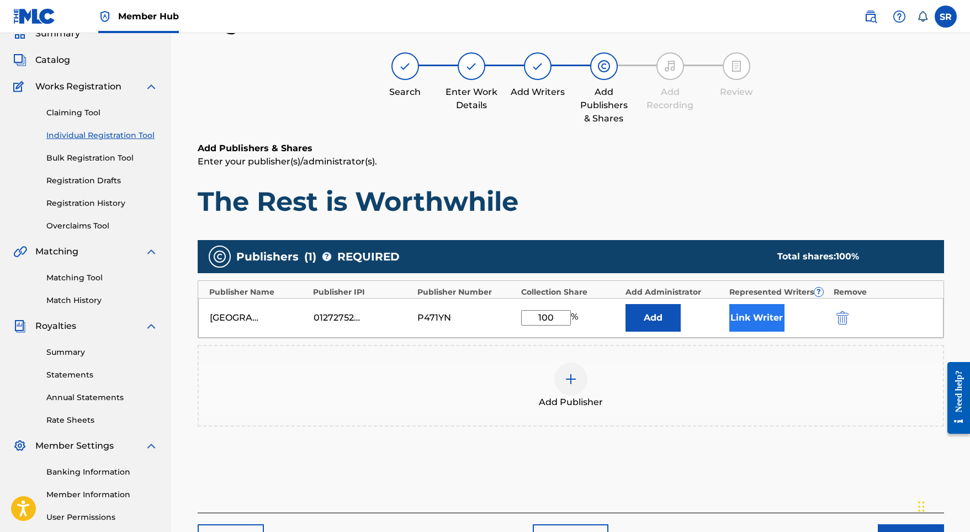
type input "100"
click at [753, 320] on button "Link Writer" at bounding box center [756, 318] width 55 height 28
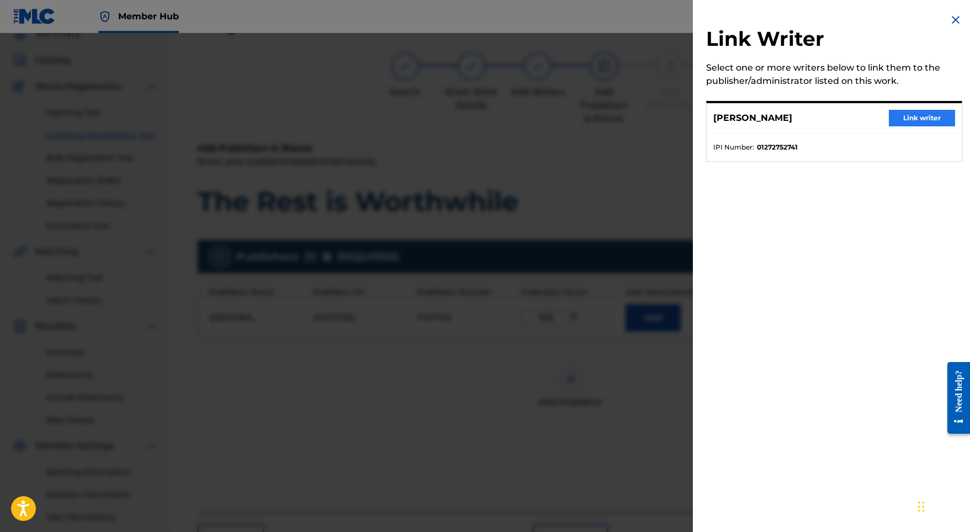
click at [905, 124] on button "Link writer" at bounding box center [922, 118] width 66 height 17
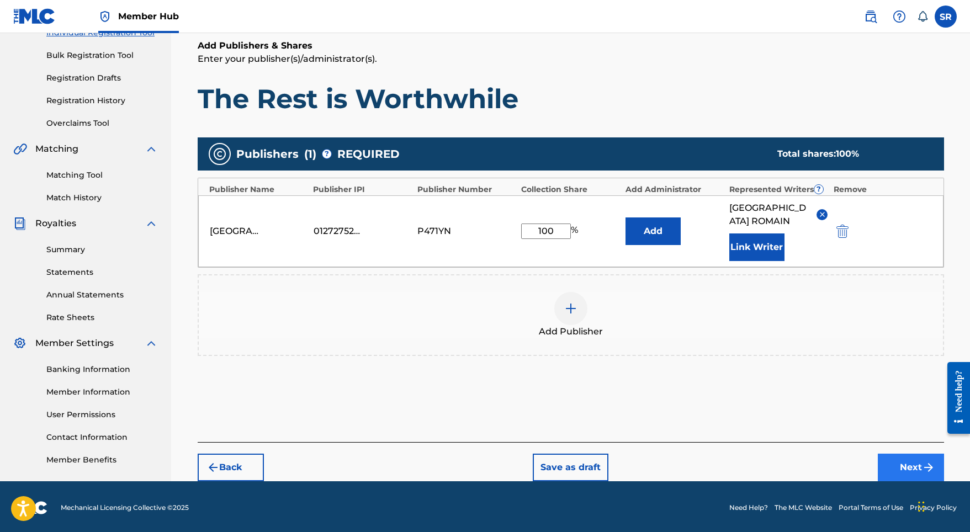
click at [900, 465] on button "Next" at bounding box center [911, 468] width 66 height 28
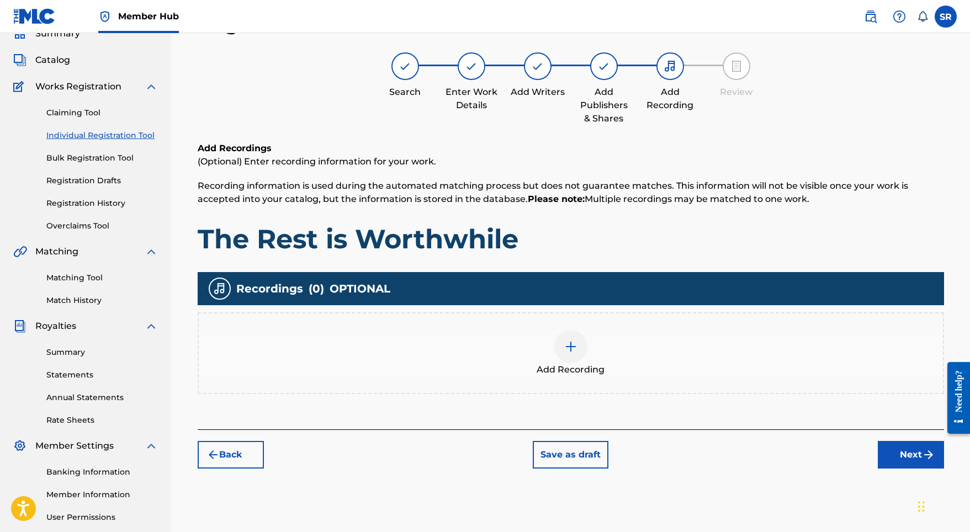
click at [570, 338] on div at bounding box center [570, 346] width 33 height 33
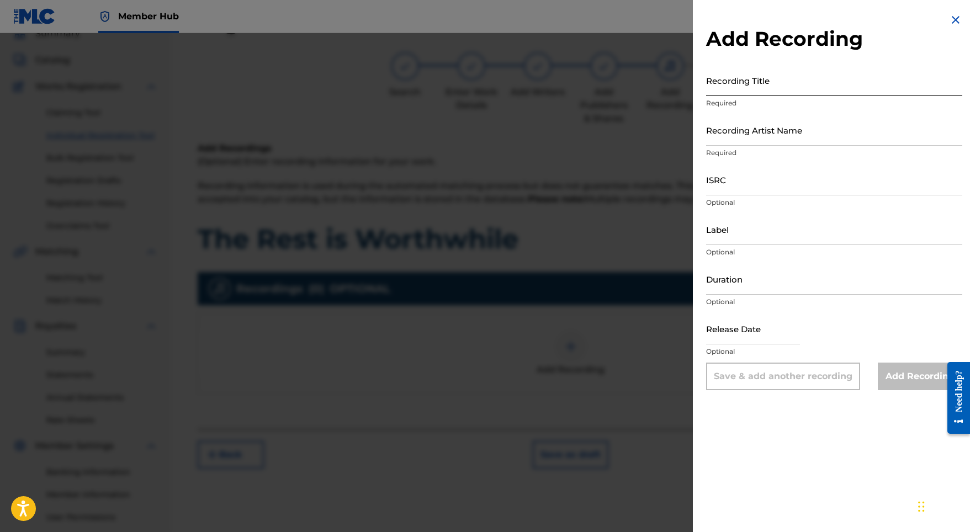
click at [744, 77] on input "Recording Title" at bounding box center [834, 80] width 256 height 31
paste input "The Rest is Worthwhile"
type input "The Rest is Worthwhile"
click at [749, 114] on input "Recording Artist Name" at bounding box center [834, 129] width 256 height 31
paste input "Stellar Soothe"
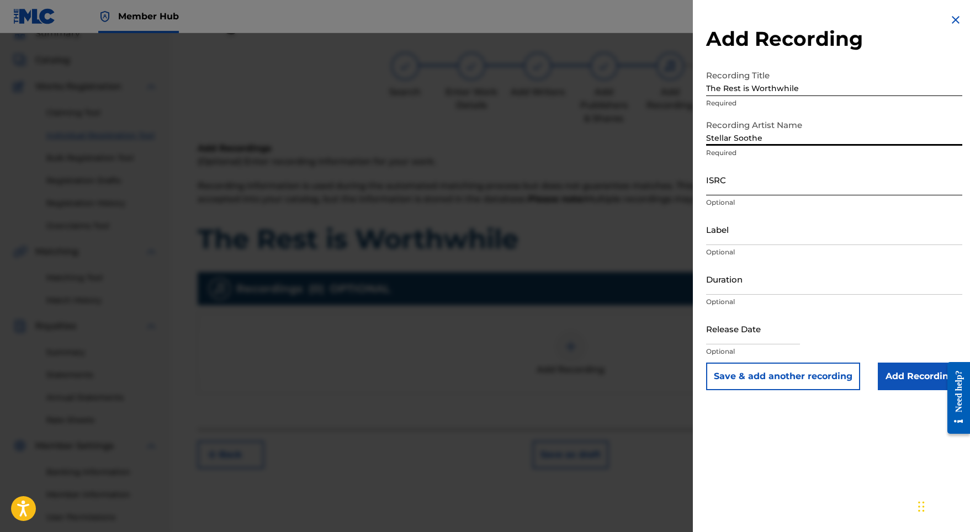
type input "Stellar Soothe"
click at [754, 190] on input "ISRC" at bounding box center [834, 179] width 256 height 31
paste input "GBMJG2412879"
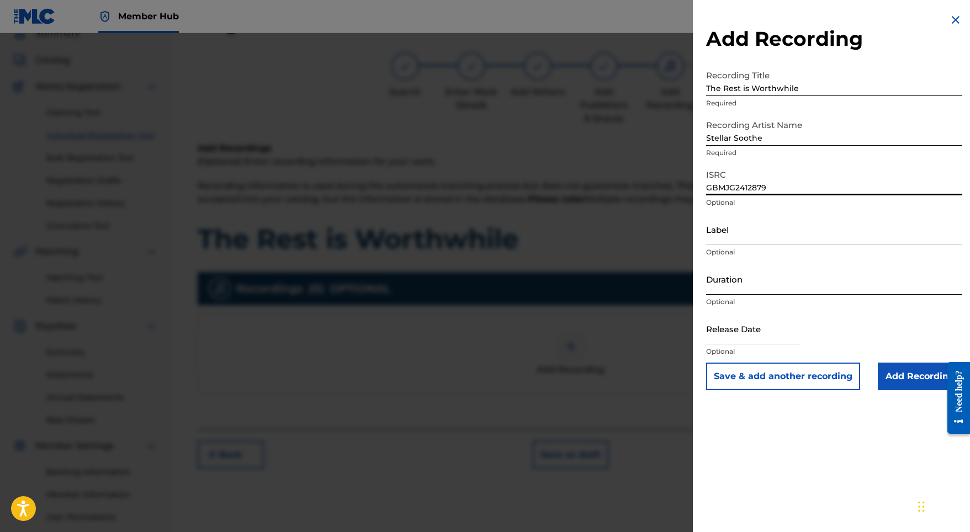
type input "GBMJG2412879"
click at [773, 286] on input "Duration" at bounding box center [834, 278] width 256 height 31
type input "02:15"
click at [790, 340] on input "text" at bounding box center [753, 328] width 94 height 31
select select "8"
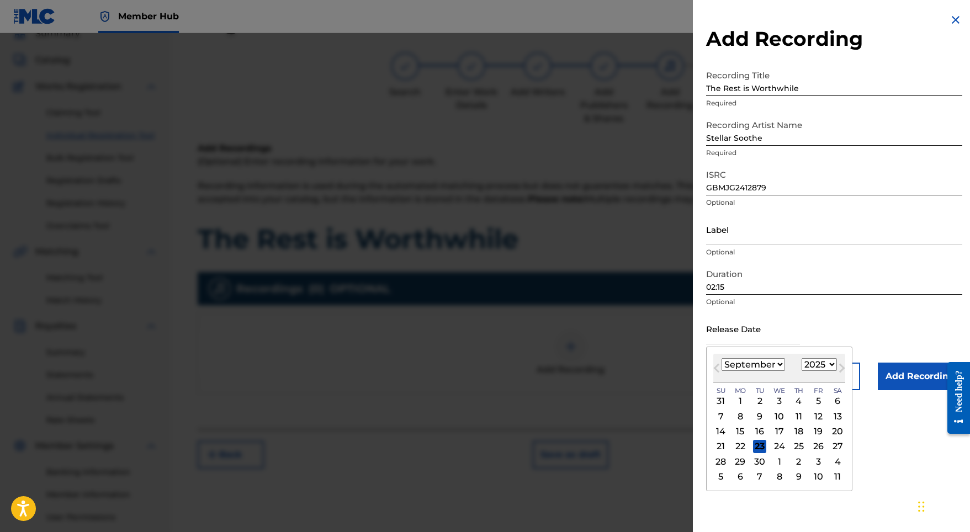
select select "2024"
select select "4"
click at [812, 414] on div "10" at bounding box center [818, 416] width 13 height 13
type input "[DATE]"
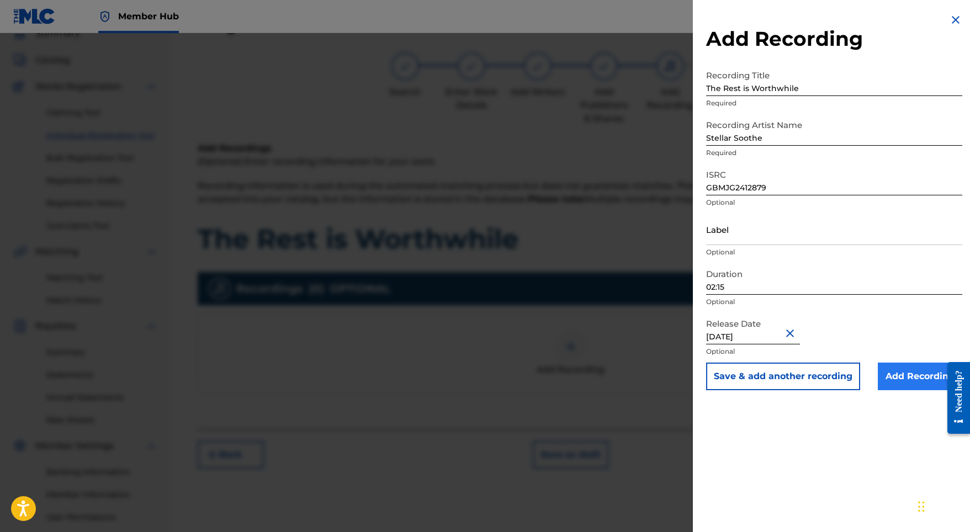
click at [904, 385] on input "Add Recording" at bounding box center [920, 377] width 84 height 28
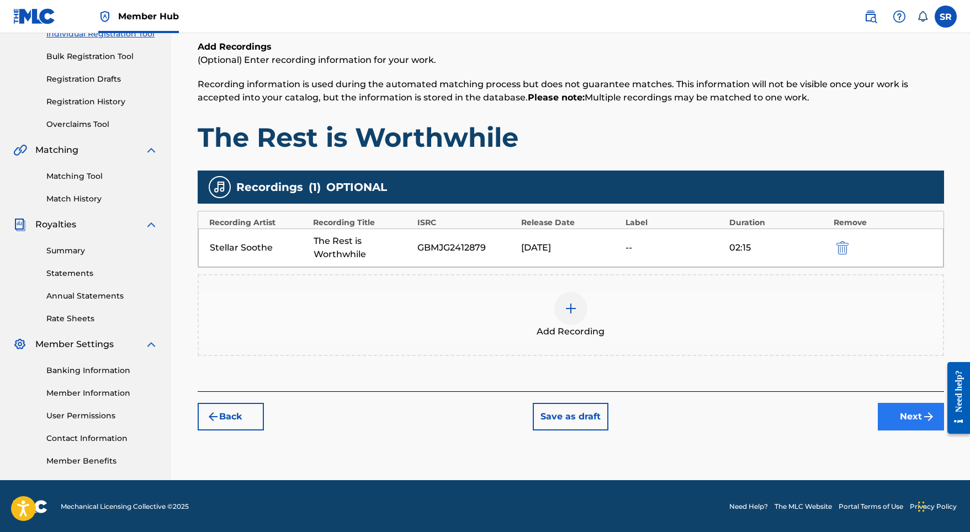
click at [900, 418] on button "Next" at bounding box center [911, 417] width 66 height 28
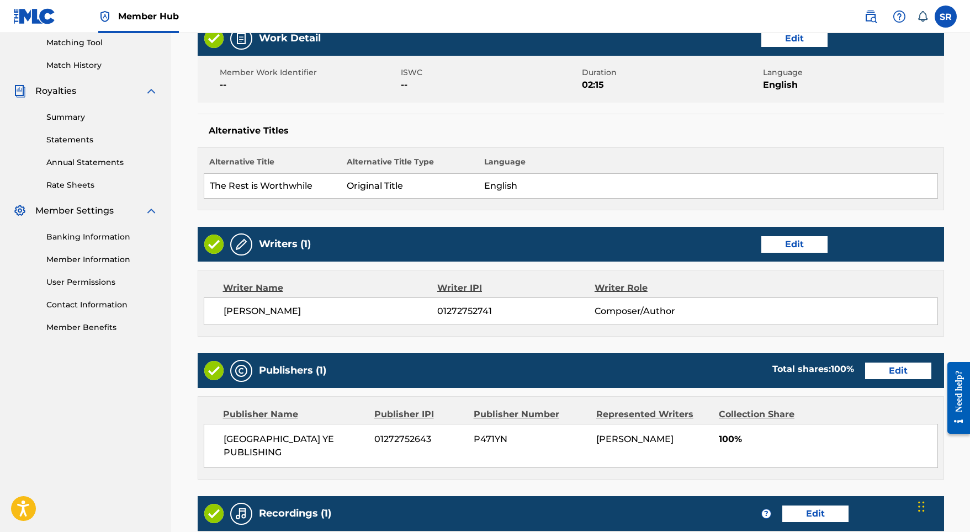
scroll to position [450, 0]
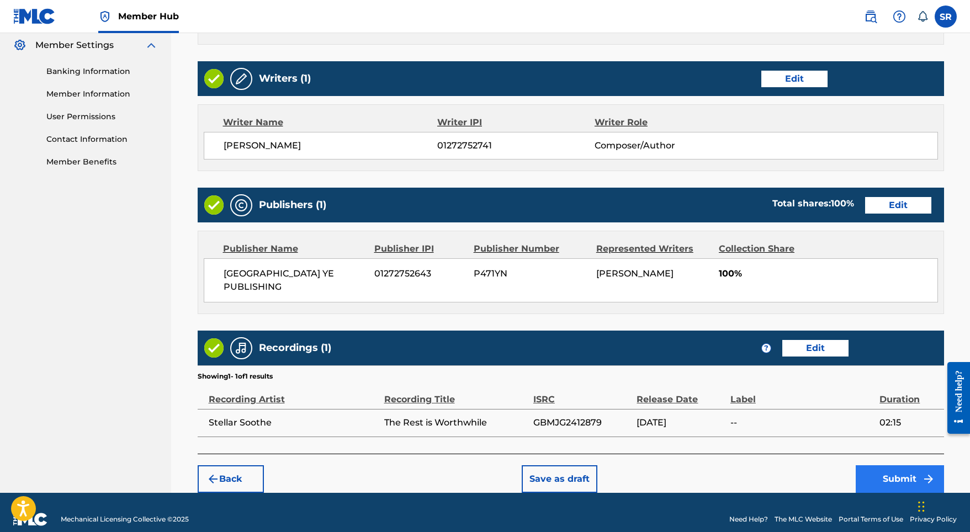
click at [876, 465] on button "Submit" at bounding box center [900, 479] width 88 height 28
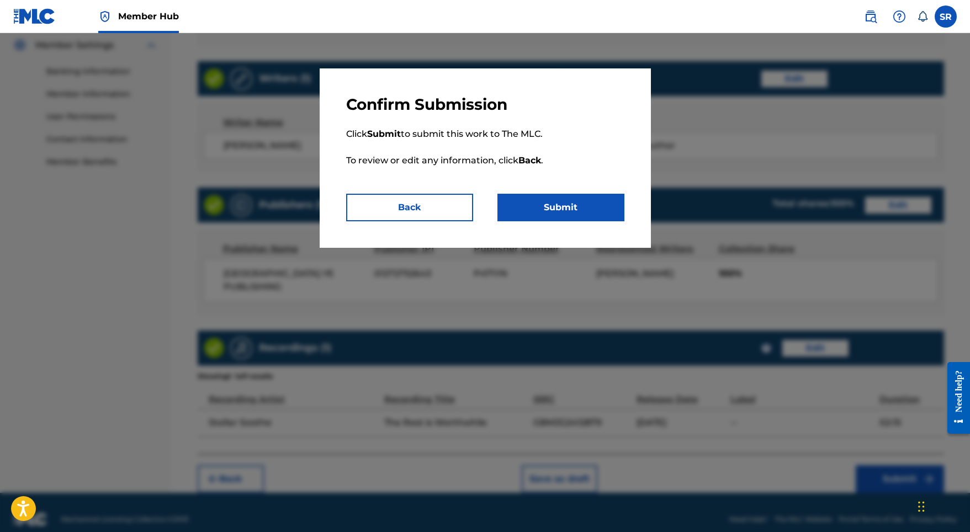
click at [543, 188] on p "Click Submit to submit this work to The MLC. To review or edit any information,…" at bounding box center [485, 153] width 278 height 79
click at [544, 211] on button "Submit" at bounding box center [560, 208] width 127 height 28
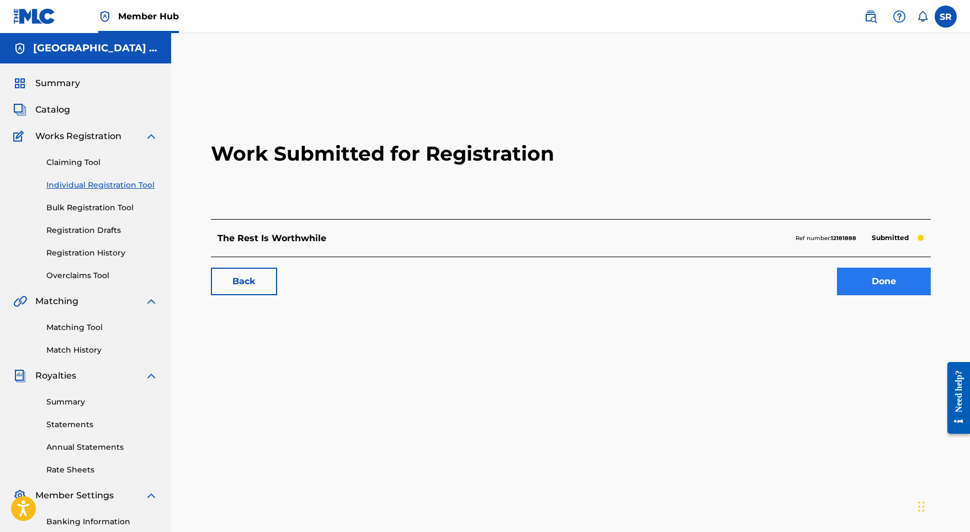
click at [852, 284] on link "Done" at bounding box center [884, 282] width 94 height 28
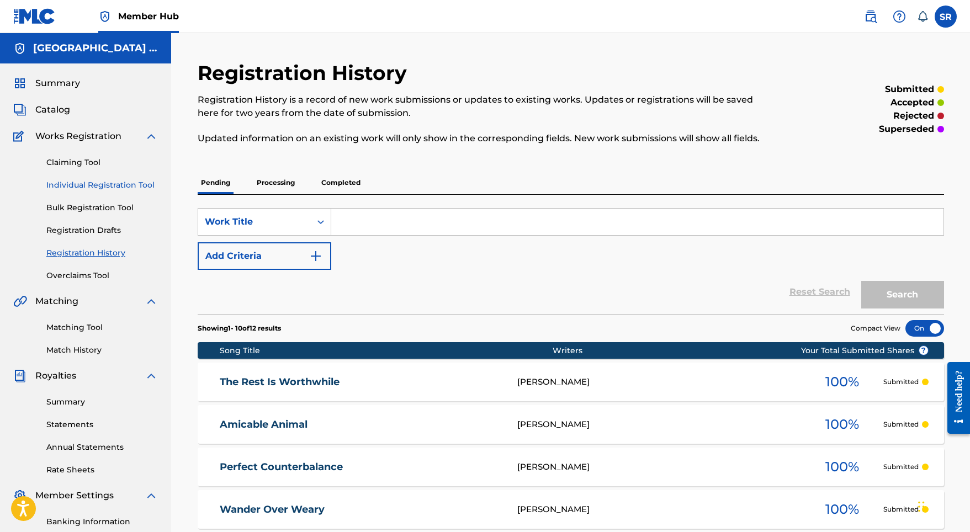
click at [121, 184] on link "Individual Registration Tool" at bounding box center [102, 185] width 112 height 12
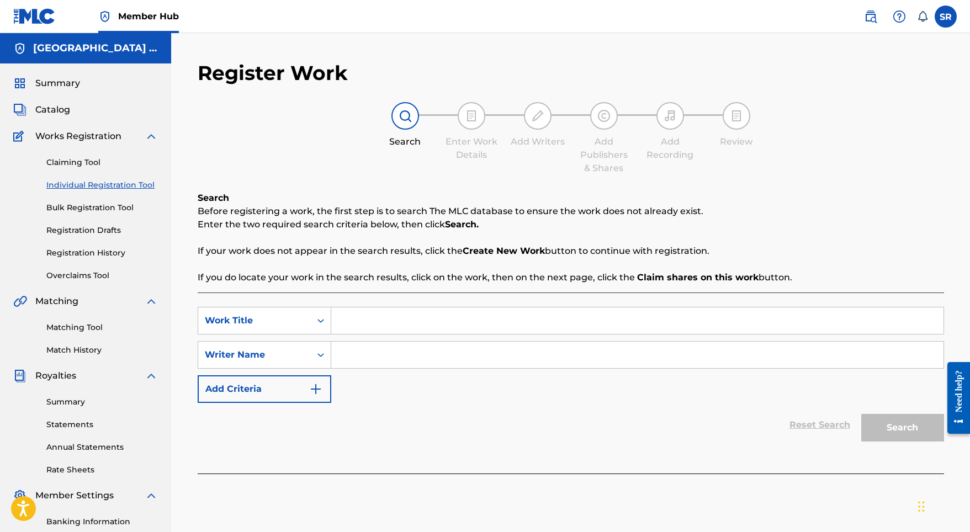
click at [417, 317] on input "Search Form" at bounding box center [637, 321] width 612 height 26
paste input "Sleepy Sheepy"
type input "Sleepy Sheepy"
click at [416, 362] on input "Search Form" at bounding box center [637, 355] width 612 height 26
paste input "Sleepy Sheepy"
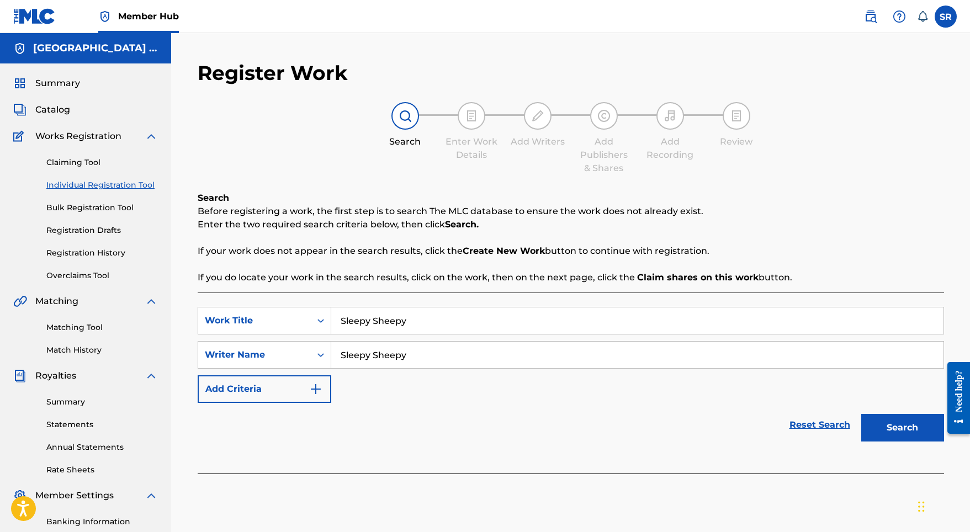
type input "Sleepy Sheepy"
click at [898, 430] on button "Search" at bounding box center [902, 428] width 83 height 28
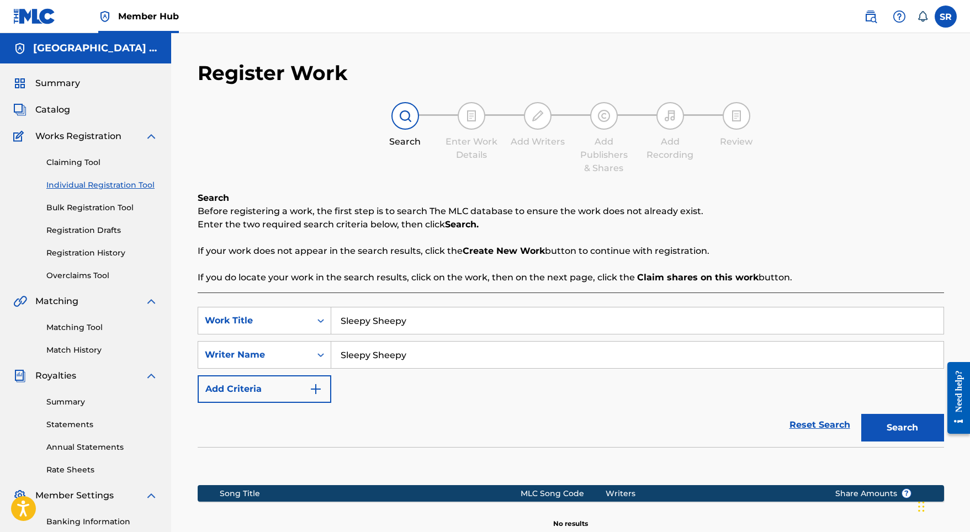
scroll to position [152, 0]
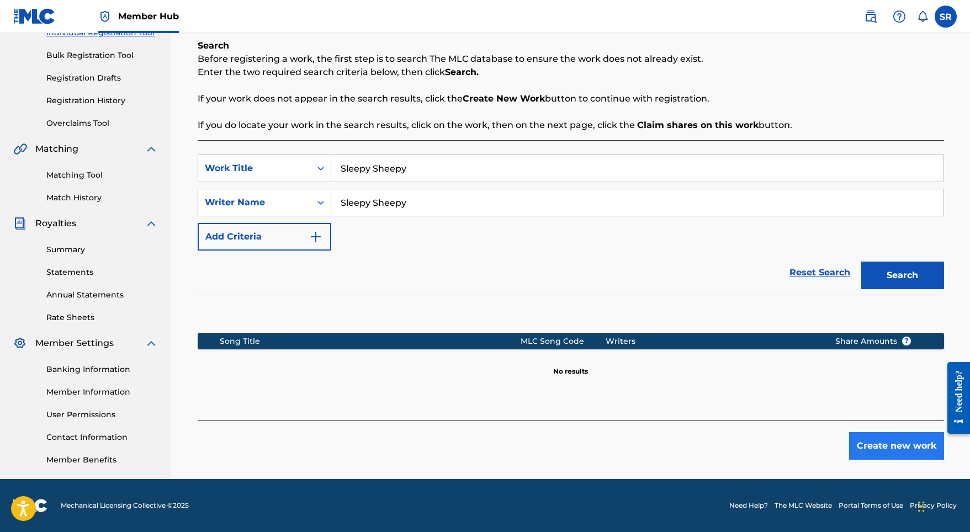
click at [861, 452] on button "Create new work" at bounding box center [896, 446] width 95 height 28
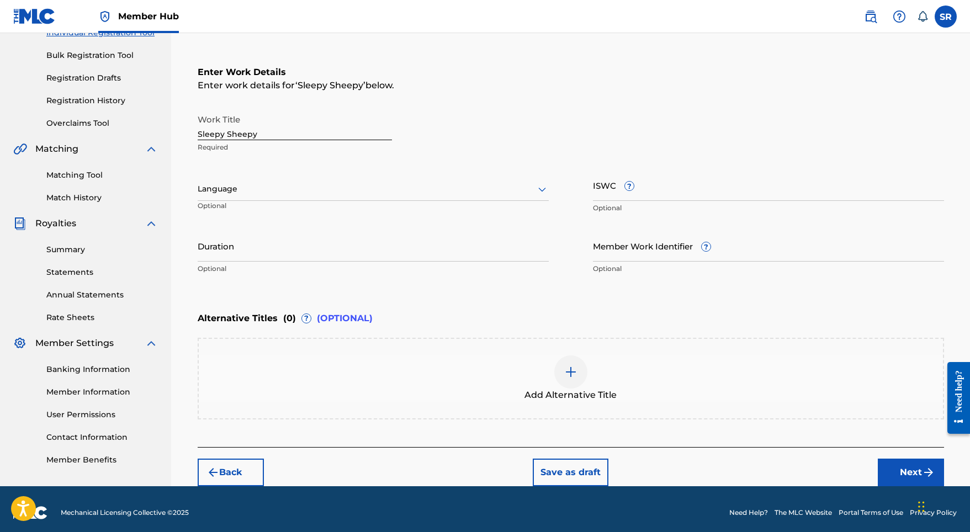
click at [381, 184] on div at bounding box center [373, 189] width 351 height 14
click at [305, 213] on div "English" at bounding box center [373, 213] width 350 height 25
click at [344, 261] on input "Duration" at bounding box center [373, 245] width 351 height 31
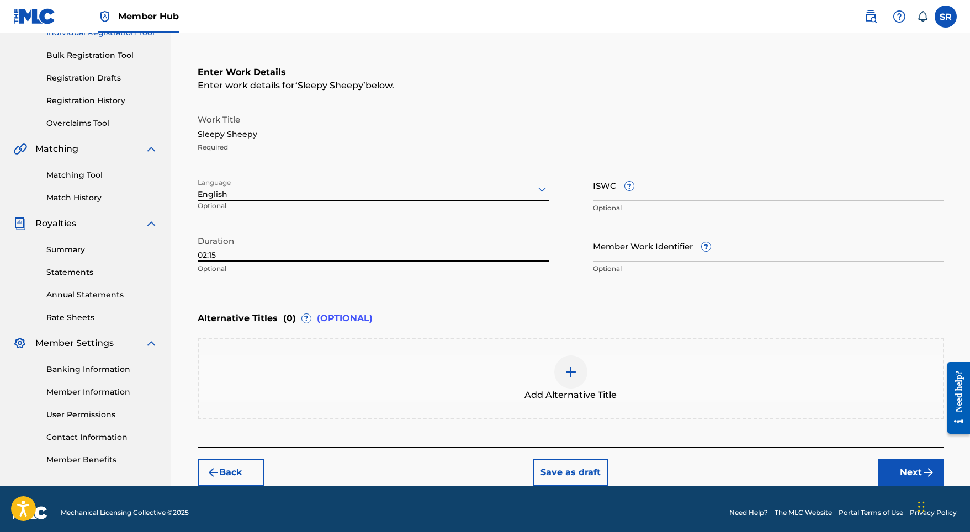
type input "02:15"
click at [567, 369] on img at bounding box center [570, 371] width 13 height 13
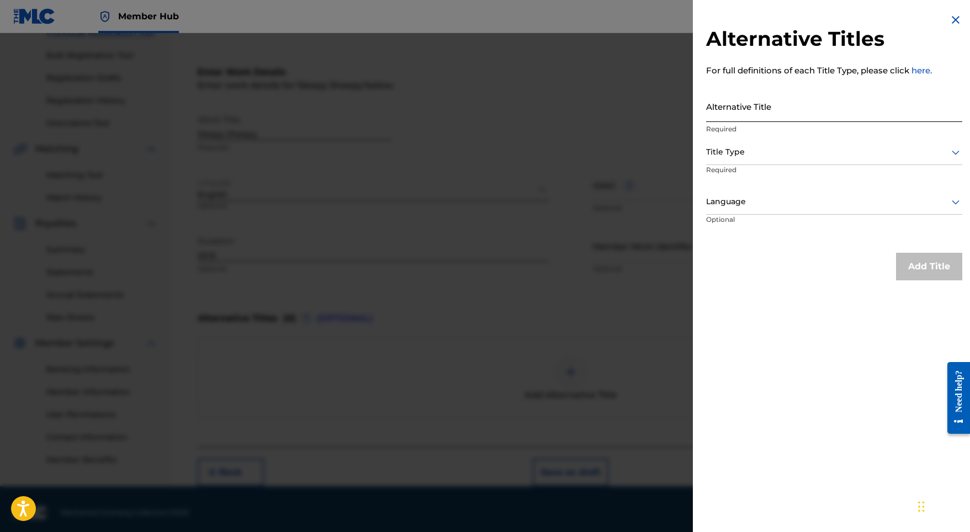
click at [791, 113] on input "Alternative Title" at bounding box center [834, 106] width 256 height 31
paste input "Sleepy Sheepy"
type input "Sleepy Sheepy"
click at [774, 151] on div at bounding box center [834, 152] width 256 height 14
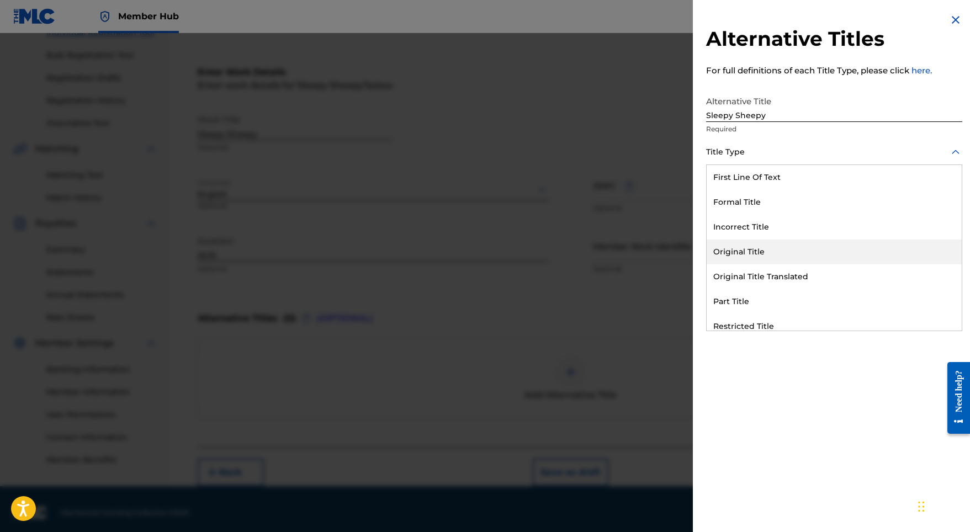
click at [750, 252] on div "Original Title" at bounding box center [834, 252] width 255 height 25
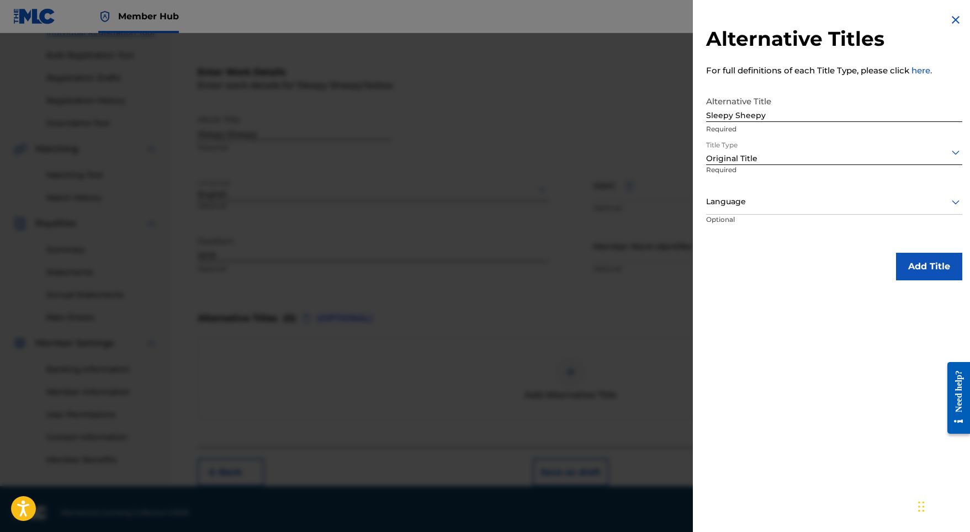
click at [809, 206] on div at bounding box center [834, 202] width 256 height 14
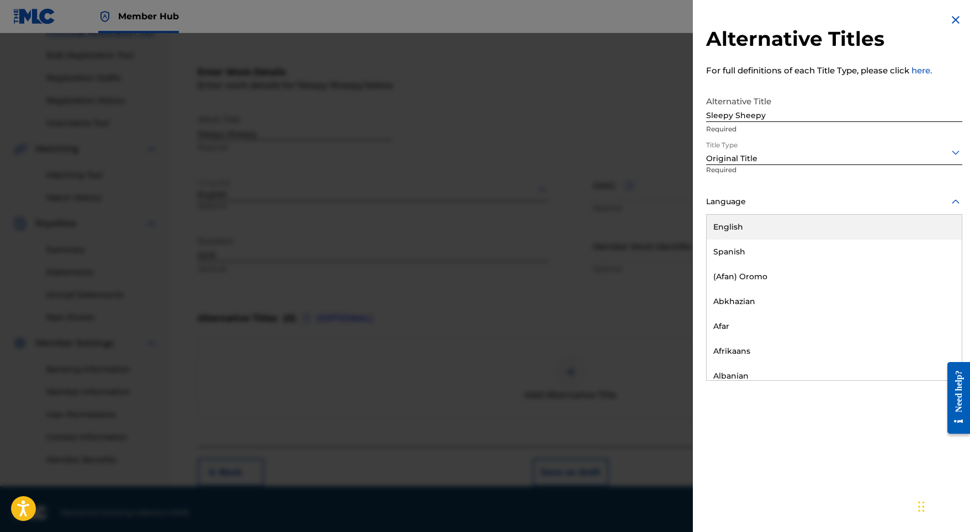
click at [798, 227] on div "English" at bounding box center [834, 227] width 255 height 25
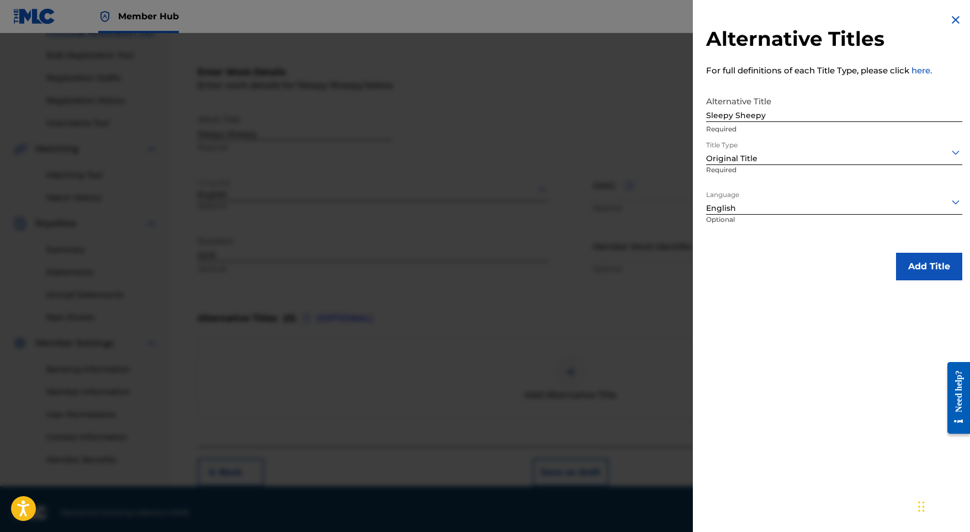
click at [899, 250] on div "Alternative Titles For full definitions of each Title Type, please click here. …" at bounding box center [834, 147] width 283 height 294
click at [906, 262] on button "Add Title" at bounding box center [929, 267] width 66 height 28
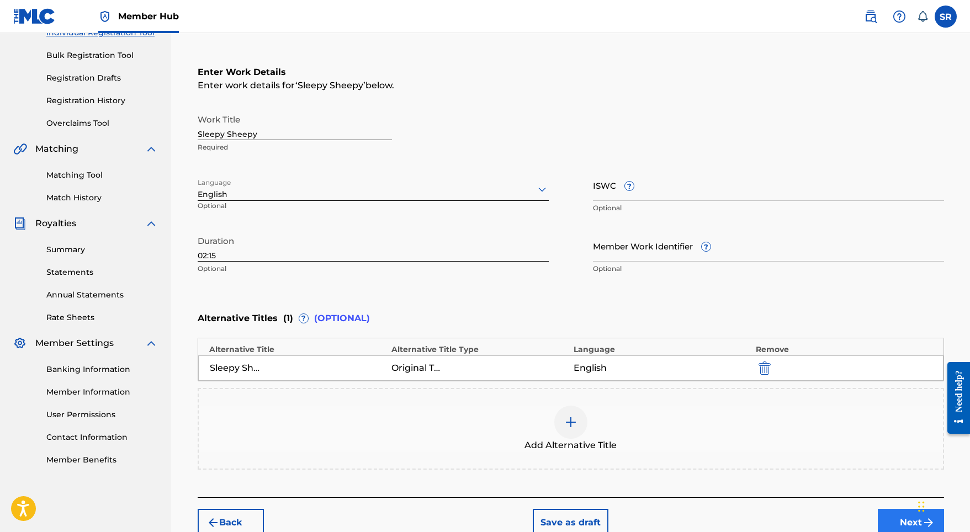
click at [907, 515] on button "Next" at bounding box center [911, 523] width 66 height 28
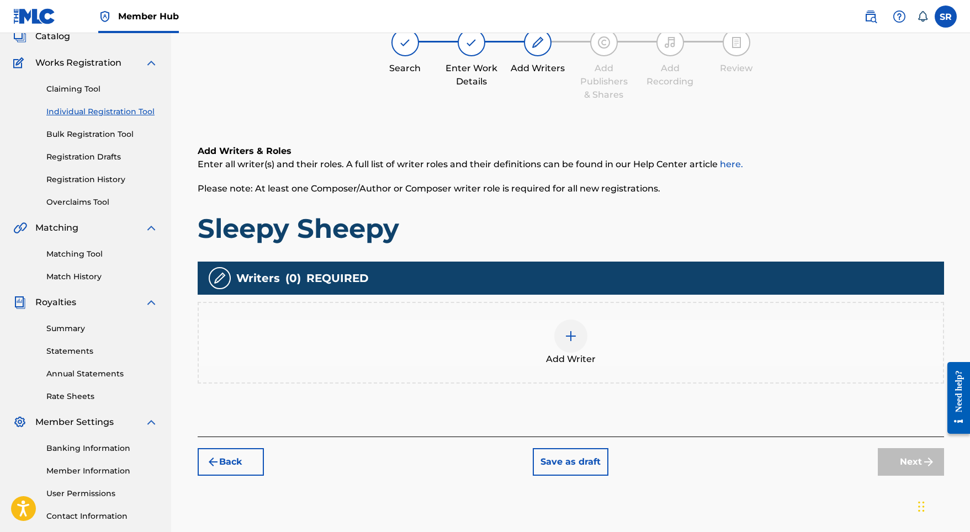
scroll to position [50, 0]
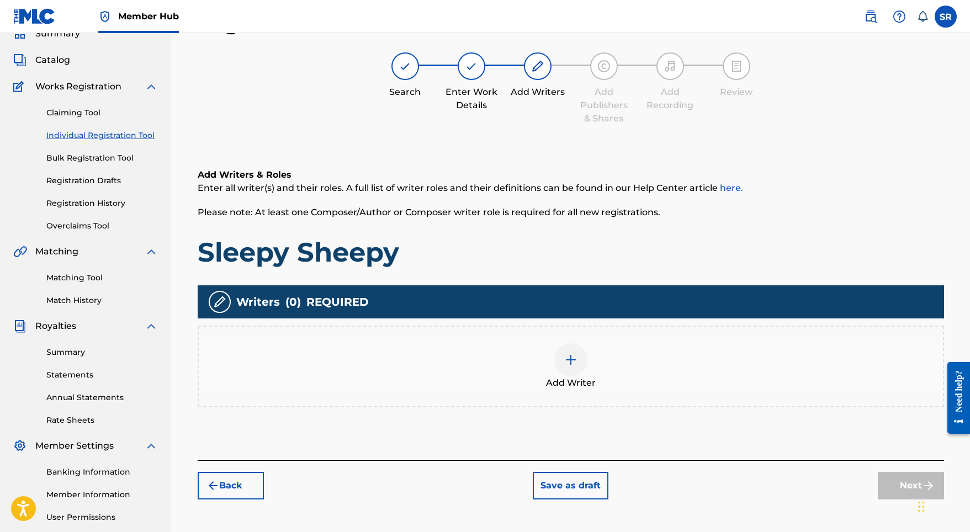
click at [581, 334] on div "Add Writer" at bounding box center [571, 367] width 746 height 82
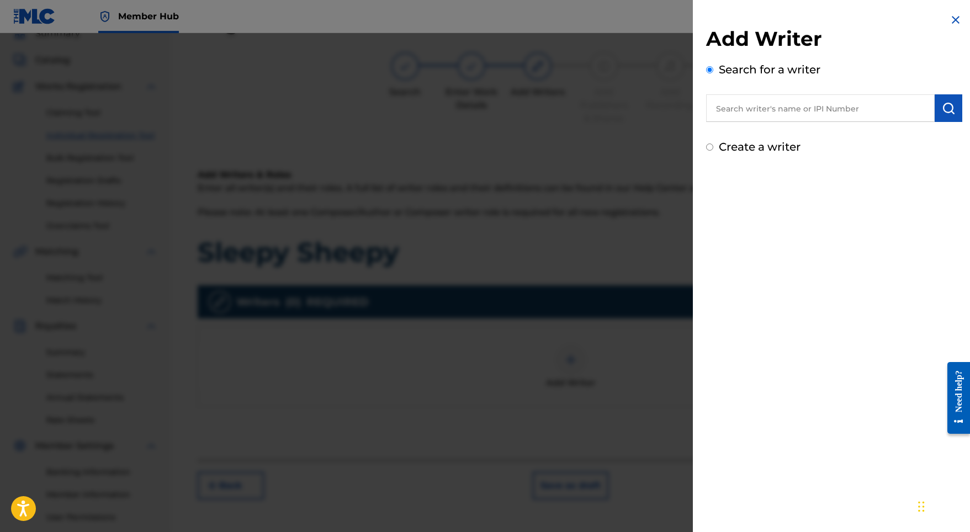
click at [833, 96] on input "text" at bounding box center [820, 108] width 229 height 28
paste input "[PERSON_NAME]"
type input "[PERSON_NAME]"
click at [942, 106] on img "submit" at bounding box center [948, 108] width 13 height 13
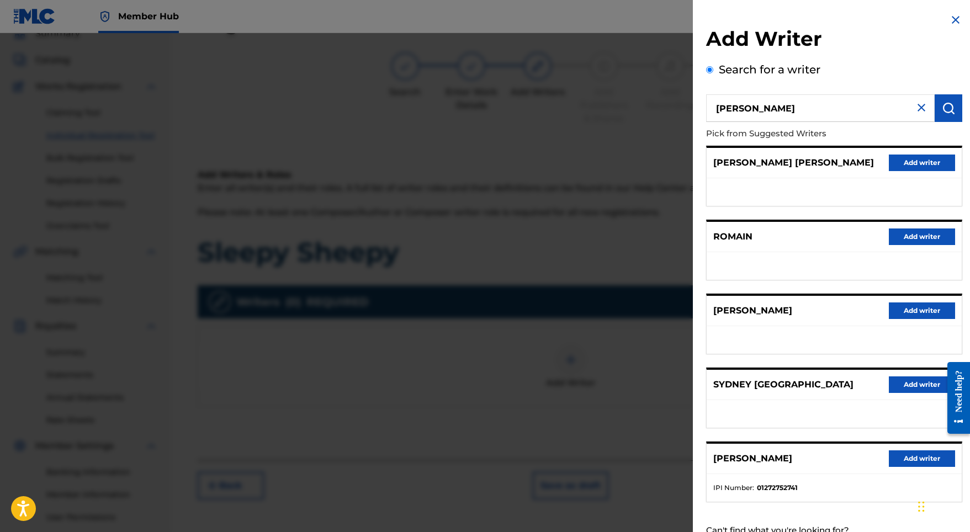
scroll to position [152, 0]
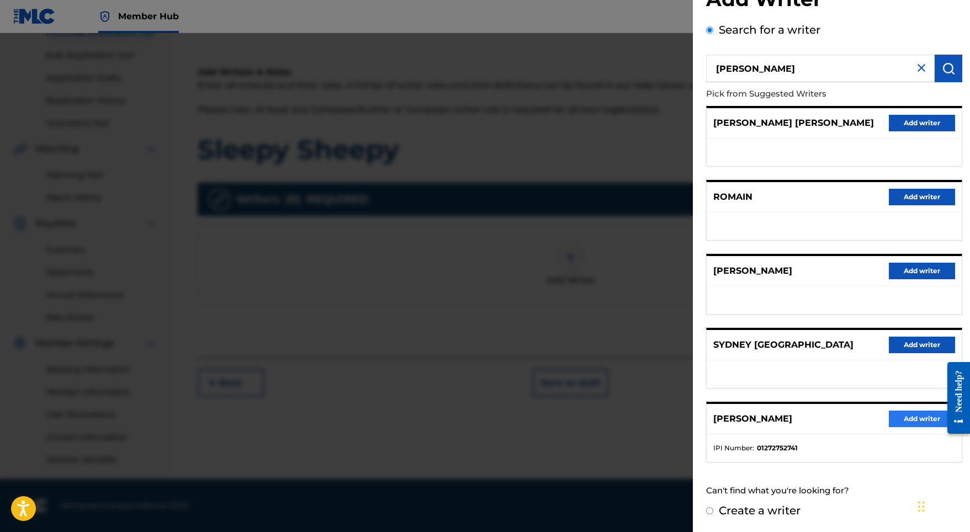
click at [917, 426] on button "Add writer" at bounding box center [922, 419] width 66 height 17
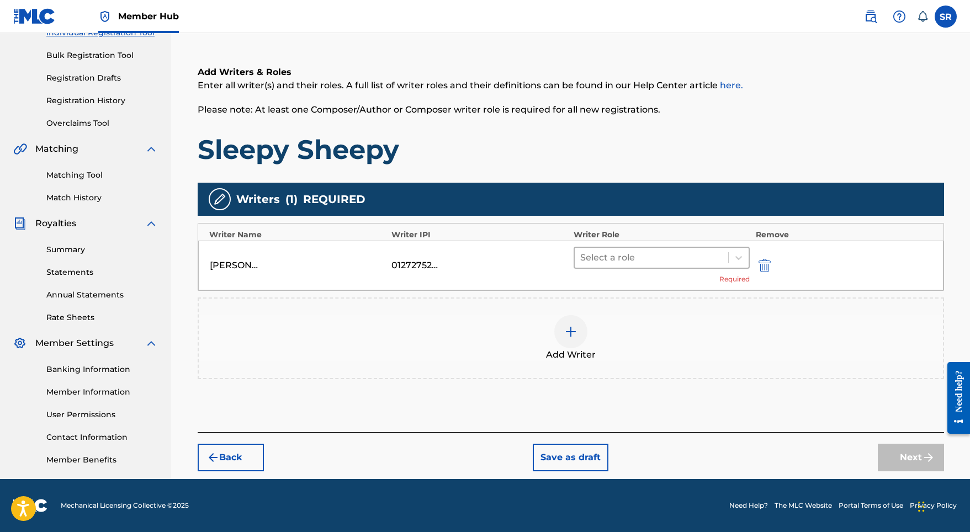
click at [623, 251] on div at bounding box center [651, 257] width 143 height 15
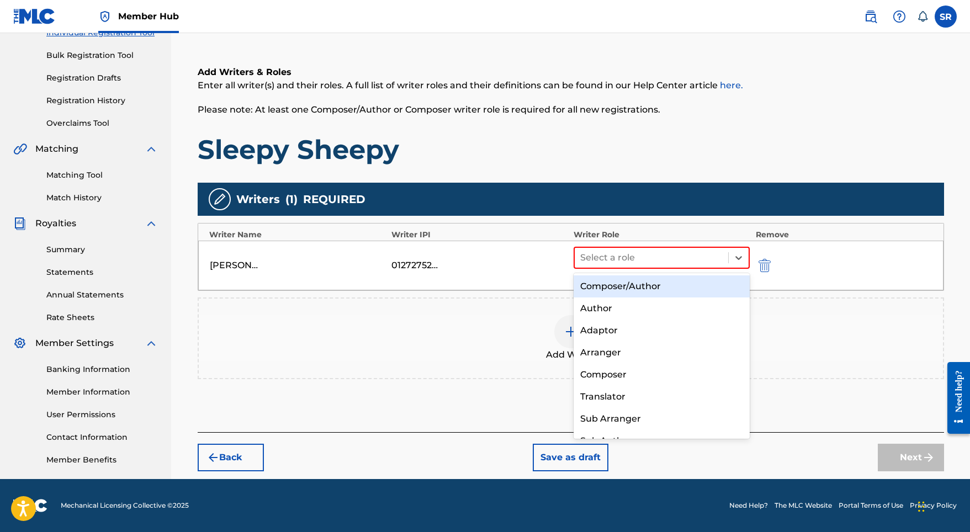
click at [626, 280] on div "Composer/Author" at bounding box center [662, 286] width 177 height 22
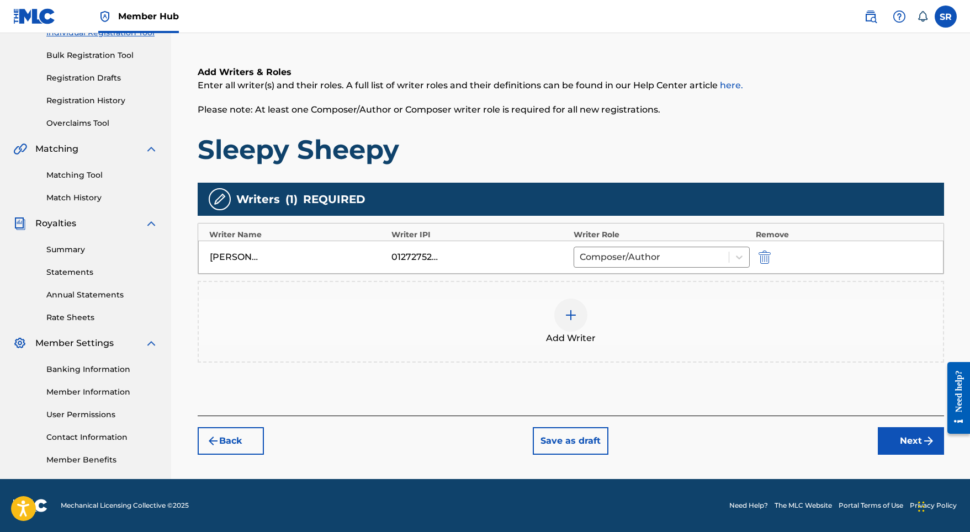
click at [870, 432] on div "Back Save as draft Next" at bounding box center [571, 435] width 746 height 39
click at [891, 436] on button "Next" at bounding box center [911, 441] width 66 height 28
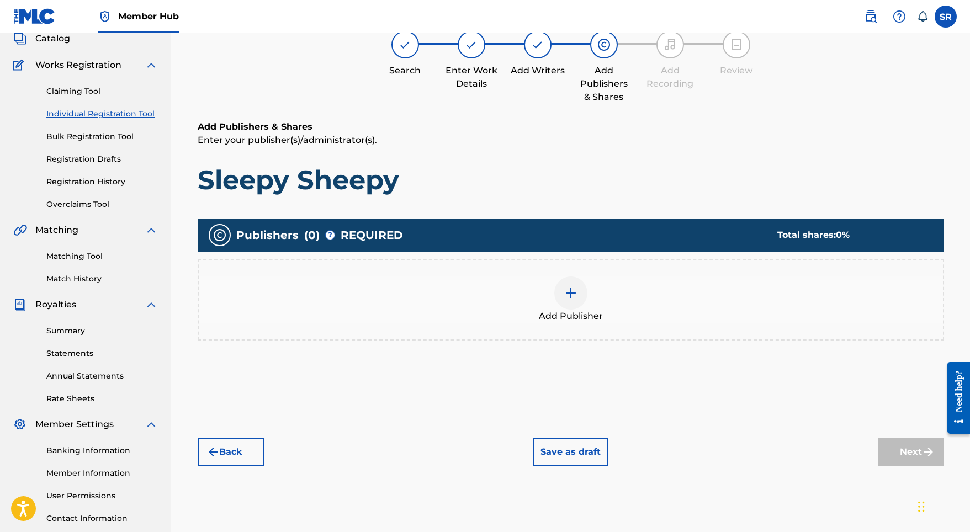
scroll to position [50, 0]
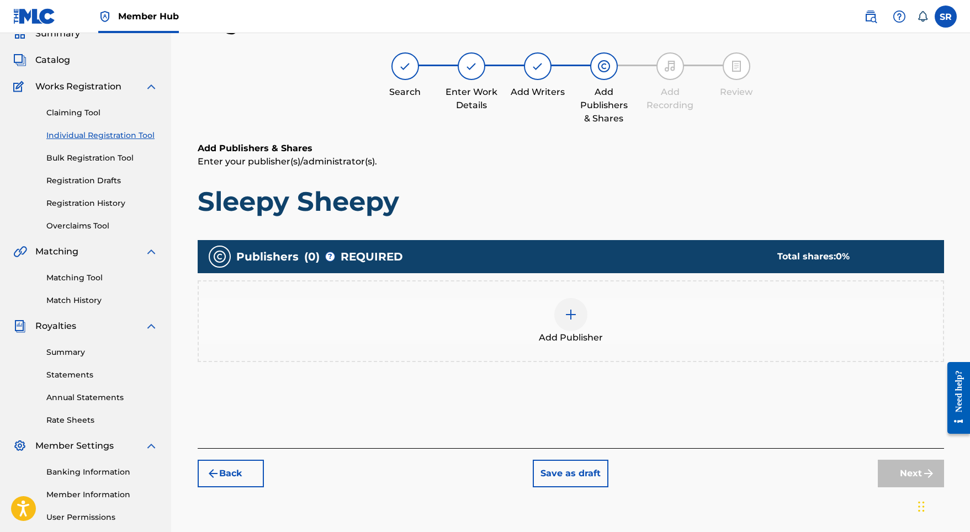
click at [543, 310] on div "Add Publisher" at bounding box center [571, 321] width 744 height 46
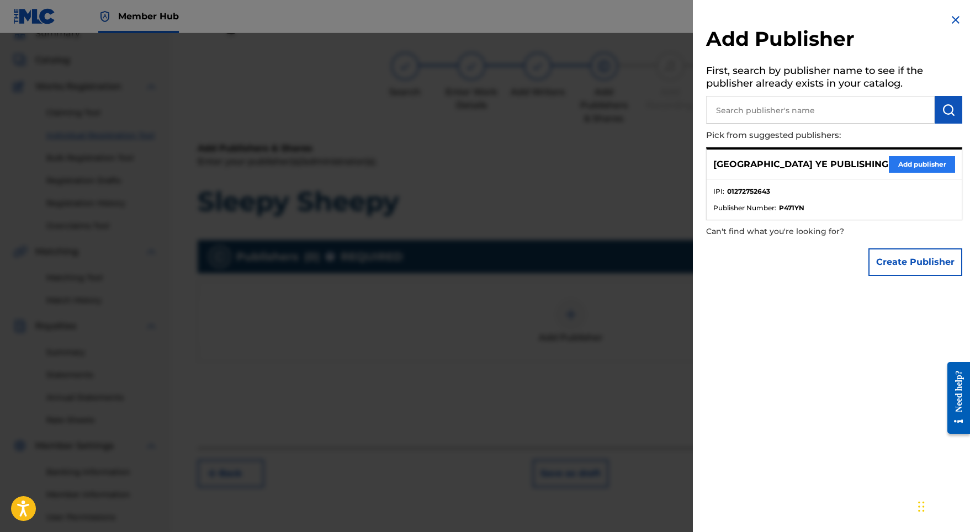
click at [919, 165] on button "Add publisher" at bounding box center [922, 164] width 66 height 17
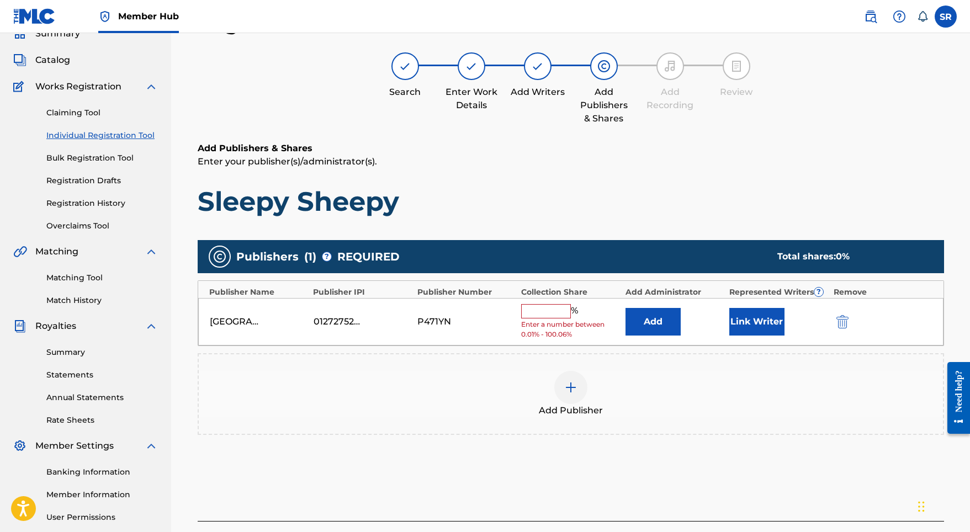
click at [544, 307] on input "text" at bounding box center [546, 311] width 50 height 14
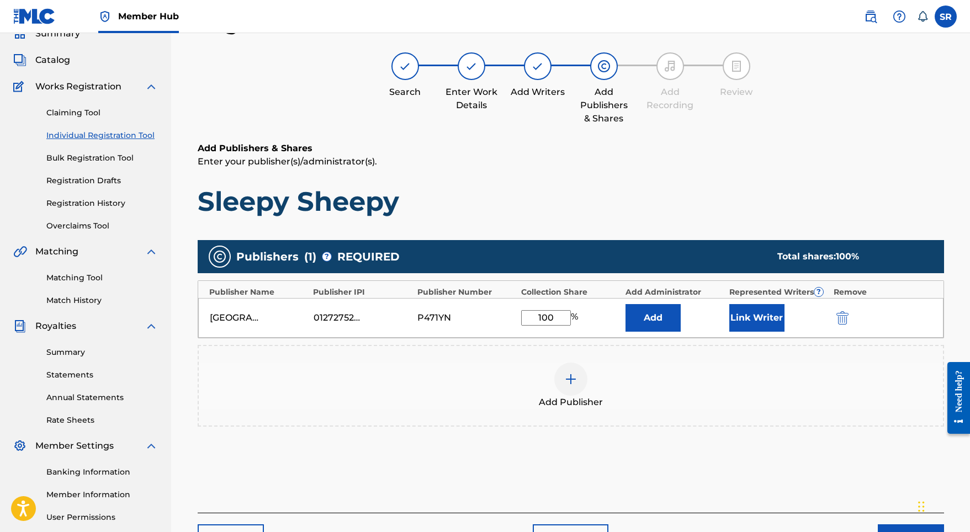
type input "100"
click at [785, 314] on div "Link Writer" at bounding box center [778, 318] width 98 height 28
click at [748, 320] on button "Link Writer" at bounding box center [756, 318] width 55 height 28
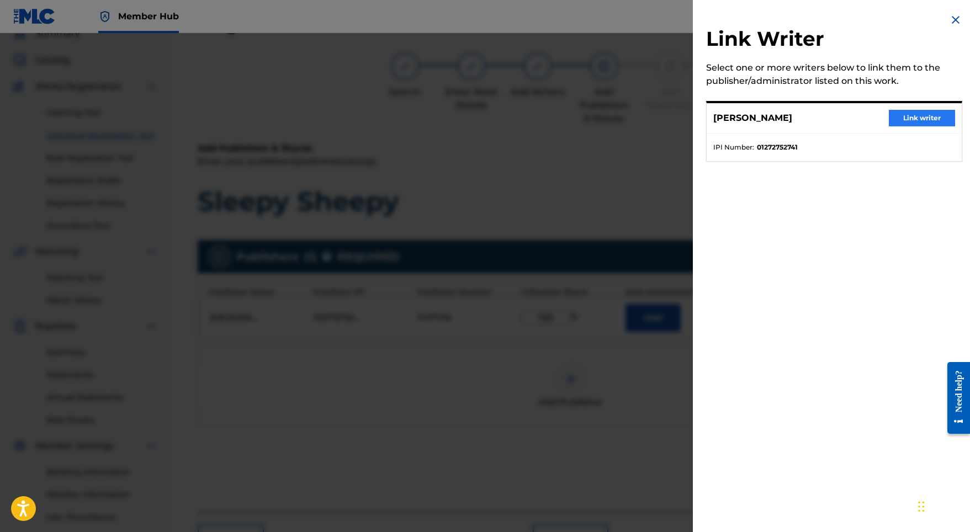
click at [950, 113] on button "Link writer" at bounding box center [922, 118] width 66 height 17
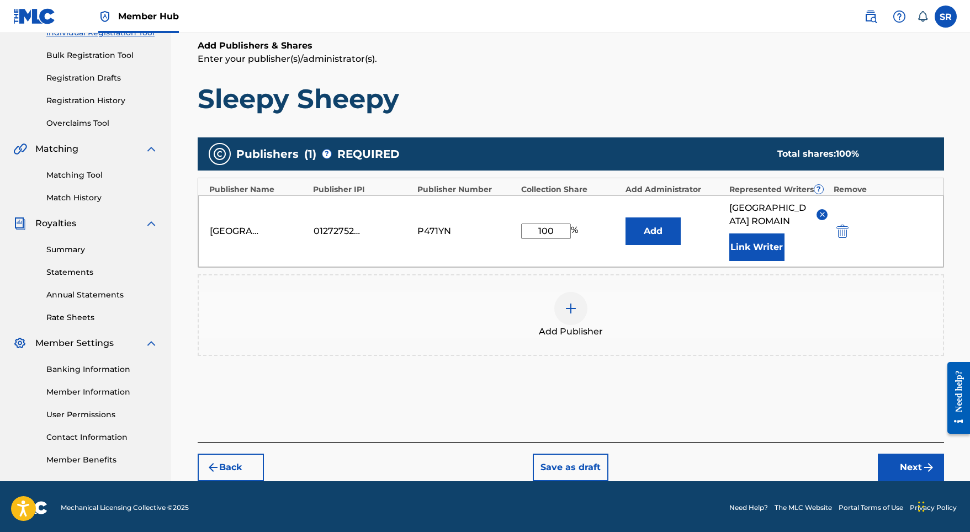
click at [916, 442] on div "Back Save as draft Next" at bounding box center [571, 461] width 746 height 39
click at [913, 454] on button "Next" at bounding box center [911, 468] width 66 height 28
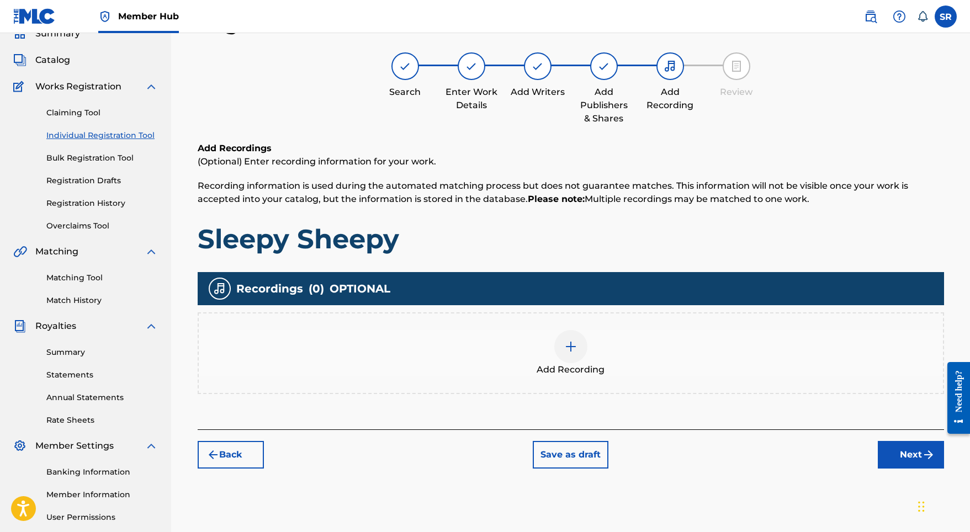
click at [587, 327] on div "Add Recording" at bounding box center [571, 353] width 746 height 82
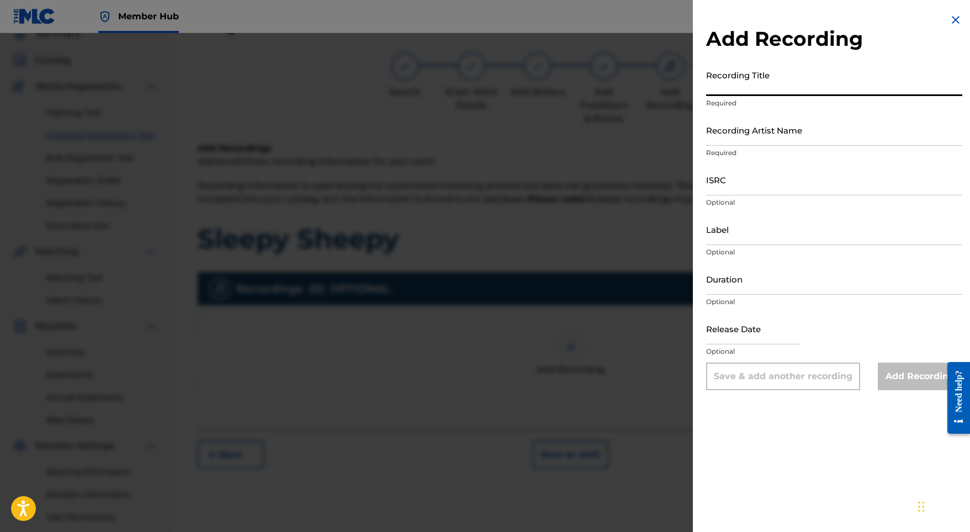
click at [733, 84] on input "Recording Title" at bounding box center [834, 80] width 256 height 31
paste input "Sleepy Sheepy"
type input "Sleepy Sheepy"
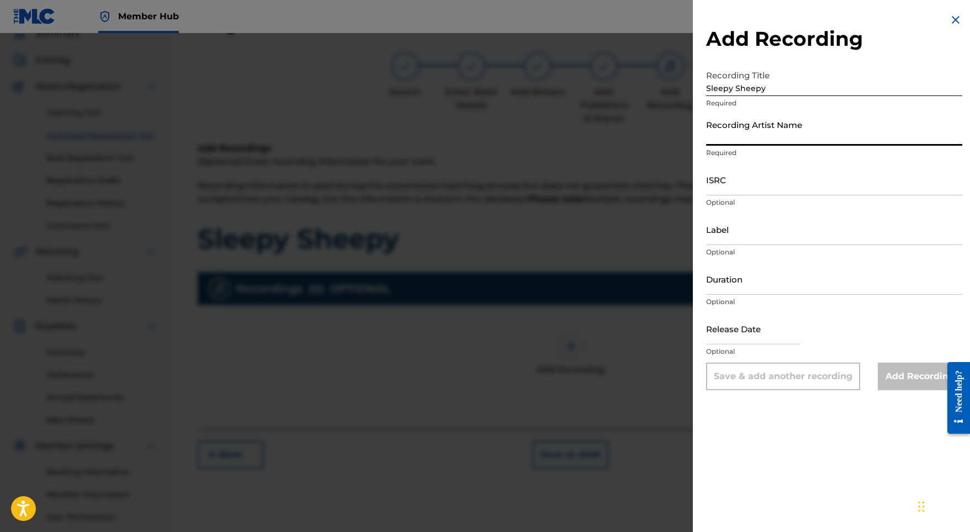
click at [760, 139] on input "Recording Artist Name" at bounding box center [834, 129] width 256 height 31
paste
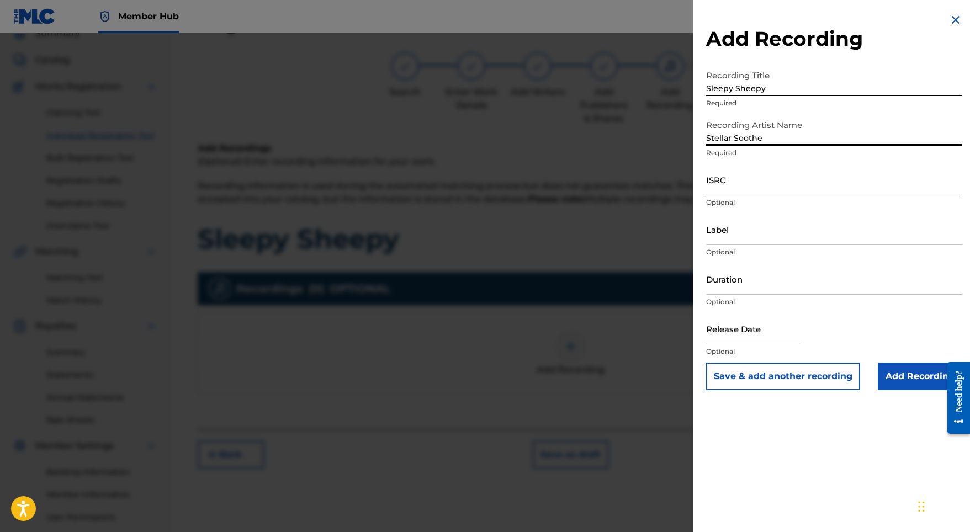
type input "Stellar Soothe"
click at [722, 178] on input "ISRC" at bounding box center [834, 179] width 256 height 31
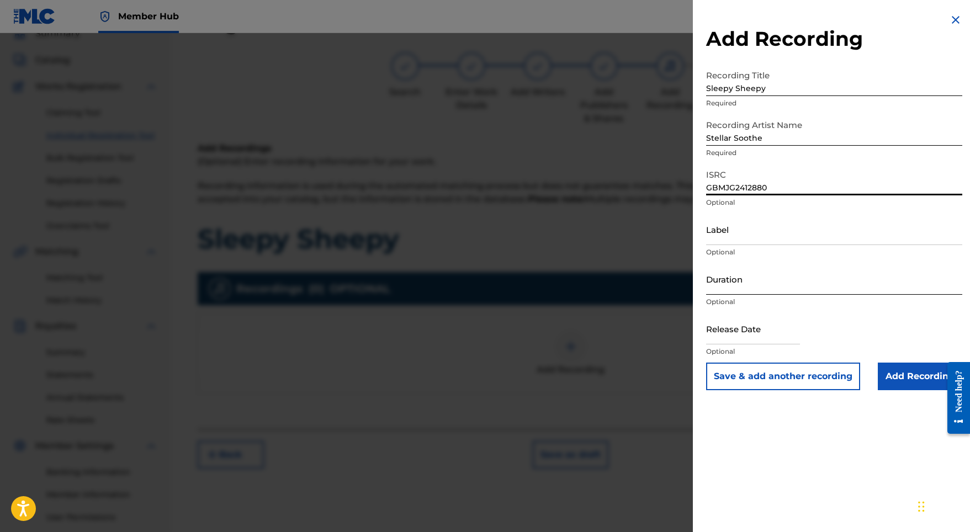
type input "GBMJG2412880"
click at [749, 274] on input "Duration" at bounding box center [834, 278] width 256 height 31
type input "02:15"
click at [780, 336] on input "text" at bounding box center [753, 328] width 94 height 31
select select "8"
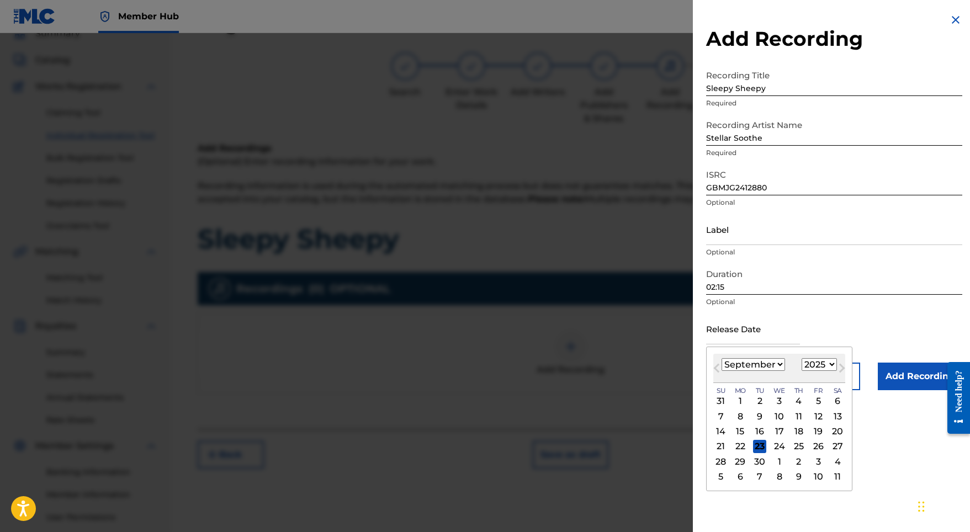
select select "2024"
click at [755, 376] on div "[DATE] January February March April May June July August September October Nove…" at bounding box center [779, 368] width 132 height 29
select select "4"
click at [812, 414] on div "10" at bounding box center [818, 416] width 13 height 13
type input "[DATE]"
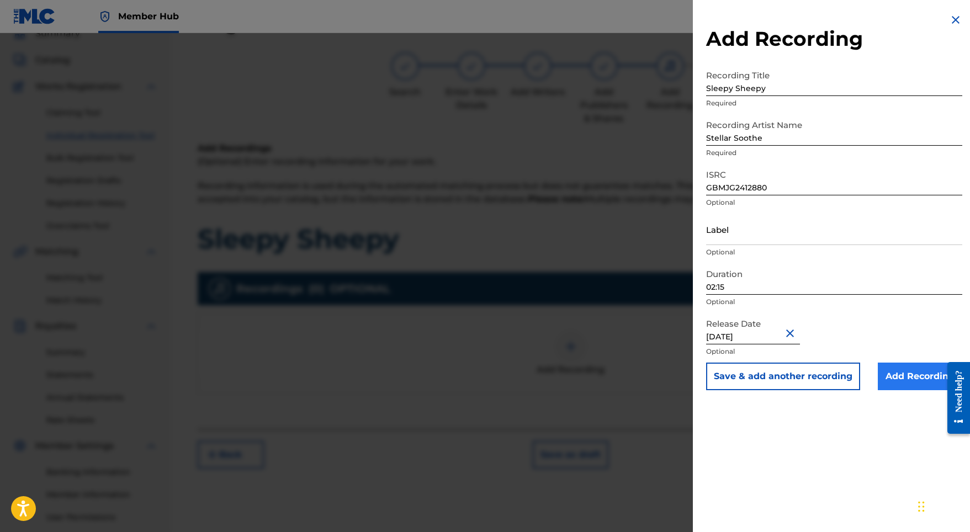
click at [894, 379] on input "Add Recording" at bounding box center [920, 377] width 84 height 28
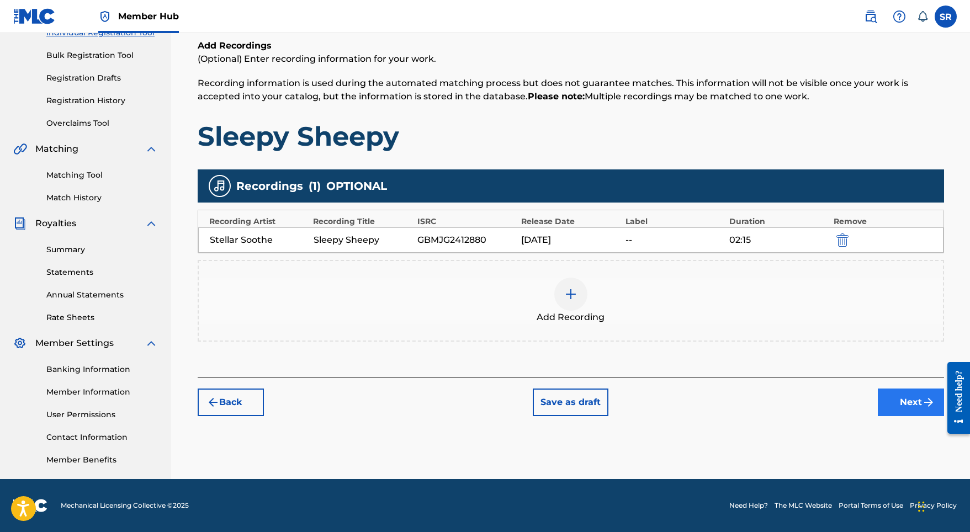
click at [919, 410] on button "Next" at bounding box center [911, 403] width 66 height 28
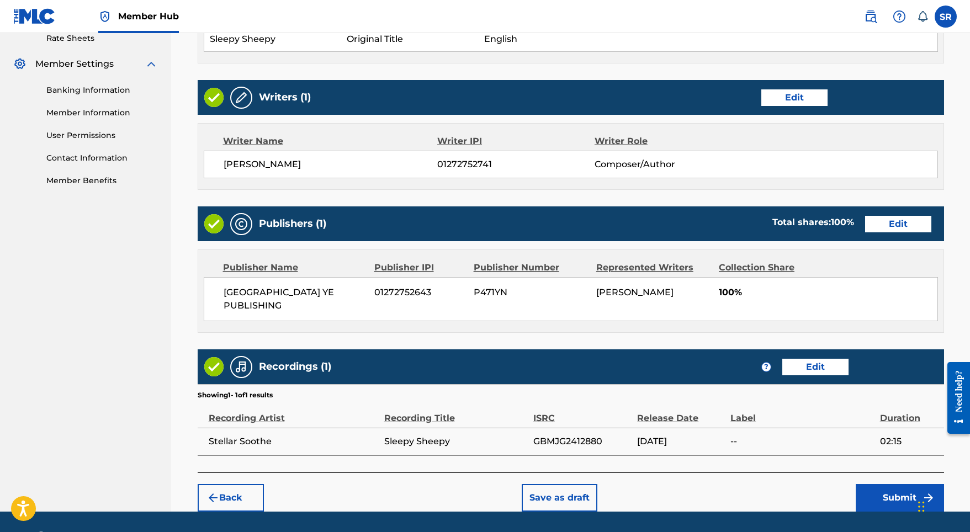
scroll to position [450, 0]
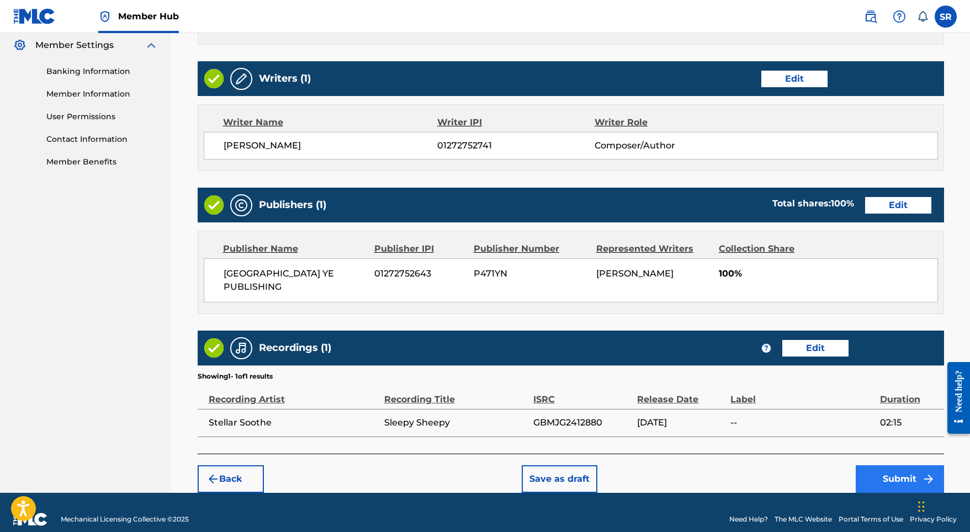
click at [894, 465] on button "Submit" at bounding box center [900, 479] width 88 height 28
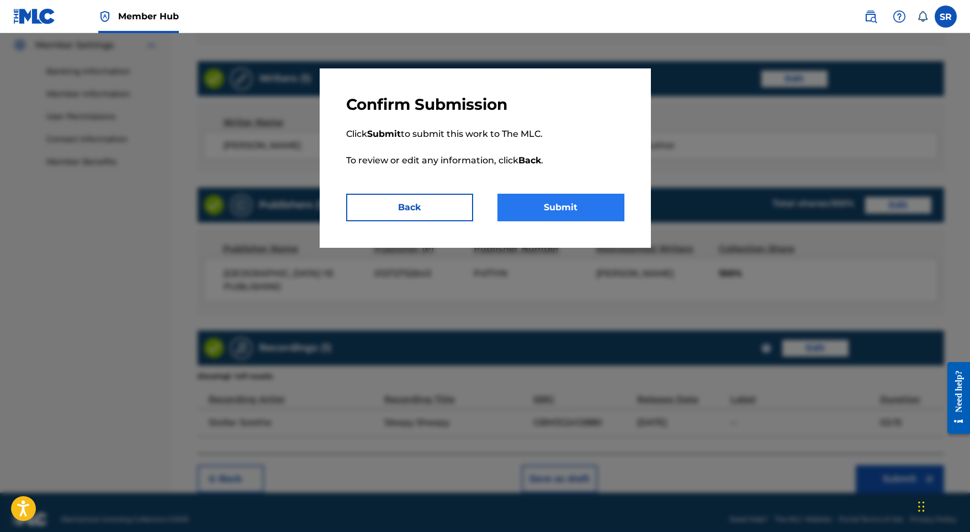
click at [607, 215] on button "Submit" at bounding box center [560, 208] width 127 height 28
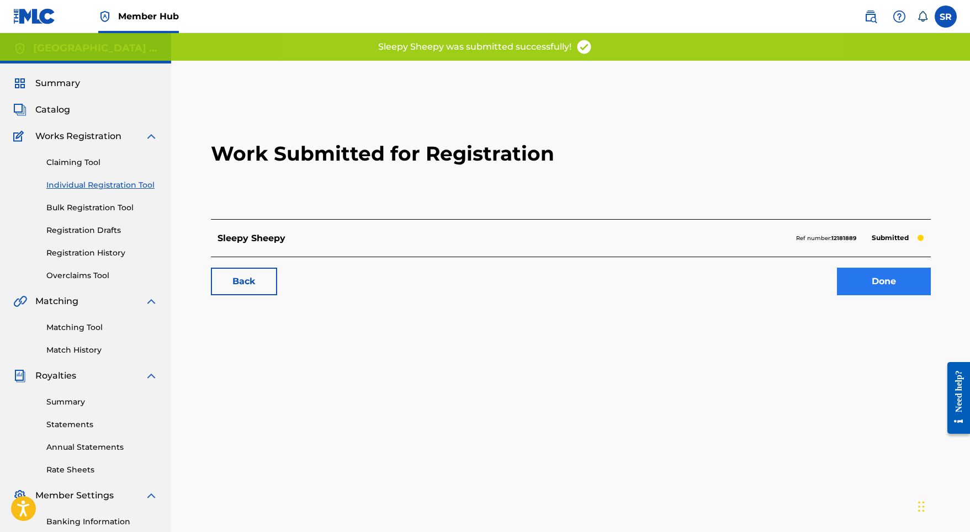
click at [866, 273] on link "Done" at bounding box center [884, 282] width 94 height 28
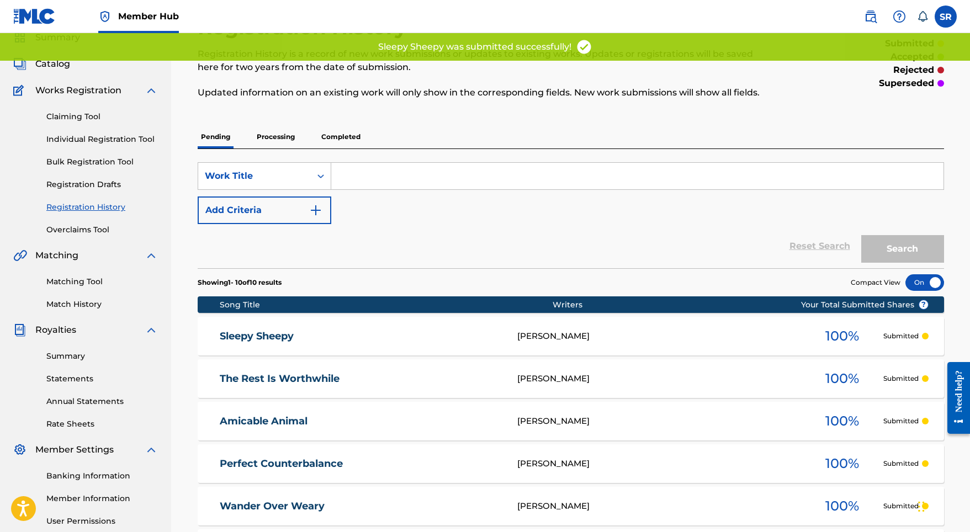
scroll to position [24, 0]
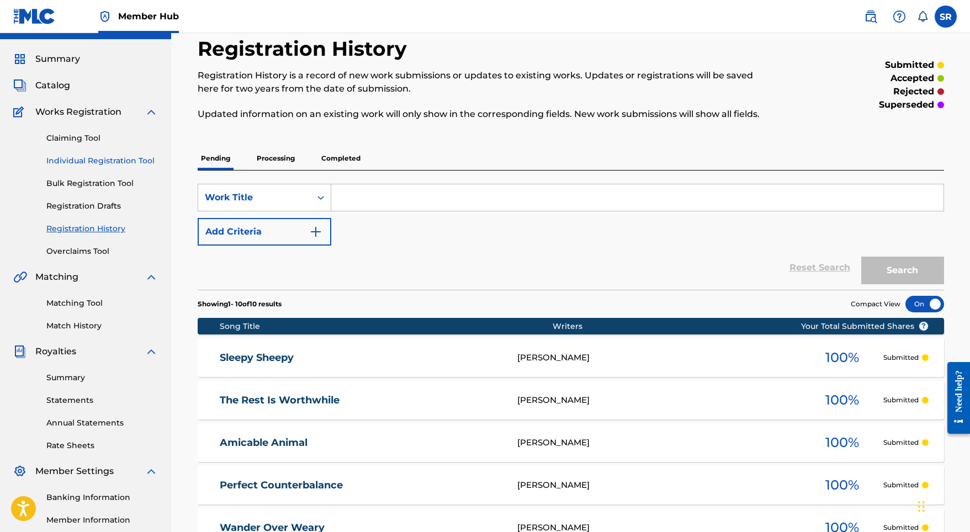
click at [116, 162] on link "Individual Registration Tool" at bounding box center [102, 161] width 112 height 12
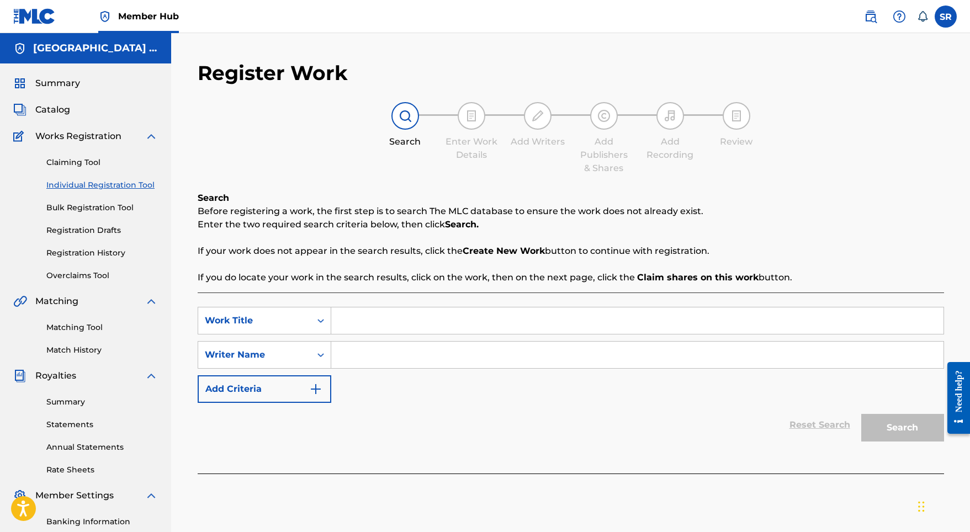
click at [396, 337] on div "SearchWithCriteria7d31bbf9-9811-4afd-b305-b2b39714404e Work Title SearchWithCri…" at bounding box center [571, 355] width 746 height 96
click at [399, 319] on input "Search Form" at bounding box center [637, 321] width 612 height 26
click at [410, 356] on input "Search Form" at bounding box center [637, 355] width 612 height 26
click at [868, 422] on button "Search" at bounding box center [902, 428] width 83 height 28
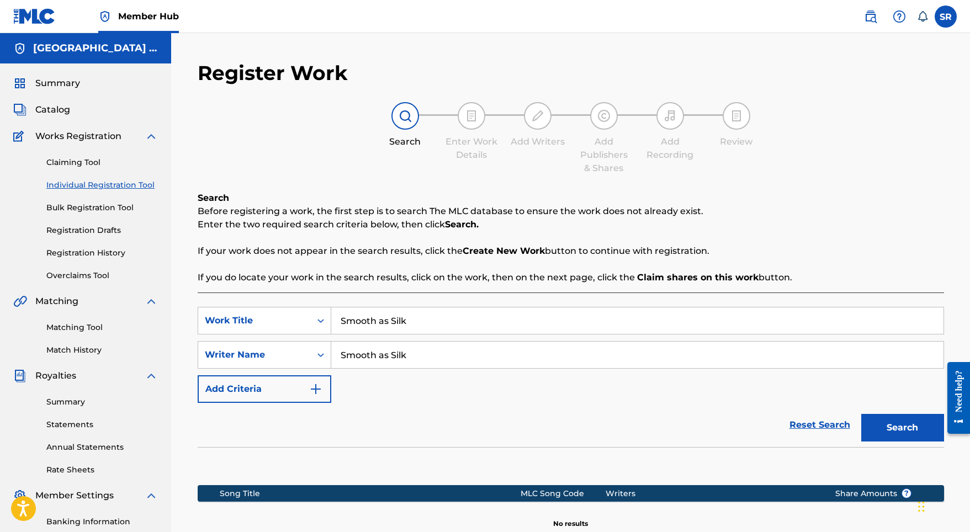
scroll to position [152, 0]
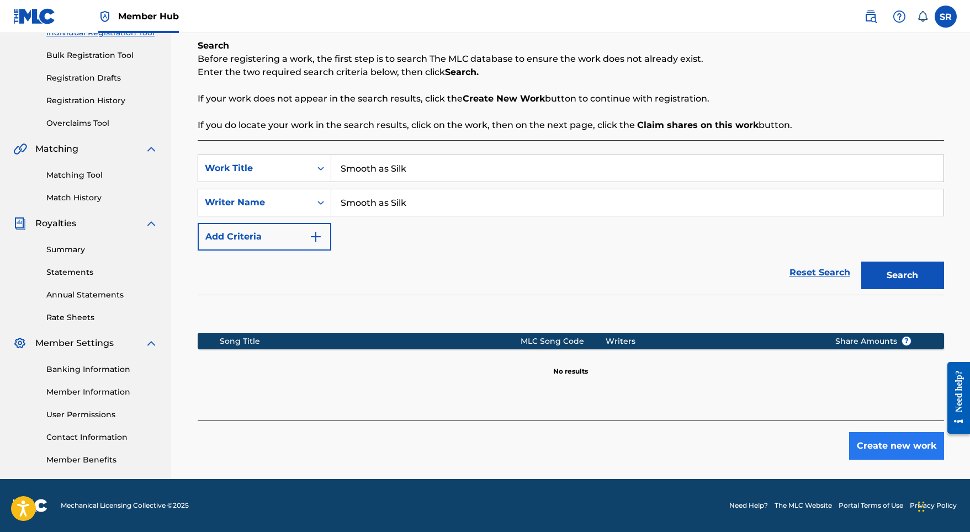
click at [854, 432] on div "Create new work" at bounding box center [571, 440] width 746 height 39
click at [876, 453] on button "Create new work" at bounding box center [896, 446] width 95 height 28
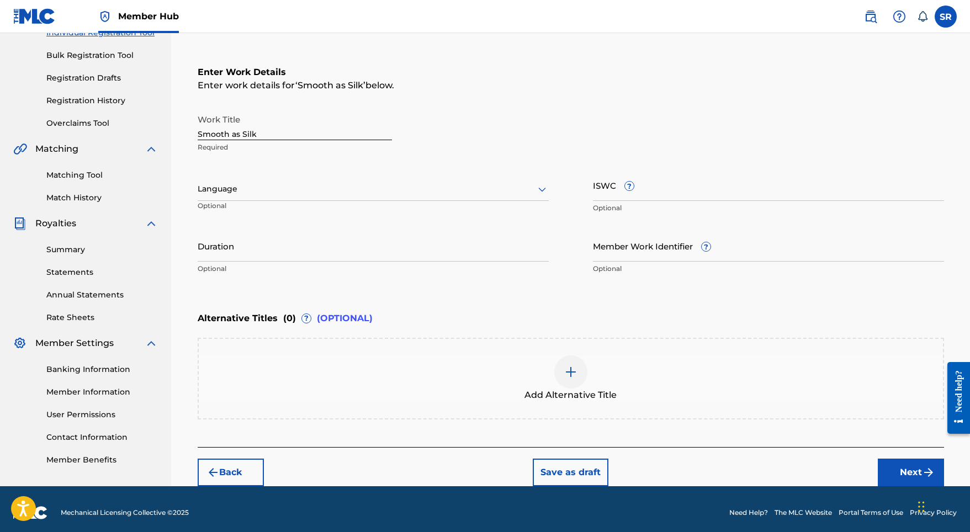
click at [279, 173] on div "Language Optional" at bounding box center [373, 194] width 351 height 50
click at [275, 187] on div at bounding box center [373, 189] width 351 height 14
click at [266, 210] on div "English" at bounding box center [373, 213] width 350 height 25
click at [311, 251] on input "Duration" at bounding box center [373, 245] width 351 height 31
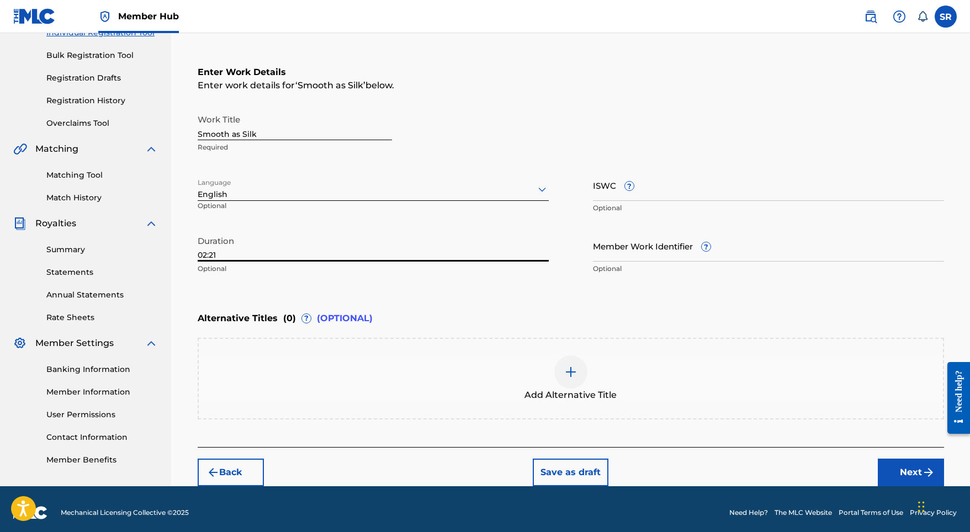
click at [543, 362] on div "Add Alternative Title" at bounding box center [571, 379] width 744 height 46
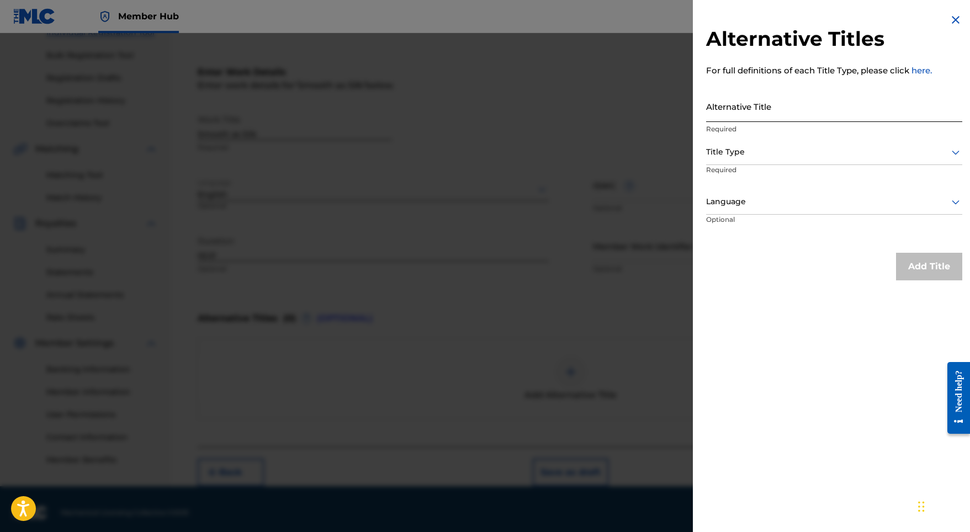
click at [796, 108] on input "Alternative Title" at bounding box center [834, 106] width 256 height 31
click at [786, 150] on div at bounding box center [834, 152] width 256 height 14
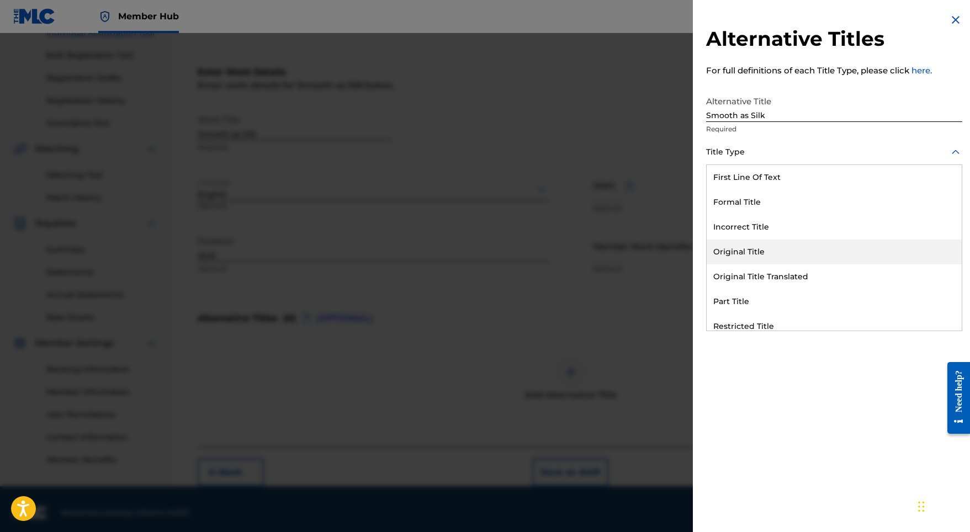
click at [751, 255] on div "Original Title" at bounding box center [834, 252] width 255 height 25
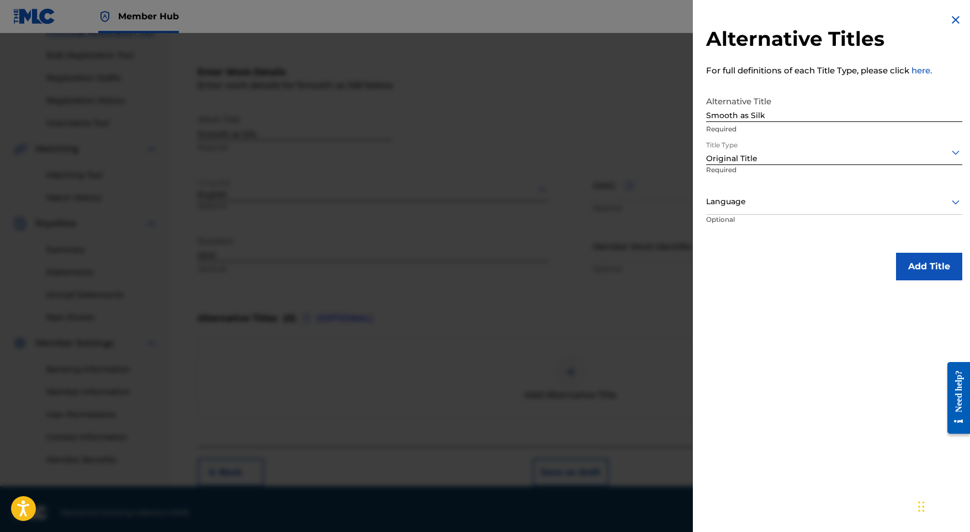
click at [768, 208] on div at bounding box center [834, 202] width 256 height 14
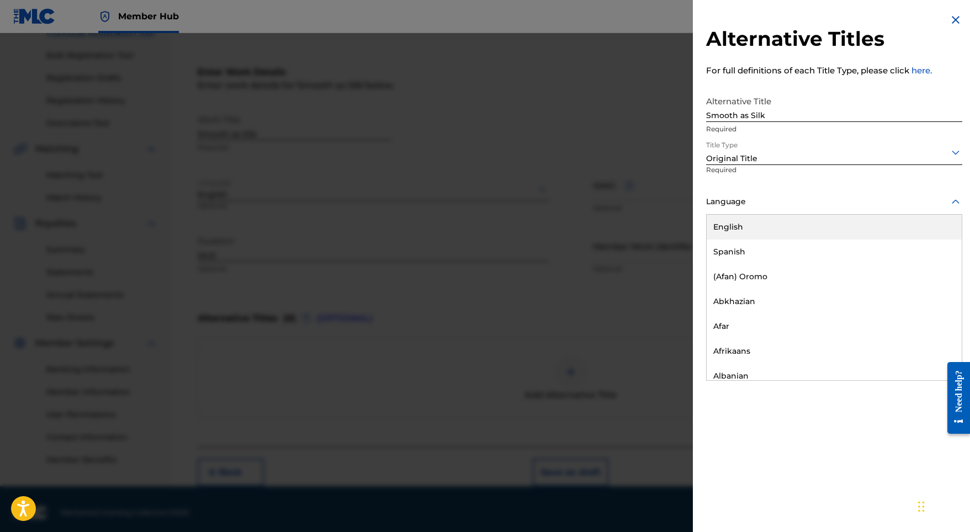
click at [764, 226] on div "English" at bounding box center [834, 227] width 255 height 25
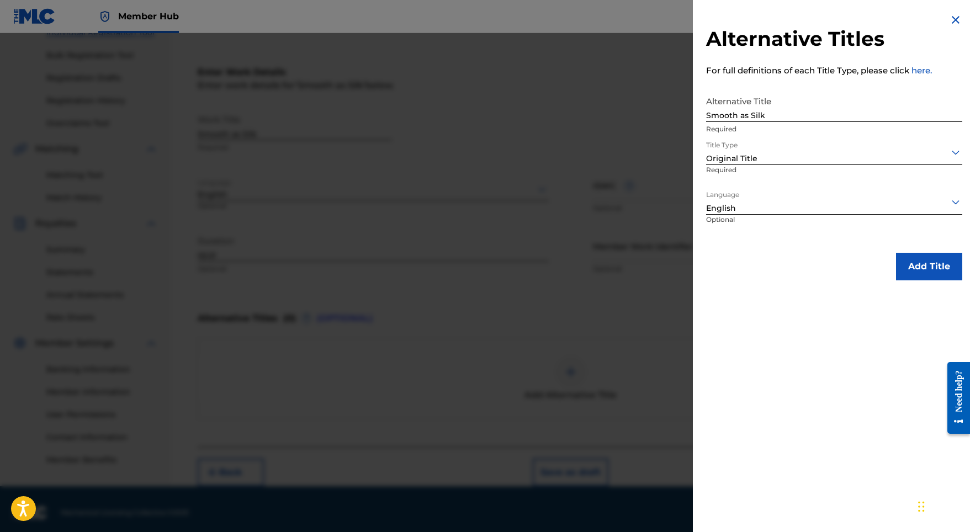
click at [882, 256] on div "Add Title" at bounding box center [834, 267] width 256 height 28
click at [919, 265] on button "Add Title" at bounding box center [929, 267] width 66 height 28
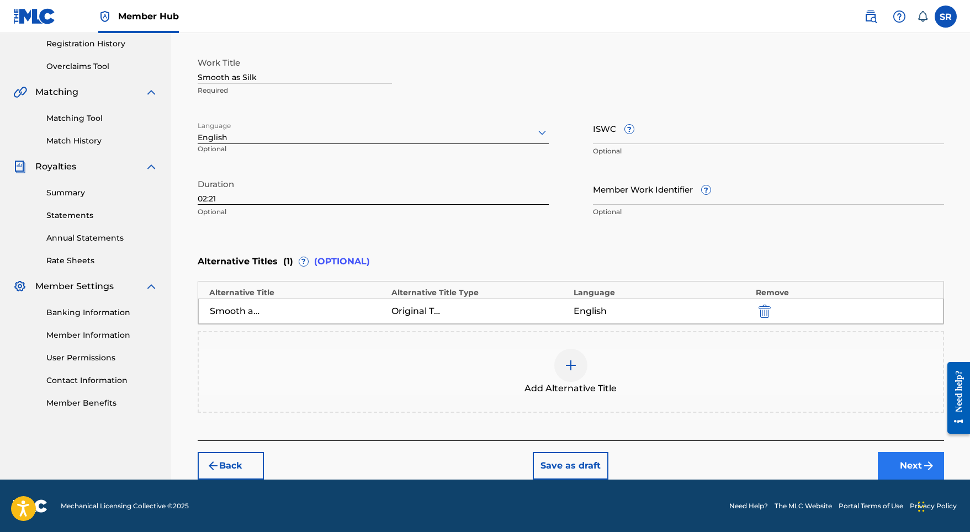
click at [903, 462] on button "Next" at bounding box center [911, 466] width 66 height 28
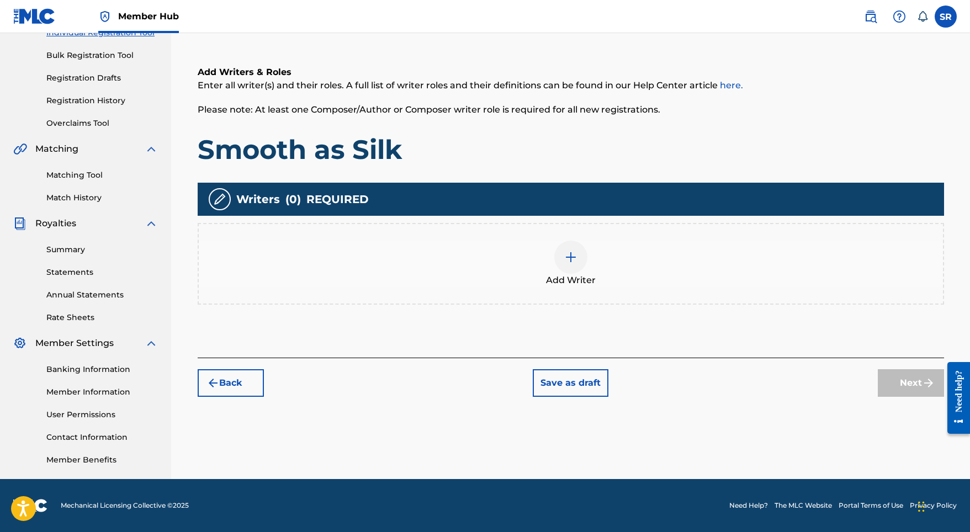
click at [511, 235] on div "Add Writer" at bounding box center [571, 264] width 746 height 82
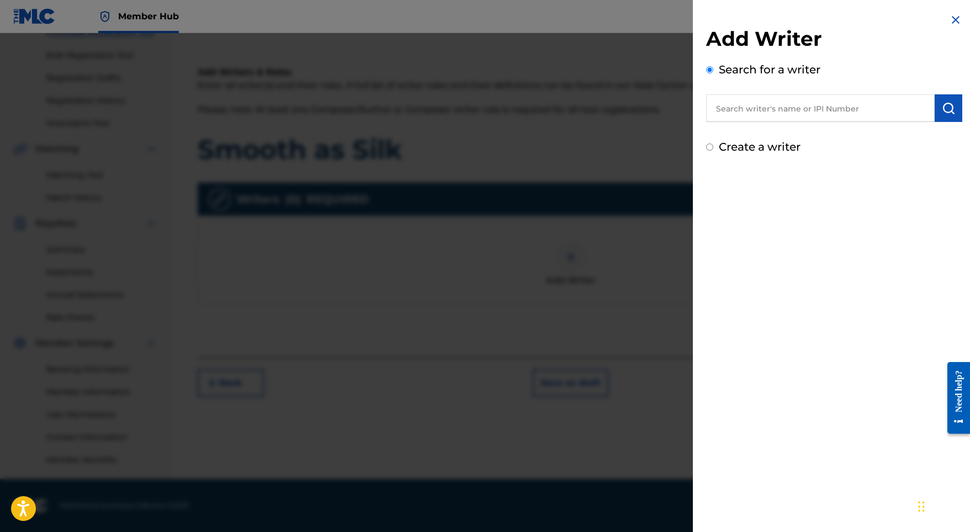
click at [749, 109] on input "text" at bounding box center [820, 108] width 229 height 28
click at [794, 99] on input "text" at bounding box center [820, 108] width 229 height 28
click at [938, 102] on button "submit" at bounding box center [949, 108] width 28 height 28
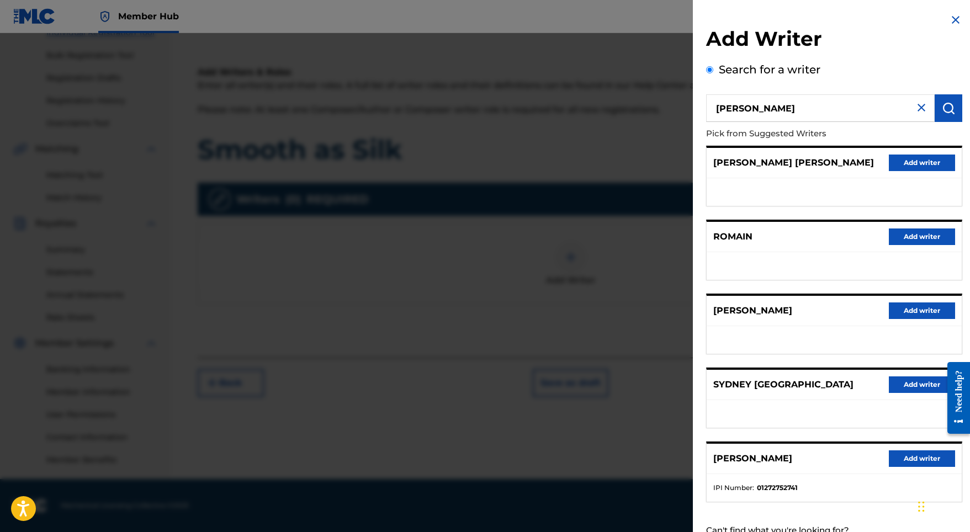
scroll to position [49, 0]
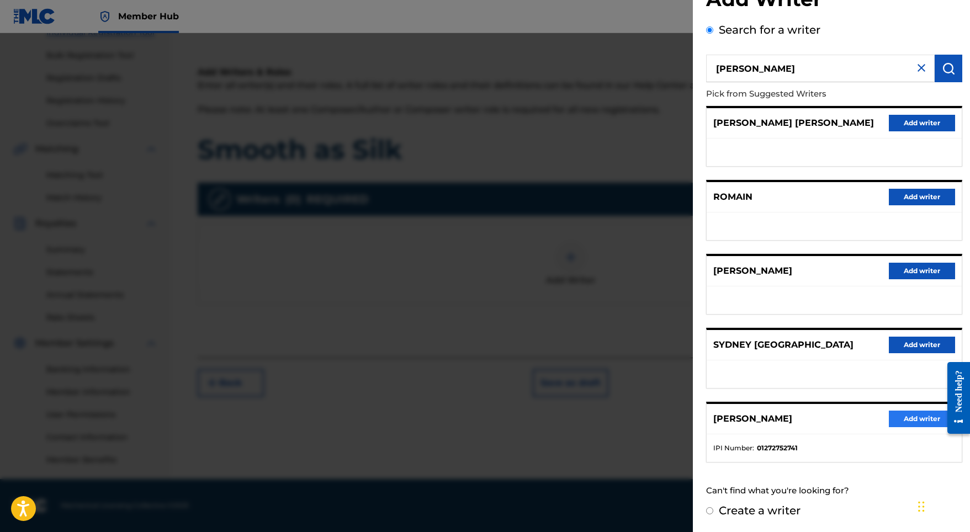
click at [908, 418] on button "Add writer" at bounding box center [922, 419] width 66 height 17
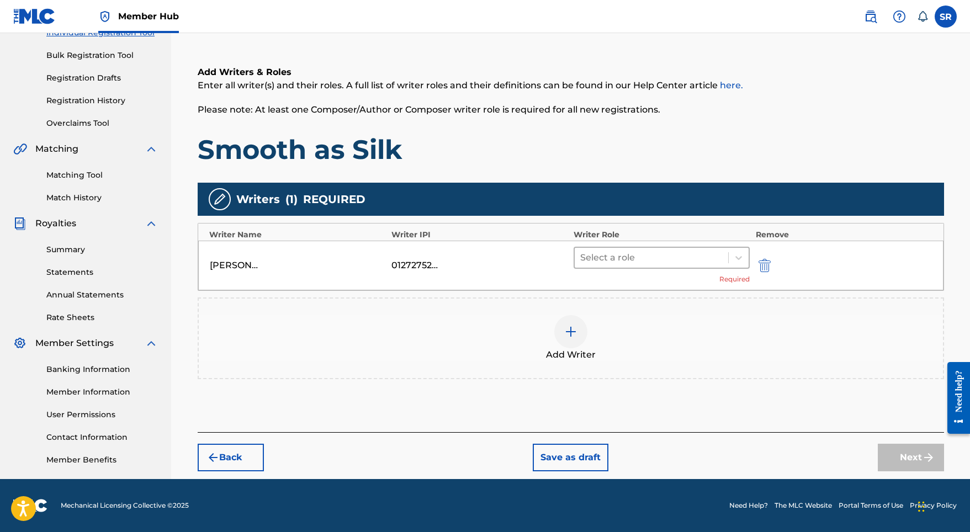
click at [644, 257] on div at bounding box center [651, 257] width 143 height 15
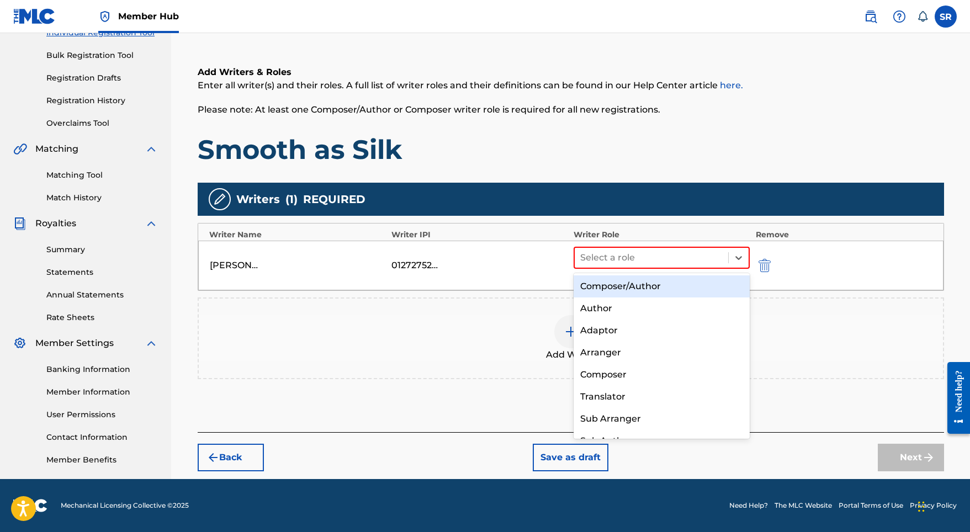
click at [631, 282] on div "Composer/Author" at bounding box center [662, 286] width 177 height 22
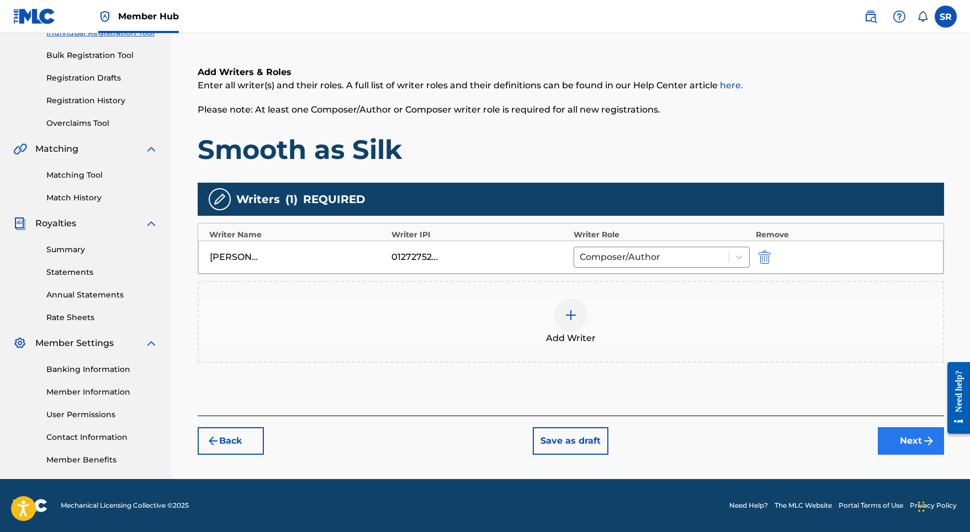
click at [889, 447] on button "Next" at bounding box center [911, 441] width 66 height 28
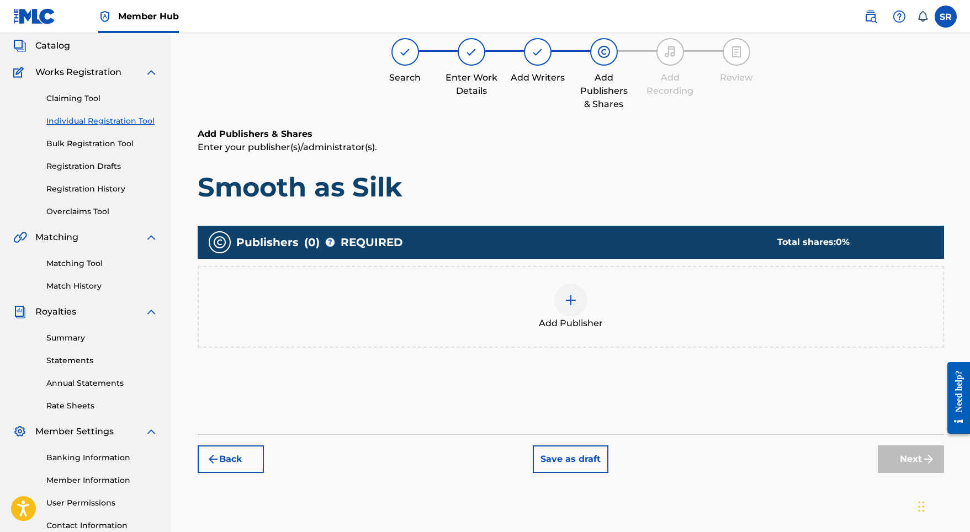
scroll to position [50, 0]
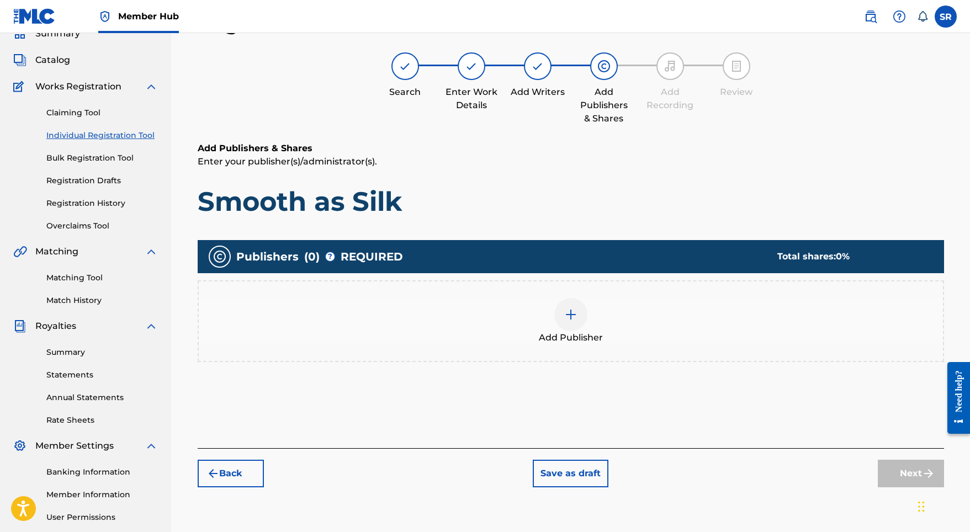
click at [559, 292] on div "Add Publisher" at bounding box center [571, 321] width 746 height 82
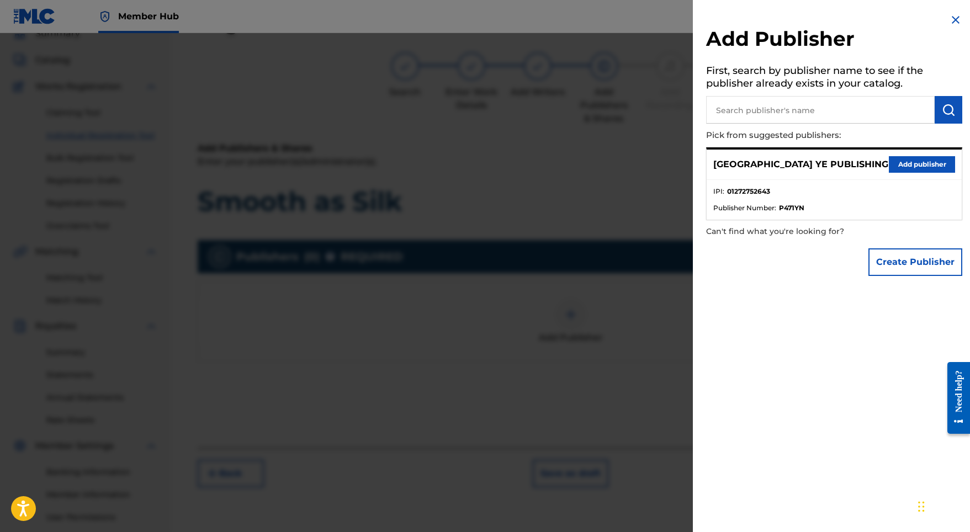
click at [908, 140] on div "Add Publisher First, search by publisher name to see if the publisher already e…" at bounding box center [834, 147] width 283 height 295
click at [913, 162] on button "Add publisher" at bounding box center [922, 164] width 66 height 17
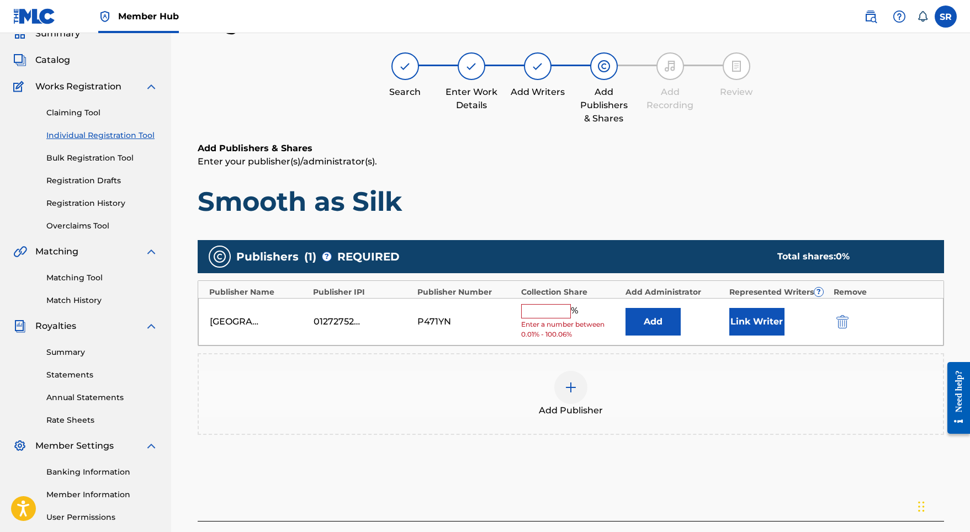
click at [553, 305] on input "text" at bounding box center [546, 311] width 50 height 14
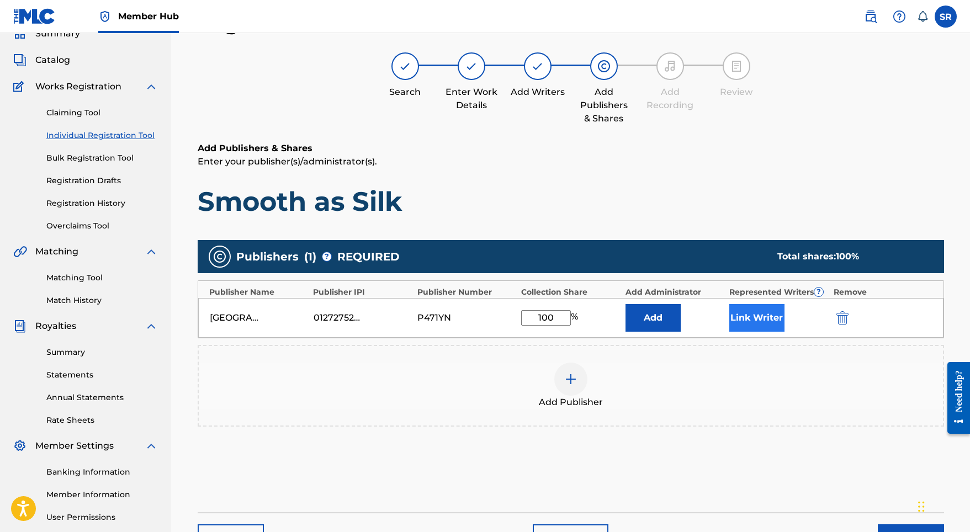
click at [730, 314] on button "Link Writer" at bounding box center [756, 318] width 55 height 28
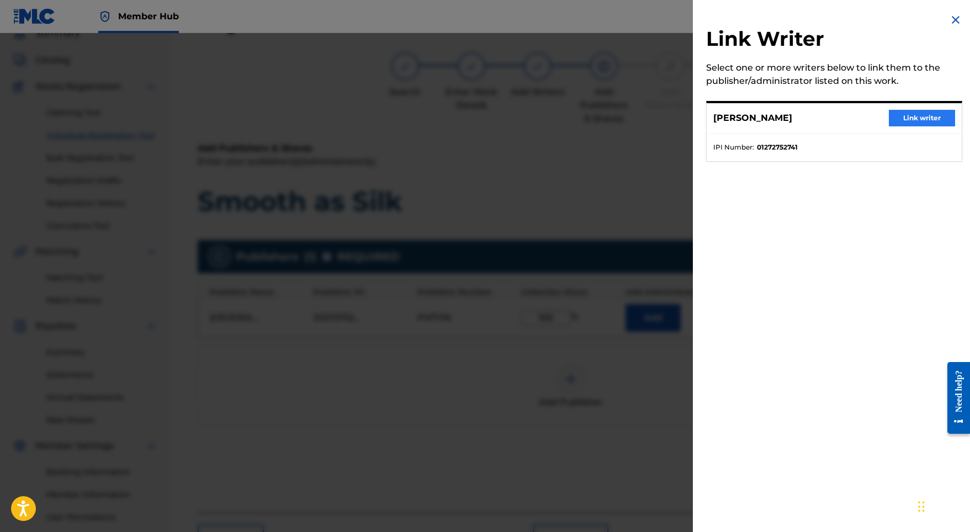
click at [891, 110] on button "Link writer" at bounding box center [922, 118] width 66 height 17
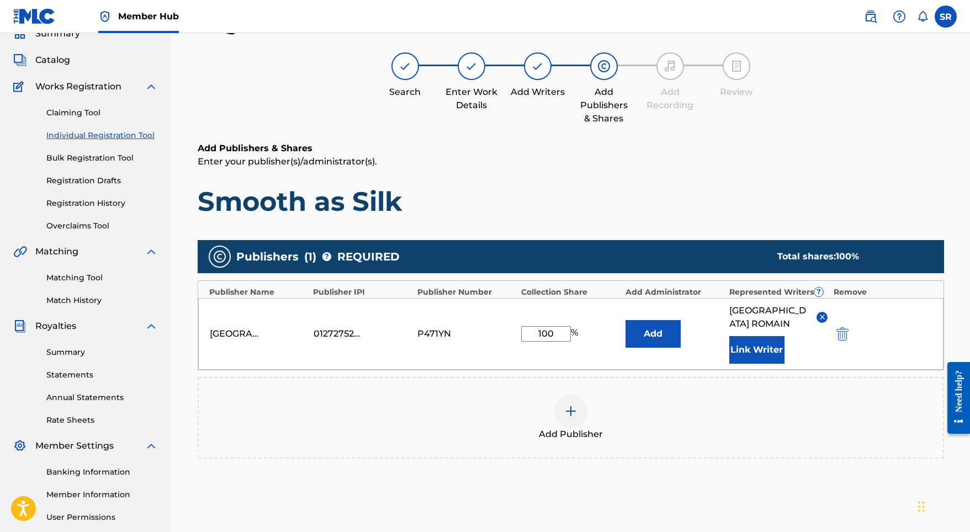
scroll to position [152, 0]
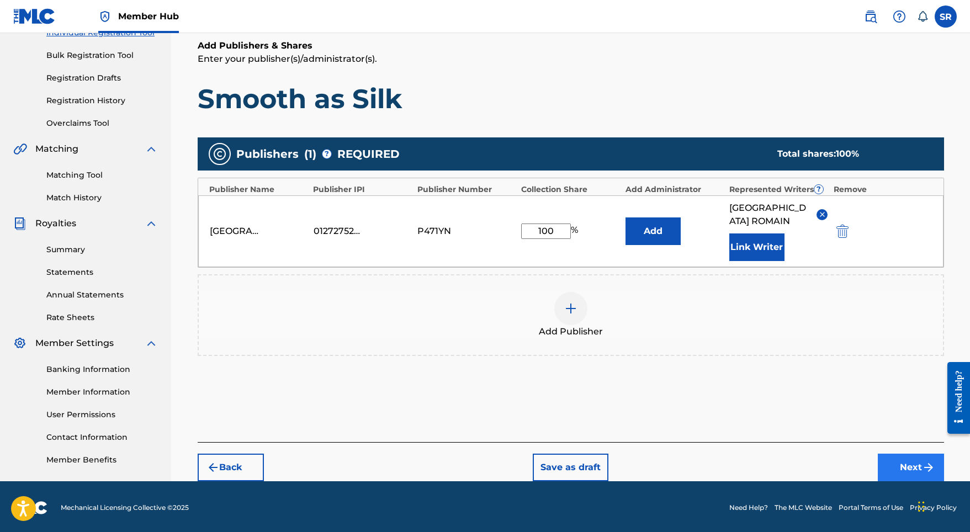
click at [919, 443] on div "Back Save as draft Next" at bounding box center [571, 461] width 746 height 39
click at [908, 454] on button "Next" at bounding box center [911, 468] width 66 height 28
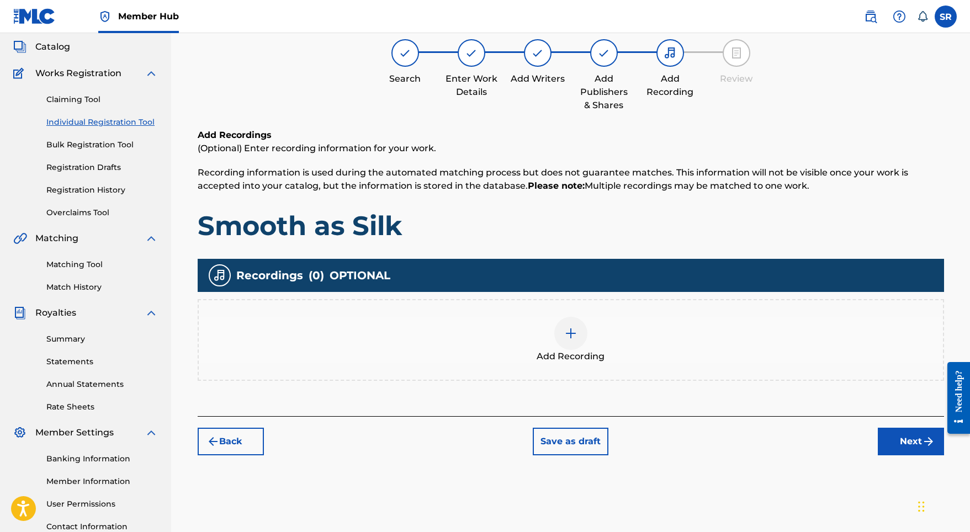
scroll to position [50, 0]
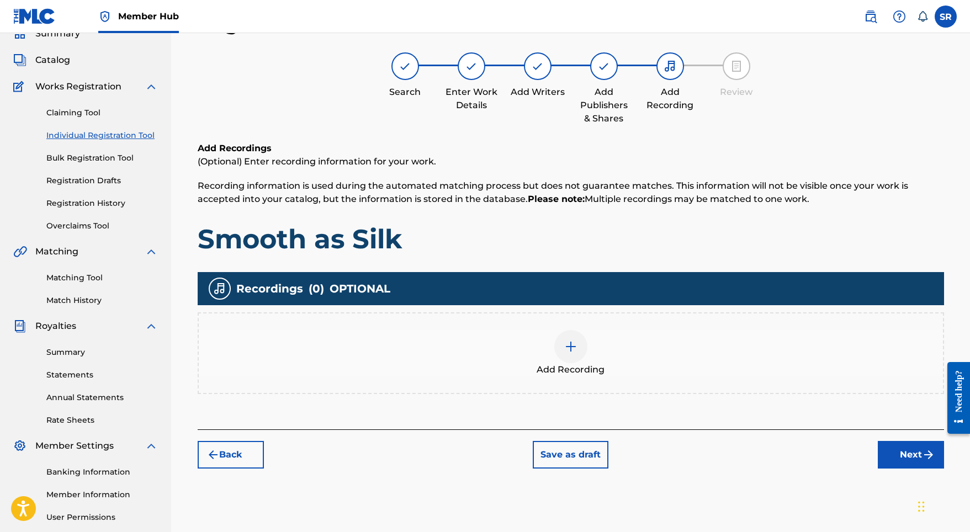
click at [581, 340] on div at bounding box center [570, 346] width 33 height 33
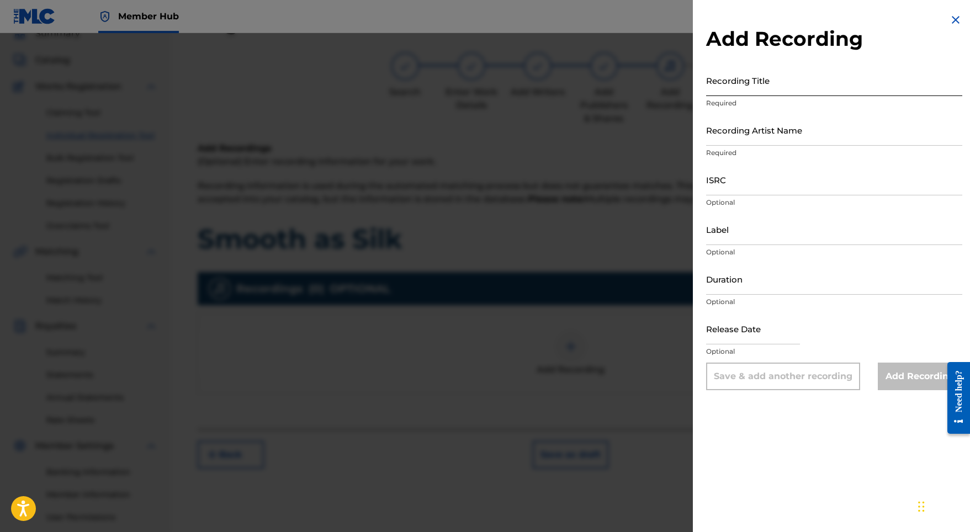
click at [731, 85] on input "Recording Title" at bounding box center [834, 80] width 256 height 31
click at [717, 176] on input "ISRC" at bounding box center [834, 179] width 256 height 31
click at [744, 232] on input "Label" at bounding box center [834, 229] width 256 height 31
click at [744, 128] on input "Recording Artist Name" at bounding box center [834, 129] width 256 height 31
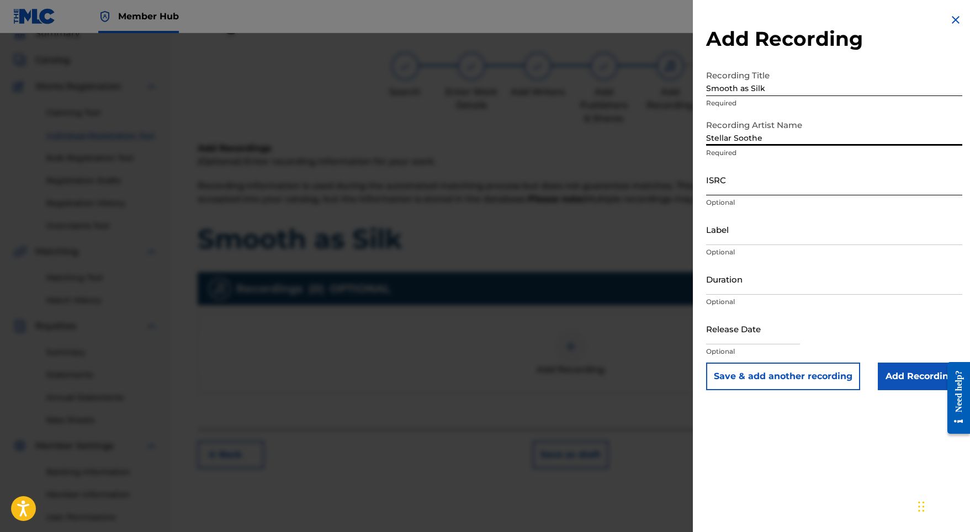
click at [782, 182] on input "ISRC" at bounding box center [834, 179] width 256 height 31
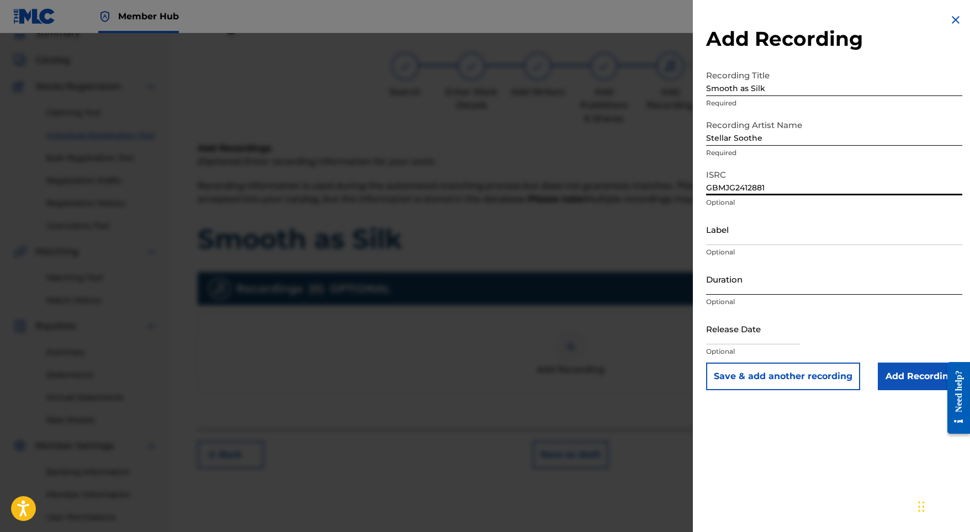
click at [751, 265] on input "Duration" at bounding box center [834, 278] width 256 height 31
click at [757, 342] on input "text" at bounding box center [753, 328] width 94 height 31
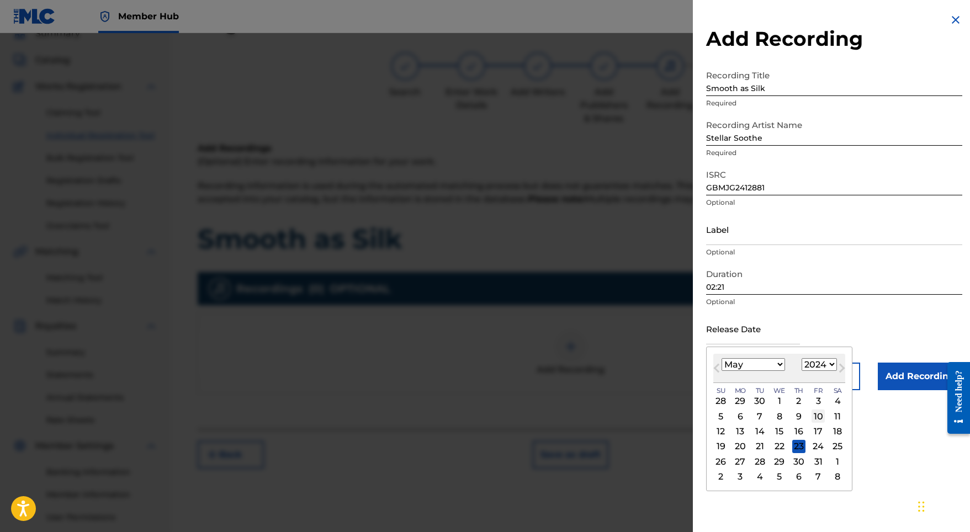
click at [813, 418] on div "10" at bounding box center [818, 416] width 13 height 13
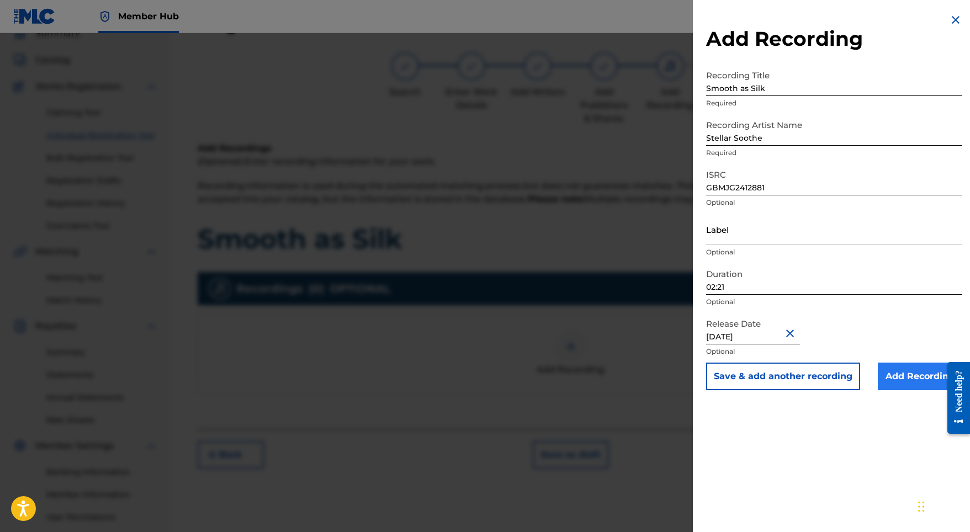
click at [893, 382] on input "Add Recording" at bounding box center [920, 377] width 84 height 28
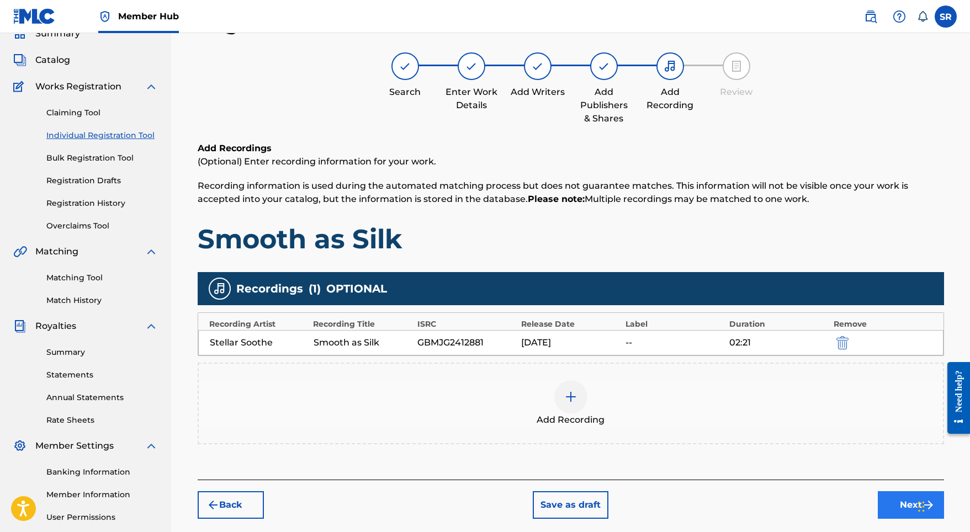
click at [888, 503] on button "Next" at bounding box center [911, 505] width 66 height 28
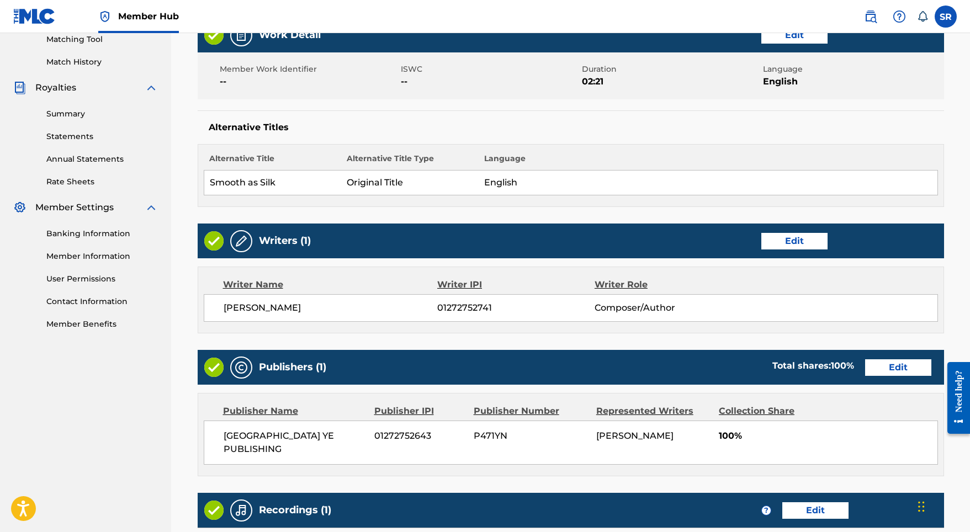
scroll to position [450, 0]
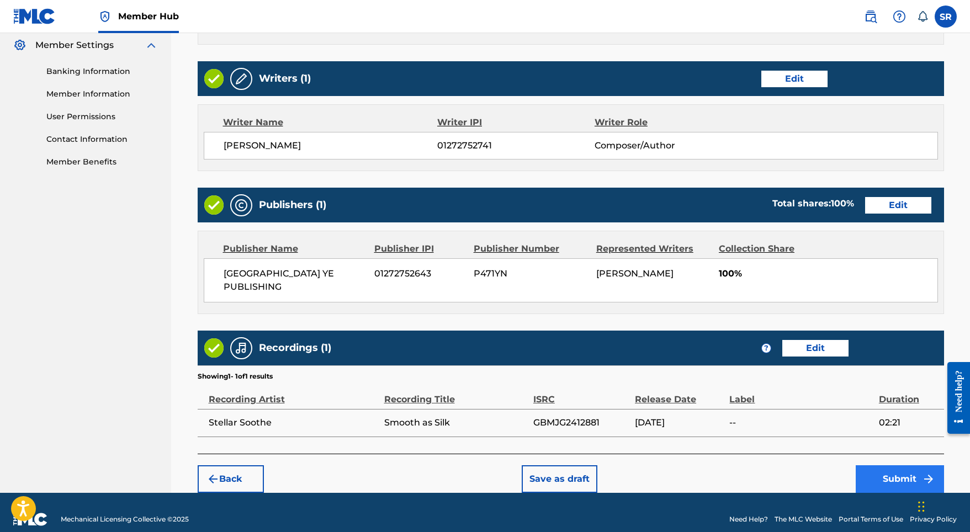
click at [885, 465] on button "Submit" at bounding box center [900, 479] width 88 height 28
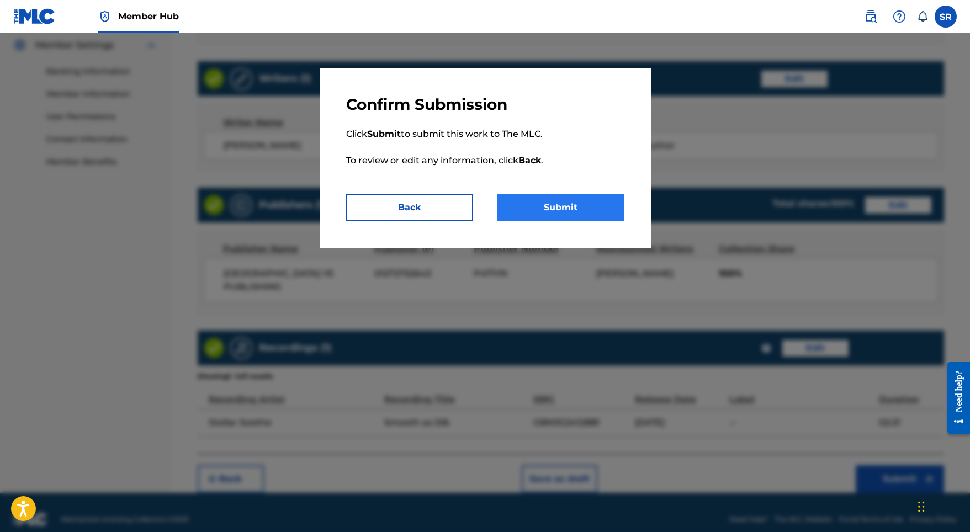
click at [565, 202] on button "Submit" at bounding box center [560, 208] width 127 height 28
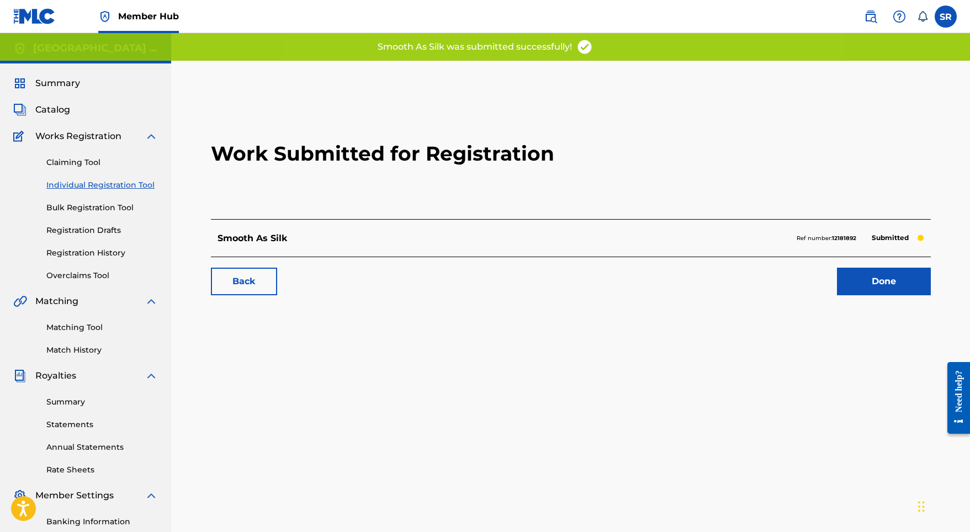
click at [861, 265] on div "Back Done" at bounding box center [571, 276] width 720 height 39
click at [860, 276] on link "Done" at bounding box center [884, 282] width 94 height 28
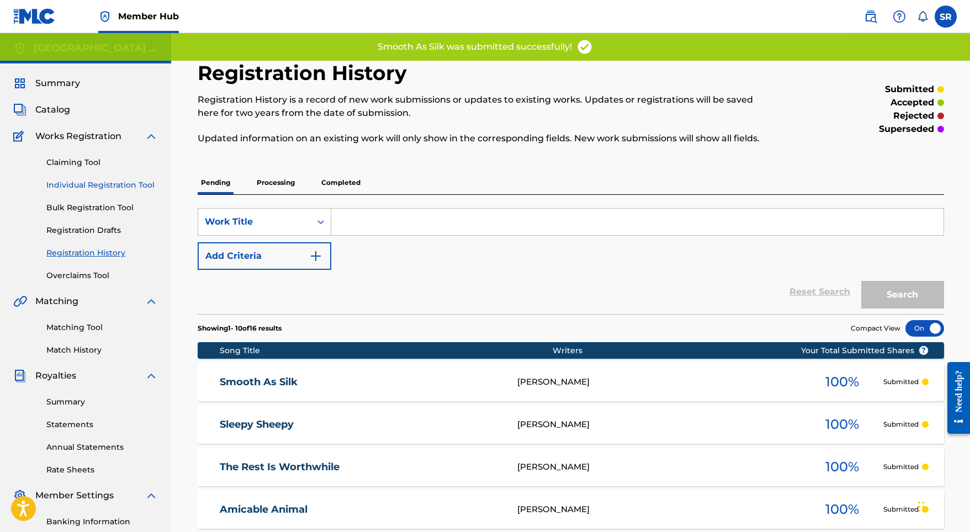
click at [124, 181] on link "Individual Registration Tool" at bounding box center [102, 185] width 112 height 12
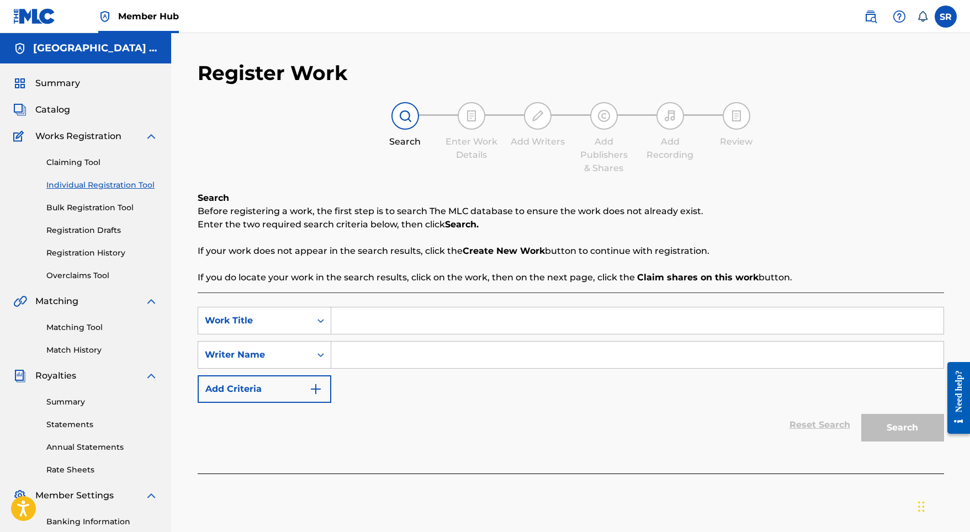
click at [357, 333] on input "Search Form" at bounding box center [637, 321] width 612 height 26
click at [379, 357] on input "Search Form" at bounding box center [637, 355] width 612 height 26
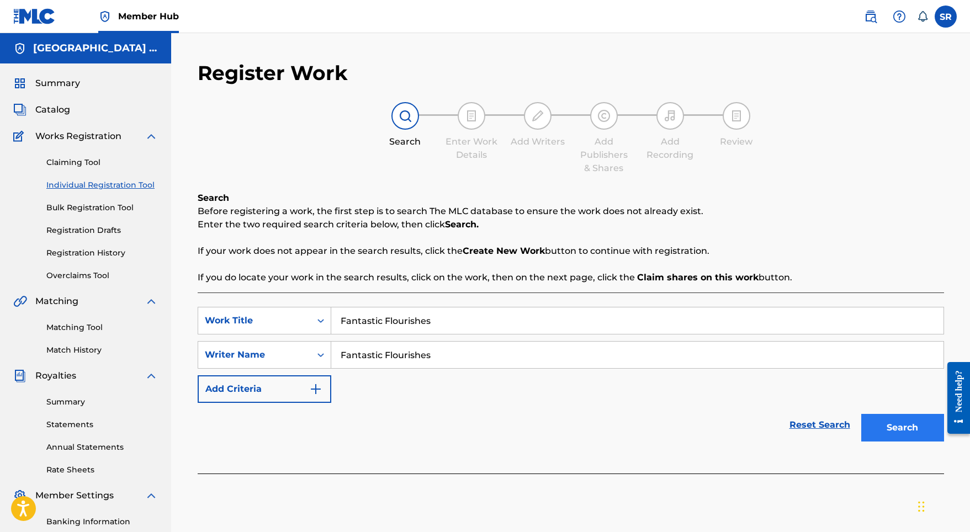
click at [872, 422] on button "Search" at bounding box center [902, 428] width 83 height 28
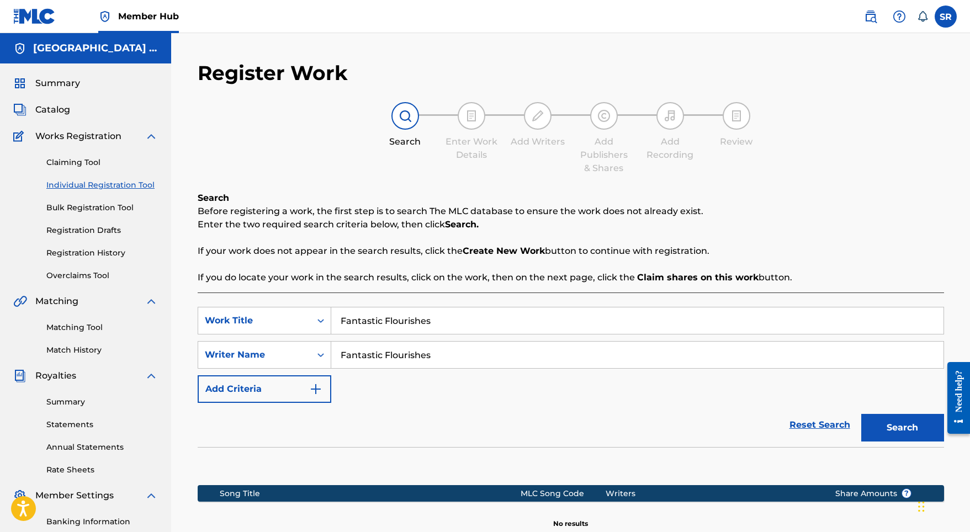
scroll to position [152, 0]
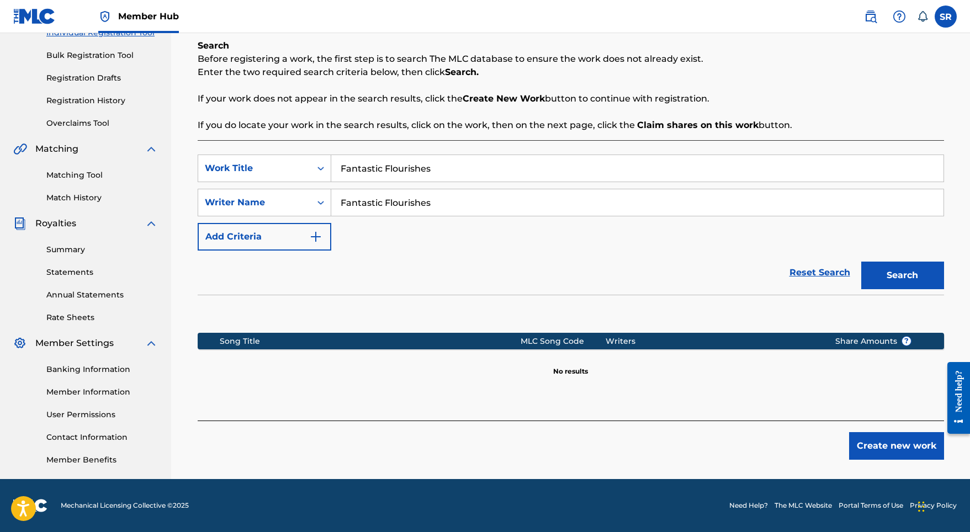
click at [839, 443] on div "Create new work" at bounding box center [571, 440] width 746 height 39
click at [858, 441] on button "Create new work" at bounding box center [896, 446] width 95 height 28
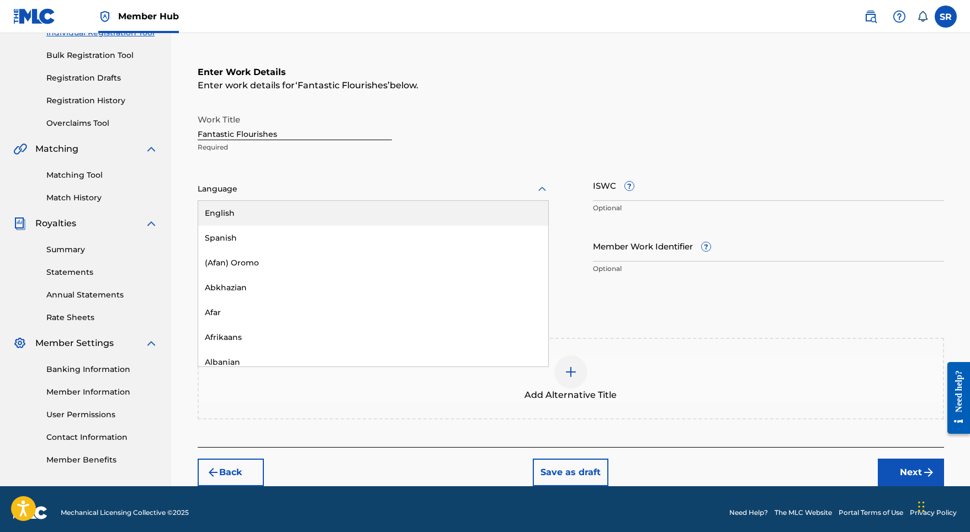
click at [358, 181] on div "Language" at bounding box center [373, 189] width 351 height 23
click at [303, 212] on div "English" at bounding box center [373, 213] width 350 height 25
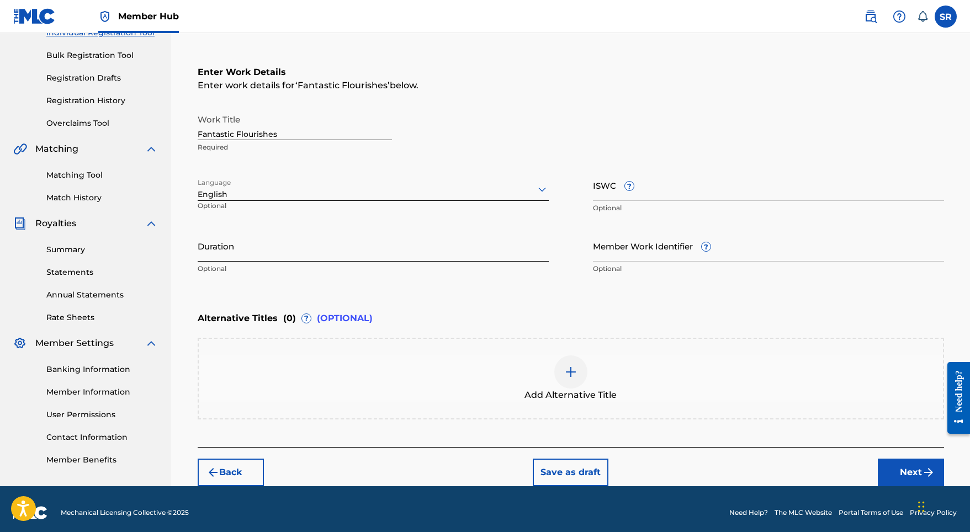
click at [389, 237] on input "Duration" at bounding box center [373, 245] width 351 height 31
click at [563, 409] on div "Add Alternative Title" at bounding box center [571, 379] width 746 height 82
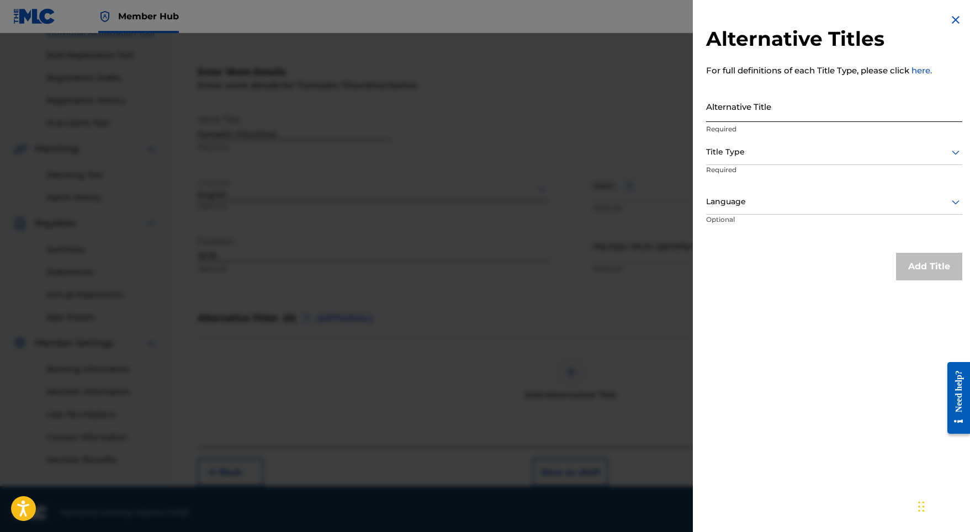
click at [804, 120] on input "Alternative Title" at bounding box center [834, 106] width 256 height 31
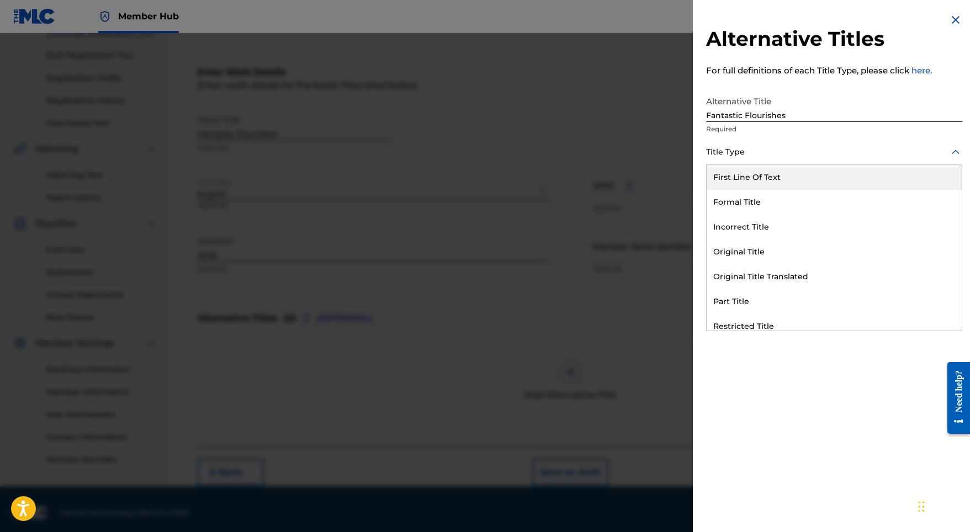
click at [773, 150] on div at bounding box center [834, 152] width 256 height 14
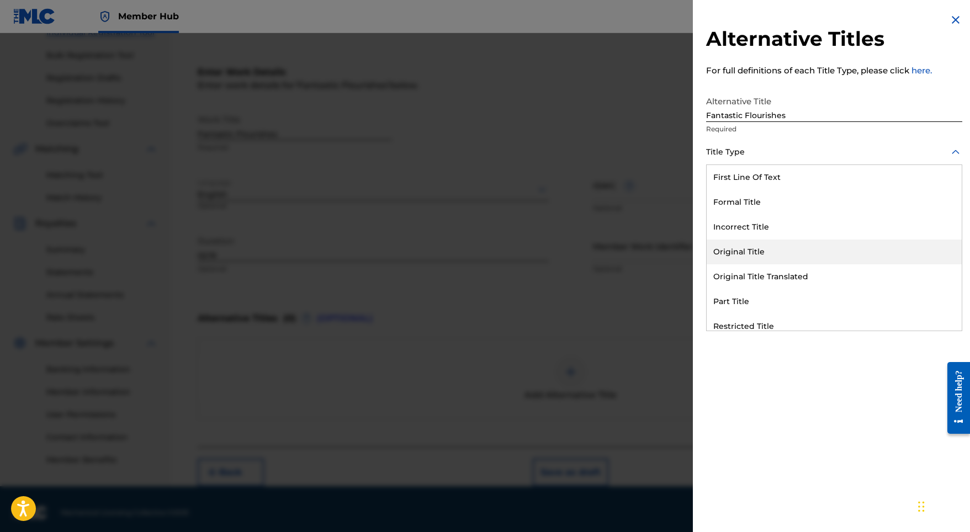
click at [745, 253] on div "Original Title" at bounding box center [834, 252] width 255 height 25
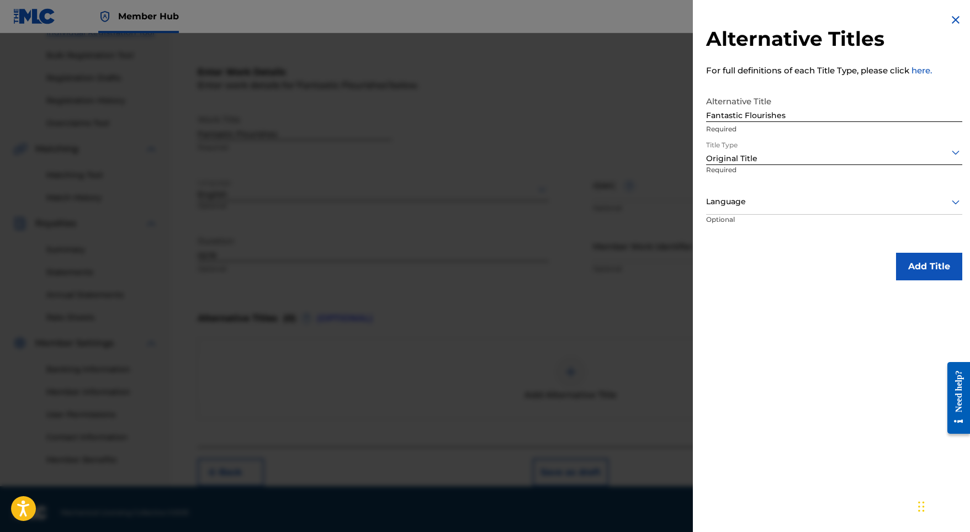
click at [748, 192] on div "Language" at bounding box center [834, 202] width 256 height 25
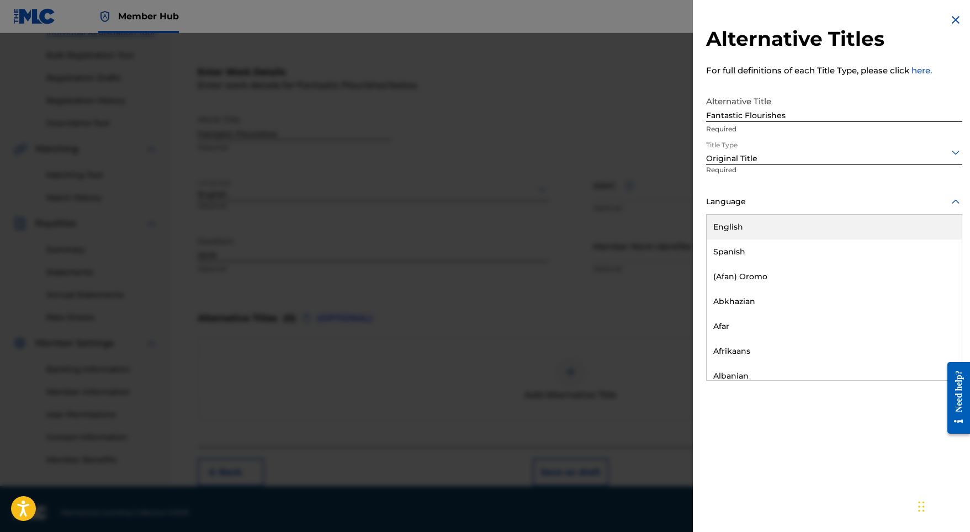
click at [752, 232] on div "English" at bounding box center [834, 227] width 255 height 25
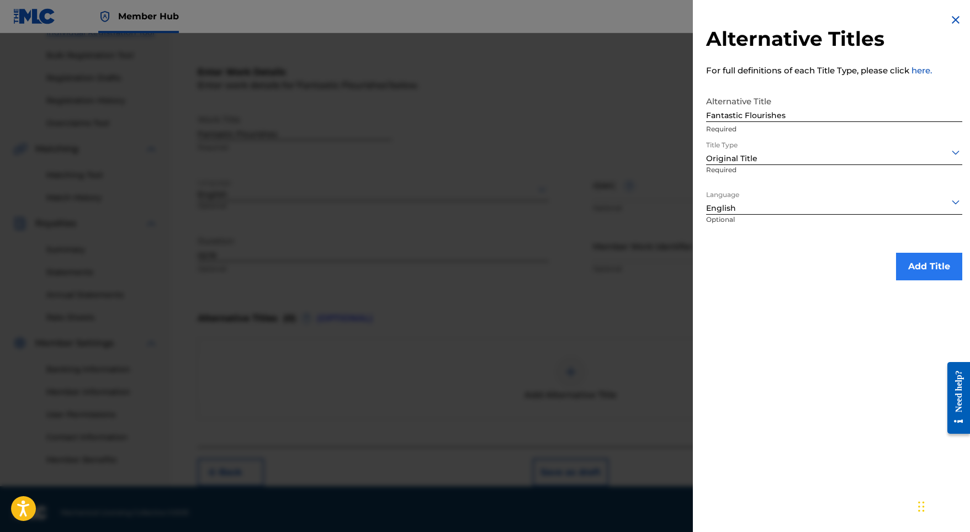
click at [916, 256] on button "Add Title" at bounding box center [929, 267] width 66 height 28
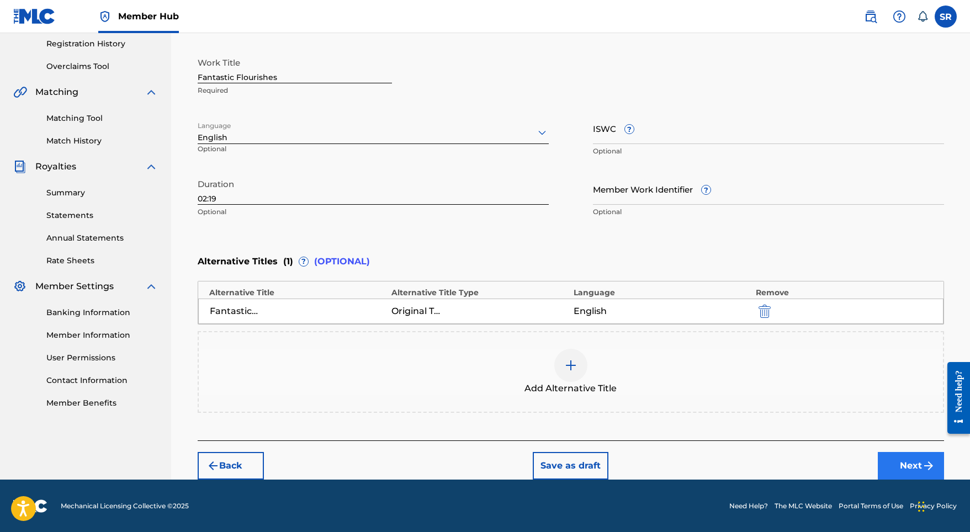
click at [916, 460] on button "Next" at bounding box center [911, 466] width 66 height 28
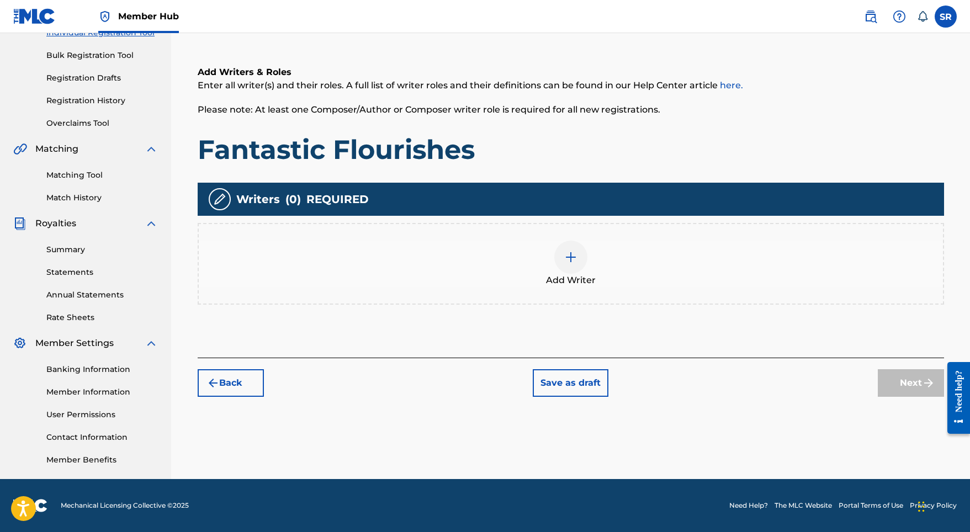
click at [517, 282] on div "Add Writer" at bounding box center [571, 264] width 744 height 46
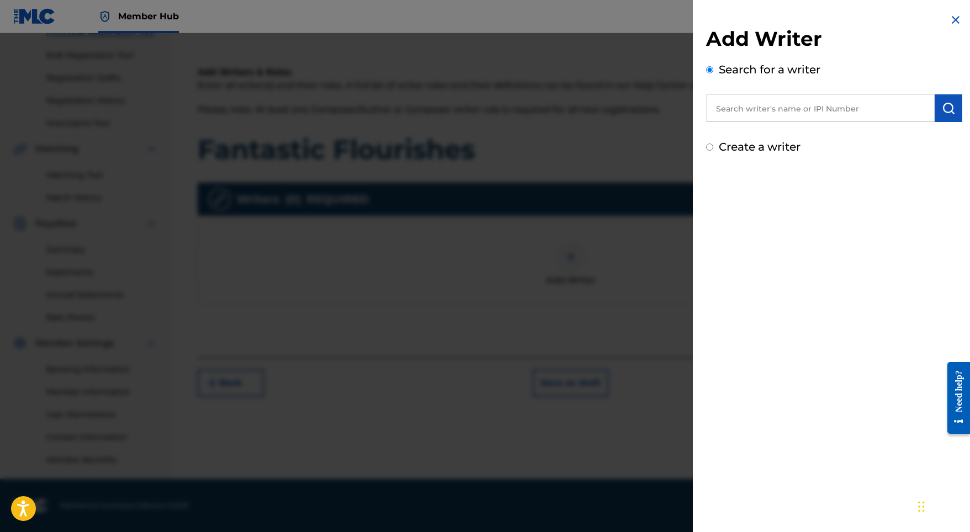
click at [738, 115] on input "text" at bounding box center [820, 108] width 229 height 28
click at [766, 108] on input "text" at bounding box center [820, 108] width 229 height 28
click at [949, 107] on img "submit" at bounding box center [948, 108] width 13 height 13
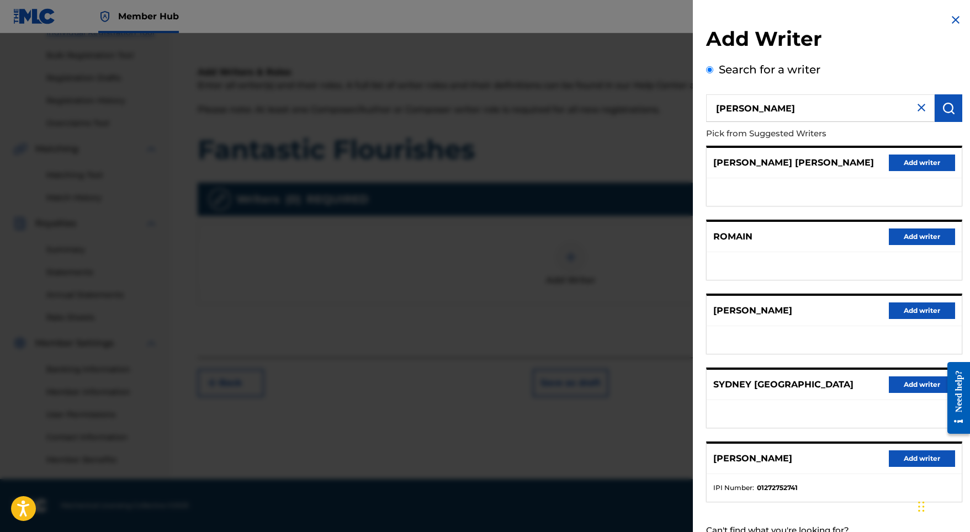
scroll to position [49, 0]
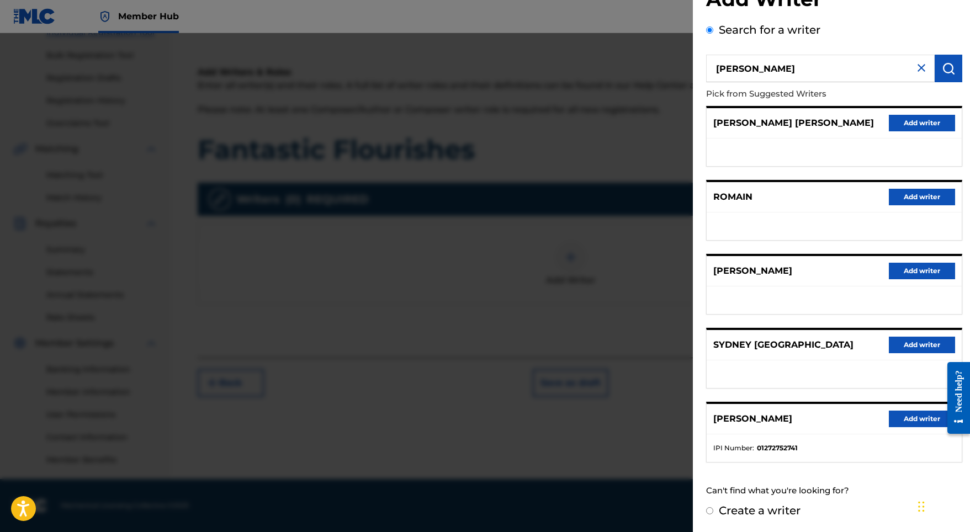
click at [904, 405] on div "[PERSON_NAME] Add writer" at bounding box center [834, 419] width 255 height 30
click at [900, 420] on button "Add writer" at bounding box center [922, 419] width 66 height 17
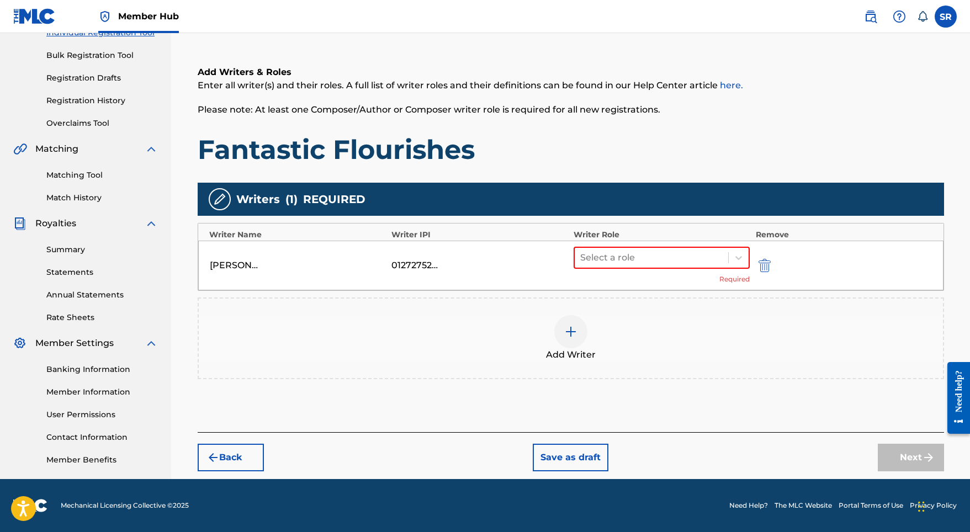
click at [600, 274] on div "Select a role Required" at bounding box center [662, 266] width 177 height 38
click at [614, 257] on div at bounding box center [651, 257] width 143 height 15
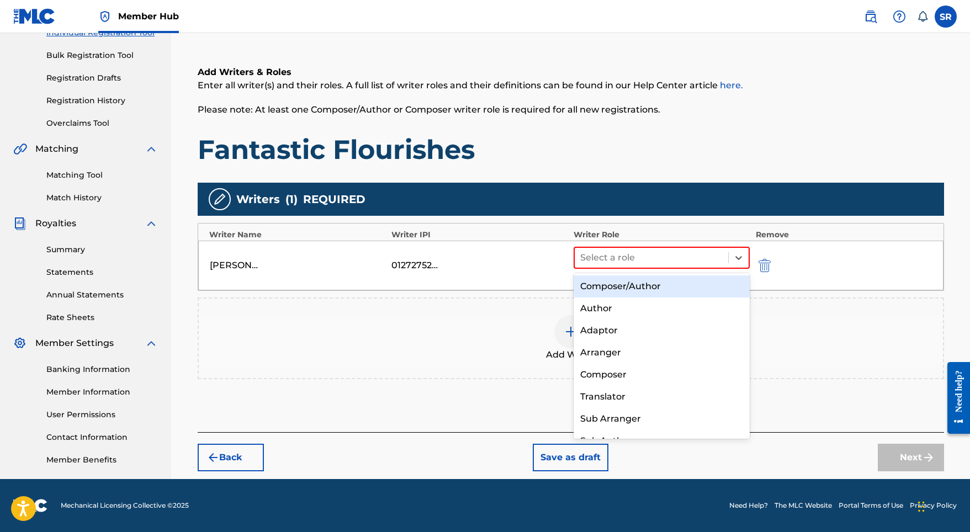
click at [632, 292] on div "Composer/Author" at bounding box center [662, 286] width 177 height 22
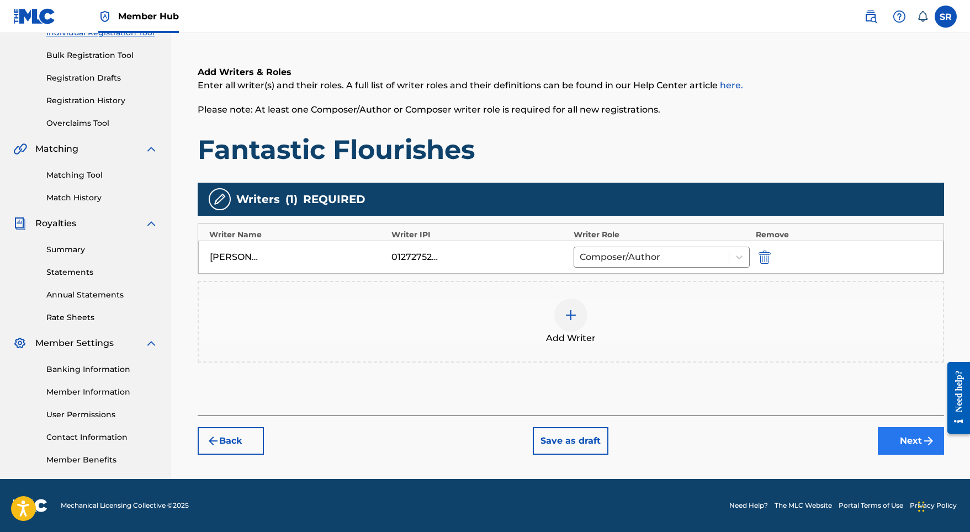
click at [887, 439] on button "Next" at bounding box center [911, 441] width 66 height 28
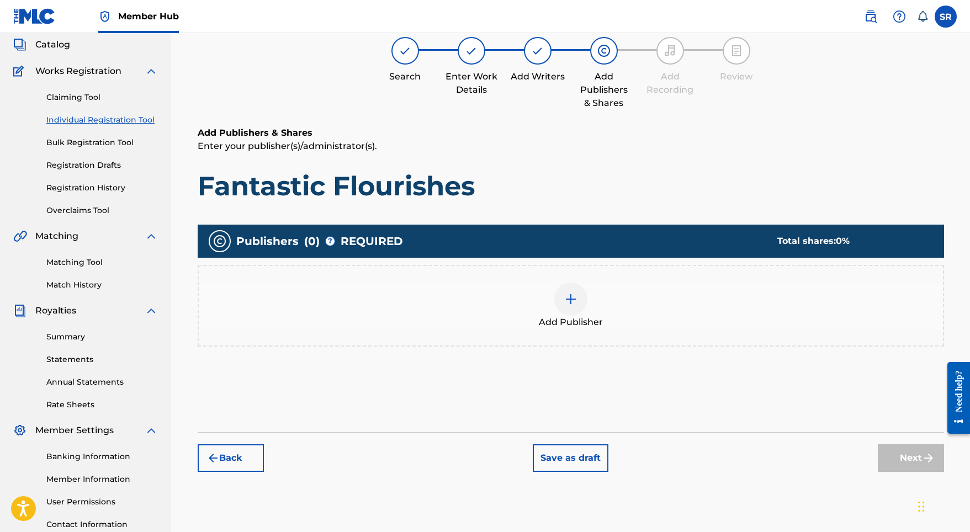
scroll to position [50, 0]
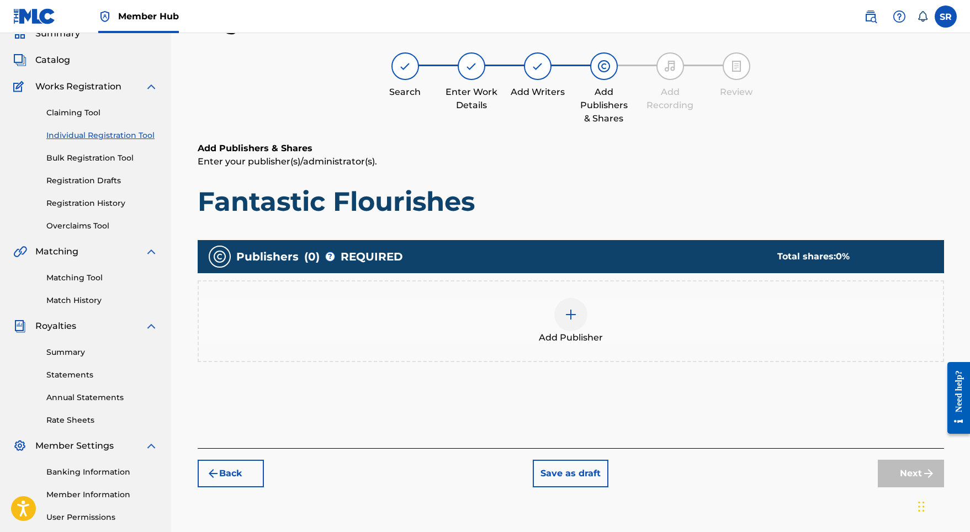
click at [575, 306] on div at bounding box center [570, 314] width 33 height 33
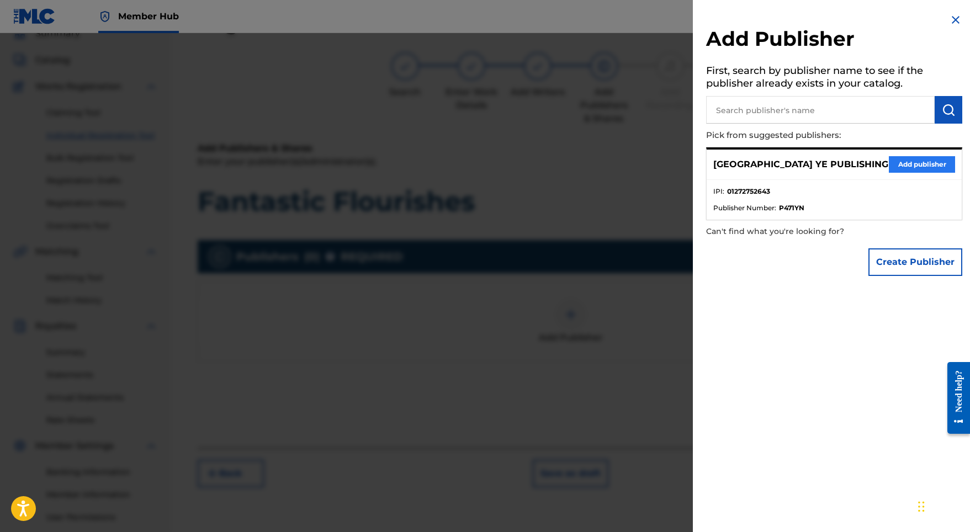
click at [889, 161] on button "Add publisher" at bounding box center [922, 164] width 66 height 17
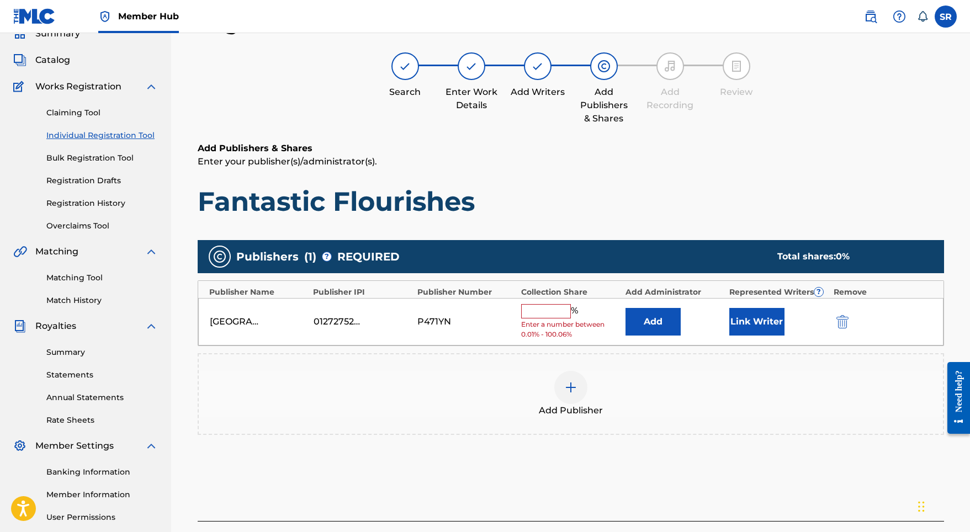
click at [545, 314] on input "text" at bounding box center [546, 311] width 50 height 14
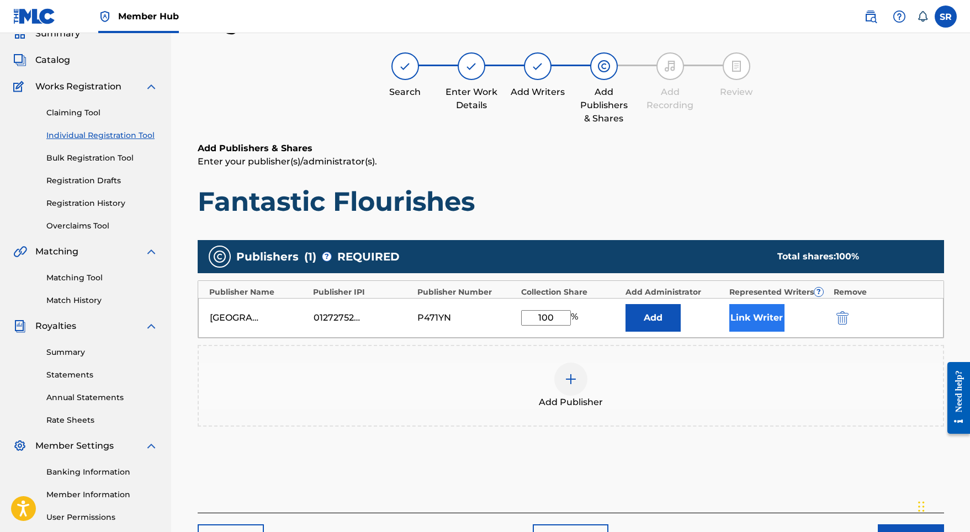
click at [732, 311] on button "Link Writer" at bounding box center [756, 318] width 55 height 28
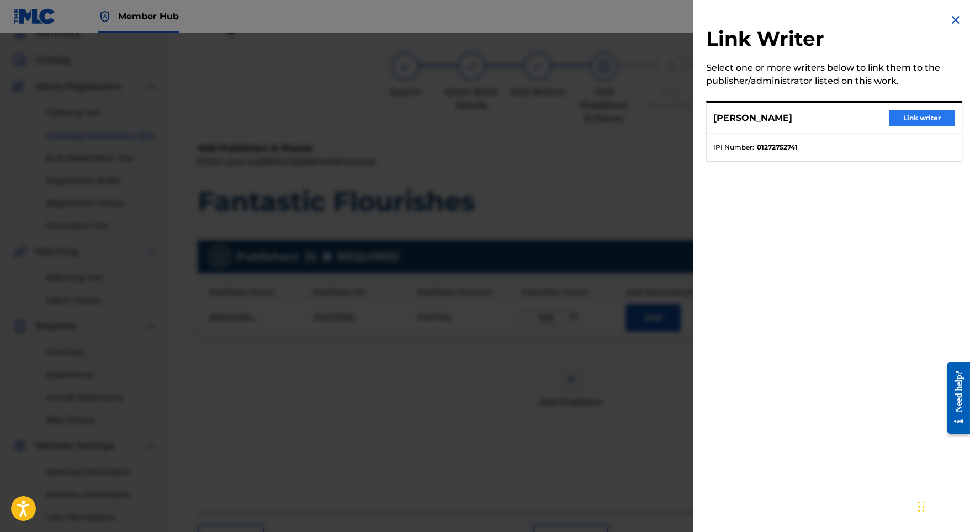
click at [926, 118] on button "Link writer" at bounding box center [922, 118] width 66 height 17
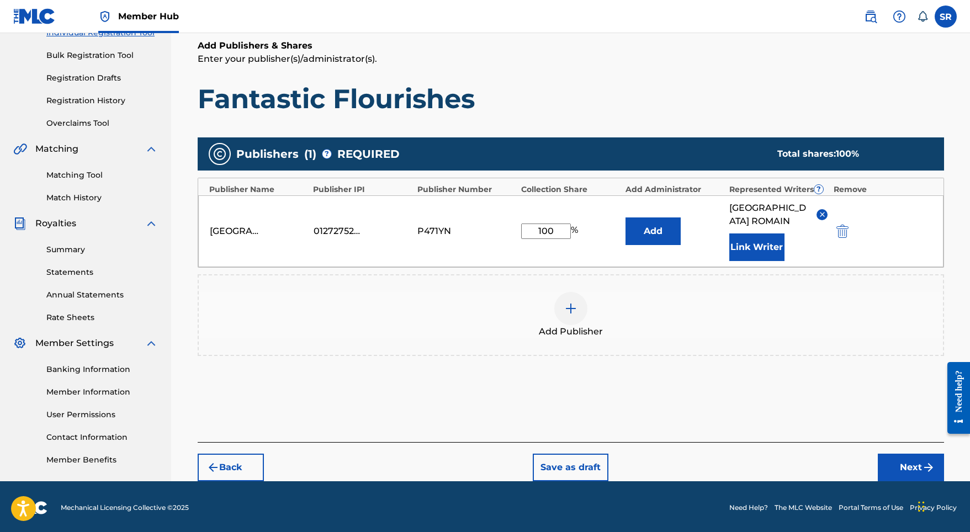
click at [915, 455] on button "Next" at bounding box center [911, 468] width 66 height 28
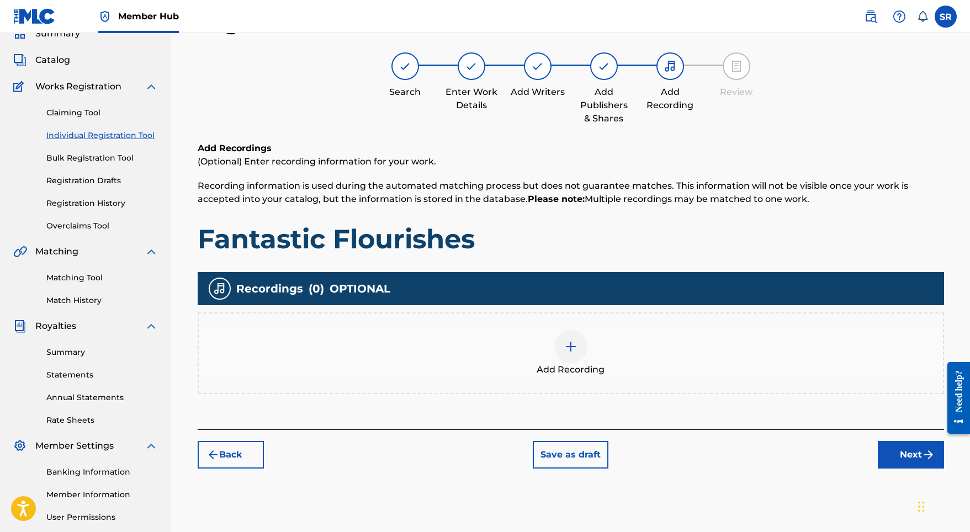
click at [565, 353] on div at bounding box center [570, 346] width 33 height 33
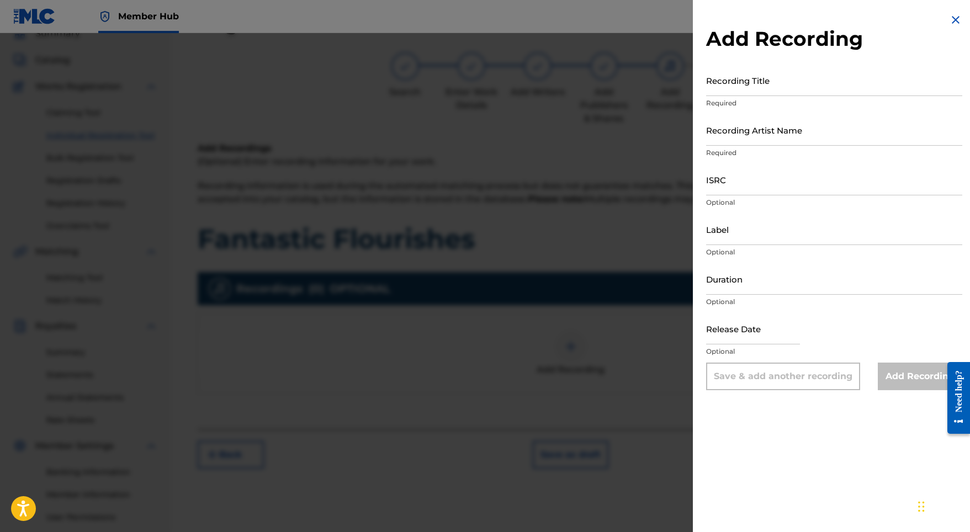
click at [828, 109] on div "Recording Title Required" at bounding box center [834, 90] width 256 height 50
click at [794, 85] on input "Recording Title" at bounding box center [834, 80] width 256 height 31
click at [748, 183] on input "ISRC" at bounding box center [834, 179] width 256 height 31
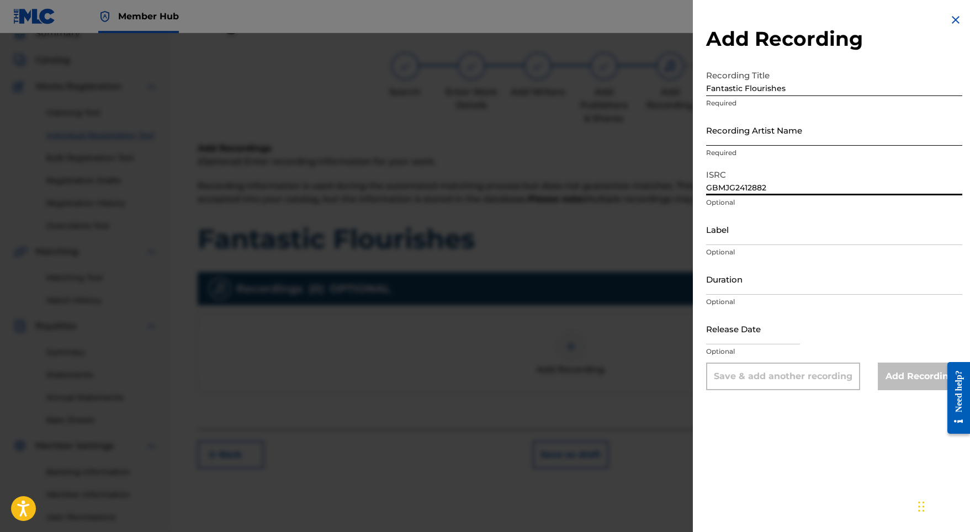
click at [738, 121] on input "Recording Artist Name" at bounding box center [834, 129] width 256 height 31
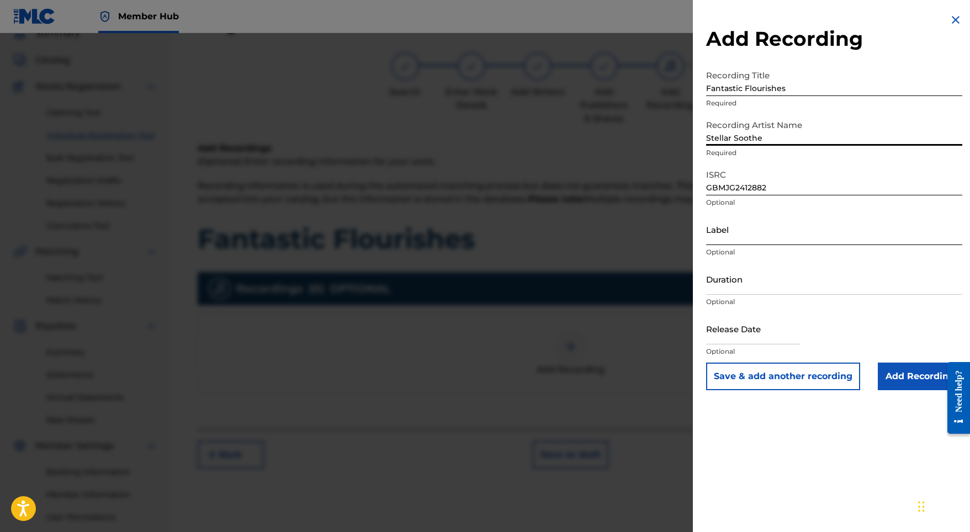
click at [740, 231] on input "Label" at bounding box center [834, 229] width 256 height 31
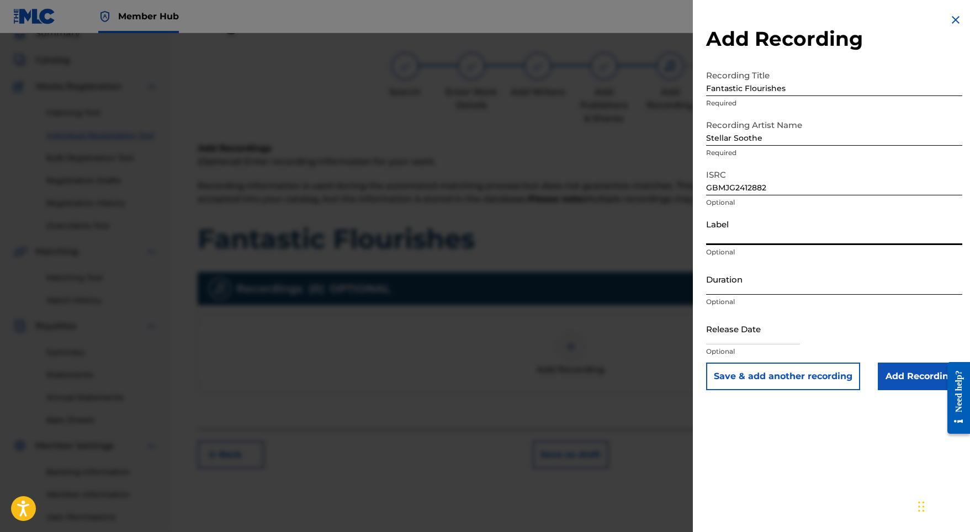
click at [740, 282] on input "Duration" at bounding box center [834, 278] width 256 height 31
click at [760, 331] on input "text" at bounding box center [753, 328] width 94 height 31
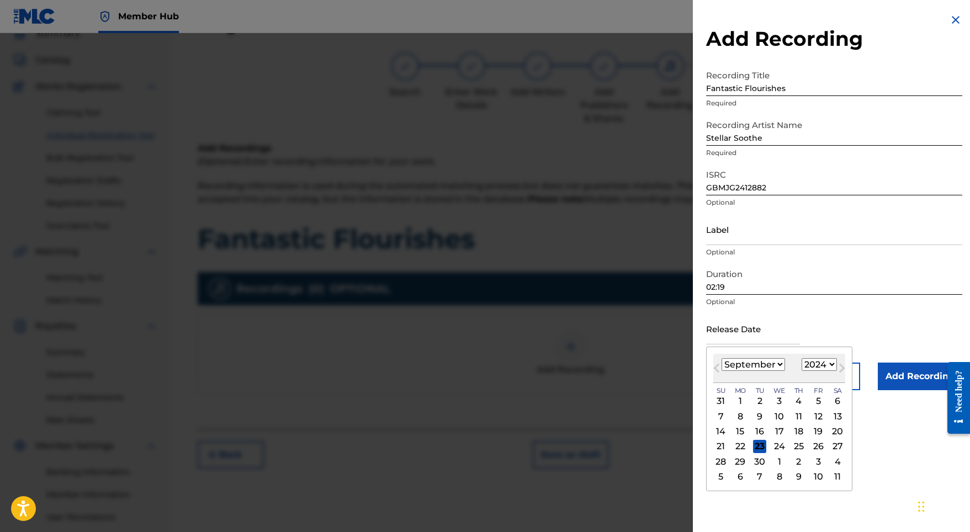
drag, startPoint x: 798, startPoint y: 363, endPoint x: 745, endPoint y: 366, distance: 52.5
click at [745, 366] on div "January February March April May June July August September October November [D…" at bounding box center [779, 364] width 132 height 13
click at [814, 417] on div "10" at bounding box center [818, 416] width 13 height 13
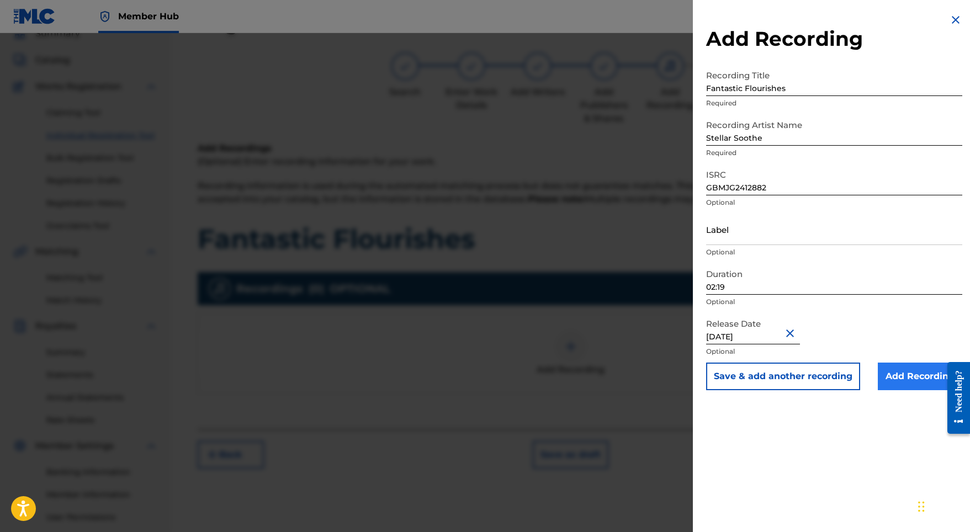
click at [882, 383] on input "Add Recording" at bounding box center [920, 377] width 84 height 28
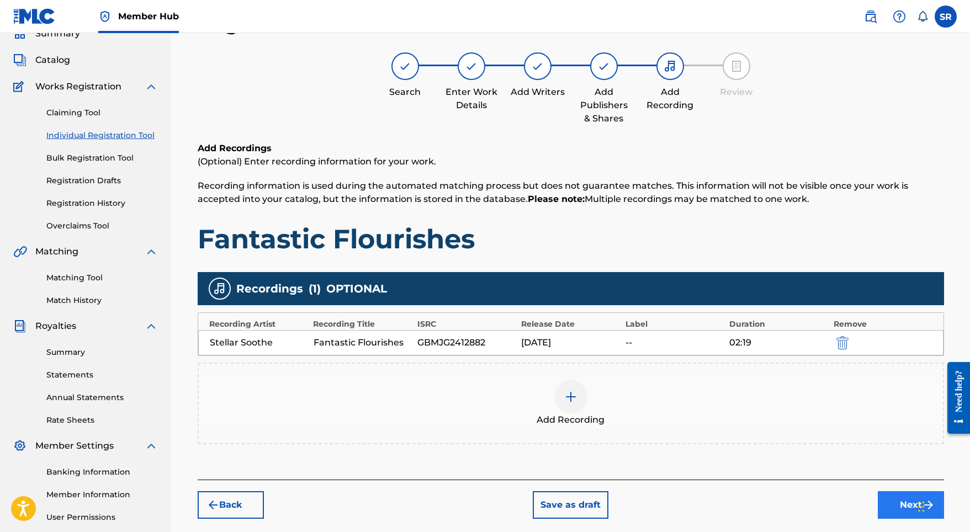
click at [891, 506] on button "Next" at bounding box center [911, 505] width 66 height 28
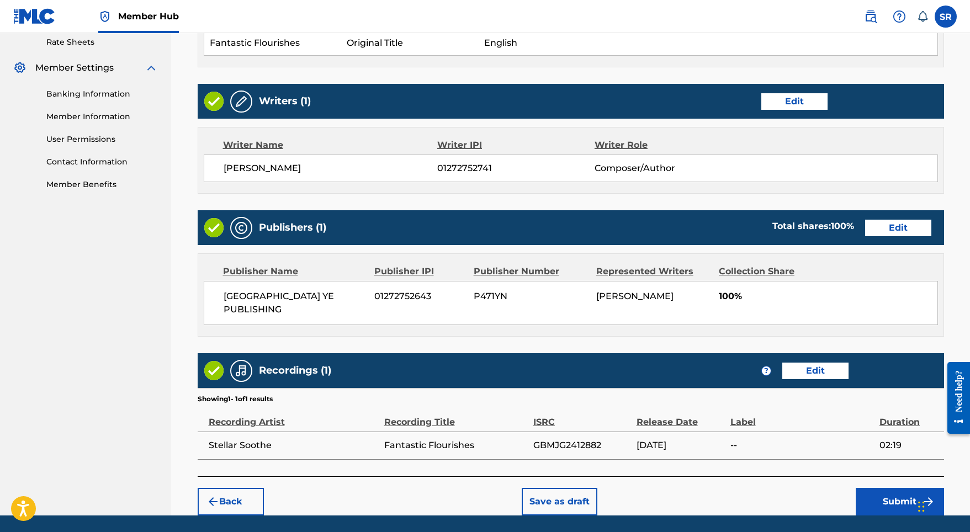
scroll to position [450, 0]
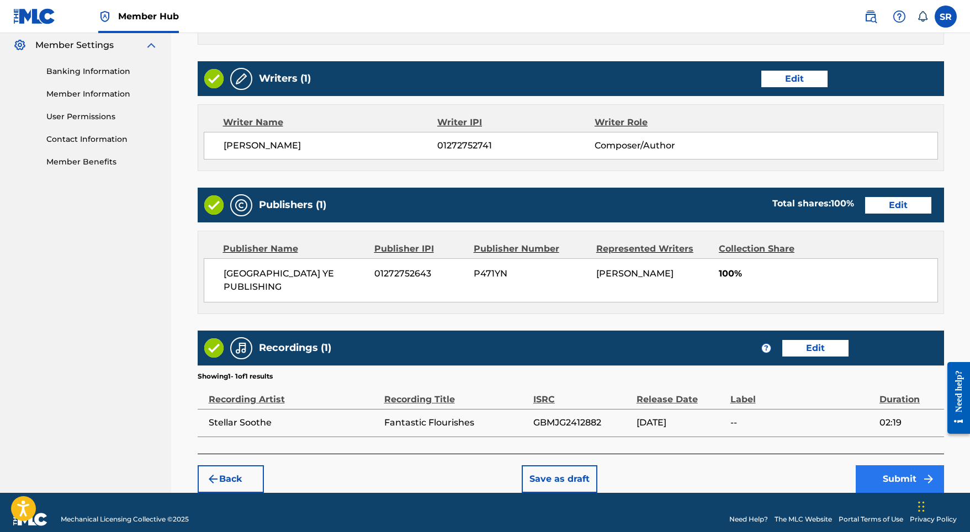
click at [872, 465] on button "Submit" at bounding box center [900, 479] width 88 height 28
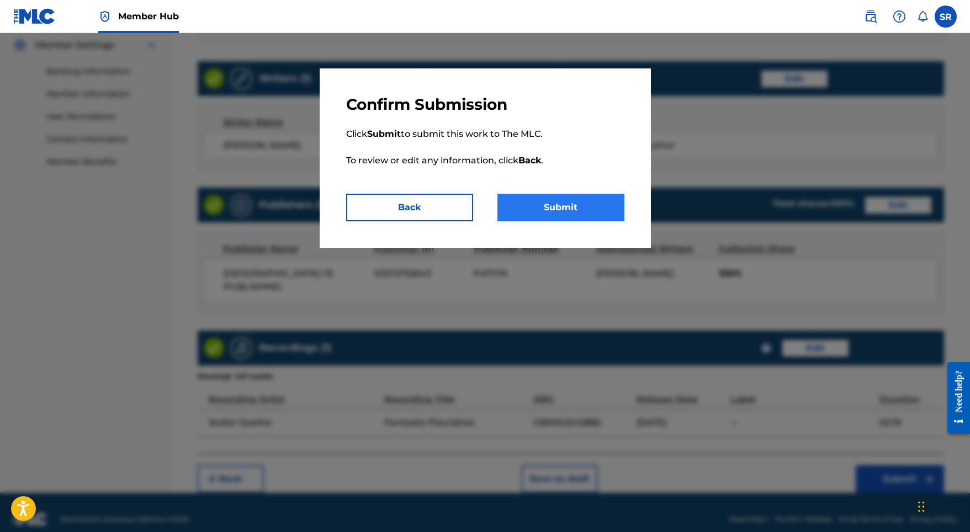
click at [542, 202] on button "Submit" at bounding box center [560, 208] width 127 height 28
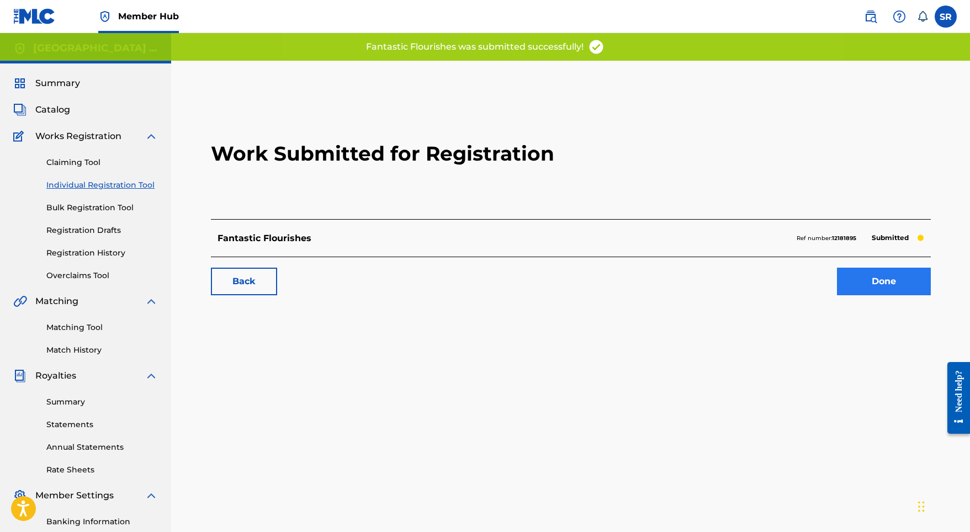
click at [891, 282] on link "Done" at bounding box center [884, 282] width 94 height 28
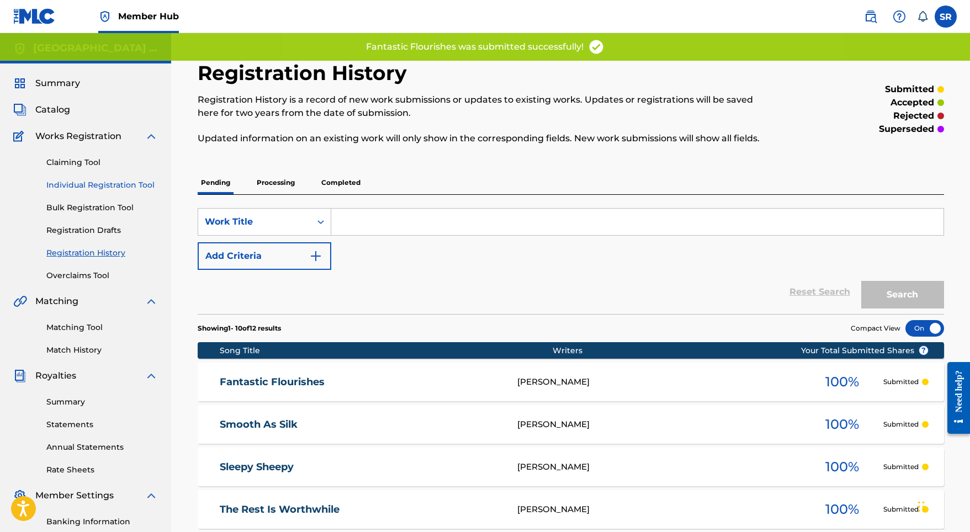
click at [142, 188] on link "Individual Registration Tool" at bounding box center [102, 185] width 112 height 12
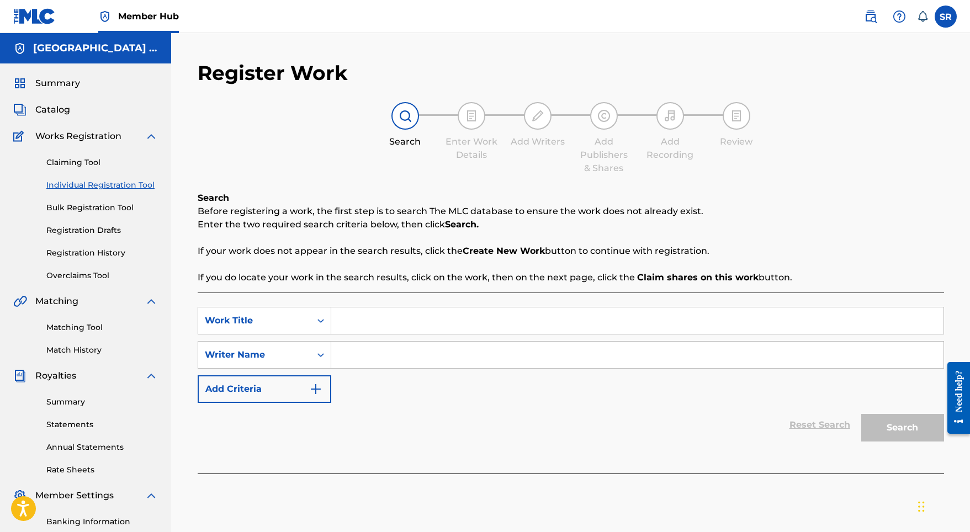
click at [410, 318] on input "Search Form" at bounding box center [637, 321] width 612 height 26
click at [109, 250] on link "Registration History" at bounding box center [102, 253] width 112 height 12
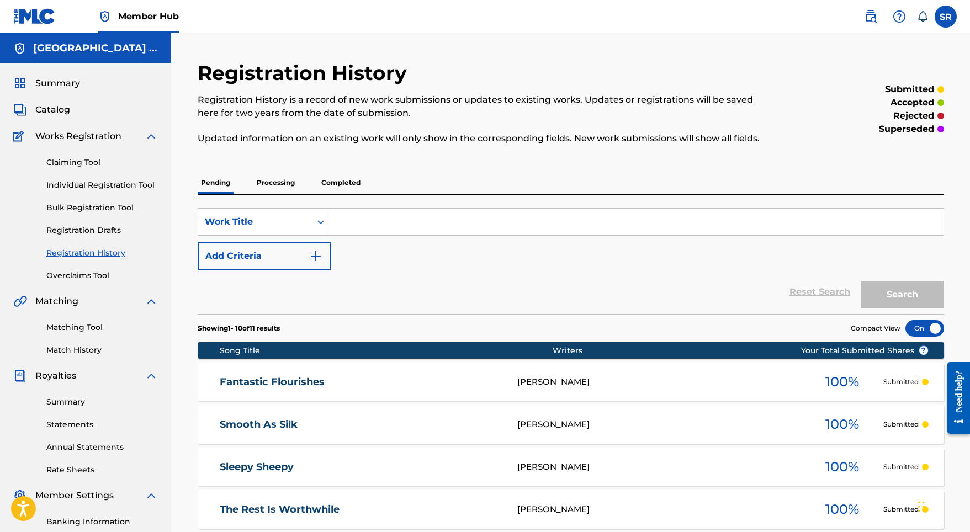
click at [378, 218] on input "Search Form" at bounding box center [637, 222] width 612 height 26
click at [913, 288] on button "Search" at bounding box center [902, 295] width 83 height 28
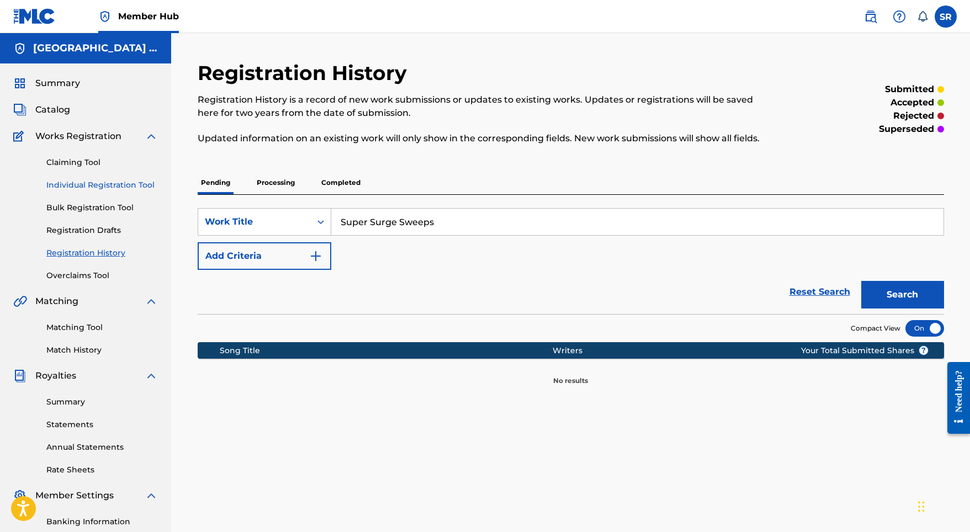
click at [108, 182] on link "Individual Registration Tool" at bounding box center [102, 185] width 112 height 12
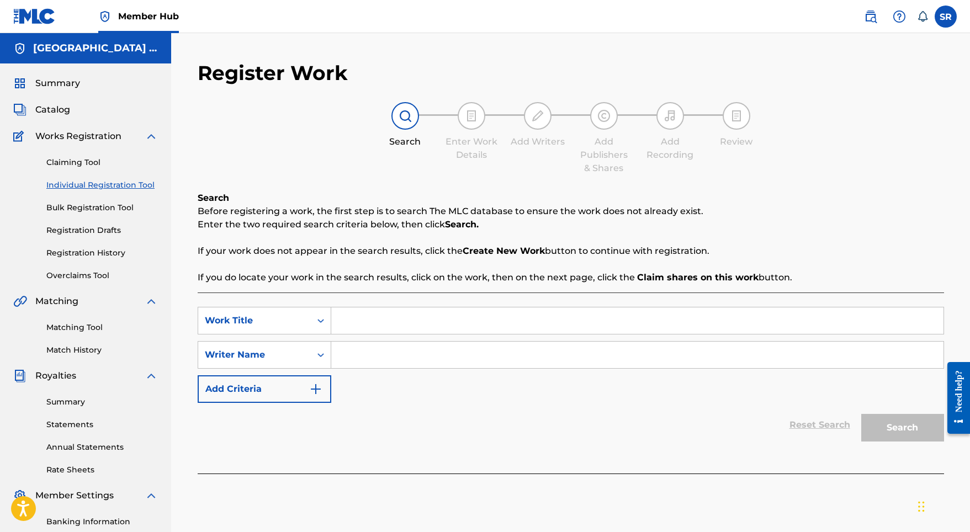
click at [383, 341] on div "Search Form" at bounding box center [637, 355] width 613 height 28
click at [390, 324] on input "Search Form" at bounding box center [637, 321] width 612 height 26
click at [428, 357] on input "Search Form" at bounding box center [637, 355] width 612 height 26
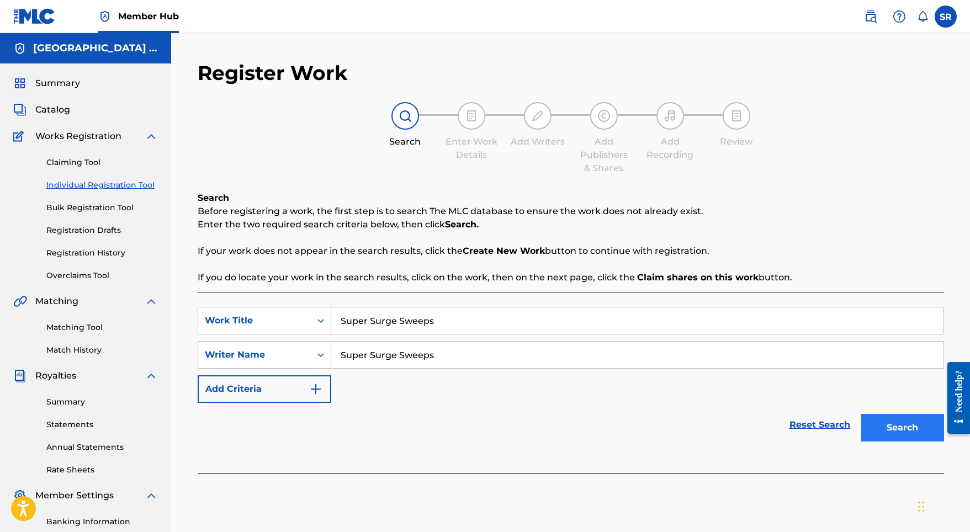
click at [907, 438] on button "Search" at bounding box center [902, 428] width 83 height 28
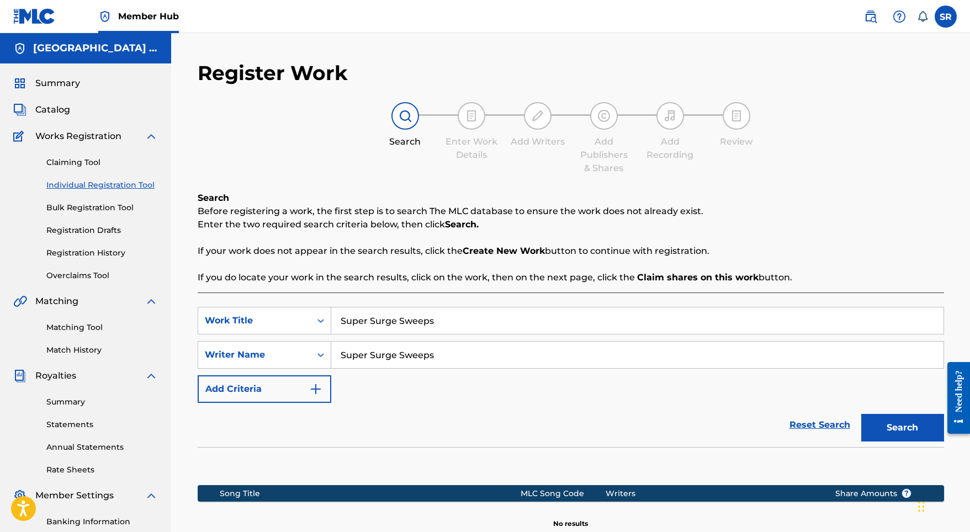
scroll to position [152, 0]
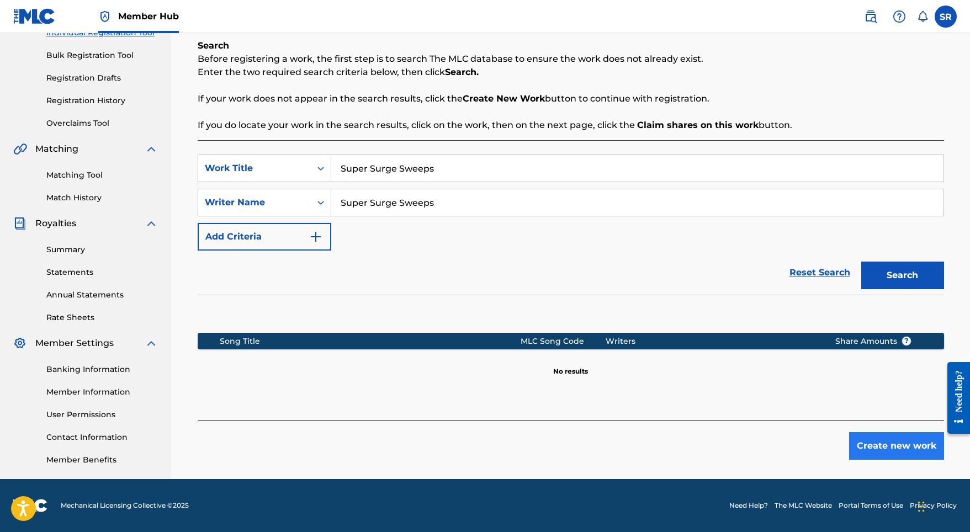
click at [905, 444] on button "Create new work" at bounding box center [896, 446] width 95 height 28
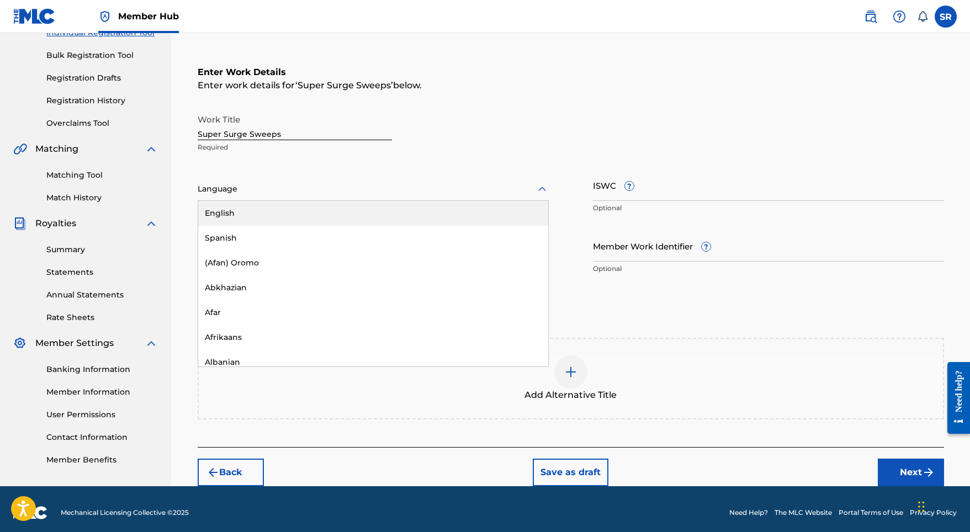
click at [296, 182] on div at bounding box center [373, 189] width 351 height 14
click at [260, 209] on div "English" at bounding box center [373, 213] width 350 height 25
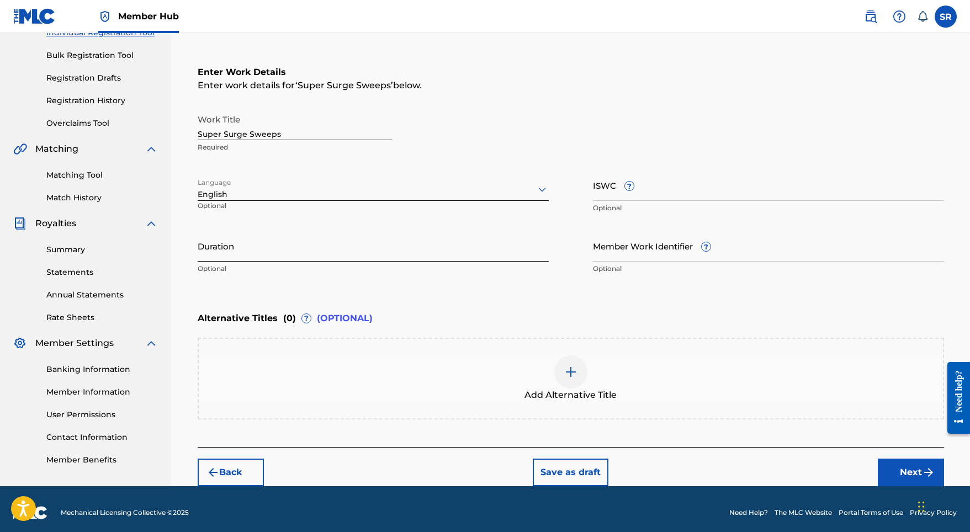
click at [396, 259] on input "Duration" at bounding box center [373, 245] width 351 height 31
click at [563, 357] on div "Add Alternative Title" at bounding box center [571, 379] width 744 height 46
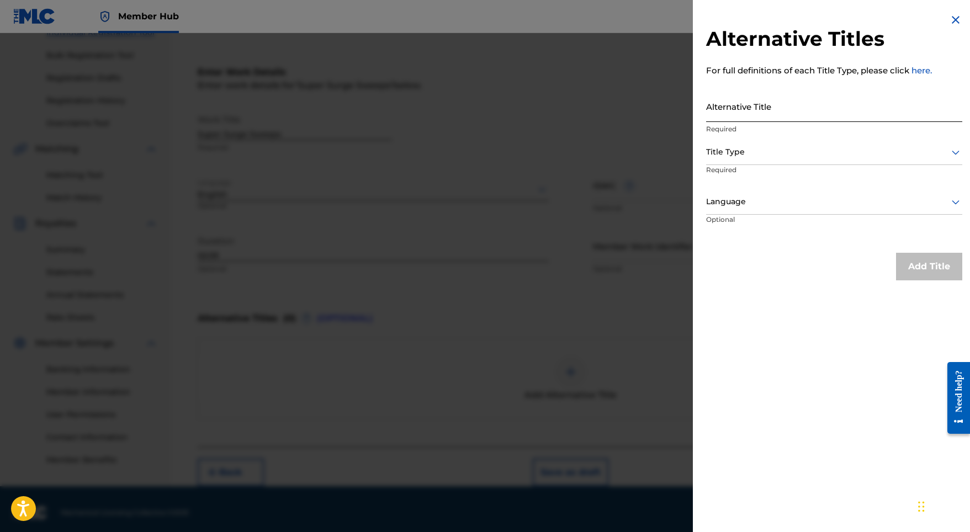
click at [812, 109] on input "Alternative Title" at bounding box center [834, 106] width 256 height 31
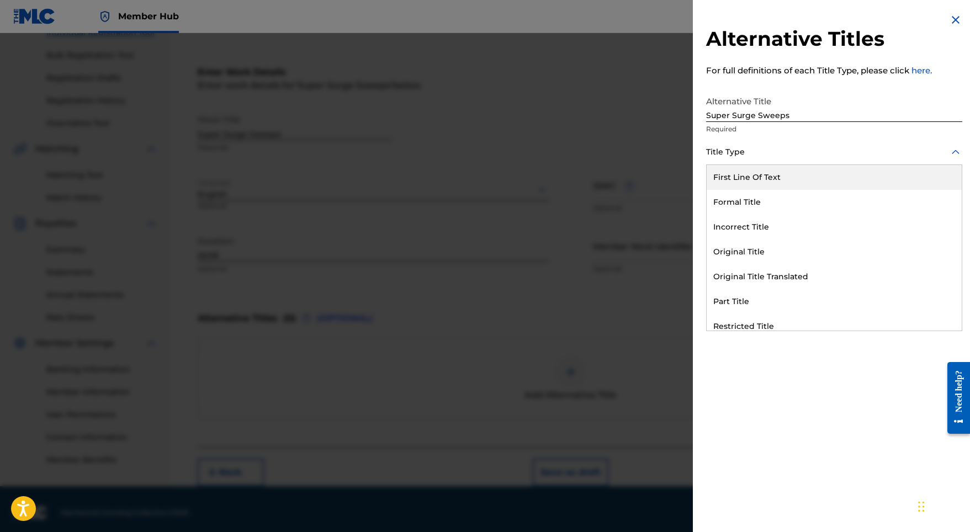
click at [801, 152] on div at bounding box center [834, 152] width 256 height 14
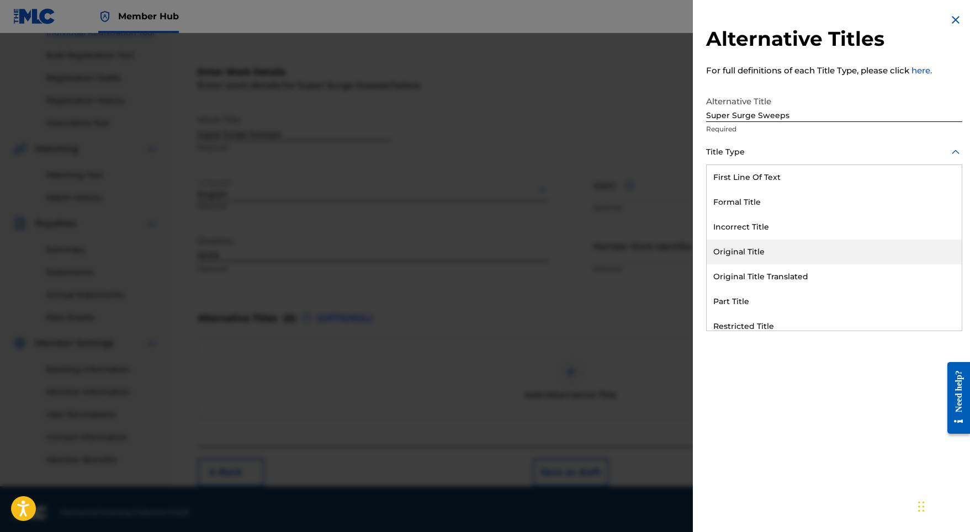
click at [768, 241] on div "Original Title" at bounding box center [834, 252] width 255 height 25
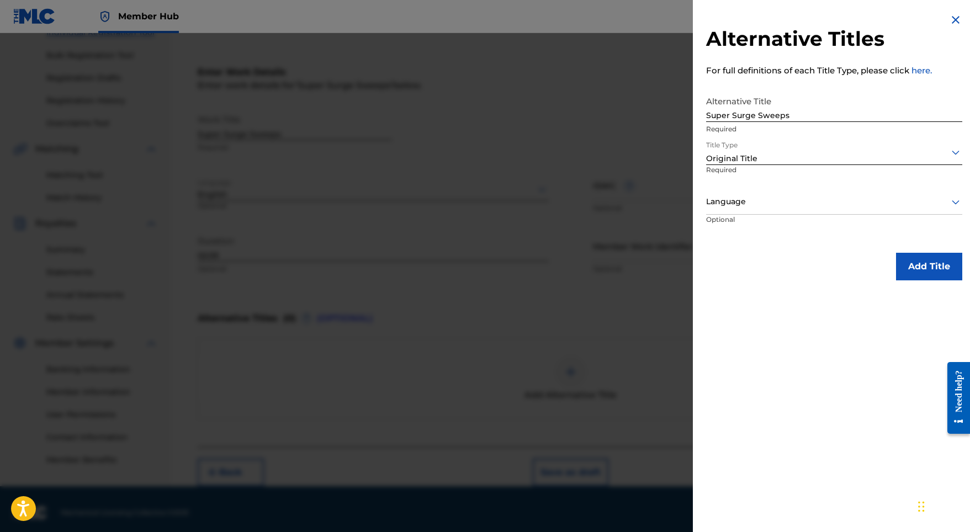
click at [798, 206] on div at bounding box center [834, 202] width 256 height 14
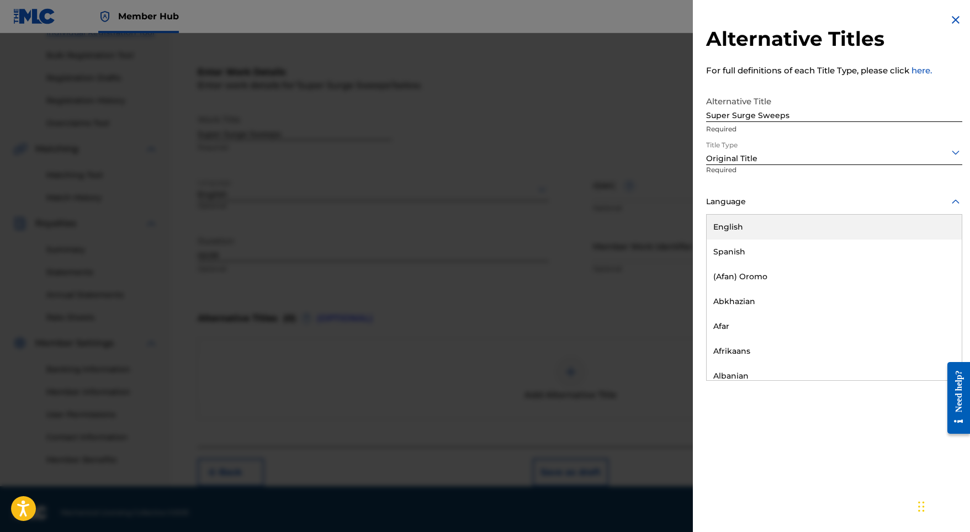
click at [787, 224] on div "English" at bounding box center [834, 227] width 255 height 25
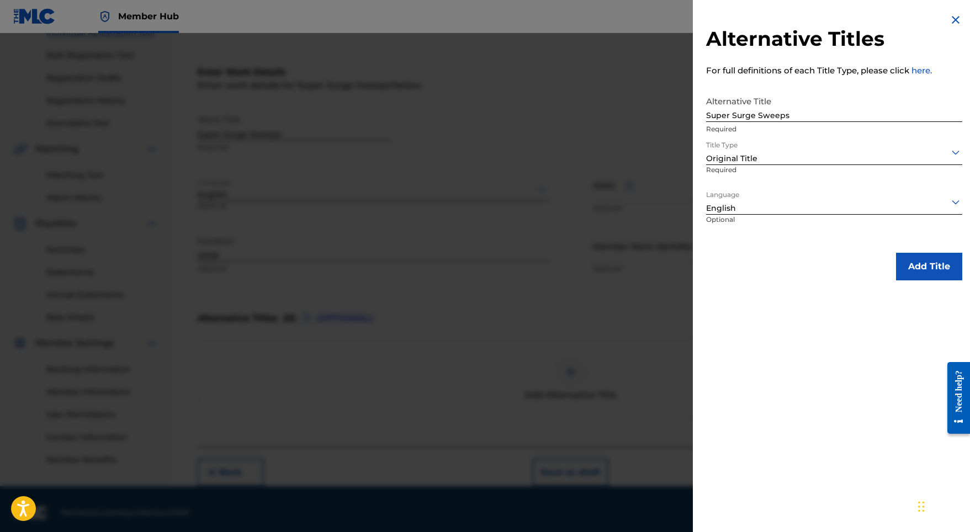
click at [895, 244] on div "Alternative Titles For full definitions of each Title Type, please click here. …" at bounding box center [834, 147] width 283 height 294
click at [904, 257] on button "Add Title" at bounding box center [929, 267] width 66 height 28
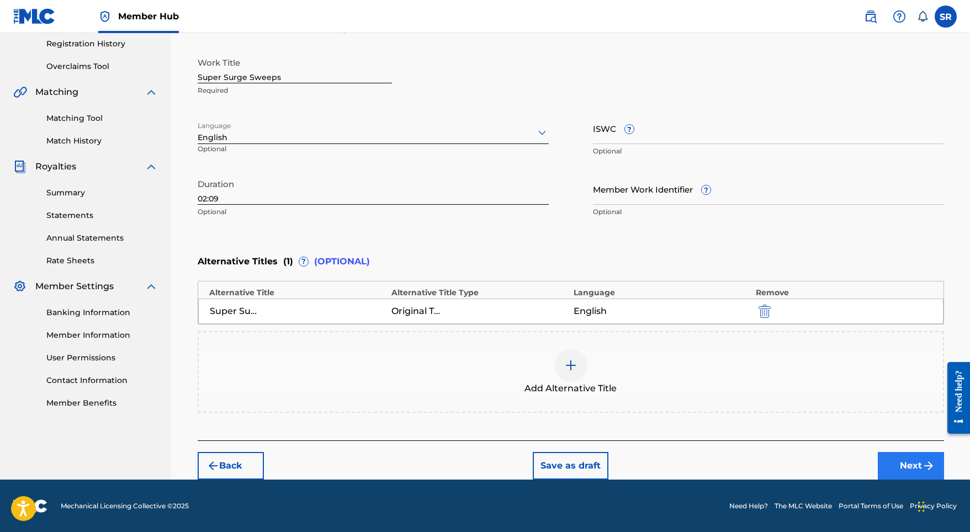
click at [923, 471] on img "submit" at bounding box center [928, 465] width 13 height 13
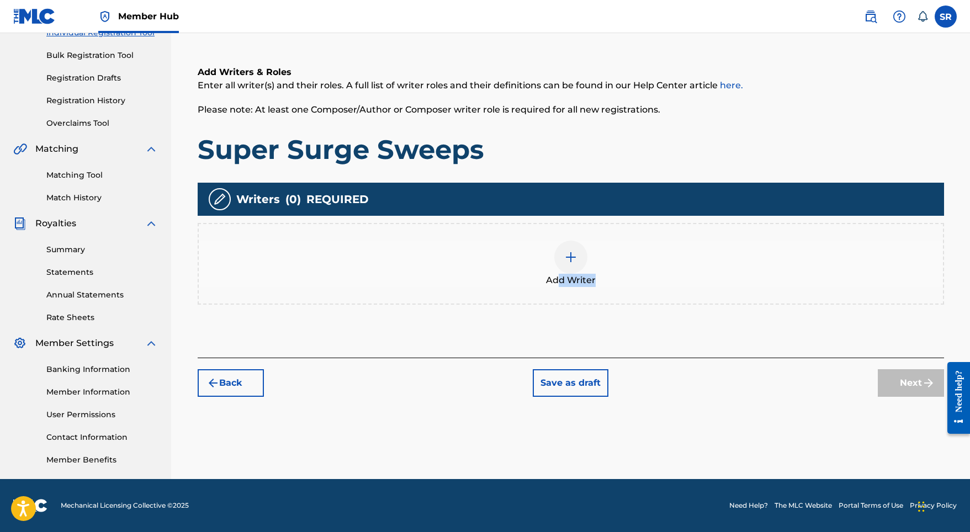
click at [560, 284] on div "Add Writer" at bounding box center [571, 264] width 746 height 82
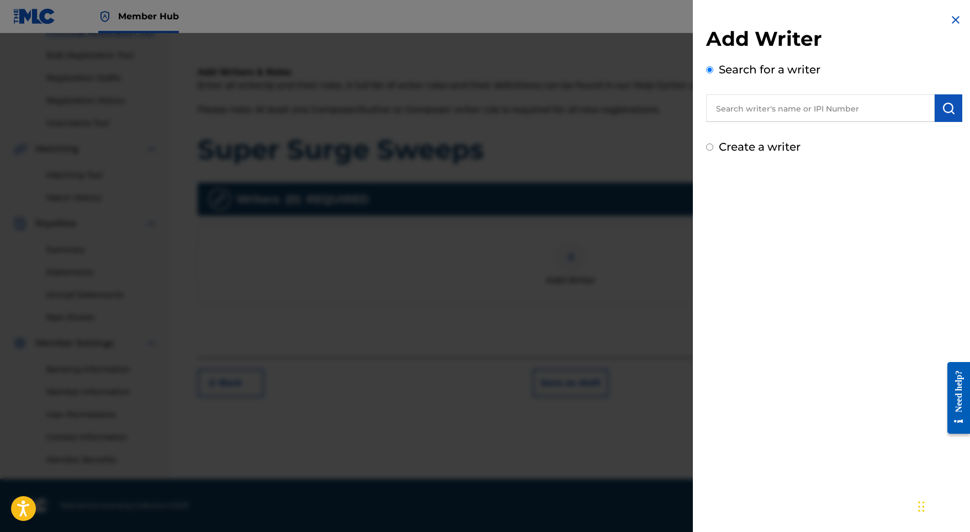
click at [830, 120] on input "text" at bounding box center [820, 108] width 229 height 28
click at [828, 112] on input "text" at bounding box center [820, 108] width 229 height 28
click at [936, 107] on button "submit" at bounding box center [949, 108] width 28 height 28
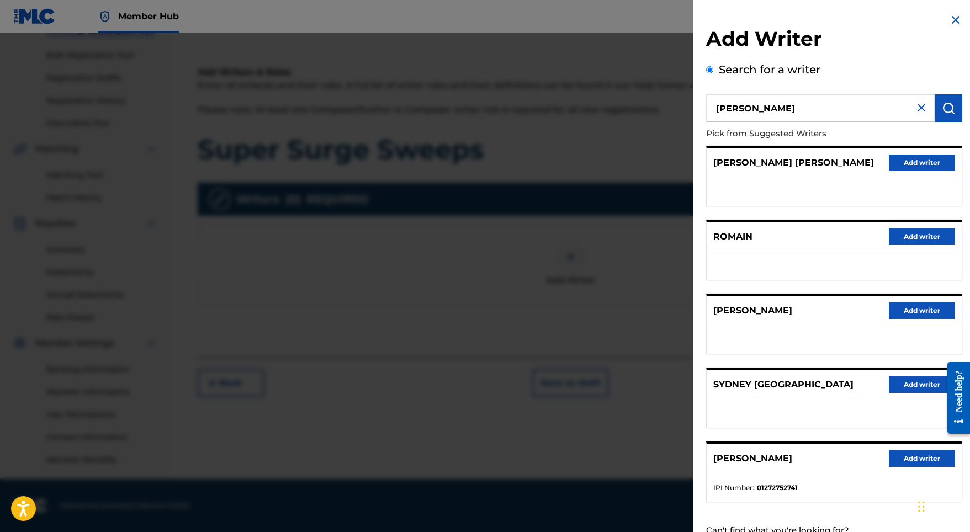
scroll to position [49, 0]
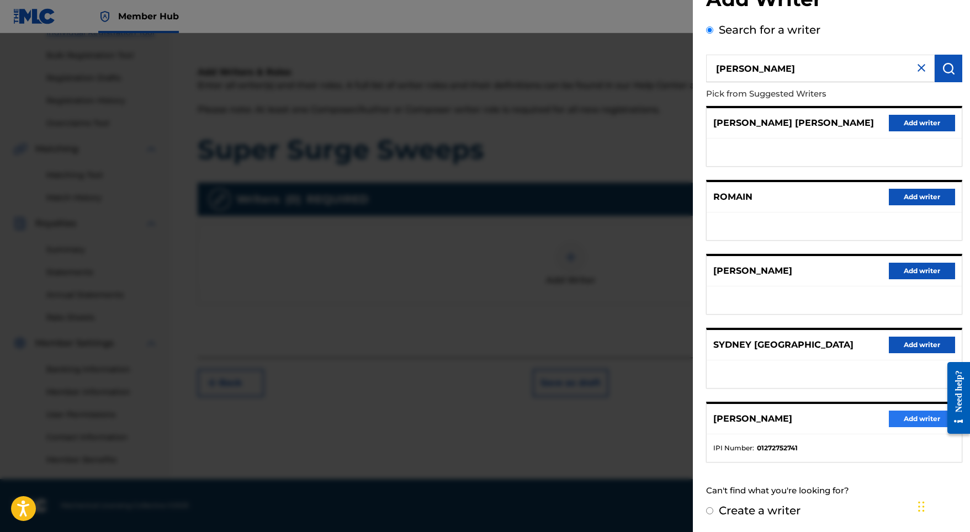
click at [895, 421] on button "Add writer" at bounding box center [922, 419] width 66 height 17
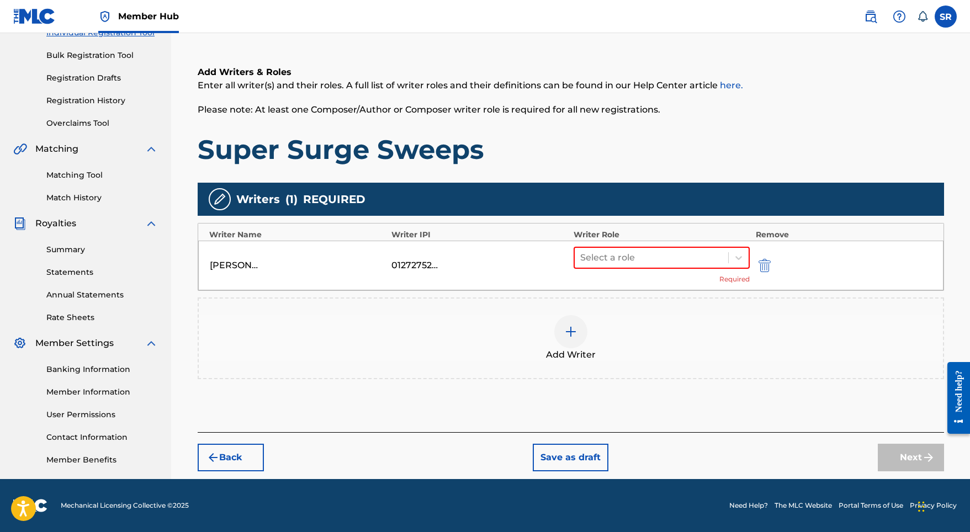
click at [562, 228] on div "Writer Name Writer IPI Writer Role Remove" at bounding box center [570, 232] width 745 height 17
click at [582, 251] on div at bounding box center [651, 257] width 143 height 15
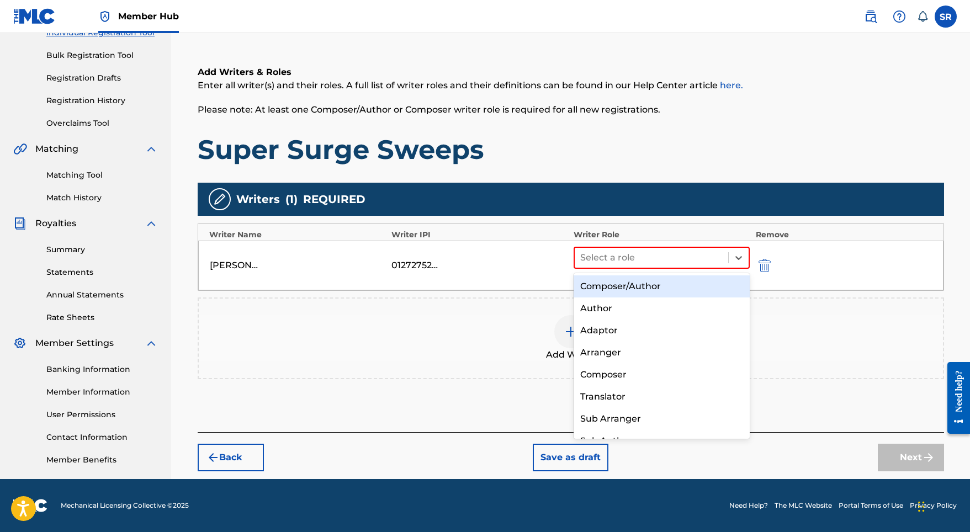
click at [611, 279] on div "Composer/Author" at bounding box center [662, 286] width 177 height 22
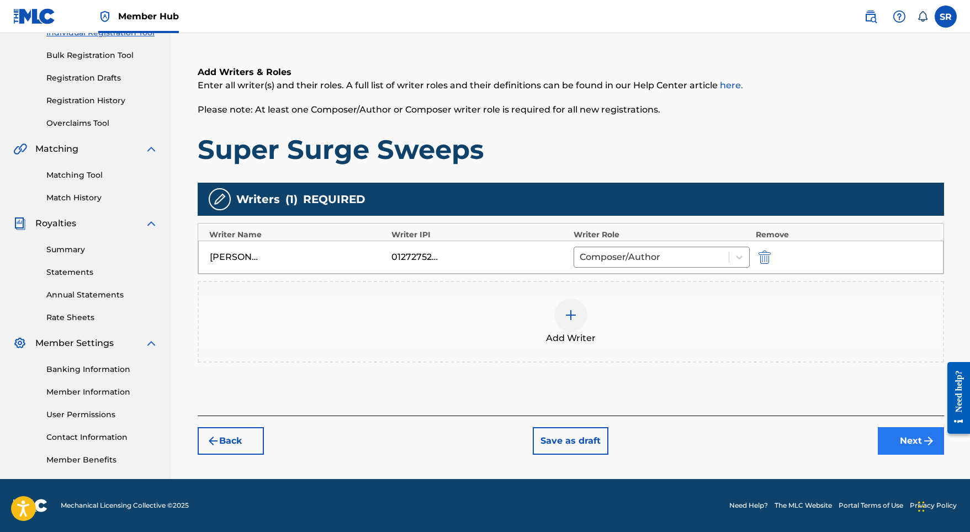
click at [902, 441] on button "Next" at bounding box center [911, 441] width 66 height 28
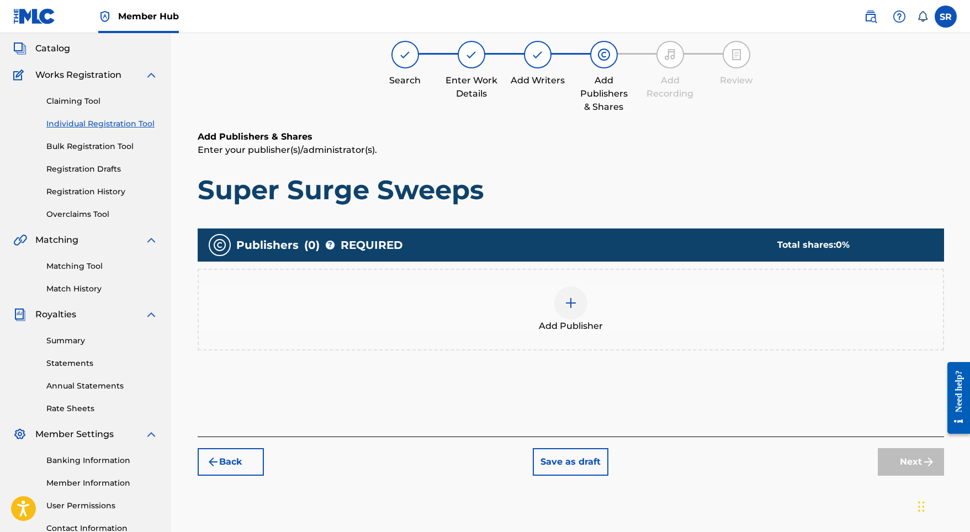
scroll to position [50, 0]
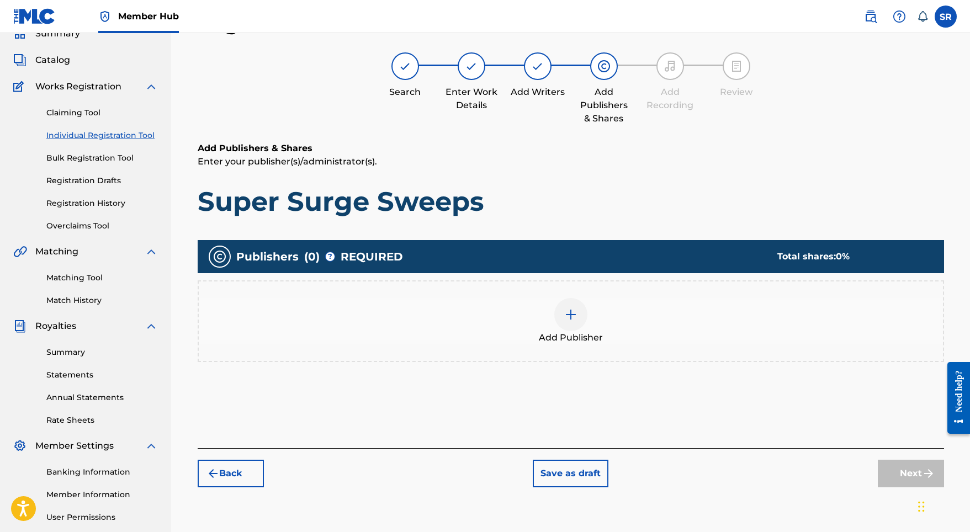
click at [570, 311] on img at bounding box center [570, 314] width 13 height 13
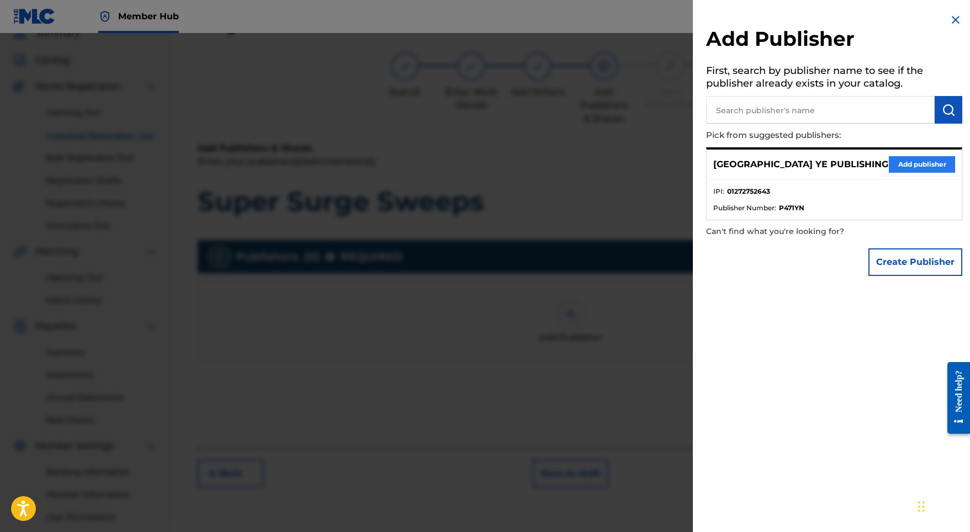
click at [900, 156] on button "Add publisher" at bounding box center [922, 164] width 66 height 17
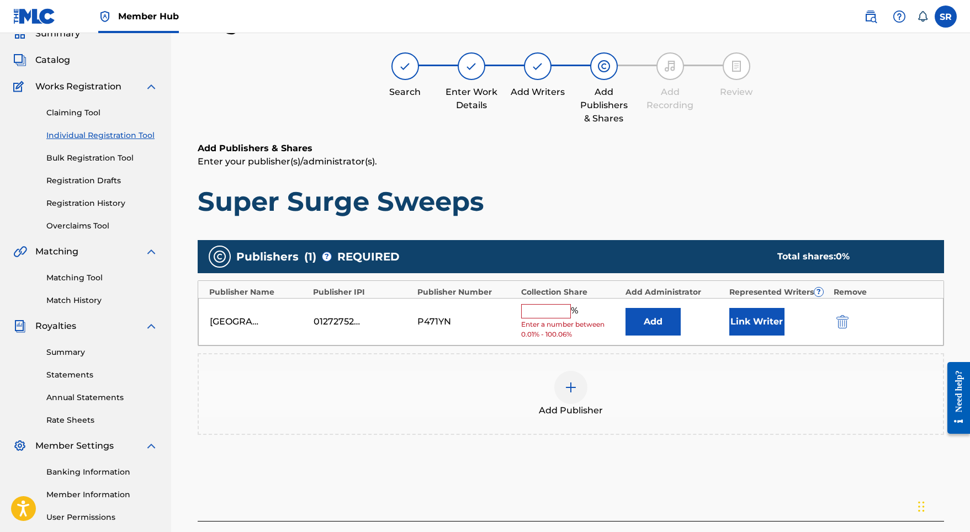
click at [561, 306] on input "text" at bounding box center [546, 311] width 50 height 14
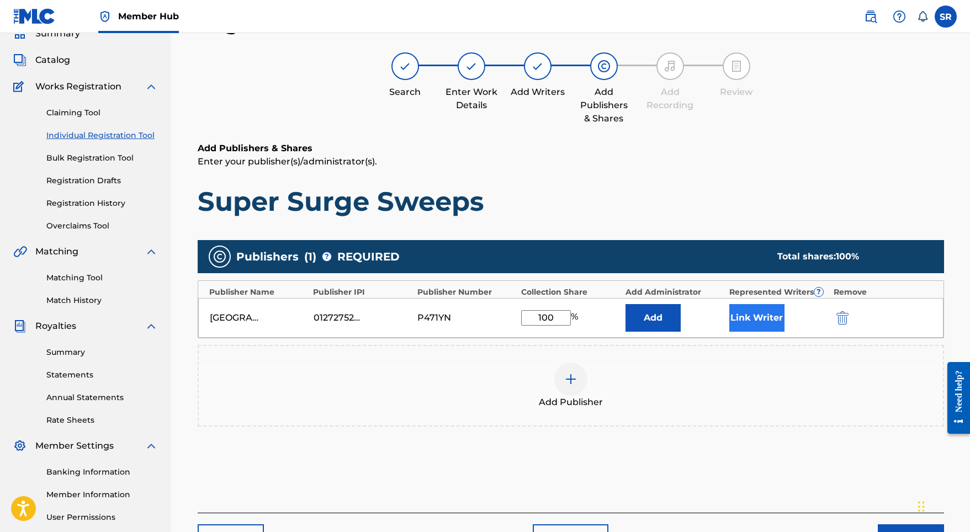
click at [742, 314] on button "Link Writer" at bounding box center [756, 318] width 55 height 28
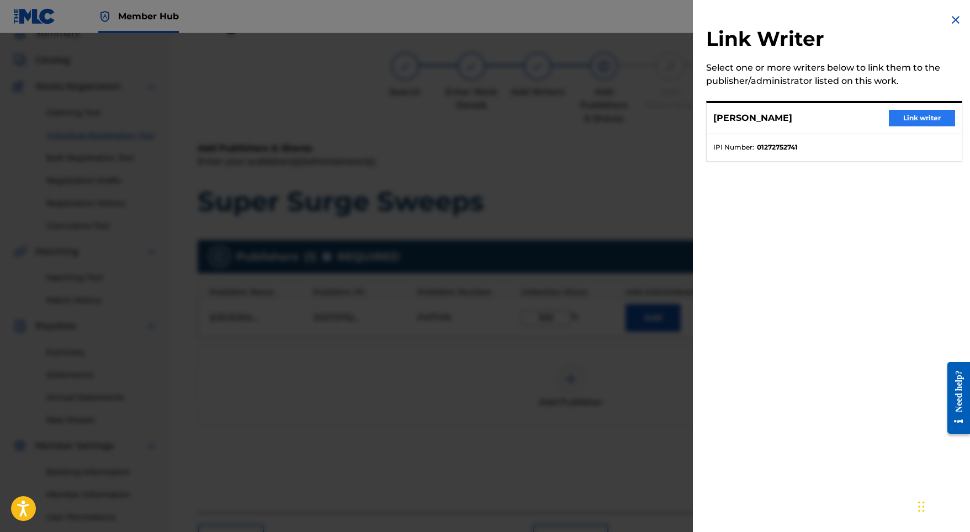
click at [889, 121] on button "Link writer" at bounding box center [922, 118] width 66 height 17
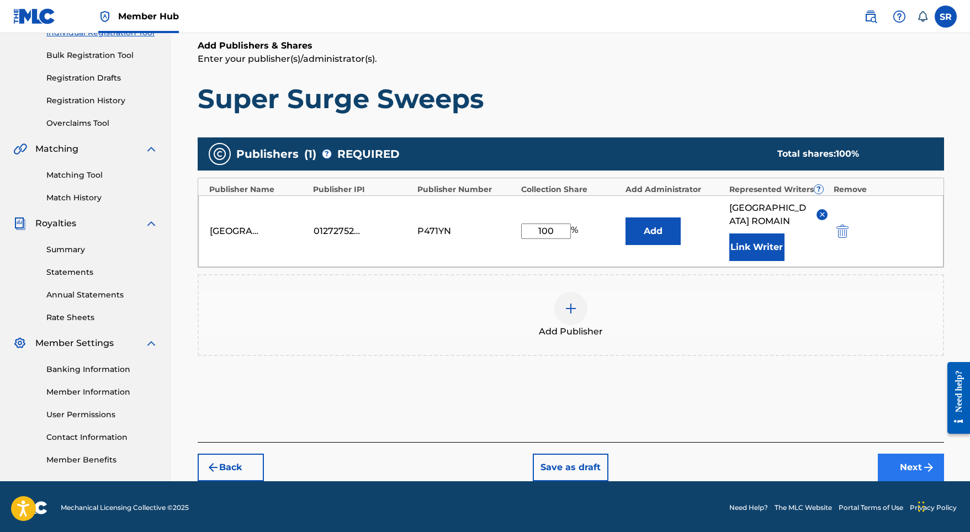
click at [884, 455] on button "Next" at bounding box center [911, 468] width 66 height 28
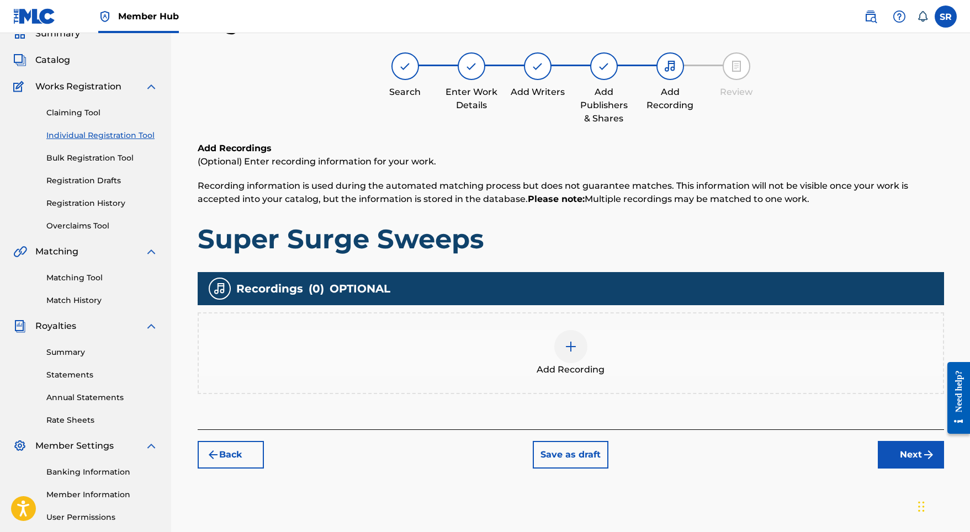
click at [567, 340] on img at bounding box center [570, 346] width 13 height 13
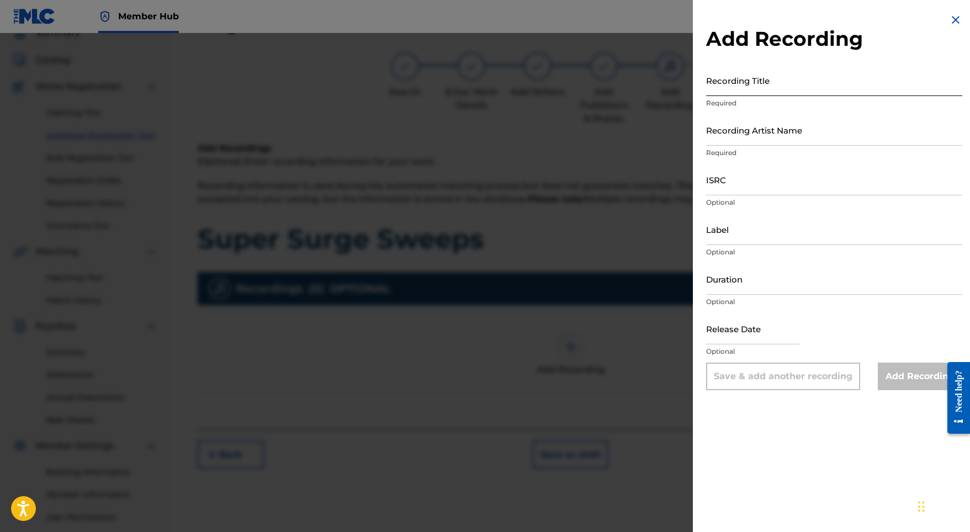
click at [782, 81] on input "Recording Title" at bounding box center [834, 80] width 256 height 31
click at [794, 83] on input "Recording Title" at bounding box center [834, 80] width 256 height 31
click at [752, 182] on input "ISRC" at bounding box center [834, 179] width 256 height 31
click at [754, 233] on input "Label" at bounding box center [834, 229] width 256 height 31
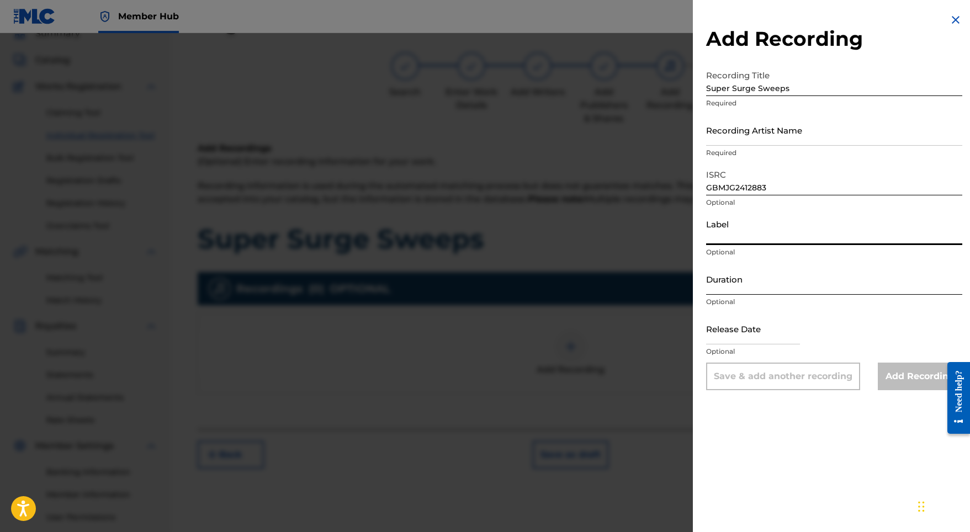
click at [751, 276] on input "Duration" at bounding box center [834, 278] width 256 height 31
click at [744, 332] on input "text" at bounding box center [753, 328] width 94 height 31
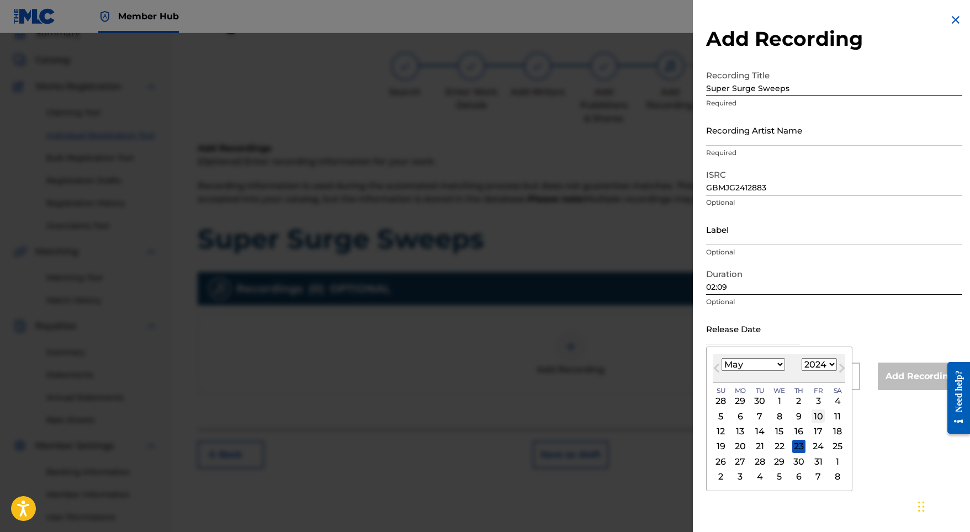
click at [812, 416] on div "10" at bounding box center [818, 416] width 13 height 13
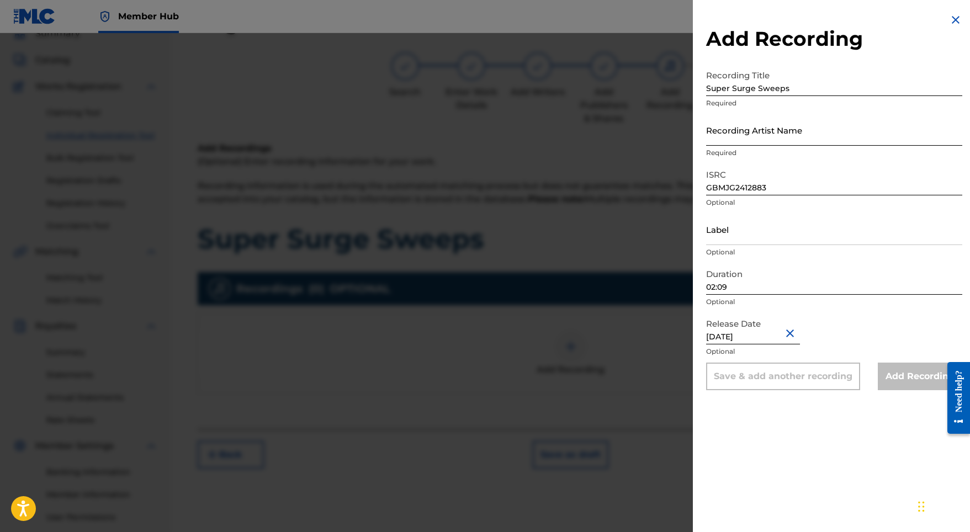
click at [777, 138] on input "Recording Artist Name" at bounding box center [834, 129] width 256 height 31
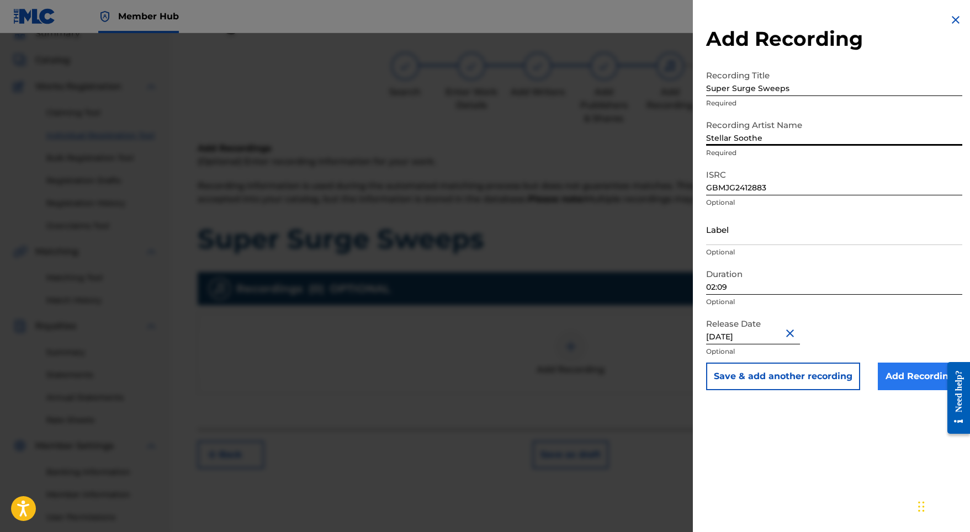
click at [912, 373] on input "Add Recording" at bounding box center [920, 377] width 84 height 28
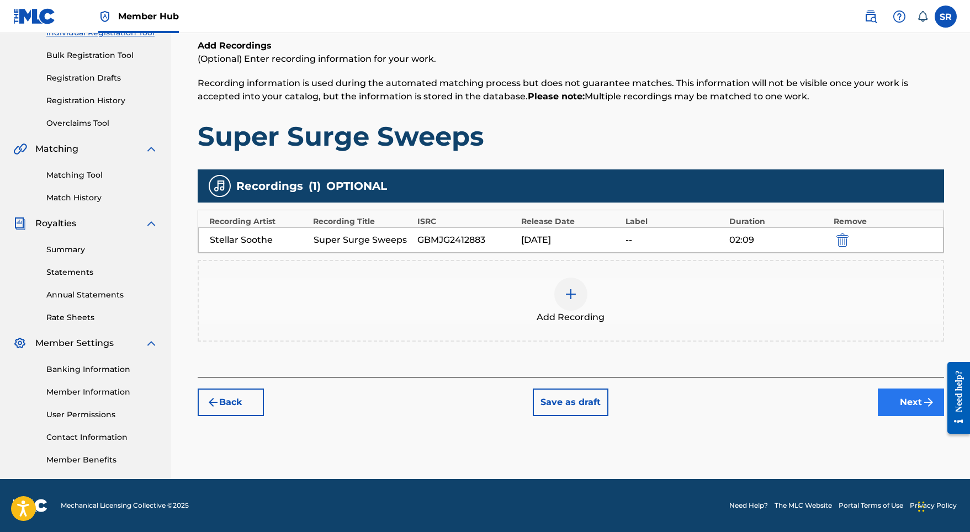
click at [891, 402] on button "Next" at bounding box center [911, 403] width 66 height 28
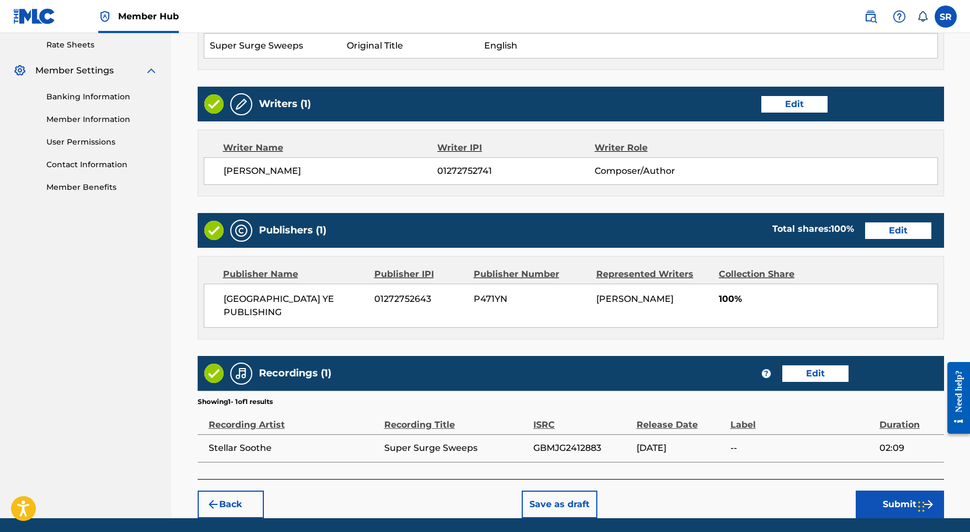
scroll to position [450, 0]
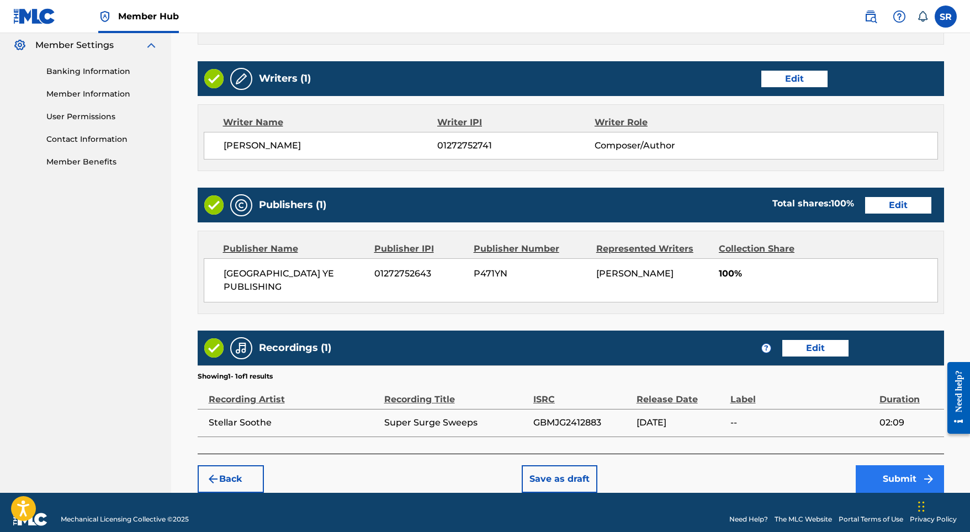
click at [874, 465] on button "Submit" at bounding box center [900, 479] width 88 height 28
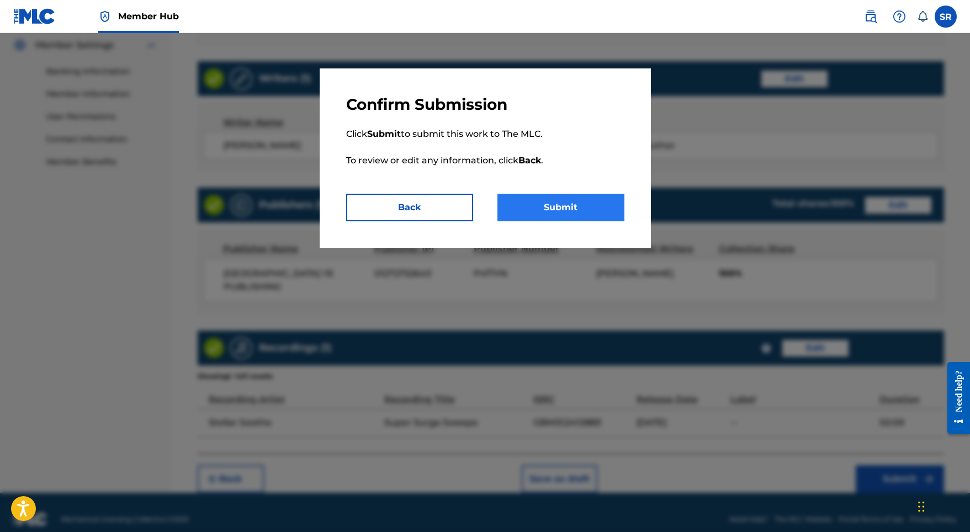
click at [558, 200] on button "Submit" at bounding box center [560, 208] width 127 height 28
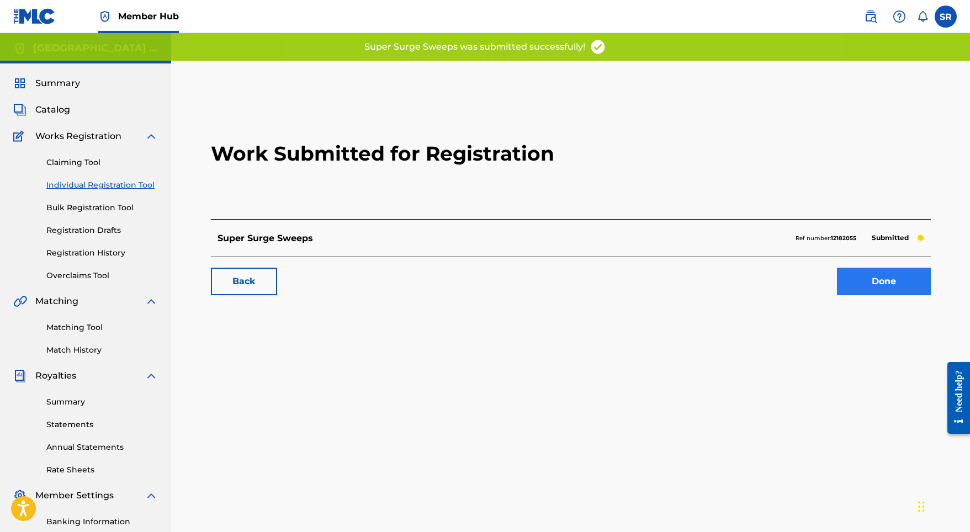
click at [883, 278] on link "Done" at bounding box center [884, 282] width 94 height 28
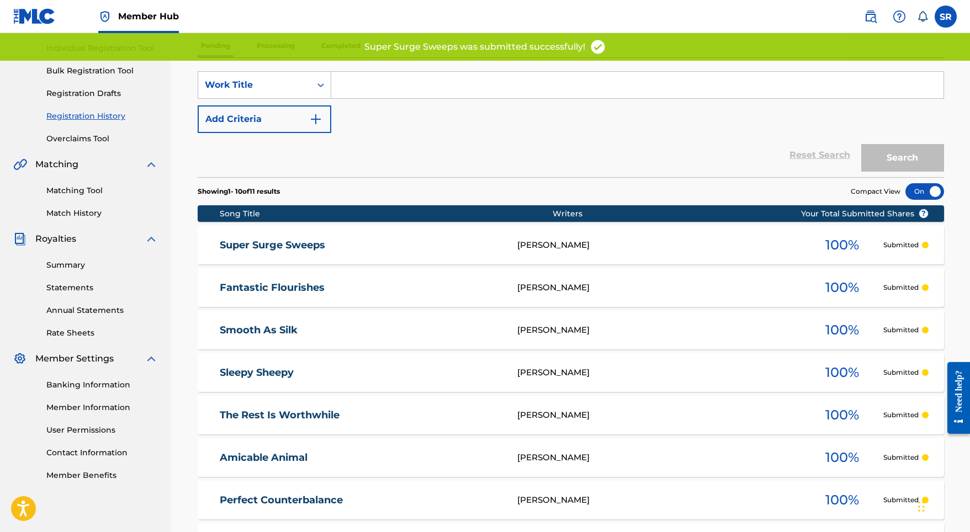
scroll to position [5, 0]
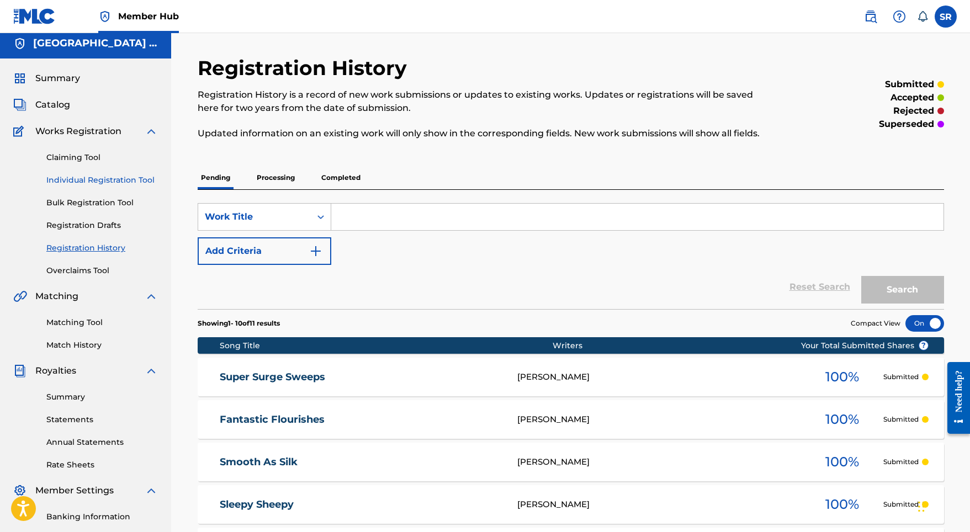
click at [105, 176] on link "Individual Registration Tool" at bounding box center [102, 180] width 112 height 12
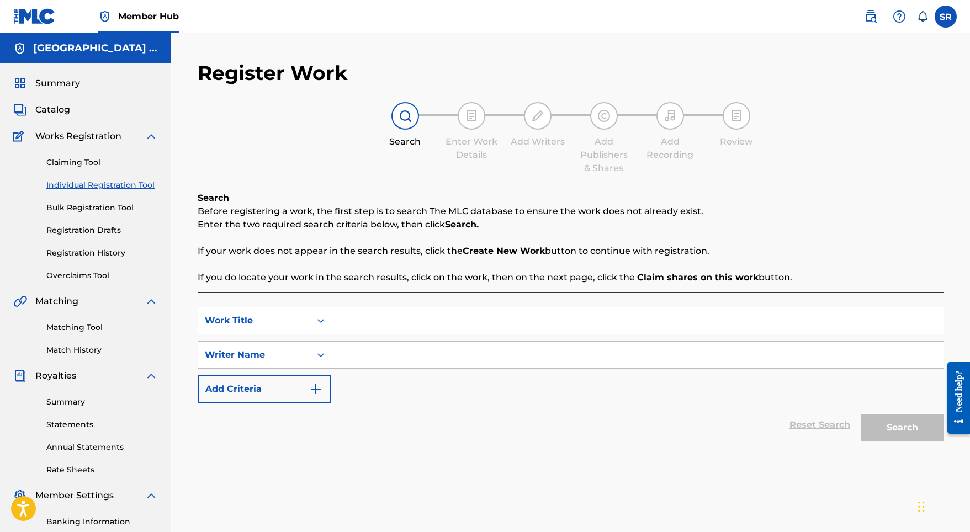
click at [388, 325] on input "Search Form" at bounding box center [637, 321] width 612 height 26
click at [415, 356] on input "Search Form" at bounding box center [637, 355] width 612 height 26
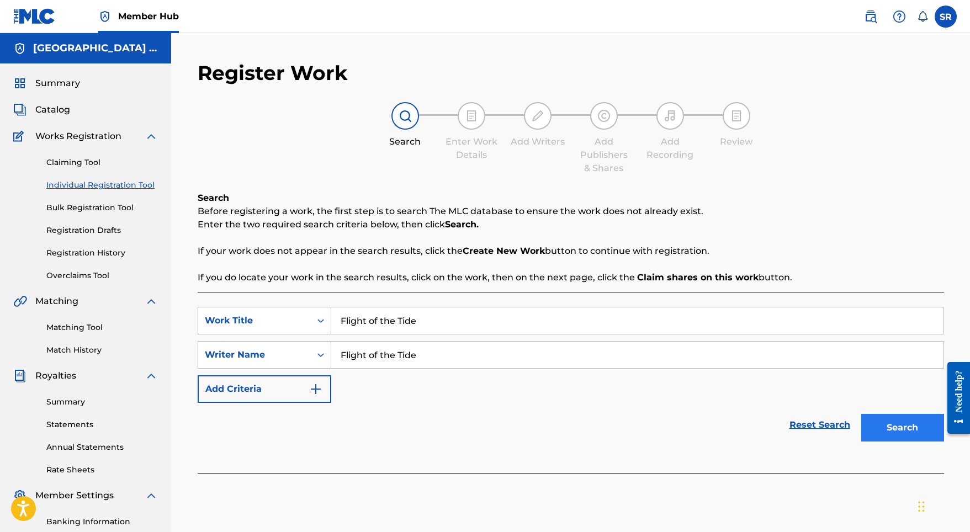
click at [918, 436] on button "Search" at bounding box center [902, 428] width 83 height 28
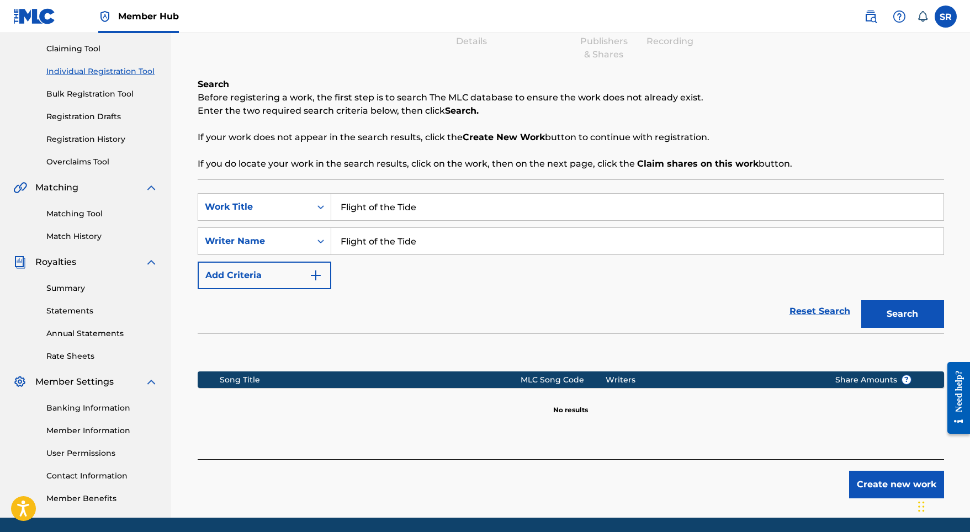
scroll to position [152, 0]
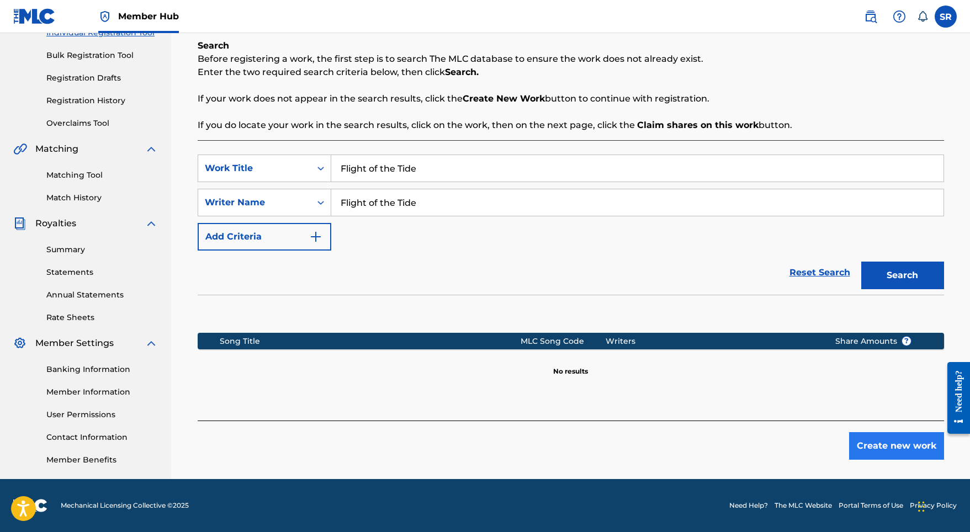
click at [857, 456] on button "Create new work" at bounding box center [896, 446] width 95 height 28
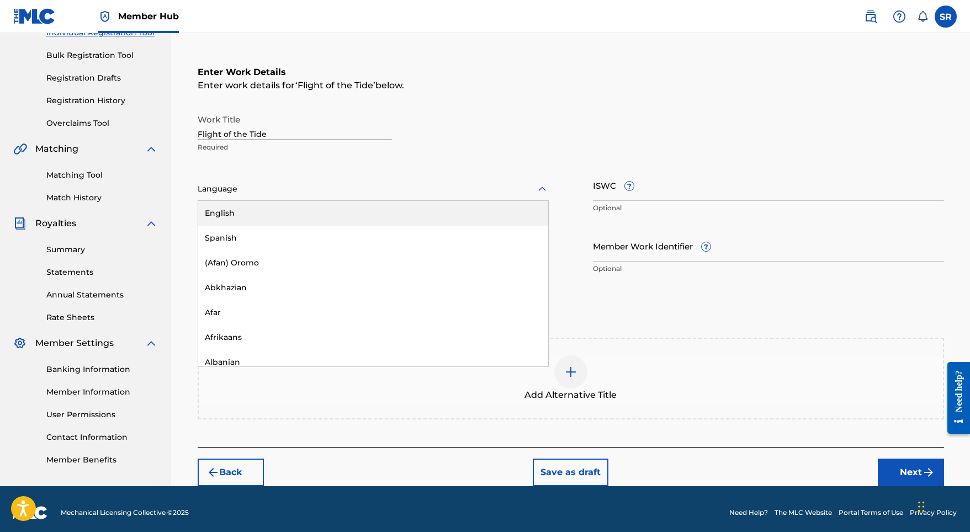
click at [309, 179] on div "Language" at bounding box center [373, 189] width 351 height 23
click at [288, 216] on div "English" at bounding box center [373, 213] width 350 height 25
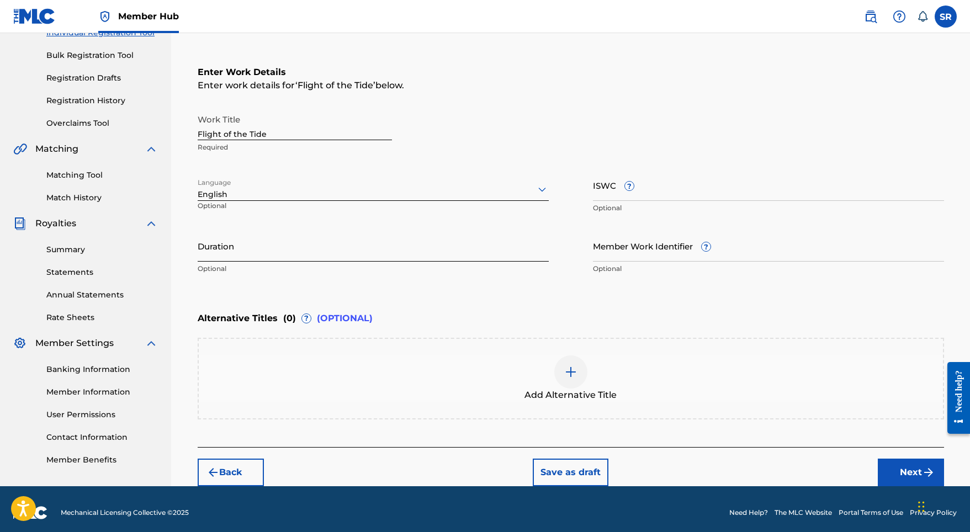
click at [413, 234] on input "Duration" at bounding box center [373, 245] width 351 height 31
click at [583, 378] on div at bounding box center [570, 372] width 33 height 33
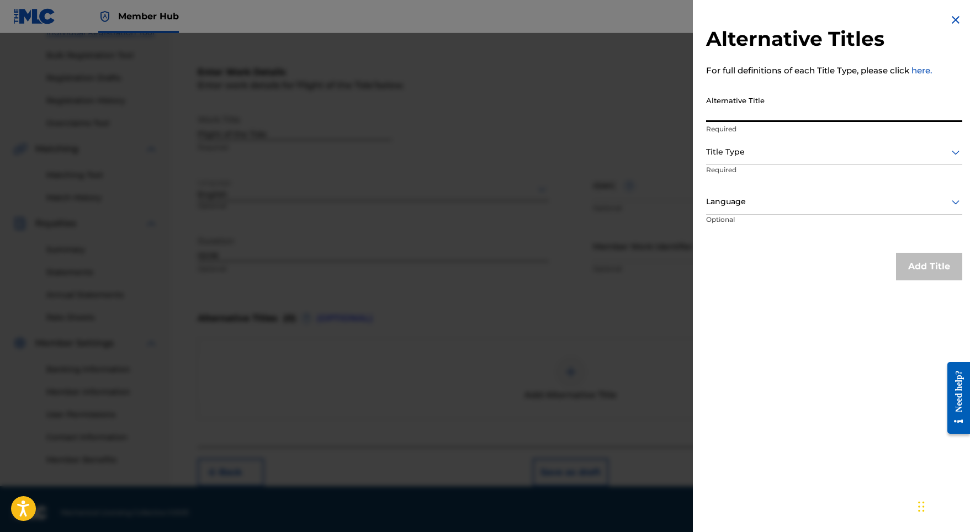
click at [750, 108] on input "Alternative Title" at bounding box center [834, 106] width 256 height 31
click at [756, 136] on div "Alternative Title Flight of the Tide Required" at bounding box center [834, 116] width 256 height 50
click at [754, 155] on div at bounding box center [834, 152] width 256 height 14
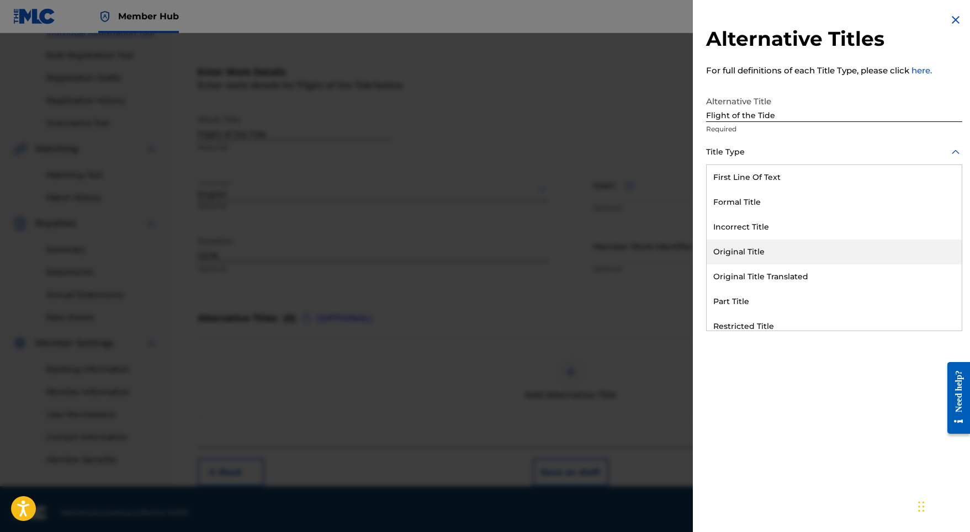
click at [739, 244] on div "Original Title" at bounding box center [834, 252] width 255 height 25
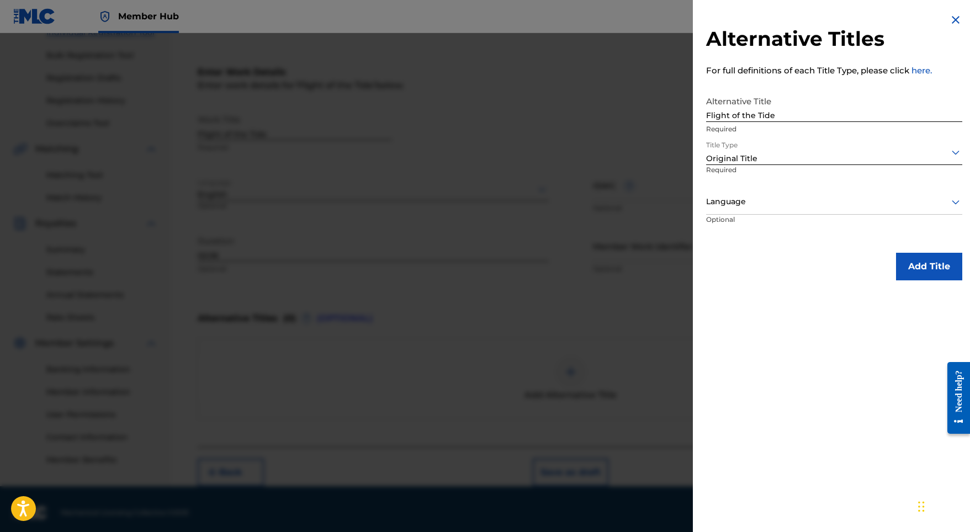
click at [757, 209] on div "Language" at bounding box center [834, 202] width 256 height 25
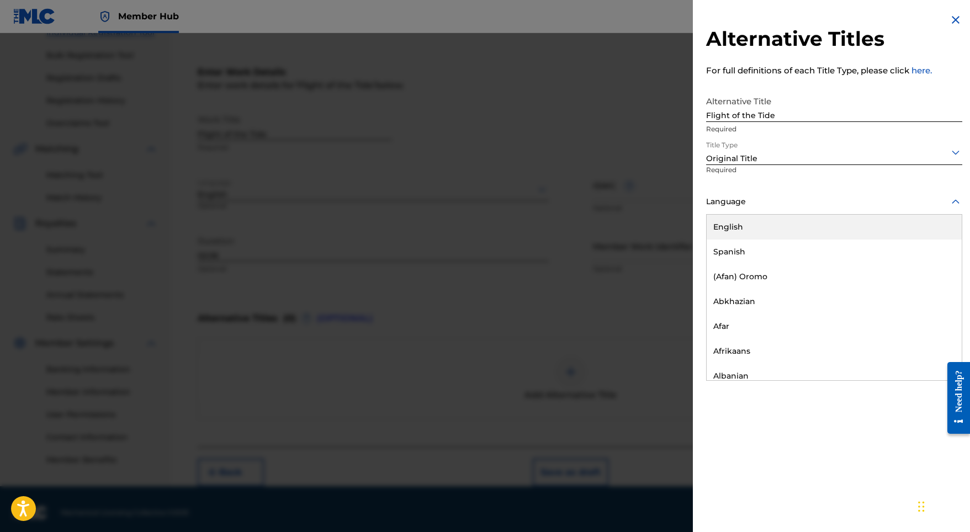
click at [755, 228] on div "English" at bounding box center [834, 227] width 255 height 25
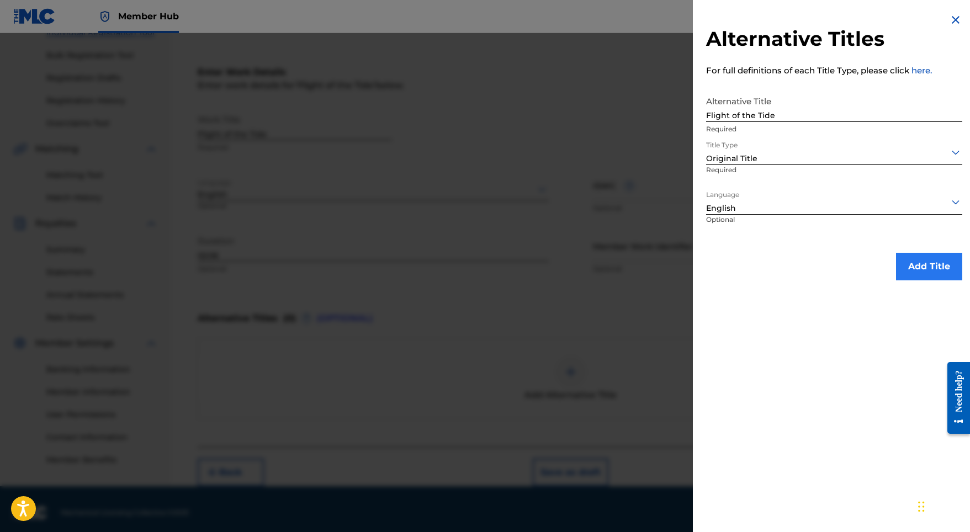
click at [901, 253] on button "Add Title" at bounding box center [929, 267] width 66 height 28
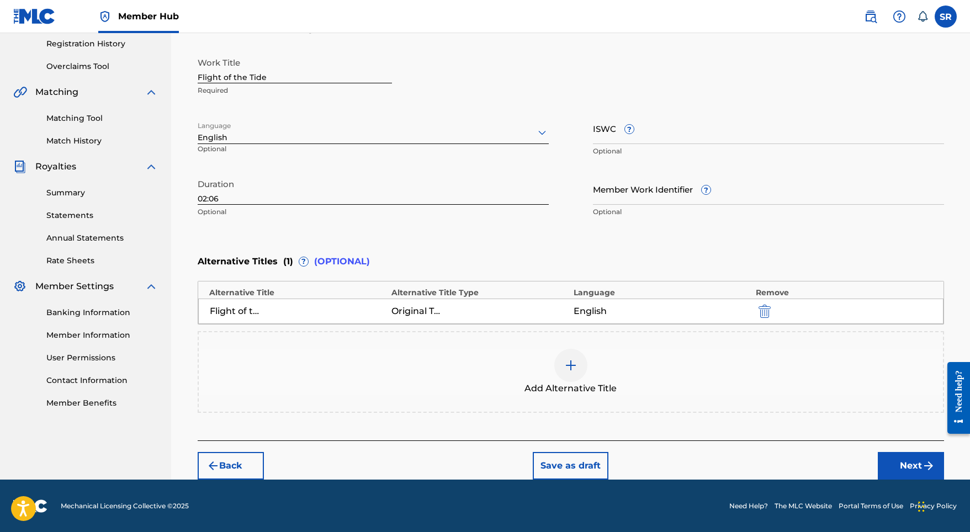
click at [891, 459] on button "Next" at bounding box center [911, 466] width 66 height 28
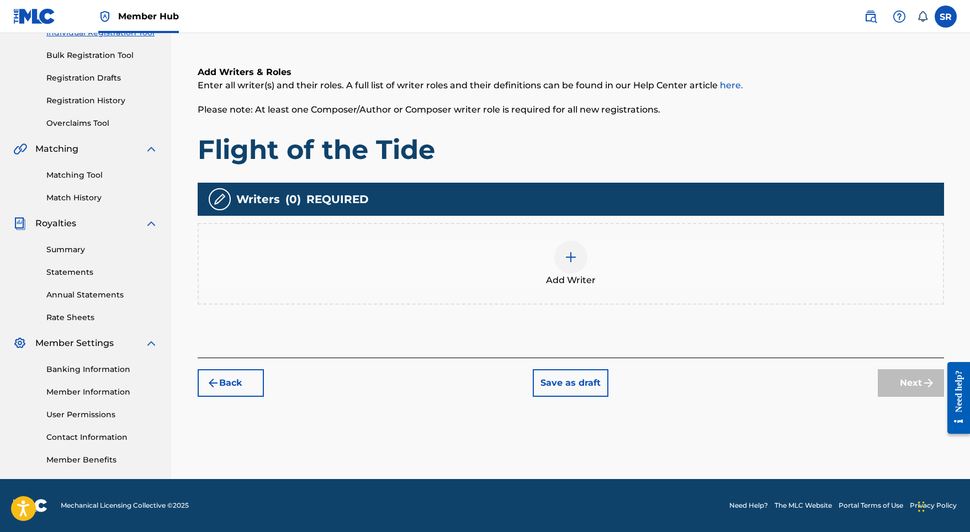
click at [589, 289] on div "Add Writer" at bounding box center [571, 264] width 746 height 82
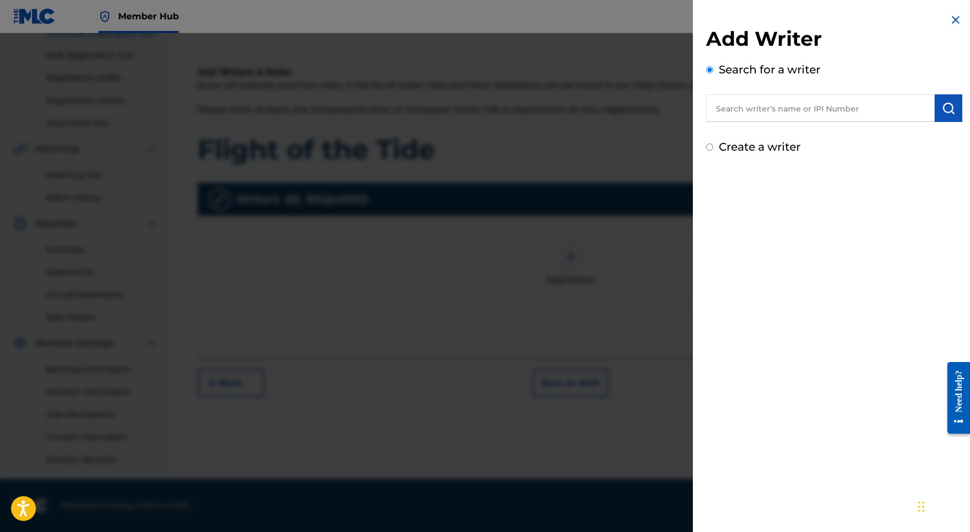
click at [824, 109] on input "text" at bounding box center [820, 108] width 229 height 28
click at [926, 110] on input "[PERSON_NAME]" at bounding box center [820, 108] width 229 height 28
click at [942, 107] on img "submit" at bounding box center [948, 108] width 13 height 13
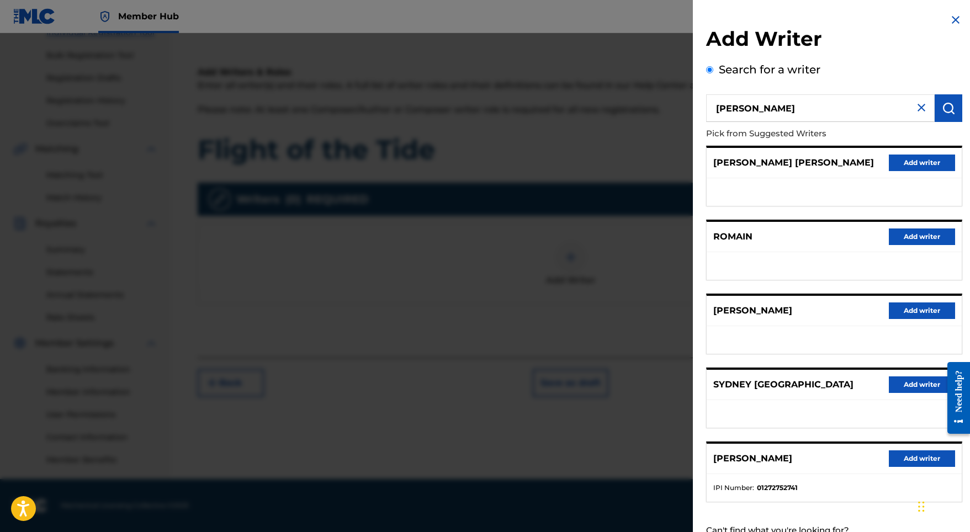
scroll to position [49, 0]
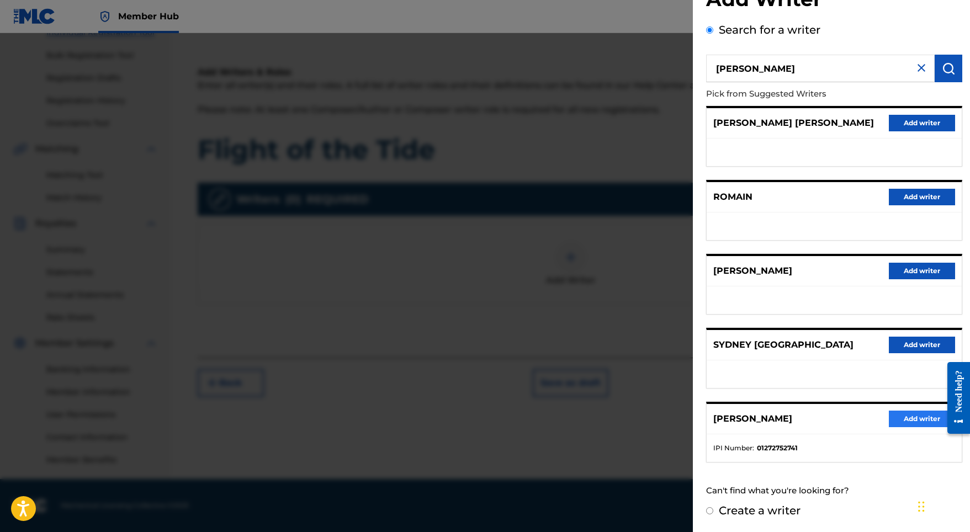
click at [902, 424] on button "Add writer" at bounding box center [922, 419] width 66 height 17
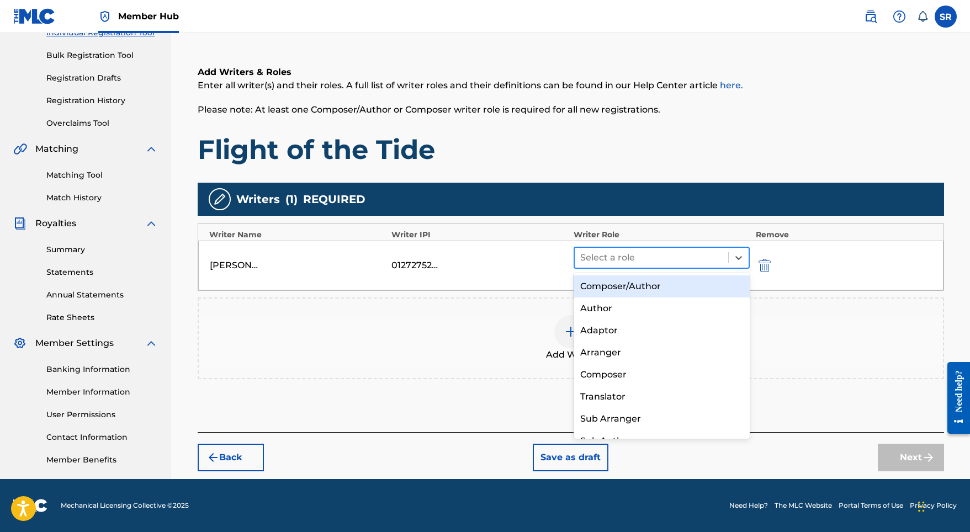
click at [623, 259] on div at bounding box center [651, 257] width 143 height 15
click at [640, 292] on div "Composer/Author" at bounding box center [662, 286] width 177 height 22
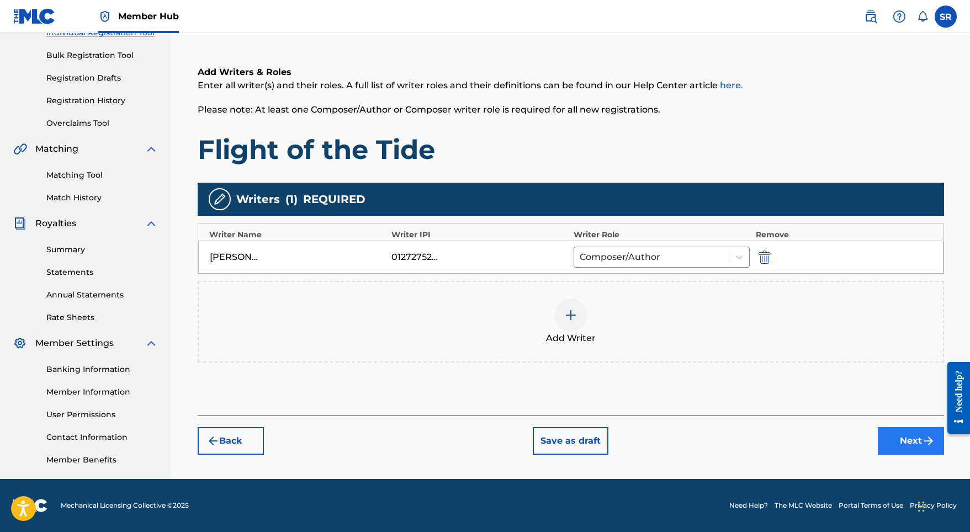
click at [894, 446] on button "Next" at bounding box center [911, 441] width 66 height 28
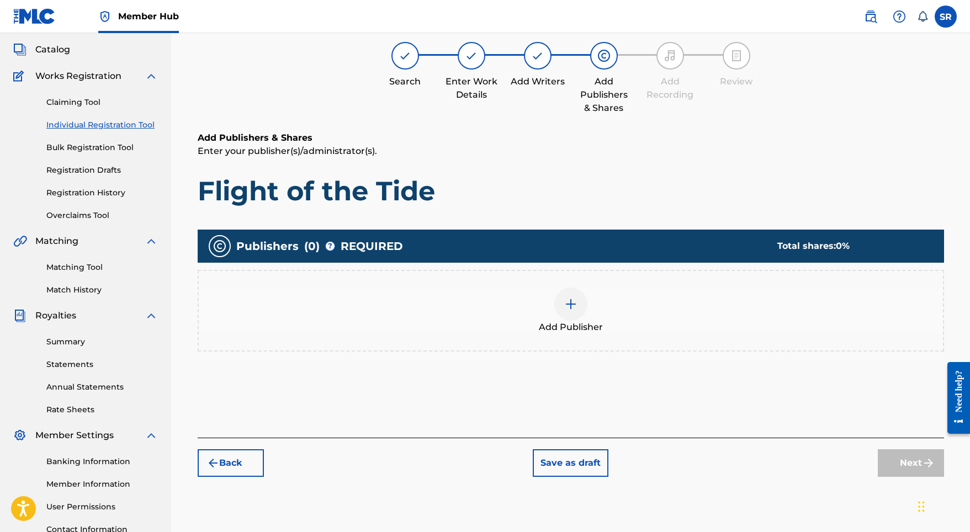
scroll to position [50, 0]
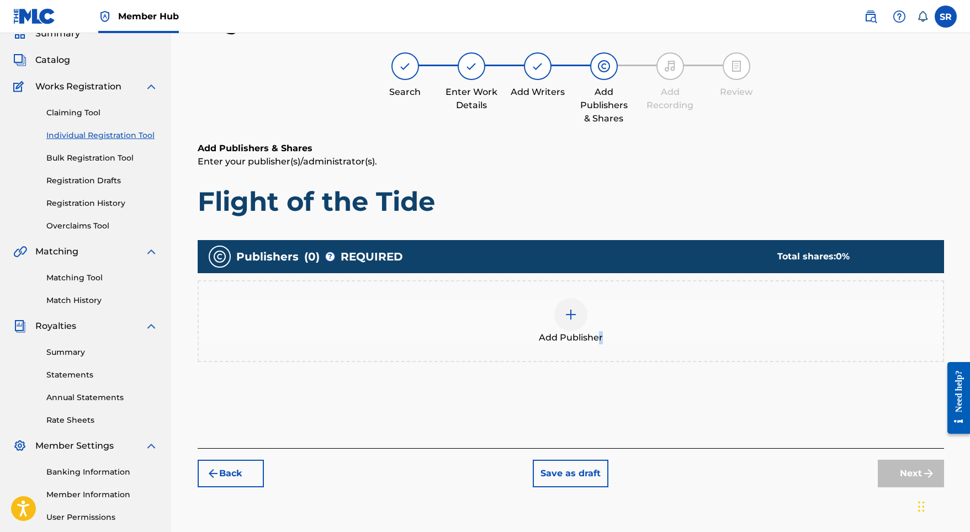
click at [598, 334] on div "Add Publisher" at bounding box center [571, 321] width 744 height 46
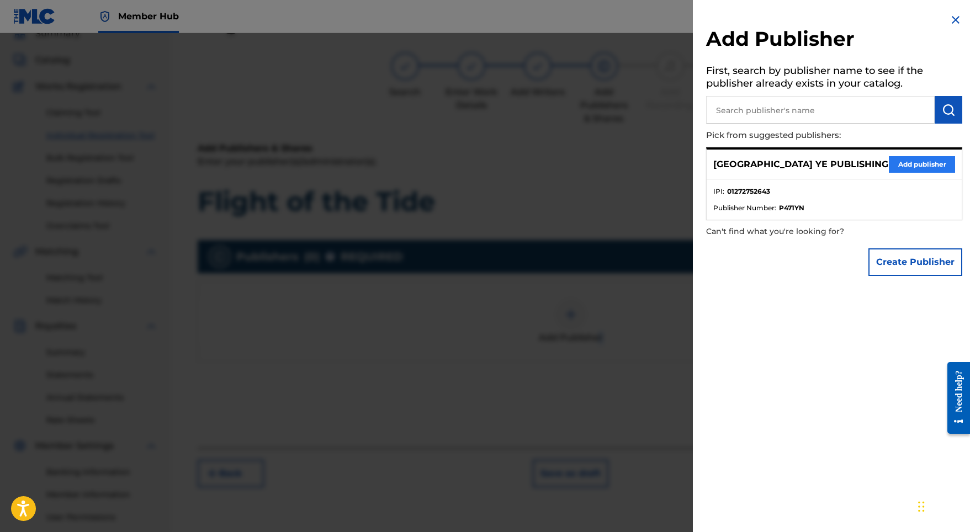
click at [906, 169] on button "Add publisher" at bounding box center [922, 164] width 66 height 17
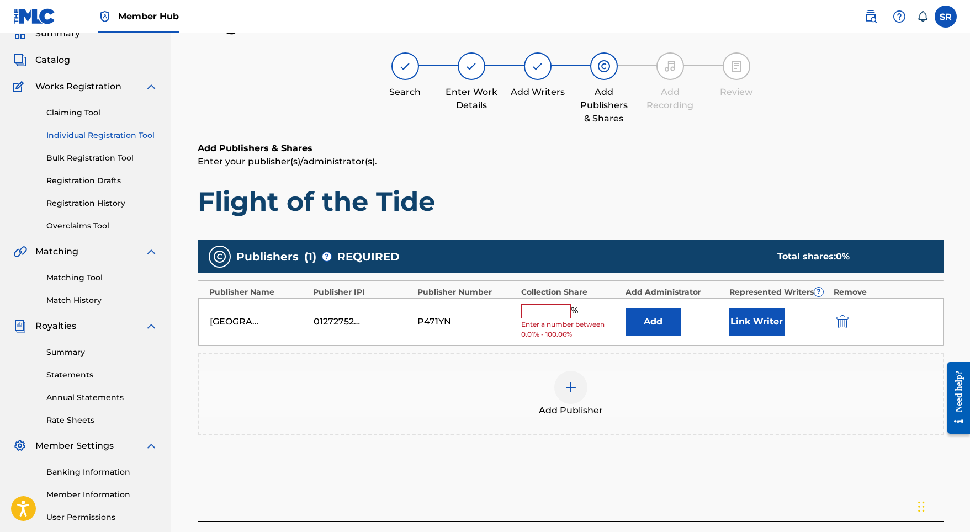
click at [565, 308] on input "text" at bounding box center [546, 311] width 50 height 14
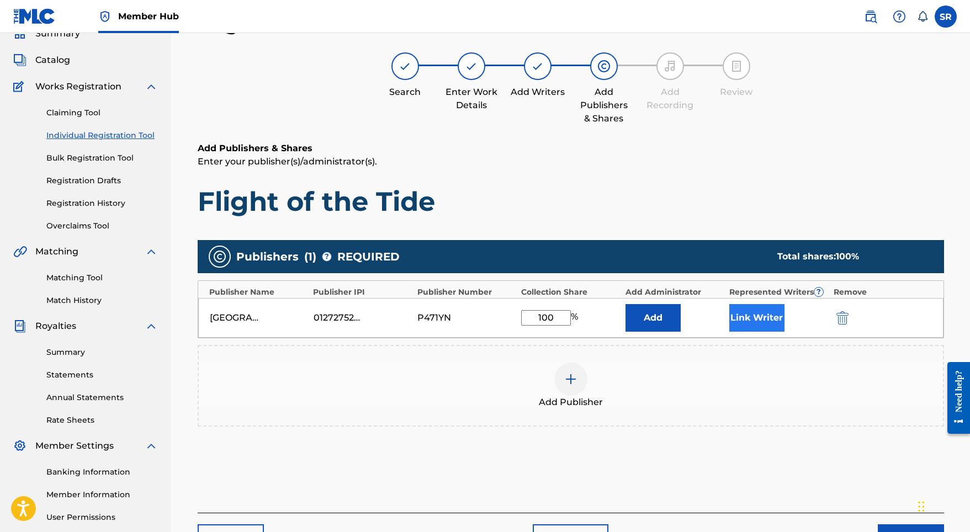
click at [770, 314] on button "Link Writer" at bounding box center [756, 318] width 55 height 28
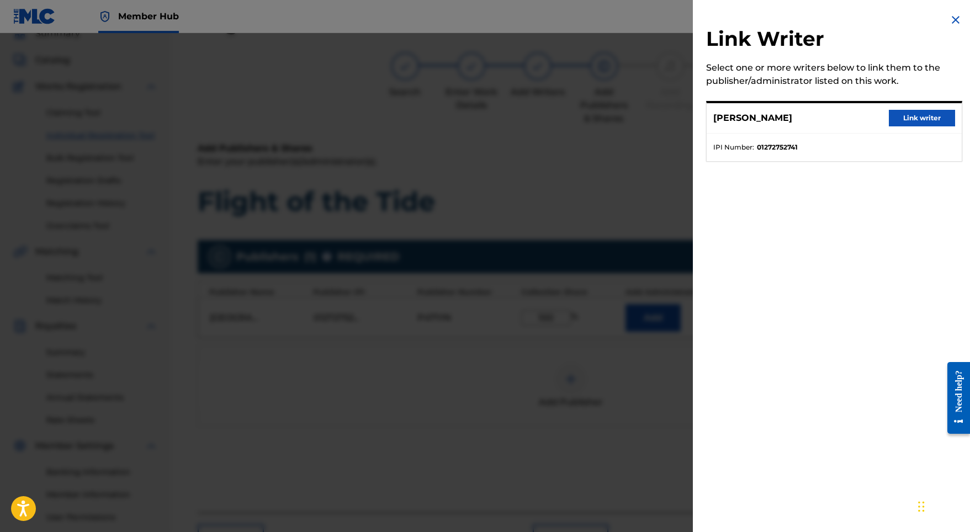
click at [950, 98] on div "Link Writer Select one or more writers below to link them to the publisher/admi…" at bounding box center [834, 94] width 283 height 188
click at [932, 113] on button "Link writer" at bounding box center [922, 118] width 66 height 17
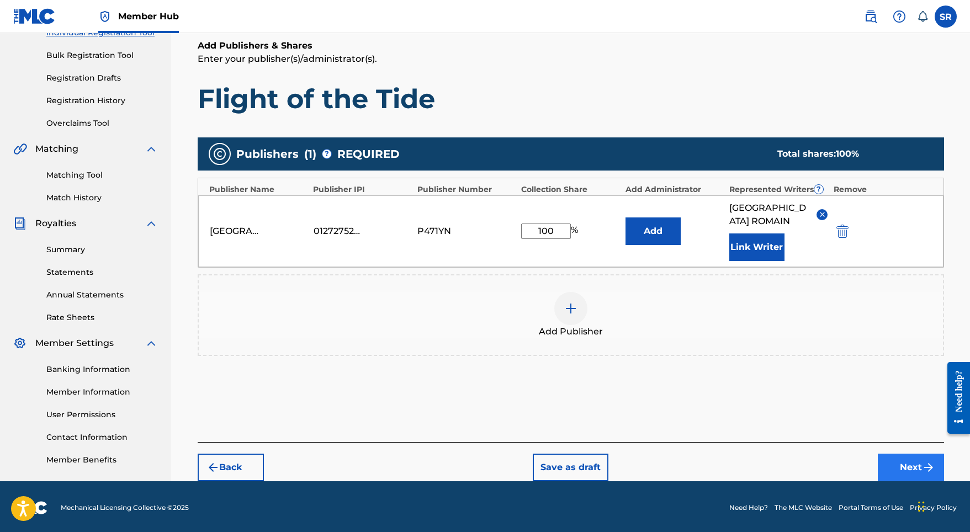
click at [893, 454] on button "Next" at bounding box center [911, 468] width 66 height 28
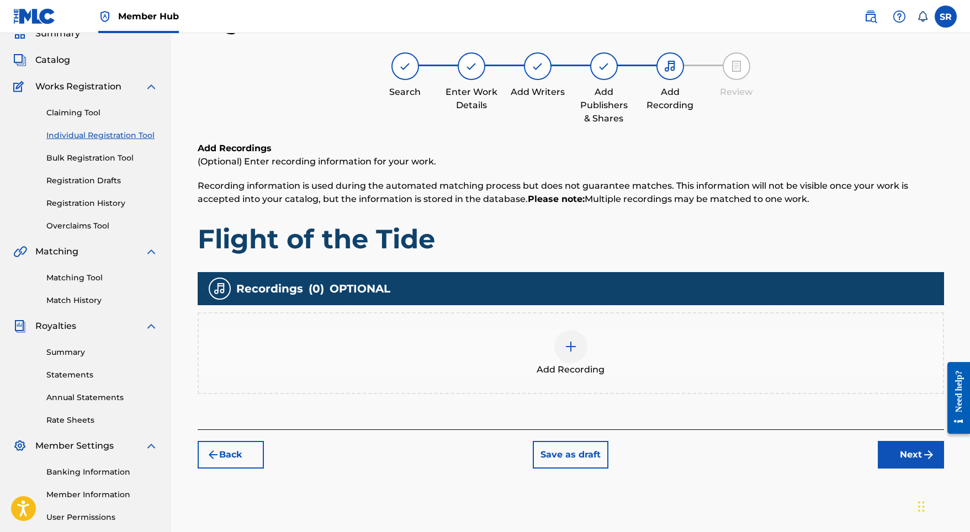
click at [567, 330] on div "Add Recording" at bounding box center [571, 353] width 746 height 82
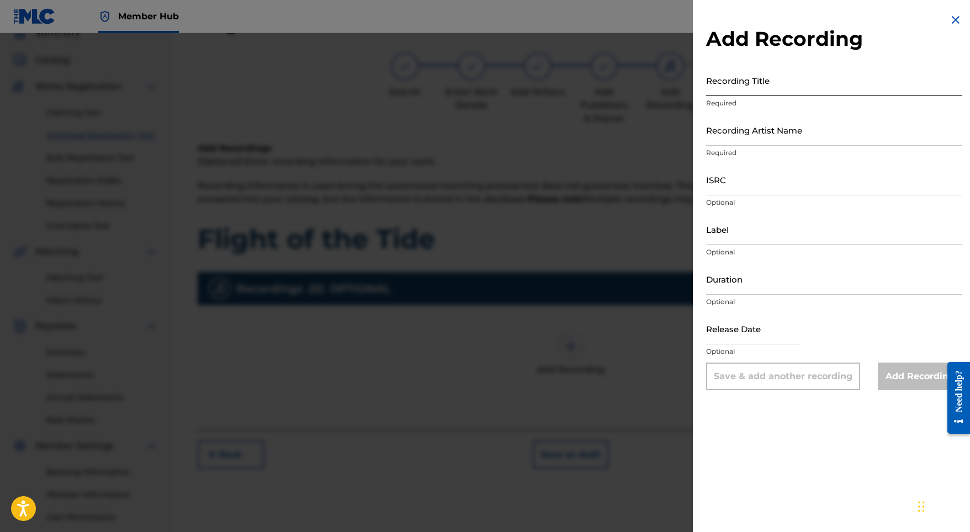
click at [797, 79] on input "Recording Title" at bounding box center [834, 80] width 256 height 31
click at [755, 182] on input "ISRC" at bounding box center [834, 179] width 256 height 31
click at [756, 287] on input "Duration" at bounding box center [834, 278] width 256 height 31
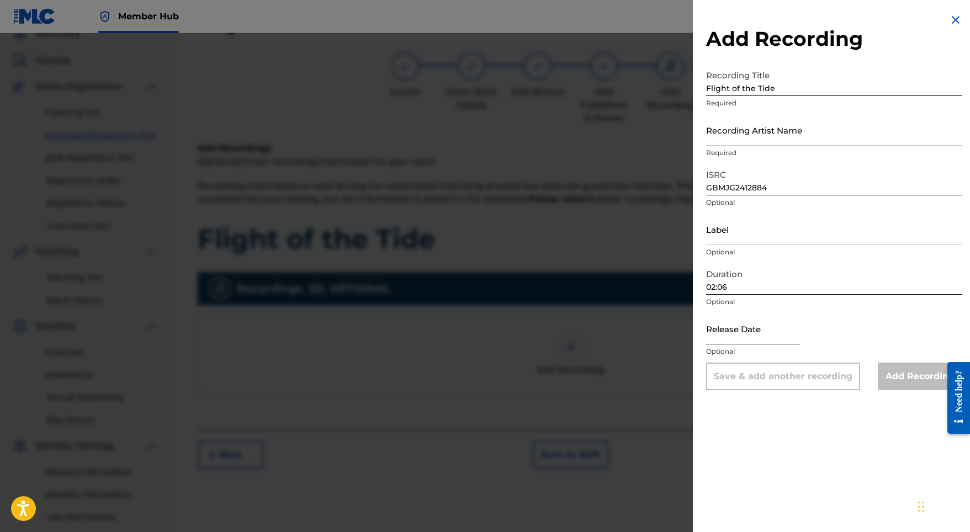
click at [762, 317] on input "text" at bounding box center [753, 328] width 94 height 31
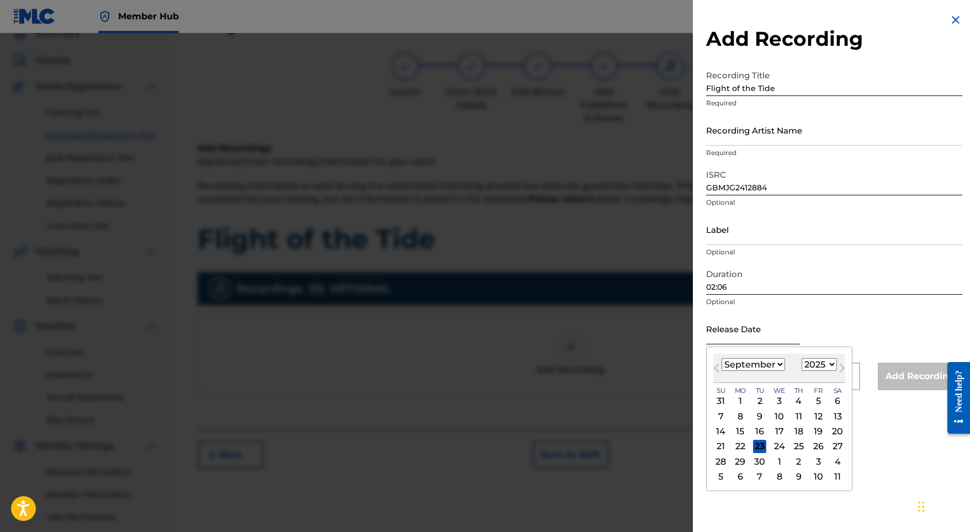
click at [760, 328] on input "text" at bounding box center [753, 328] width 94 height 31
click at [812, 413] on div "10" at bounding box center [818, 416] width 13 height 13
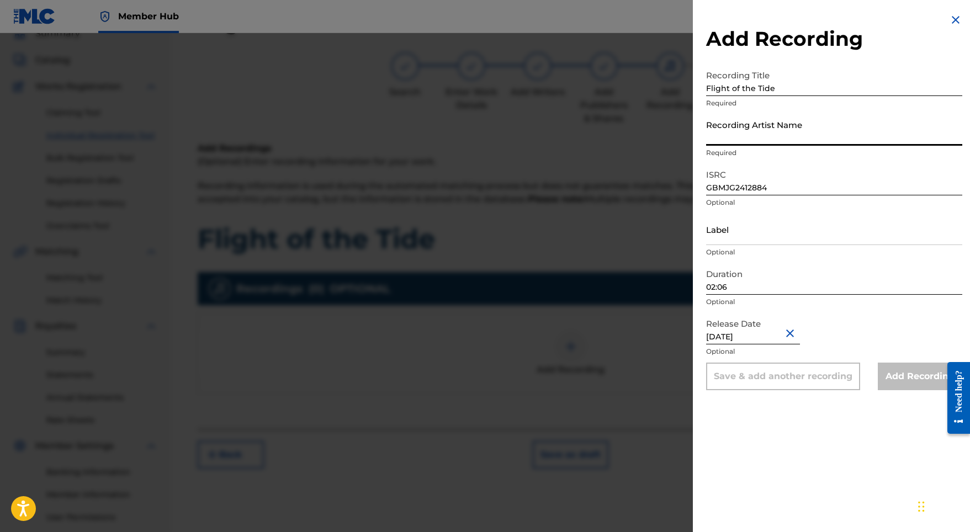
click at [822, 136] on input "Recording Artist Name" at bounding box center [834, 129] width 256 height 31
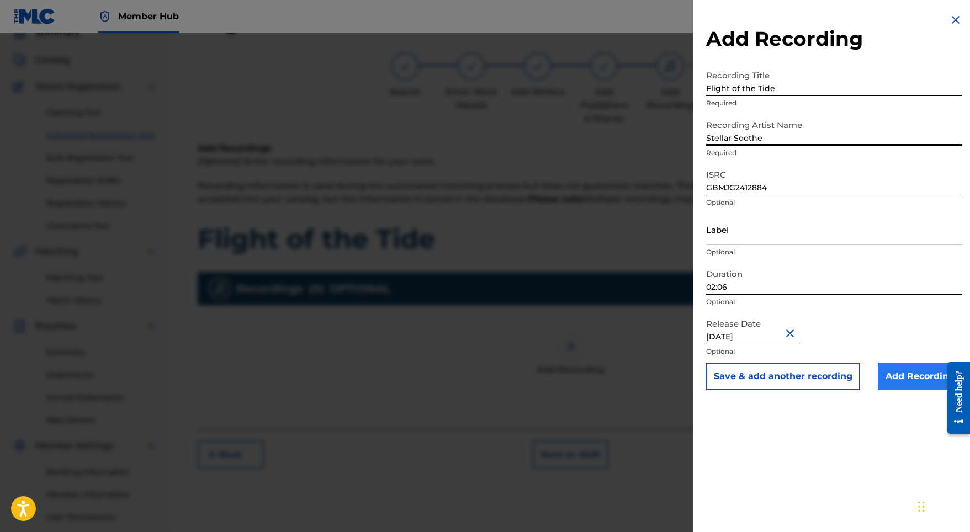
click at [908, 373] on input "Add Recording" at bounding box center [920, 377] width 84 height 28
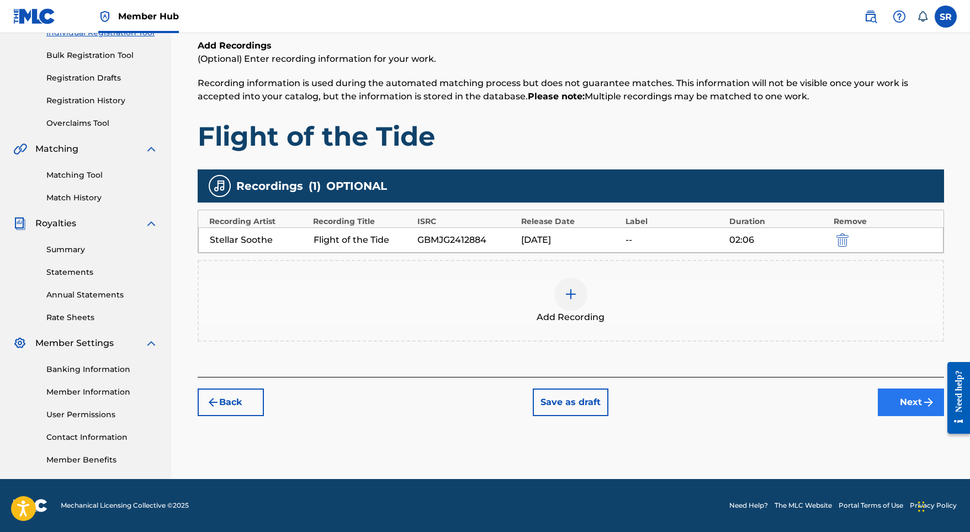
click at [893, 403] on button "Next" at bounding box center [911, 403] width 66 height 28
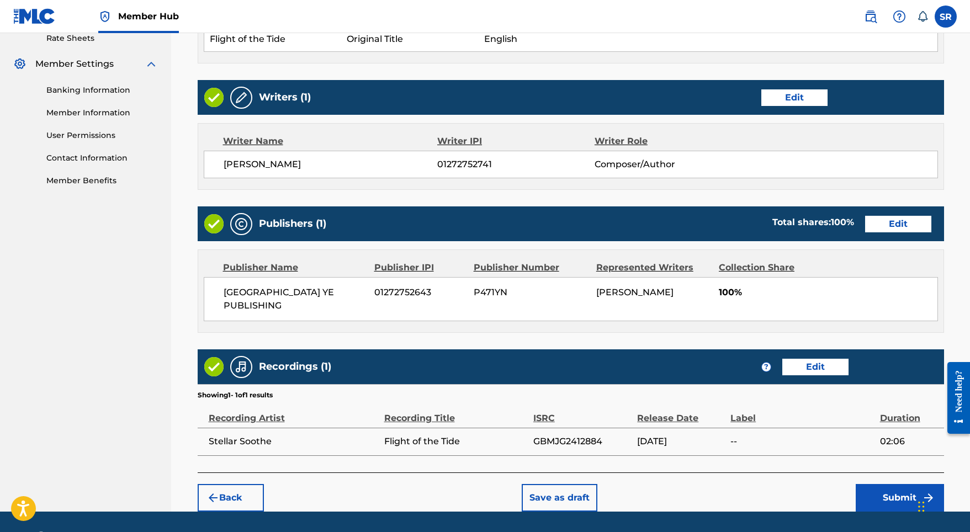
scroll to position [450, 0]
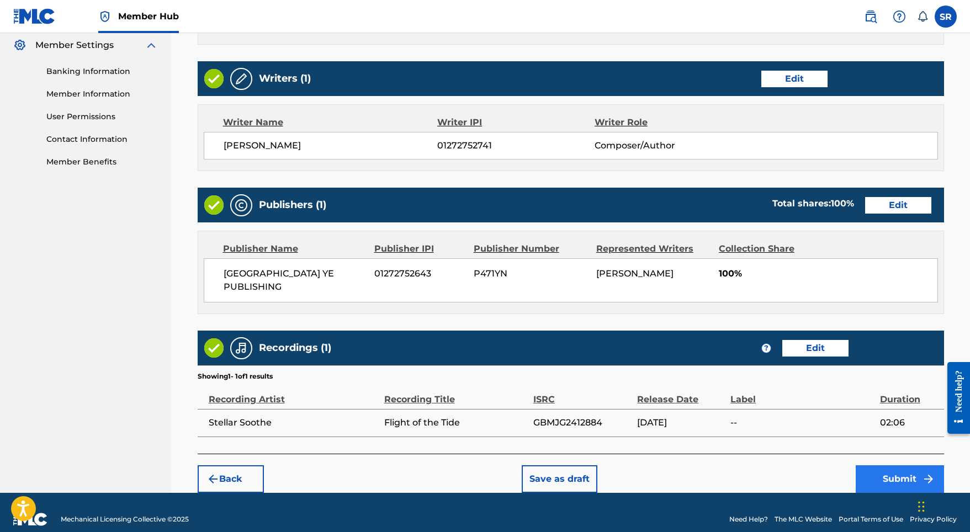
click at [874, 465] on button "Submit" at bounding box center [900, 479] width 88 height 28
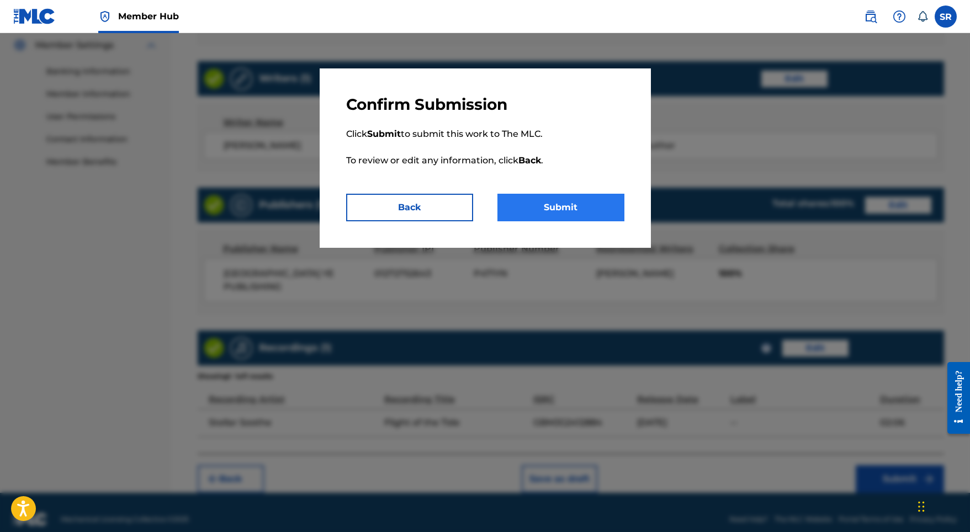
click at [590, 203] on button "Submit" at bounding box center [560, 208] width 127 height 28
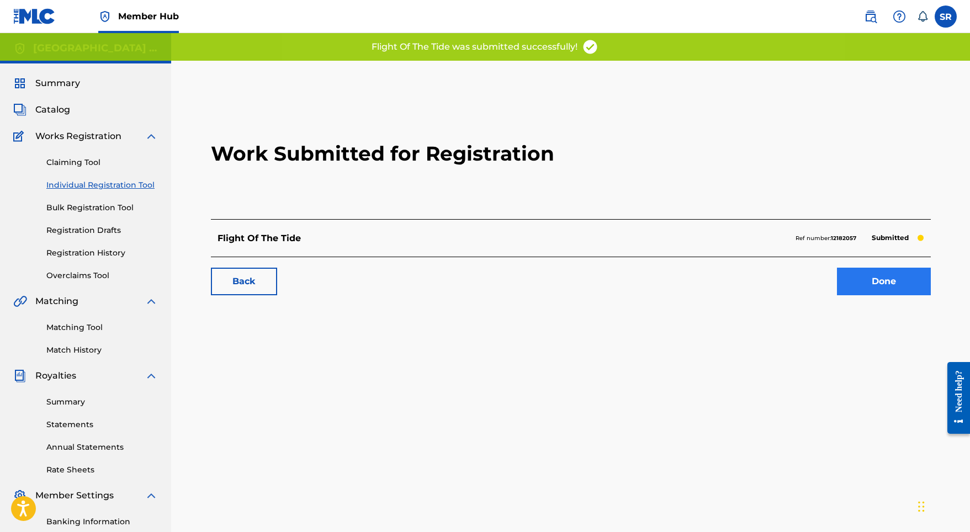
click at [903, 279] on link "Done" at bounding box center [884, 282] width 94 height 28
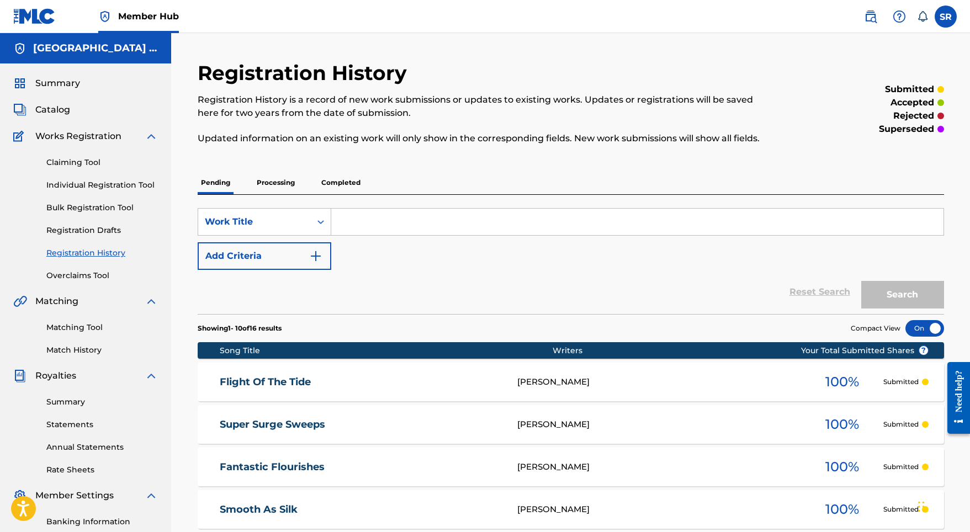
click at [98, 176] on div "Claiming Tool Individual Registration Tool Bulk Registration Tool Registration …" at bounding box center [85, 212] width 145 height 139
click at [100, 186] on link "Individual Registration Tool" at bounding box center [102, 185] width 112 height 12
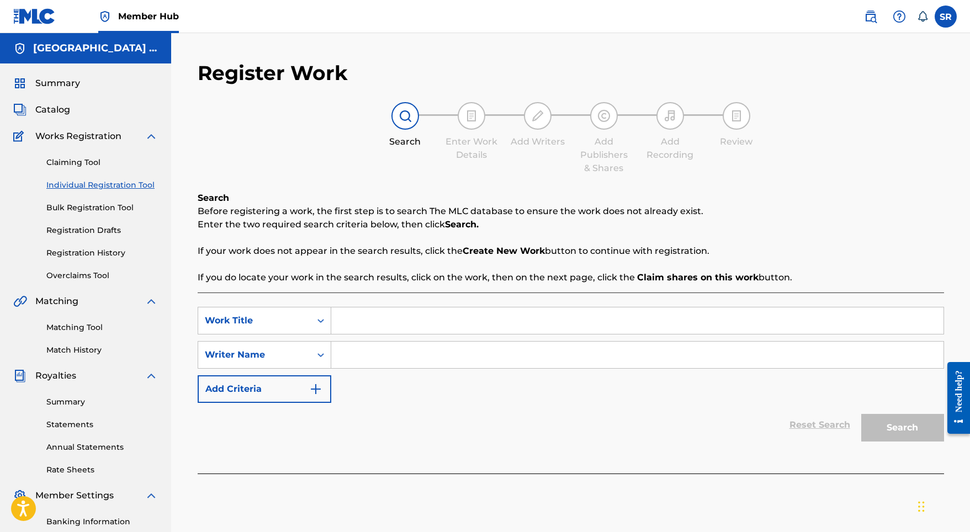
click at [391, 322] on input "Search Form" at bounding box center [637, 321] width 612 height 26
click at [396, 358] on input "Search Form" at bounding box center [637, 355] width 612 height 26
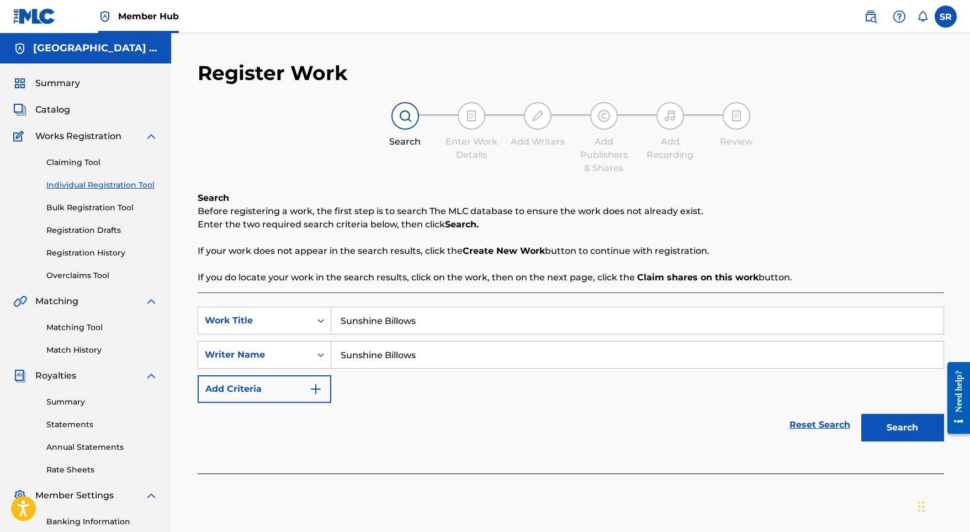
click at [893, 425] on button "Search" at bounding box center [902, 428] width 83 height 28
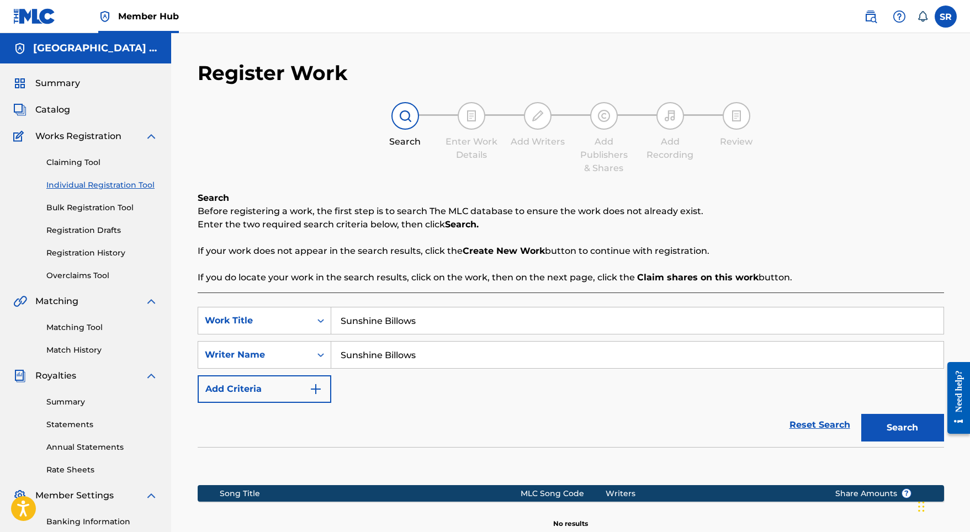
scroll to position [152, 0]
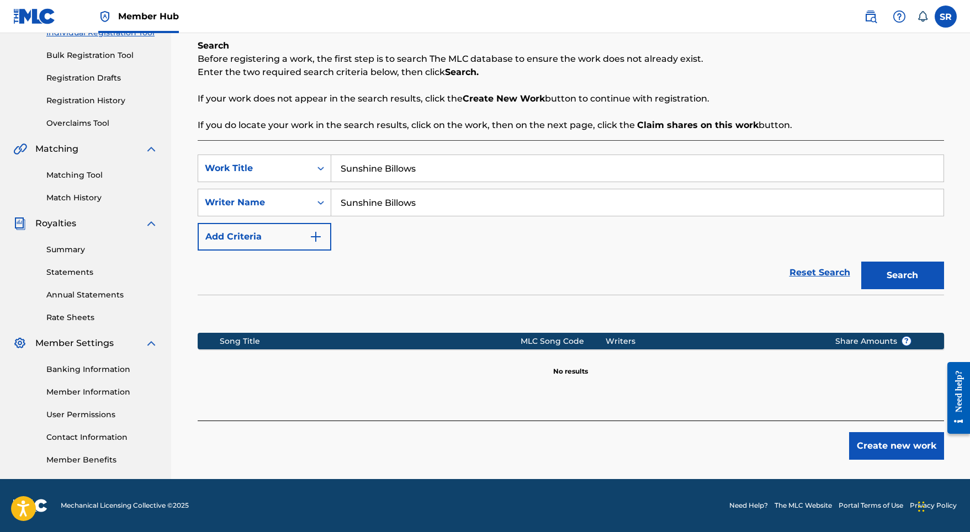
click at [840, 444] on div "Create new work" at bounding box center [571, 440] width 746 height 39
click at [870, 447] on button "Create new work" at bounding box center [896, 446] width 95 height 28
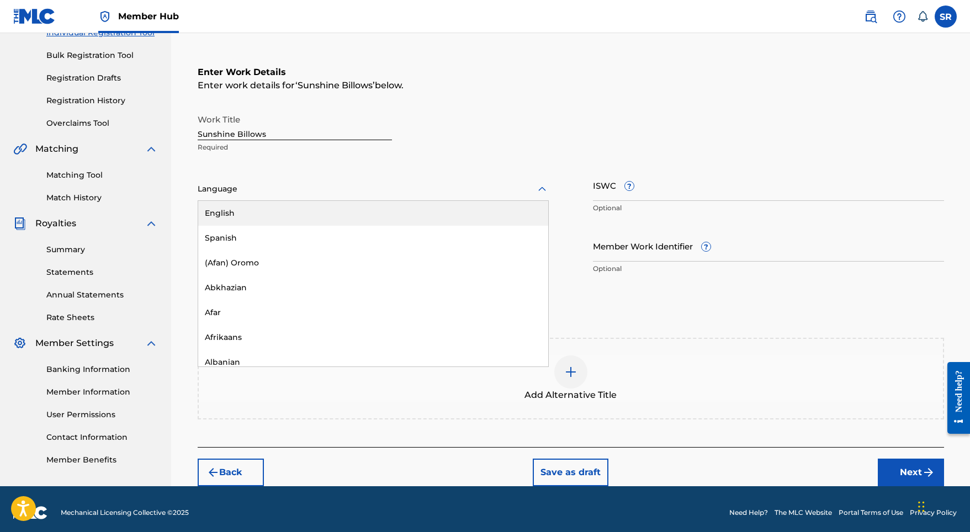
click at [333, 186] on div at bounding box center [373, 189] width 351 height 14
click at [325, 215] on div "English" at bounding box center [373, 213] width 350 height 25
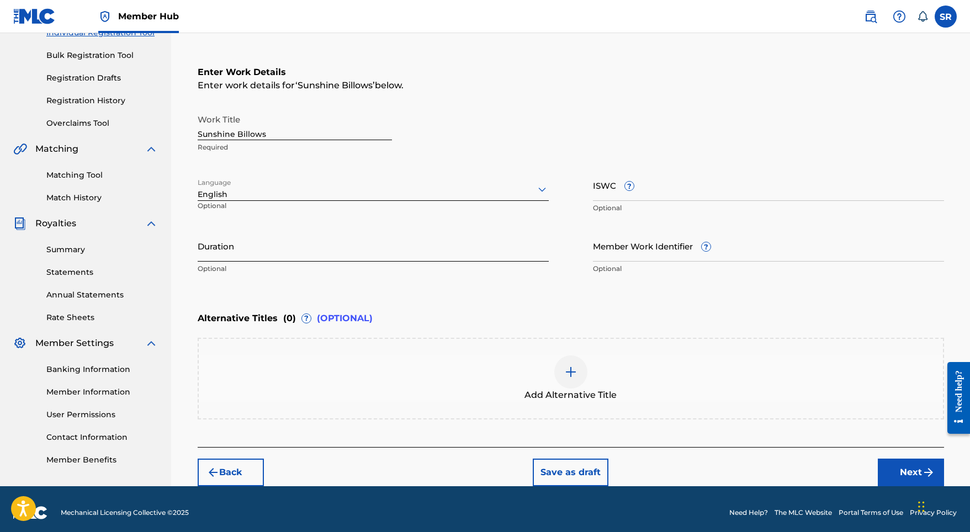
click at [338, 253] on input "Duration" at bounding box center [373, 245] width 351 height 31
click at [576, 398] on span "Add Alternative Title" at bounding box center [570, 395] width 92 height 13
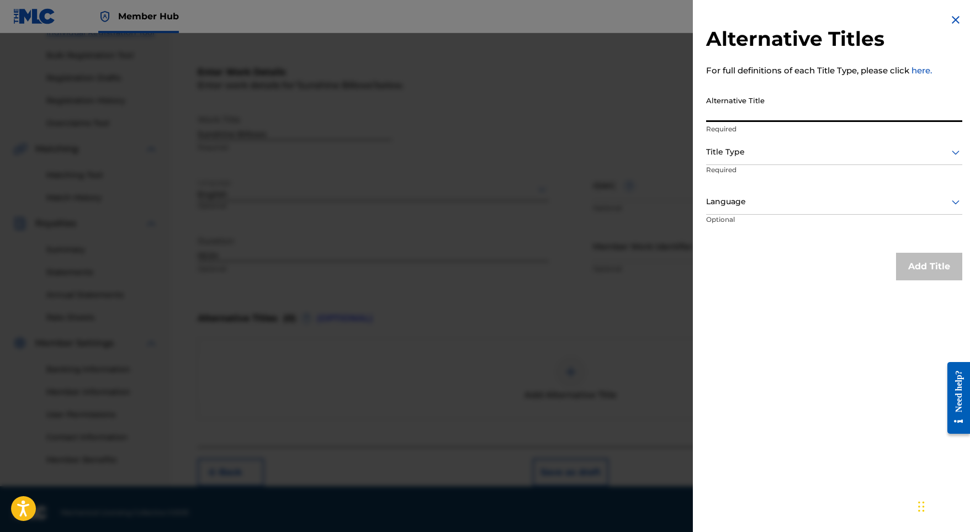
click at [751, 101] on input "Alternative Title" at bounding box center [834, 106] width 256 height 31
click at [747, 144] on div "Title Type" at bounding box center [834, 152] width 256 height 25
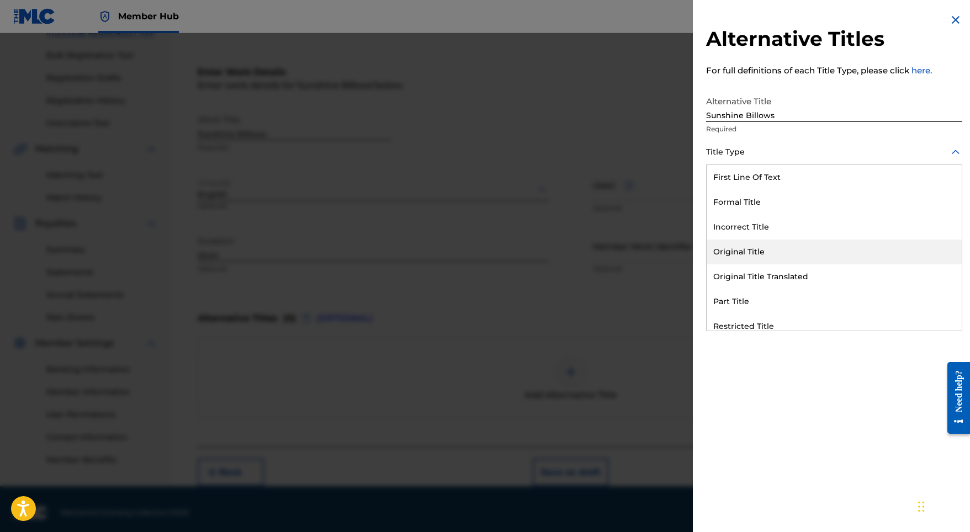
click at [743, 244] on div "Original Title" at bounding box center [834, 252] width 255 height 25
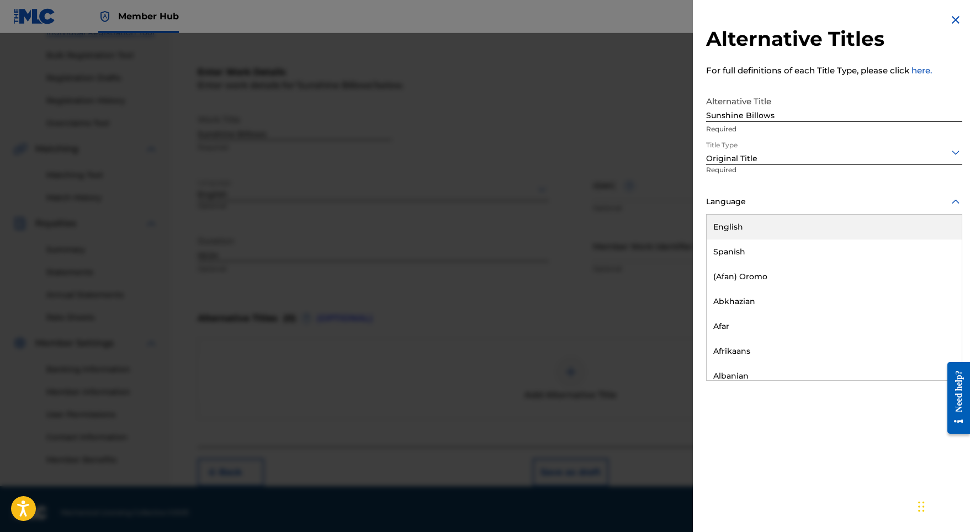
click at [778, 204] on div at bounding box center [834, 202] width 256 height 14
click at [767, 229] on div "English" at bounding box center [834, 227] width 255 height 25
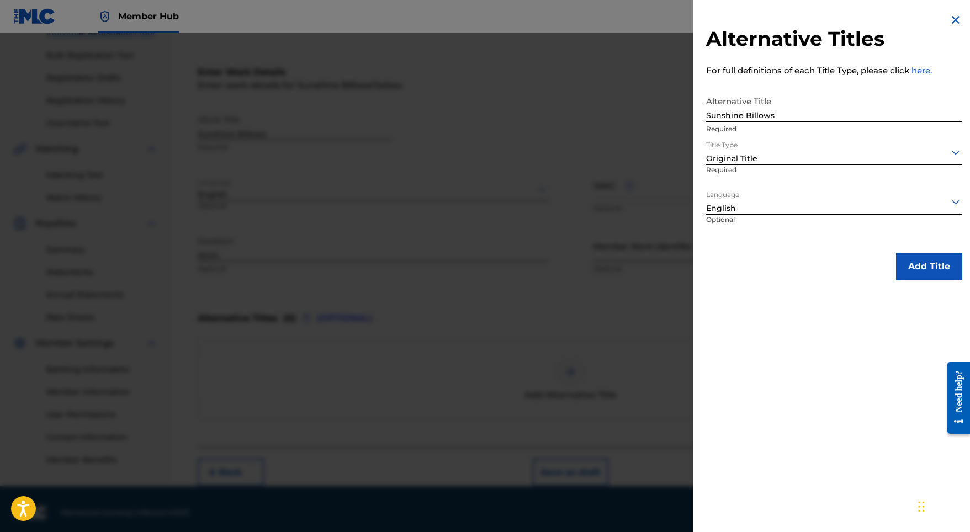
click at [905, 253] on button "Add Title" at bounding box center [929, 267] width 66 height 28
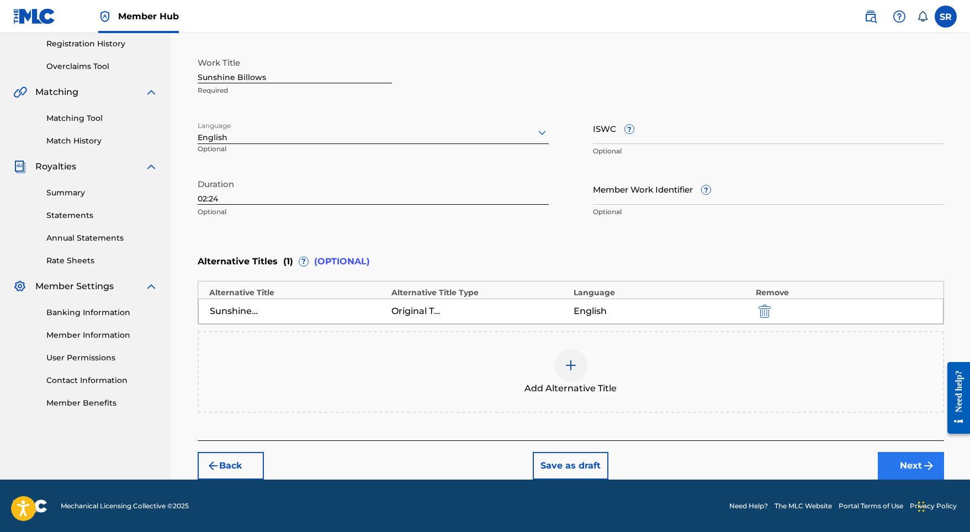
click at [904, 471] on button "Next" at bounding box center [911, 466] width 66 height 28
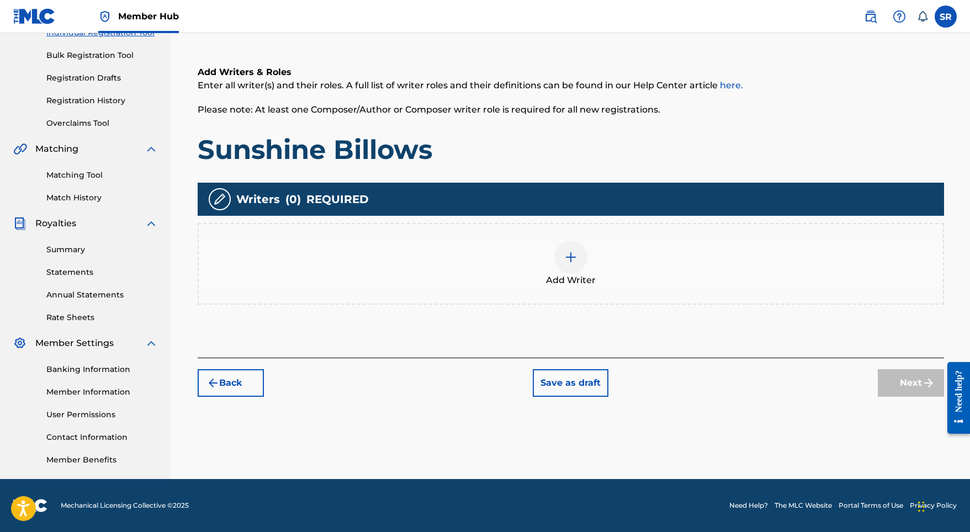
click at [560, 252] on div at bounding box center [570, 257] width 33 height 33
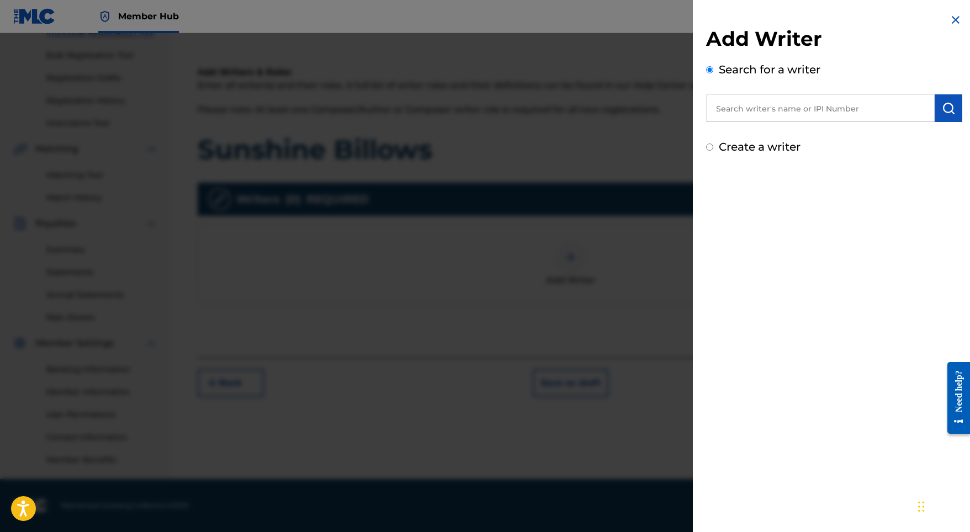
click at [834, 119] on input "text" at bounding box center [820, 108] width 229 height 28
click at [845, 110] on input "text" at bounding box center [820, 108] width 229 height 28
click at [942, 112] on img "submit" at bounding box center [948, 108] width 13 height 13
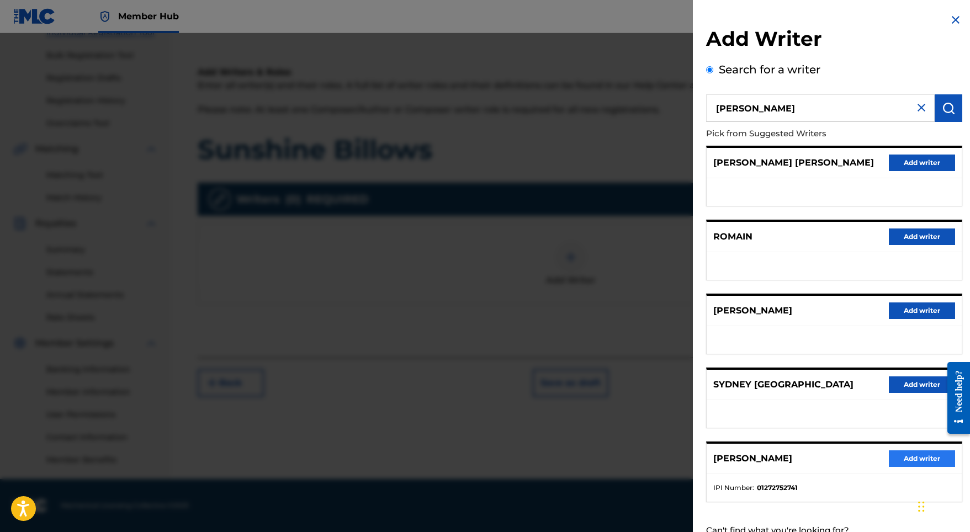
click at [909, 467] on button "Add writer" at bounding box center [922, 458] width 66 height 17
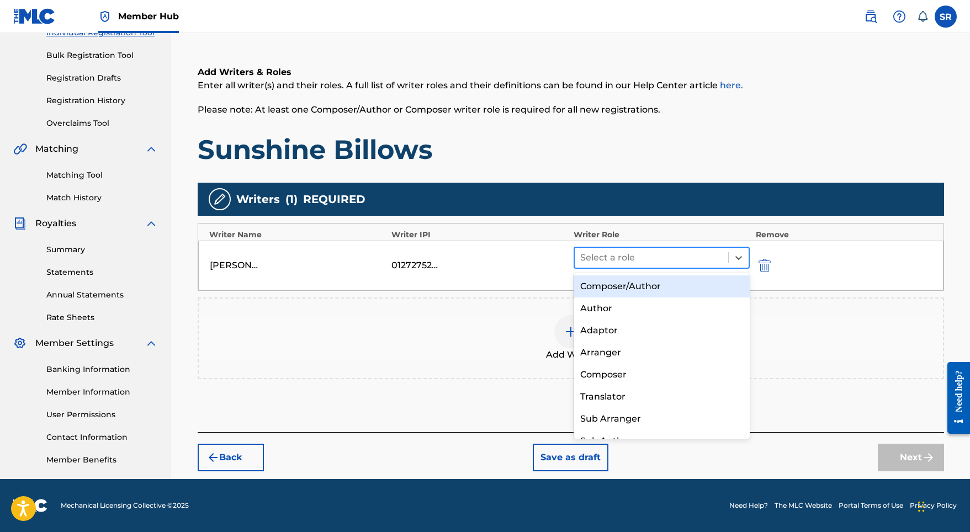
click at [629, 266] on div "Select a role" at bounding box center [652, 258] width 154 height 20
click at [635, 295] on div "Composer/Author" at bounding box center [662, 286] width 177 height 22
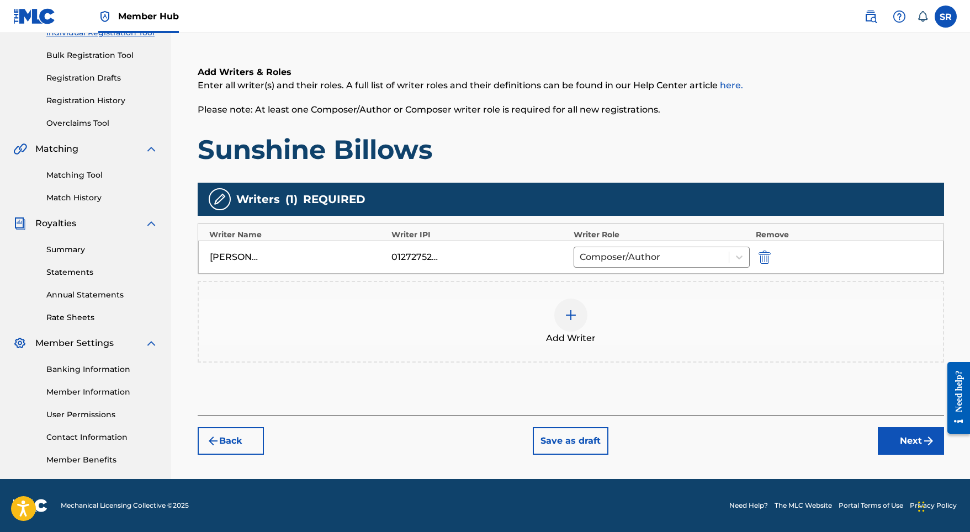
click at [879, 442] on button "Next" at bounding box center [911, 441] width 66 height 28
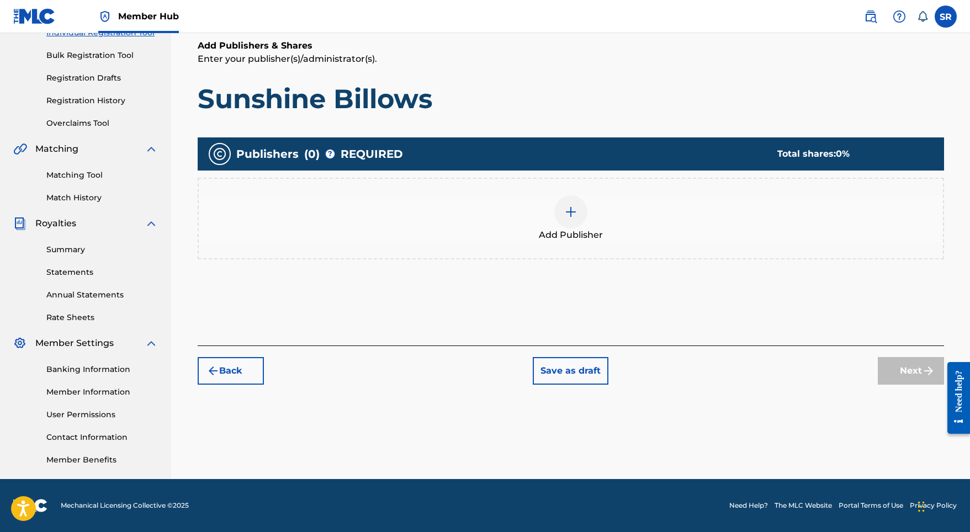
scroll to position [50, 0]
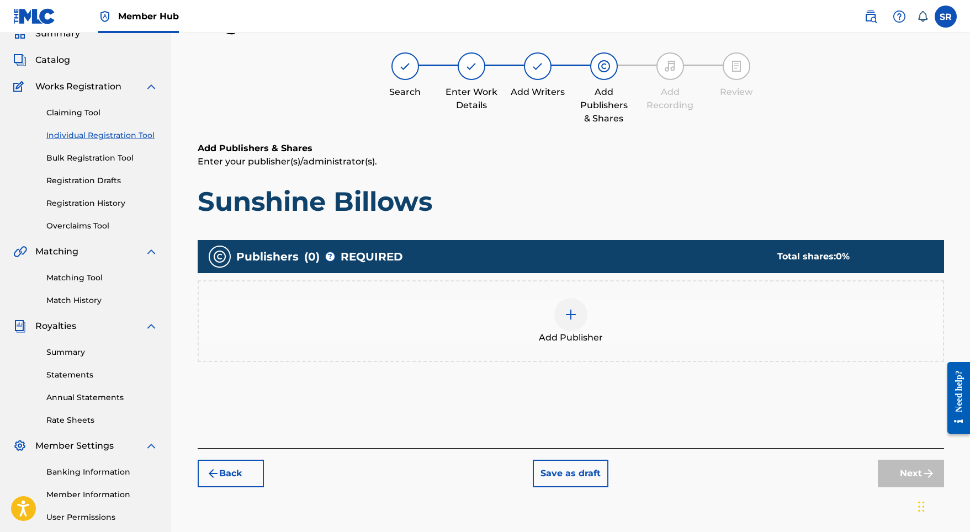
click at [590, 325] on div "Add Publisher" at bounding box center [571, 321] width 744 height 46
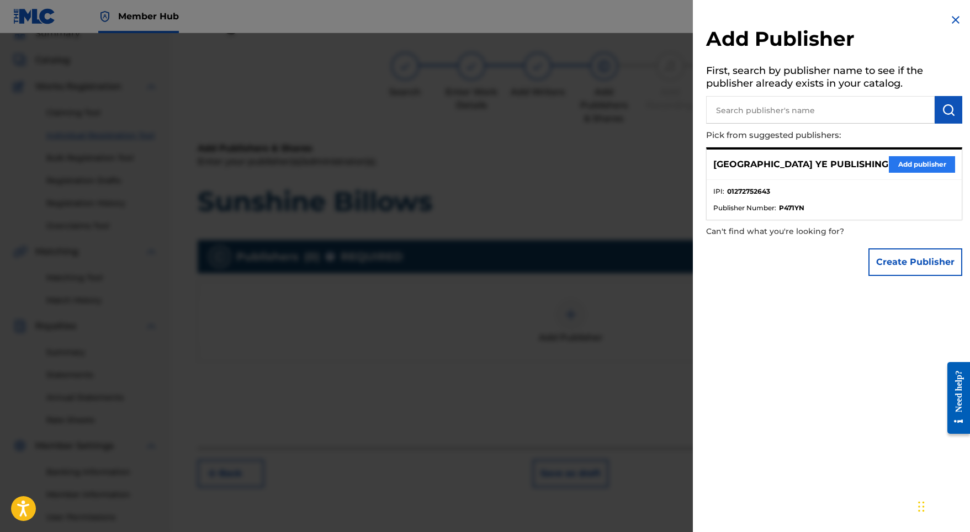
click at [893, 167] on button "Add publisher" at bounding box center [922, 164] width 66 height 17
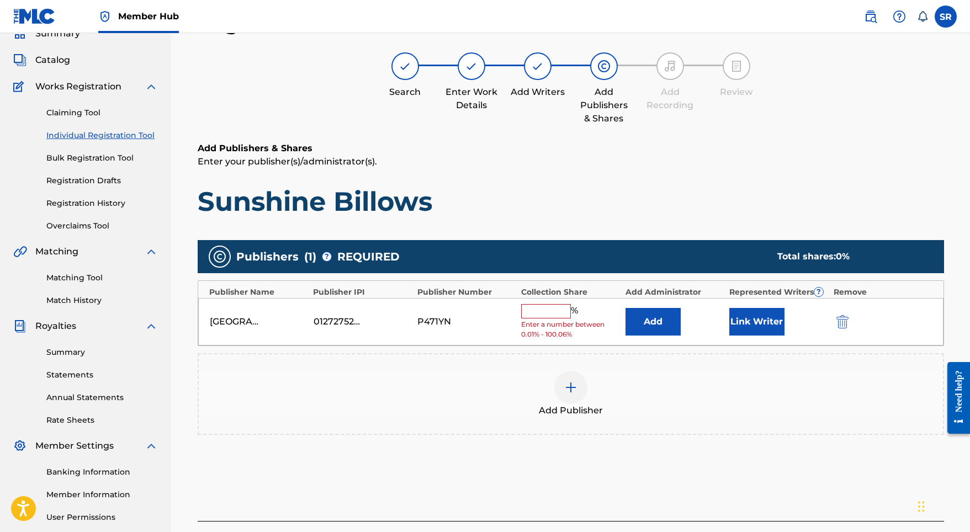
click at [555, 306] on input "text" at bounding box center [546, 311] width 50 height 14
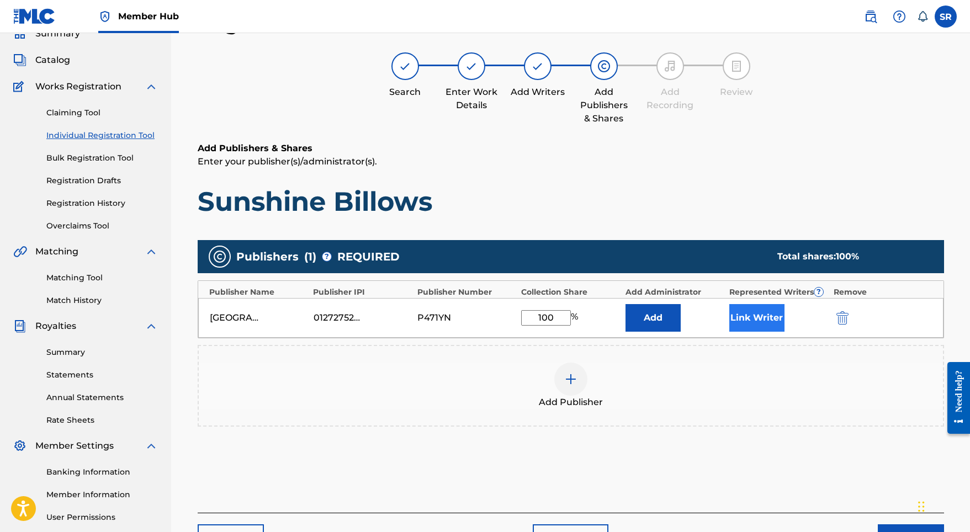
click at [751, 314] on button "Link Writer" at bounding box center [756, 318] width 55 height 28
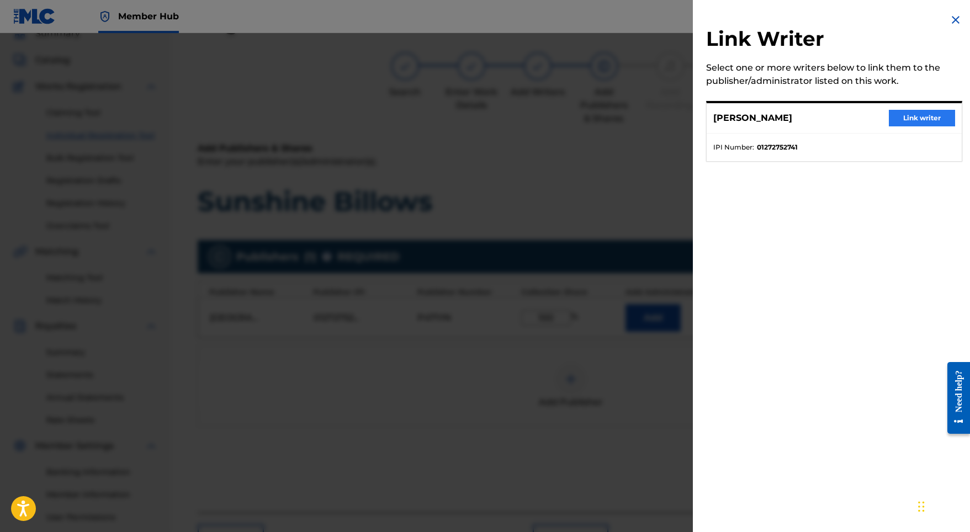
click at [932, 118] on button "Link writer" at bounding box center [922, 118] width 66 height 17
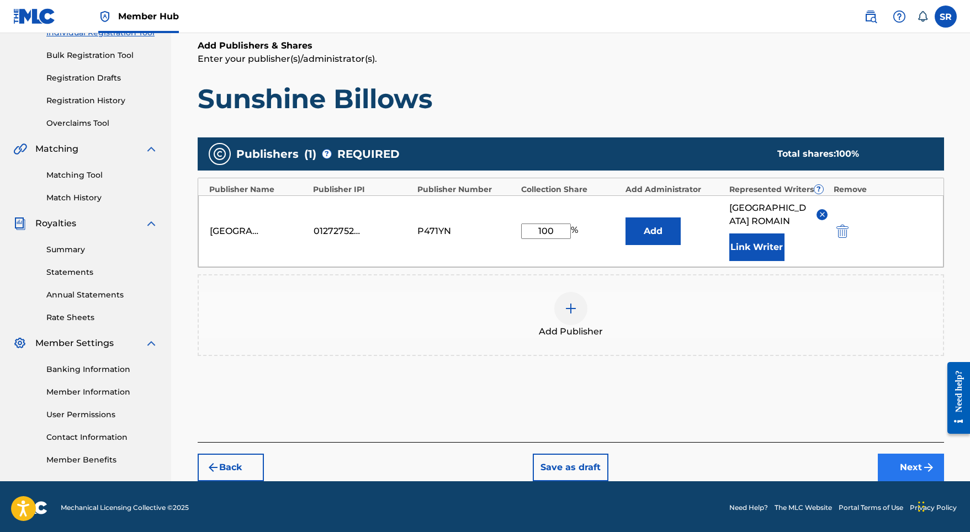
click at [919, 454] on button "Next" at bounding box center [911, 468] width 66 height 28
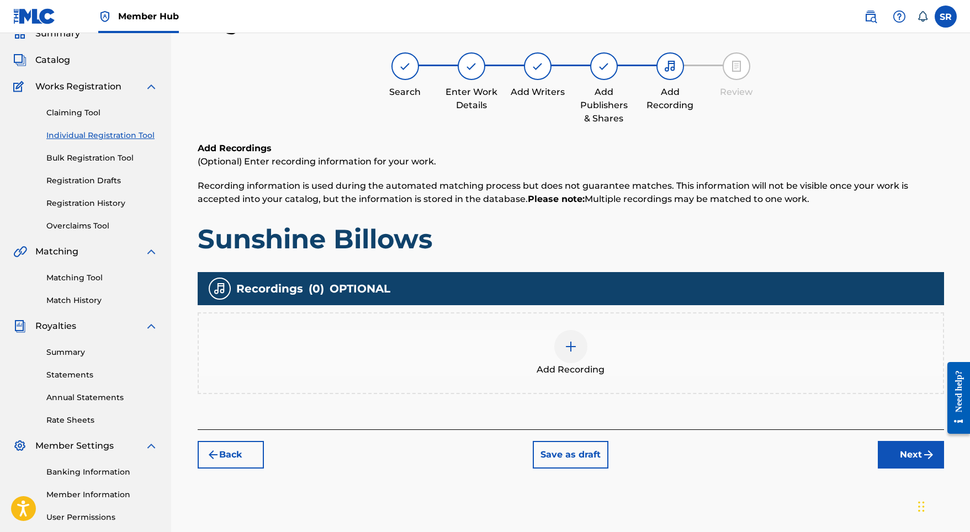
click at [591, 342] on div "Add Recording" at bounding box center [571, 353] width 744 height 46
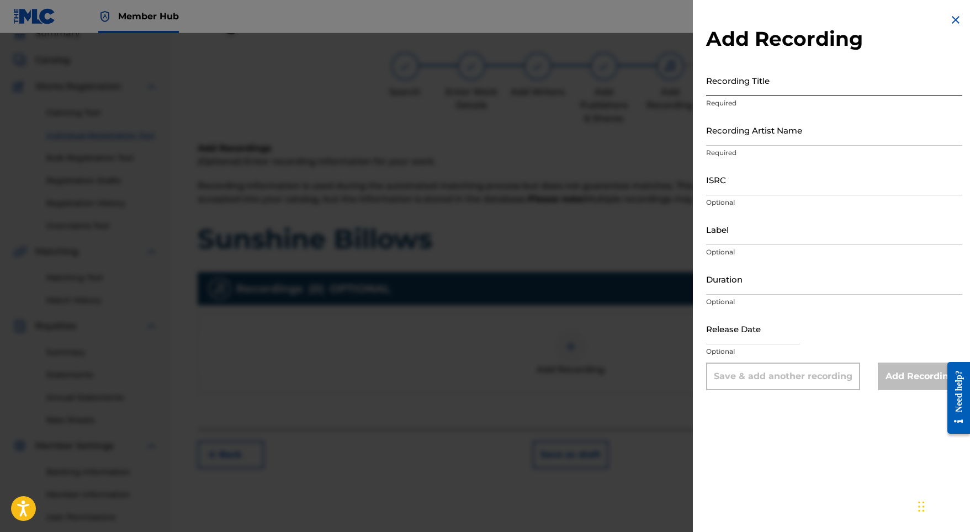
click at [757, 65] on input "Recording Title" at bounding box center [834, 80] width 256 height 31
click at [788, 129] on input "Recording Artist Name" at bounding box center [834, 129] width 256 height 31
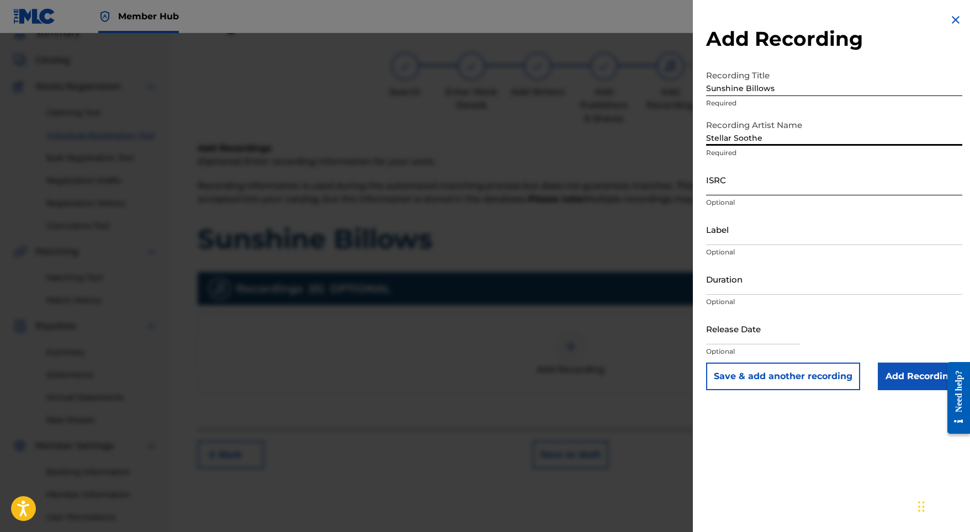
click at [730, 190] on input "ISRC" at bounding box center [834, 179] width 256 height 31
click at [756, 277] on input "Duration" at bounding box center [834, 278] width 256 height 31
click at [760, 334] on input "text" at bounding box center [753, 328] width 94 height 31
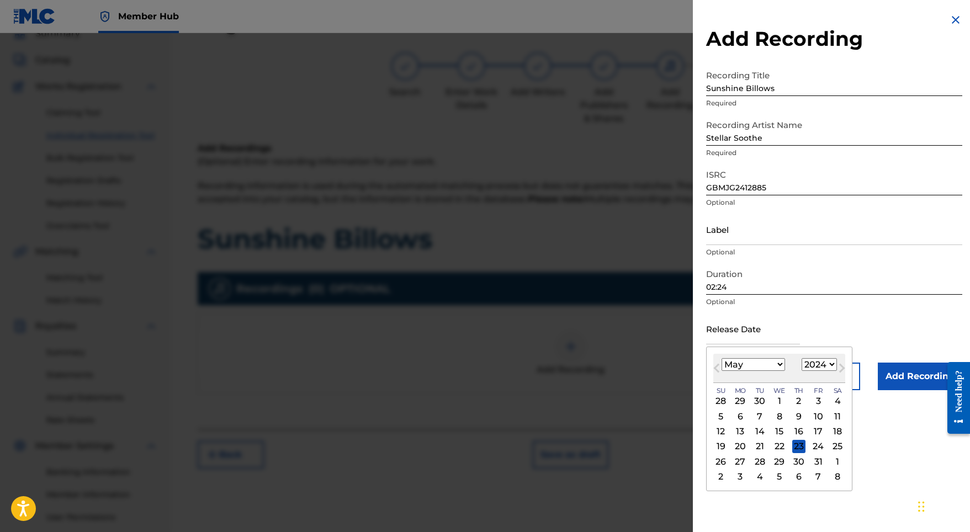
click at [817, 412] on div "5 6 7 8 9 10 11" at bounding box center [779, 416] width 132 height 15
click at [814, 415] on div "10" at bounding box center [818, 416] width 13 height 13
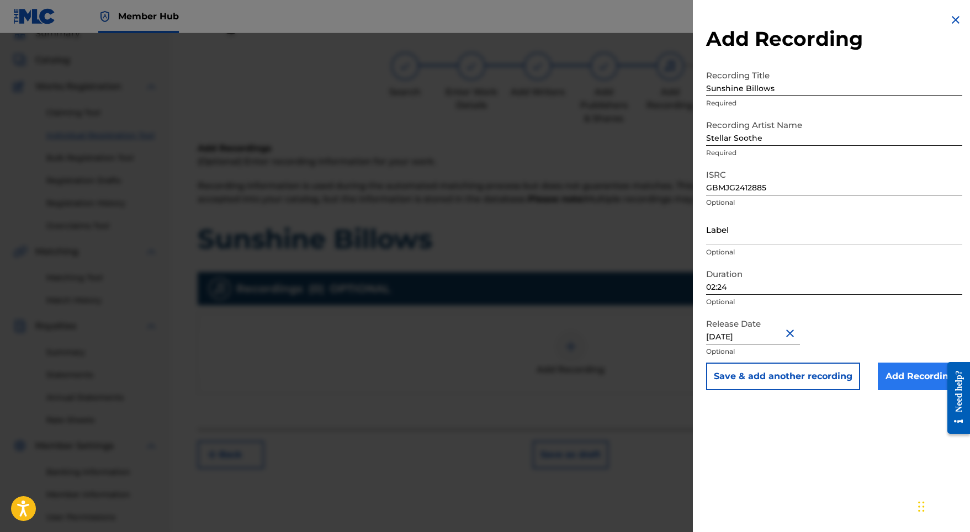
click at [884, 387] on input "Add Recording" at bounding box center [920, 377] width 84 height 28
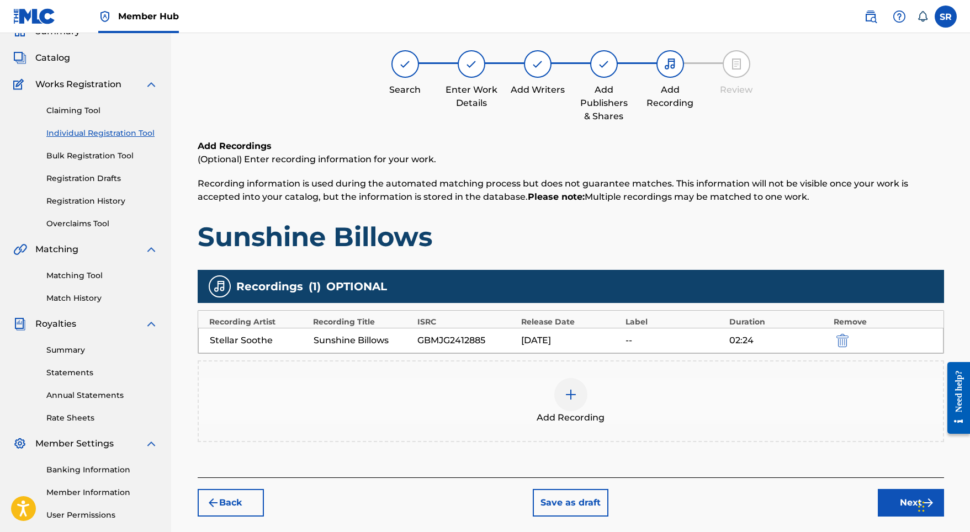
scroll to position [75, 0]
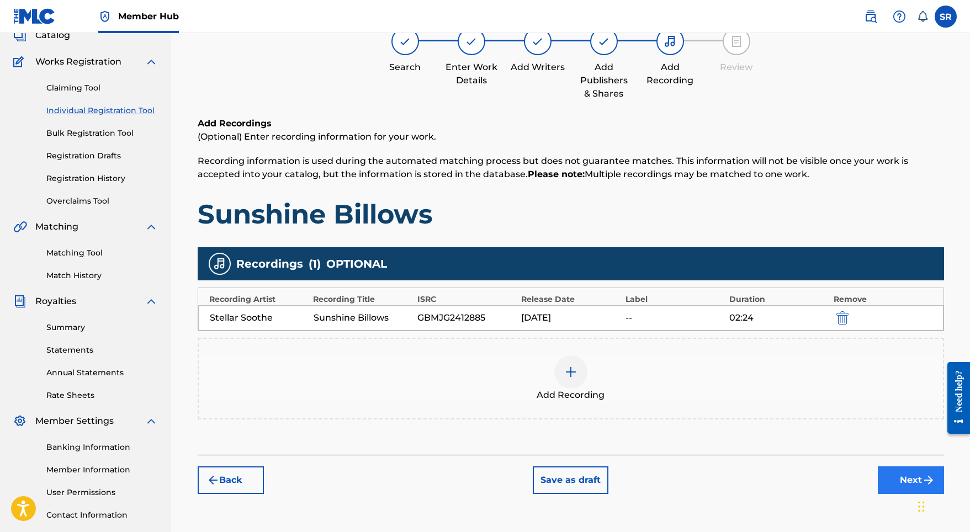
click at [901, 483] on button "Next" at bounding box center [911, 481] width 66 height 28
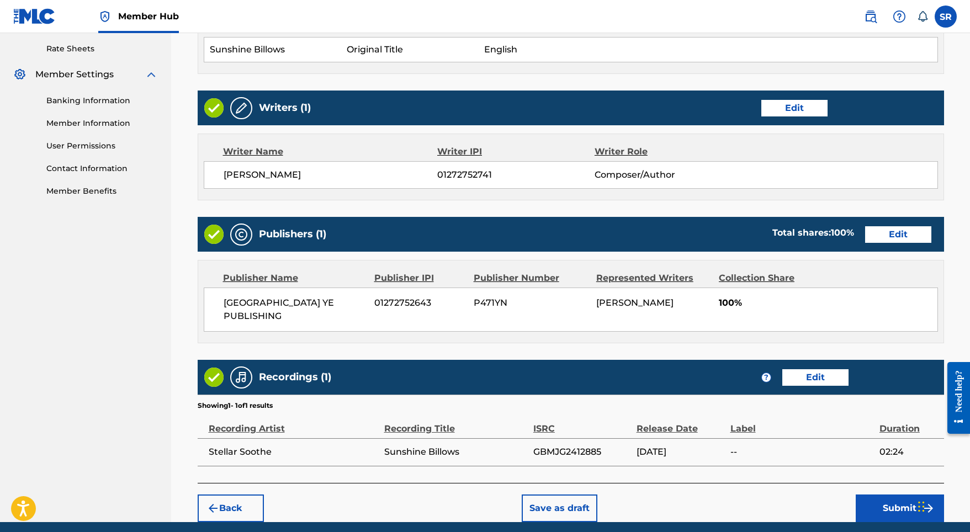
scroll to position [423, 0]
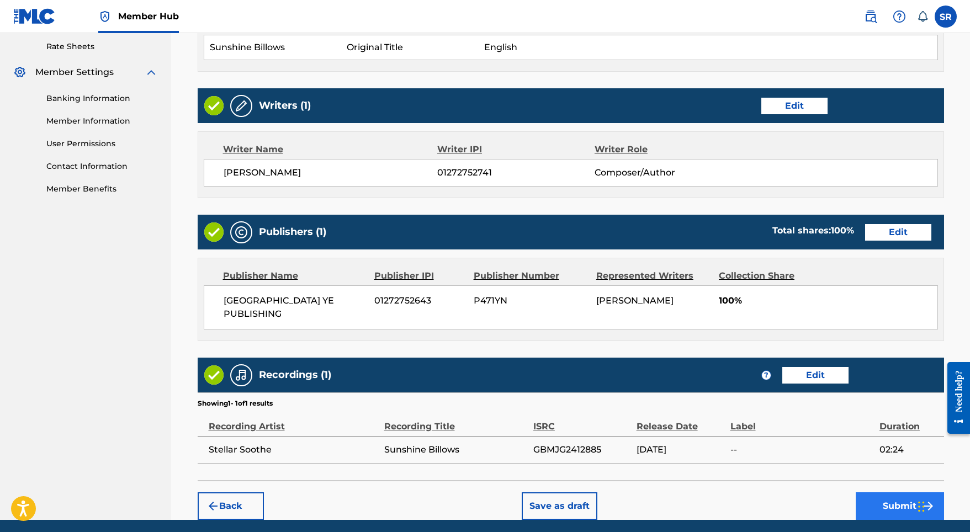
click at [871, 492] on button "Submit" at bounding box center [900, 506] width 88 height 28
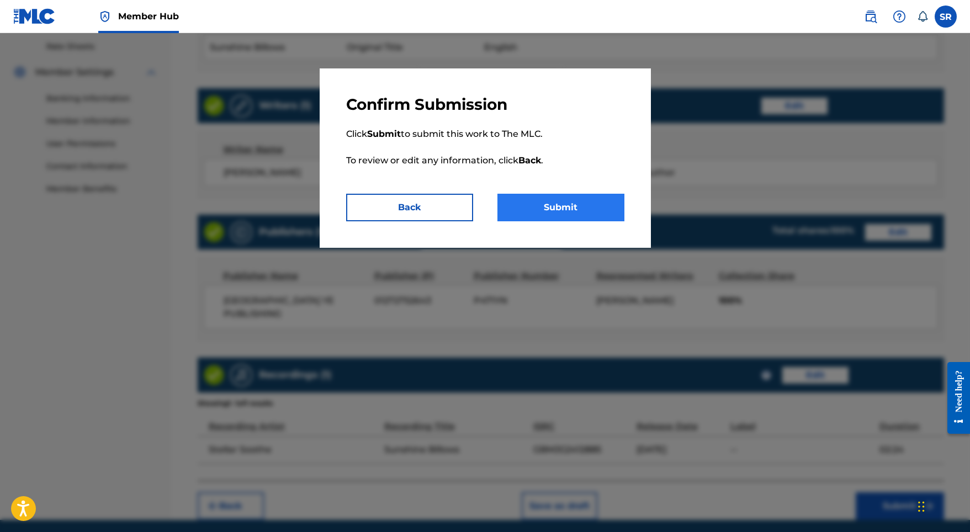
click at [566, 209] on button "Submit" at bounding box center [560, 208] width 127 height 28
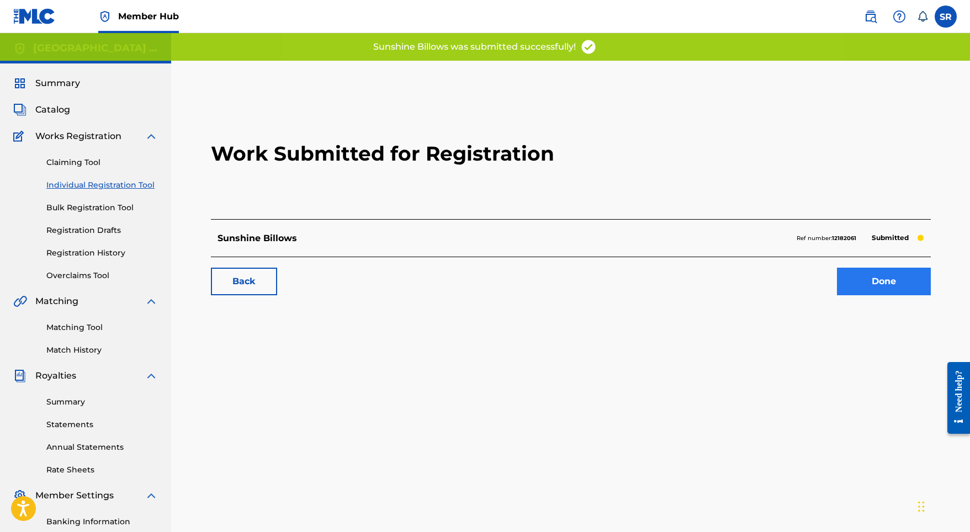
click at [887, 273] on link "Done" at bounding box center [884, 282] width 94 height 28
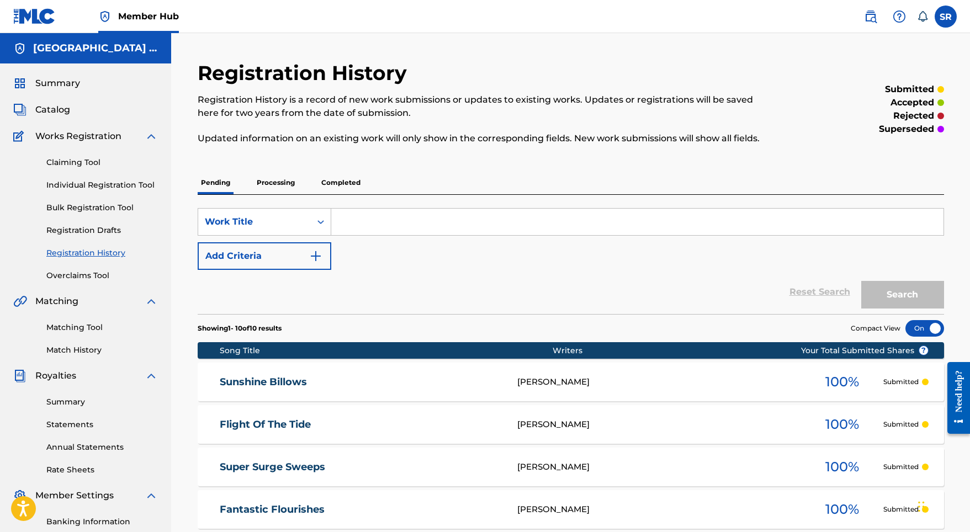
click at [275, 161] on div "Registration History Registration History is a record of new work submissions o…" at bounding box center [571, 457] width 746 height 793
click at [275, 172] on p "Processing" at bounding box center [275, 182] width 45 height 23
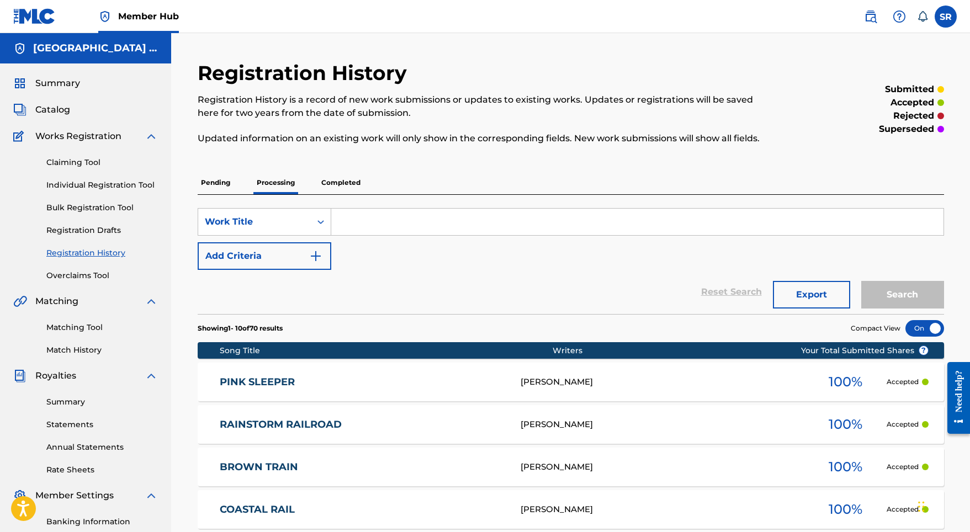
click at [340, 176] on p "Completed" at bounding box center [341, 182] width 46 height 23
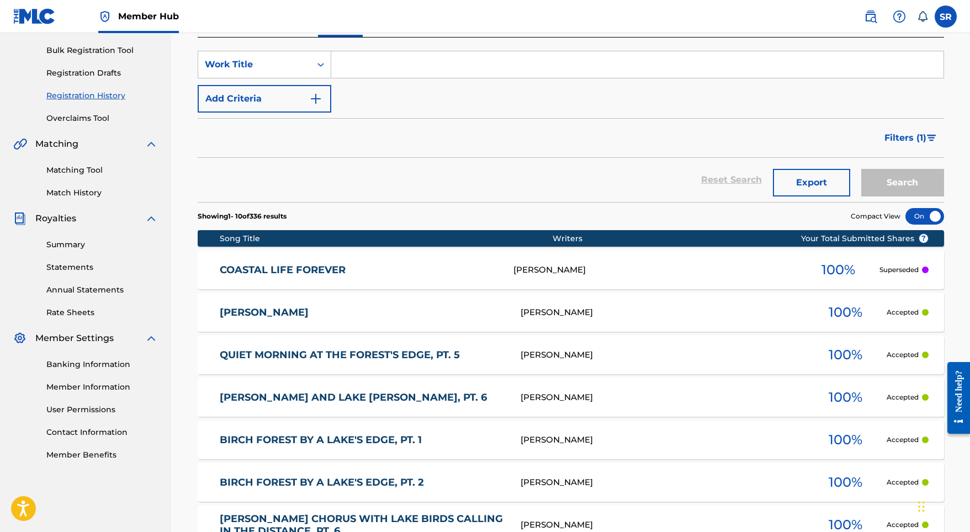
scroll to position [136, 0]
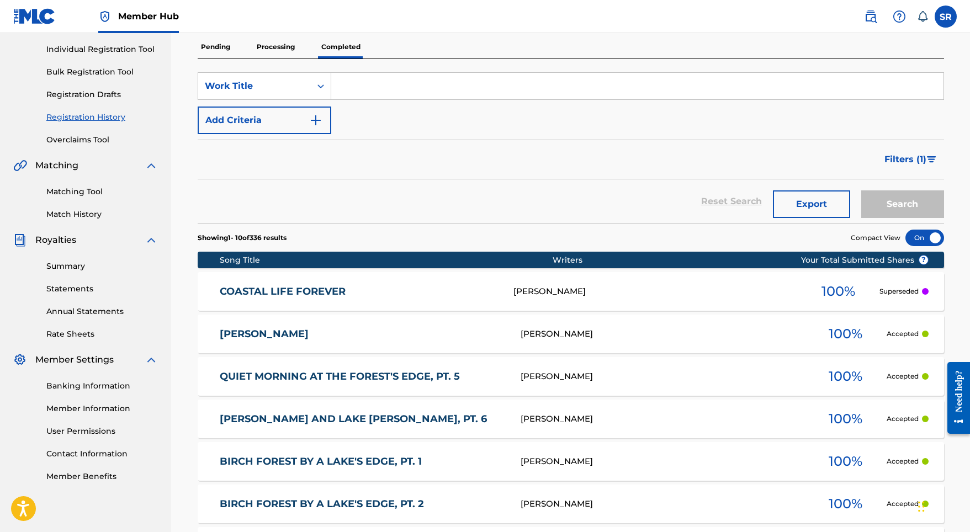
click at [319, 296] on link "COASTAL LIFE FOREVER" at bounding box center [359, 291] width 279 height 13
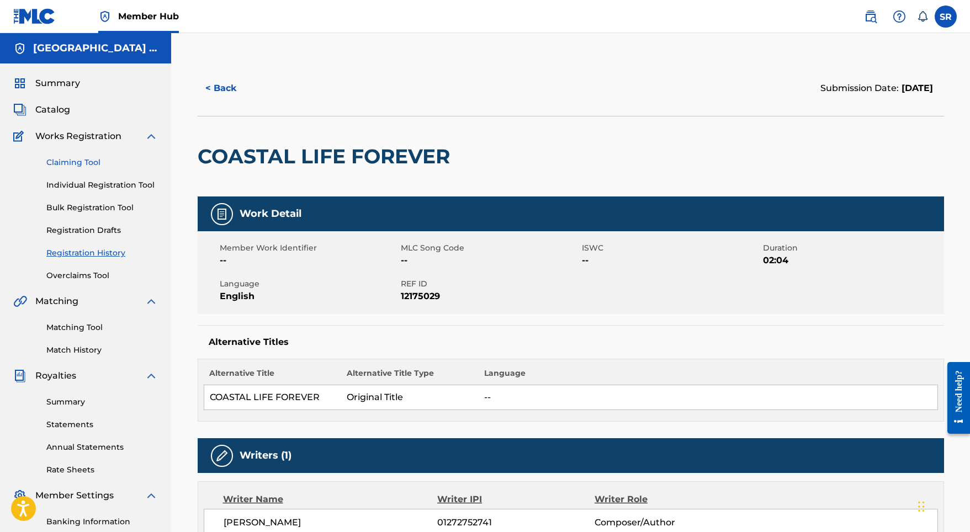
click at [84, 167] on link "Claiming Tool" at bounding box center [102, 163] width 112 height 12
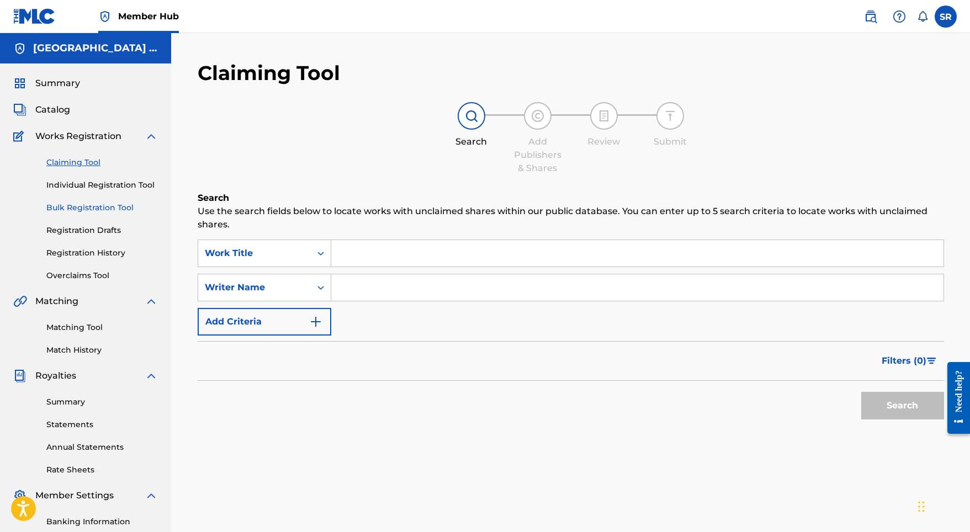
click at [101, 209] on link "Bulk Registration Tool" at bounding box center [102, 208] width 112 height 12
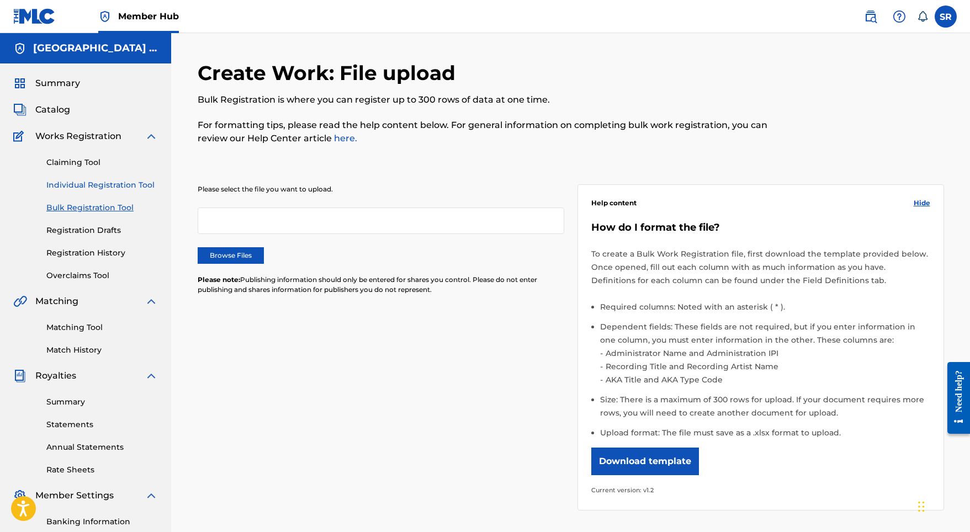
click at [93, 189] on link "Individual Registration Tool" at bounding box center [102, 185] width 112 height 12
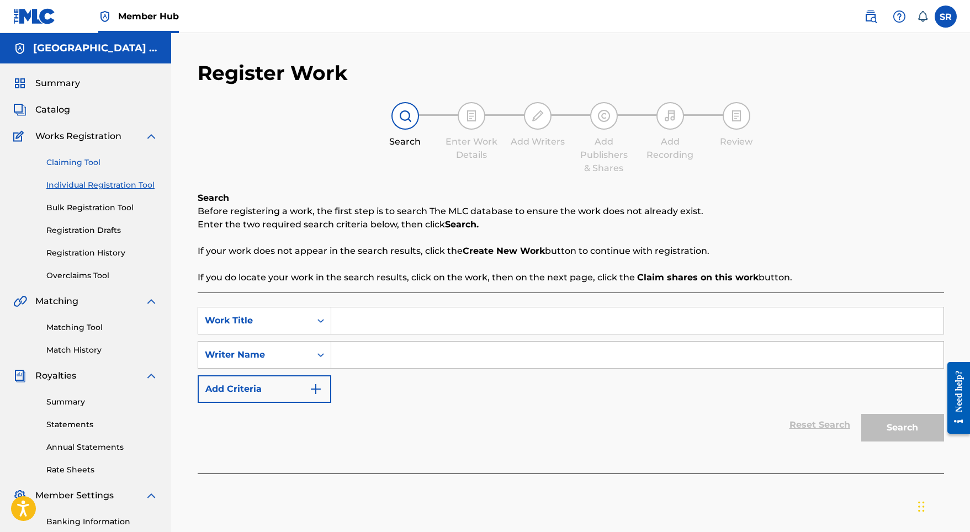
click at [92, 157] on link "Claiming Tool" at bounding box center [102, 163] width 112 height 12
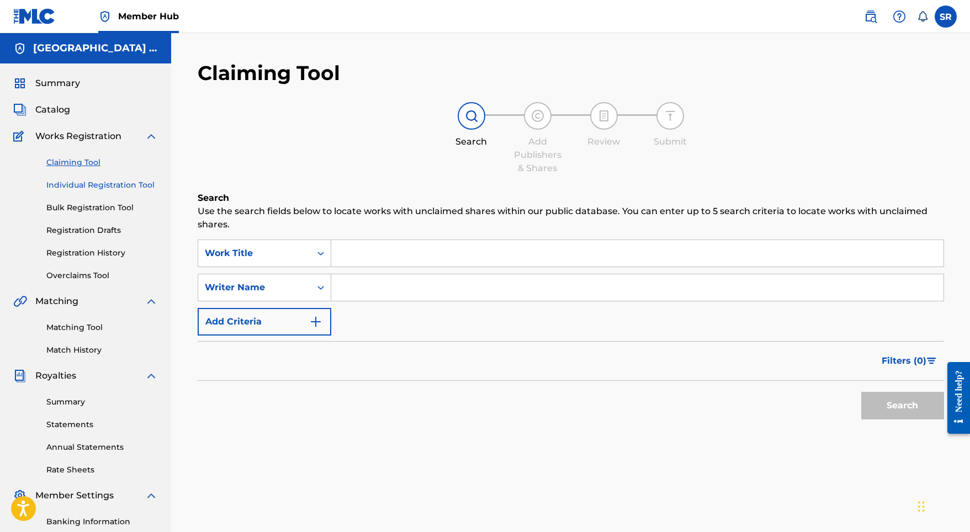
click at [108, 188] on link "Individual Registration Tool" at bounding box center [102, 185] width 112 height 12
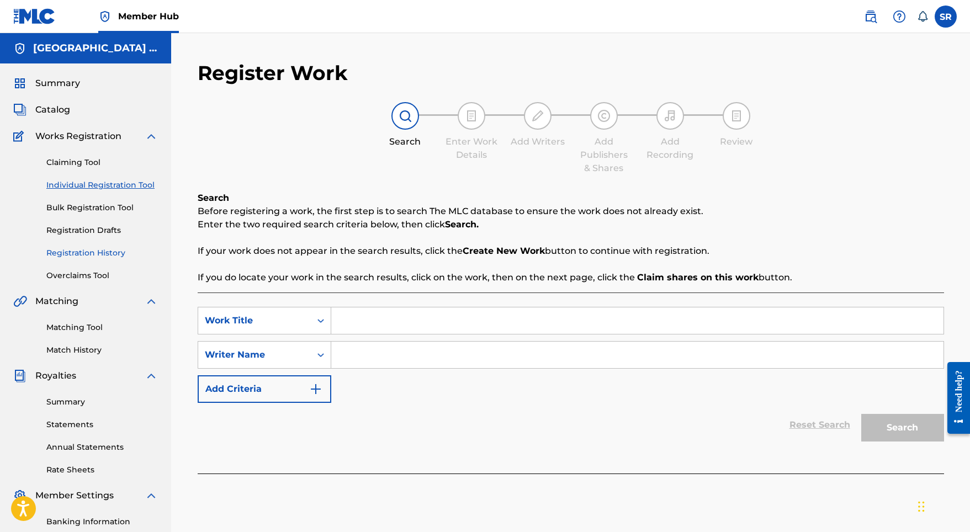
click at [93, 257] on link "Registration History" at bounding box center [102, 253] width 112 height 12
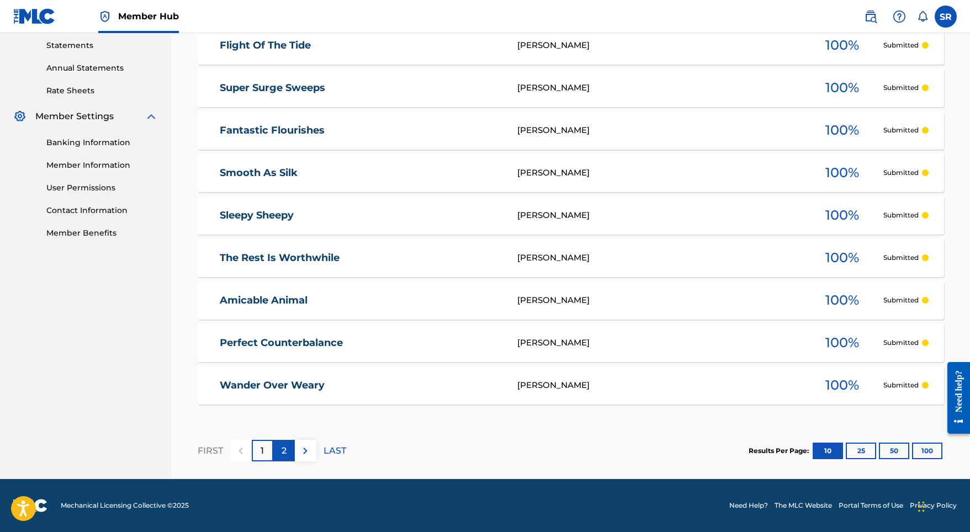
click at [280, 453] on div "2" at bounding box center [284, 451] width 22 height 22
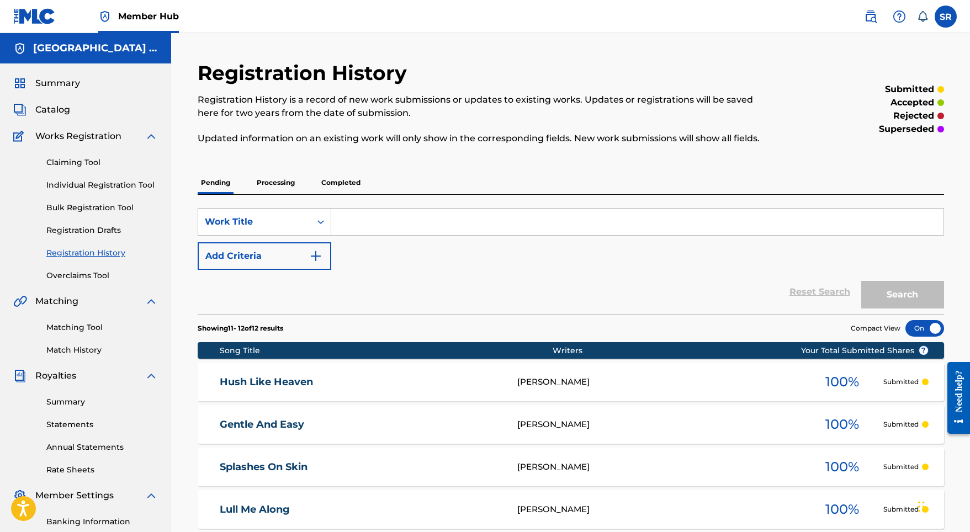
click at [277, 176] on p "Processing" at bounding box center [275, 182] width 45 height 23
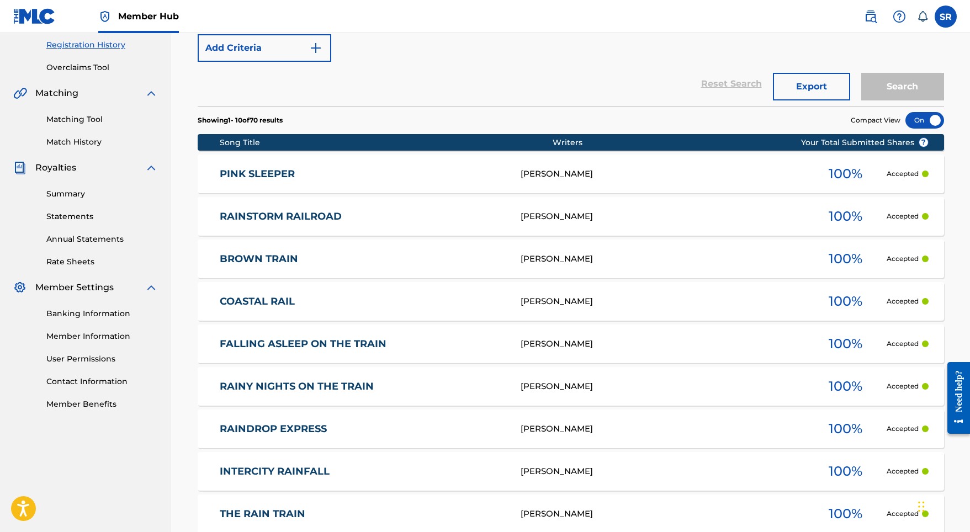
scroll to position [117, 0]
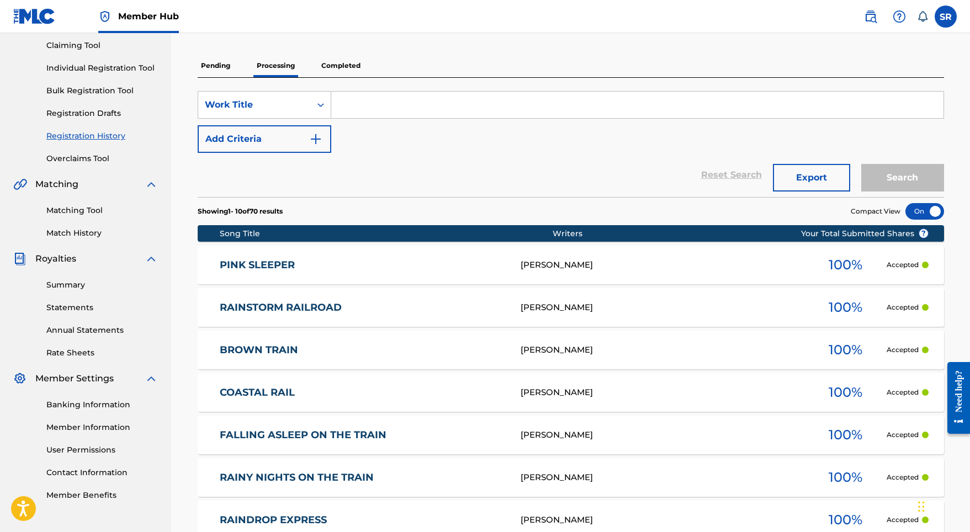
click at [345, 70] on p "Completed" at bounding box center [341, 65] width 46 height 23
